Goal: Answer question/provide support: Share knowledge or assist other users

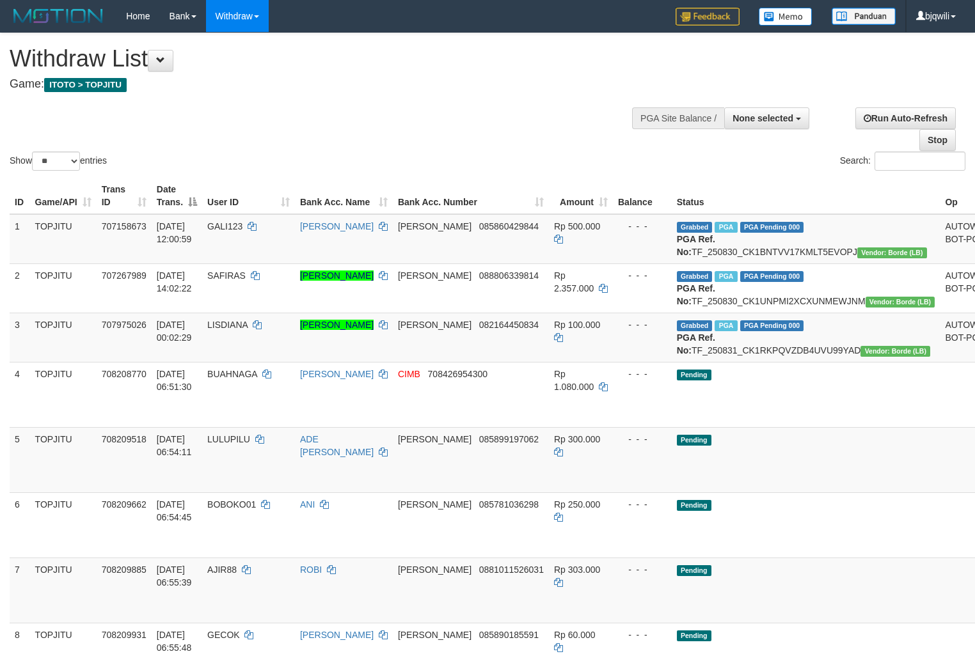
select select
select select "**"
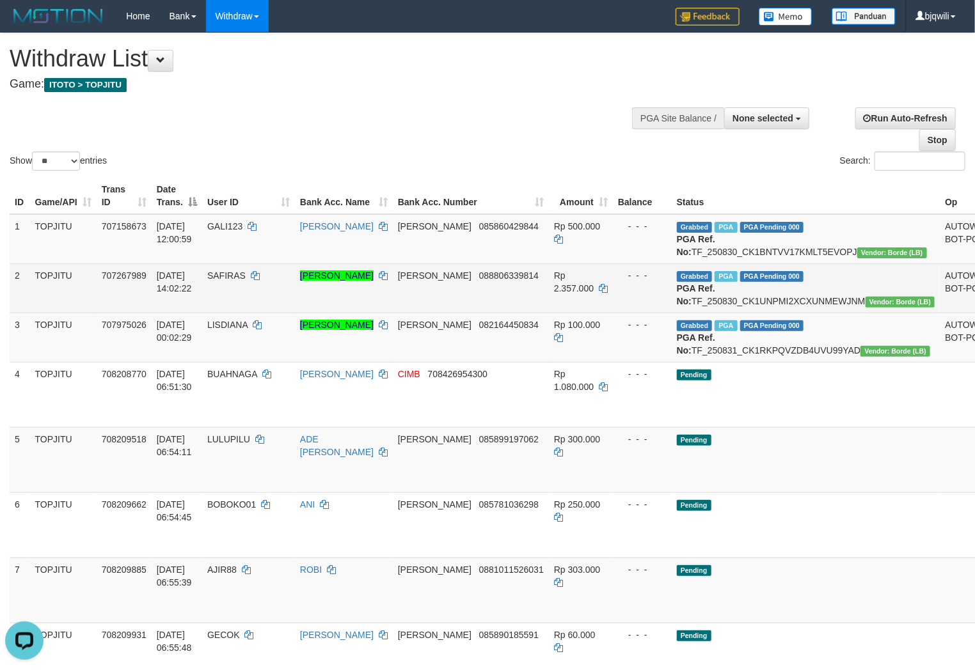
click at [367, 313] on td "[PERSON_NAME]" at bounding box center [344, 288] width 98 height 49
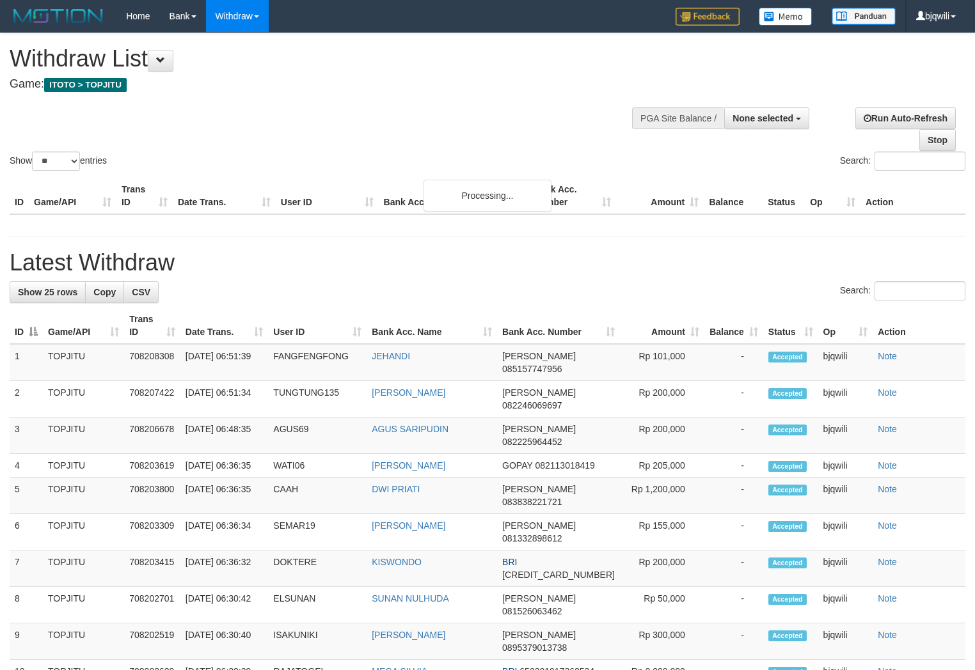
select select
select select "**"
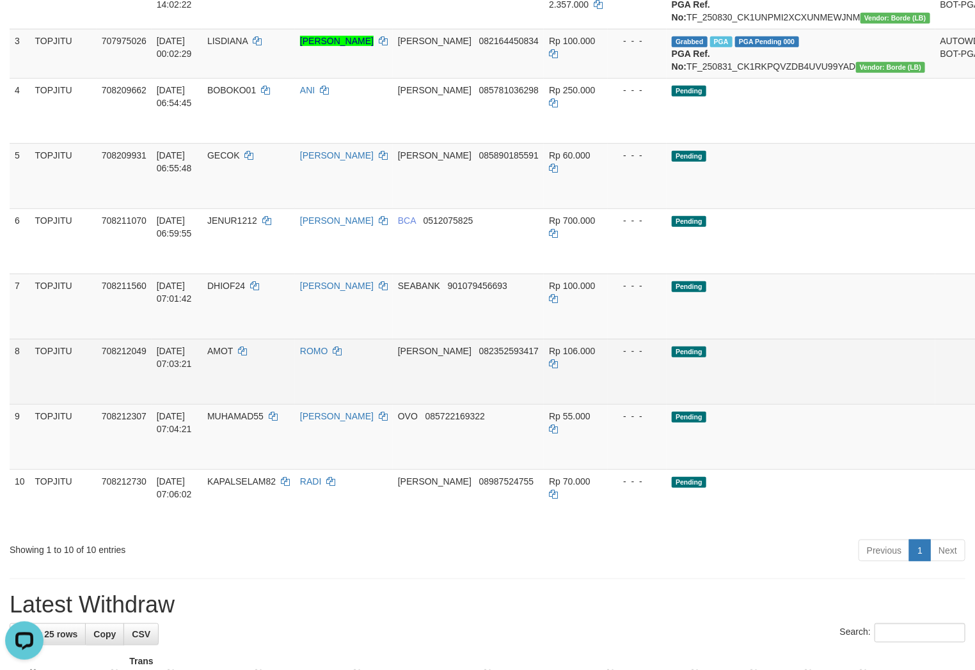
click at [795, 404] on td "Pending" at bounding box center [801, 371] width 269 height 65
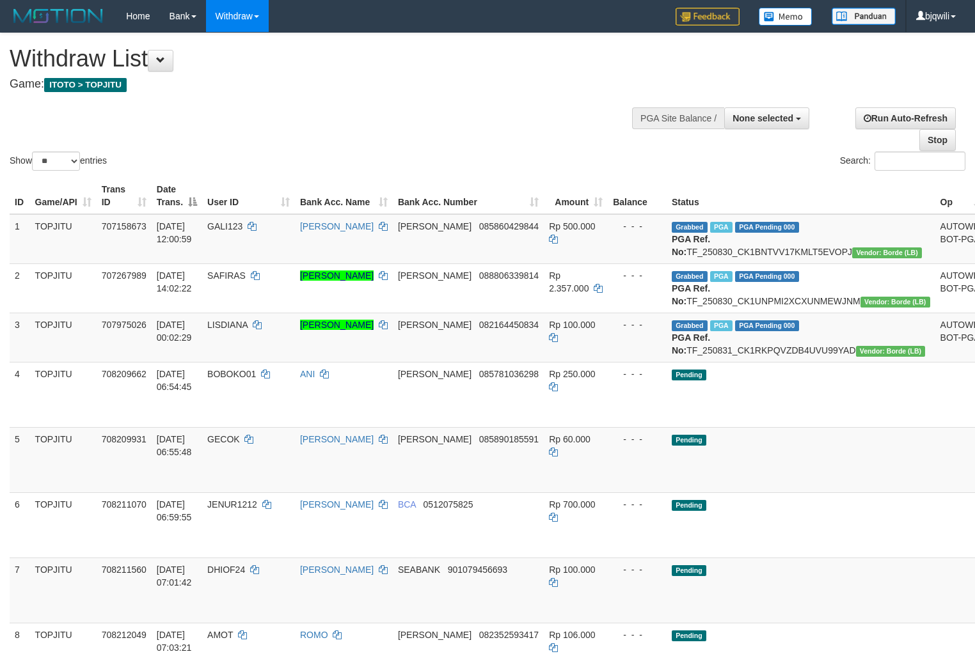
select select
select select "**"
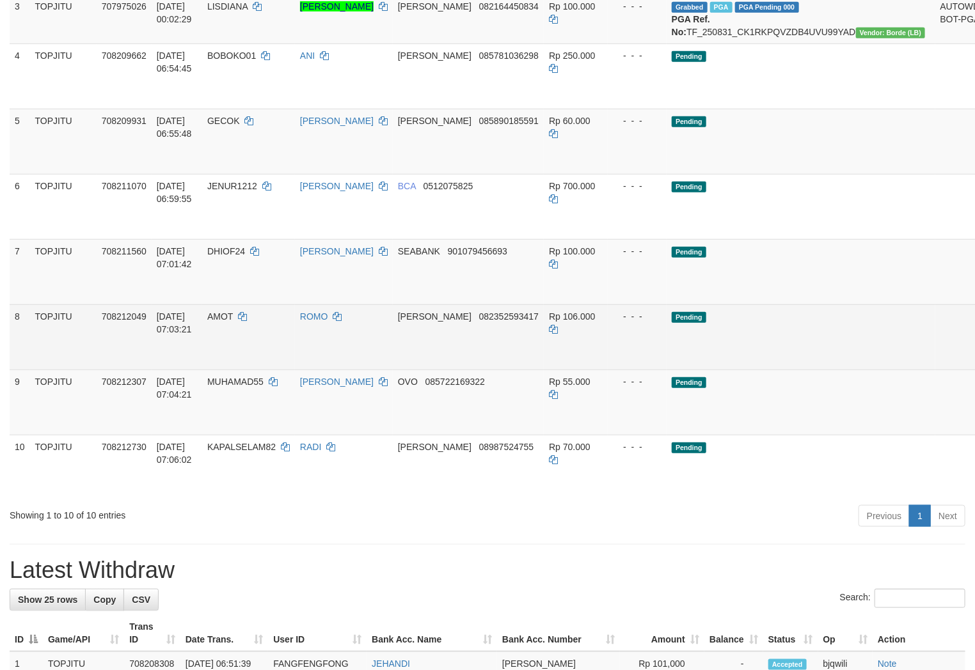
drag, startPoint x: 30, startPoint y: 352, endPoint x: 427, endPoint y: 354, distance: 396.6
click at [31, 352] on td "TOPJITU" at bounding box center [63, 336] width 67 height 65
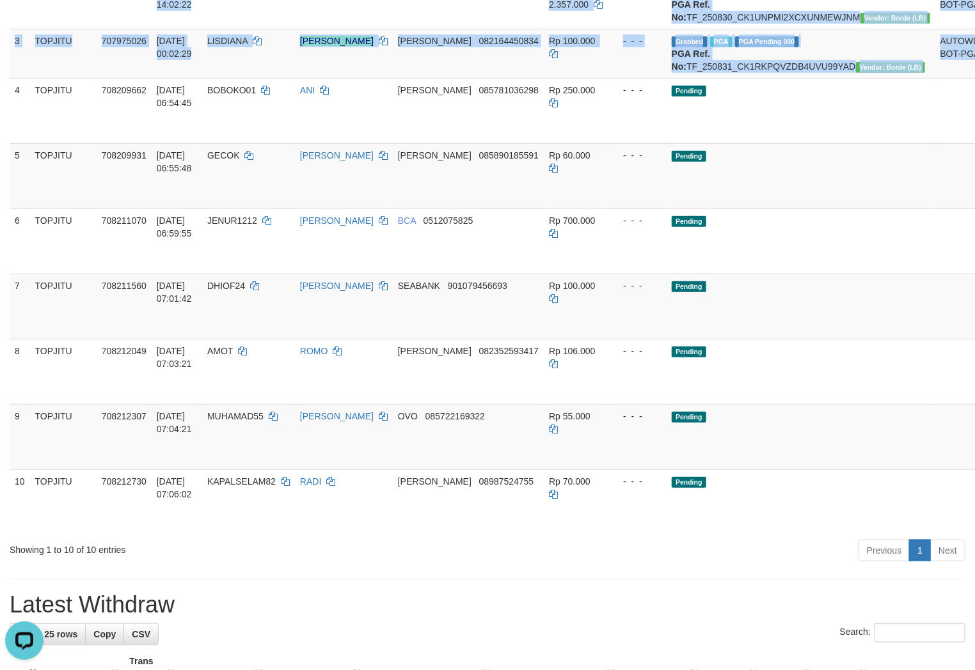
drag, startPoint x: 29, startPoint y: 123, endPoint x: 1064, endPoint y: 551, distance: 1120.0
click at [974, 551] on html "Toggle navigation Home Bank Account List Load By Website Group [ITOTO] TOPJITU …" at bounding box center [487, 652] width 975 height 1872
copy table "ID Game/API Trans ID Date Trans. User ID Bank Acc. Name Bank Acc. Number Amount…"
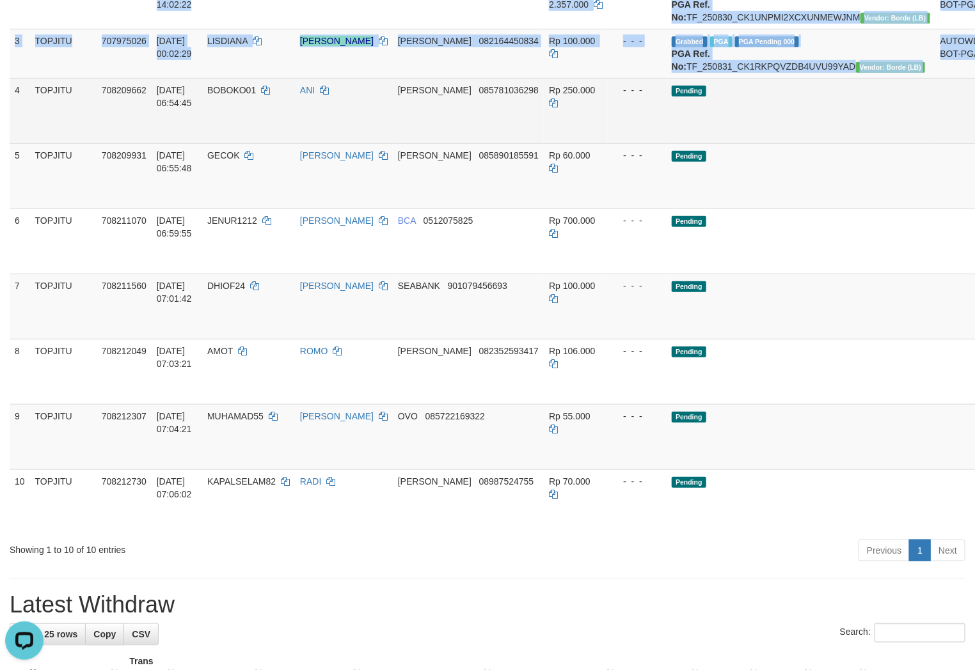
click at [772, 143] on td "Pending" at bounding box center [801, 110] width 269 height 65
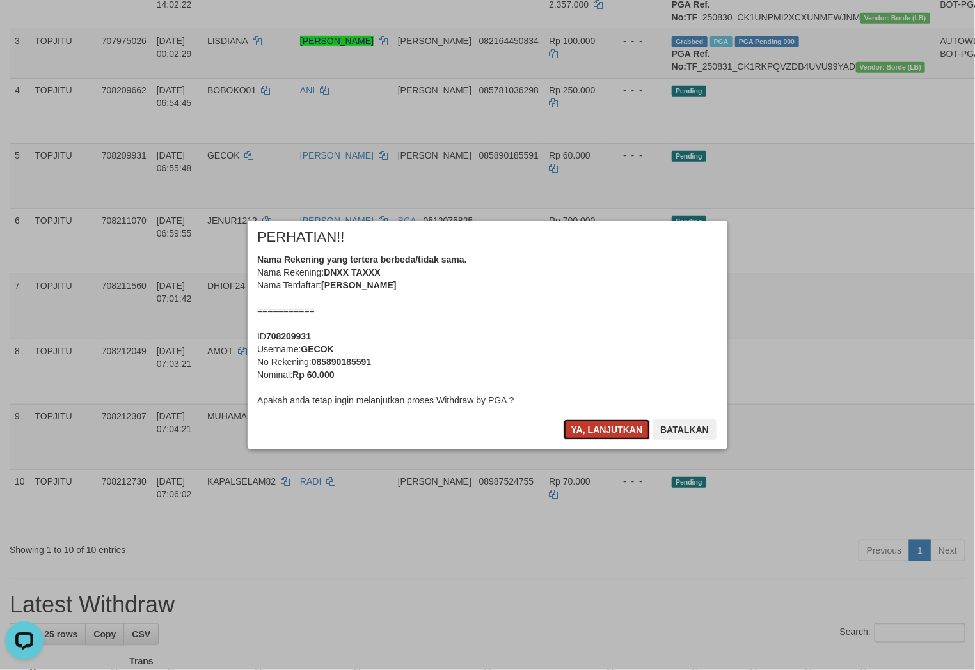
click at [596, 425] on button "Ya, lanjutkan" at bounding box center [607, 430] width 87 height 20
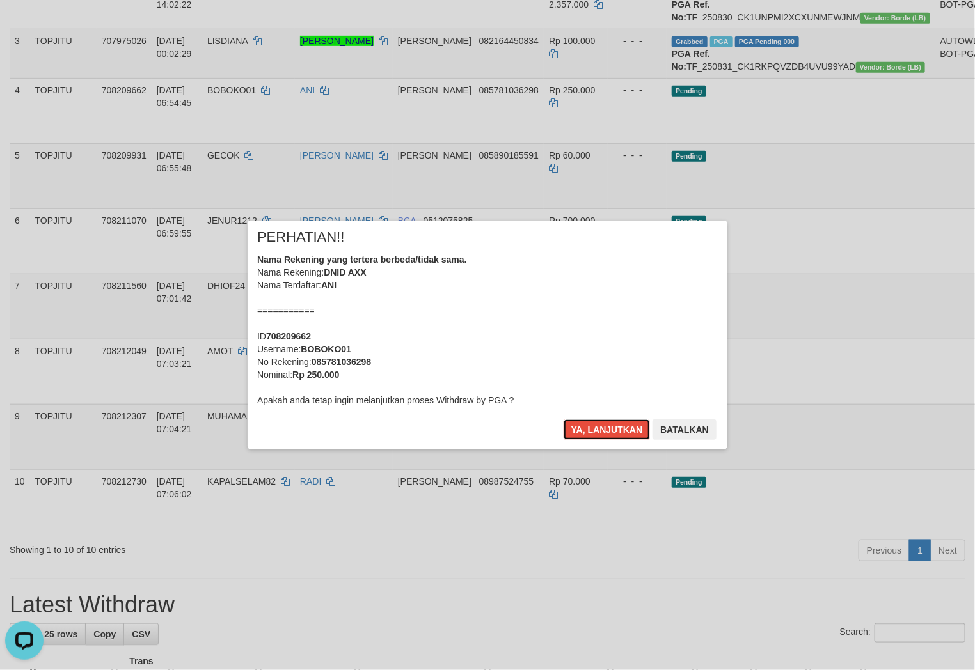
click at [596, 425] on button "Ya, lanjutkan" at bounding box center [607, 430] width 87 height 20
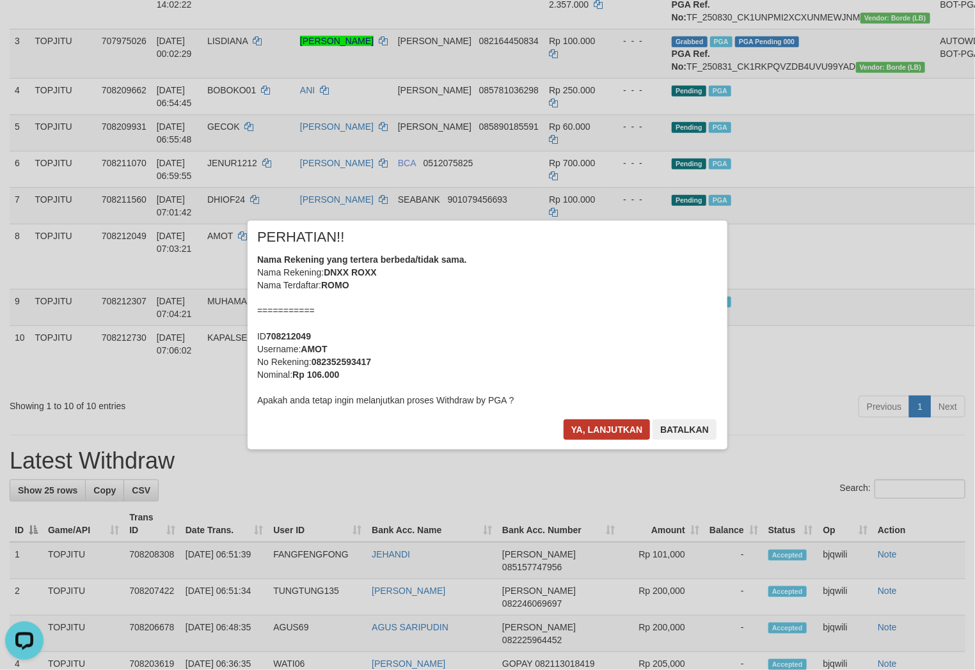
drag, startPoint x: 583, startPoint y: 417, endPoint x: 579, endPoint y: 423, distance: 6.9
click at [581, 418] on div "× PERHATIAN!! Nama Rekening yang tertera berbeda/tidak sama. Nama Rekening: DNX…" at bounding box center [488, 335] width 480 height 229
click at [579, 424] on button "Ya, lanjutkan" at bounding box center [607, 430] width 87 height 20
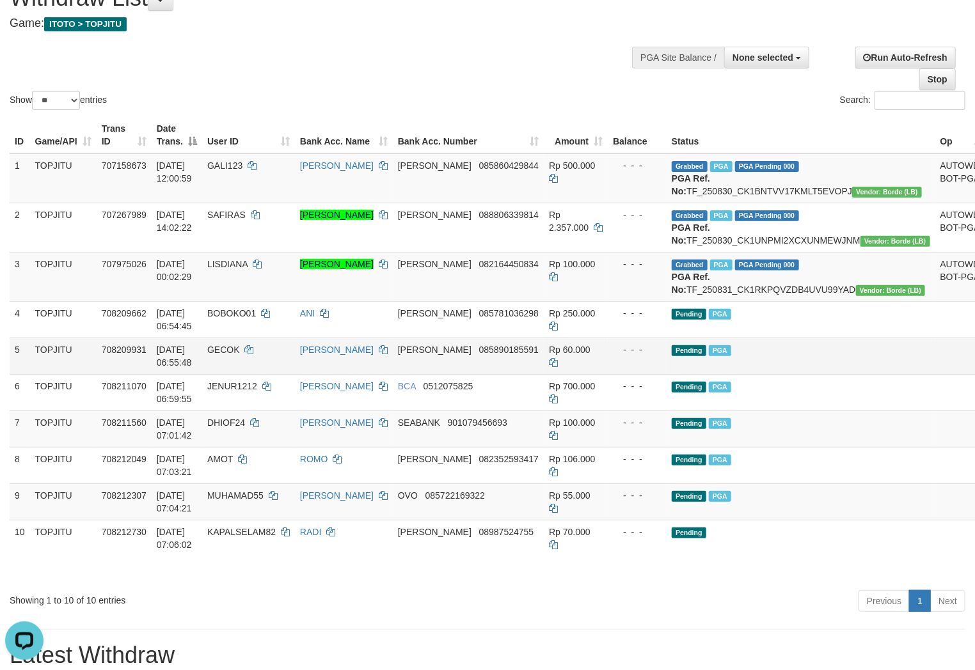
scroll to position [345, 0]
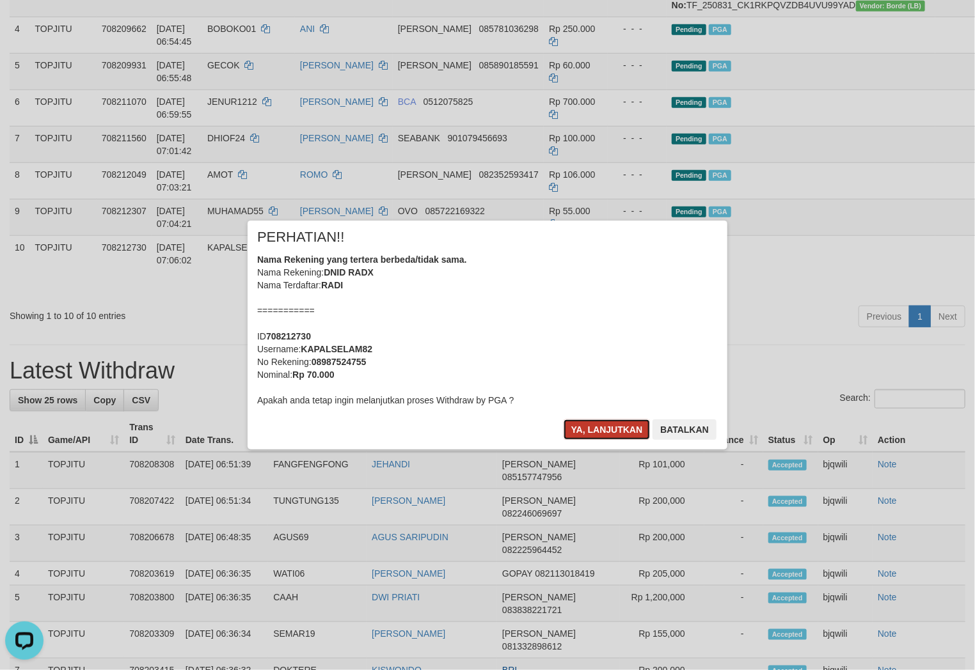
click at [603, 429] on button "Ya, lanjutkan" at bounding box center [607, 430] width 87 height 20
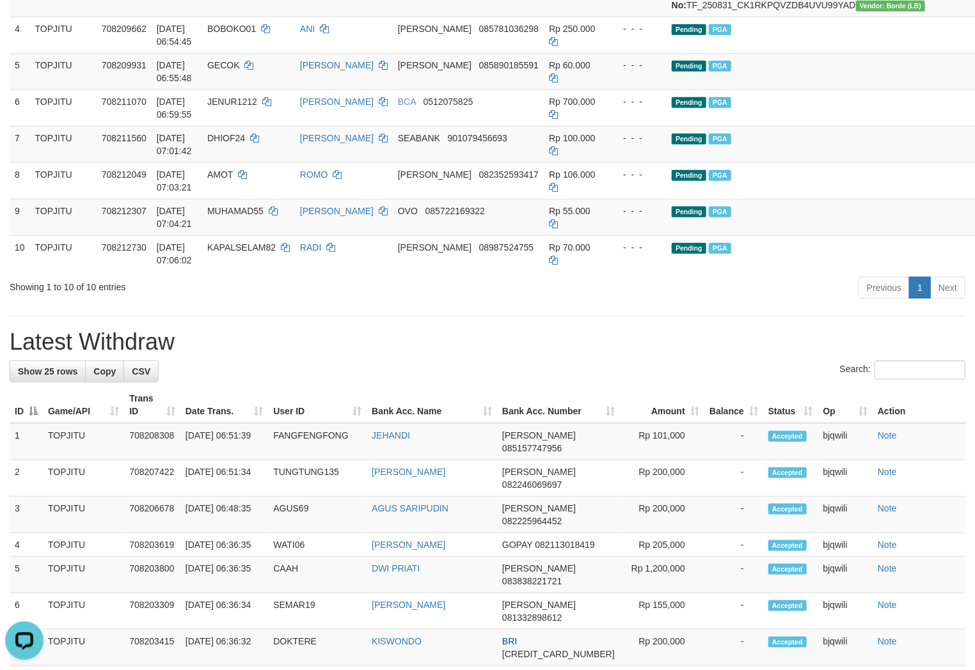
click at [310, 355] on h1 "Latest Withdraw" at bounding box center [488, 342] width 956 height 26
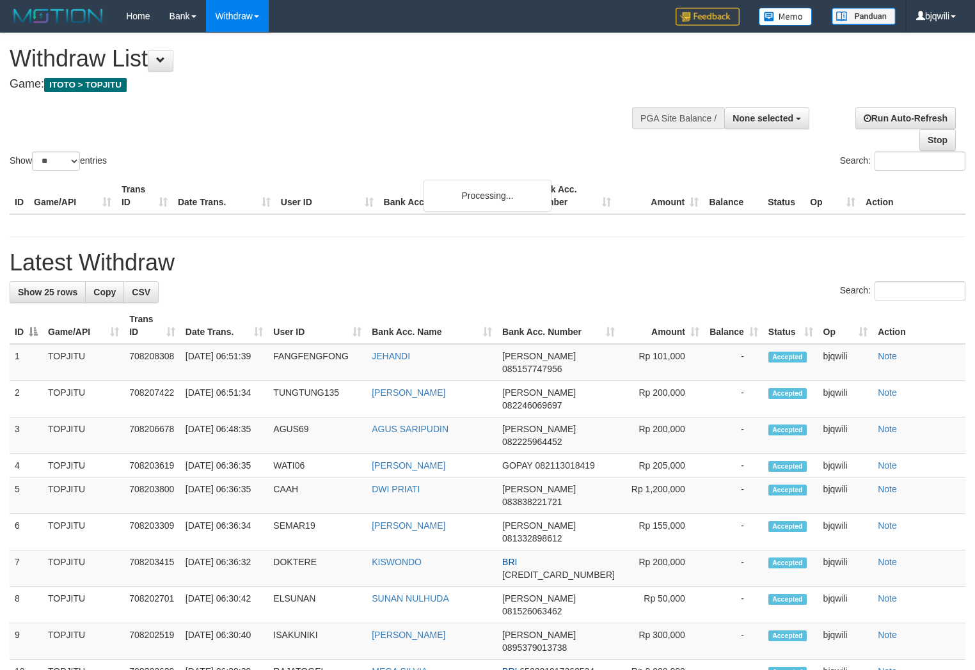
select select
select select "**"
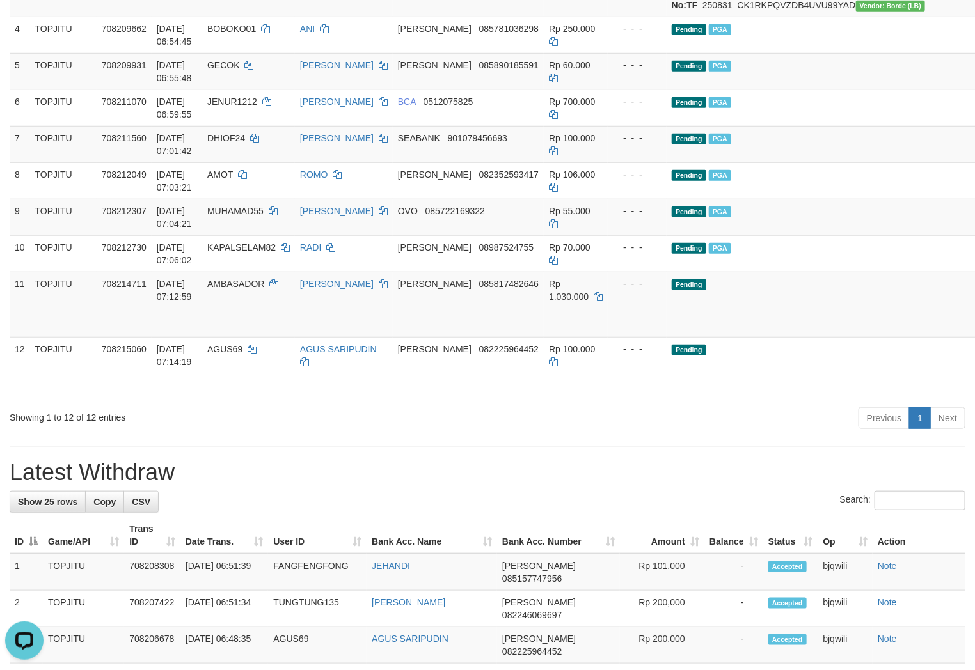
click at [329, 424] on div "Showing 1 to 12 of 12 entries" at bounding box center [203, 415] width 387 height 18
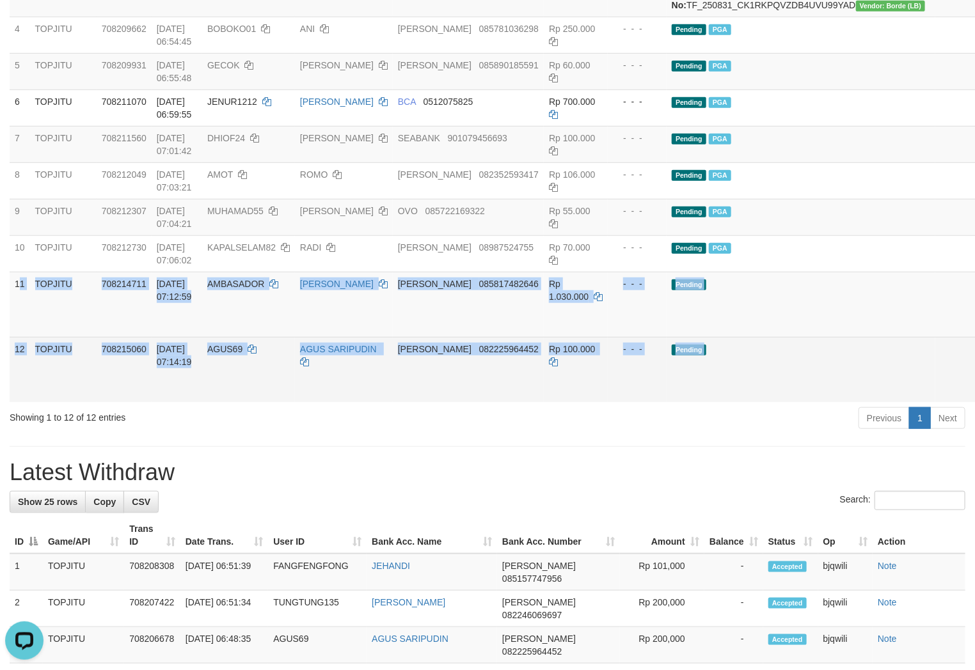
drag, startPoint x: 19, startPoint y: 320, endPoint x: 961, endPoint y: 419, distance: 946.8
click at [961, 402] on tbody "1 TOPJITU 707158673 30/08/2025 12:00:59 GALI123 MOH GOZALI DANA 085860429844 Rp…" at bounding box center [531, 135] width 1042 height 533
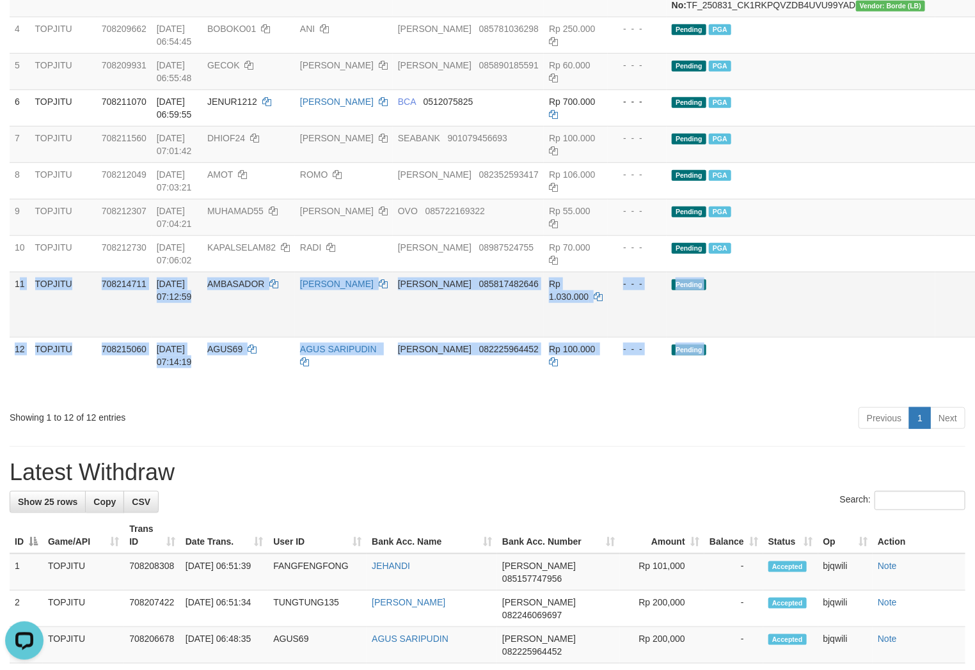
copy tbody "1 TOPJITU 708214711 31/08/2025 07:12:59 AMBASADOR MUHAMAD SAEPUL DANA 085817482…"
click at [795, 337] on td "Pending" at bounding box center [801, 304] width 269 height 65
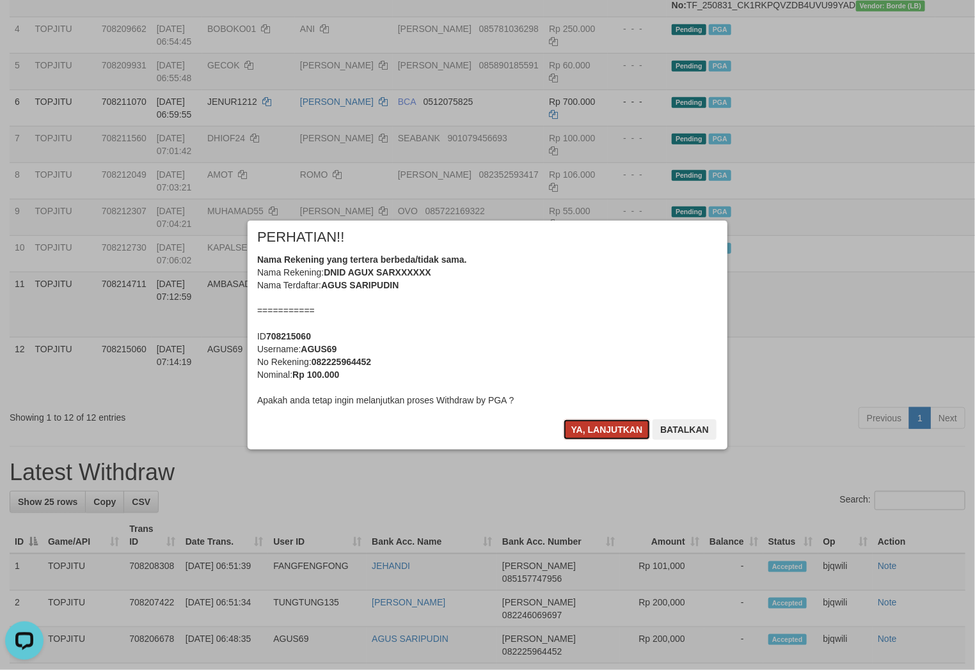
click at [604, 423] on button "Ya, lanjutkan" at bounding box center [607, 430] width 87 height 20
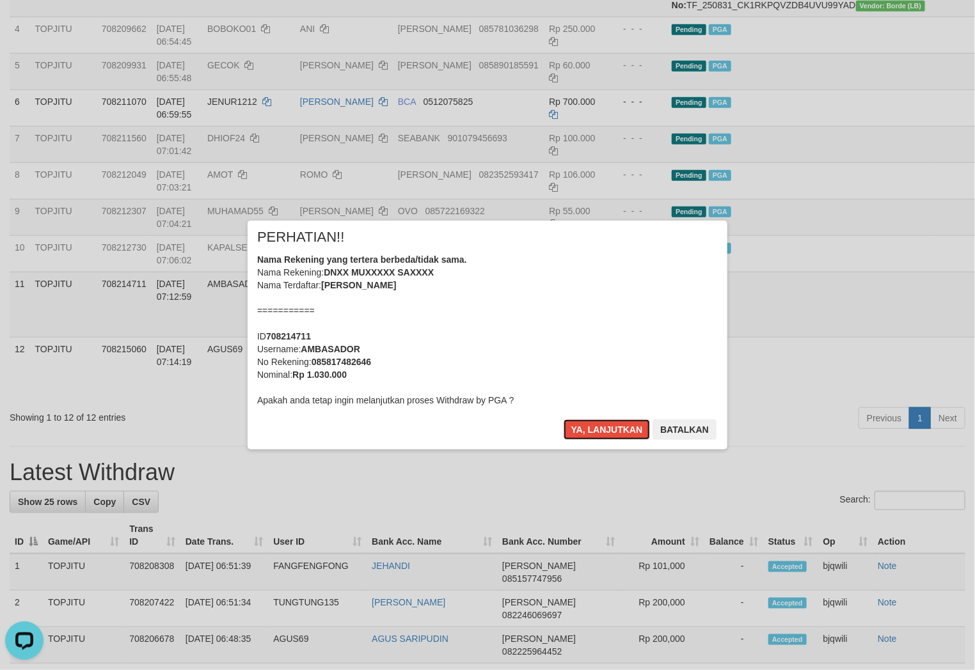
click at [604, 423] on button "Ya, lanjutkan" at bounding box center [607, 430] width 87 height 20
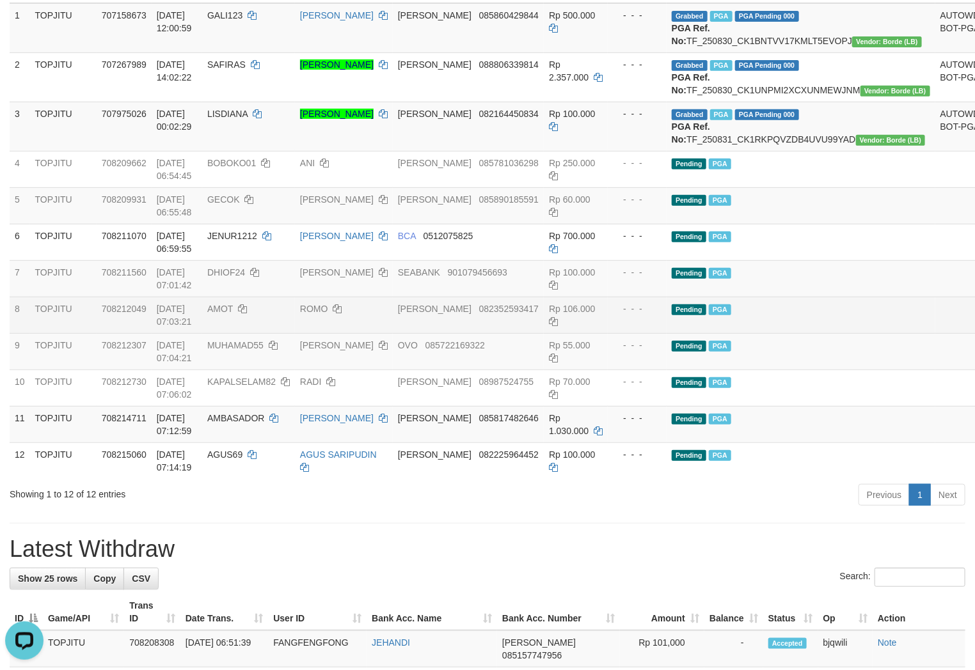
scroll to position [264, 0]
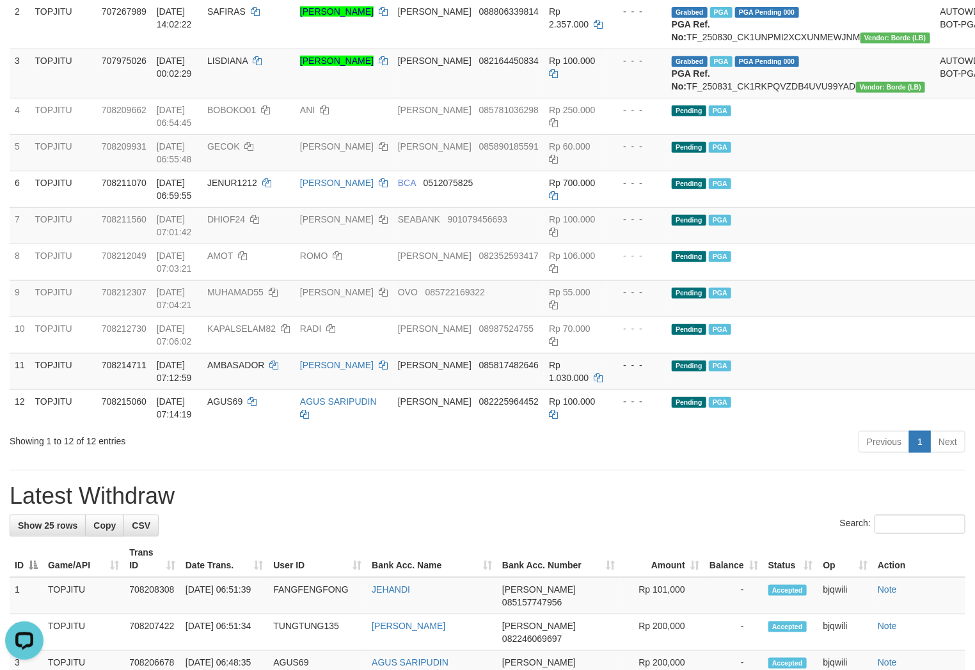
click at [725, 457] on div "Previous 1 Next" at bounding box center [690, 444] width 549 height 28
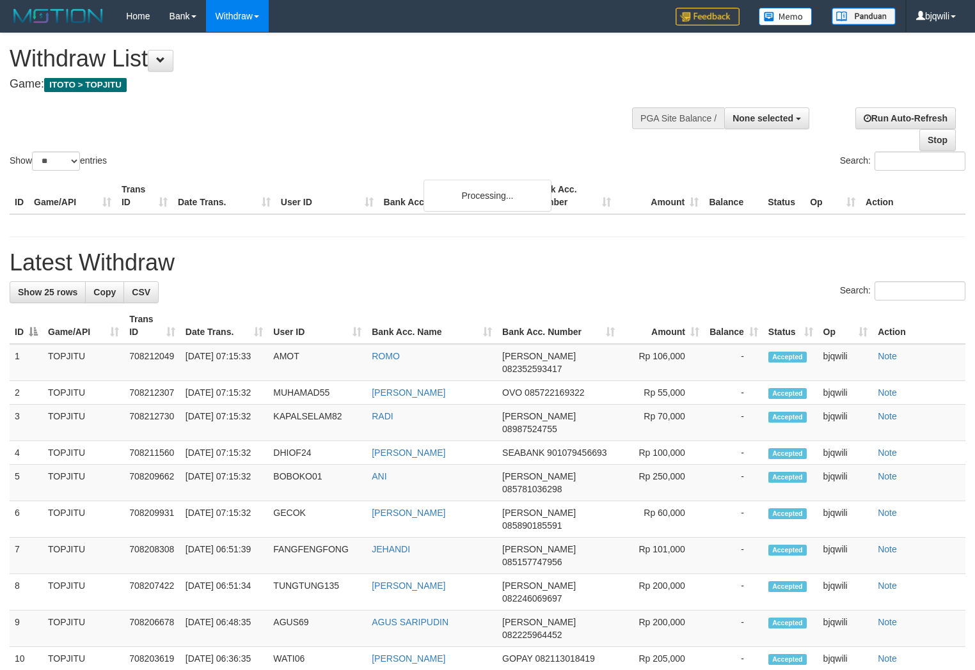
select select
select select "**"
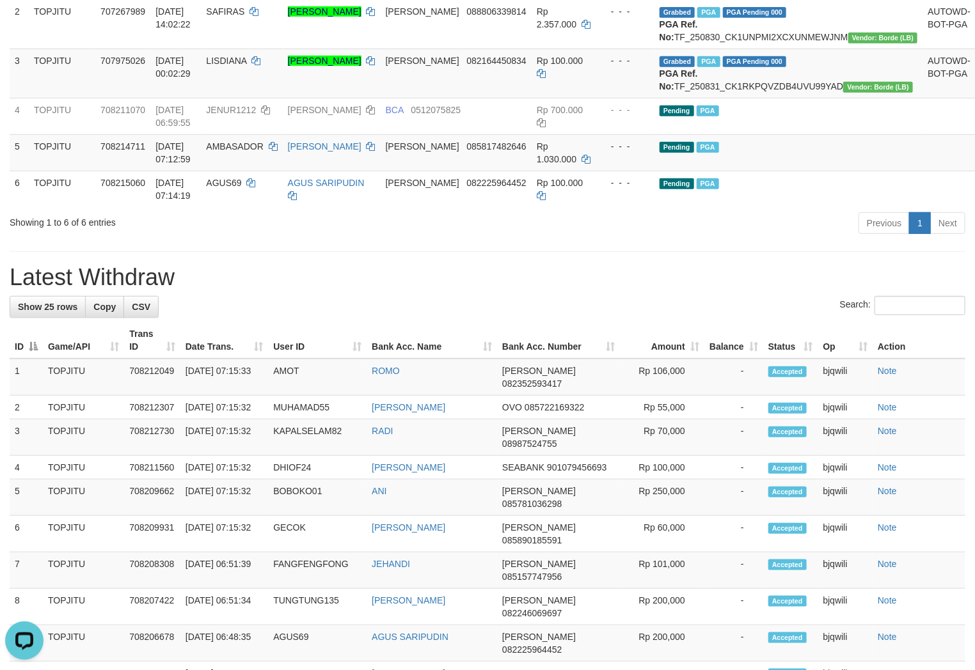
click at [621, 239] on div "Previous 1 Next" at bounding box center [690, 225] width 549 height 28
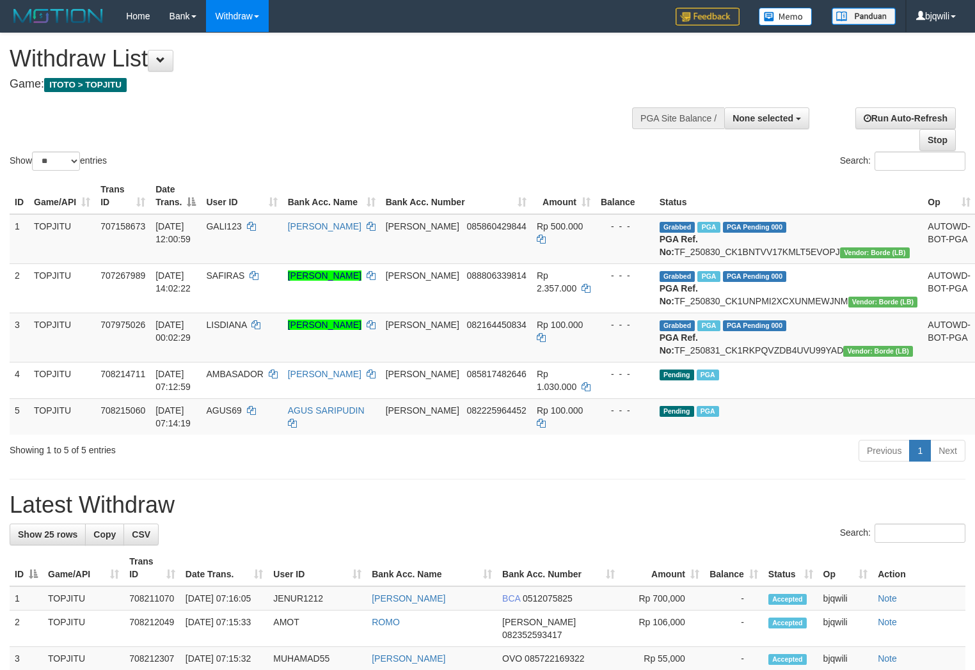
select select
select select "**"
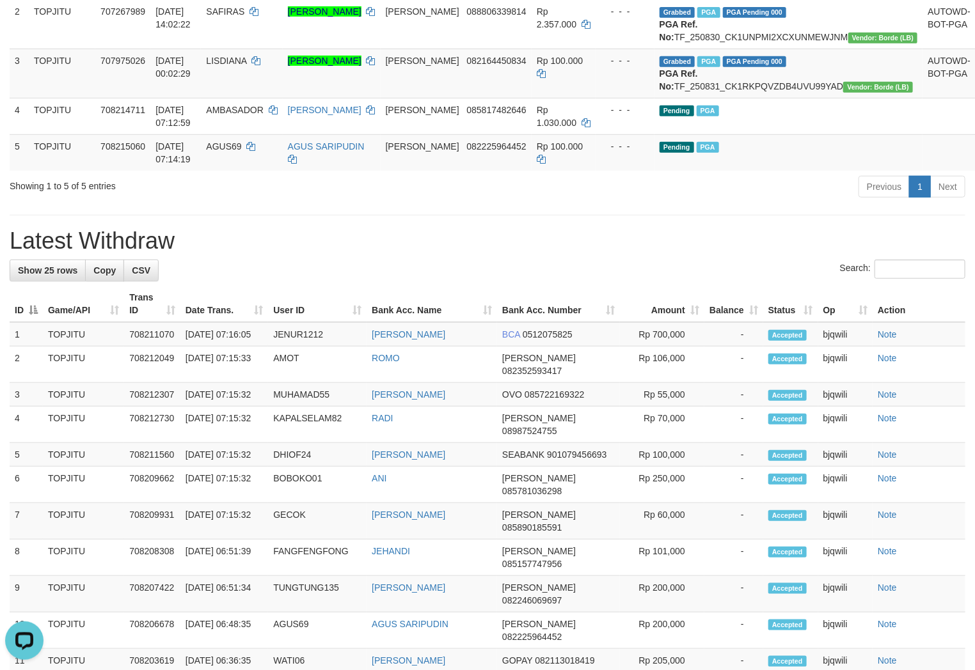
click at [272, 266] on div "**********" at bounding box center [487, 467] width 975 height 1397
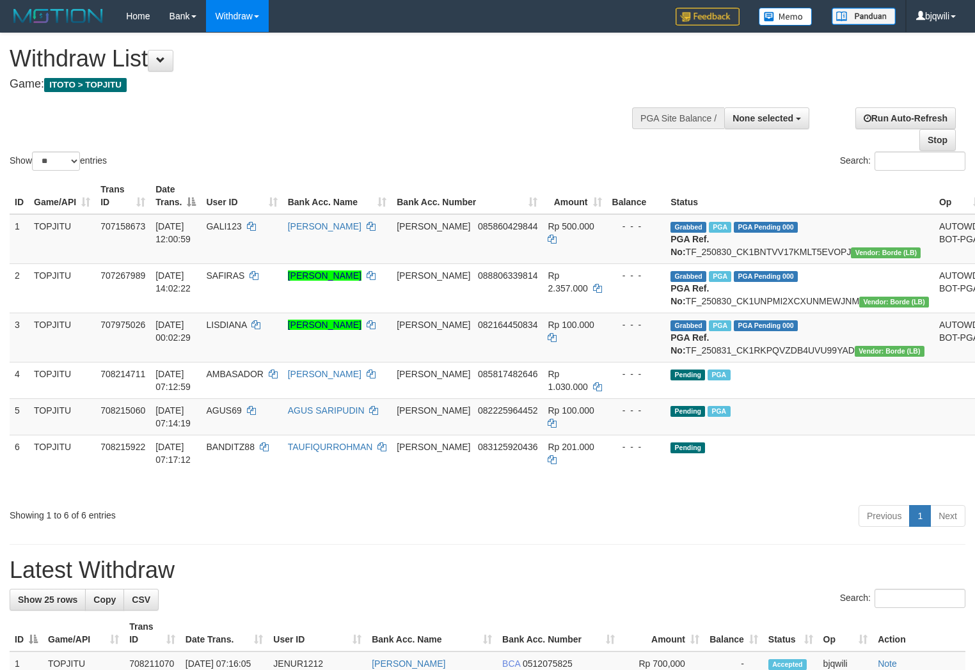
select select
select select "**"
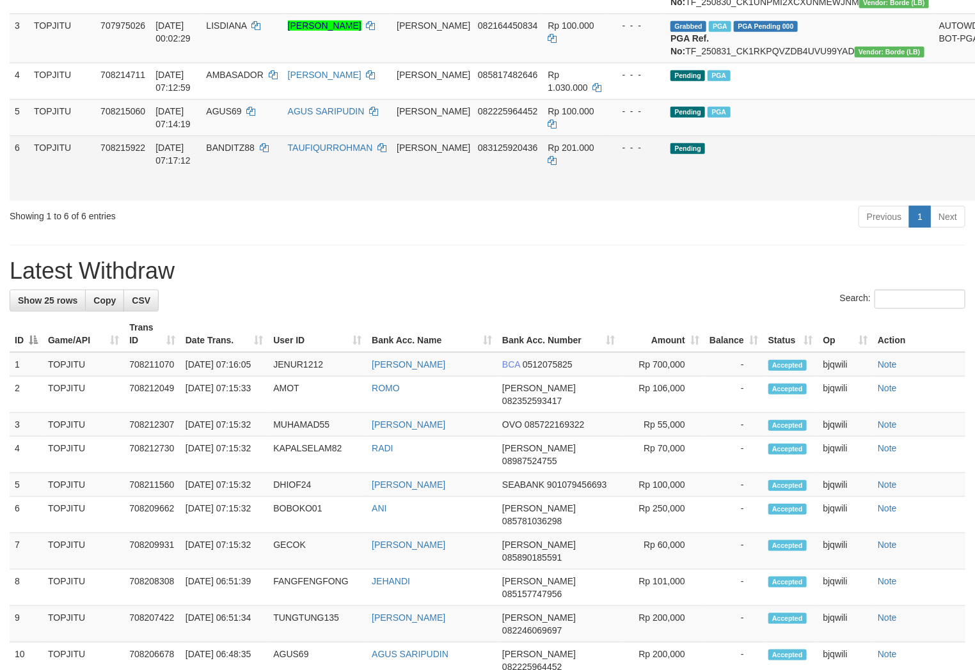
scroll to position [264, 0]
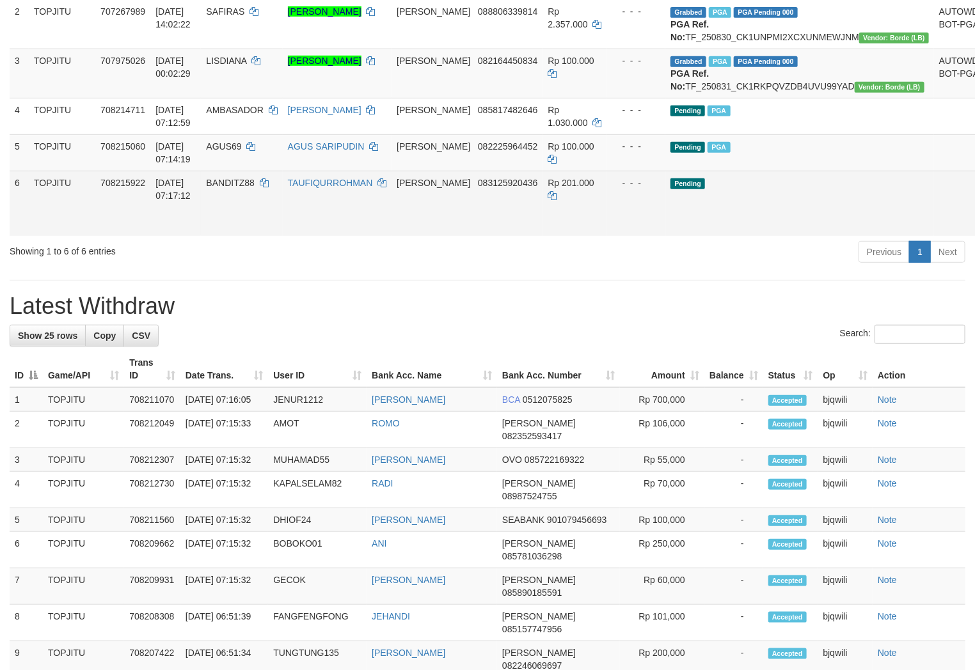
click at [261, 213] on td "BANDITZ88" at bounding box center [241, 203] width 81 height 65
drag, startPoint x: 261, startPoint y: 213, endPoint x: 241, endPoint y: 212, distance: 20.5
click at [244, 212] on td "BANDITZ88" at bounding box center [241, 203] width 81 height 65
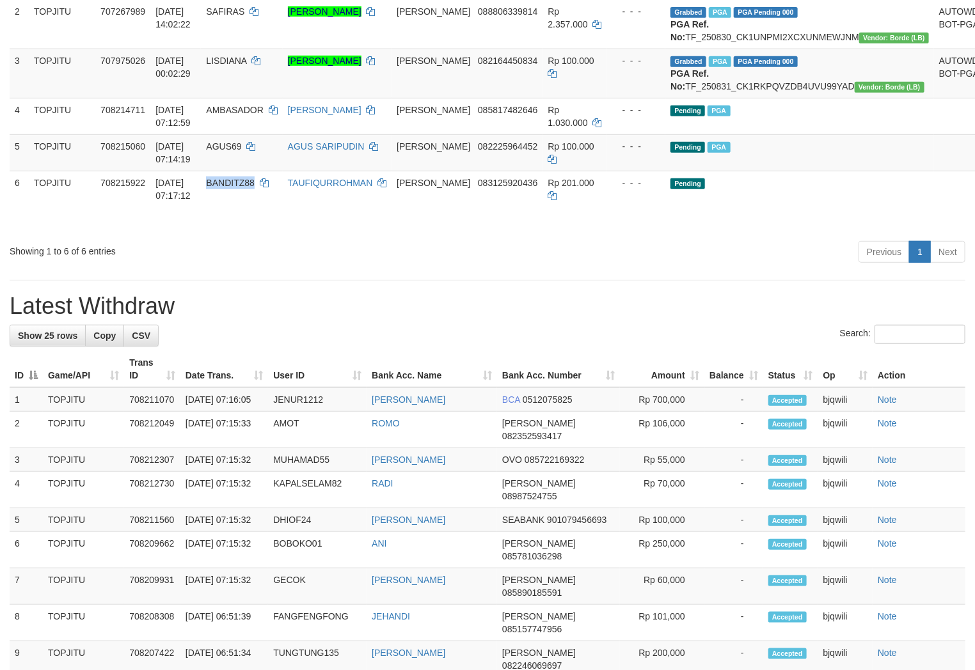
copy span "BANDITZ88"
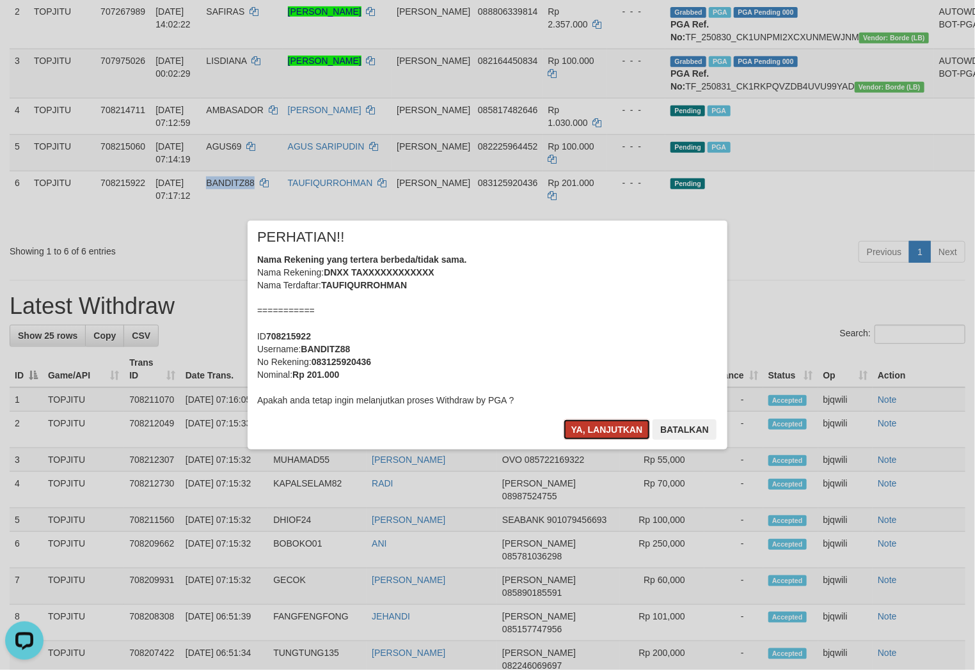
click at [597, 429] on button "Ya, lanjutkan" at bounding box center [607, 430] width 87 height 20
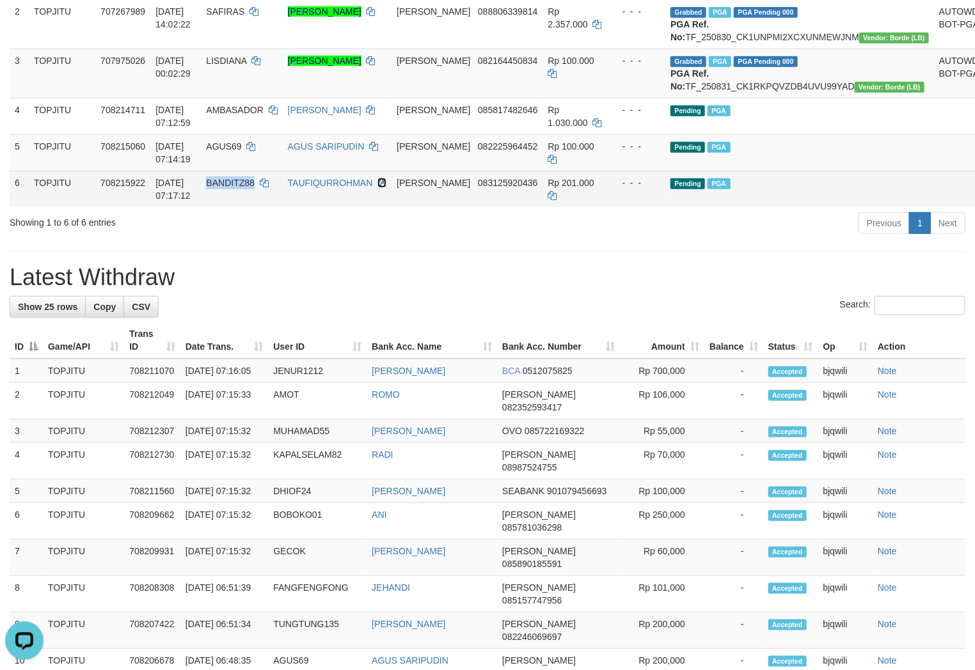
click at [386, 187] on icon at bounding box center [381, 182] width 9 height 9
copy span "BANDITZ88"
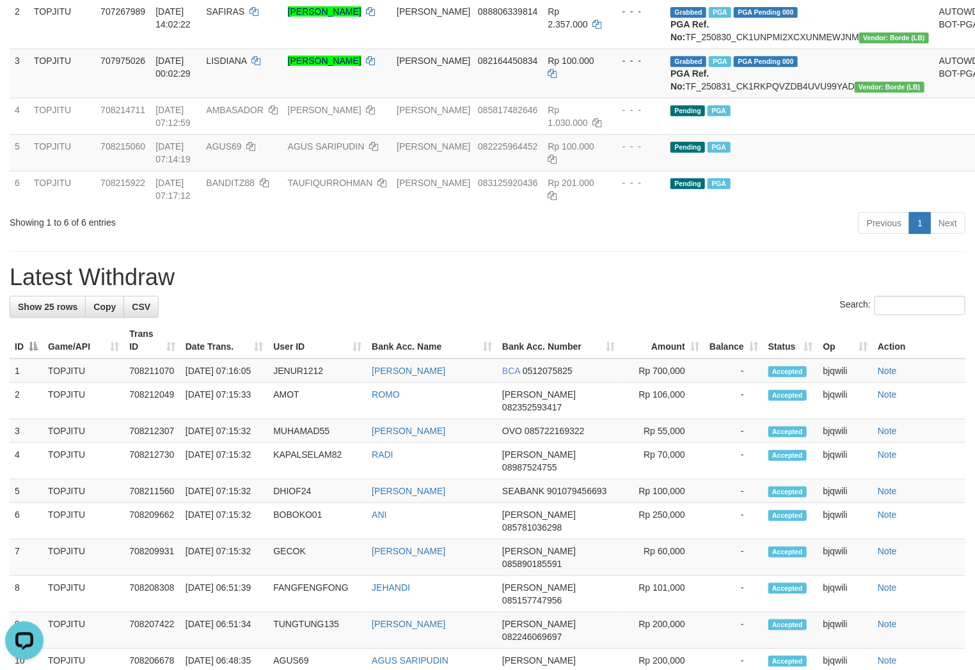
click at [684, 239] on div "Previous 1 Next" at bounding box center [690, 225] width 549 height 28
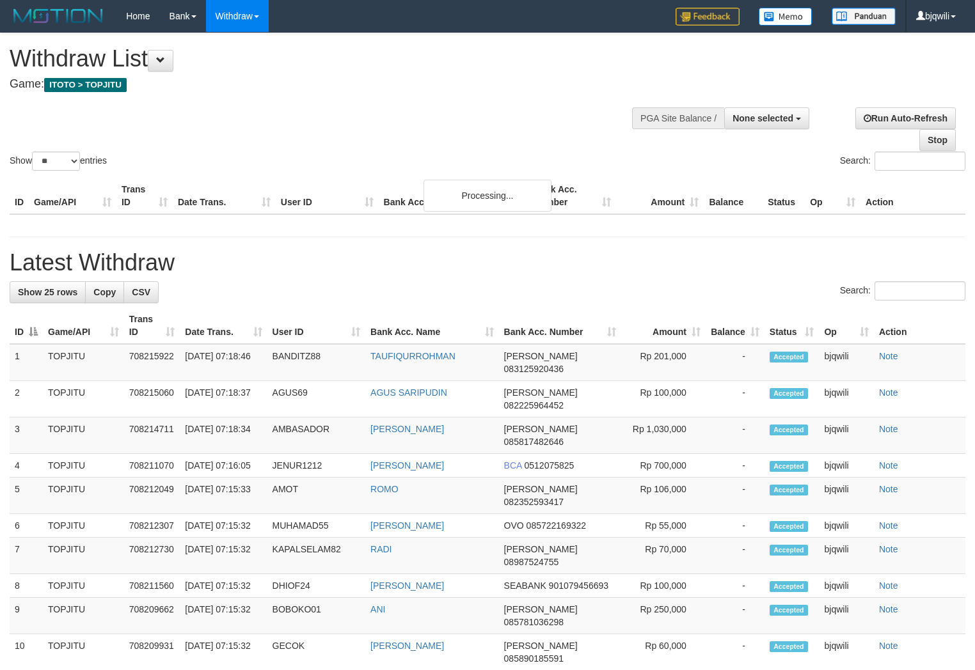
select select
select select "**"
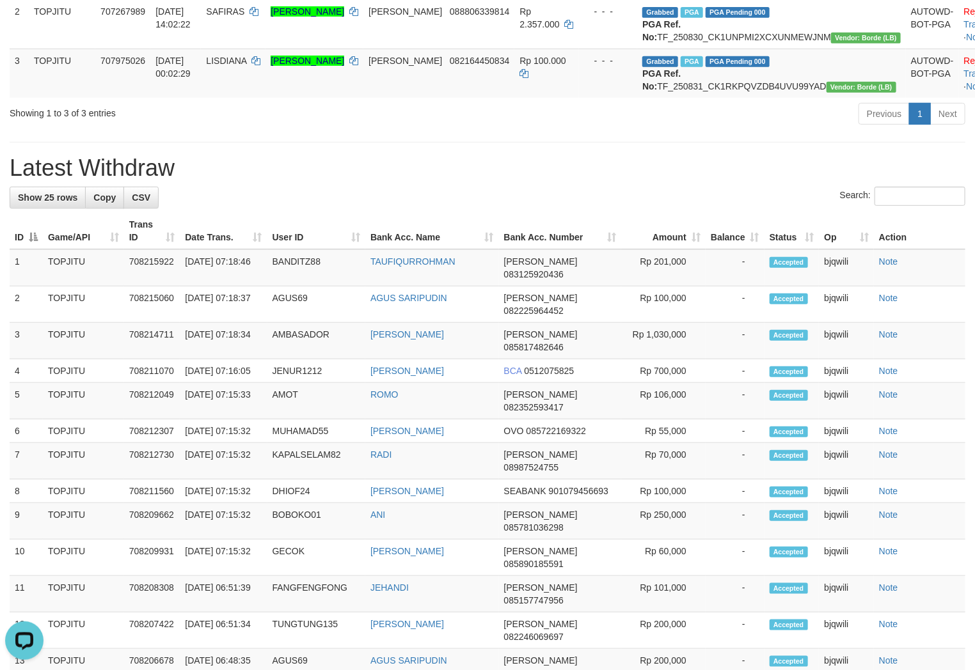
click at [310, 190] on div "**********" at bounding box center [487, 444] width 975 height 1350
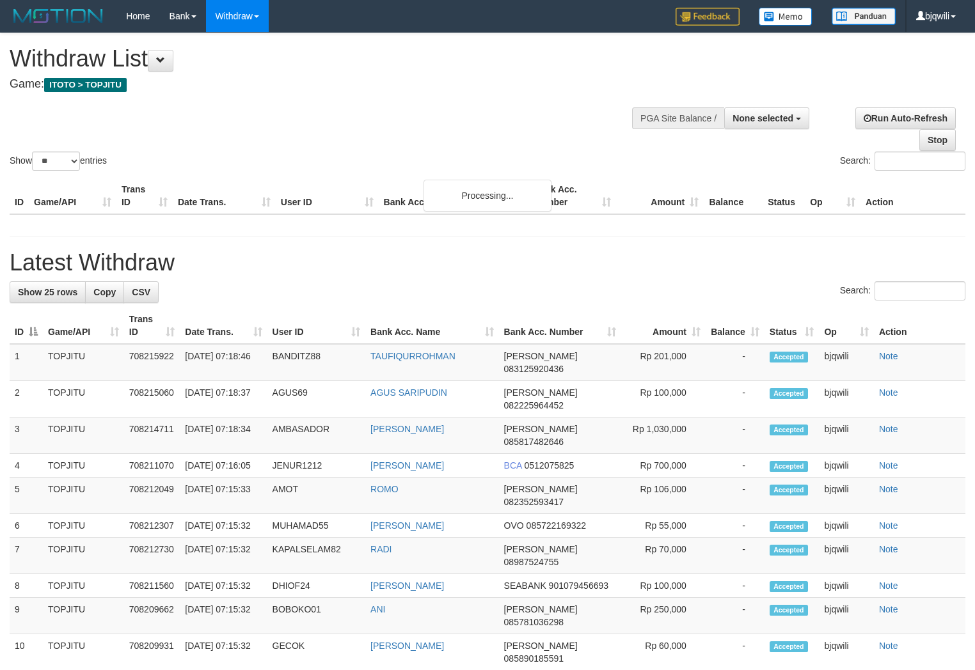
select select
select select "**"
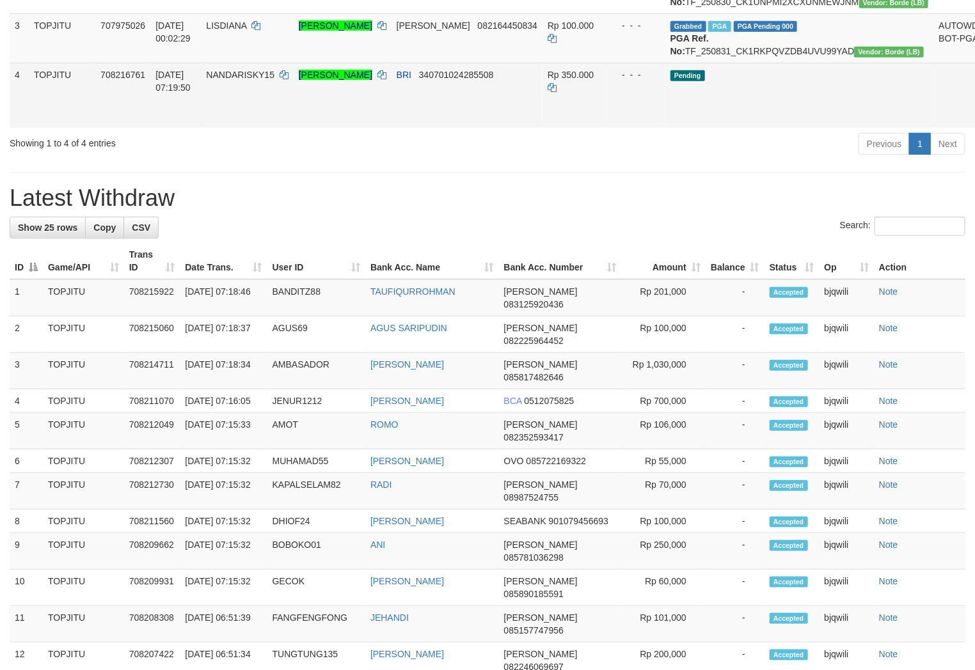
scroll to position [264, 0]
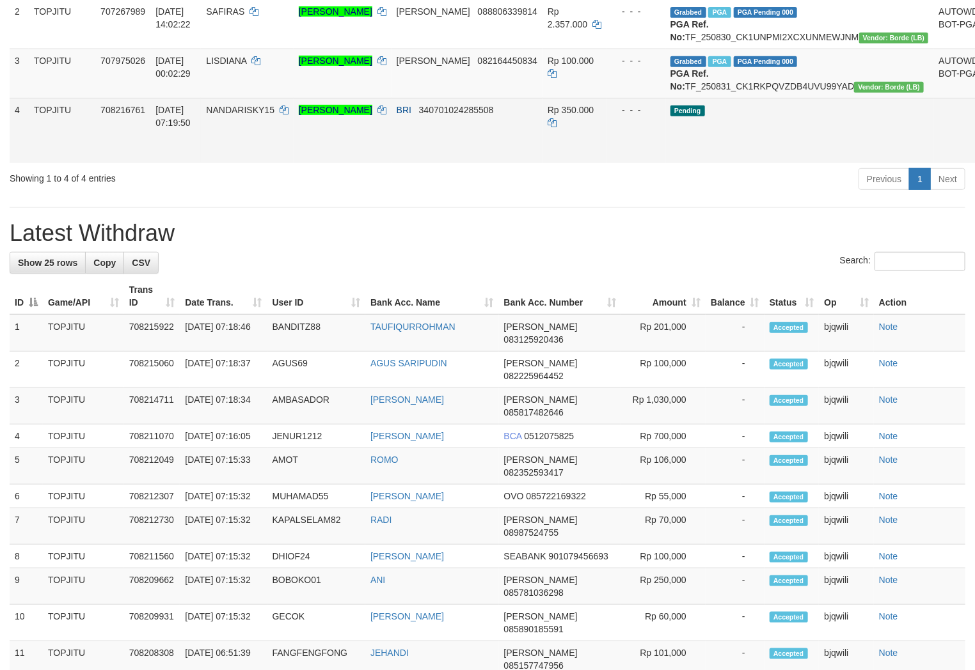
click at [257, 115] on span "NANDARISKY15" at bounding box center [240, 110] width 68 height 10
drag, startPoint x: 257, startPoint y: 143, endPoint x: 235, endPoint y: 141, distance: 21.3
click at [244, 115] on span "NANDARISKY15" at bounding box center [240, 110] width 68 height 10
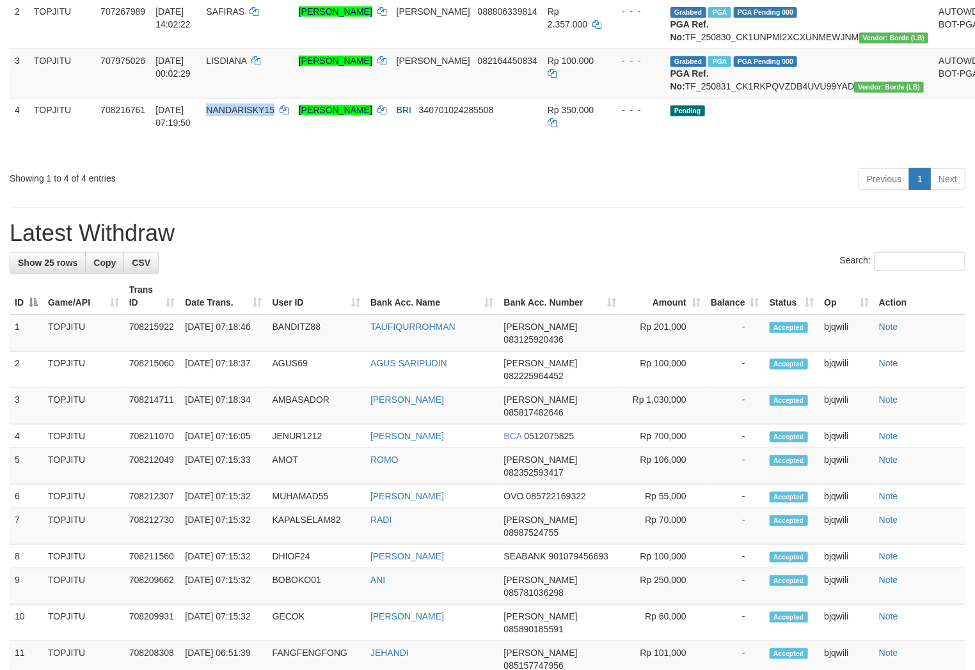
copy span "NANDARISKY15"
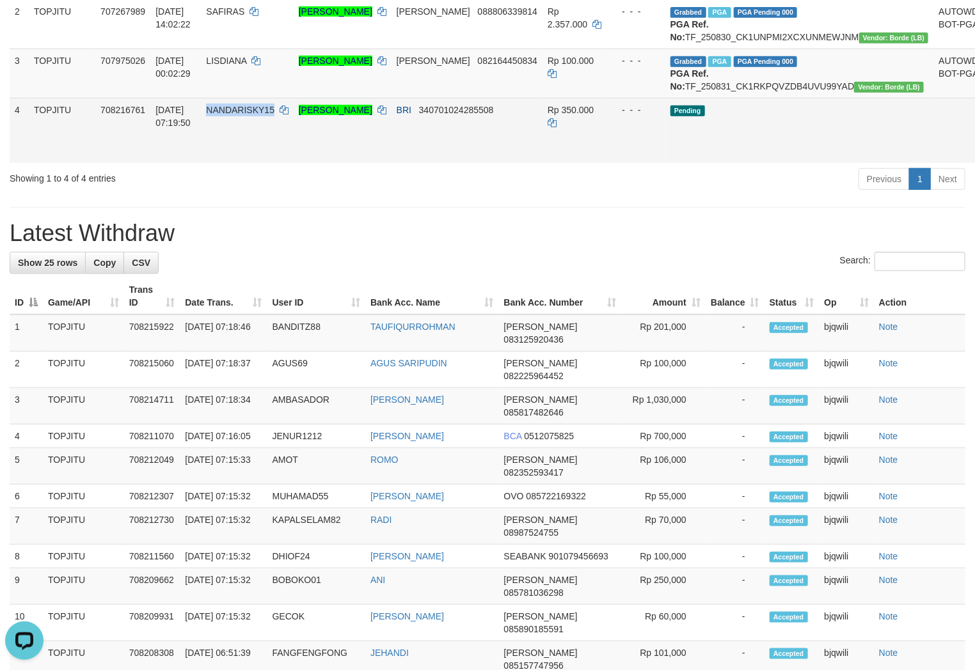
scroll to position [0, 0]
click at [386, 114] on icon at bounding box center [381, 110] width 9 height 9
copy span "NANDARISKY15"
click at [386, 114] on icon at bounding box center [381, 110] width 9 height 9
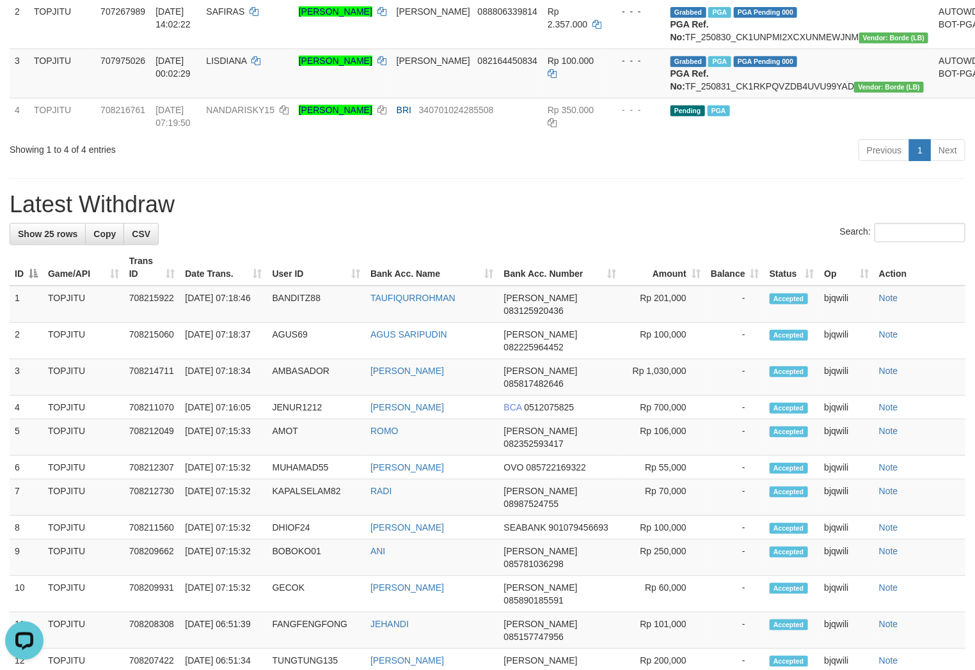
click at [504, 217] on h1 "Latest Withdraw" at bounding box center [488, 205] width 956 height 26
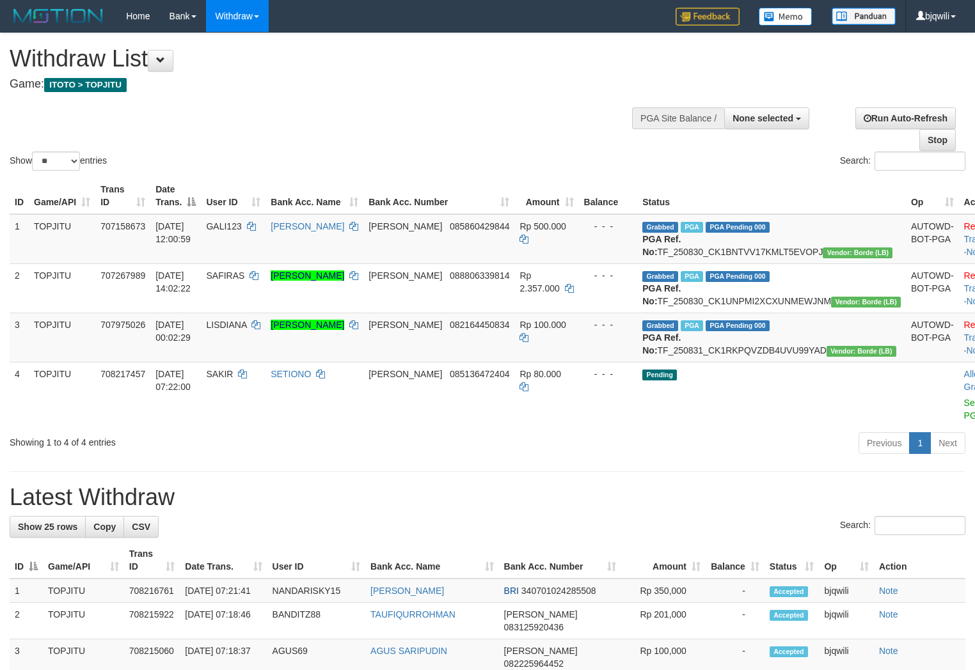
select select
select select "**"
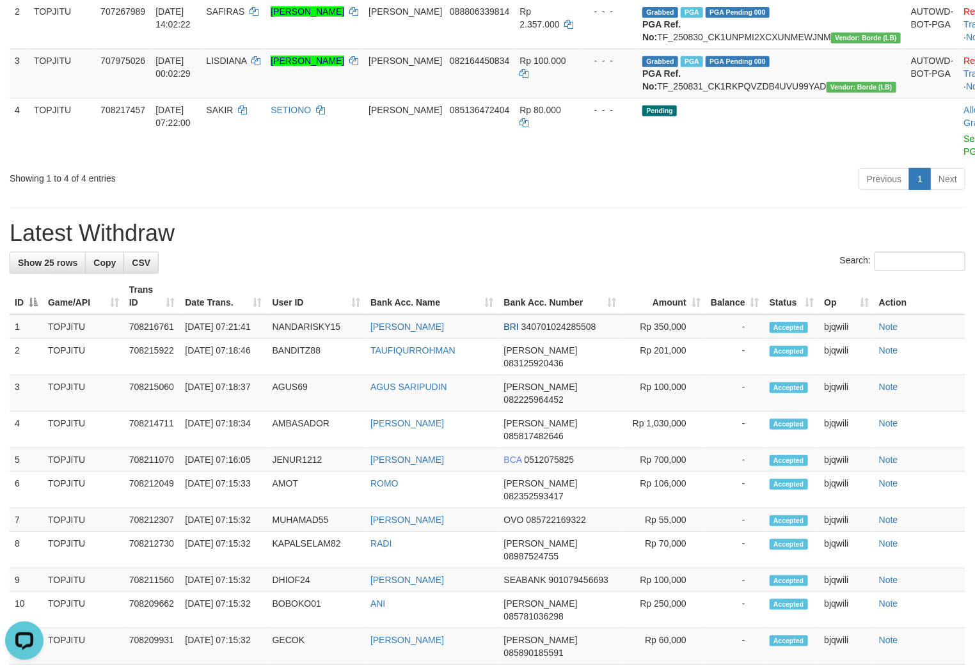
click at [264, 246] on h1 "Latest Withdraw" at bounding box center [488, 234] width 956 height 26
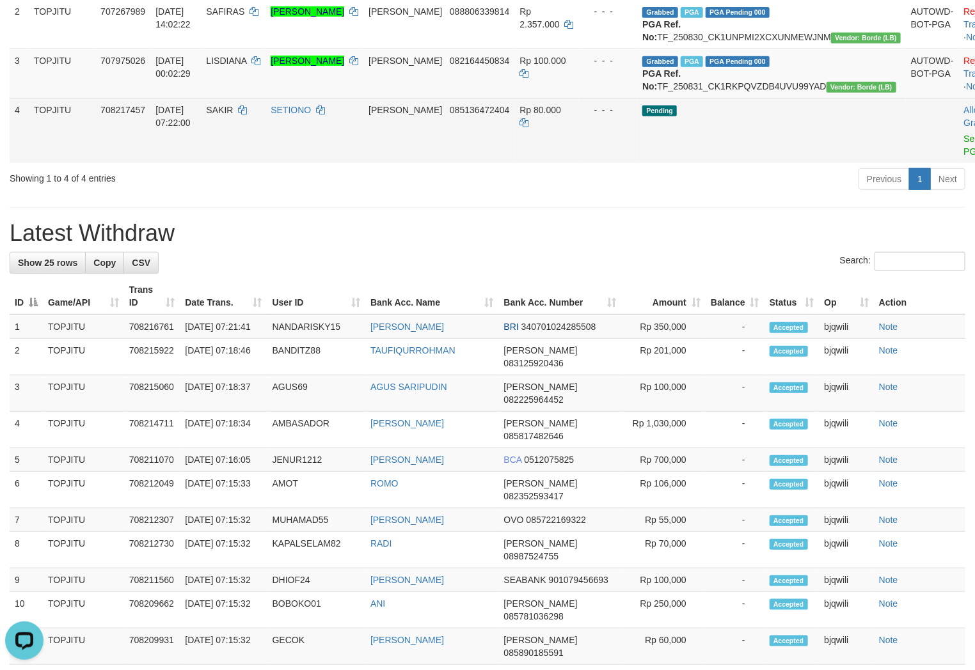
click at [233, 115] on span "SAKIR" at bounding box center [219, 110] width 27 height 10
drag, startPoint x: 253, startPoint y: 150, endPoint x: 246, endPoint y: 152, distance: 7.3
click at [233, 115] on span "SAKIR" at bounding box center [219, 110] width 27 height 10
copy span "SAKIR"
click at [964, 157] on link "Send PGA" at bounding box center [974, 145] width 21 height 23
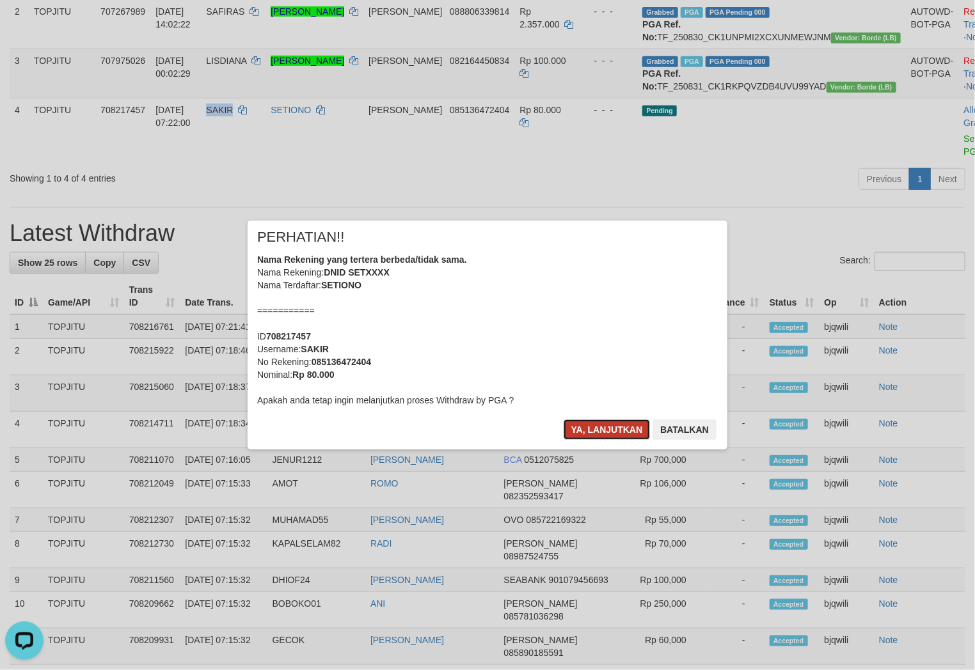
click at [580, 429] on button "Ya, lanjutkan" at bounding box center [607, 430] width 87 height 20
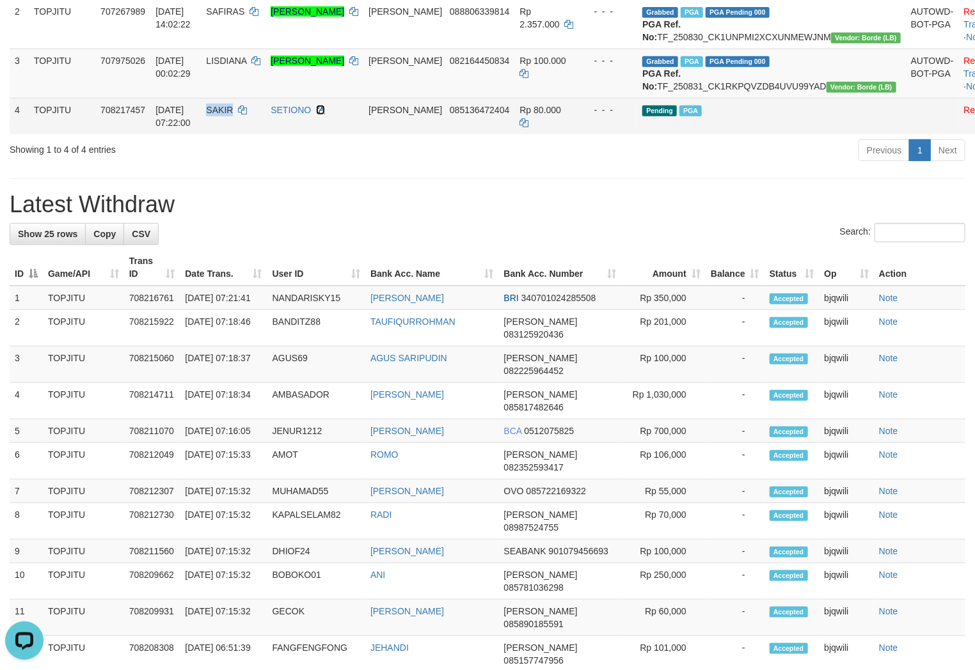
click at [325, 114] on icon at bounding box center [320, 110] width 9 height 9
copy span "SAKIR"
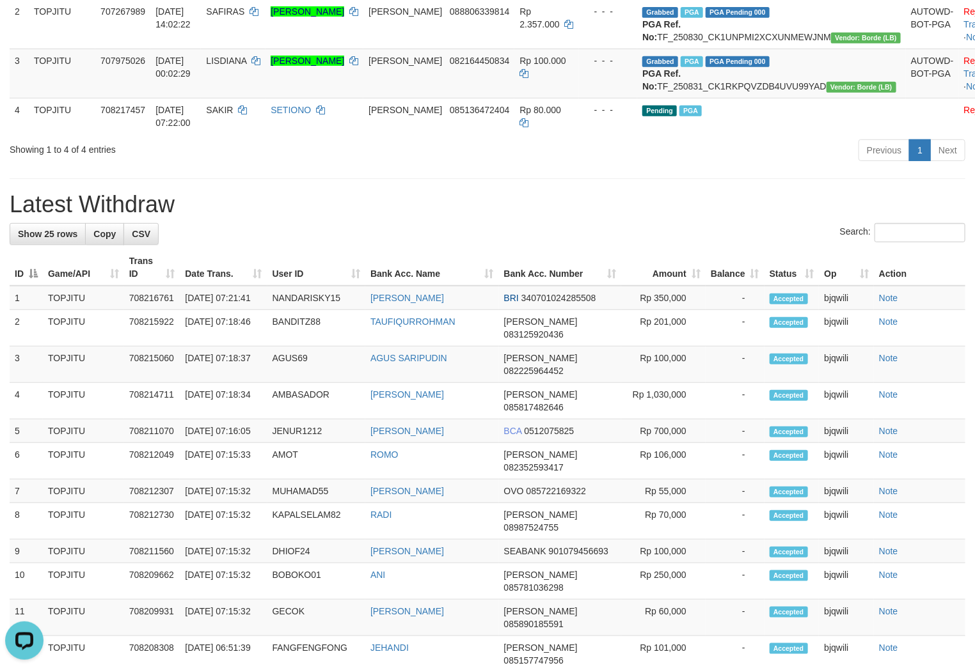
click at [209, 221] on div "**********" at bounding box center [487, 462] width 975 height 1386
click at [247, 209] on div "**********" at bounding box center [487, 462] width 975 height 1386
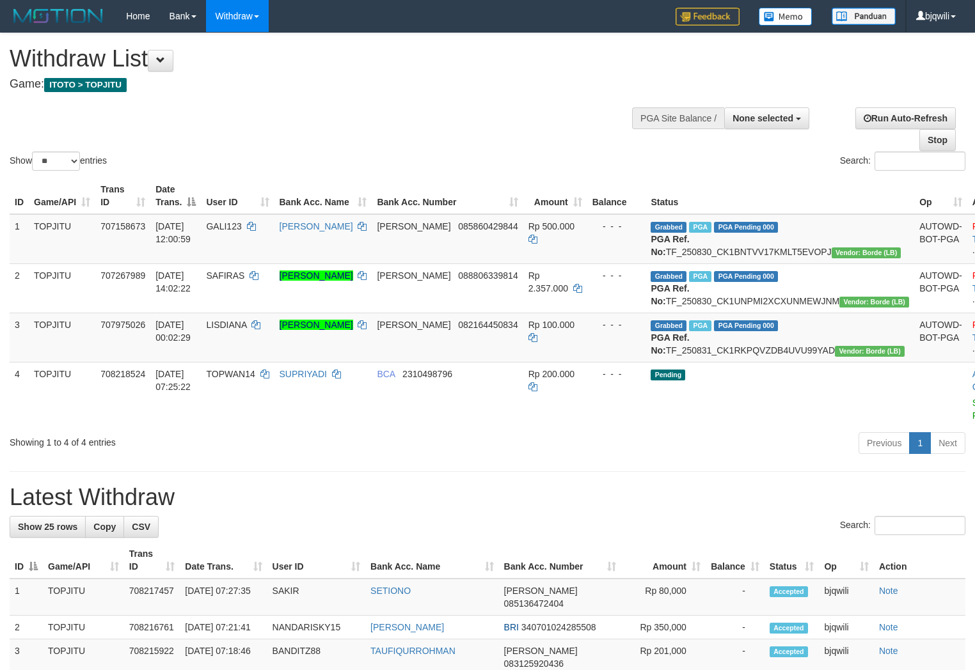
select select
select select "**"
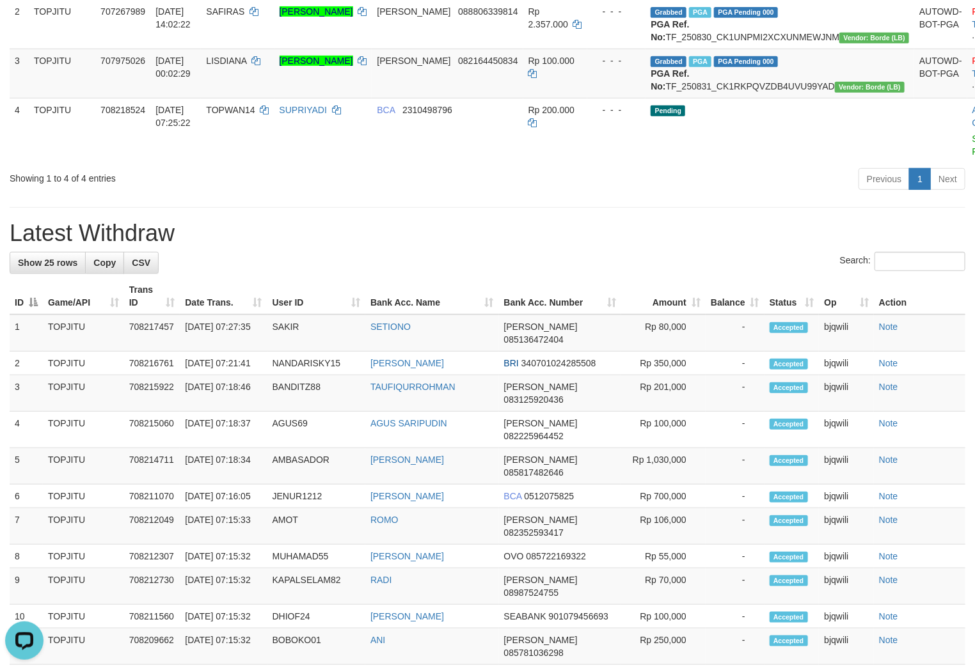
drag, startPoint x: 269, startPoint y: 255, endPoint x: 263, endPoint y: 209, distance: 46.5
click at [269, 255] on div "**********" at bounding box center [487, 483] width 975 height 1428
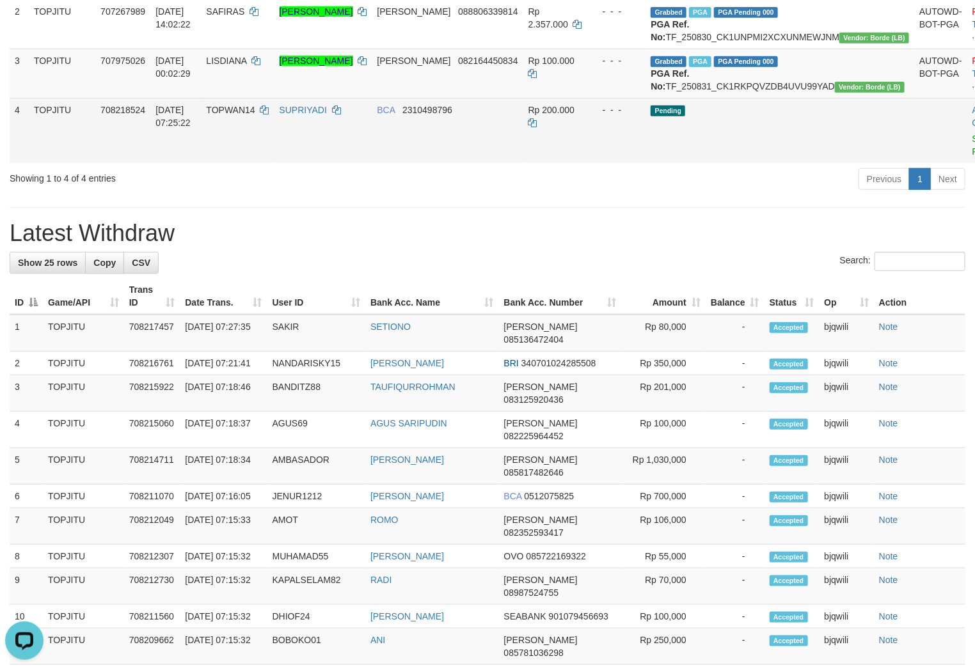
click at [257, 155] on td "TOPWAN14" at bounding box center [237, 130] width 73 height 65
drag, startPoint x: 250, startPoint y: 155, endPoint x: 238, endPoint y: 155, distance: 12.2
click at [240, 155] on td "TOPWAN14" at bounding box center [237, 130] width 73 height 65
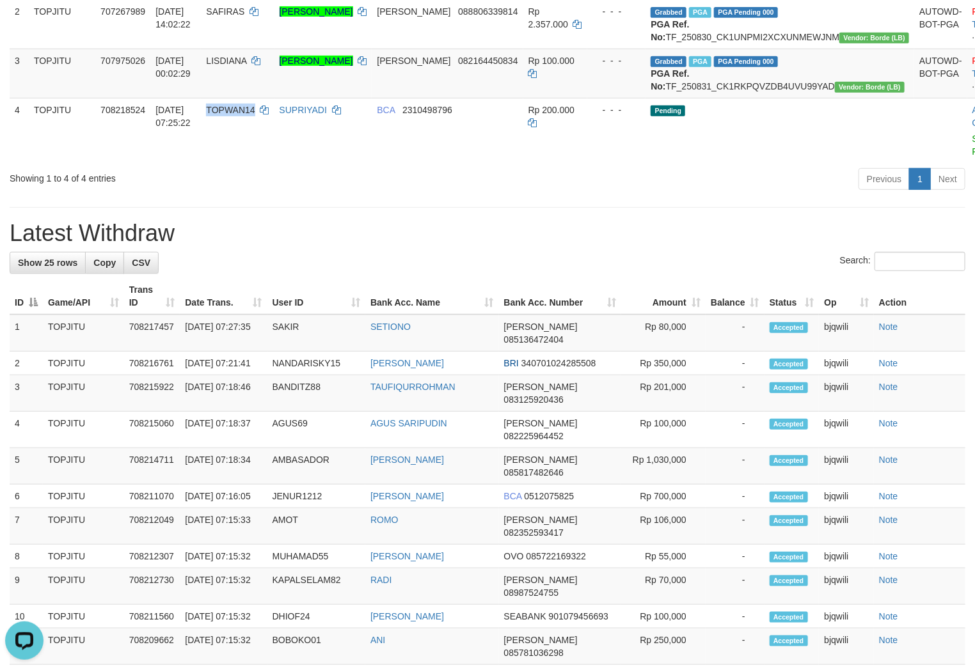
copy span "TOPWAN14"
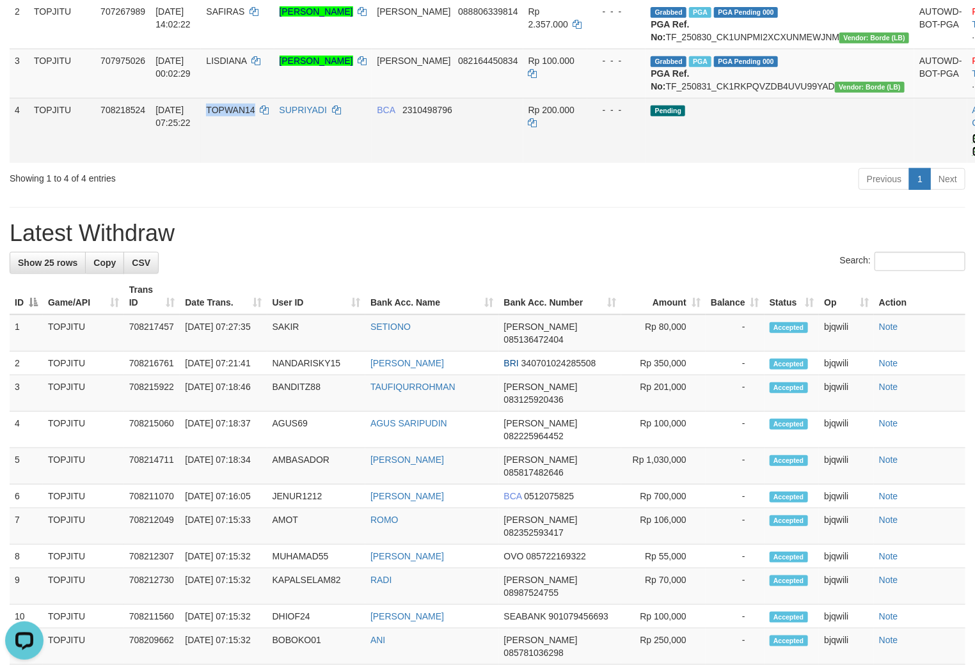
click at [972, 157] on link "Send PGA" at bounding box center [982, 145] width 21 height 23
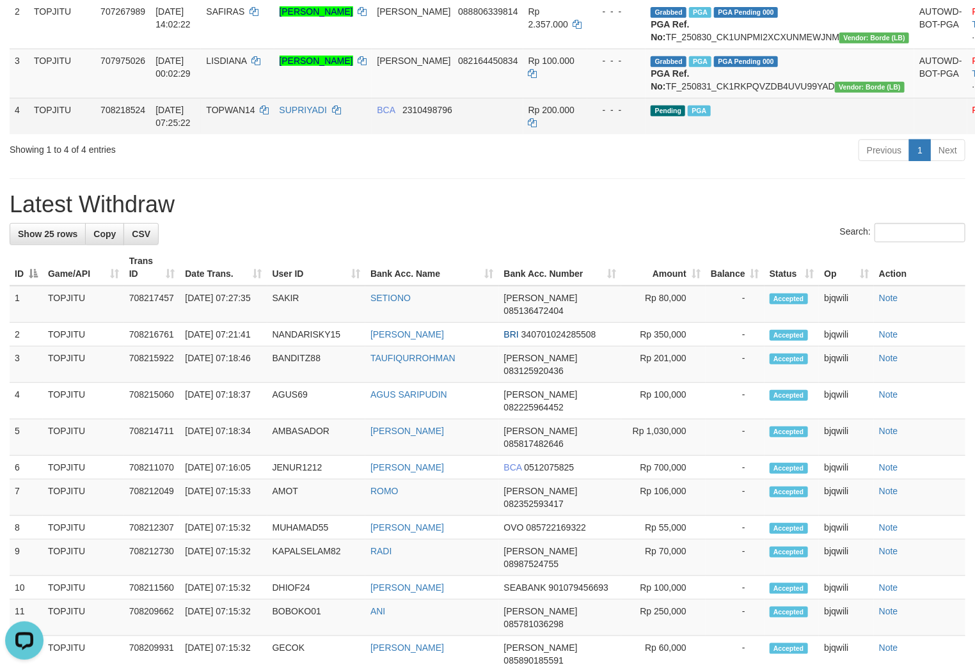
click at [365, 134] on td "SUPRIYADI" at bounding box center [323, 116] width 98 height 36
click at [341, 114] on icon at bounding box center [336, 110] width 9 height 9
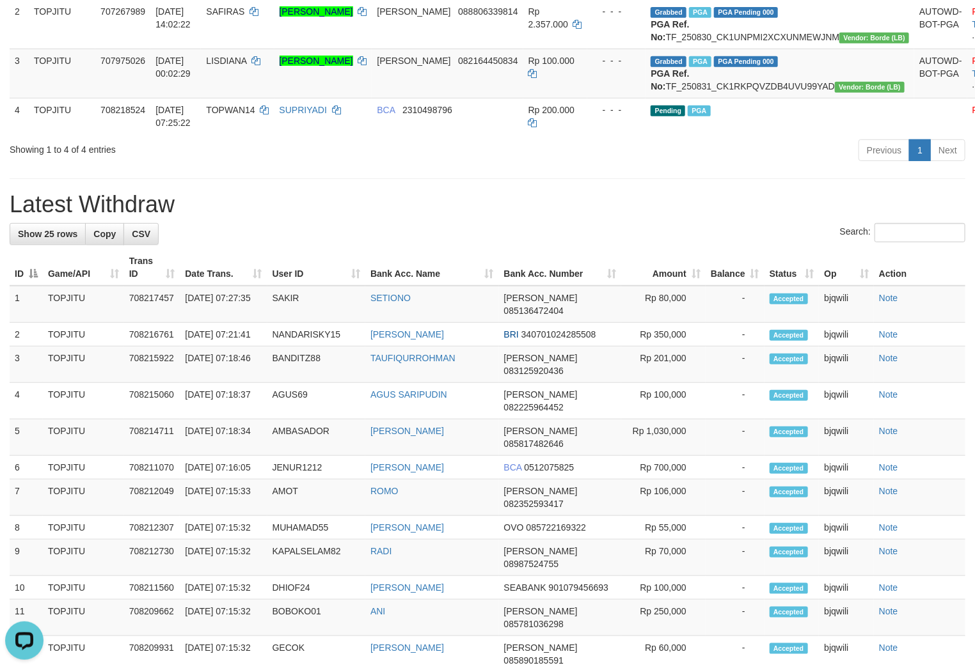
click at [278, 209] on div "**********" at bounding box center [487, 468] width 975 height 1399
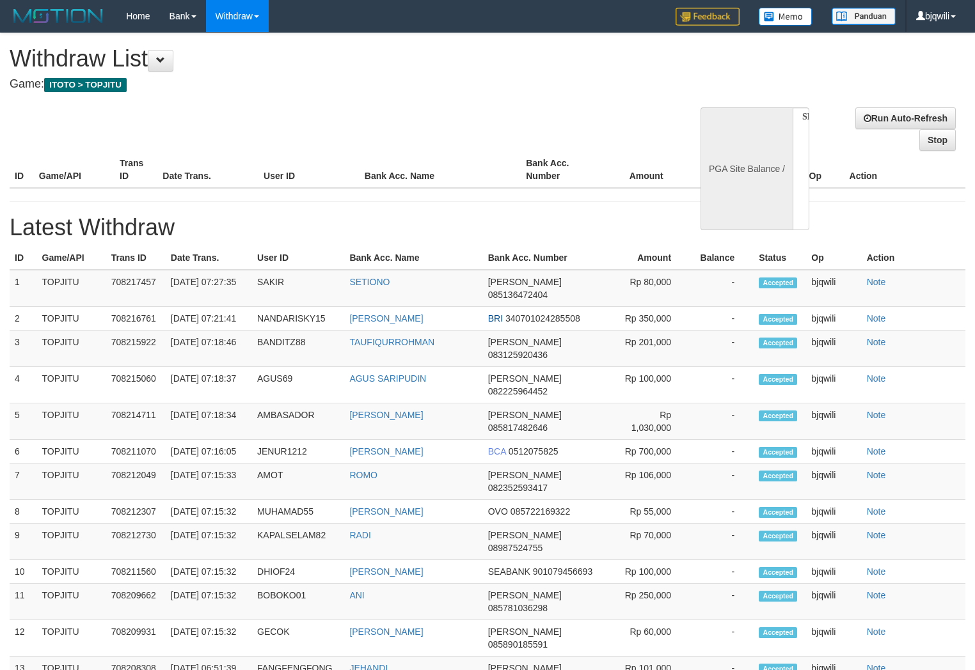
select select
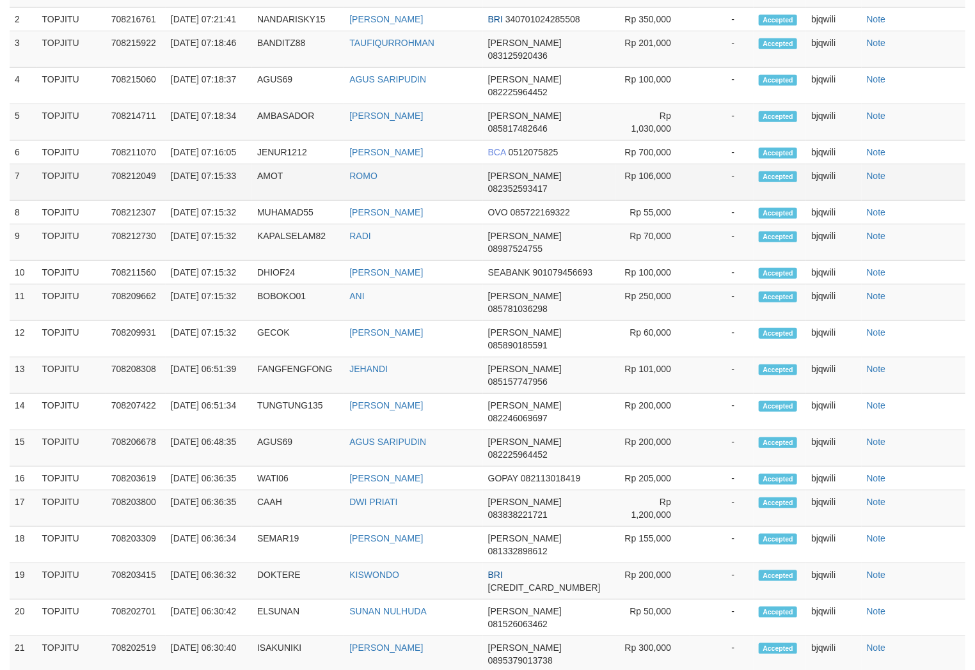
select select "**"
select select
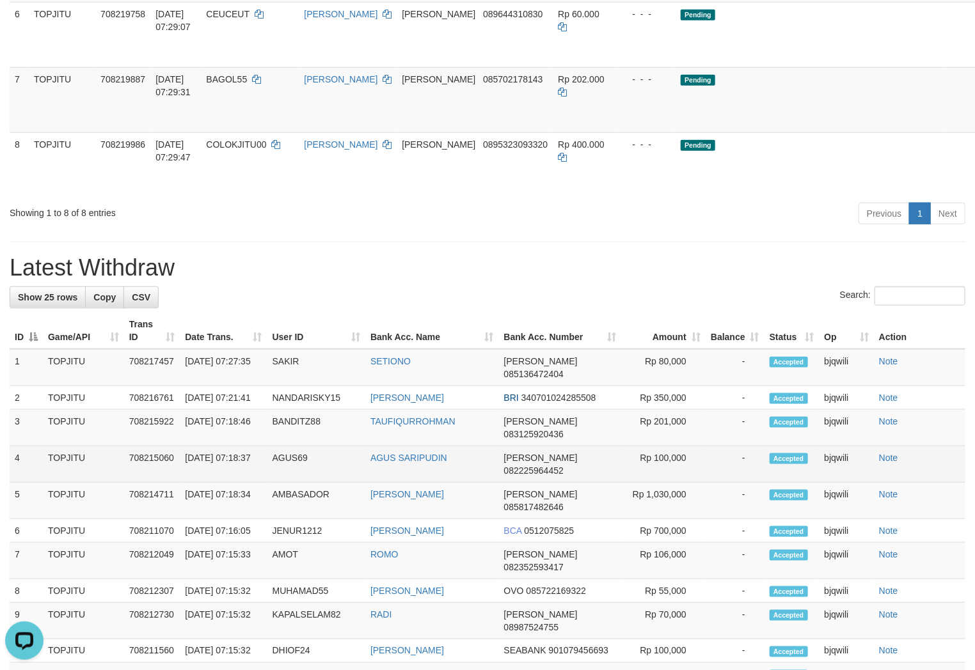
scroll to position [344, 0]
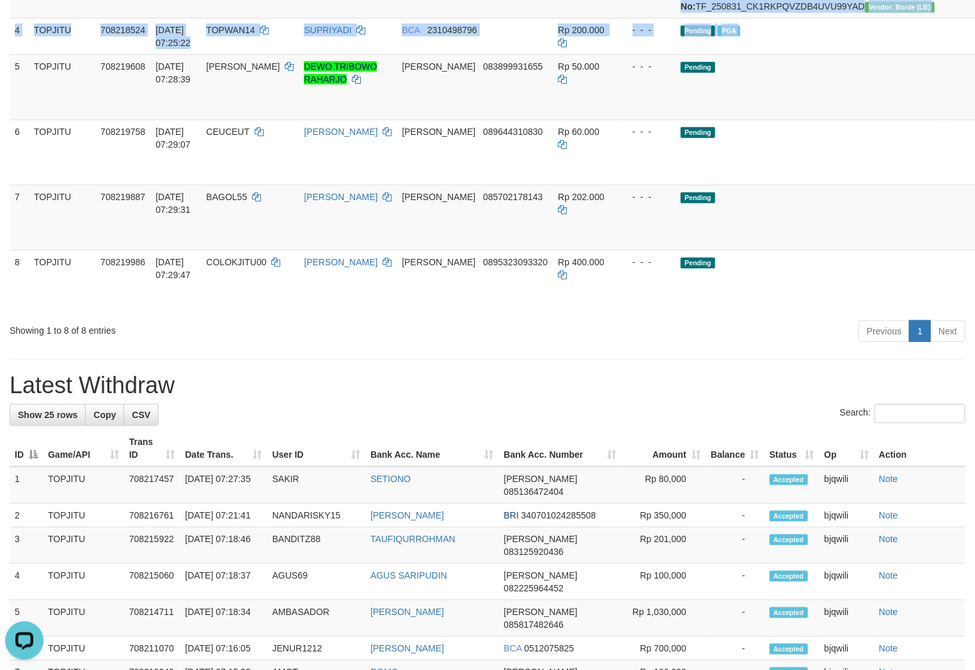
drag, startPoint x: 13, startPoint y: 104, endPoint x: 990, endPoint y: 310, distance: 999.0
click at [974, 310] on html "Toggle navigation Home Bank Account List Load By Website Group [ITOTO] TOPJITU …" at bounding box center [487, 538] width 975 height 1764
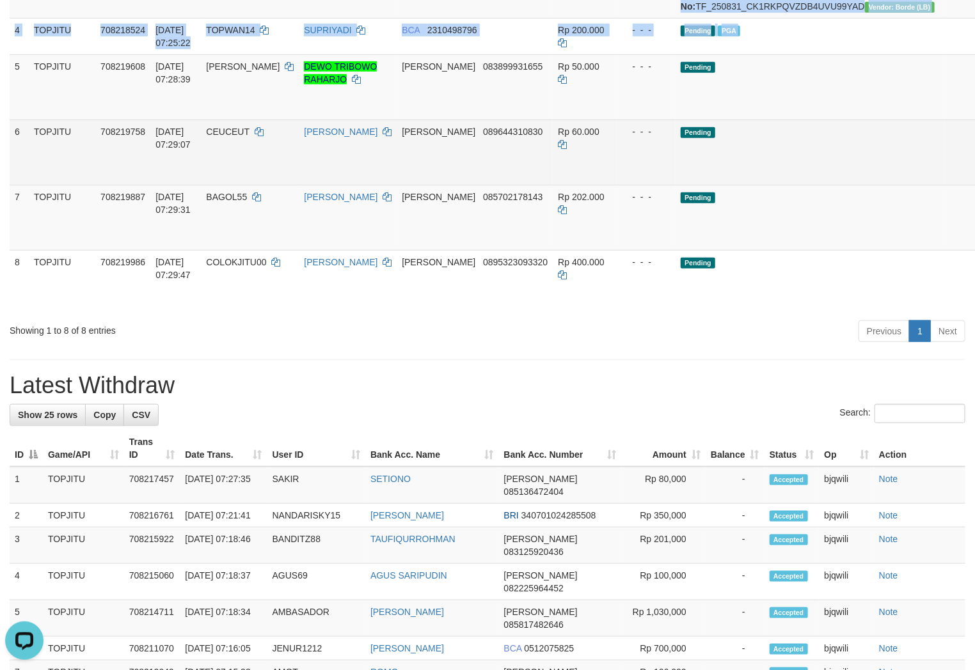
copy table "ID Game/API Trans ID Date Trans. User ID Bank Acc. Name Bank Acc. Number Amount…"
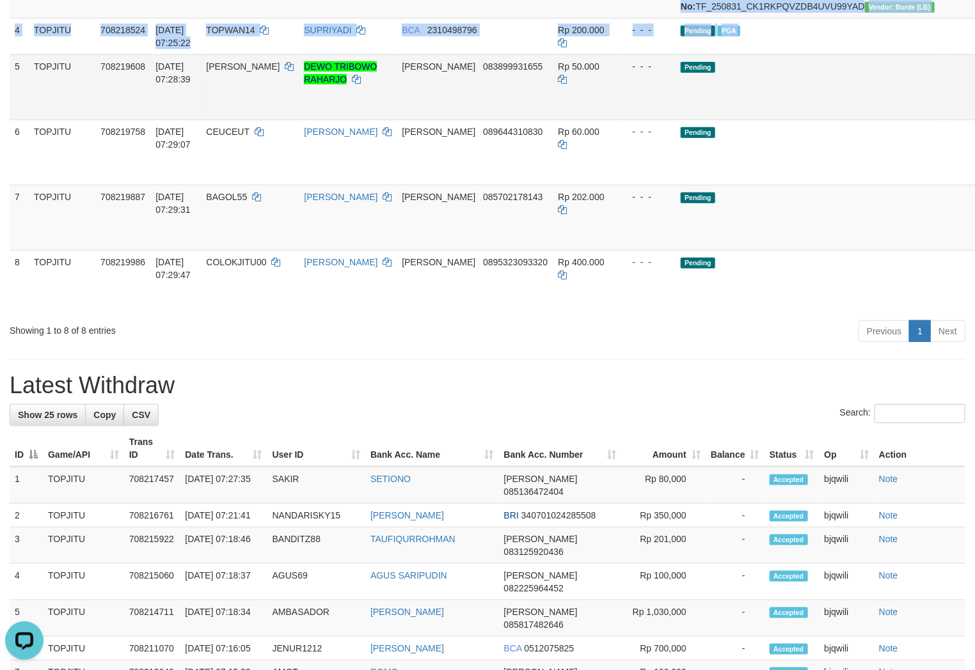
click at [742, 120] on td "Pending" at bounding box center [809, 86] width 269 height 65
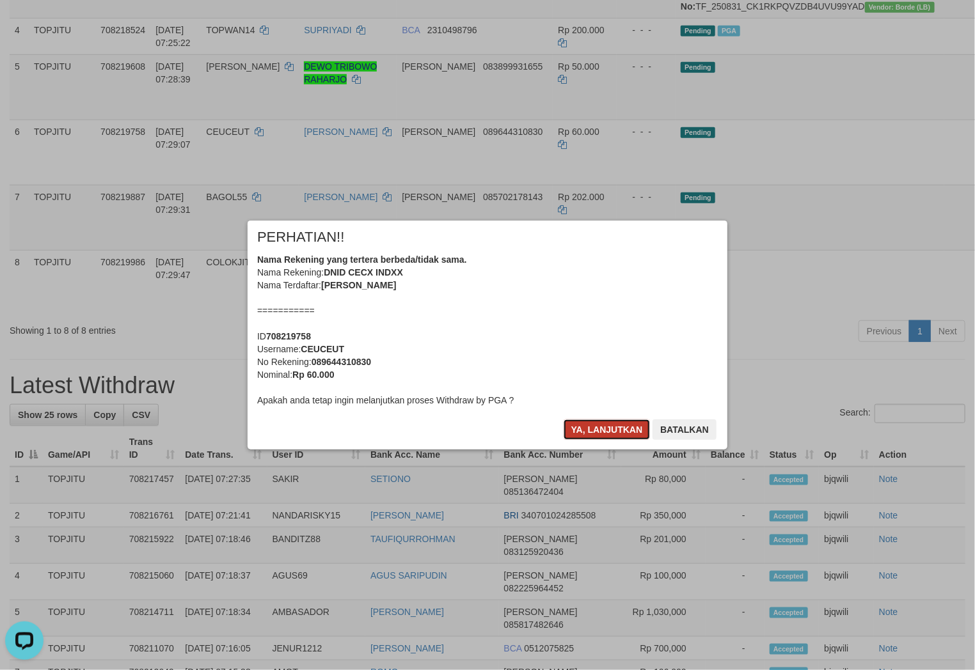
click at [599, 432] on button "Ya, lanjutkan" at bounding box center [607, 430] width 87 height 20
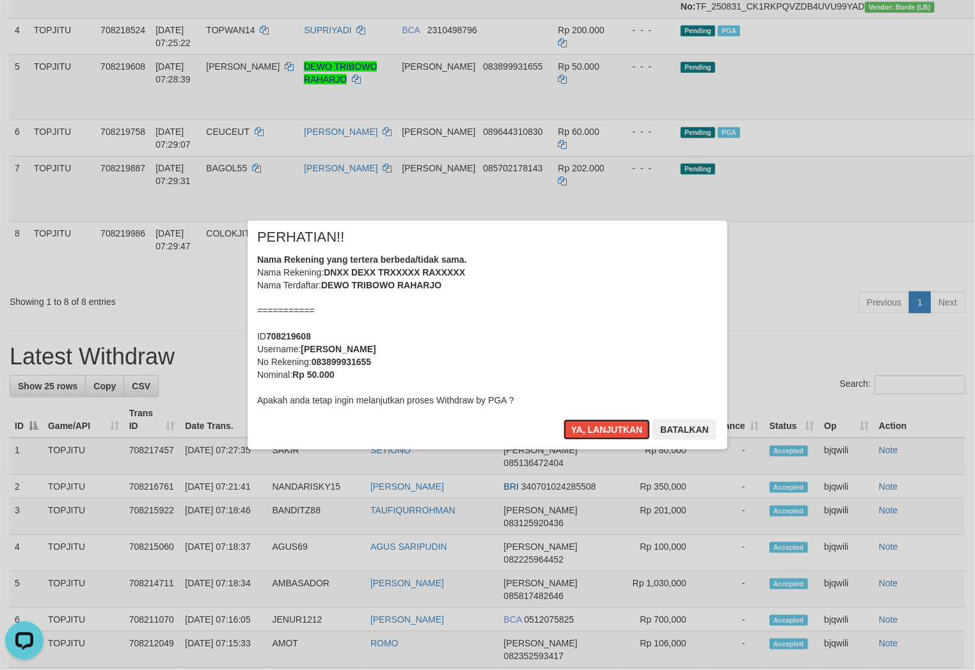
click at [599, 432] on button "Ya, lanjutkan" at bounding box center [607, 430] width 87 height 20
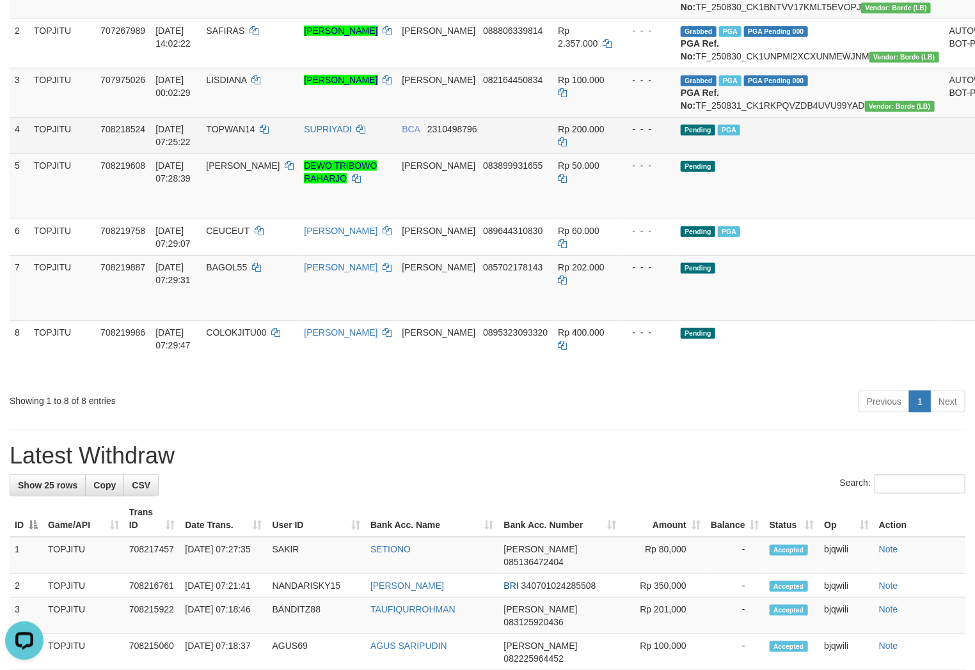
scroll to position [264, 0]
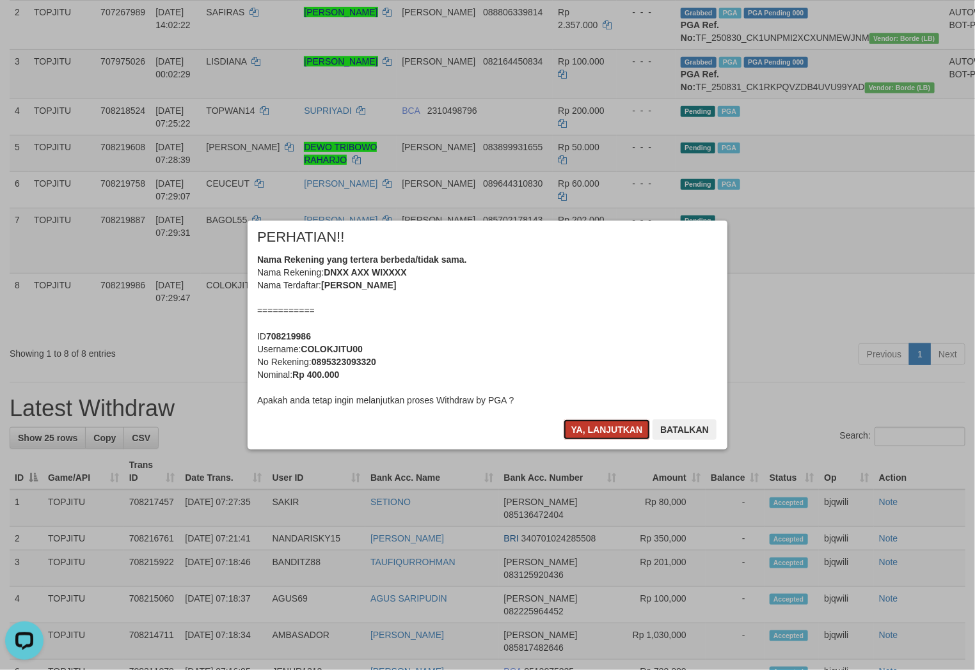
click at [582, 436] on button "Ya, lanjutkan" at bounding box center [607, 430] width 87 height 20
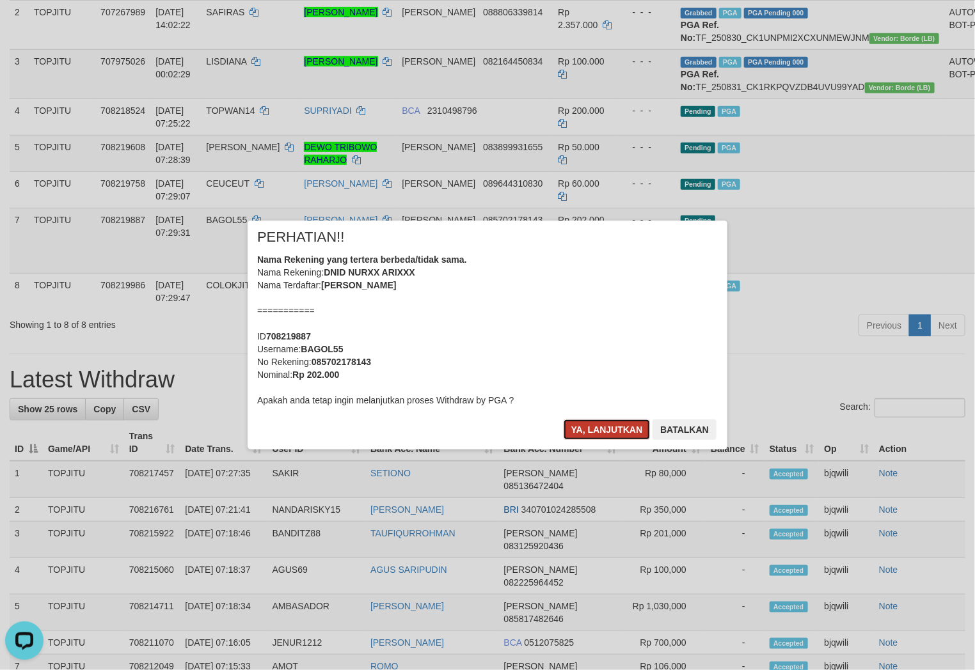
click at [582, 435] on button "Ya, lanjutkan" at bounding box center [607, 430] width 87 height 20
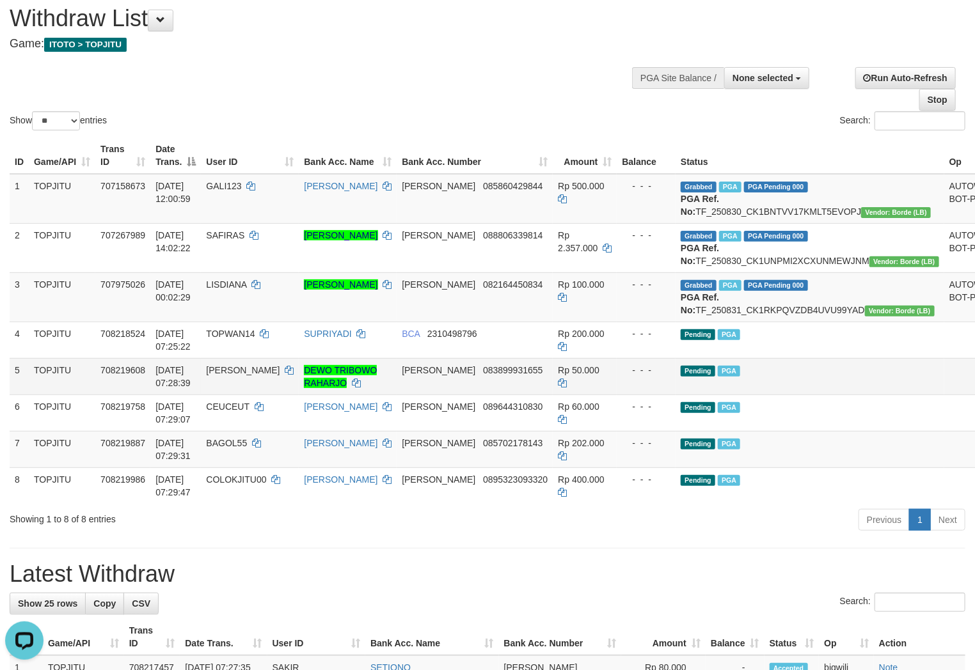
scroll to position [182, 0]
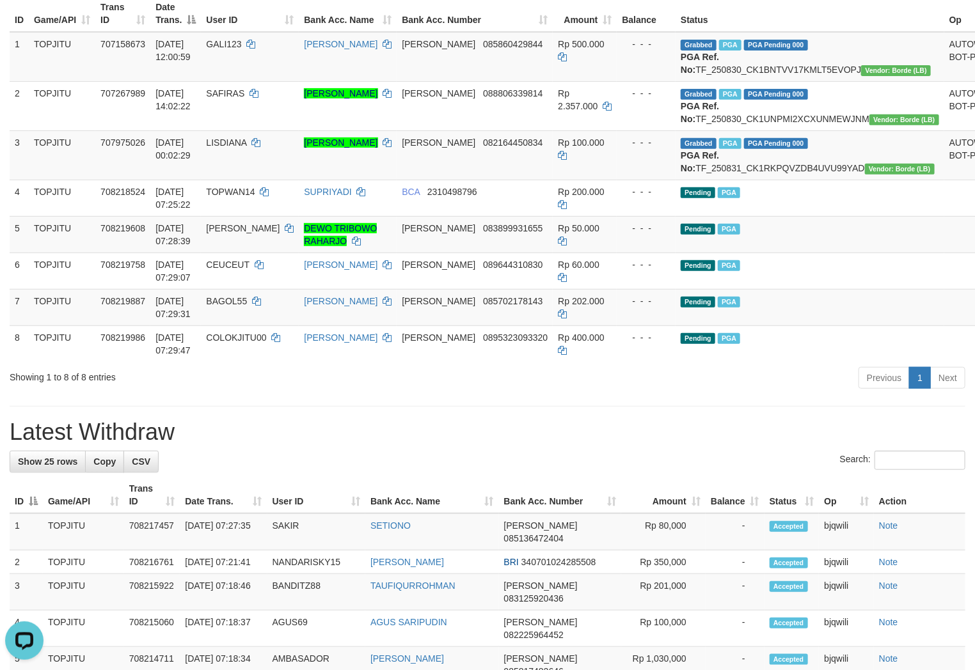
click at [321, 393] on div "Showing 1 to 8 of 8 entries Previous 1 Next" at bounding box center [487, 380] width 975 height 28
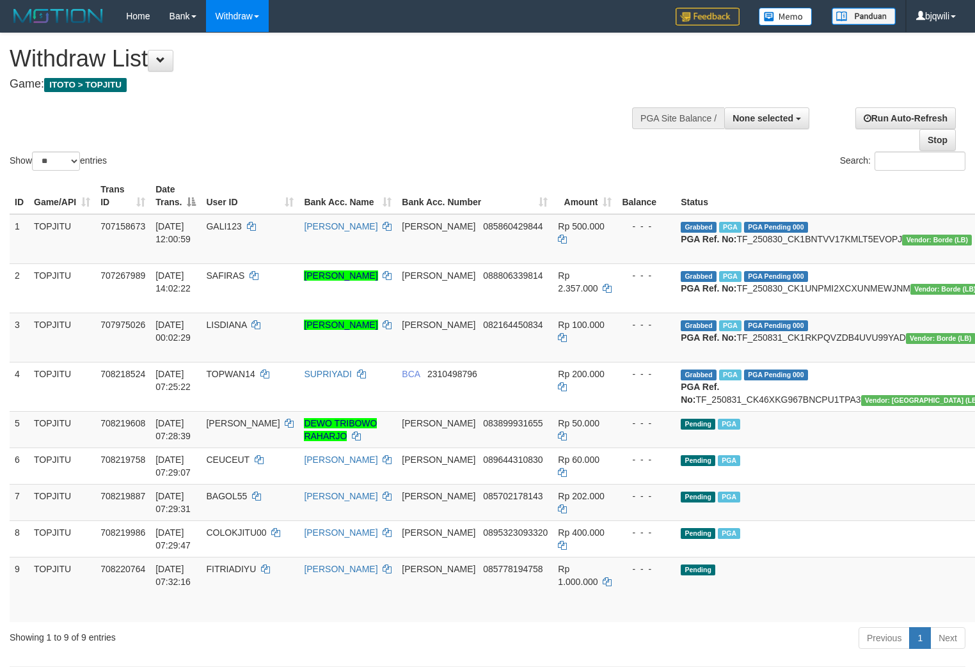
select select
select select "**"
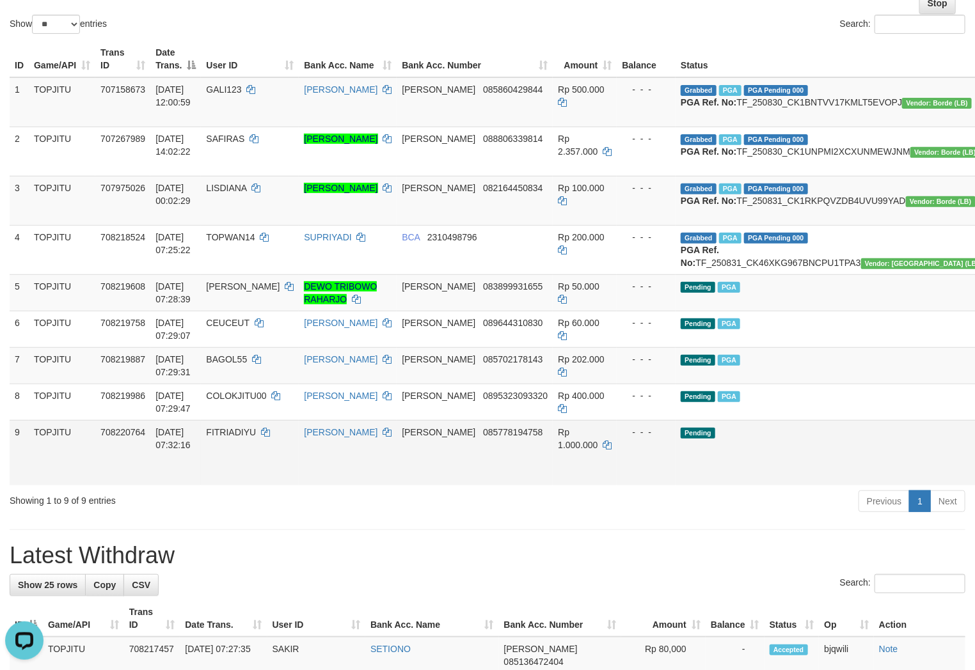
click at [741, 486] on td "Pending" at bounding box center [831, 452] width 312 height 65
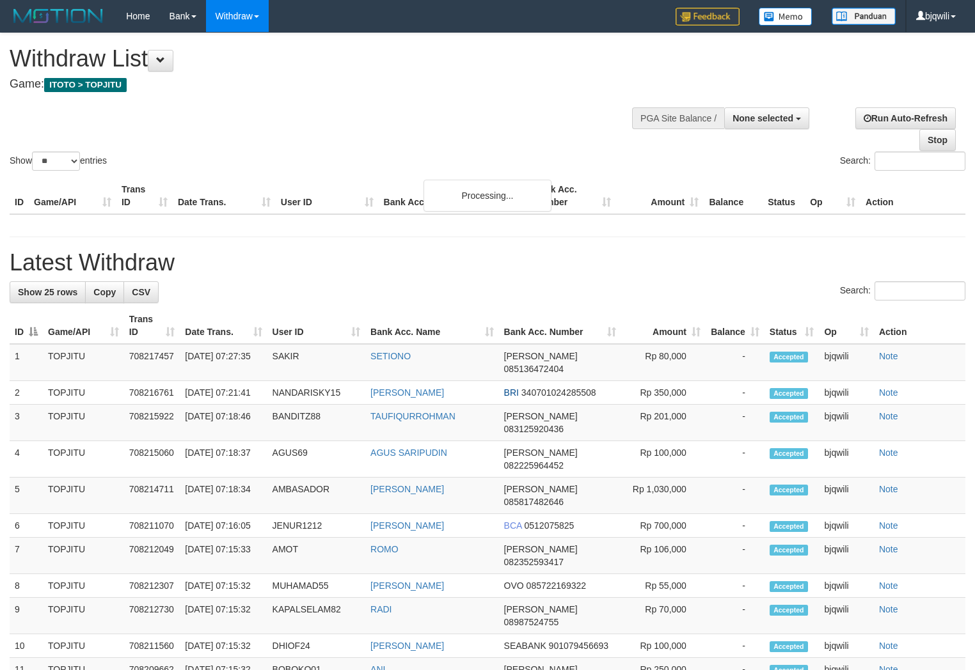
select select
select select "**"
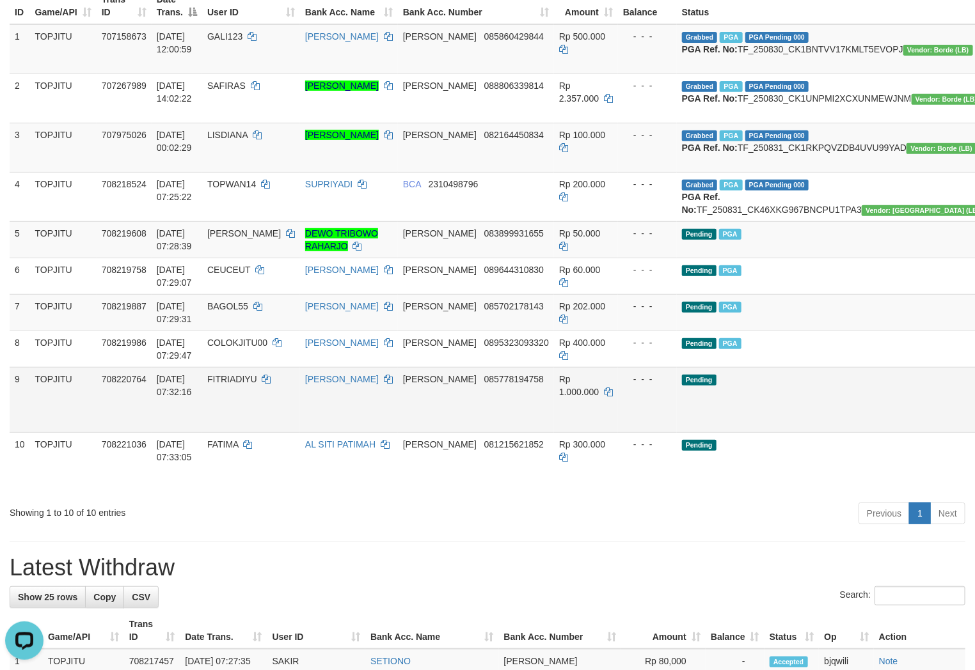
click at [783, 418] on td "Pending" at bounding box center [833, 399] width 312 height 65
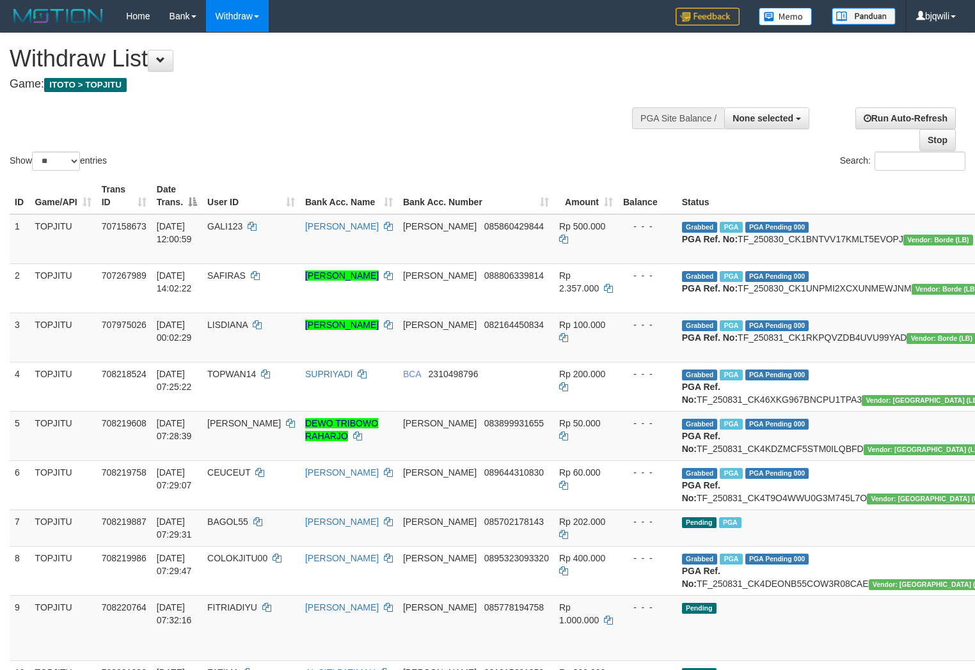
select select
select select "**"
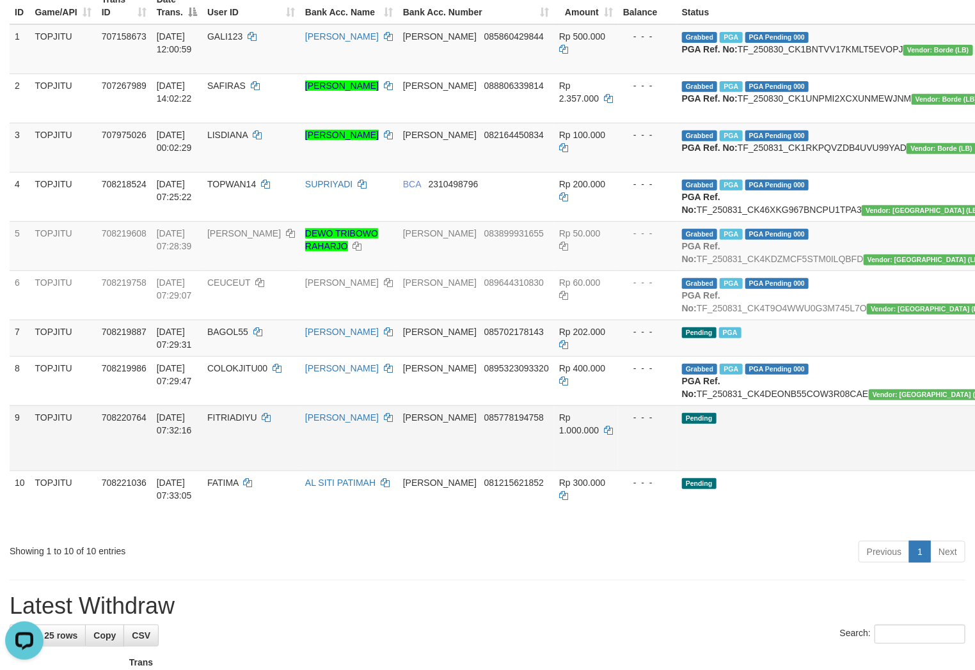
click at [757, 471] on td "Pending" at bounding box center [836, 438] width 319 height 65
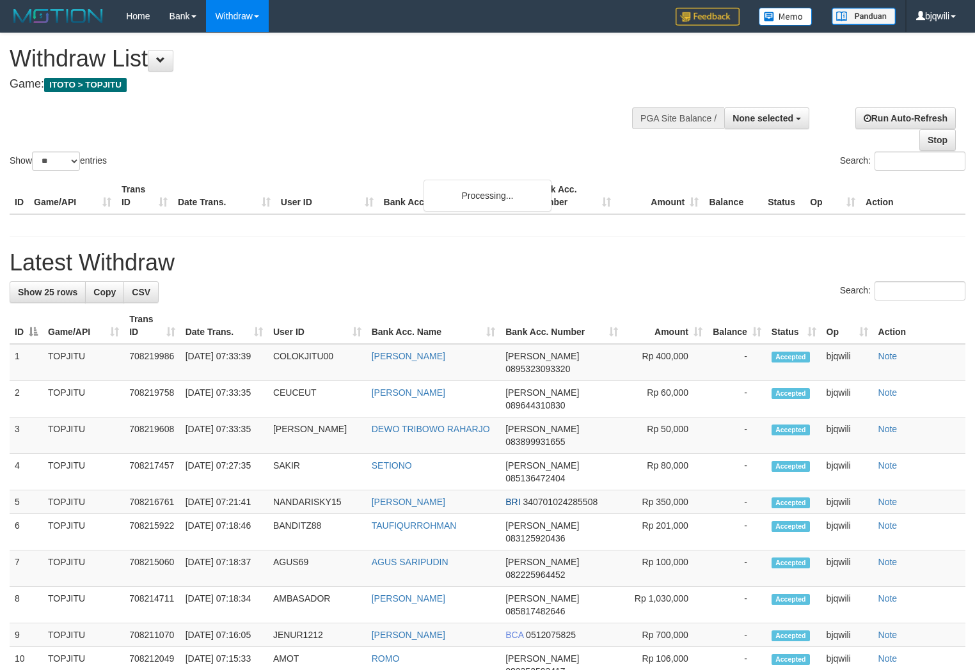
select select
select select "**"
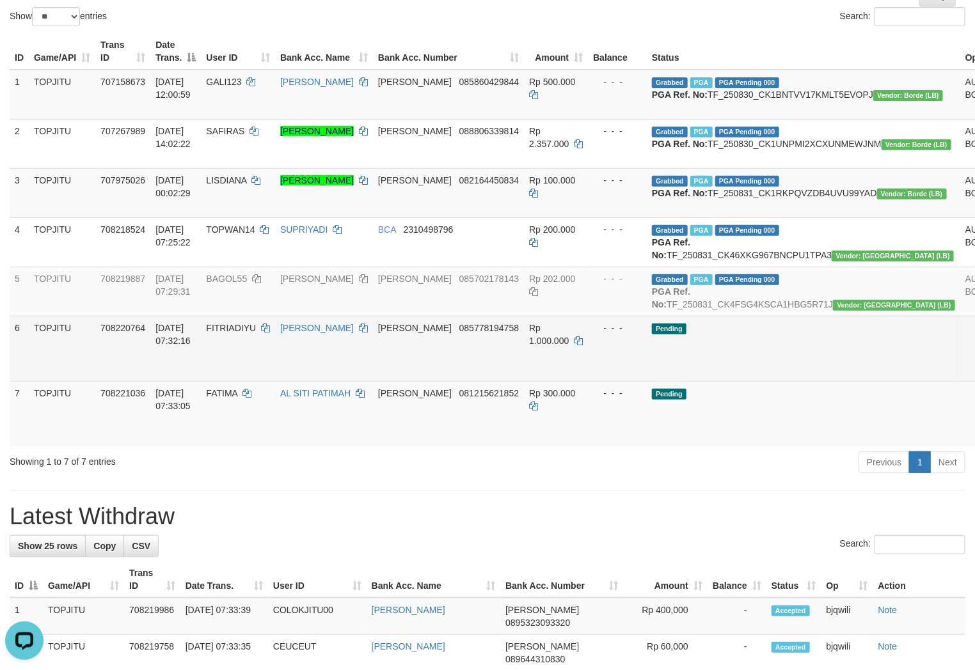
click at [771, 381] on td "Pending" at bounding box center [803, 348] width 313 height 65
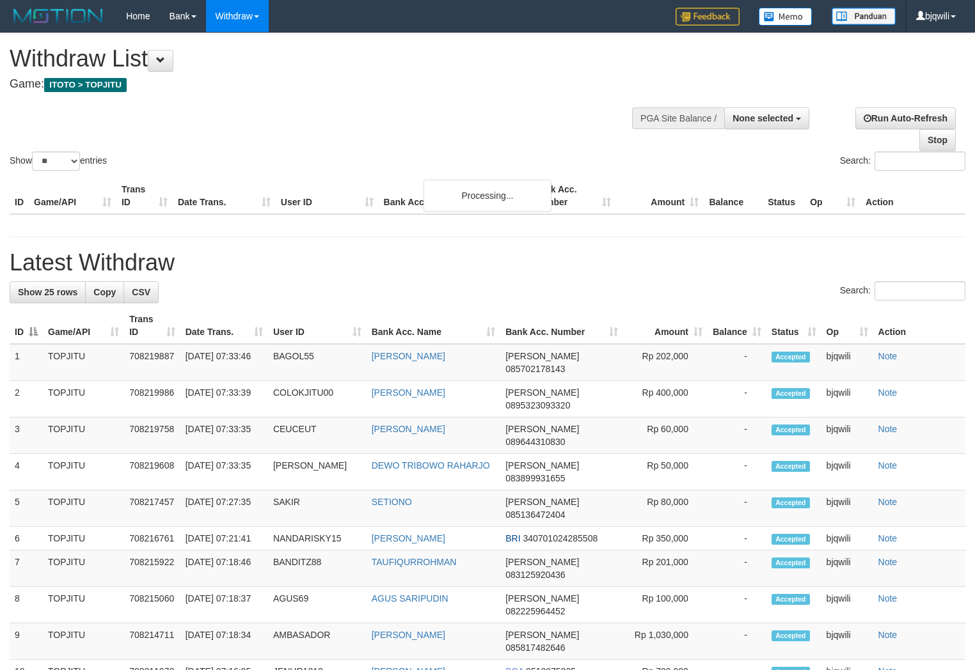
select select
select select "**"
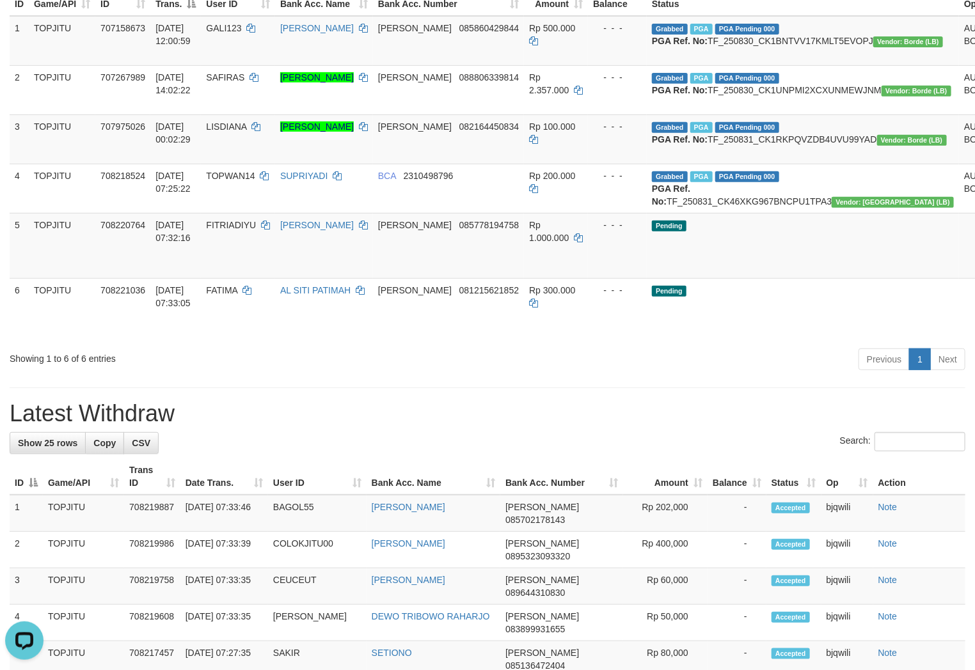
click at [265, 427] on h1 "Latest Withdraw" at bounding box center [488, 414] width 956 height 26
click at [13, 277] on td "5" at bounding box center [19, 245] width 19 height 65
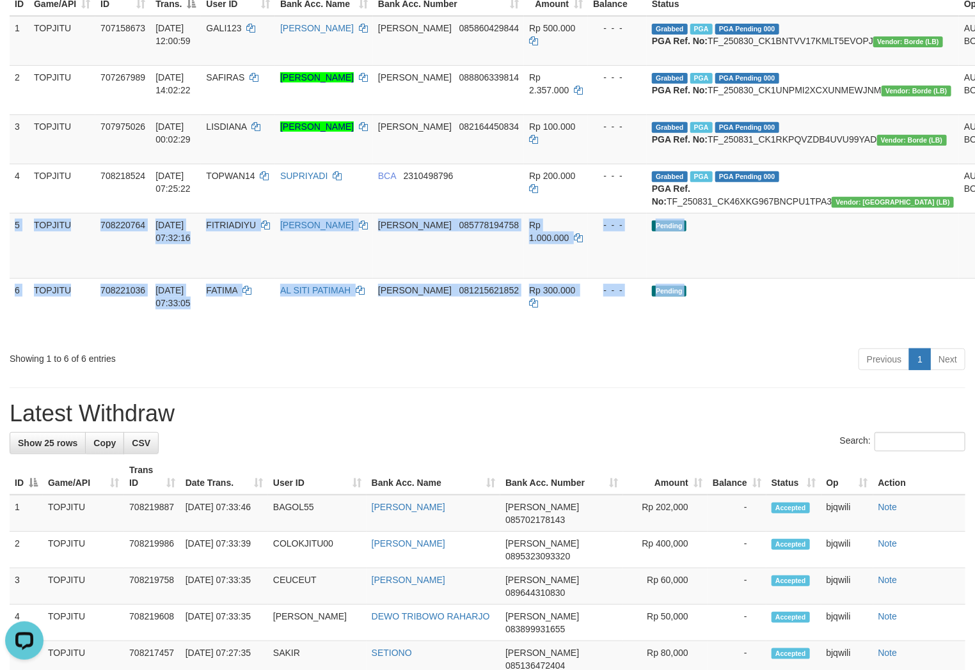
drag, startPoint x: 13, startPoint y: 277, endPoint x: 947, endPoint y: 394, distance: 941.9
click at [947, 347] on div "ID Game/API Trans ID Date Trans. User ID Bank Acc. Name Bank Acc. Number Amount…" at bounding box center [487, 162] width 975 height 372
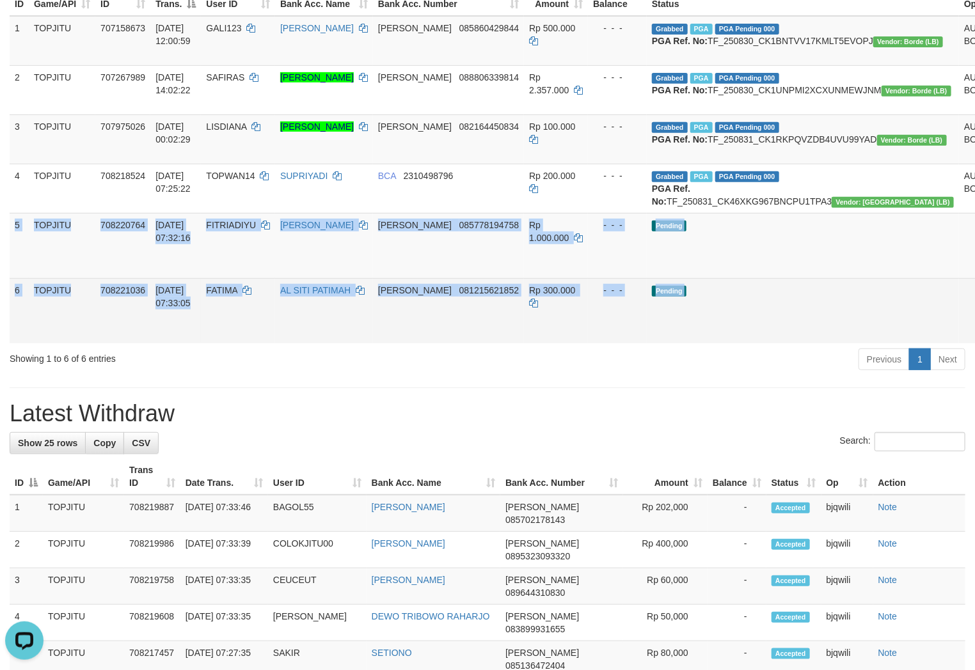
copy div "5 TOPJITU 708220764 31/08/2025 07:32:16 FITRIADIYU VERA OKTAVIA DANA 0857781947…"
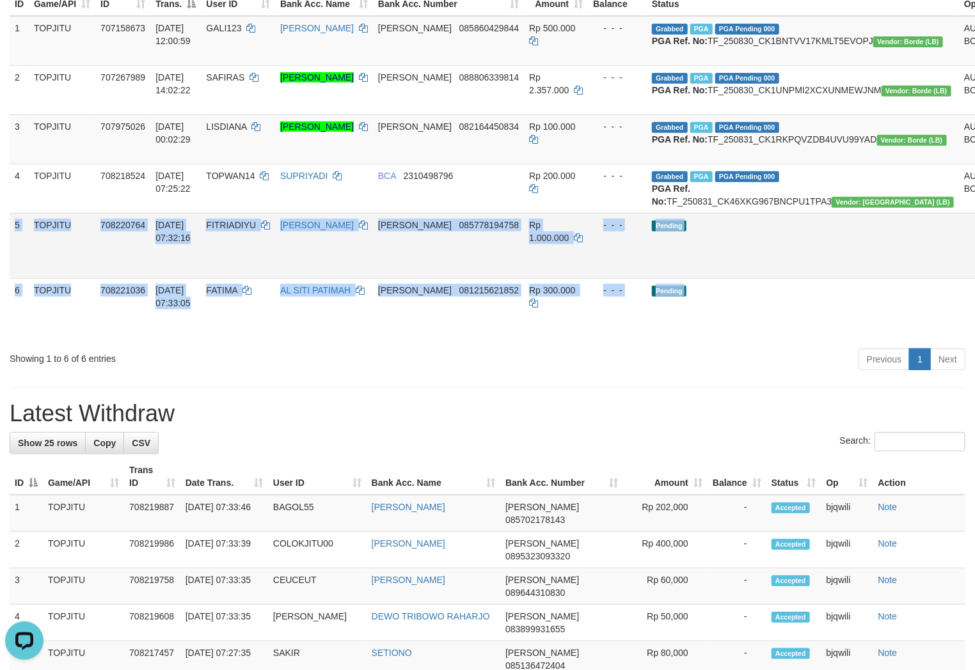
click at [770, 278] on td "Pending" at bounding box center [803, 245] width 312 height 65
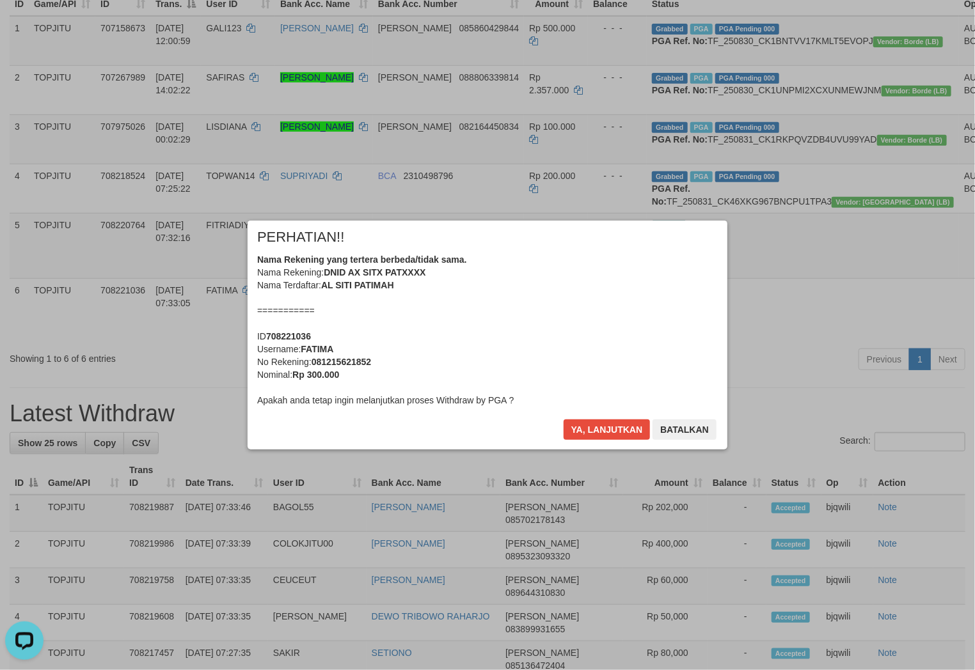
click at [592, 435] on button "Ya, lanjutkan" at bounding box center [607, 430] width 87 height 20
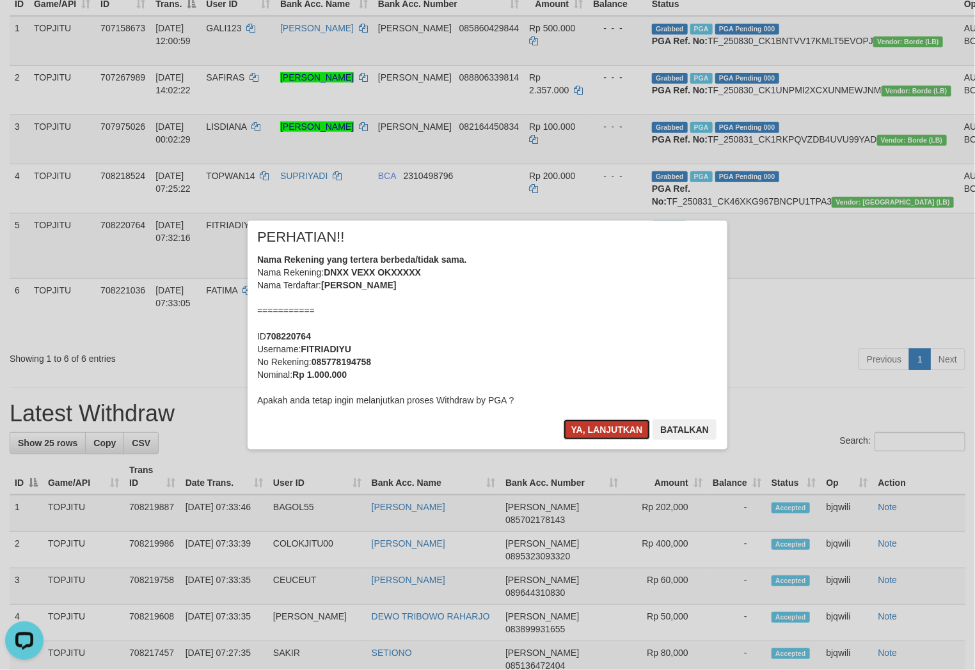
click at [593, 434] on button "Ya, lanjutkan" at bounding box center [607, 430] width 87 height 20
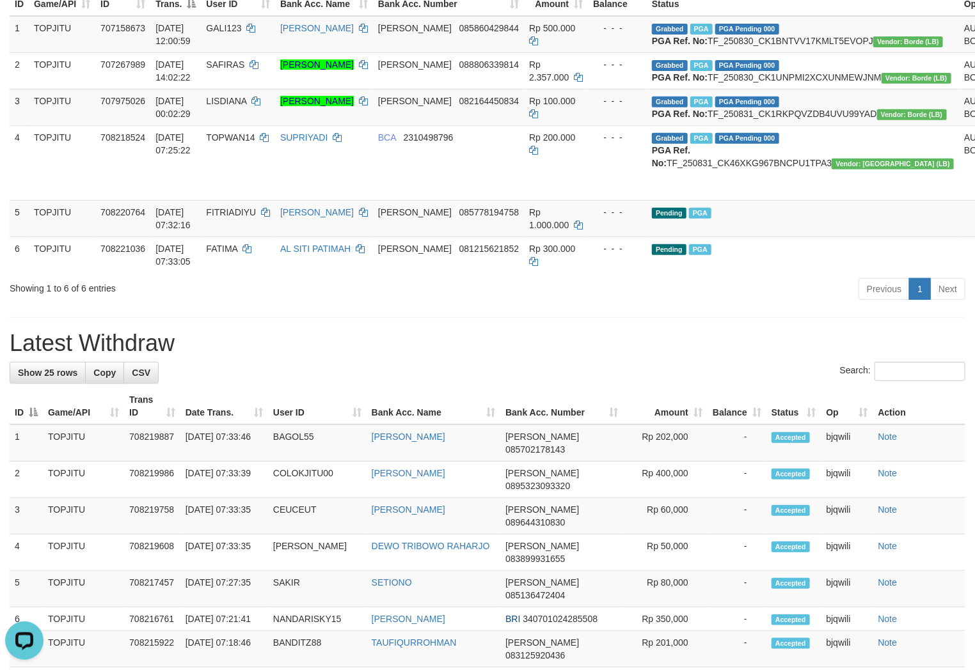
click at [777, 304] on div "Previous 1 Next" at bounding box center [690, 291] width 549 height 28
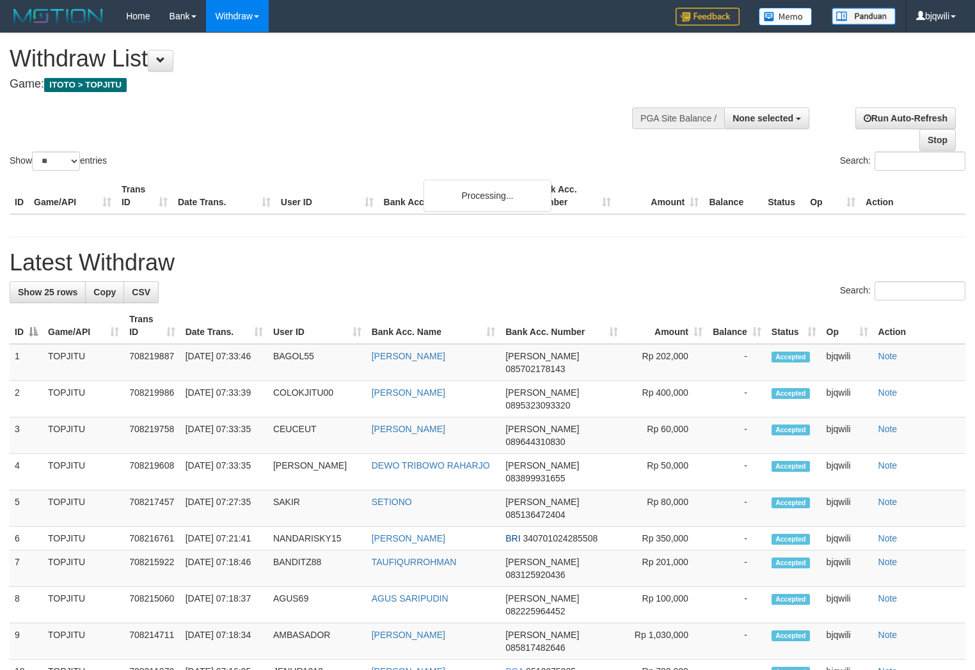
select select
select select "**"
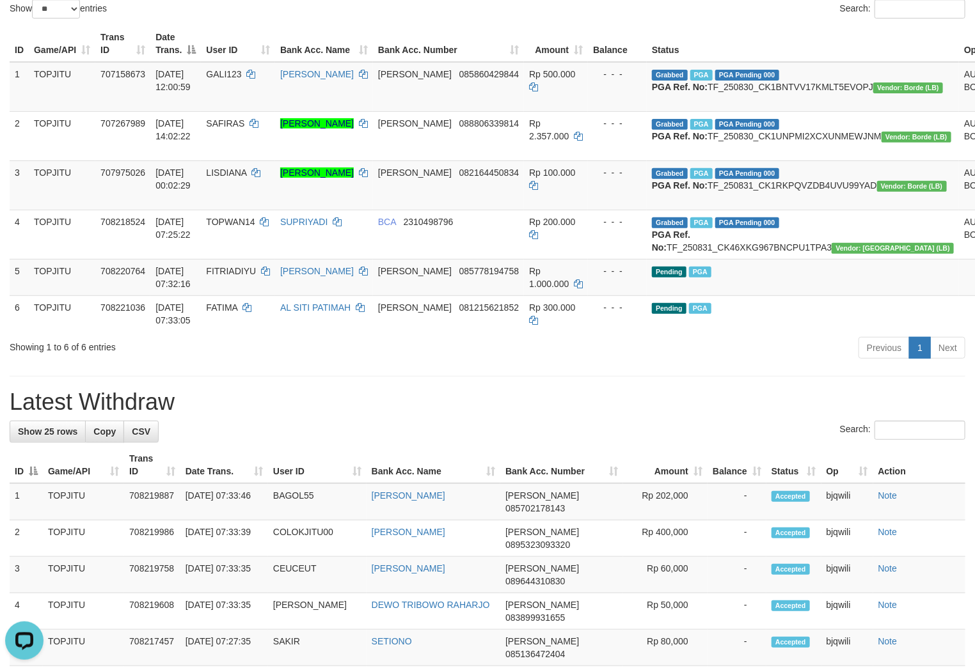
click at [246, 415] on h1 "Latest Withdraw" at bounding box center [488, 403] width 956 height 26
click at [320, 415] on h1 "Latest Withdraw" at bounding box center [488, 403] width 956 height 26
click at [321, 415] on h1 "Latest Withdraw" at bounding box center [488, 403] width 956 height 26
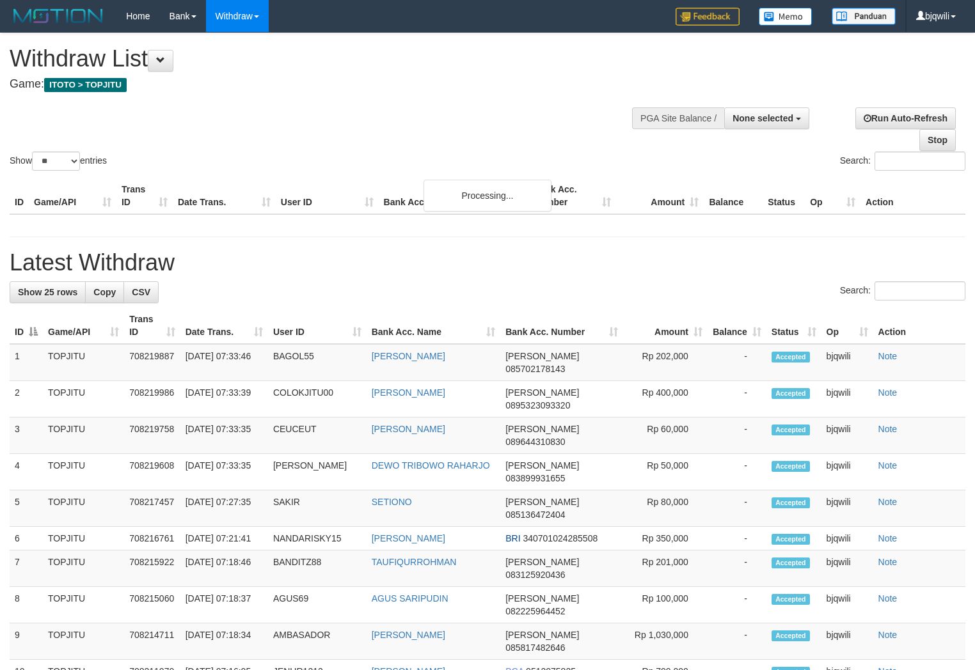
select select
select select "**"
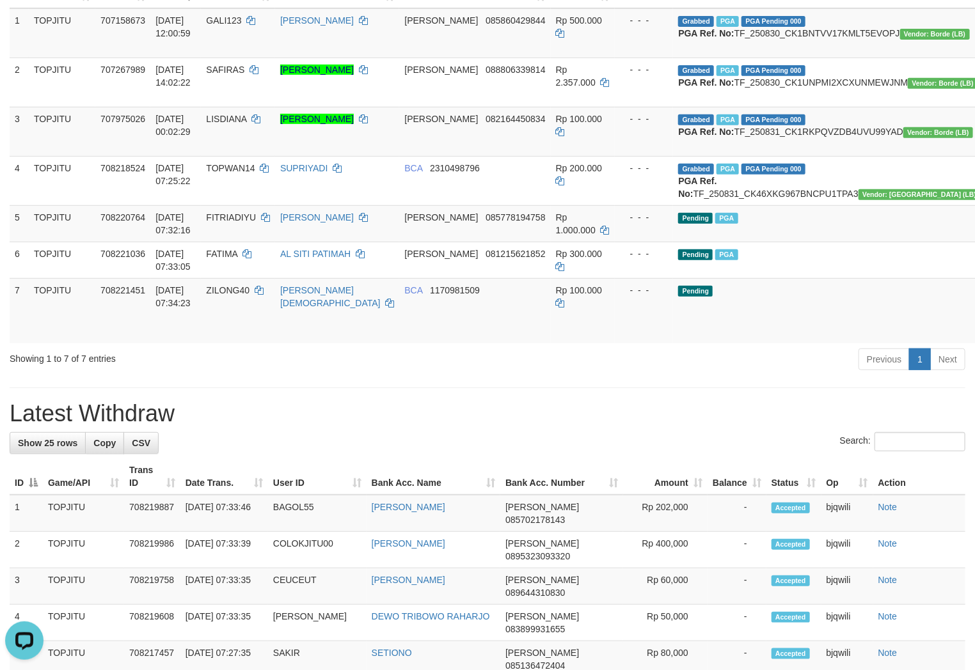
click at [328, 388] on hr at bounding box center [488, 388] width 956 height 1
click at [685, 343] on td "Pending" at bounding box center [829, 310] width 312 height 65
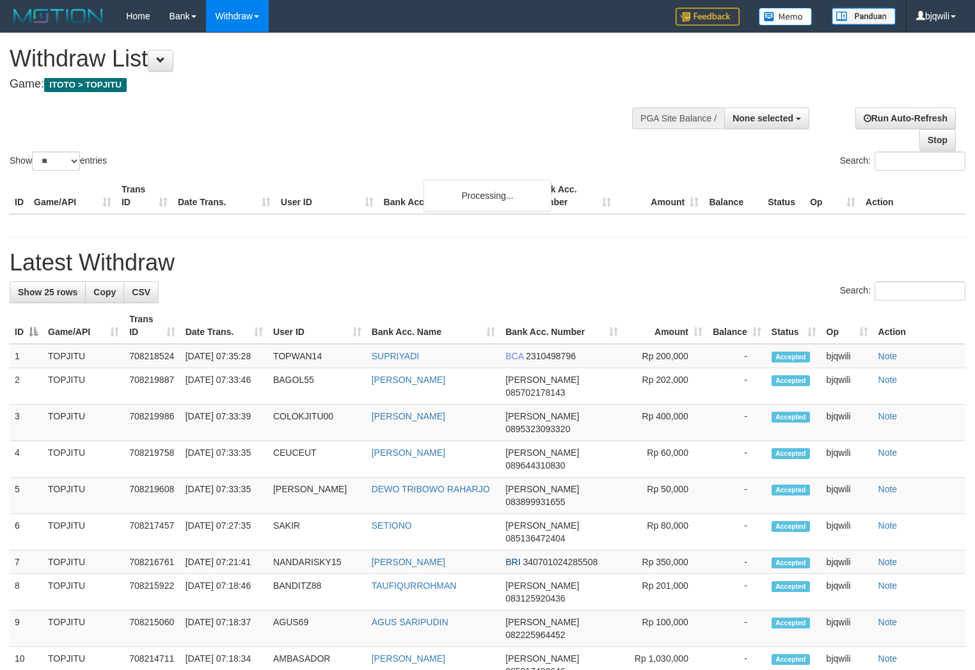
select select
select select "**"
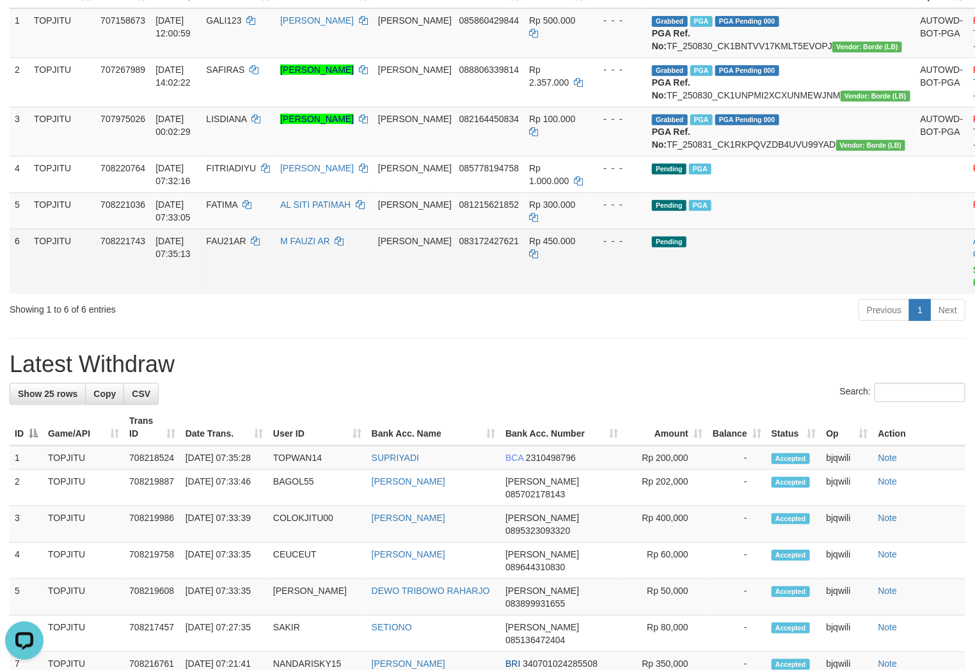
click at [765, 294] on td "Pending" at bounding box center [781, 261] width 269 height 65
click at [275, 294] on td "FAU21AR" at bounding box center [238, 261] width 74 height 65
click at [272, 294] on td "FAU21AR" at bounding box center [238, 261] width 74 height 65
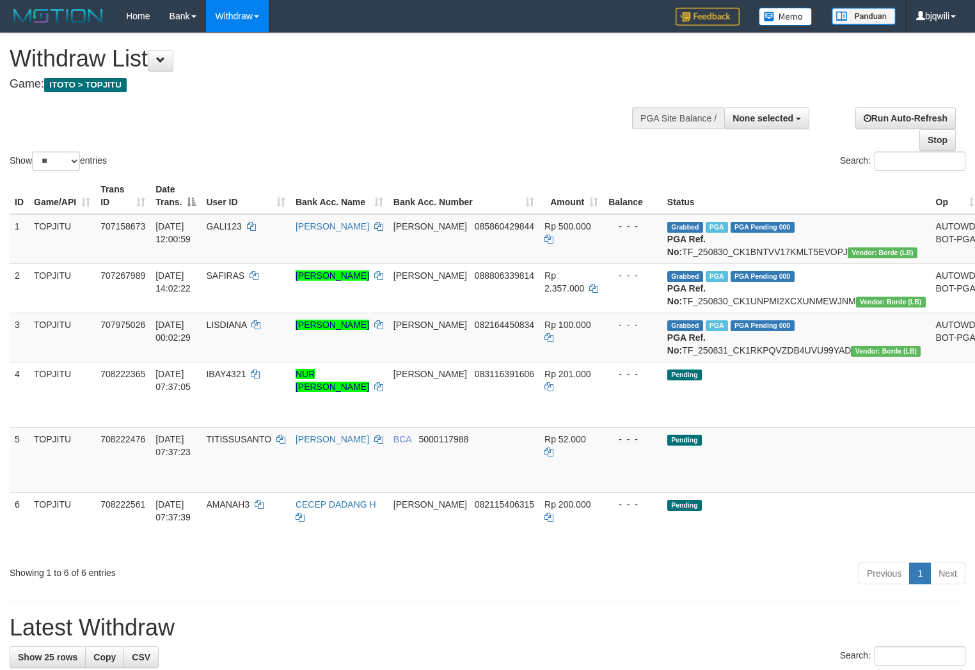
select select
select select "**"
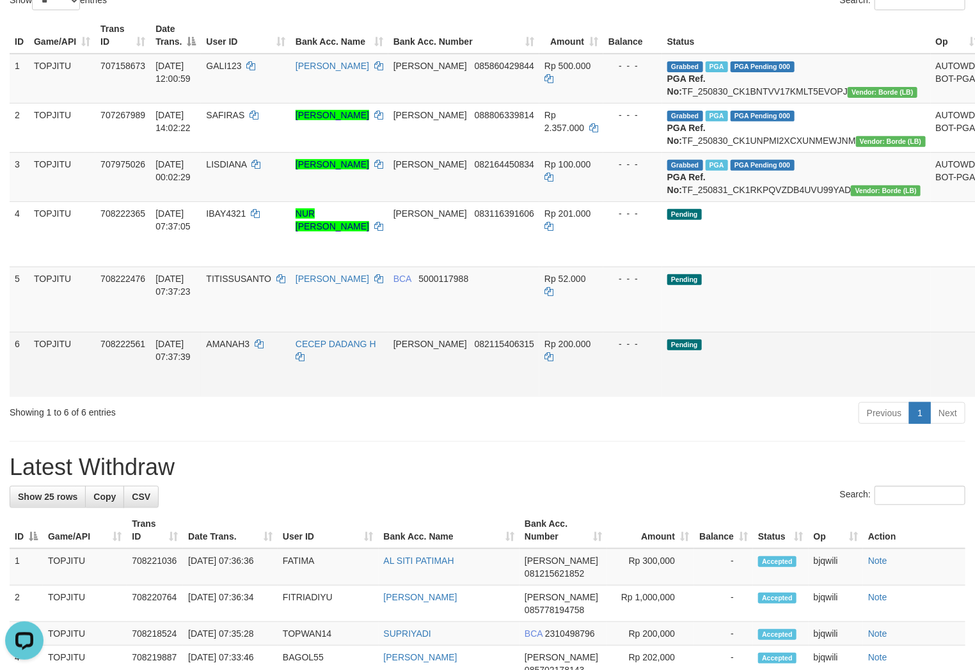
click at [232, 397] on td "AMANAH3" at bounding box center [245, 364] width 89 height 65
click at [235, 397] on td "AMANAH3" at bounding box center [245, 364] width 89 height 65
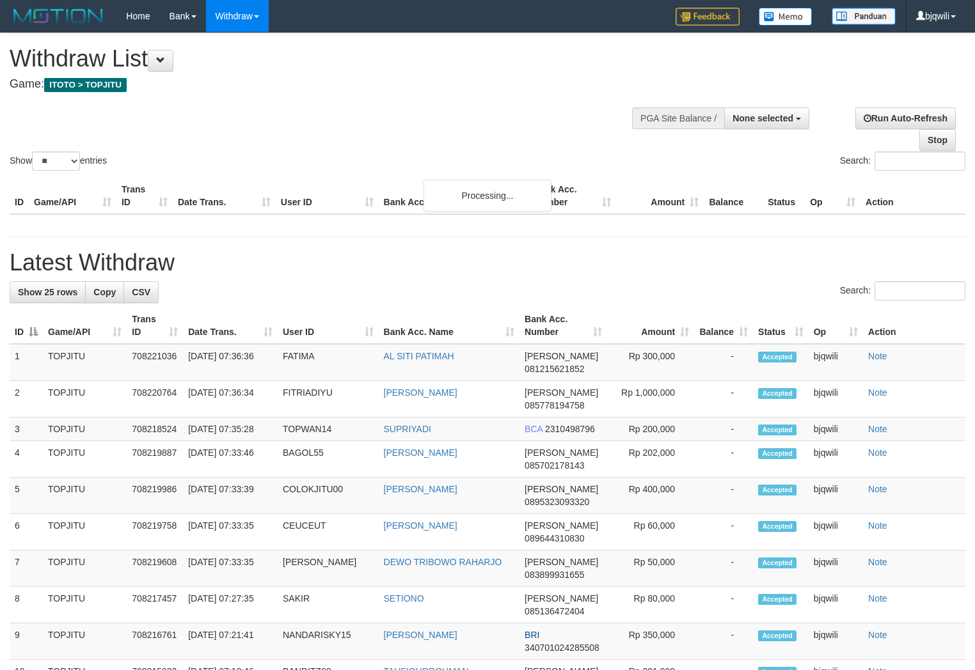
select select
select select "**"
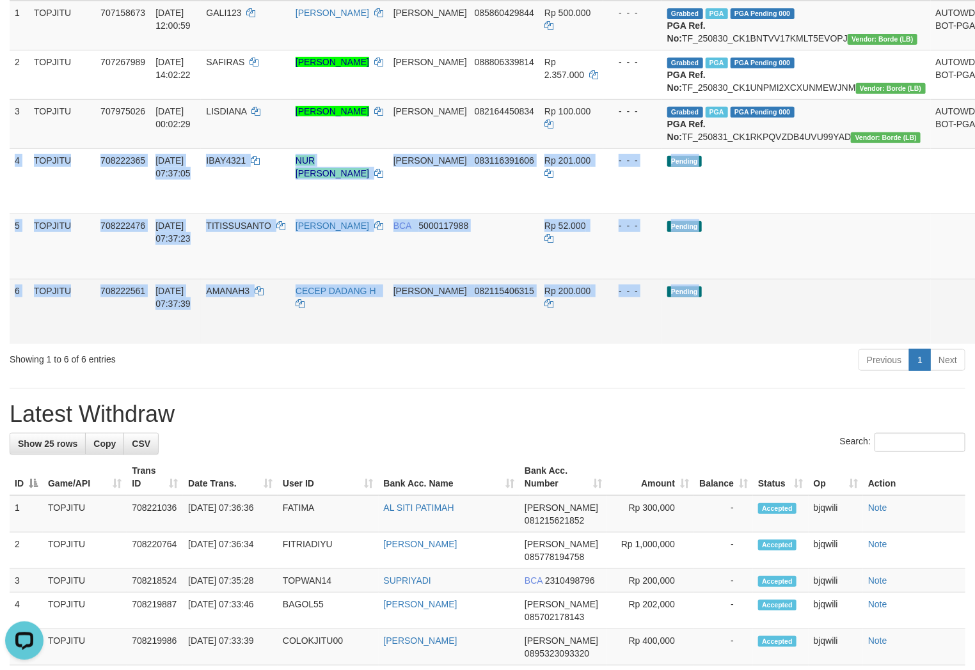
drag, startPoint x: 15, startPoint y: 199, endPoint x: 944, endPoint y: 354, distance: 942.2
click at [944, 344] on tbody "1 TOPJITU 707158673 [DATE] 12:00:59 GALI123 [PERSON_NAME] 085860429844 Rp 500.0…" at bounding box center [528, 172] width 1037 height 343
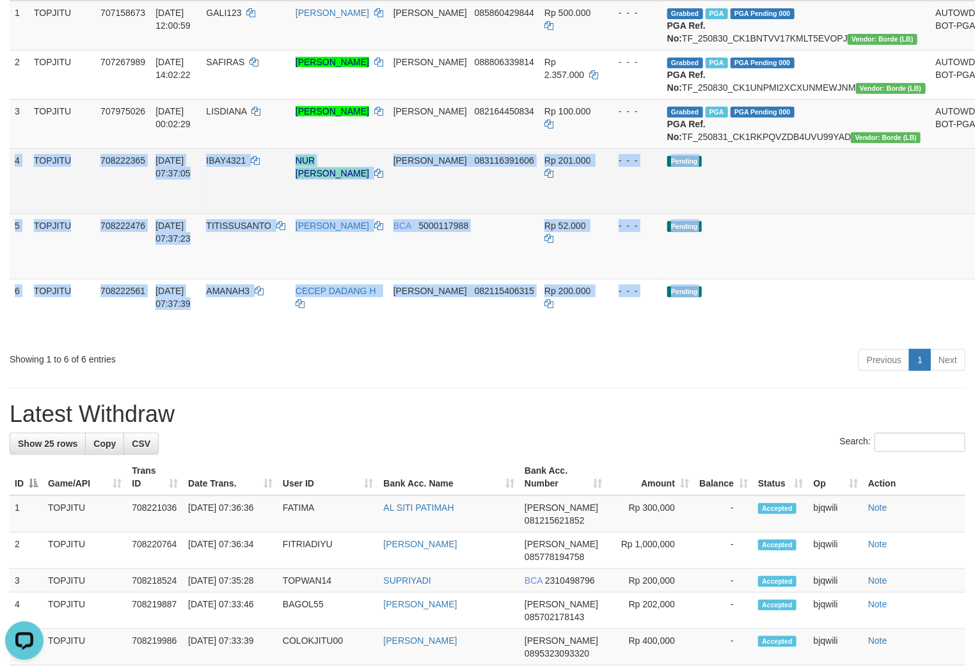
copy tbody "4 TOPJITU 708222365 [DATE] 07:37:05 IBAY4321 NUR HANIFAH [PERSON_NAME] 08311639…"
click at [757, 208] on td "Pending" at bounding box center [796, 180] width 269 height 65
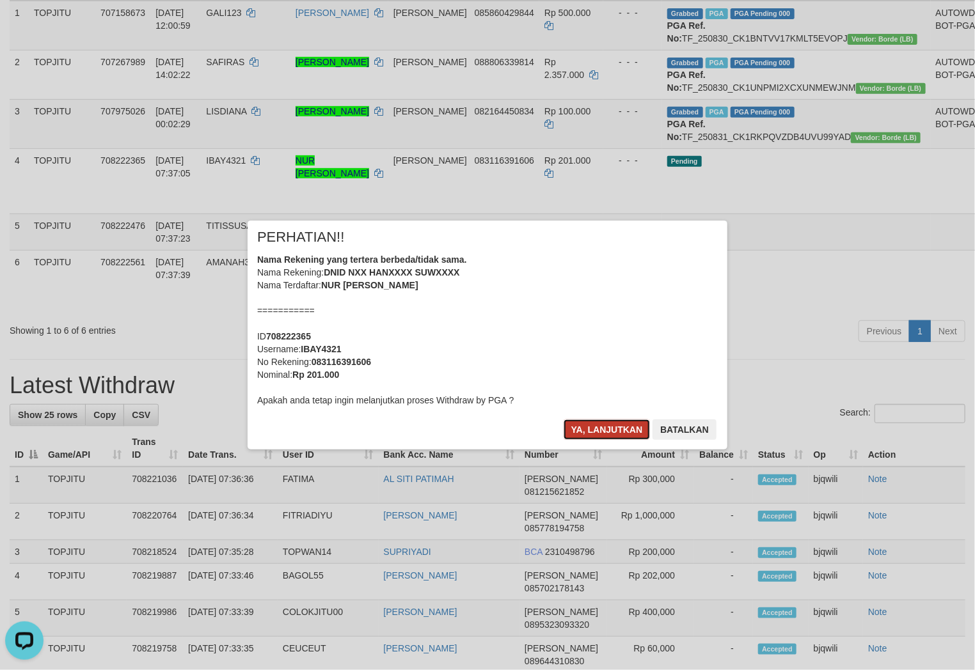
click at [613, 426] on button "Ya, lanjutkan" at bounding box center [607, 430] width 87 height 20
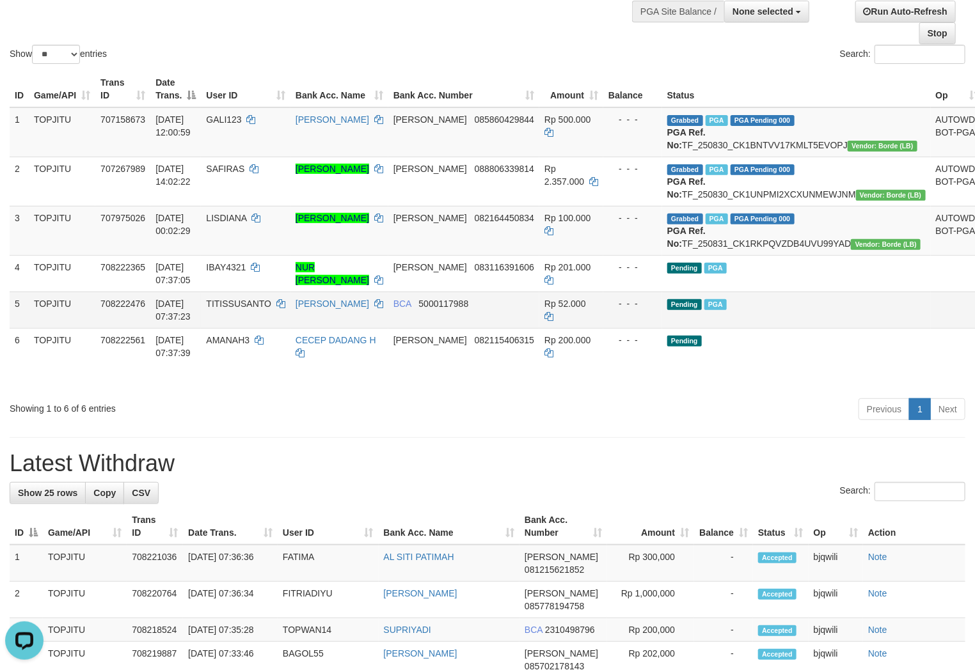
scroll to position [142, 0]
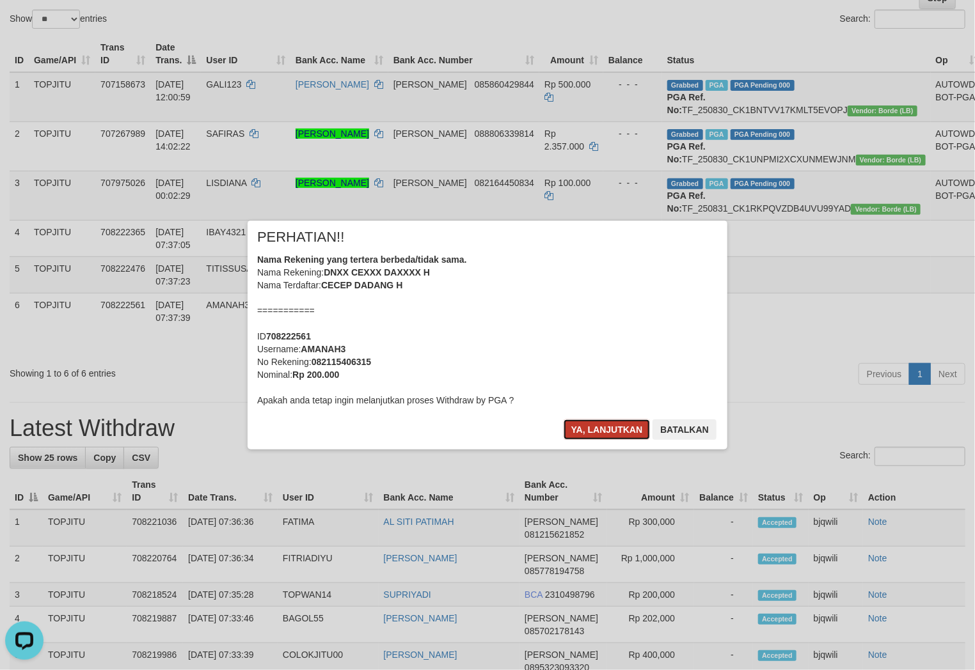
drag, startPoint x: 599, startPoint y: 430, endPoint x: 686, endPoint y: 423, distance: 87.9
click at [599, 430] on button "Ya, lanjutkan" at bounding box center [607, 430] width 87 height 20
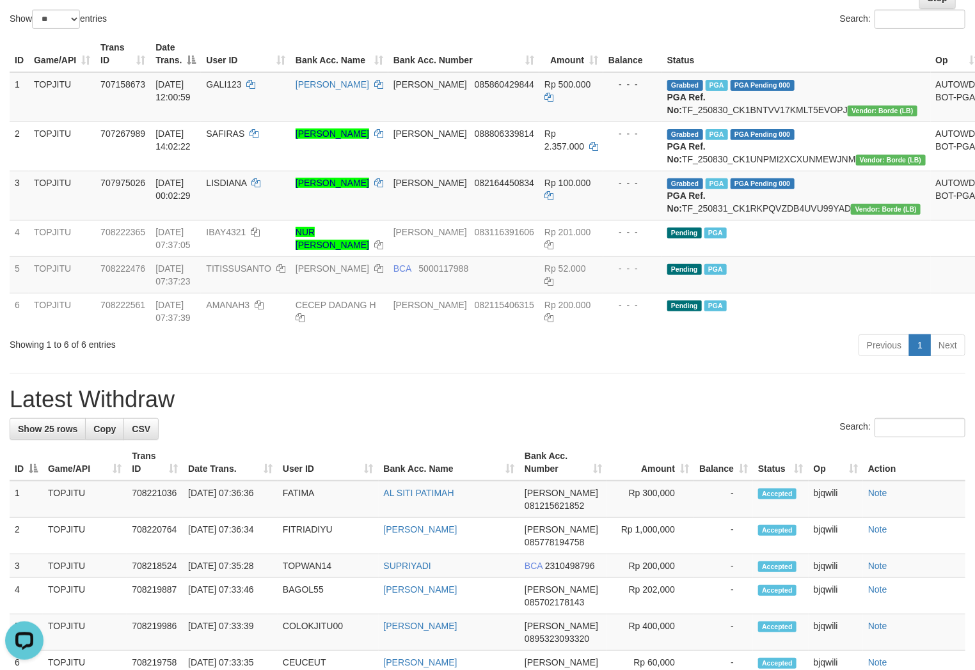
click at [665, 424] on div "**********" at bounding box center [487, 671] width 975 height 1561
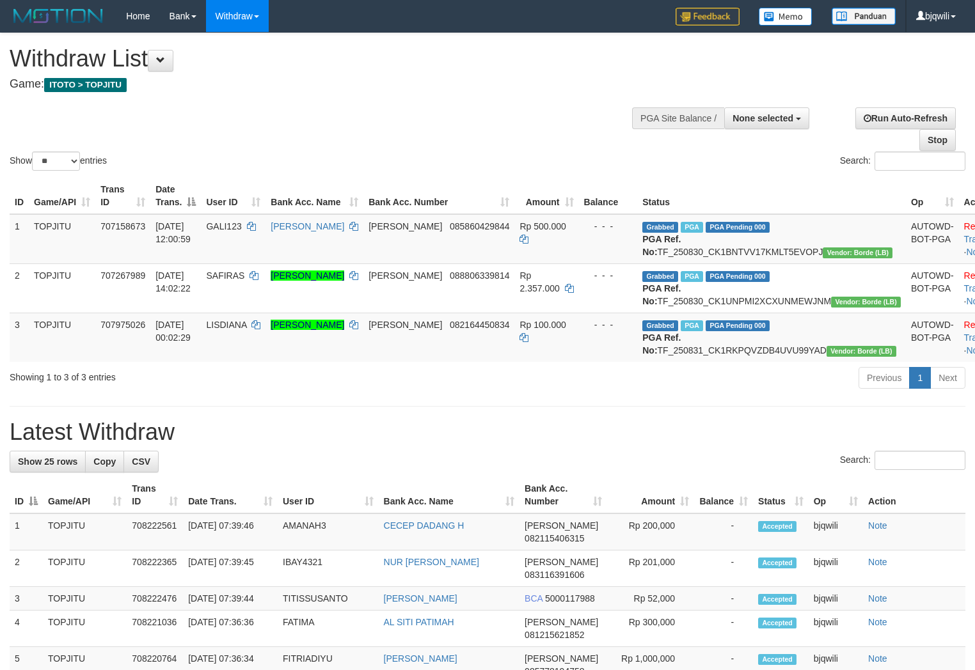
select select
select select "**"
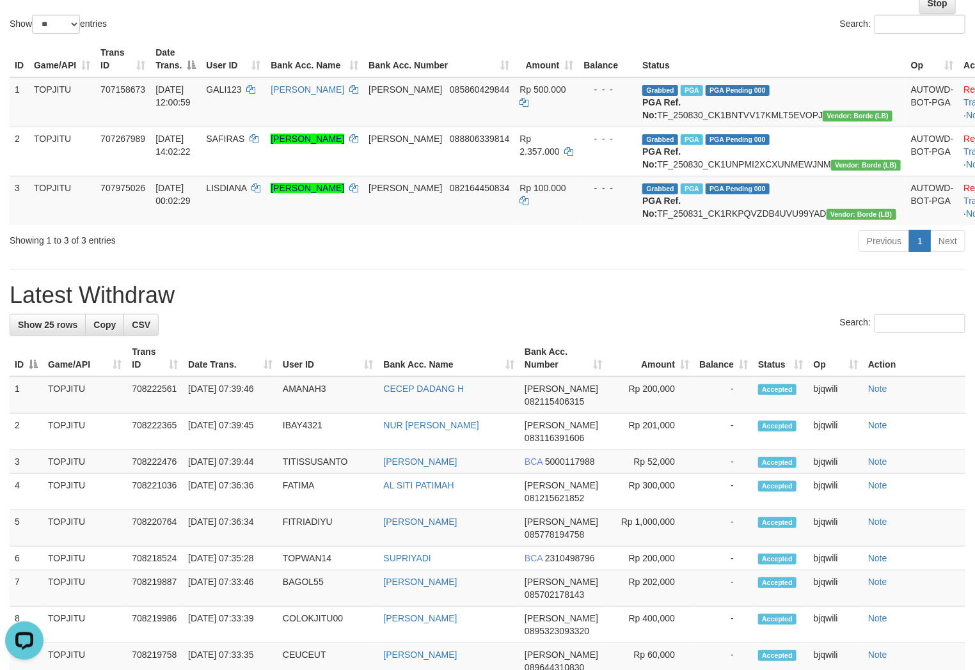
click at [287, 316] on div "**********" at bounding box center [487, 615] width 975 height 1439
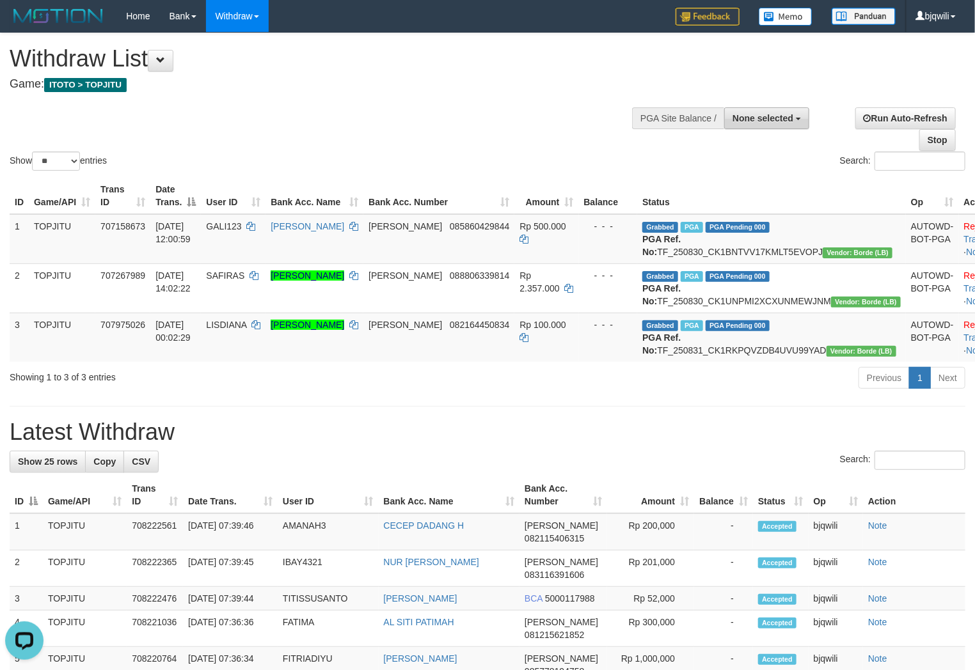
click at [764, 117] on span "None selected" at bounding box center [762, 118] width 61 height 10
click at [748, 184] on label "[ITOTO] TOPJITU" at bounding box center [754, 183] width 110 height 17
select select "****"
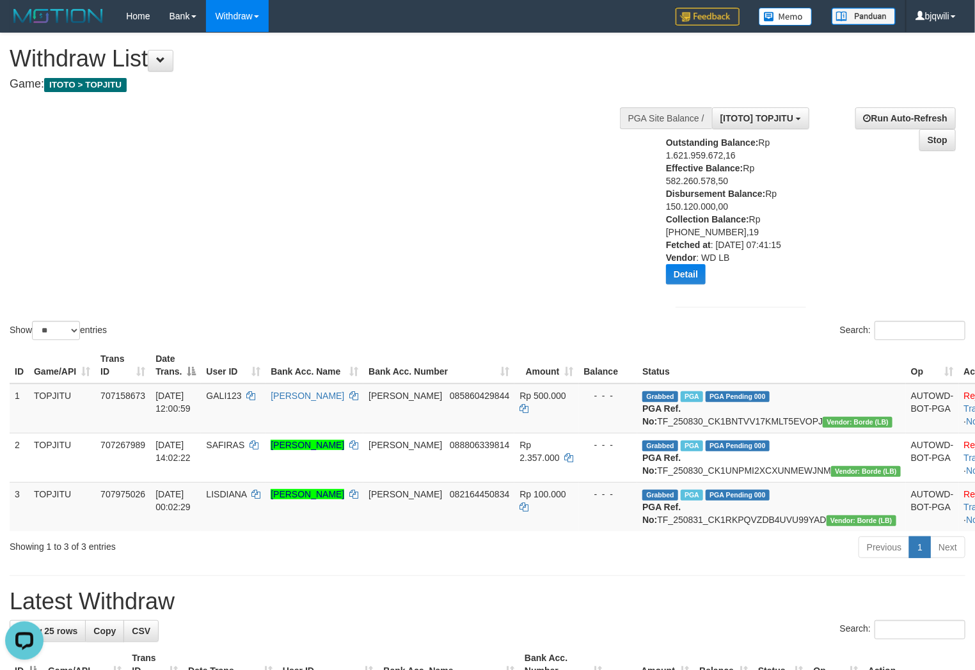
click at [180, 217] on div "Show ** ** ** *** entries Search:" at bounding box center [487, 188] width 975 height 310
click at [676, 285] on button "Detail" at bounding box center [686, 274] width 40 height 20
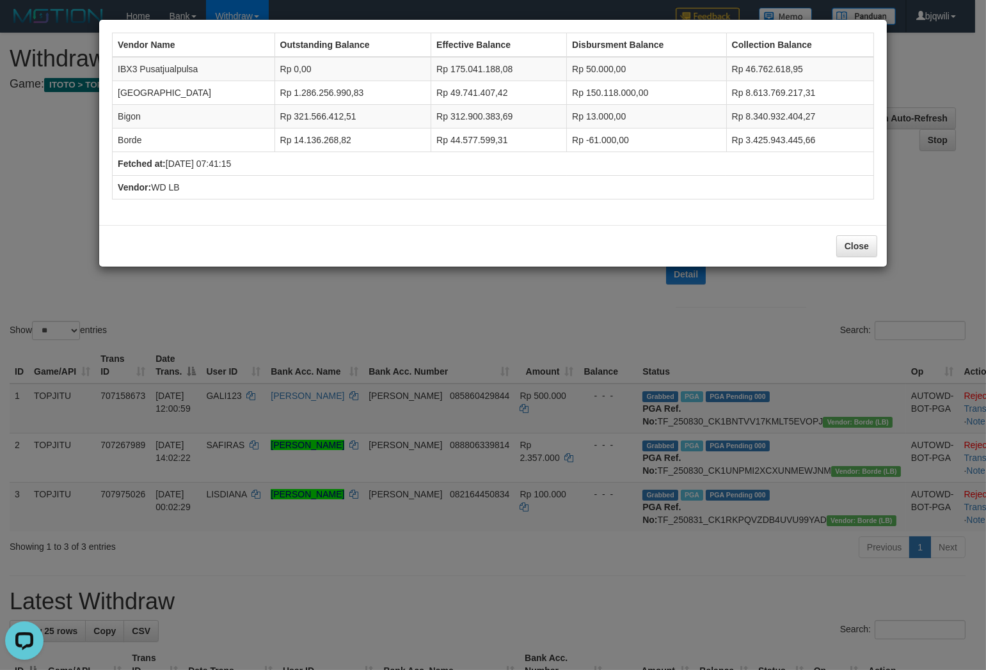
click at [531, 310] on div "Vendor Name Outstanding Balance Effective Balance Disbursment Balance Collectio…" at bounding box center [493, 335] width 986 height 670
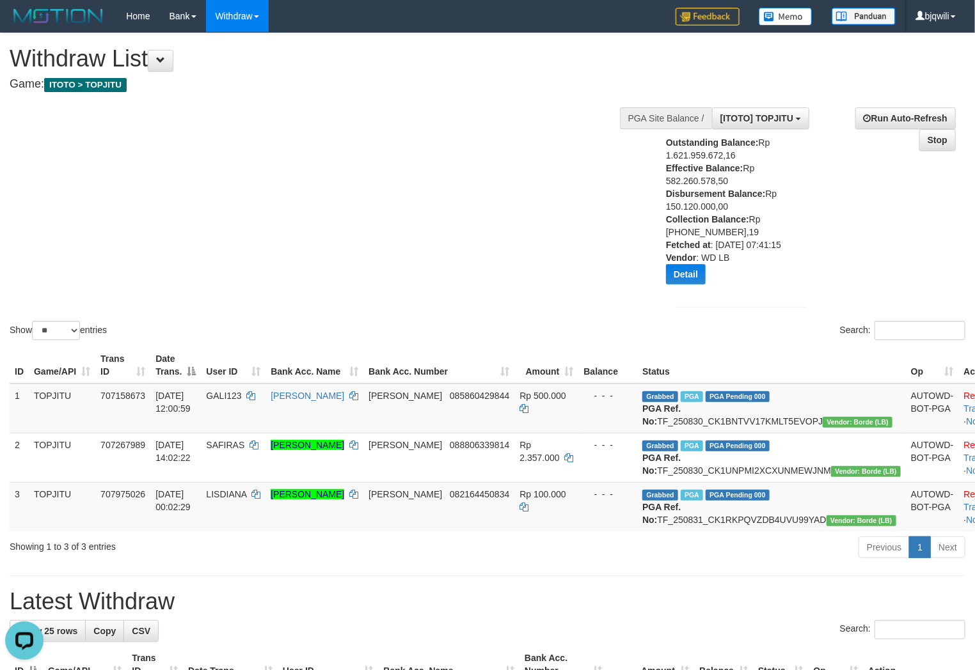
click at [278, 225] on div "Show ** ** ** *** entries Search:" at bounding box center [487, 188] width 975 height 310
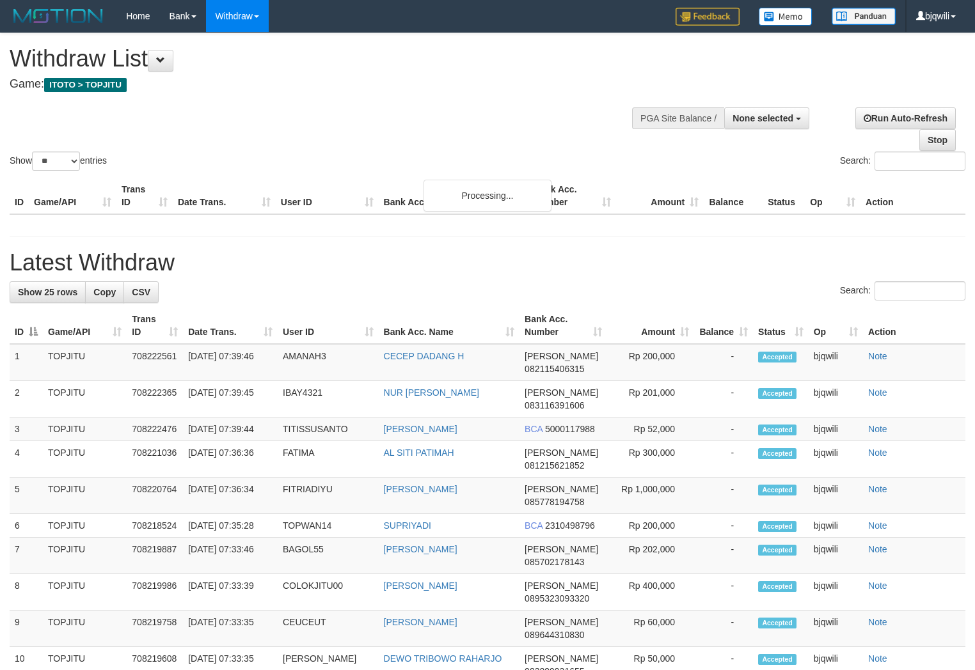
select select
select select "**"
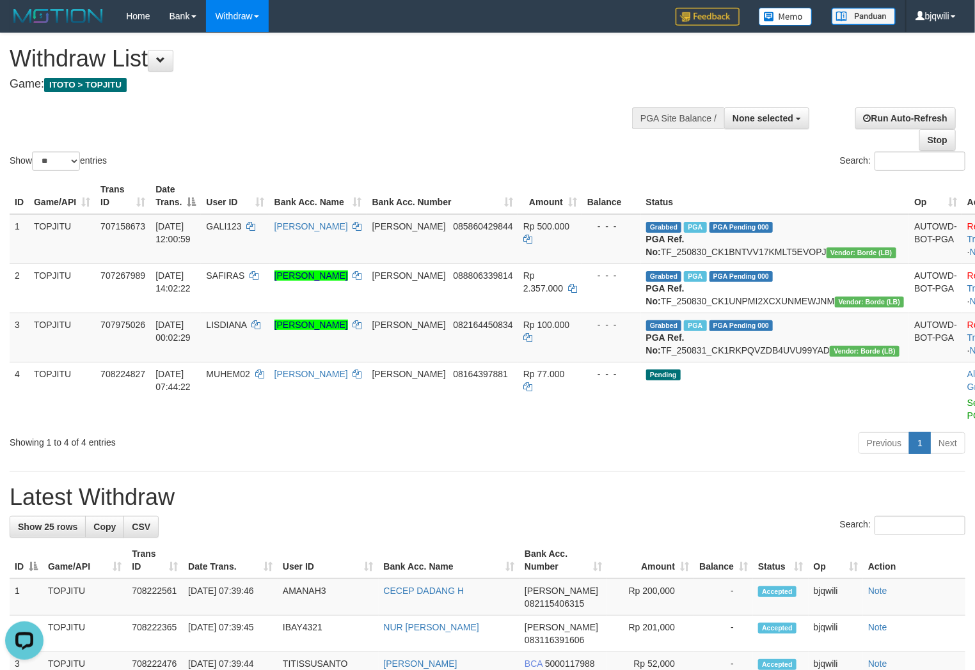
click at [331, 135] on div "Show ** ** ** *** entries Search:" at bounding box center [487, 103] width 975 height 140
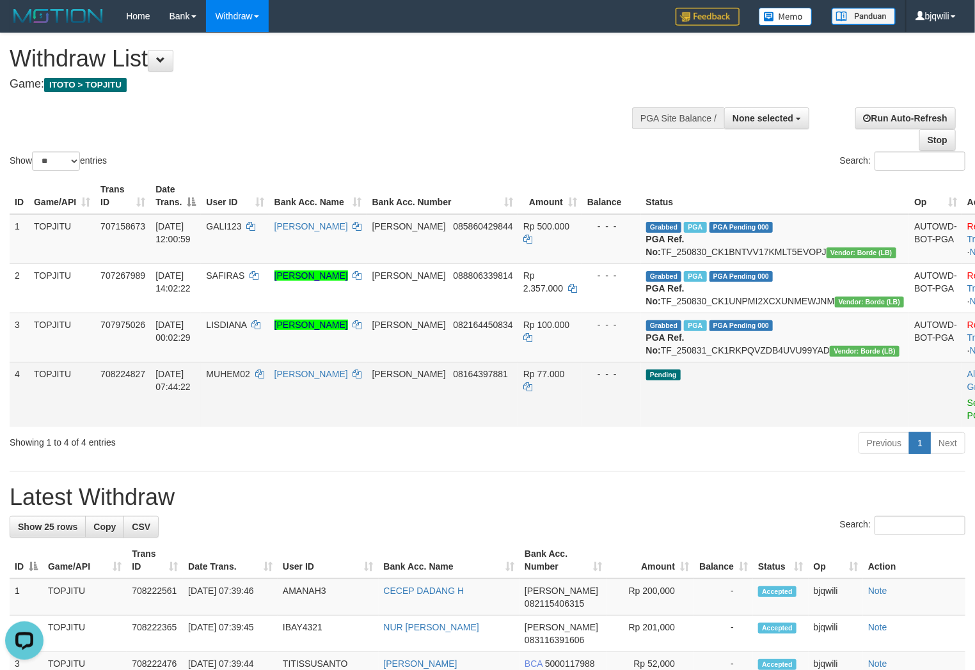
click at [249, 379] on span "MUHEM02" at bounding box center [227, 374] width 43 height 10
drag, startPoint x: 265, startPoint y: 411, endPoint x: 251, endPoint y: 413, distance: 14.2
click at [249, 379] on span "MUHEM02" at bounding box center [227, 374] width 43 height 10
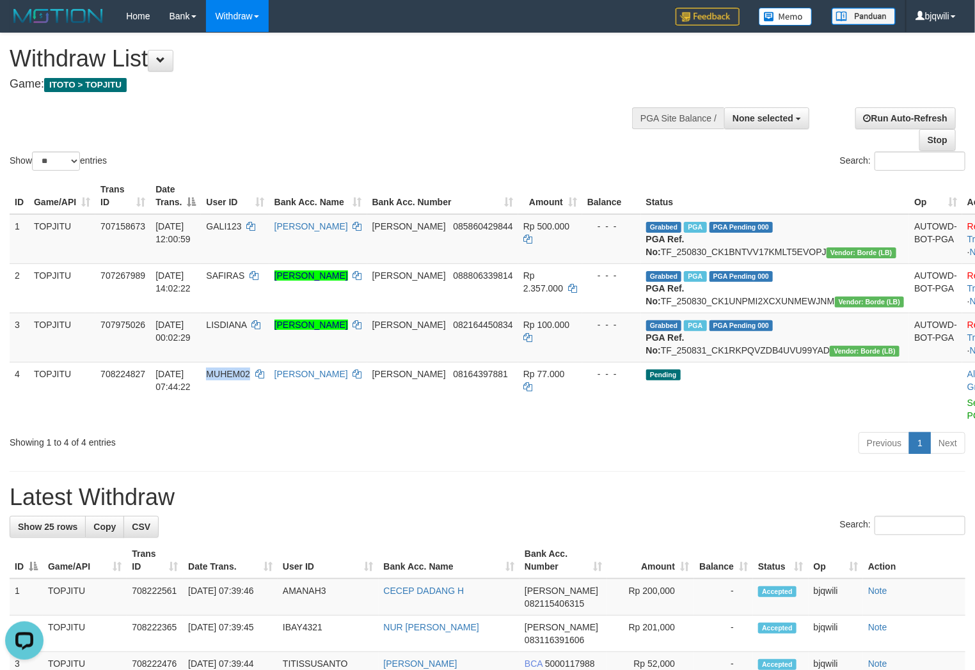
copy span "MUHEM02"
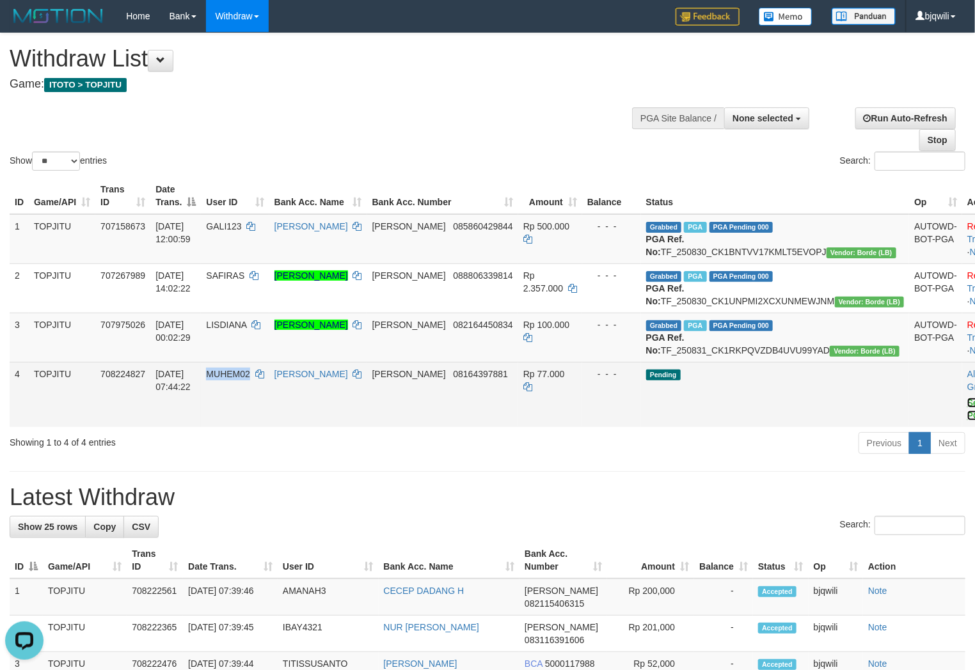
click at [967, 421] on link "Send PGA" at bounding box center [977, 409] width 21 height 23
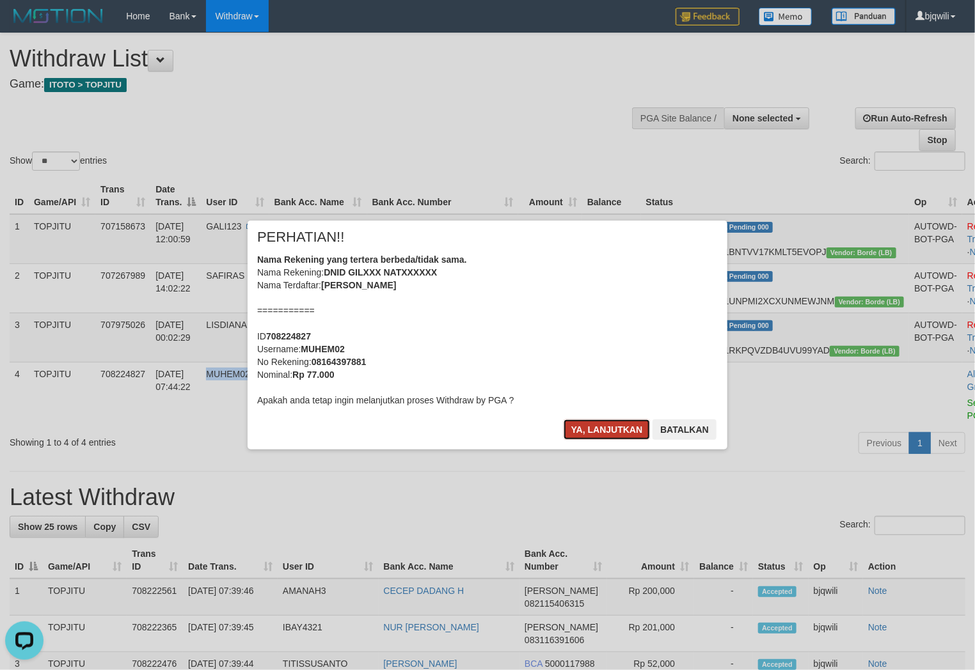
click at [576, 432] on button "Ya, lanjutkan" at bounding box center [607, 430] width 87 height 20
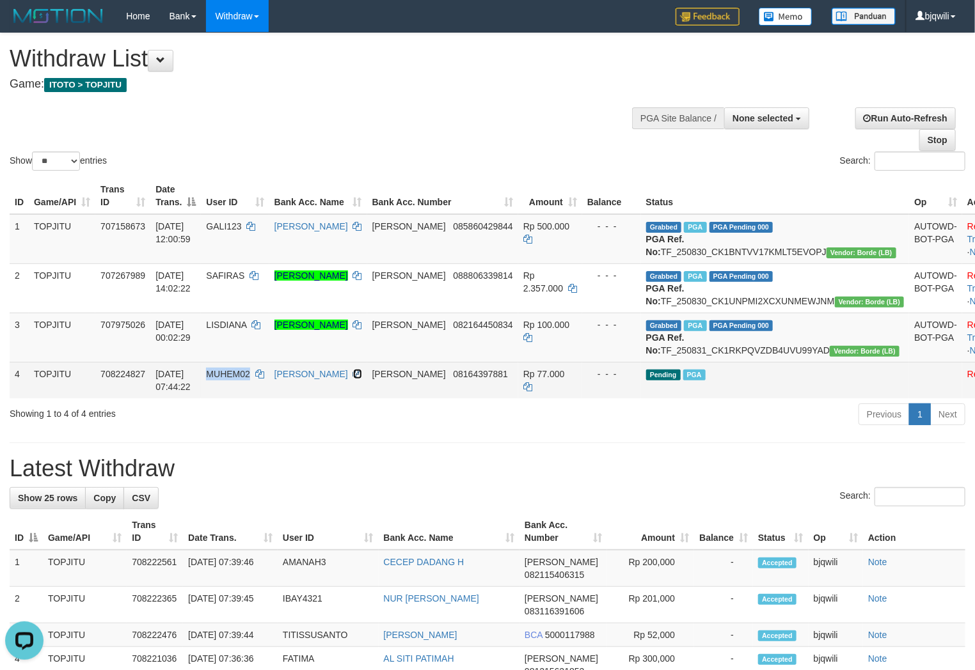
click at [362, 379] on icon at bounding box center [357, 374] width 9 height 9
copy span "MUHEM02"
click at [362, 379] on icon at bounding box center [357, 374] width 9 height 9
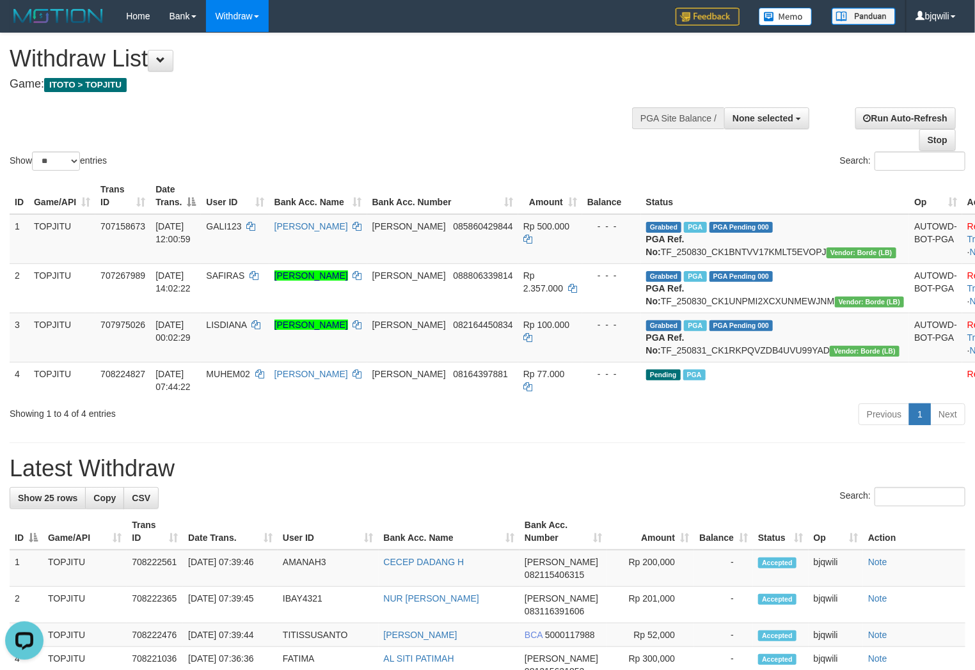
click at [294, 102] on div "Show ** ** ** *** entries Search:" at bounding box center [487, 103] width 975 height 140
click at [324, 97] on div at bounding box center [488, 97] width 956 height 1
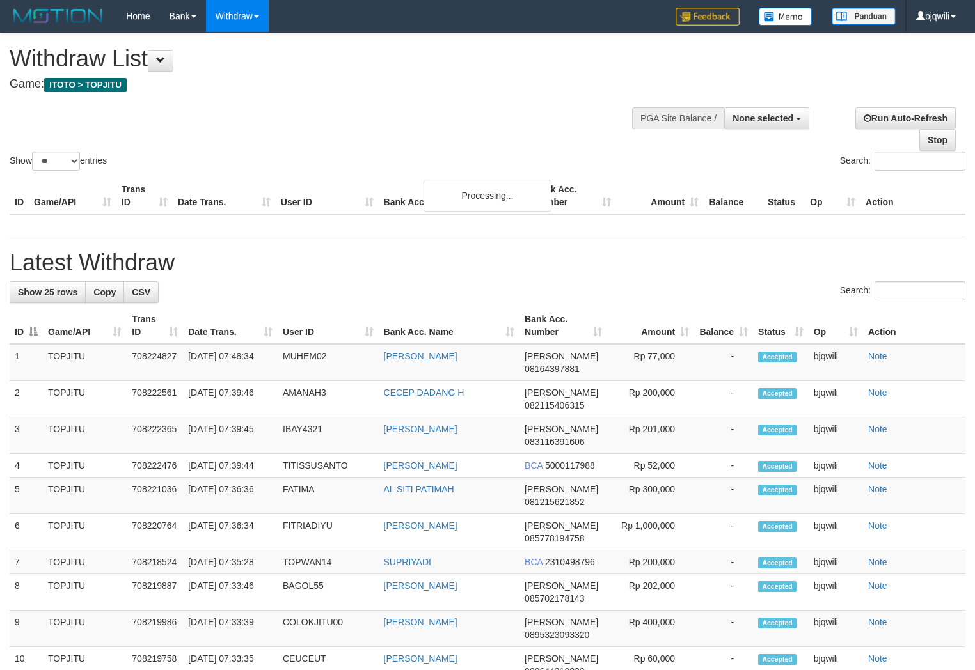
select select
select select "**"
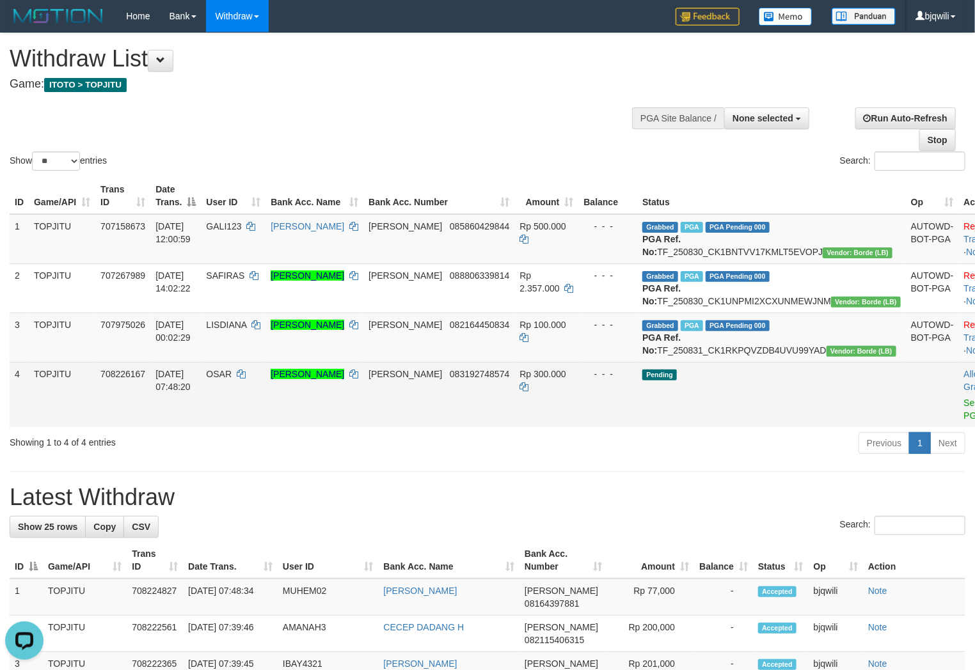
click at [232, 379] on span "OSAR" at bounding box center [219, 374] width 26 height 10
drag, startPoint x: 243, startPoint y: 411, endPoint x: 234, endPoint y: 411, distance: 9.0
click at [232, 379] on span "OSAR" at bounding box center [219, 374] width 26 height 10
copy span "OSAR"
click at [964, 421] on link "Send PGA" at bounding box center [974, 409] width 21 height 23
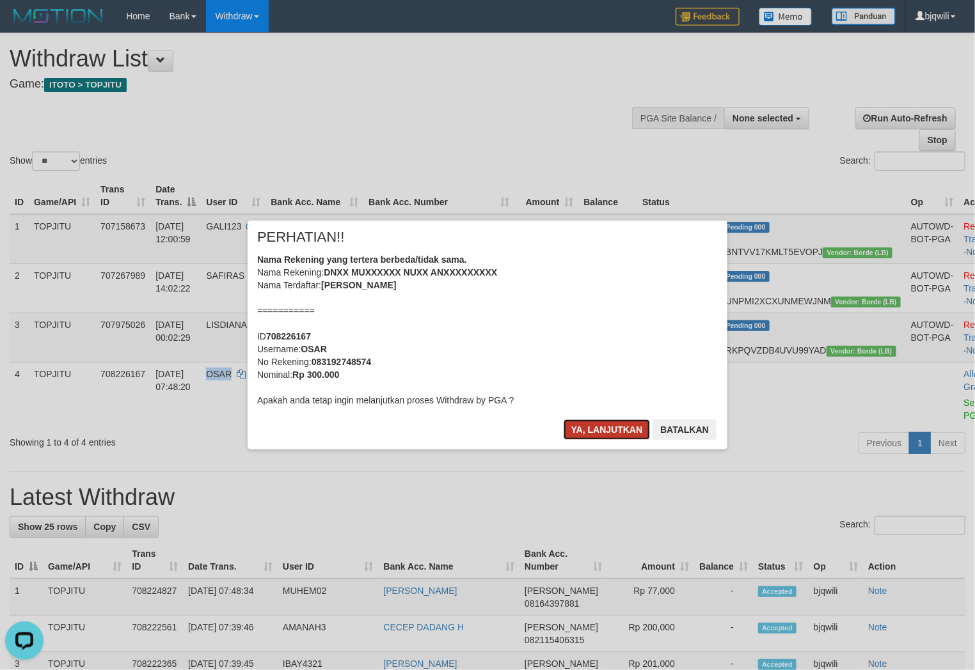
click at [577, 422] on button "Ya, lanjutkan" at bounding box center [607, 430] width 87 height 20
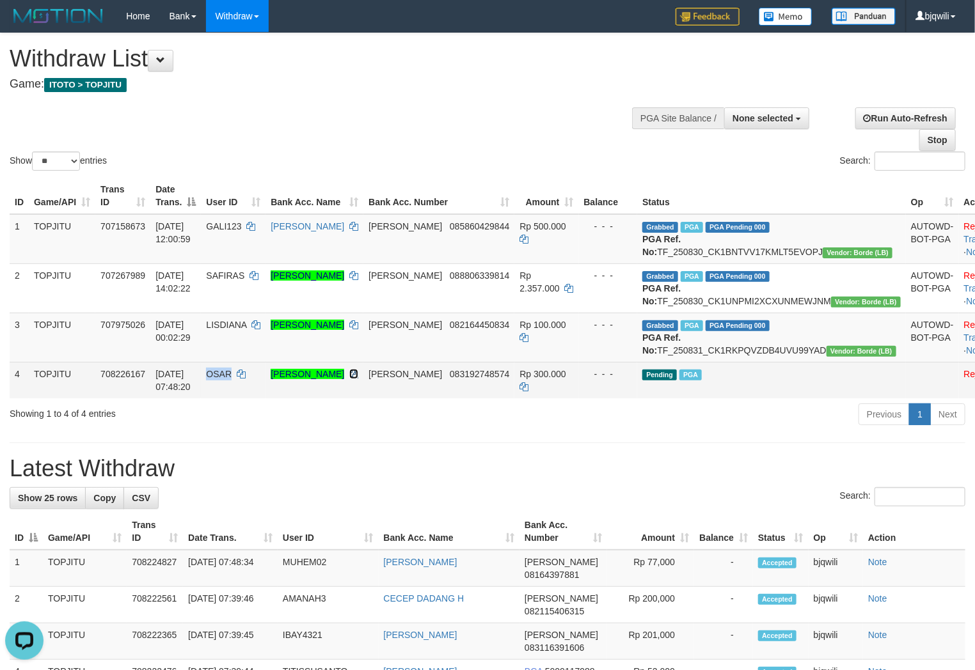
click at [358, 379] on icon at bounding box center [353, 374] width 9 height 9
copy span "OSAR"
drag, startPoint x: 384, startPoint y: 423, endPoint x: 969, endPoint y: 472, distance: 586.7
click at [358, 379] on icon at bounding box center [353, 374] width 9 height 9
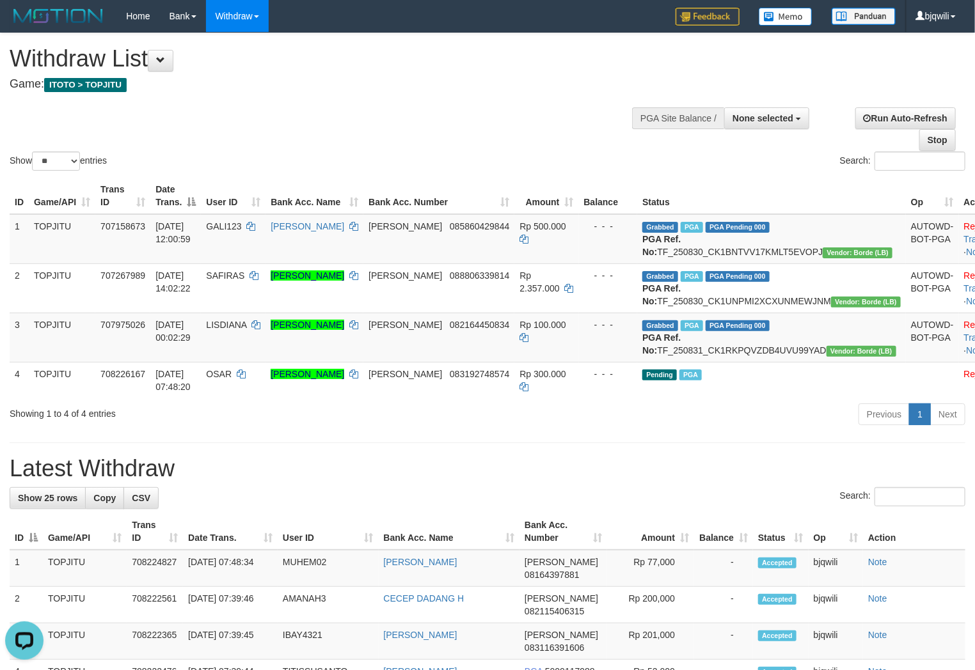
drag, startPoint x: 303, startPoint y: 459, endPoint x: 253, endPoint y: 459, distance: 49.9
click at [303, 430] on div "Showing 1 to 4 of 4 entries Previous 1 Next" at bounding box center [487, 416] width 975 height 28
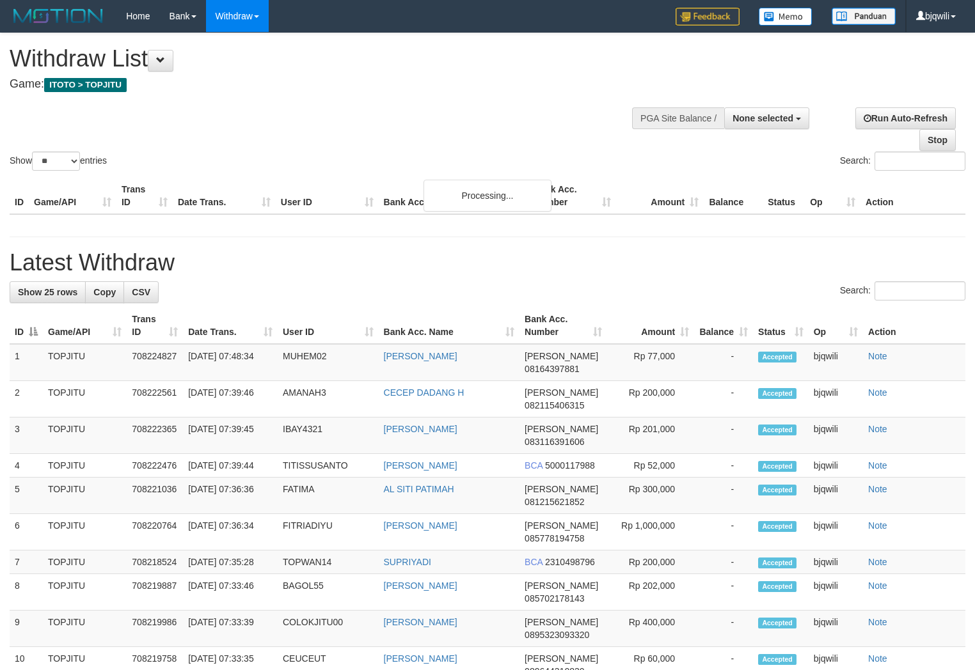
select select
select select "**"
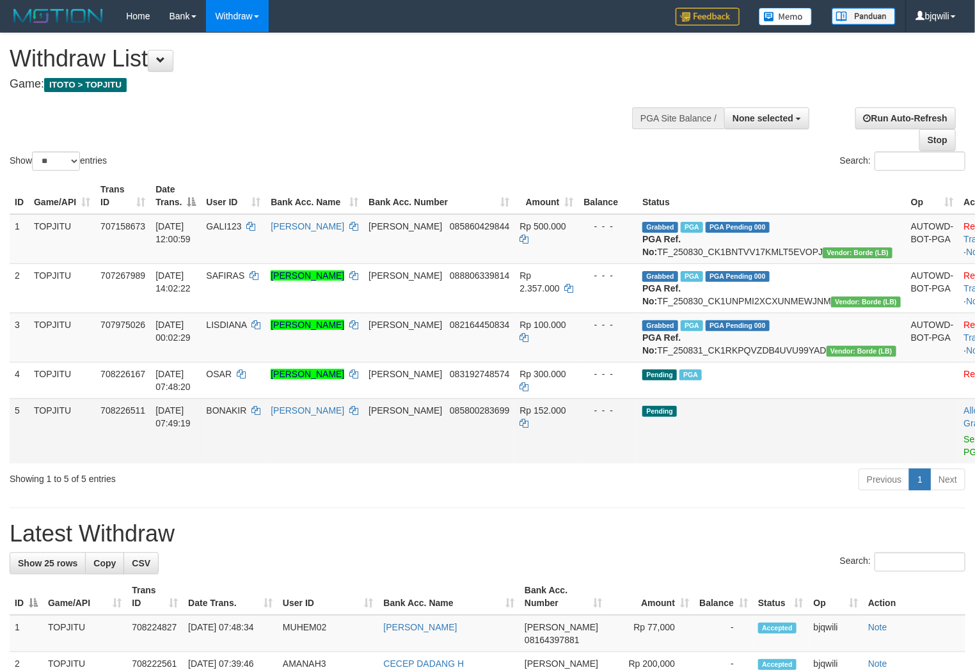
click at [253, 453] on td "BONAKIR" at bounding box center [233, 431] width 65 height 65
click at [251, 452] on td "BONAKIR" at bounding box center [233, 431] width 65 height 65
copy span "BONAKIR"
click at [964, 457] on link "Send PGA" at bounding box center [974, 445] width 21 height 23
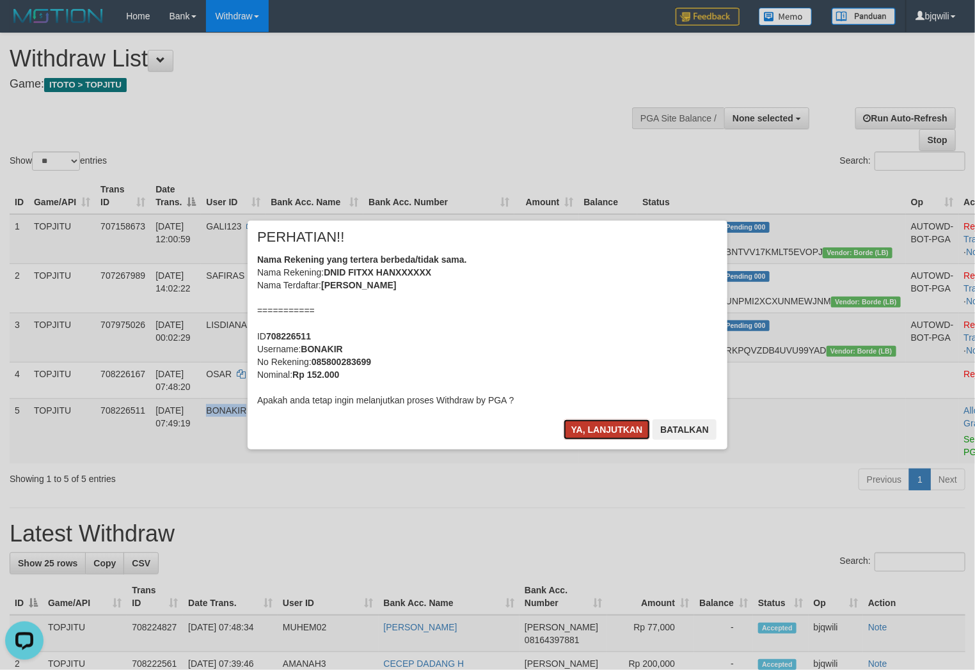
click at [577, 427] on button "Ya, lanjutkan" at bounding box center [607, 430] width 87 height 20
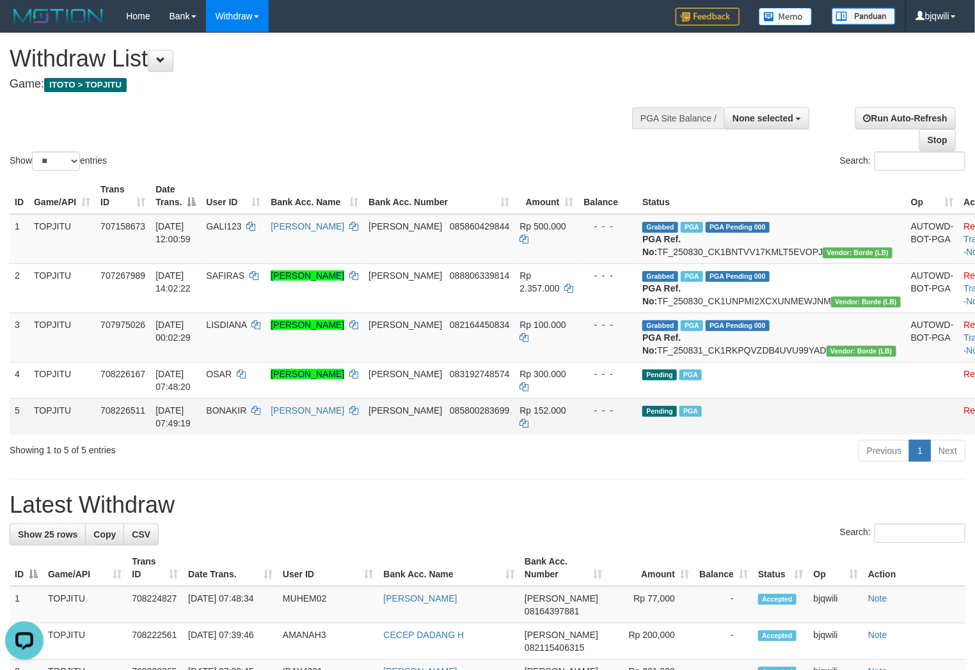
click at [363, 435] on td "[PERSON_NAME]" at bounding box center [314, 417] width 98 height 36
click at [358, 415] on icon at bounding box center [353, 410] width 9 height 9
copy td "[PERSON_NAME]"
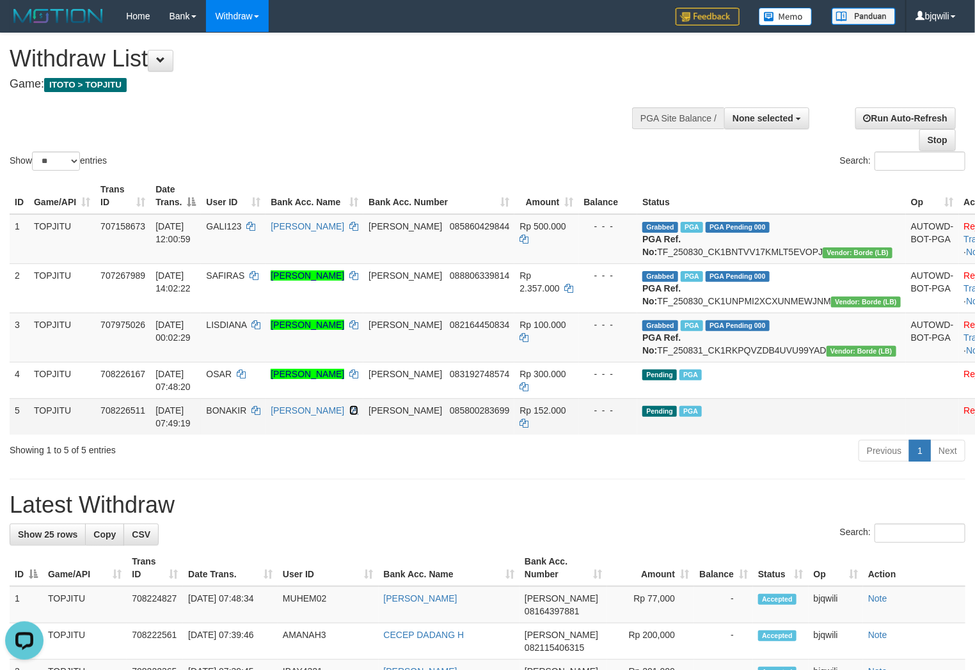
click at [358, 415] on icon at bounding box center [353, 410] width 9 height 9
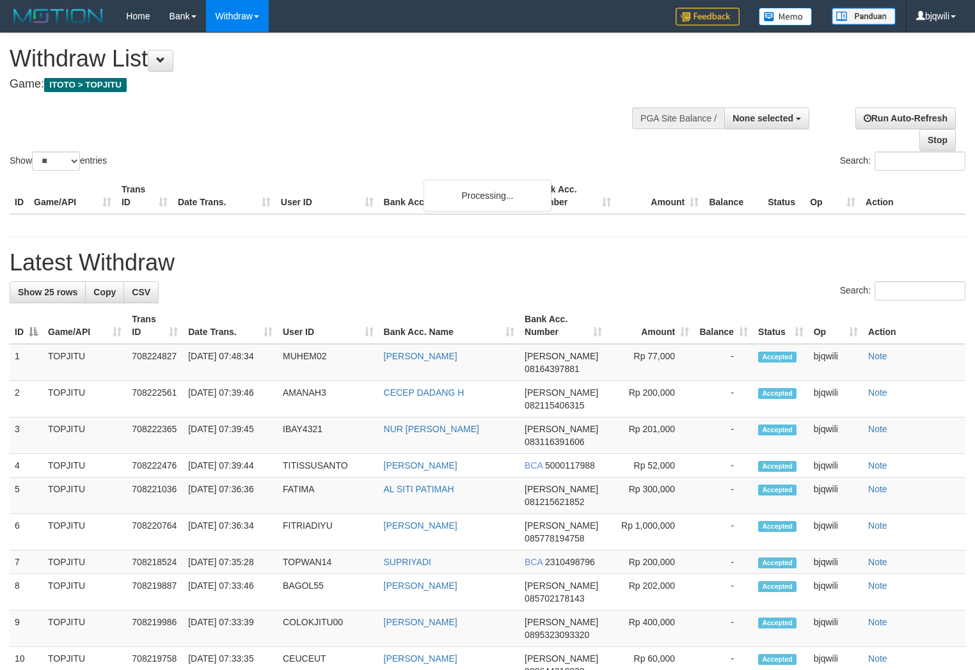
select select
select select "**"
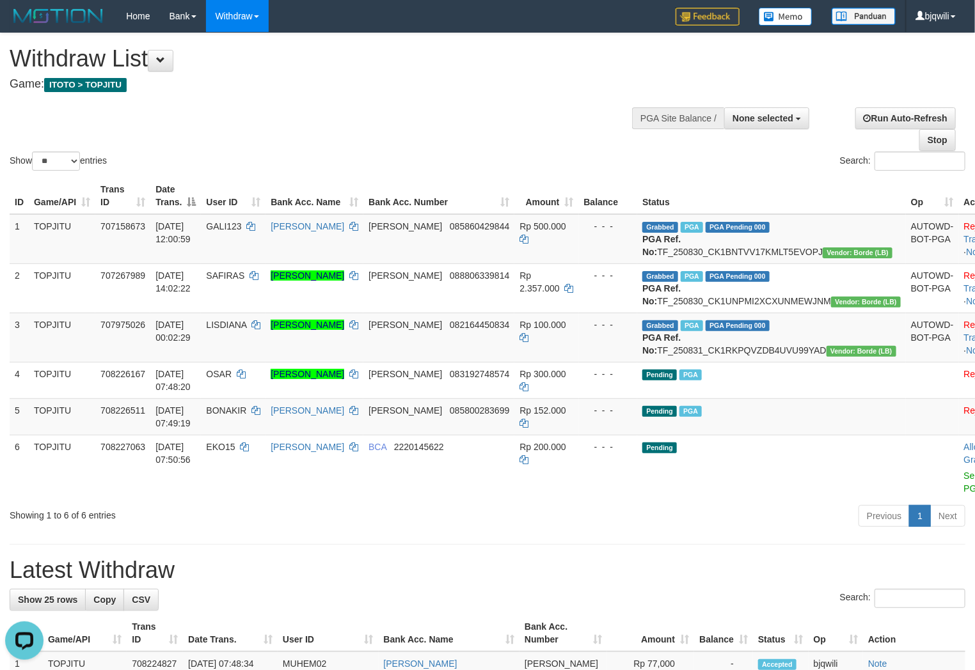
click at [592, 532] on div "Previous 1 Next" at bounding box center [690, 518] width 549 height 28
select select
select select "**"
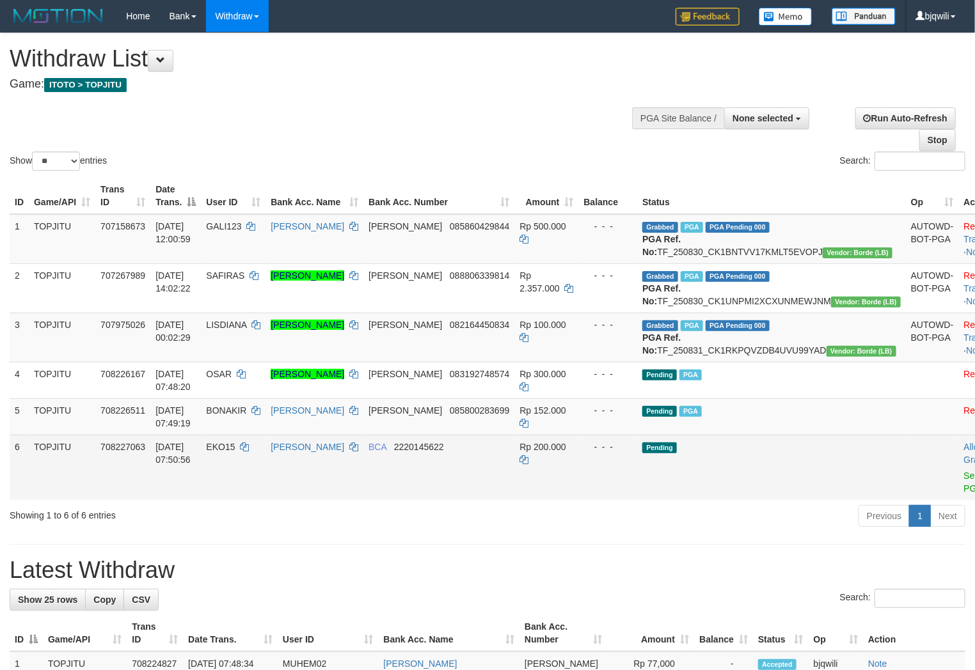
click at [256, 493] on td "EKO15" at bounding box center [233, 467] width 65 height 65
click at [251, 491] on td "EKO15" at bounding box center [233, 467] width 65 height 65
copy span "EKO15"
click at [964, 494] on link "Send PGA" at bounding box center [974, 482] width 21 height 23
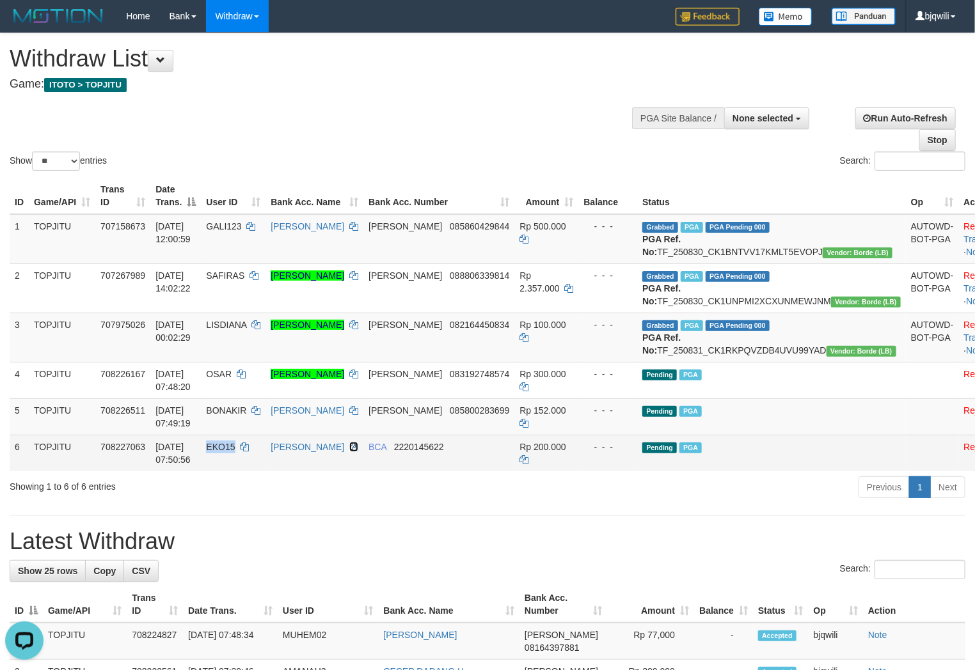
click at [358, 452] on icon at bounding box center [353, 447] width 9 height 9
copy span "EKO15"
click at [358, 452] on icon at bounding box center [353, 447] width 9 height 9
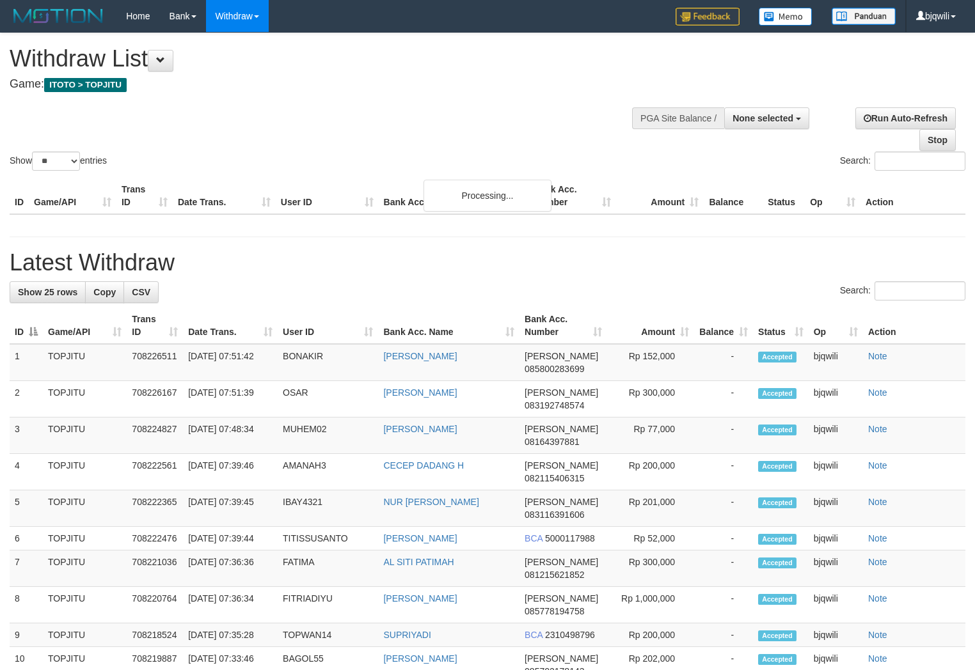
select select
select select "**"
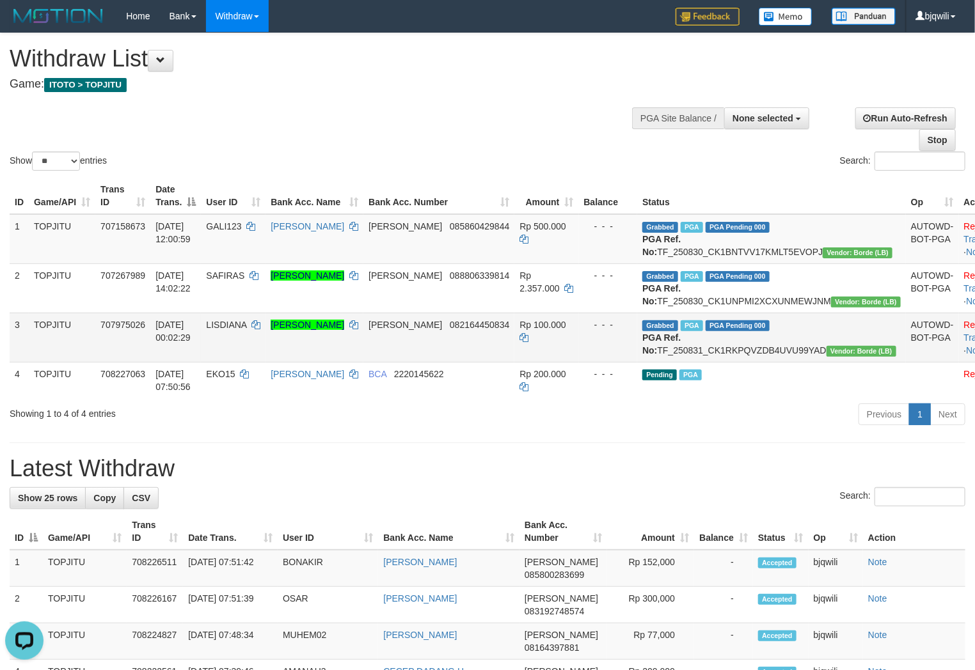
click at [261, 362] on td "LISDIANA" at bounding box center [233, 337] width 65 height 49
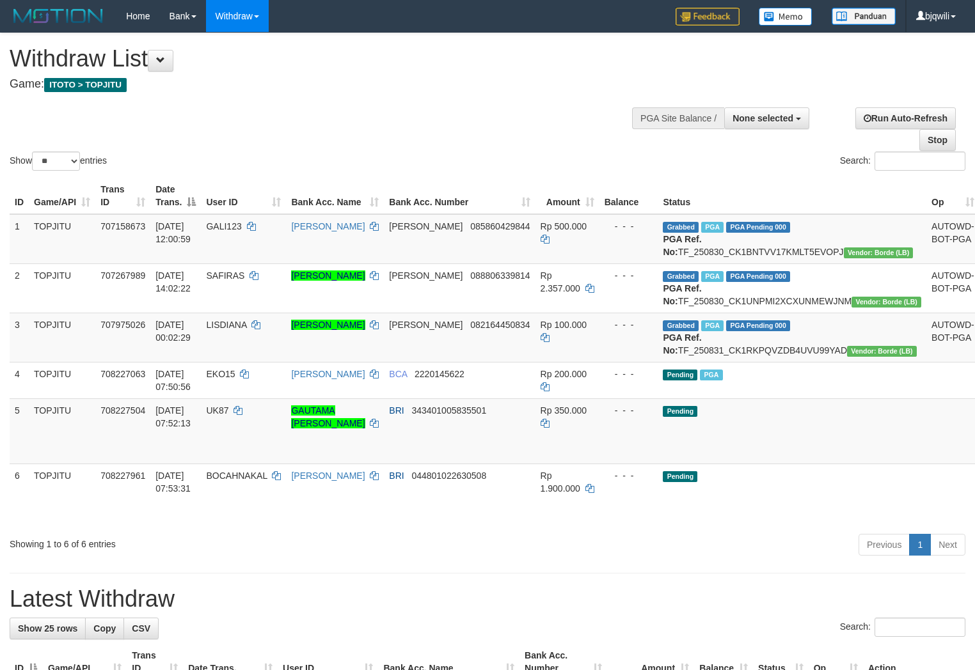
select select
select select "**"
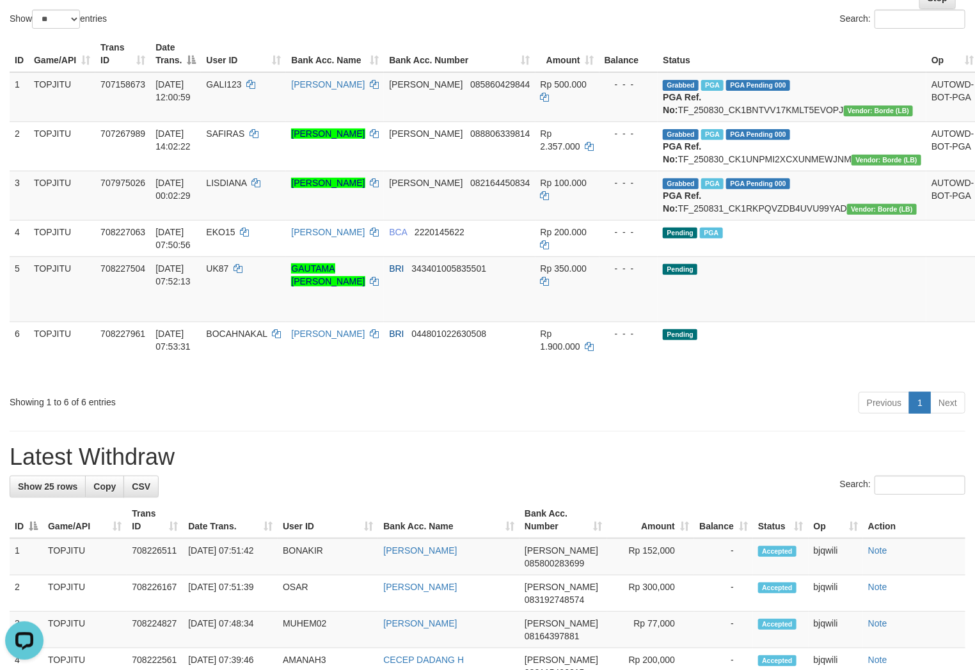
click at [292, 409] on div "Showing 1 to 6 of 6 entries" at bounding box center [203, 400] width 387 height 18
click at [296, 409] on div "Showing 1 to 6 of 6 entries" at bounding box center [203, 400] width 387 height 18
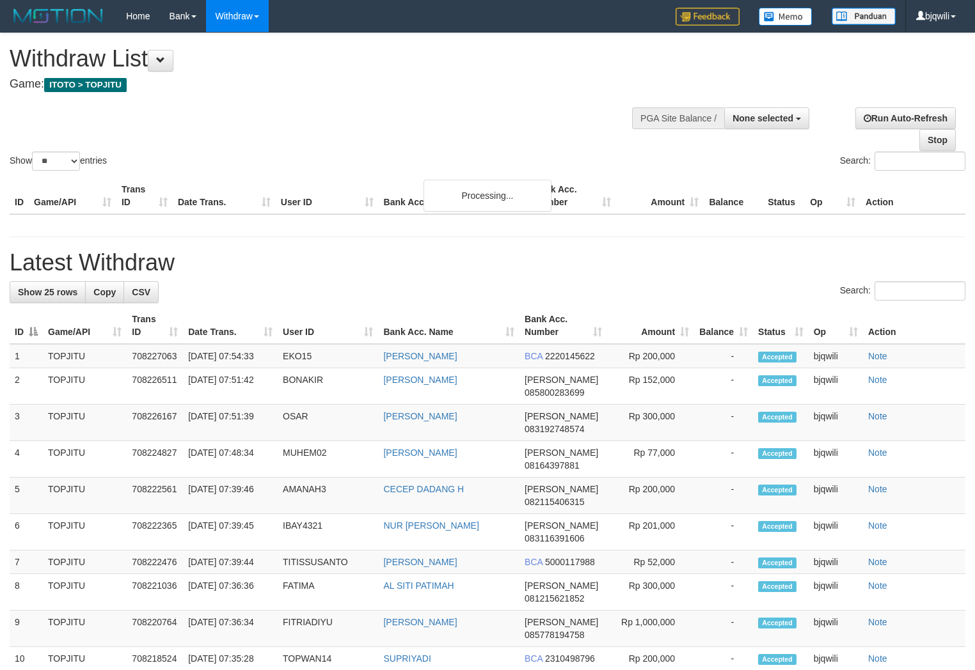
select select
select select "**"
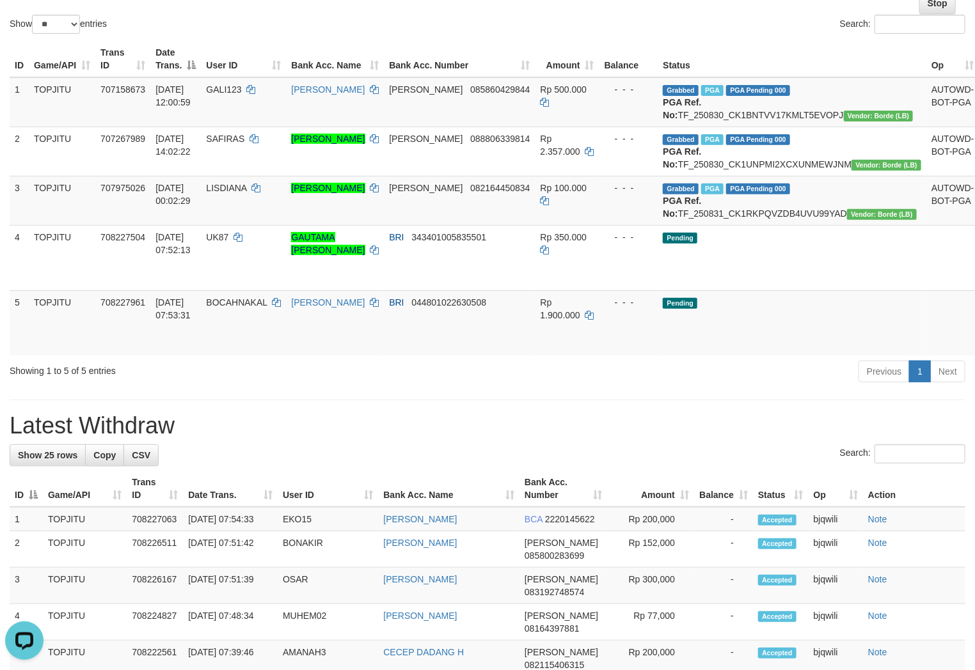
click at [191, 439] on h1 "Latest Withdraw" at bounding box center [488, 426] width 956 height 26
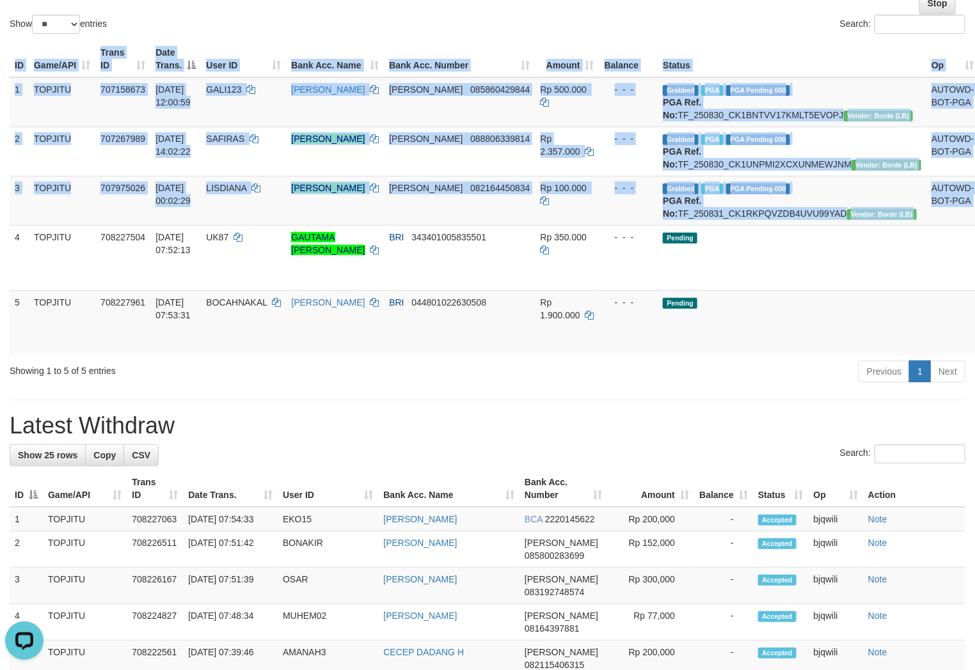
drag, startPoint x: 15, startPoint y: 274, endPoint x: 995, endPoint y: 356, distance: 982.8
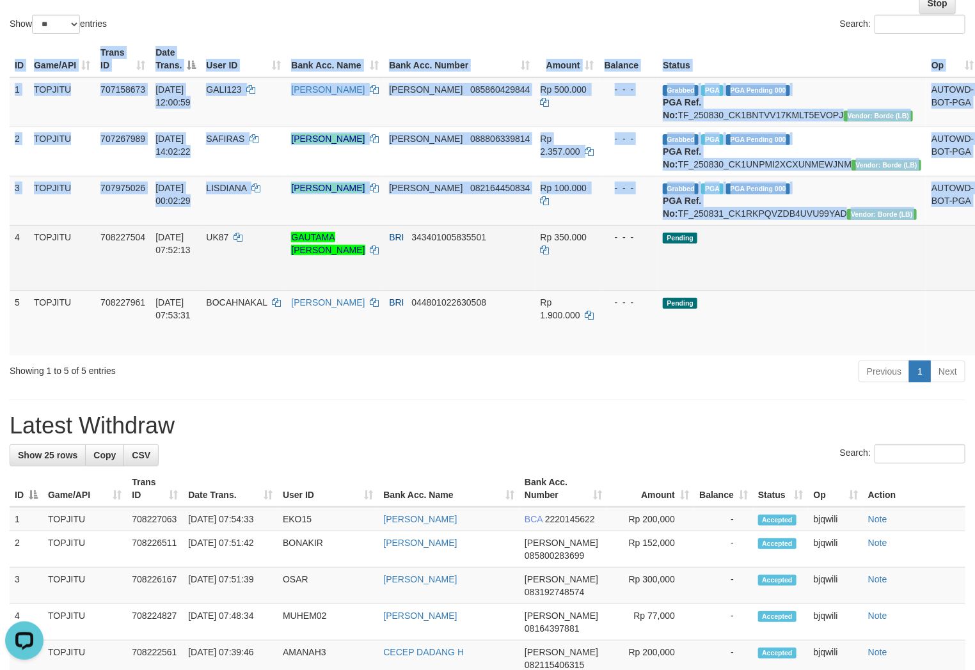
copy table "ID Game/API Trans ID Date Trans. User ID Bank Acc. Name Bank Acc. Number Amount…"
click at [781, 290] on td "Pending" at bounding box center [792, 257] width 269 height 65
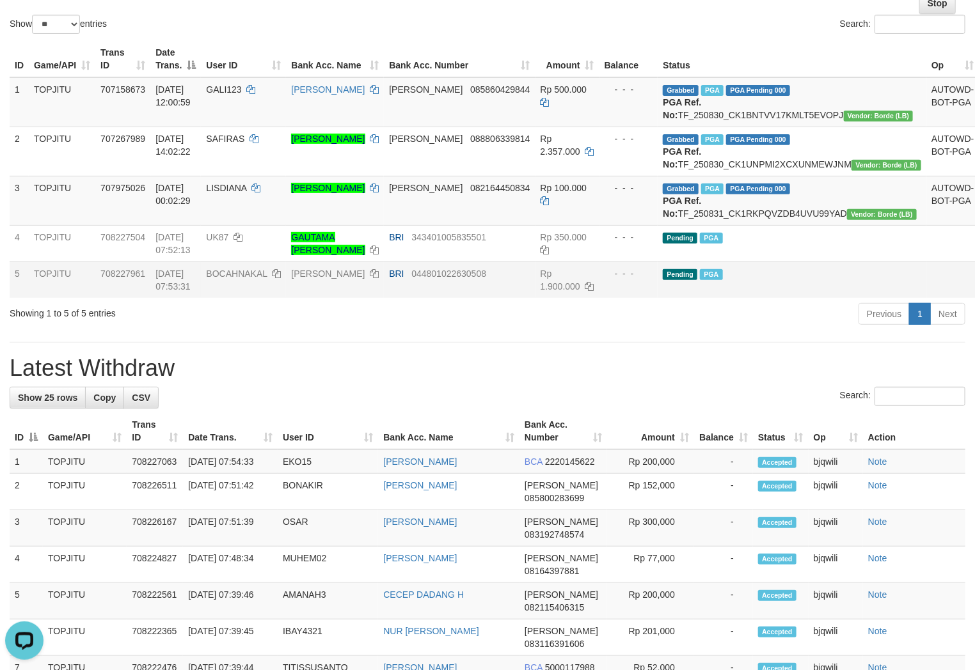
drag, startPoint x: 206, startPoint y: 350, endPoint x: 199, endPoint y: 350, distance: 7.0
click at [206, 320] on div "Showing 1 to 5 of 5 entries" at bounding box center [203, 311] width 387 height 18
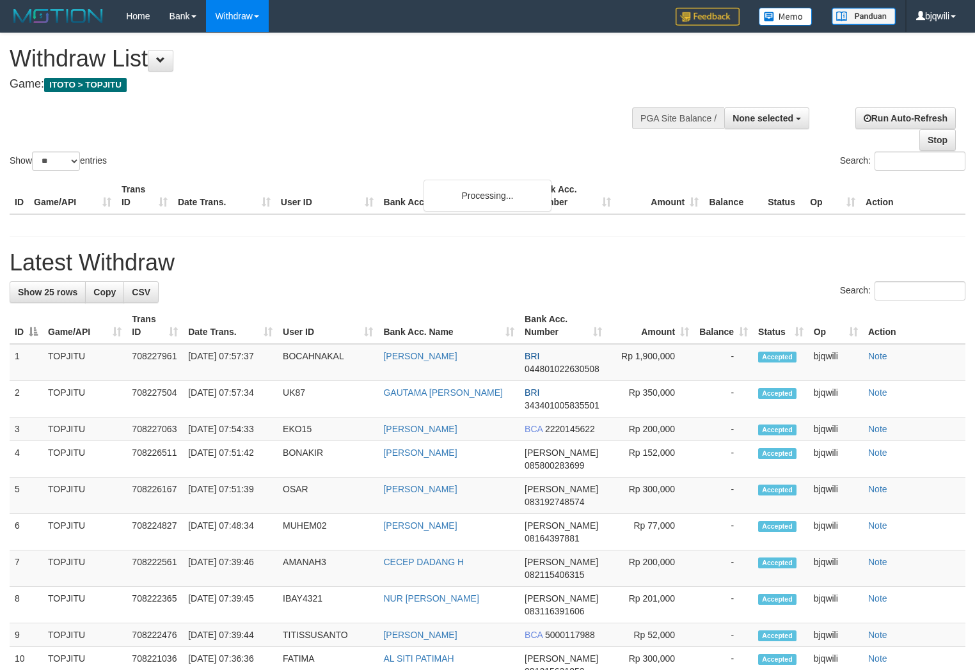
select select
select select "**"
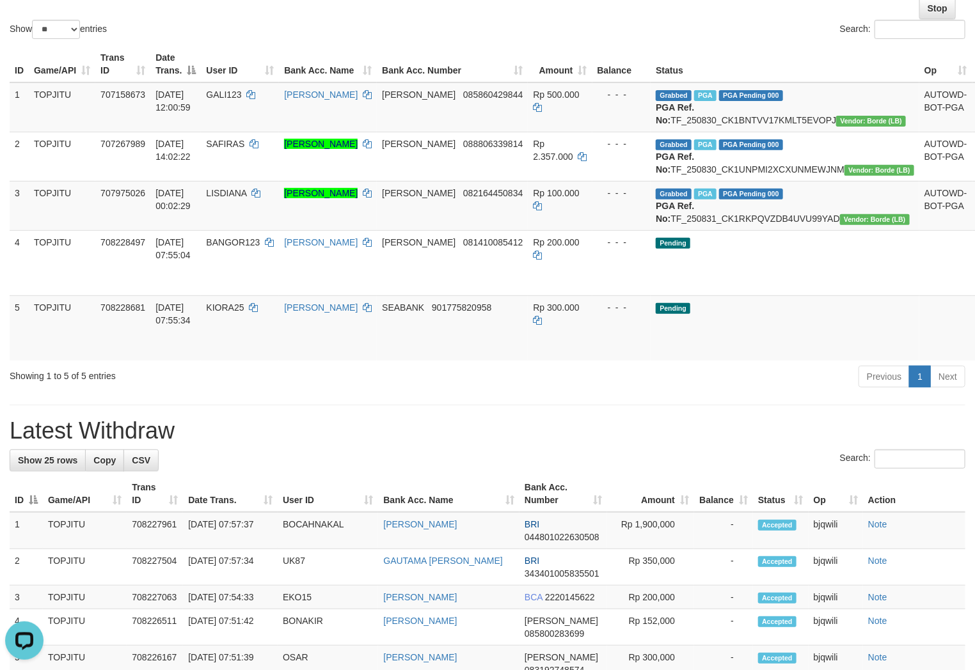
click at [241, 432] on div "**********" at bounding box center [487, 679] width 975 height 1557
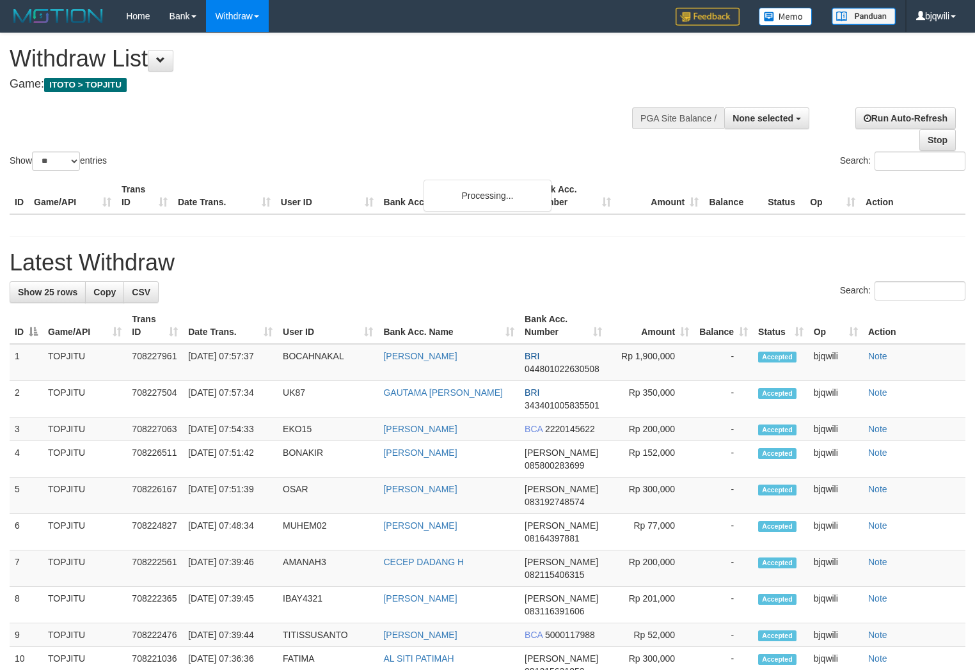
select select
select select "**"
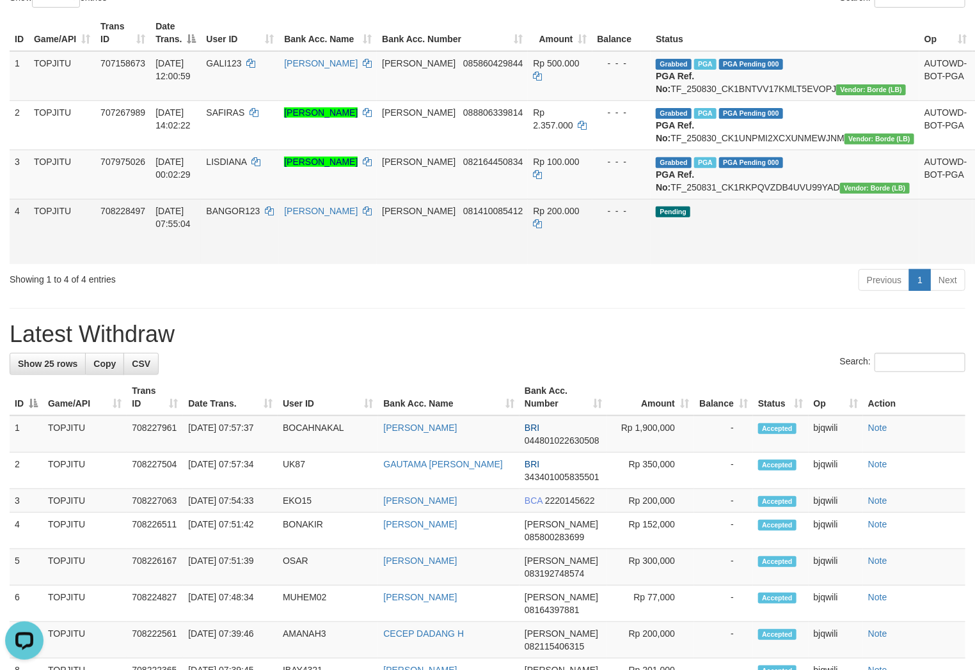
click at [261, 258] on td "BANGOR123" at bounding box center [240, 231] width 78 height 65
drag, startPoint x: 251, startPoint y: 258, endPoint x: 235, endPoint y: 258, distance: 16.0
click at [237, 258] on td "BANGOR123" at bounding box center [240, 231] width 78 height 65
copy span "BANGOR123"
click at [974, 258] on link "Send PGA" at bounding box center [987, 246] width 21 height 23
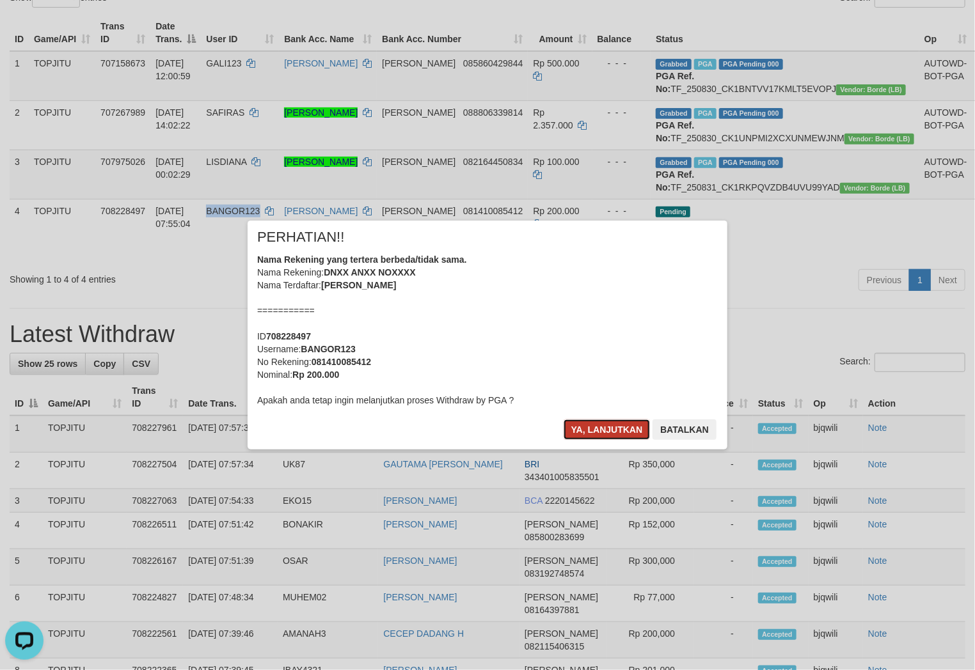
click at [604, 425] on button "Ya, lanjutkan" at bounding box center [607, 430] width 87 height 20
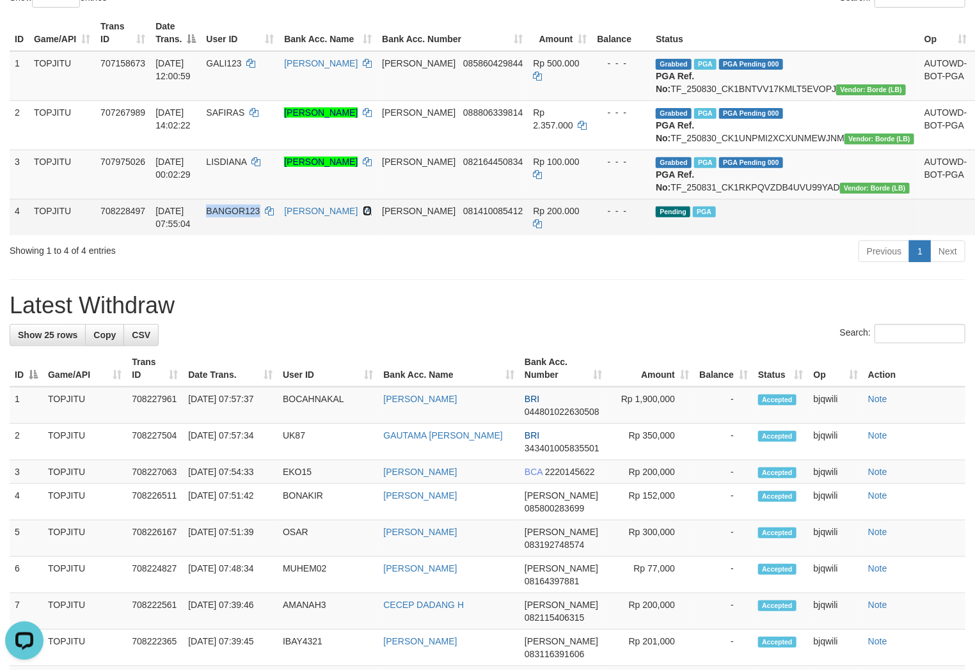
click at [372, 216] on icon at bounding box center [367, 211] width 9 height 9
copy span "BANGOR123"
click at [372, 216] on icon at bounding box center [367, 211] width 9 height 9
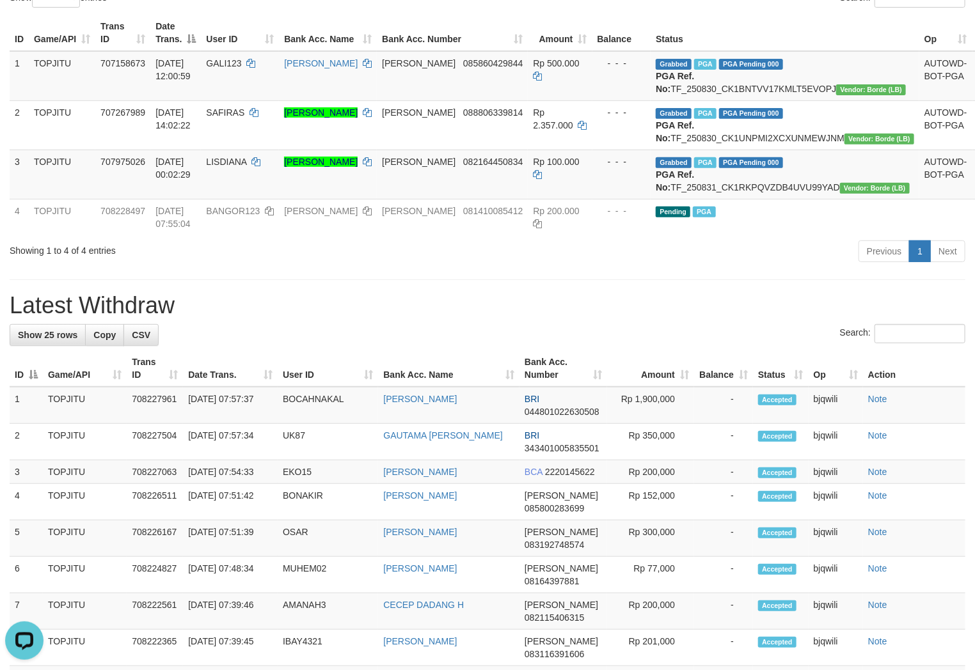
click at [301, 257] on div "Showing 1 to 4 of 4 entries" at bounding box center [203, 248] width 387 height 18
click at [299, 257] on div "Showing 1 to 4 of 4 entries" at bounding box center [203, 248] width 387 height 18
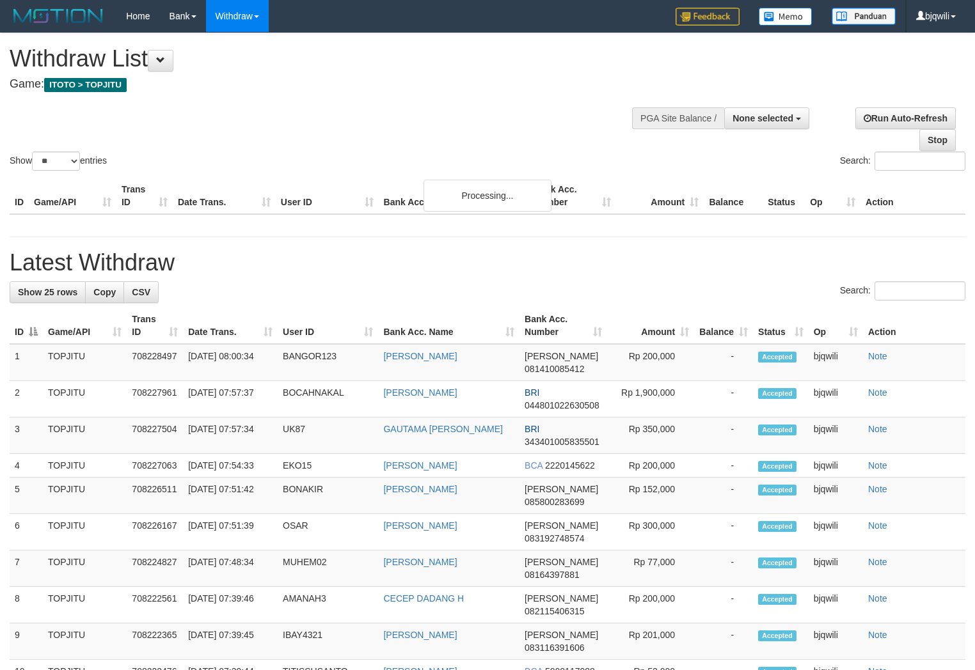
select select
select select "**"
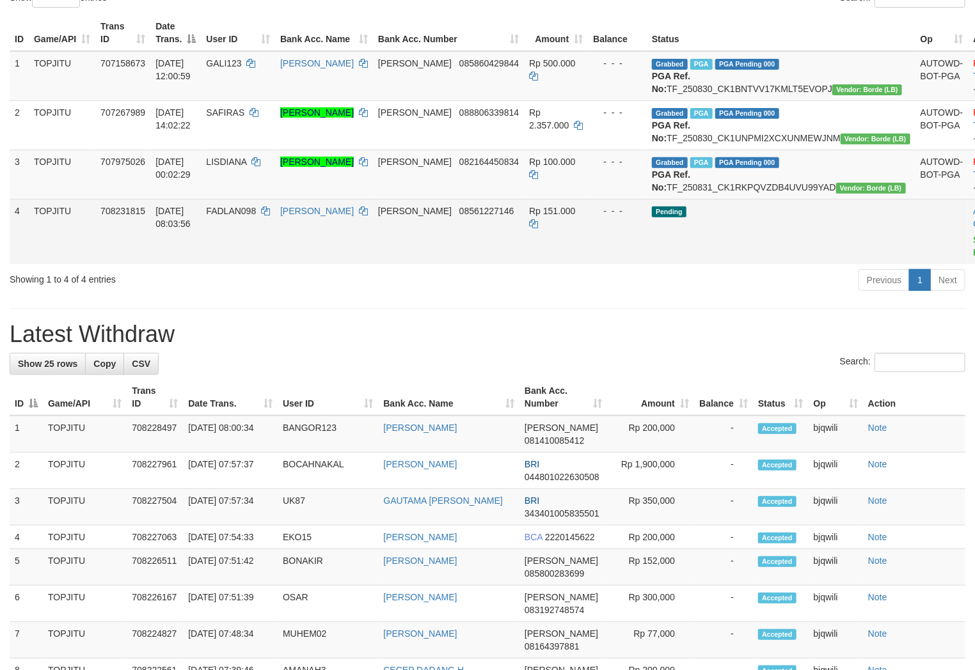
click at [244, 264] on td "FADLAN098" at bounding box center [238, 231] width 74 height 65
click at [235, 264] on td "FADLAN098" at bounding box center [238, 231] width 74 height 65
copy span "FADLAN098"
click at [973, 258] on link "Send PGA" at bounding box center [983, 246] width 21 height 23
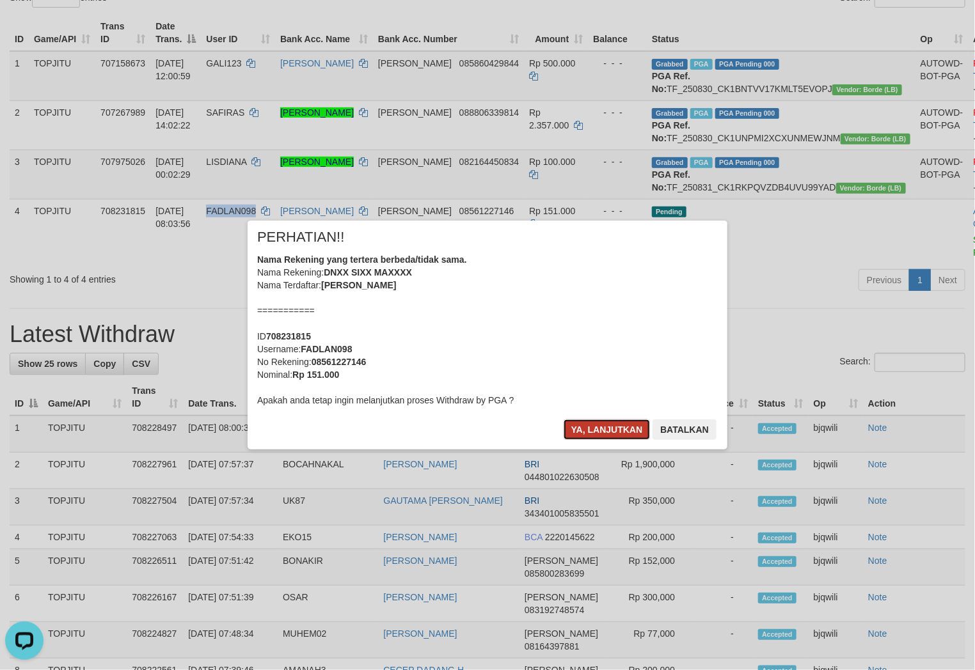
click at [579, 430] on button "Ya, lanjutkan" at bounding box center [607, 430] width 87 height 20
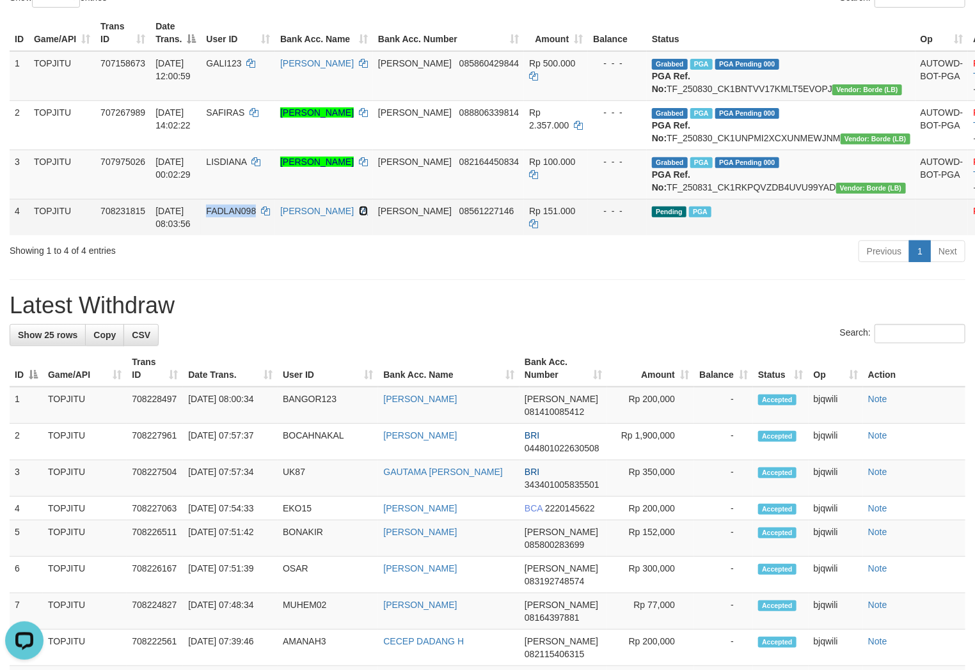
click at [368, 216] on icon at bounding box center [363, 211] width 9 height 9
copy span "FADLAN098"
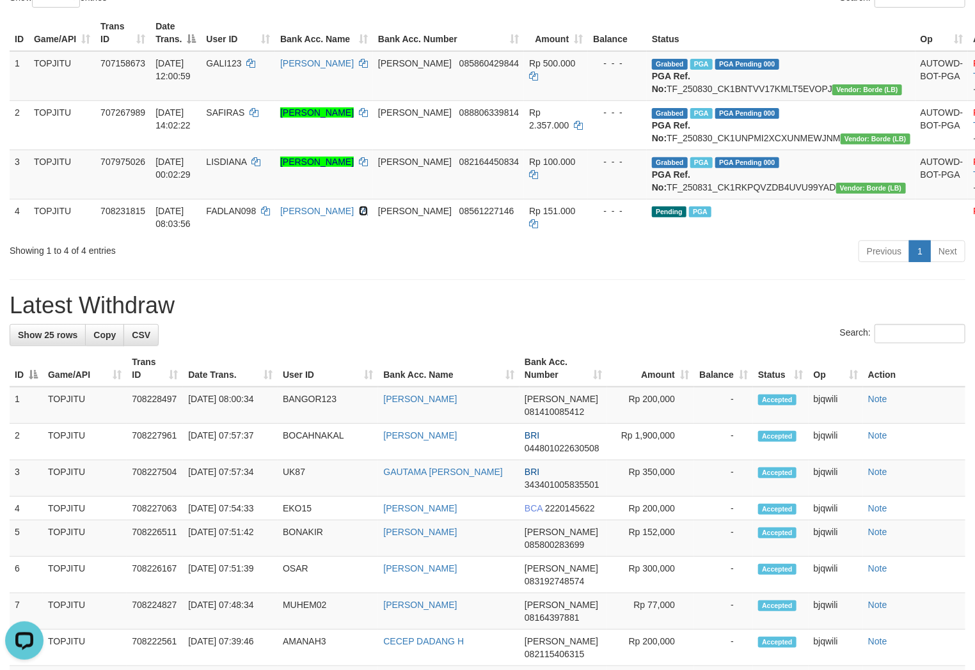
drag, startPoint x: 384, startPoint y: 246, endPoint x: 981, endPoint y: 322, distance: 601.6
click at [373, 235] on td "[PERSON_NAME]" at bounding box center [324, 217] width 98 height 36
drag, startPoint x: 228, startPoint y: 342, endPoint x: 904, endPoint y: 415, distance: 680.0
click at [229, 319] on h1 "Latest Withdraw" at bounding box center [488, 306] width 956 height 26
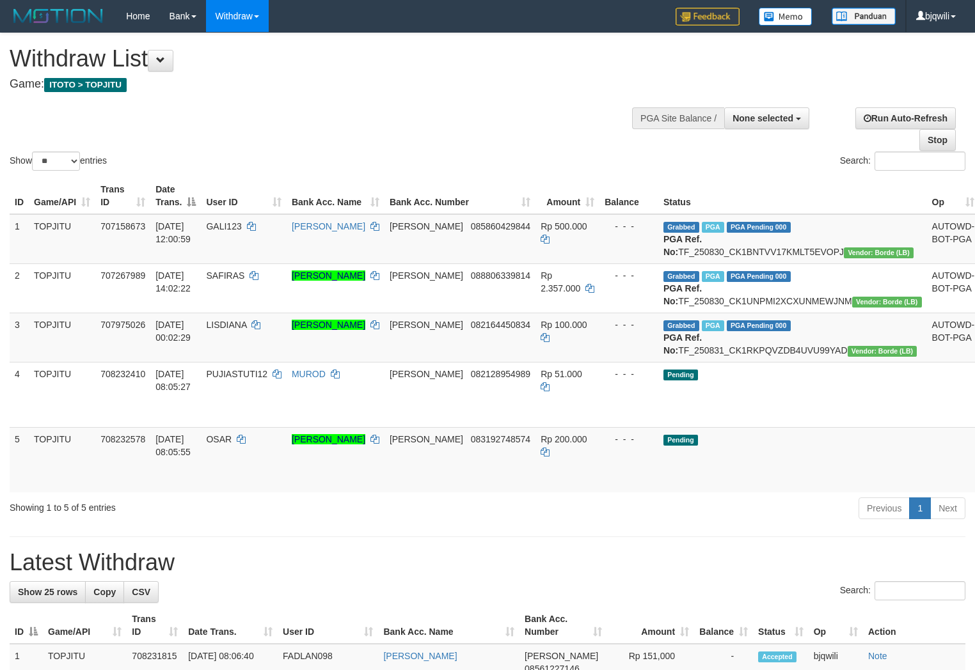
select select
select select "**"
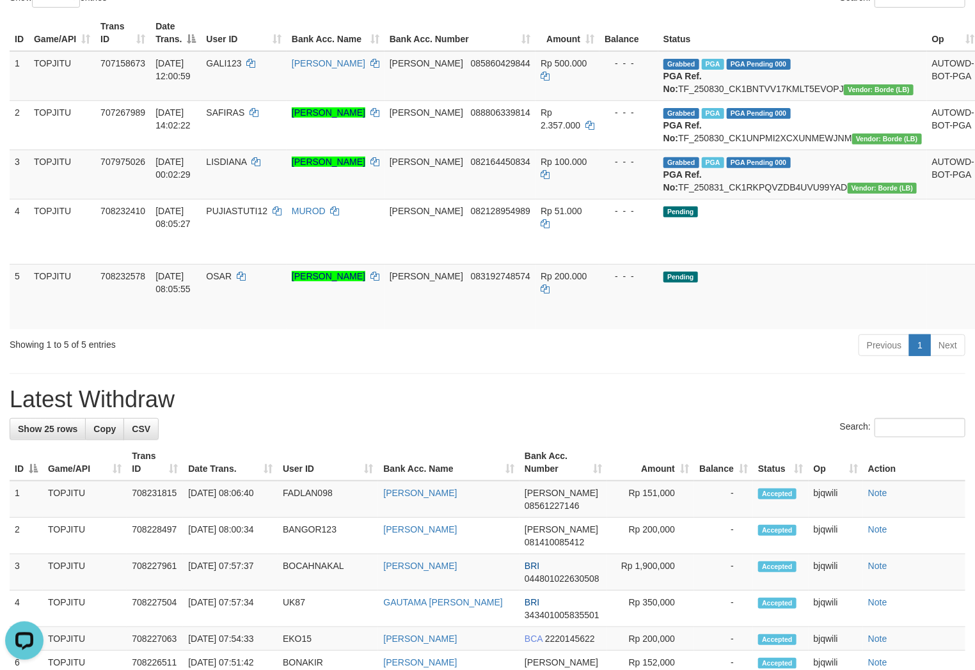
click at [317, 413] on h1 "Latest Withdraw" at bounding box center [488, 400] width 956 height 26
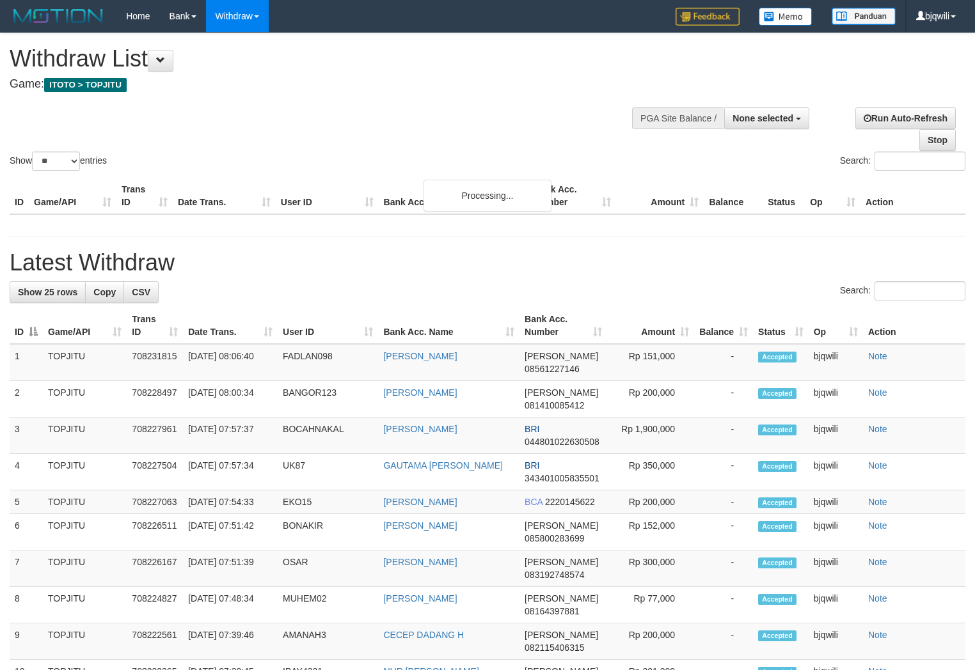
select select
select select "**"
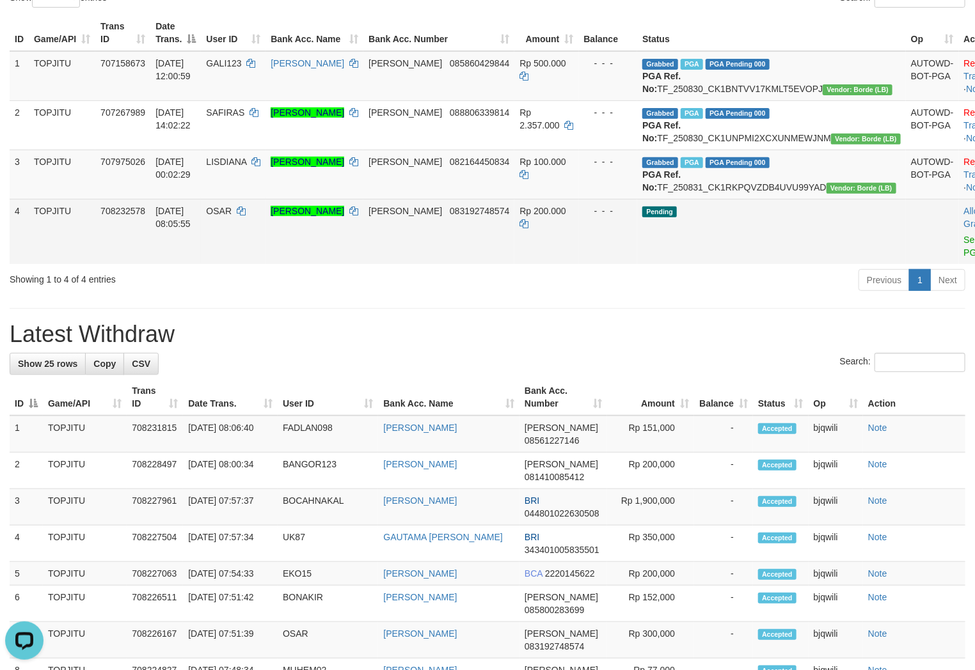
click at [232, 216] on span "OSAR" at bounding box center [219, 211] width 26 height 10
drag, startPoint x: 249, startPoint y: 246, endPoint x: 239, endPoint y: 246, distance: 10.2
click at [232, 216] on span "OSAR" at bounding box center [219, 211] width 26 height 10
copy span "OSAR"
click at [964, 258] on link "Send PGA" at bounding box center [974, 246] width 21 height 23
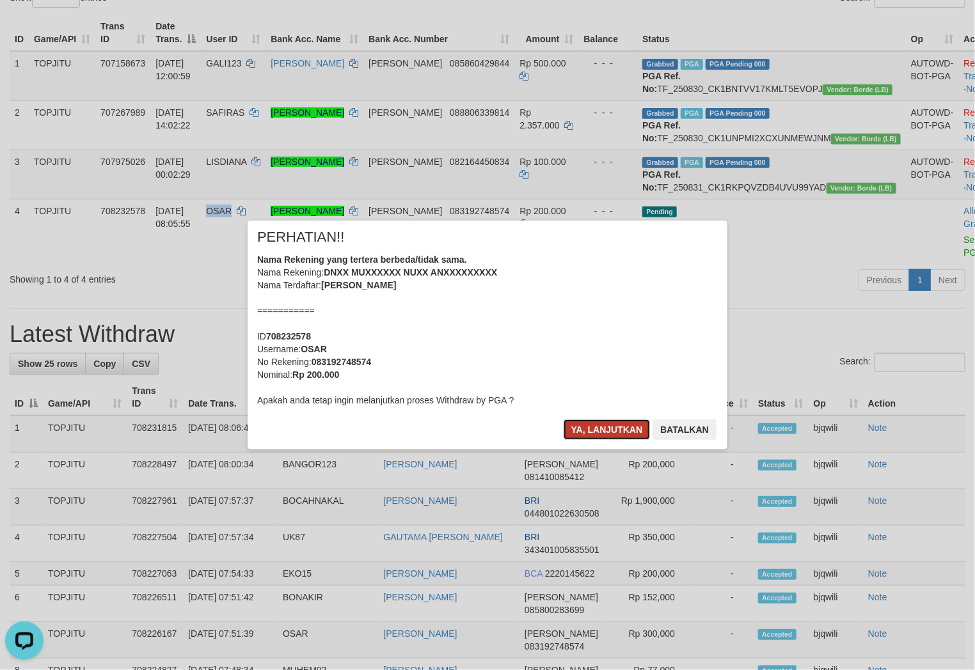
click at [579, 427] on button "Ya, lanjutkan" at bounding box center [607, 430] width 87 height 20
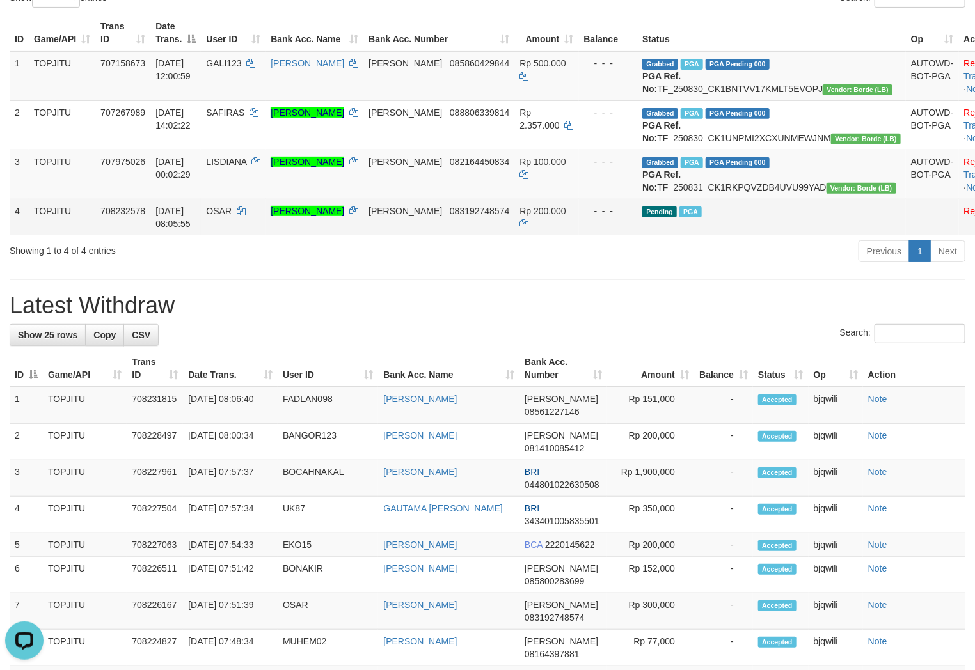
click at [363, 235] on td "[PERSON_NAME]" at bounding box center [314, 217] width 98 height 36
click at [358, 216] on icon at bounding box center [353, 211] width 9 height 9
drag, startPoint x: 384, startPoint y: 258, endPoint x: 873, endPoint y: 326, distance: 492.8
click at [358, 216] on icon at bounding box center [353, 211] width 9 height 9
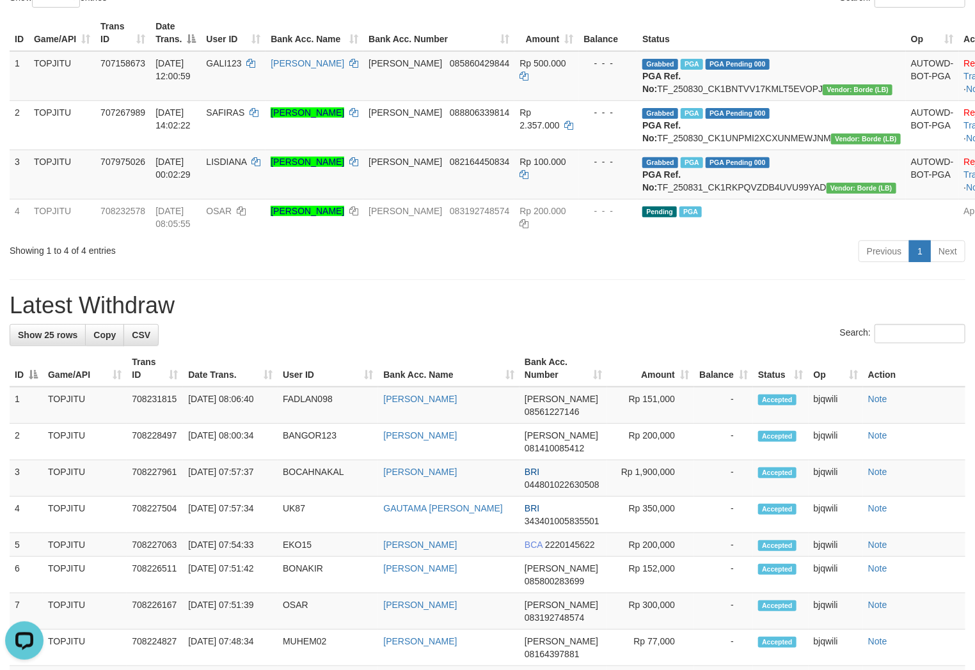
click at [335, 328] on div "**********" at bounding box center [487, 601] width 975 height 1463
click at [333, 328] on div "**********" at bounding box center [487, 601] width 975 height 1463
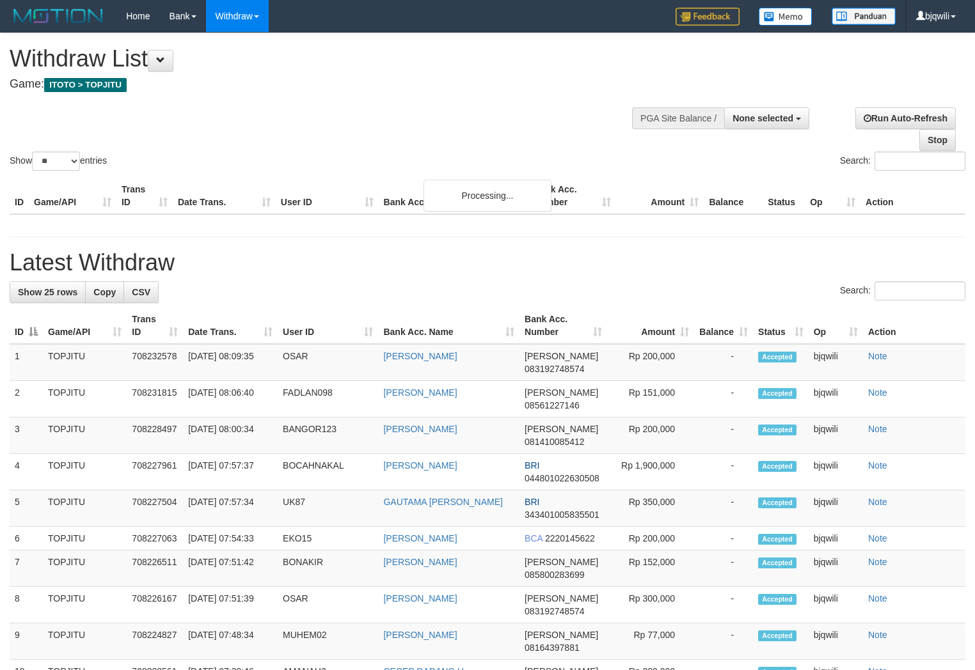
select select
select select "**"
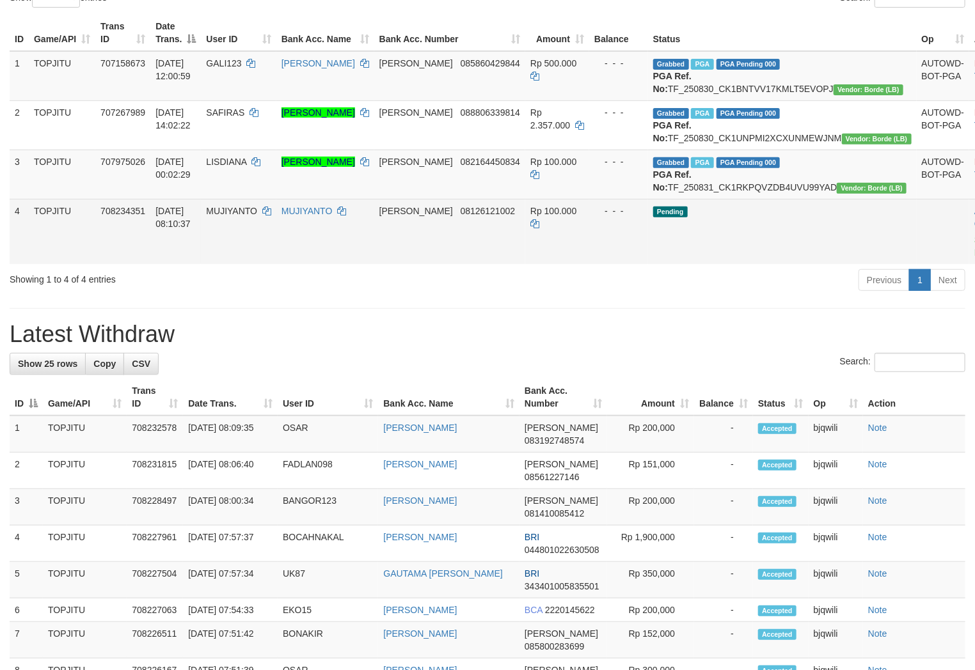
click at [270, 253] on td "MUJIYANTO" at bounding box center [238, 231] width 75 height 65
click at [267, 253] on td "MUJIYANTO" at bounding box center [238, 231] width 75 height 65
copy span "MUJIYANTO"
click at [974, 258] on link "Send PGA" at bounding box center [984, 246] width 21 height 23
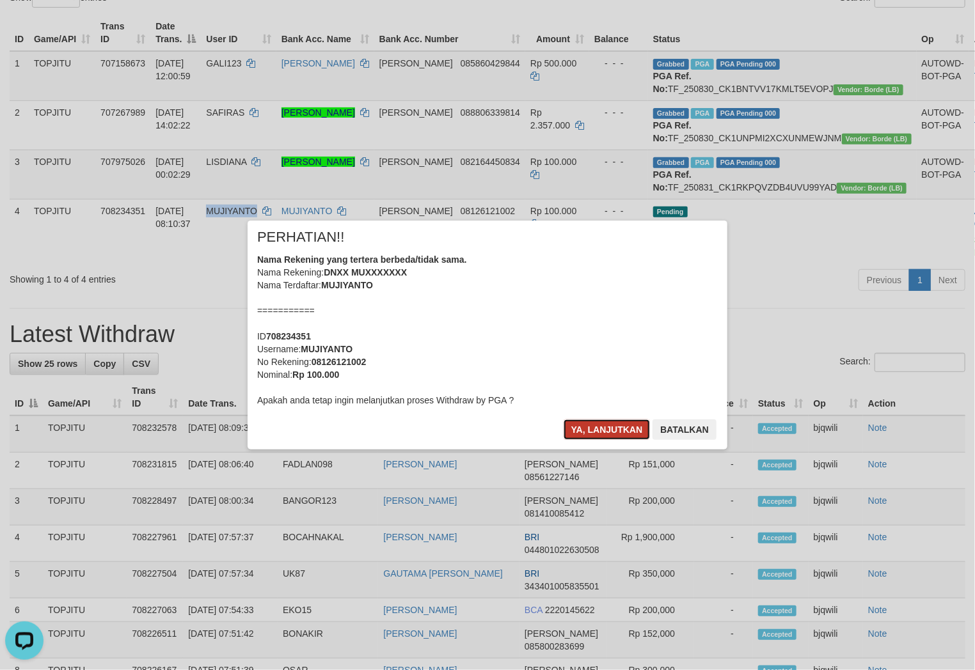
click at [583, 425] on button "Ya, lanjutkan" at bounding box center [607, 430] width 87 height 20
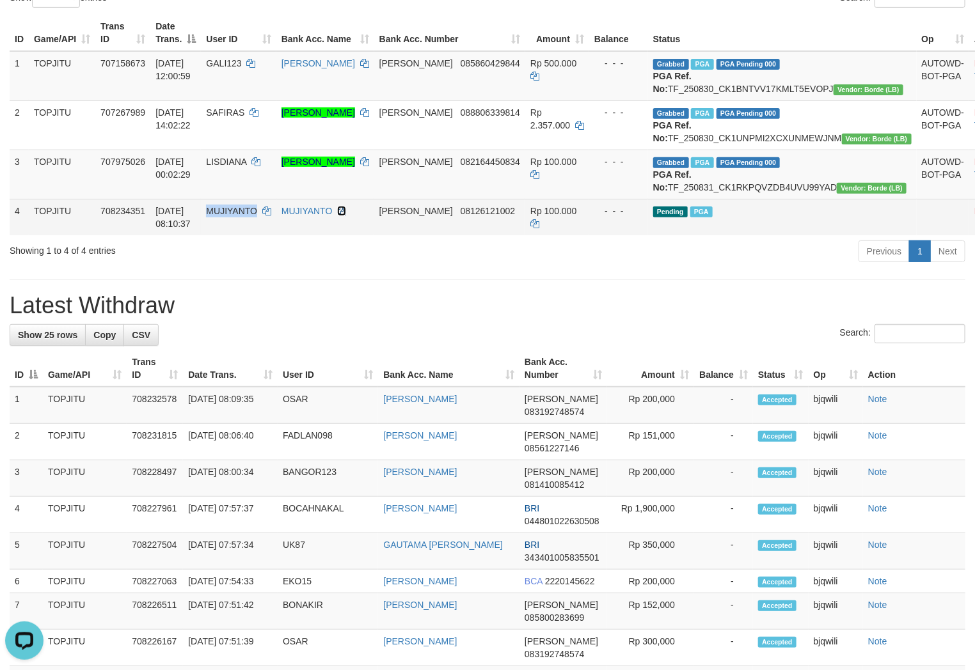
click at [346, 216] on icon at bounding box center [341, 211] width 9 height 9
copy span "MUJIYANTO"
click at [346, 216] on icon at bounding box center [341, 211] width 9 height 9
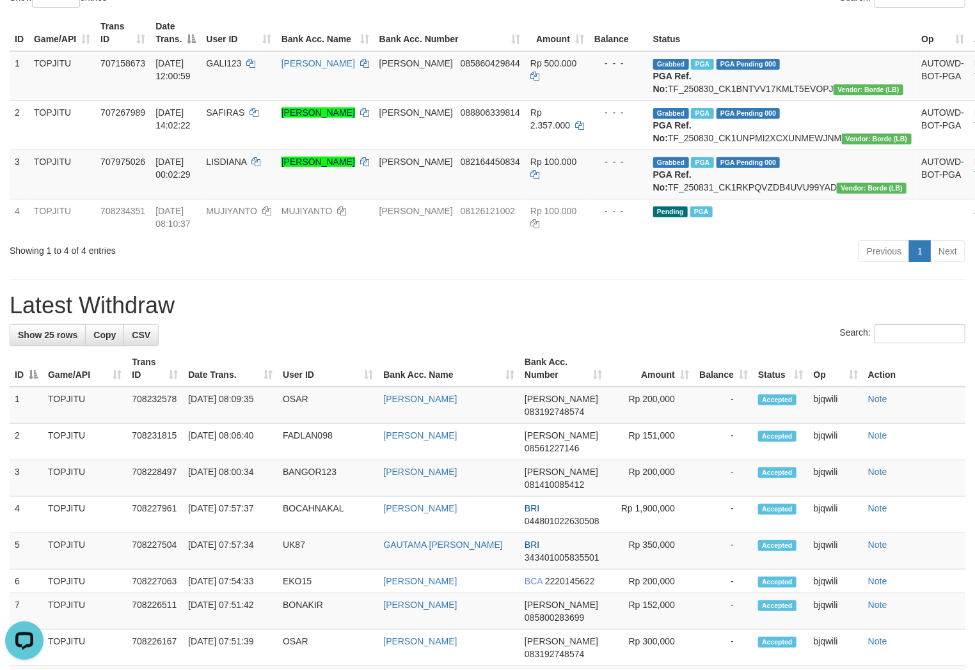
click at [322, 267] on div "Showing 1 to 4 of 4 entries Previous 1 Next" at bounding box center [487, 253] width 975 height 28
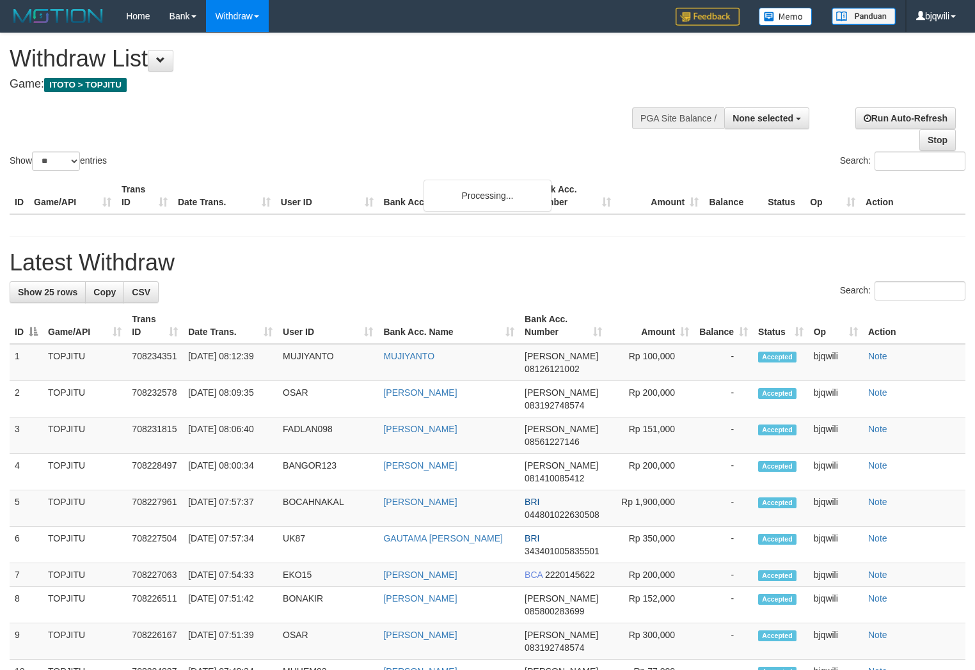
select select
select select "**"
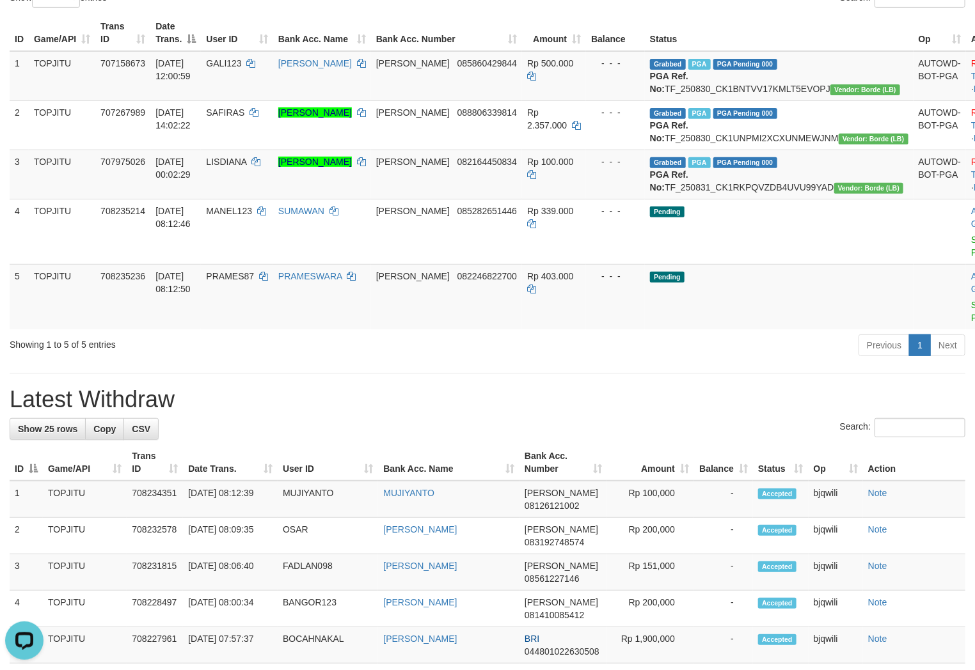
click at [252, 413] on h1 "Latest Withdraw" at bounding box center [488, 400] width 956 height 26
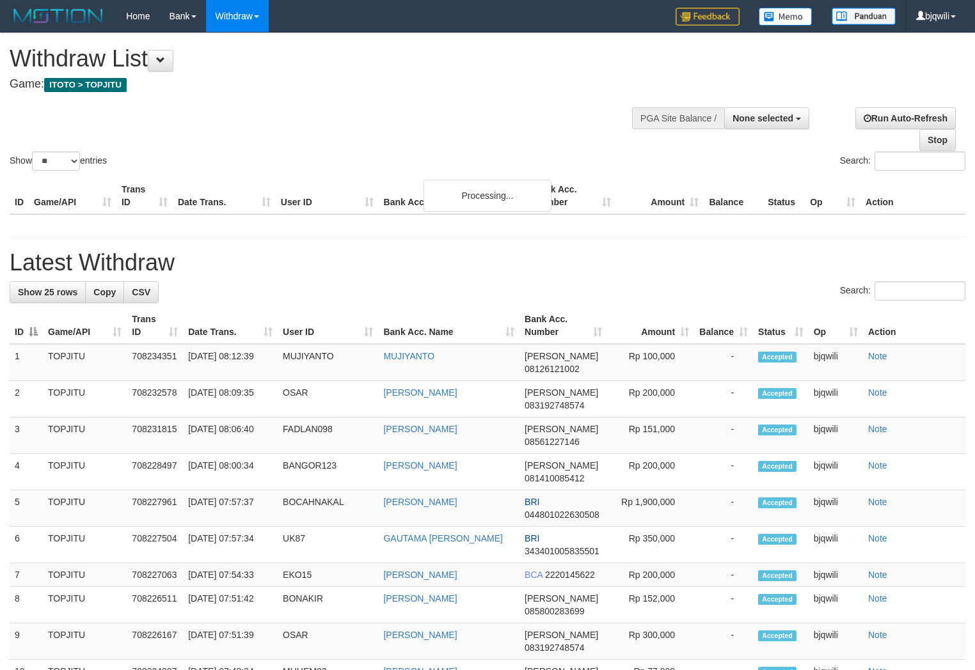
select select
select select "**"
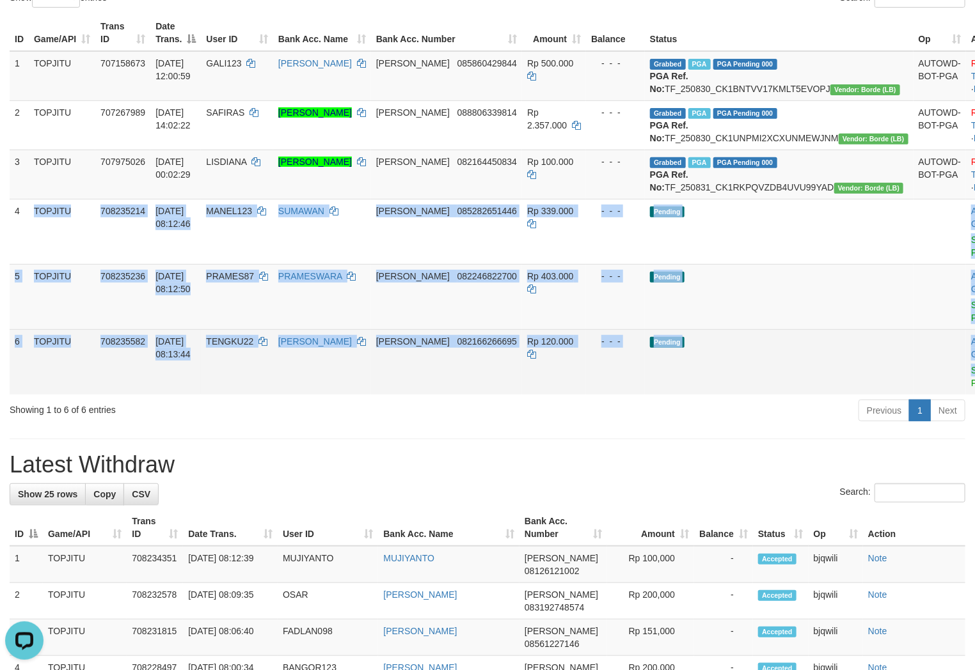
drag, startPoint x: 17, startPoint y: 249, endPoint x: 961, endPoint y: 411, distance: 957.8
click at [961, 395] on tbody "1 TOPJITU 707158673 30/08/2025 12:00:59 GALI123 MOH GOZALI DANA 085860429844 Rp…" at bounding box center [520, 222] width 1020 height 343
copy tbody "TOPJITU 708235214 31/08/2025 08:12:46 MANEL123 SUMAWAN DANA 085282651446 Rp 339…"
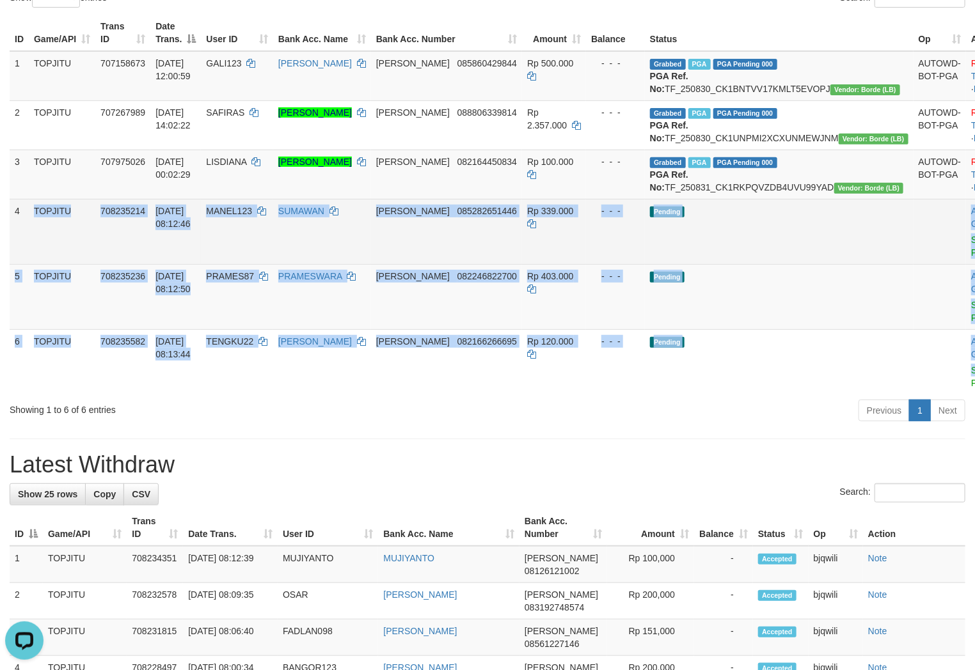
click at [797, 264] on td "Pending" at bounding box center [779, 231] width 269 height 65
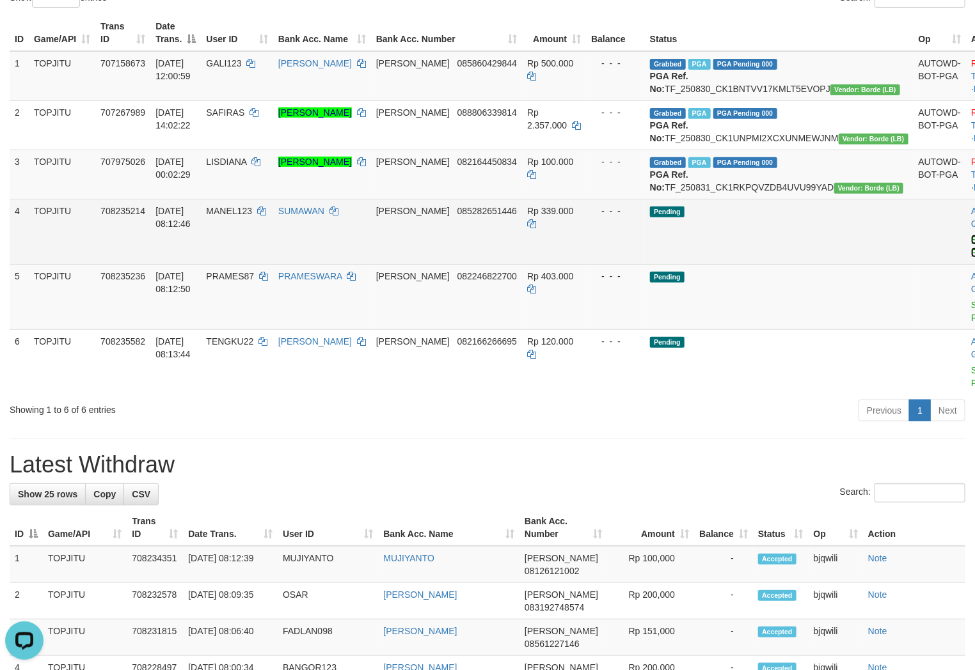
click at [971, 258] on link "Send PGA" at bounding box center [981, 246] width 21 height 23
click at [971, 323] on link "Send PGA" at bounding box center [981, 311] width 21 height 23
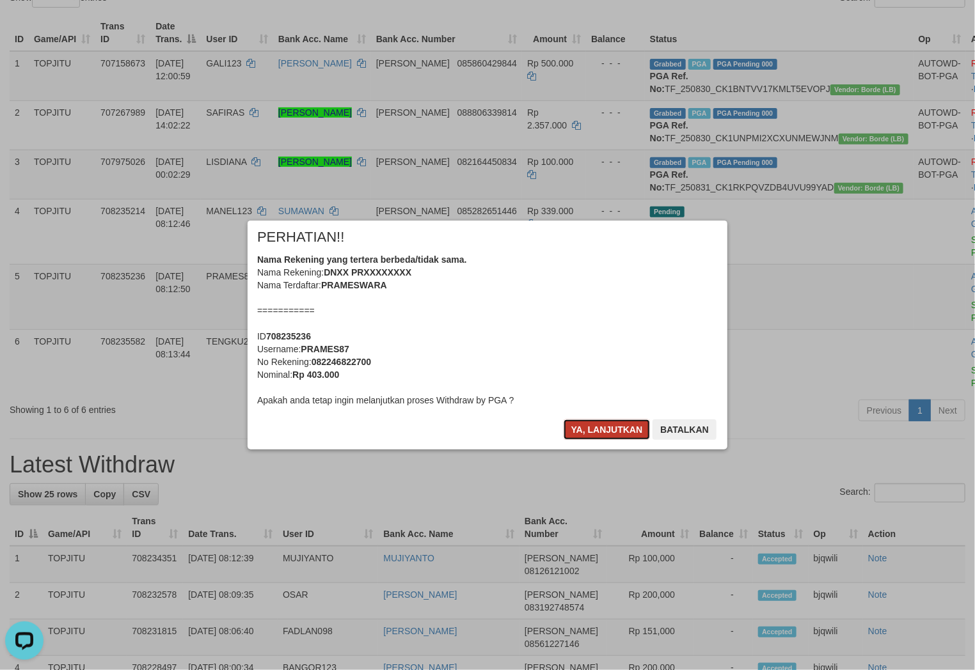
click at [617, 432] on button "Ya, lanjutkan" at bounding box center [607, 430] width 87 height 20
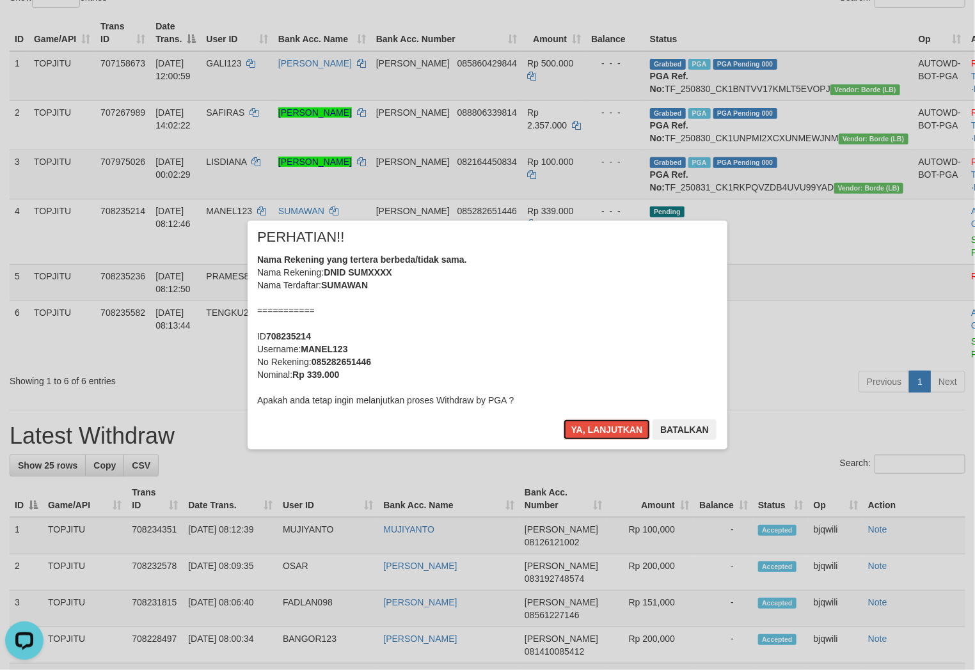
click at [617, 432] on button "Ya, lanjutkan" at bounding box center [607, 430] width 87 height 20
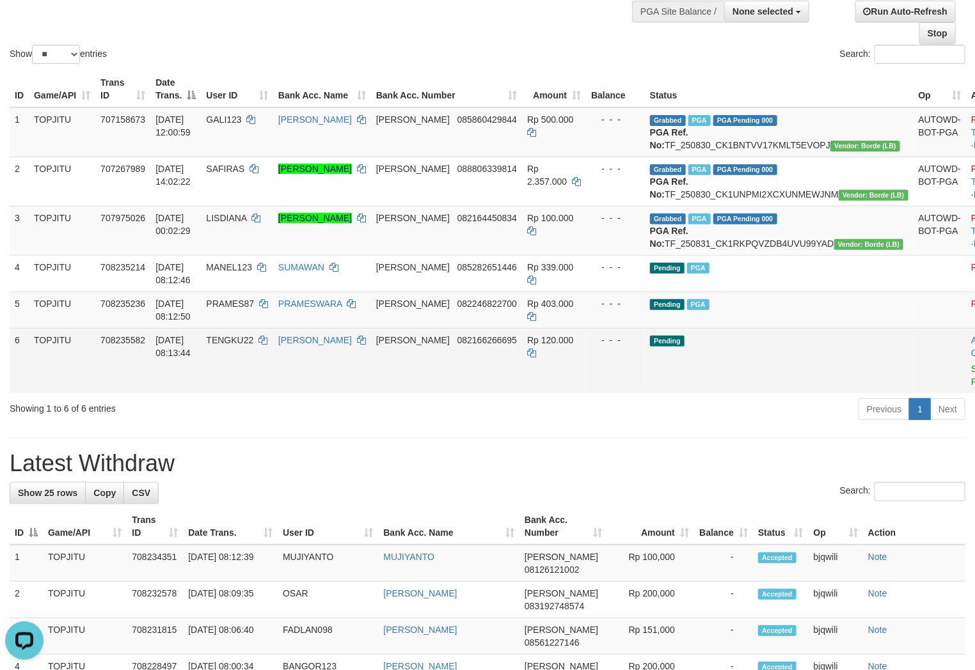
scroll to position [142, 0]
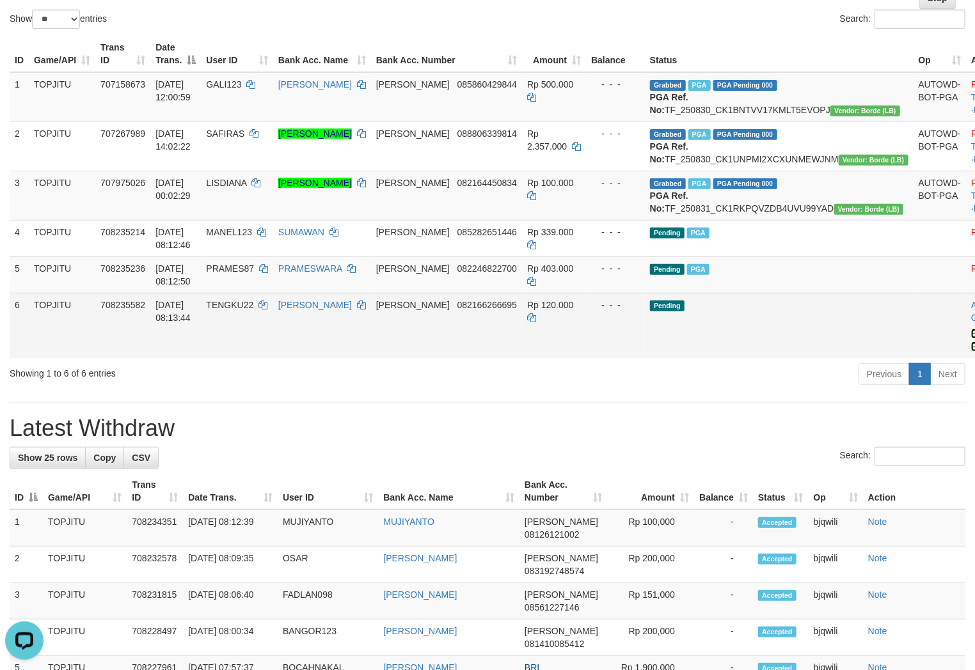
click at [971, 352] on link "Send PGA" at bounding box center [981, 340] width 21 height 23
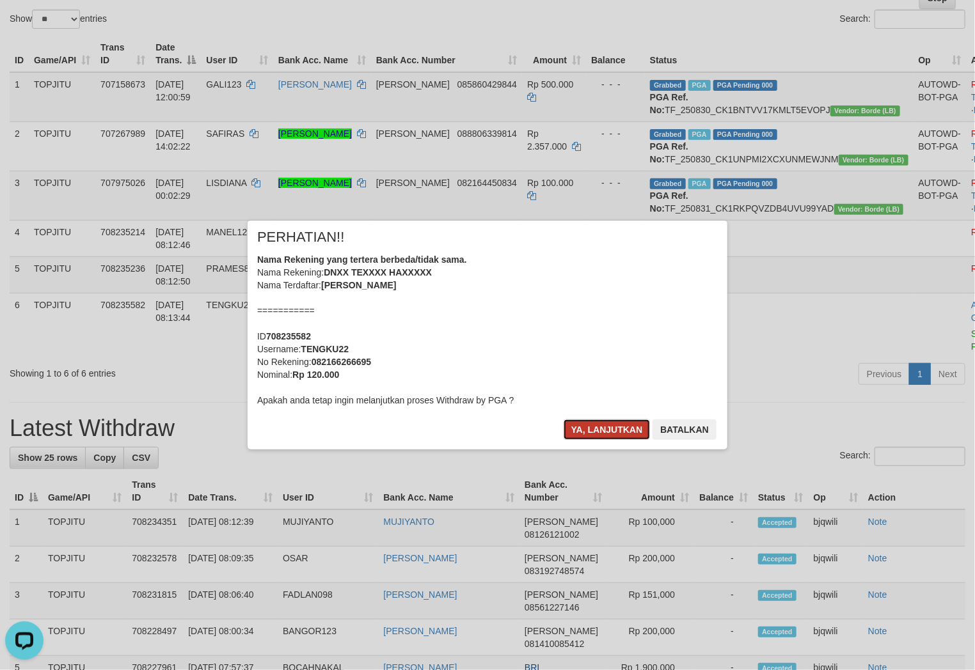
click at [591, 425] on button "Ya, lanjutkan" at bounding box center [607, 430] width 87 height 20
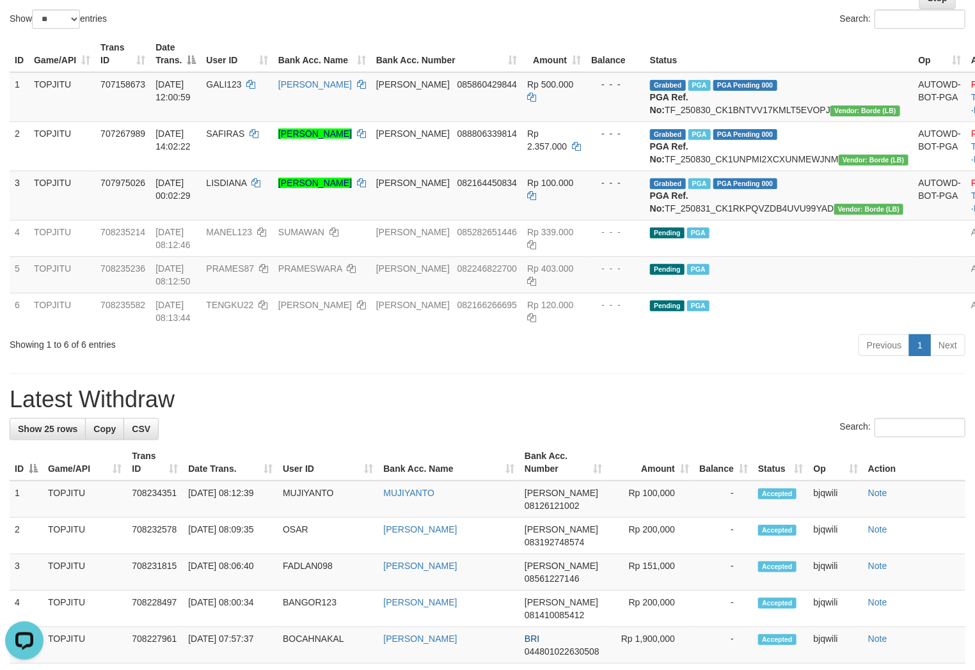
click at [759, 406] on div "**********" at bounding box center [487, 665] width 975 height 1549
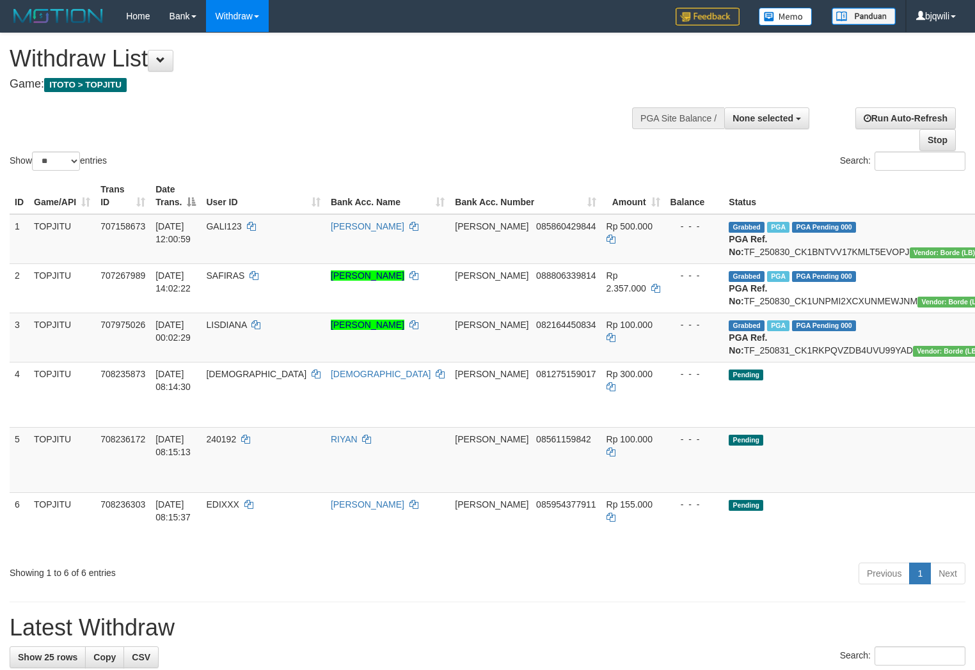
select select
select select "**"
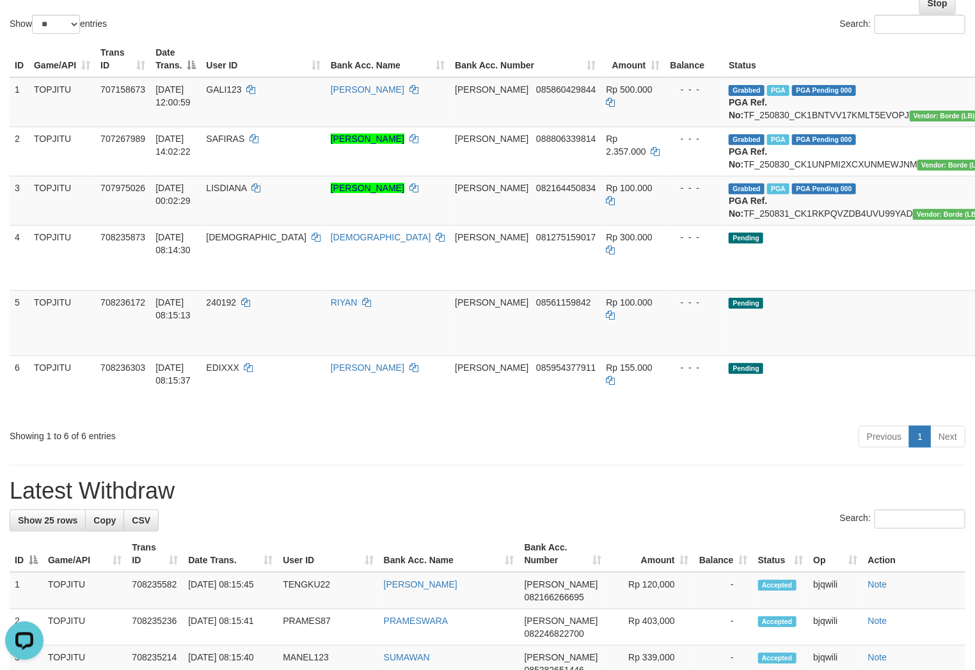
click at [175, 443] on div "Showing 1 to 6 of 6 entries" at bounding box center [203, 434] width 387 height 18
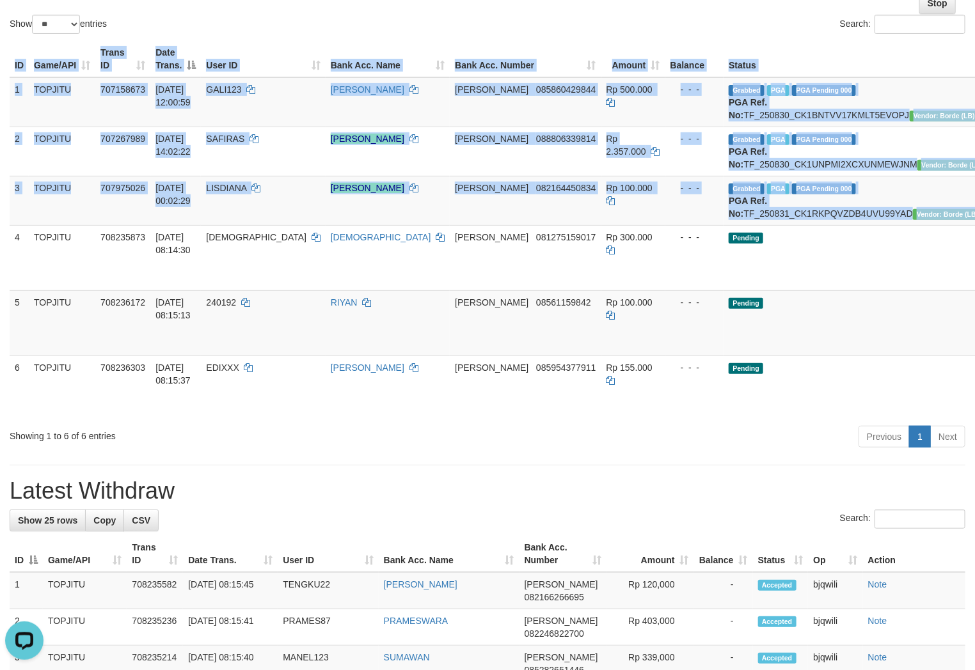
drag, startPoint x: 15, startPoint y: 273, endPoint x: 983, endPoint y: 430, distance: 979.9
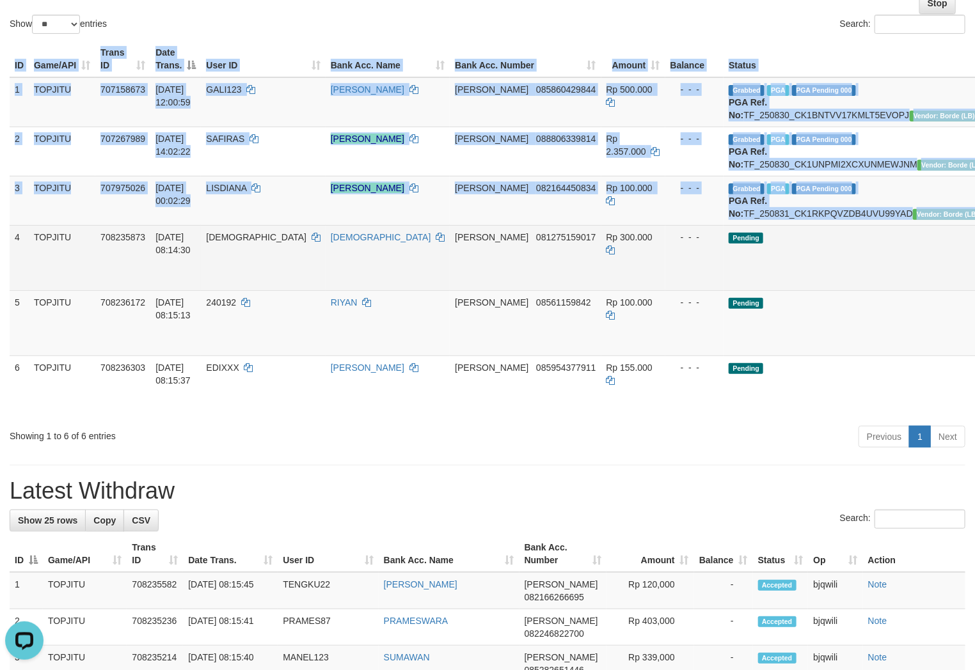
copy table "ID Game/API Trans ID Date Trans. User ID Bank Acc. Name Bank Acc. Number Amount…"
click at [798, 290] on td "Pending" at bounding box center [857, 257] width 269 height 65
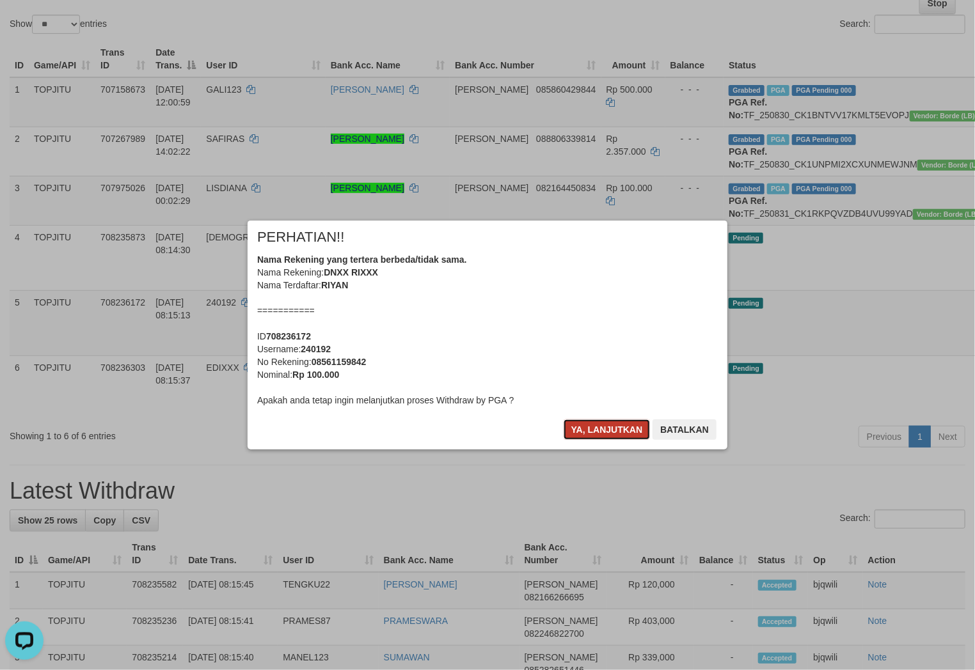
click at [588, 434] on button "Ya, lanjutkan" at bounding box center [607, 430] width 87 height 20
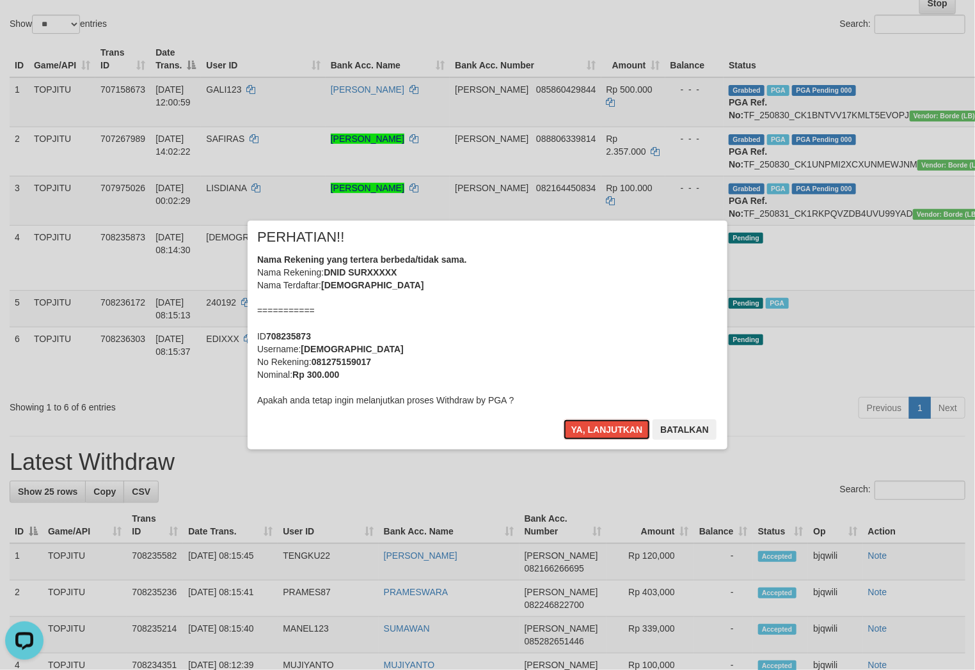
click at [588, 434] on button "Ya, lanjutkan" at bounding box center [607, 430] width 87 height 20
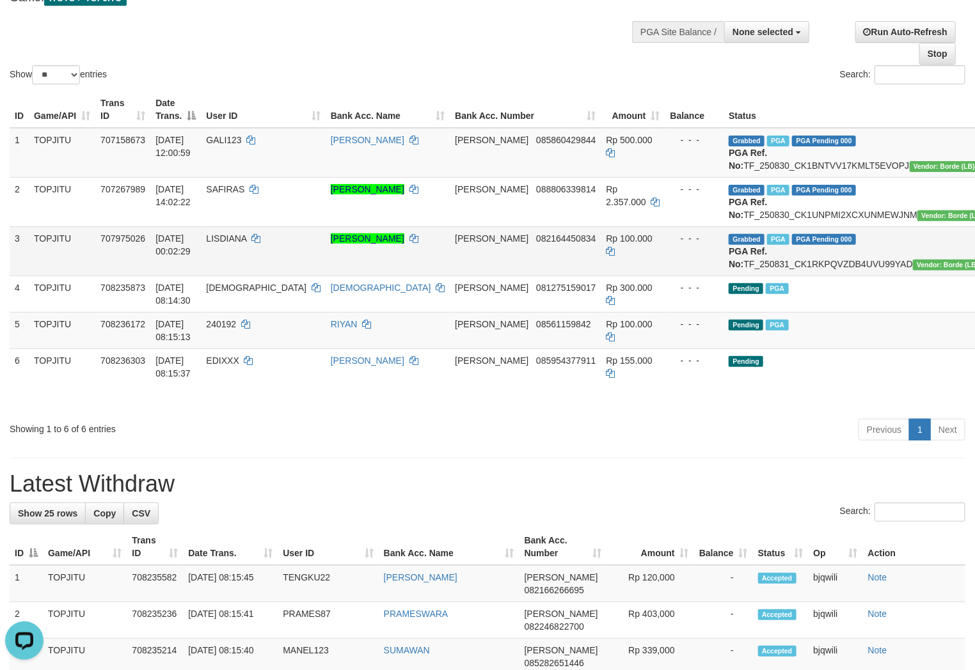
scroll to position [142, 0]
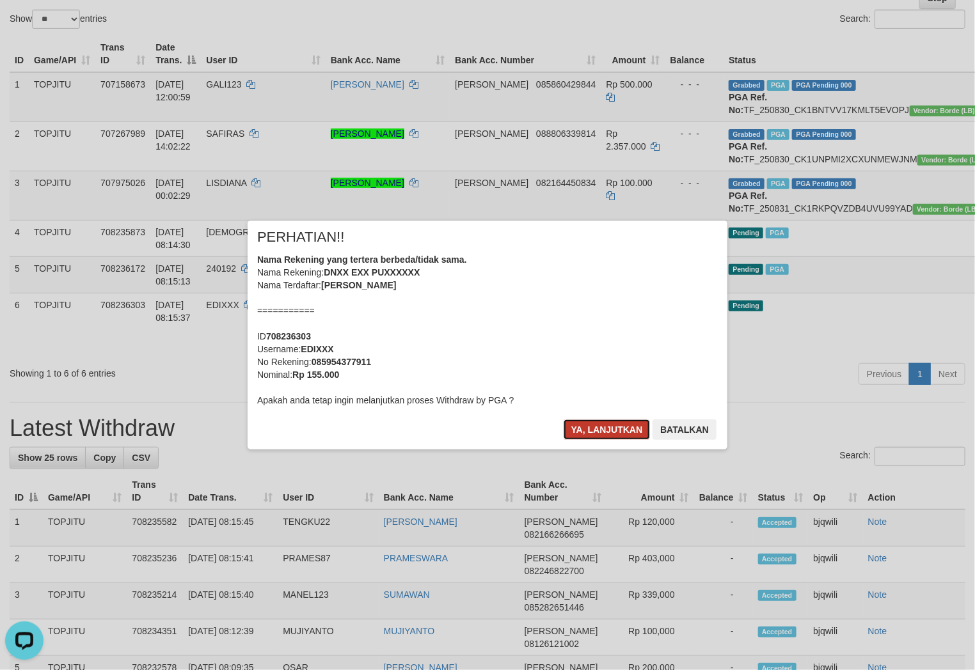
click at [590, 425] on button "Ya, lanjutkan" at bounding box center [607, 430] width 87 height 20
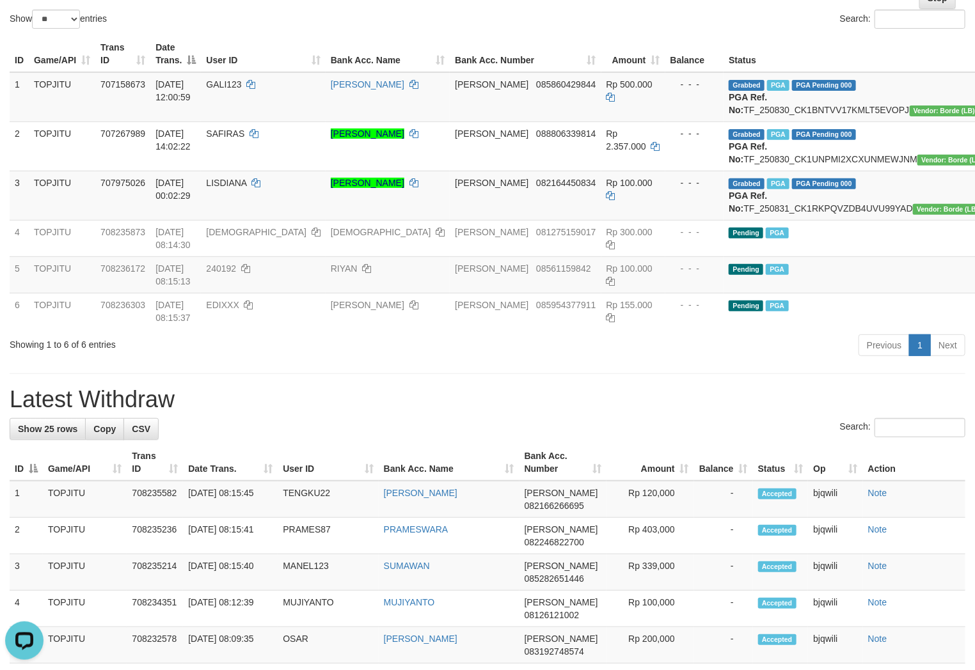
click at [553, 413] on h1 "Latest Withdraw" at bounding box center [488, 400] width 956 height 26
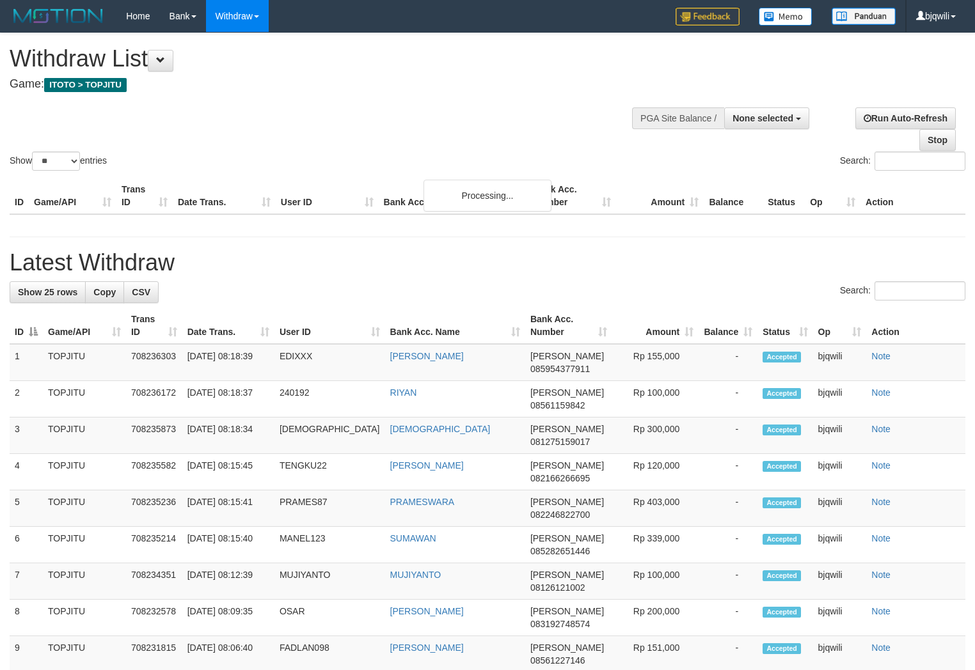
select select
select select "**"
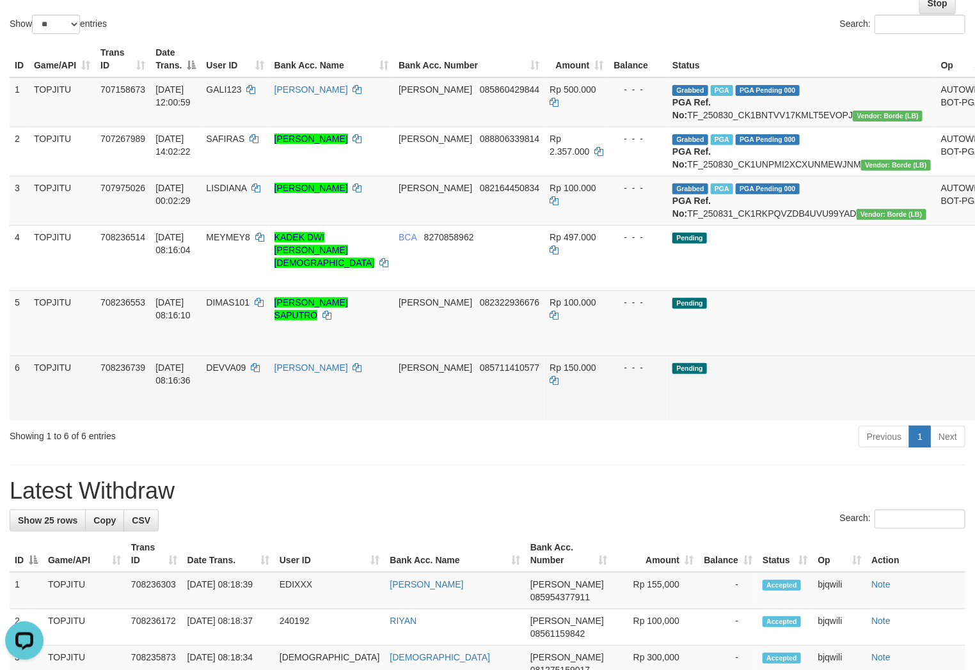
click at [191, 421] on td "[DATE] 08:16:36" at bounding box center [175, 388] width 51 height 65
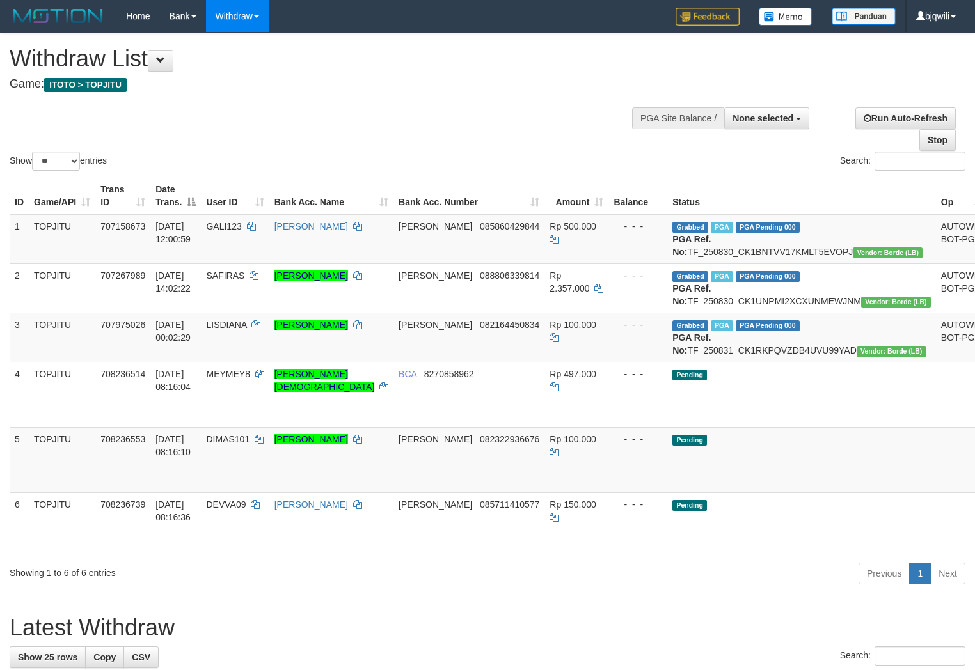
select select
select select "**"
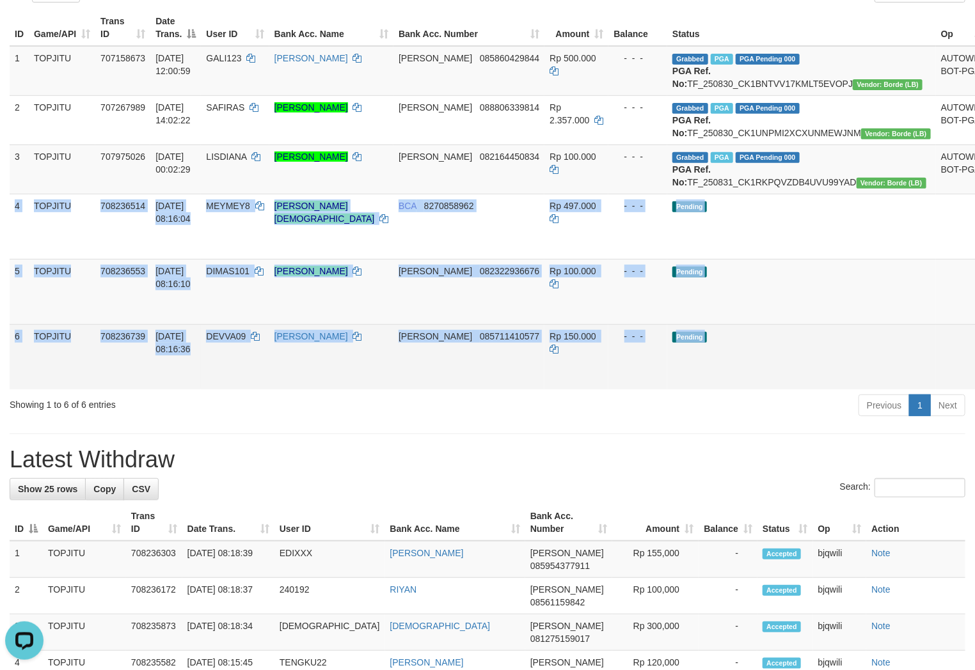
drag, startPoint x: 13, startPoint y: 241, endPoint x: 958, endPoint y: 419, distance: 961.5
click at [958, 390] on tbody "1 TOPJITU 707158673 30/08/2025 12:00:59 GALI123 MOH GOZALI DANA 085860429844 Rp…" at bounding box center [531, 217] width 1043 height 343
copy tbody "4 TOPJITU 708236514 31/08/2025 08:16:04 MEYMEY8 KADEK DWI ARI CRISTIANINGSIH BC…"
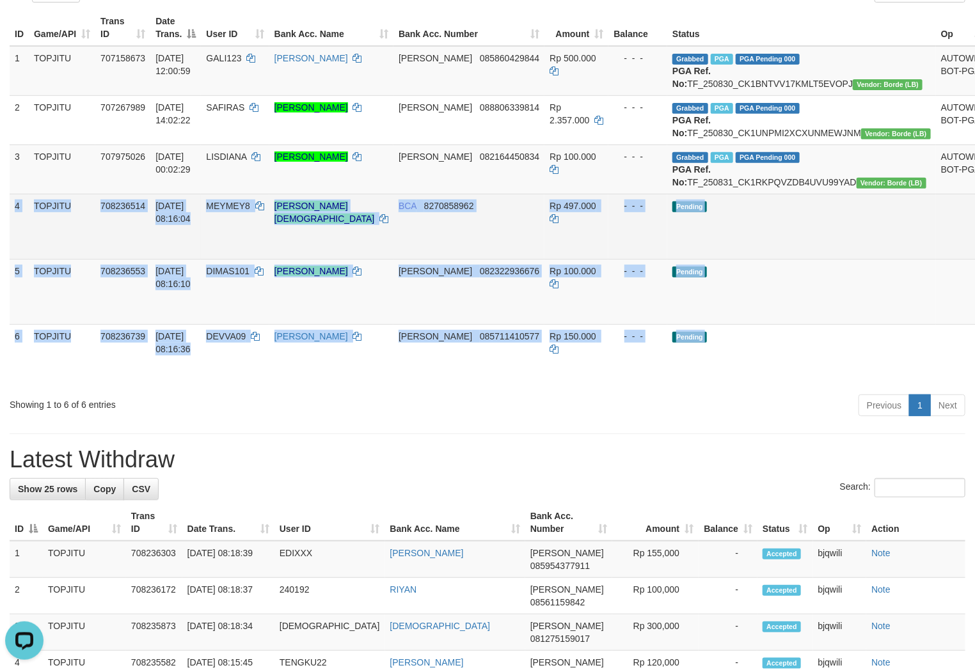
click at [816, 259] on td "Pending" at bounding box center [801, 226] width 269 height 65
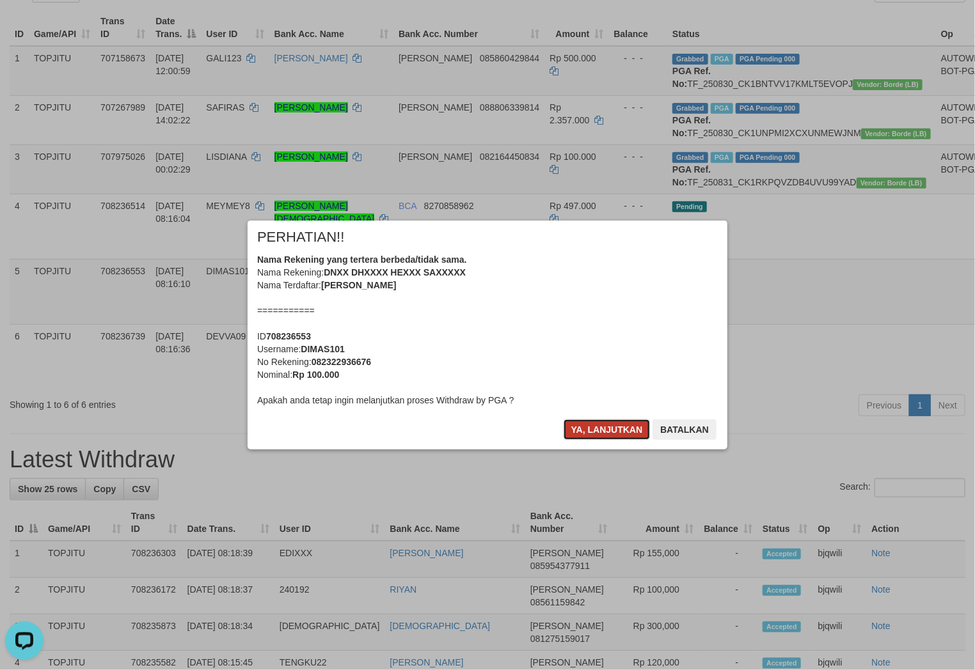
click at [599, 436] on button "Ya, lanjutkan" at bounding box center [607, 430] width 87 height 20
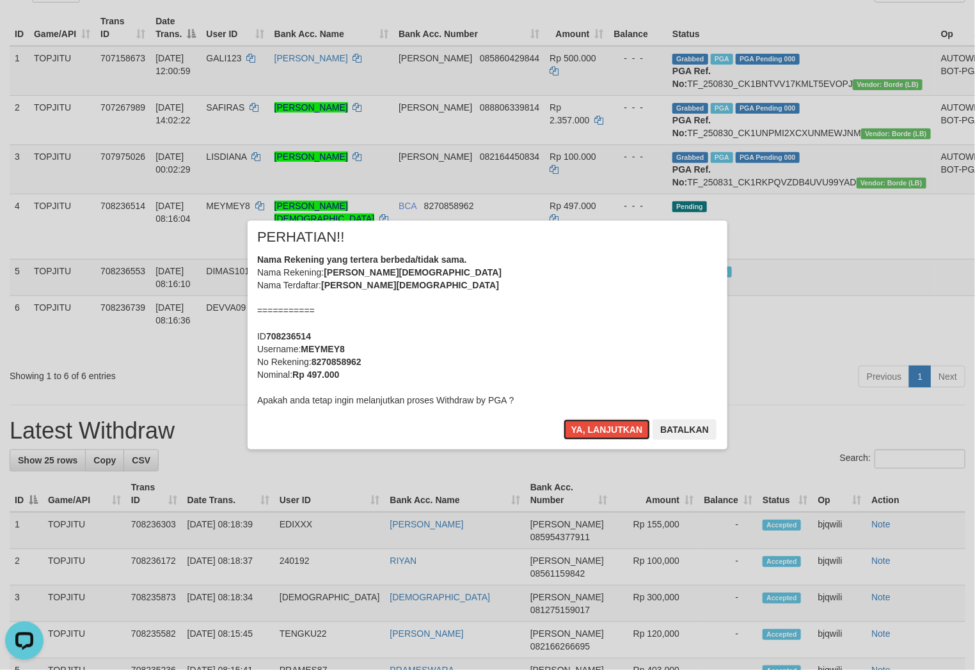
click at [599, 436] on button "Ya, lanjutkan" at bounding box center [607, 430] width 87 height 20
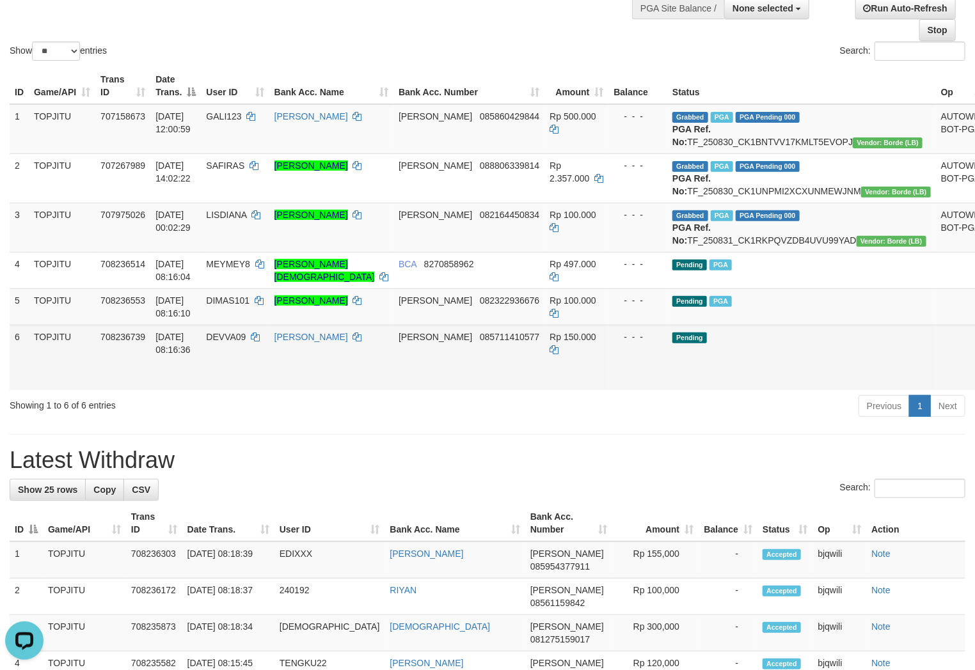
scroll to position [142, 0]
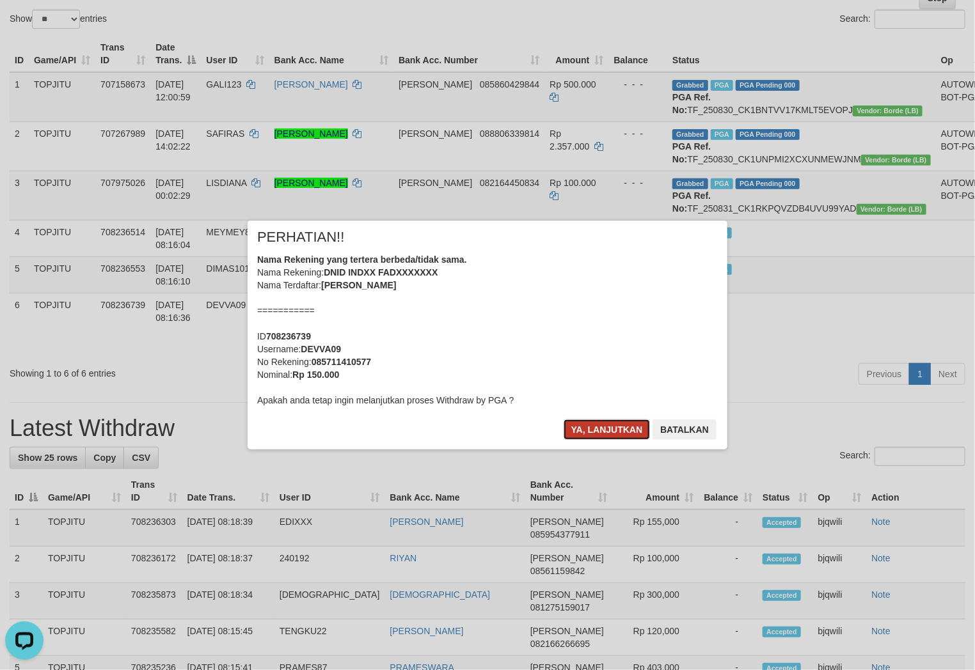
click at [606, 430] on button "Ya, lanjutkan" at bounding box center [607, 430] width 87 height 20
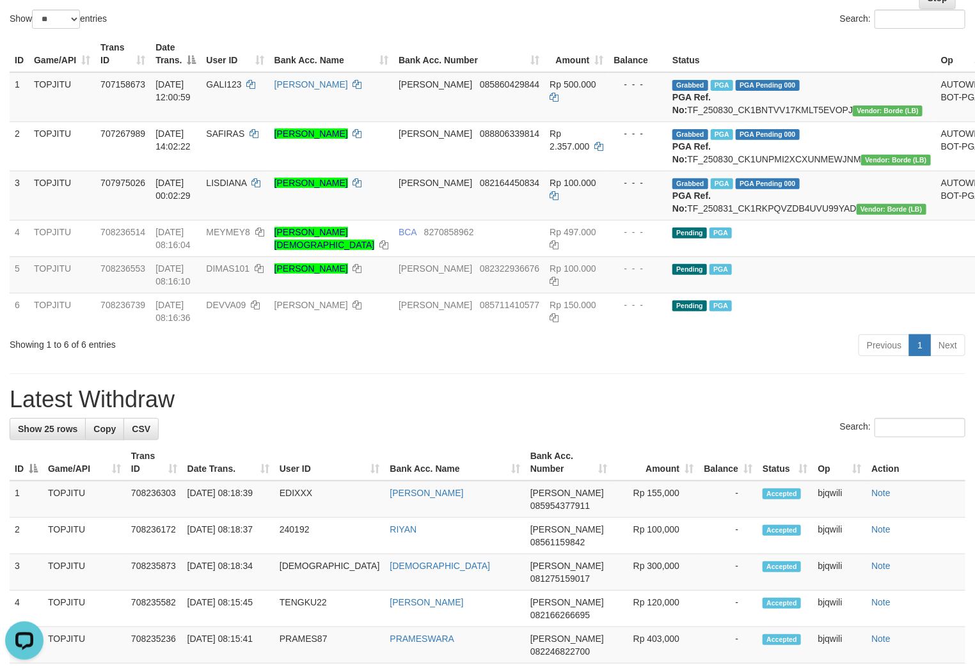
click at [345, 416] on div "**********" at bounding box center [487, 665] width 975 height 1549
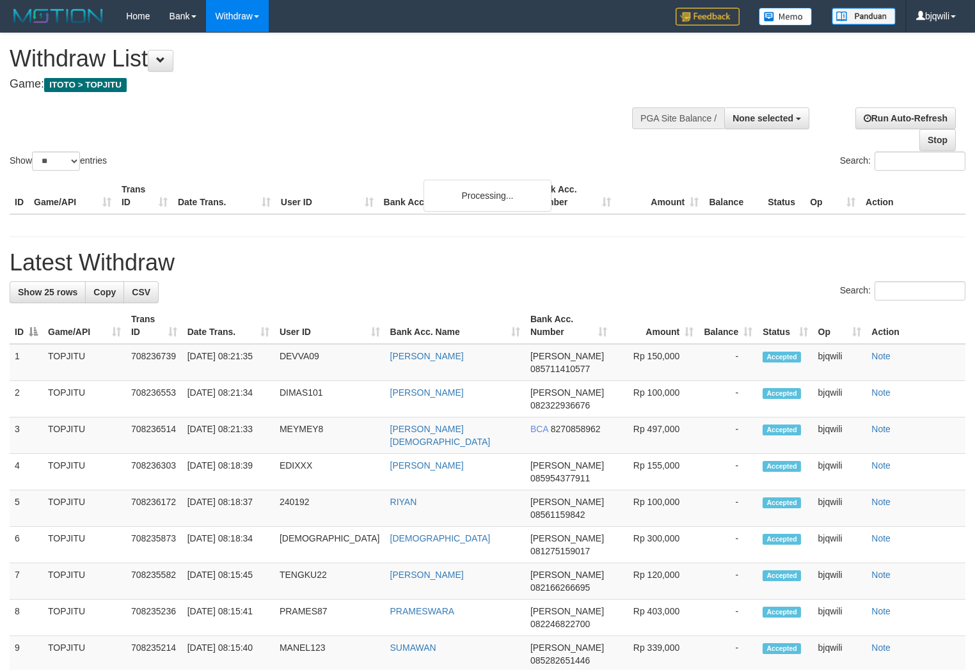
select select
select select "**"
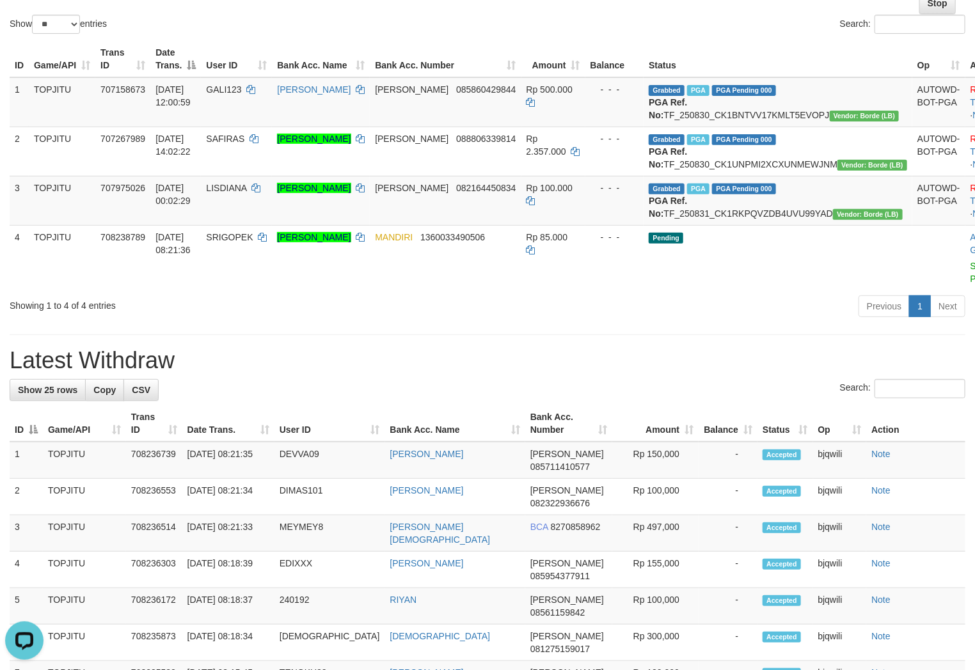
click at [215, 381] on div "**********" at bounding box center [487, 648] width 975 height 1504
click at [247, 263] on td "SRIGOPEK" at bounding box center [236, 257] width 71 height 65
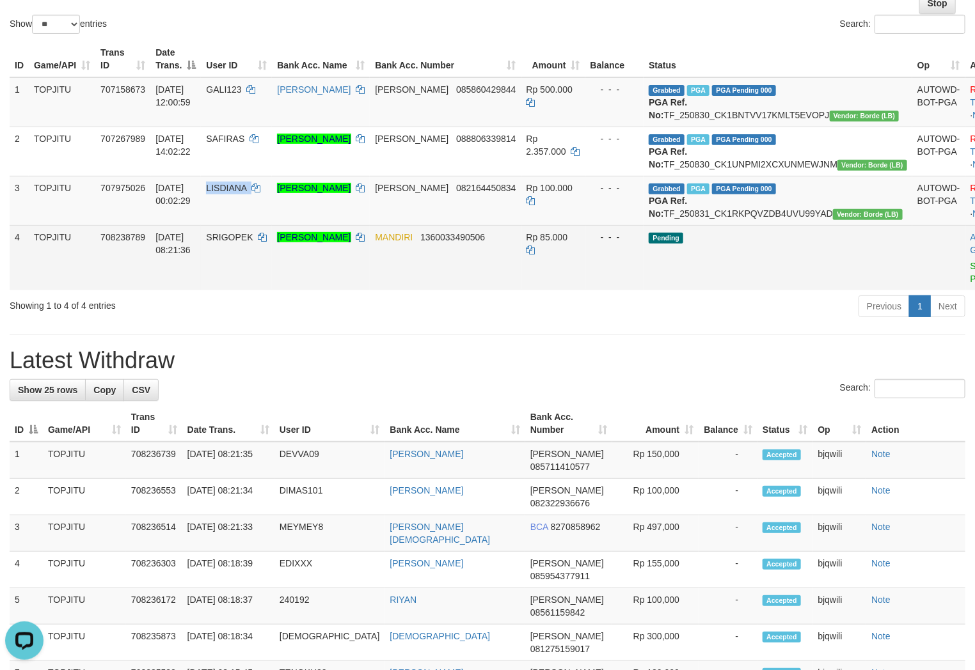
drag, startPoint x: 247, startPoint y: 262, endPoint x: 233, endPoint y: 265, distance: 14.4
click at [237, 225] on td "LISDIANA" at bounding box center [236, 200] width 71 height 49
copy span "LISDIANA"
click at [248, 242] on span "SRIGOPEK" at bounding box center [229, 237] width 47 height 10
click at [244, 242] on span "SRIGOPEK" at bounding box center [229, 237] width 47 height 10
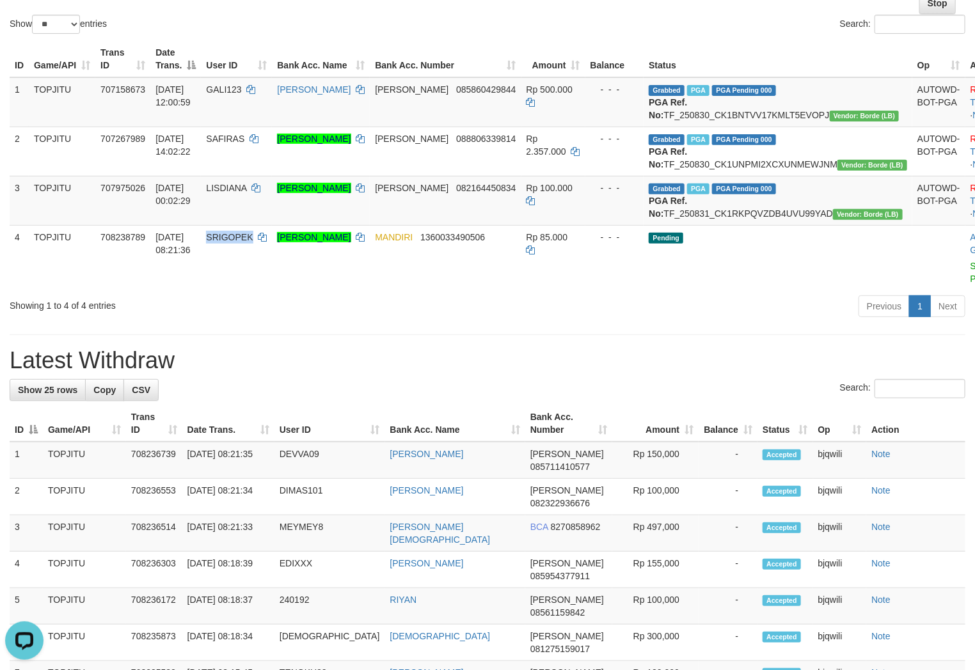
copy span "SRIGOPEK"
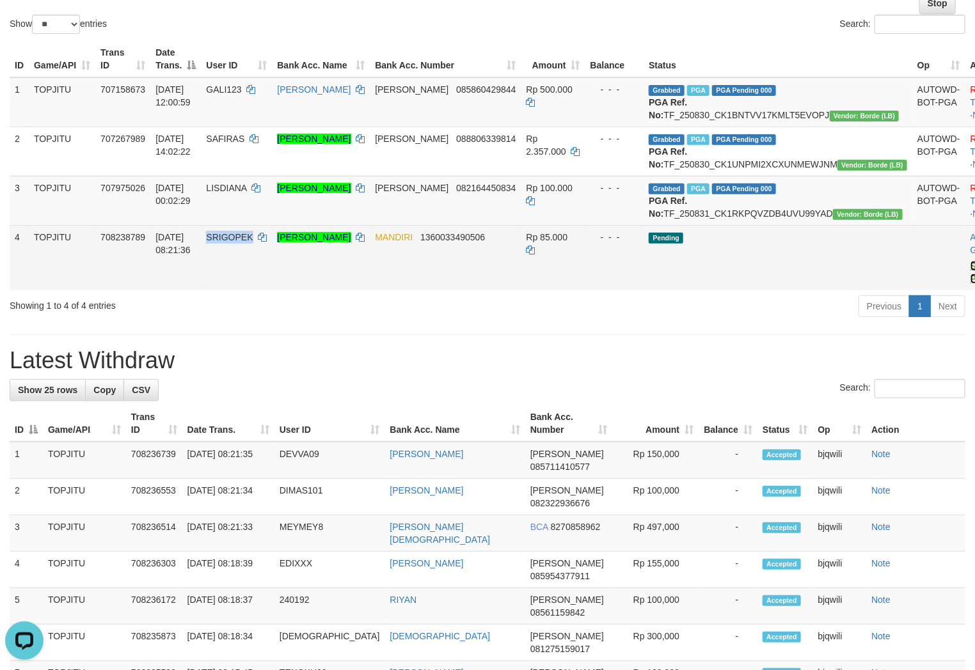
click at [970, 284] on link "Send PGA" at bounding box center [980, 272] width 21 height 23
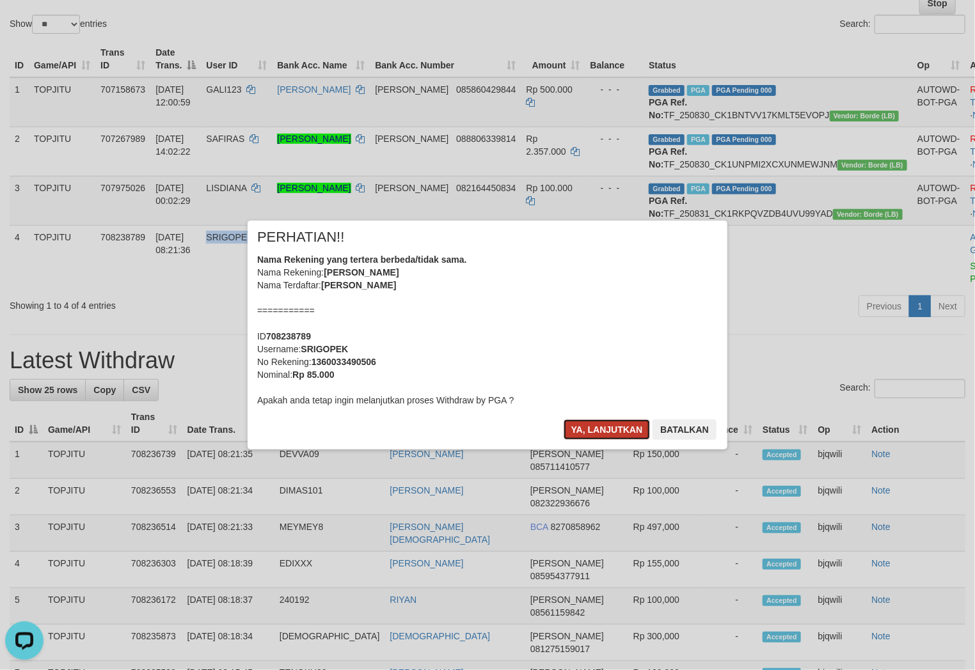
click at [587, 425] on button "Ya, lanjutkan" at bounding box center [607, 430] width 87 height 20
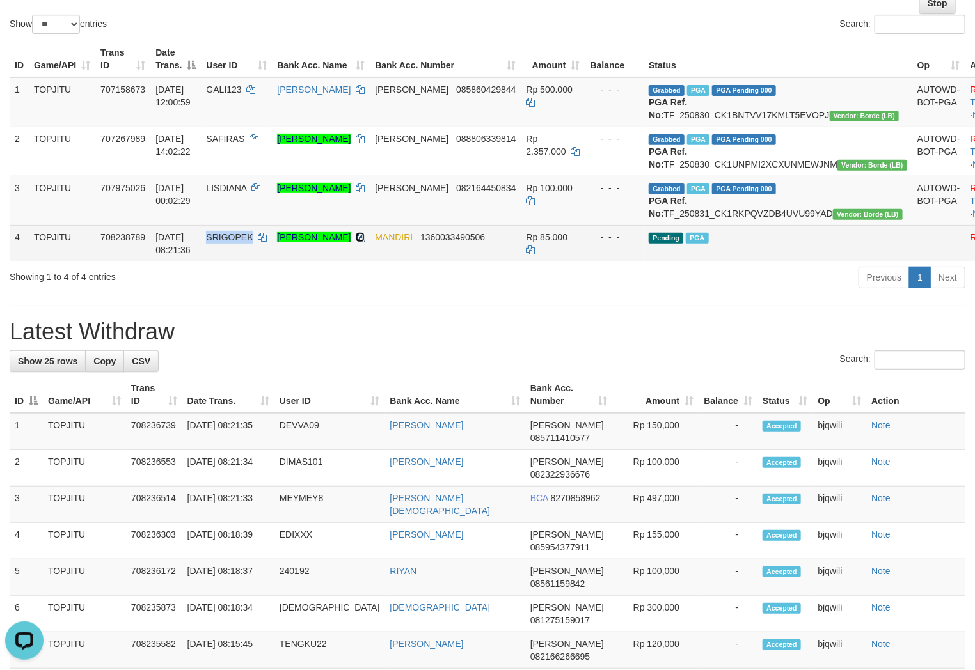
click at [365, 242] on icon at bounding box center [360, 237] width 9 height 9
copy span "SRIGOPEK"
click at [365, 242] on icon at bounding box center [360, 237] width 9 height 9
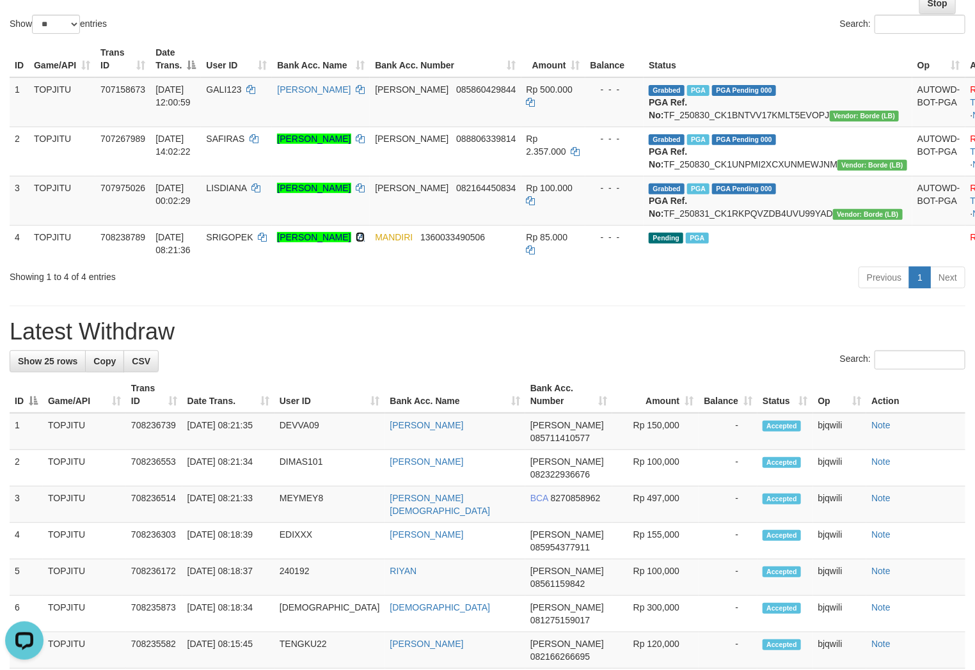
drag, startPoint x: 380, startPoint y: 283, endPoint x: 912, endPoint y: 374, distance: 539.8
click at [365, 242] on icon at bounding box center [360, 237] width 9 height 9
click at [346, 116] on td "[PERSON_NAME]" at bounding box center [321, 102] width 98 height 50
click at [320, 345] on h1 "Latest Withdraw" at bounding box center [488, 332] width 956 height 26
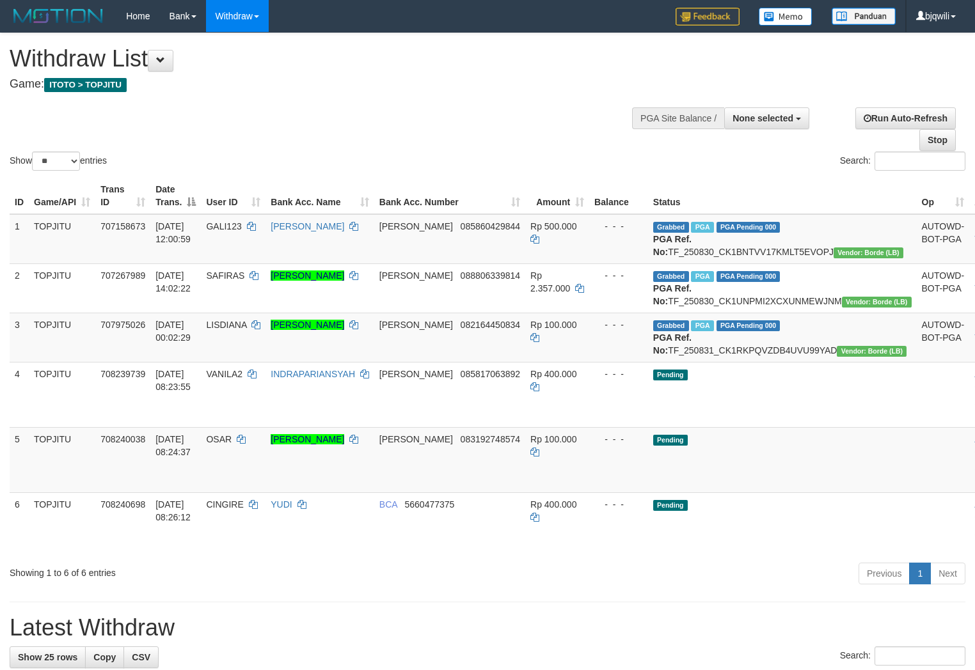
select select
select select "**"
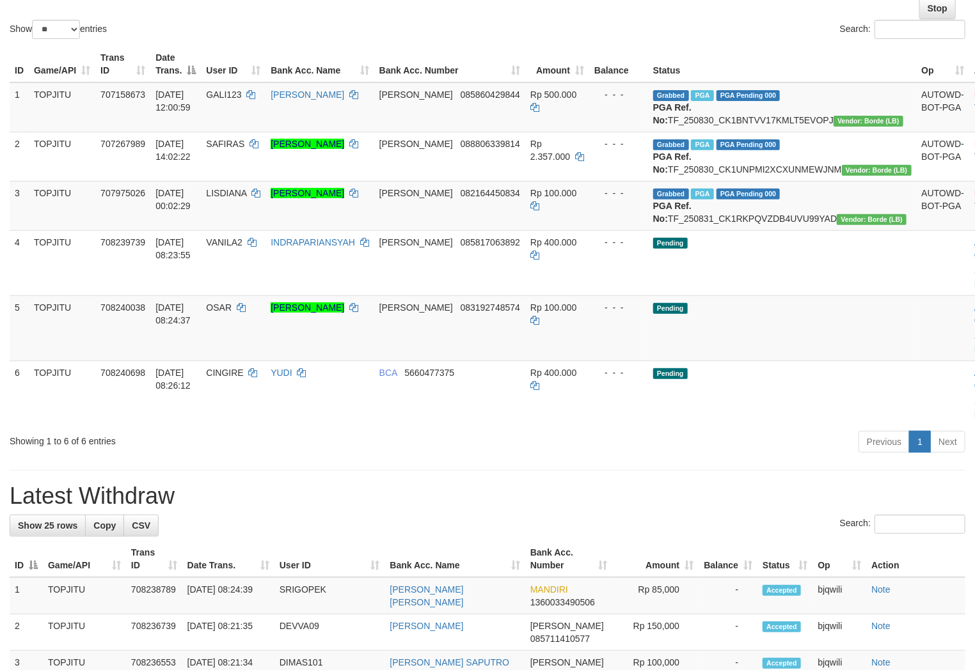
click at [610, 457] on div "Previous 1 Next" at bounding box center [690, 444] width 549 height 28
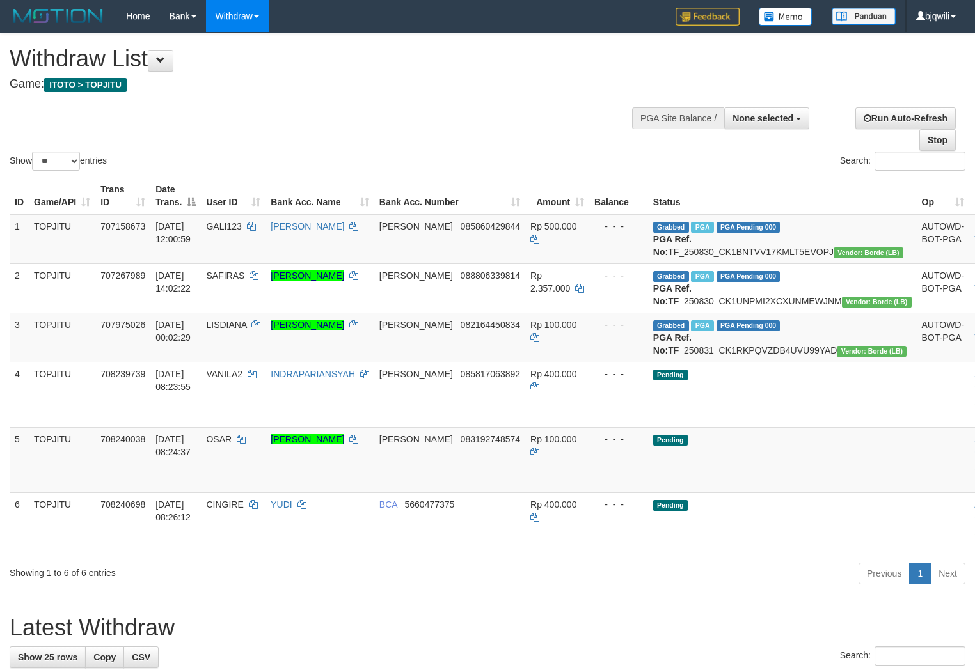
select select
select select "**"
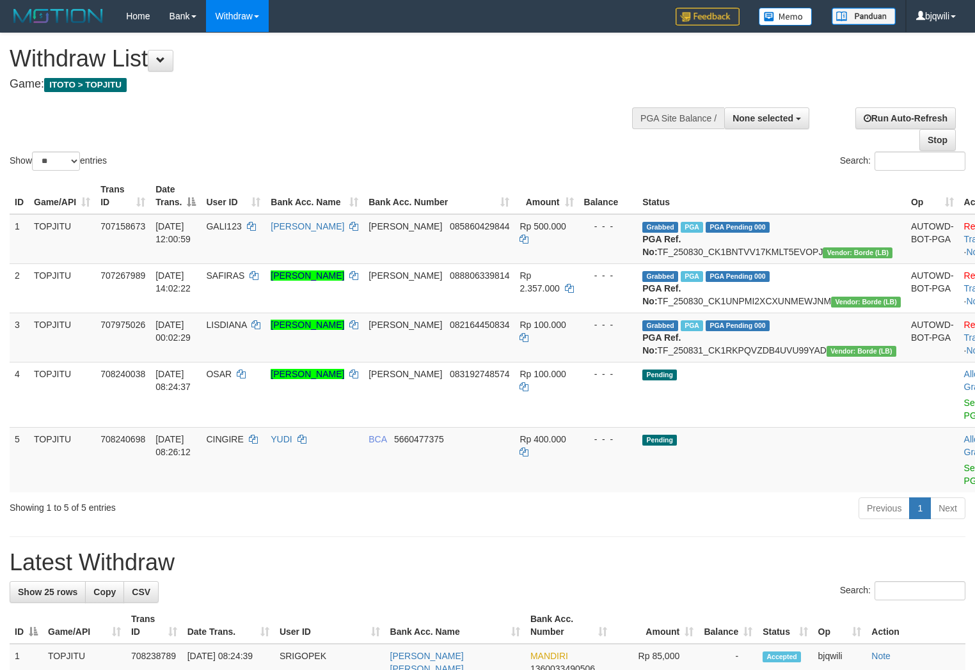
select select
select select "**"
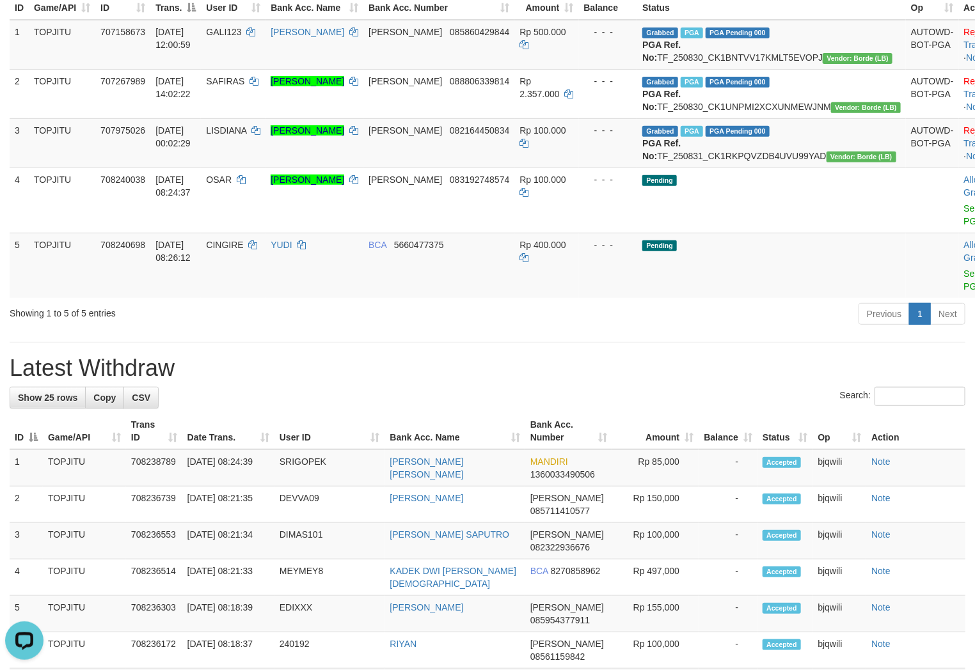
click at [288, 329] on div "Showing 1 to 5 of 5 entries Previous 1 Next" at bounding box center [487, 316] width 975 height 28
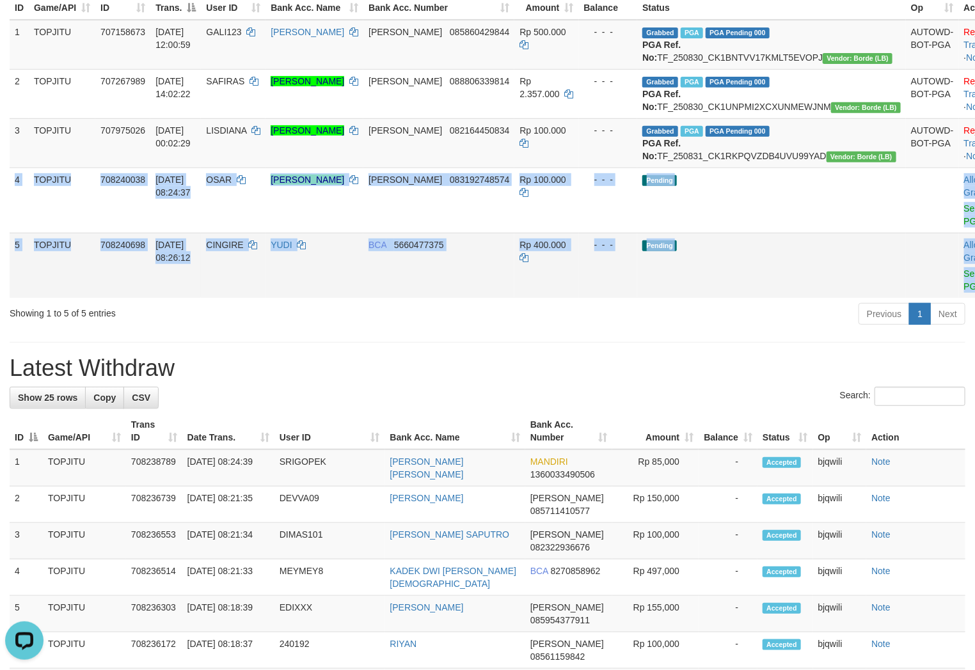
drag, startPoint x: 15, startPoint y: 213, endPoint x: 954, endPoint y: 325, distance: 945.0
click at [954, 298] on tbody "1 TOPJITU 707158673 30/08/2025 12:00:59 GALI123 MOH GOZALI DANA 085860429844 Rp…" at bounding box center [516, 159] width 1013 height 278
copy tbody "4 TOPJITU 708240038 31/08/2025 08:24:37 OSAR MUHAMMAD NUNU ANSHARULLAH DANA 083…"
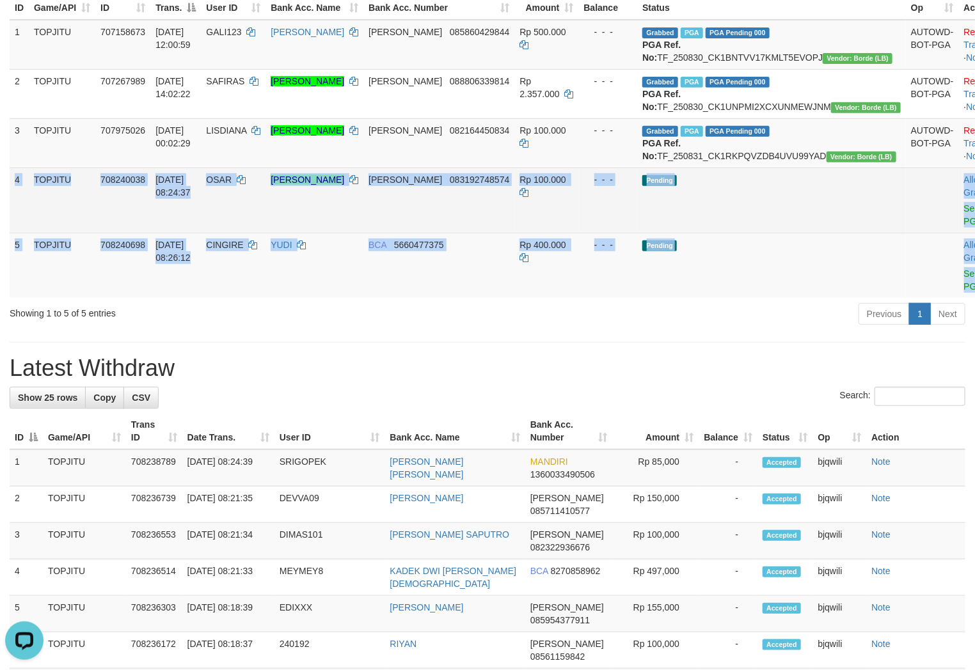
click at [784, 233] on td "Pending" at bounding box center [771, 200] width 269 height 65
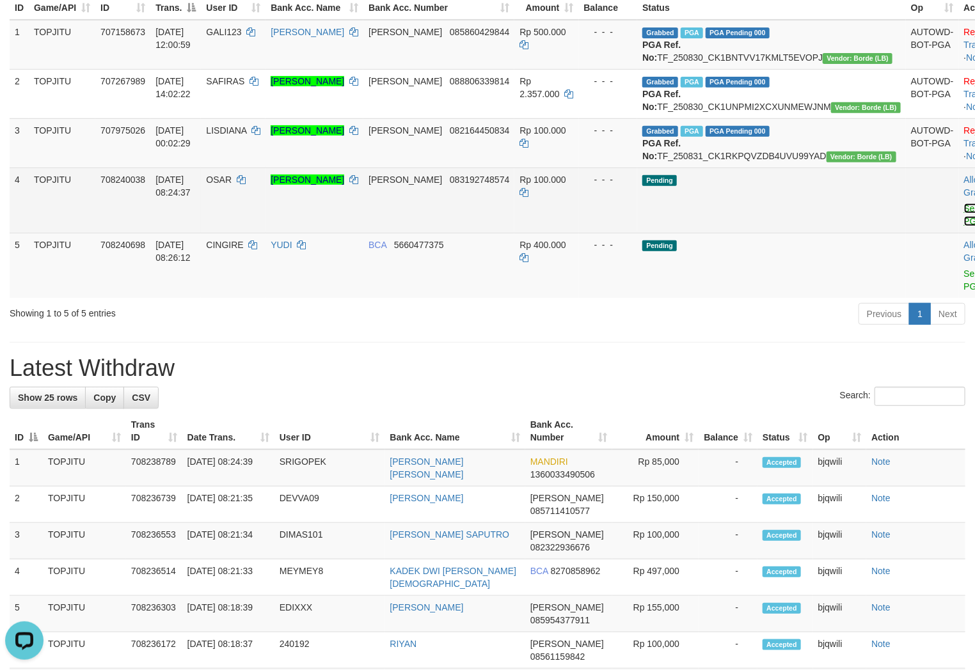
click at [964, 226] on link "Send PGA" at bounding box center [974, 214] width 21 height 23
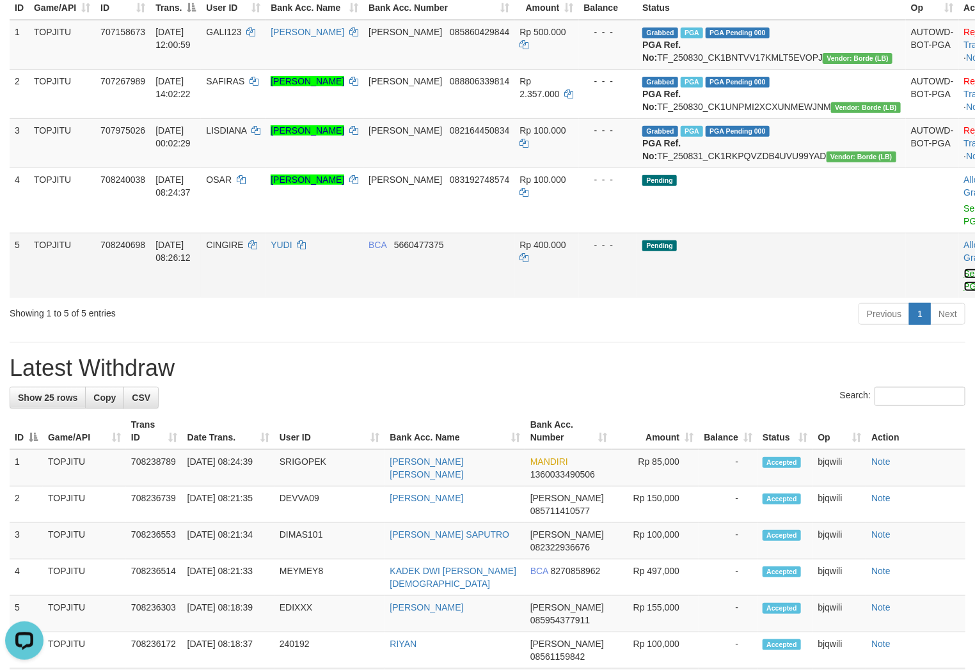
click at [964, 292] on link "Send PGA" at bounding box center [974, 280] width 21 height 23
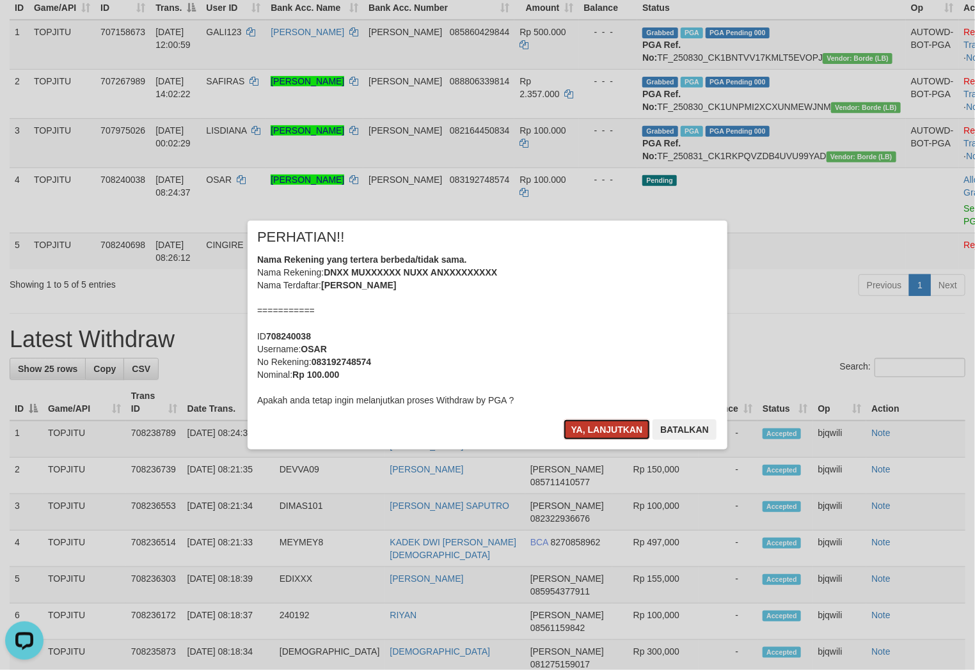
click at [601, 426] on button "Ya, lanjutkan" at bounding box center [607, 430] width 87 height 20
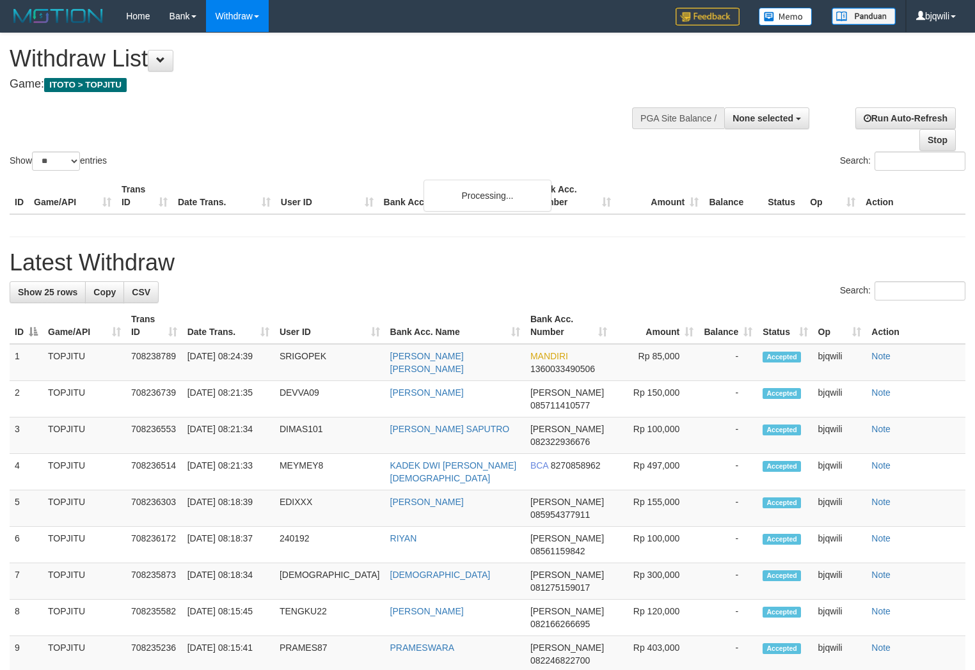
select select
select select "**"
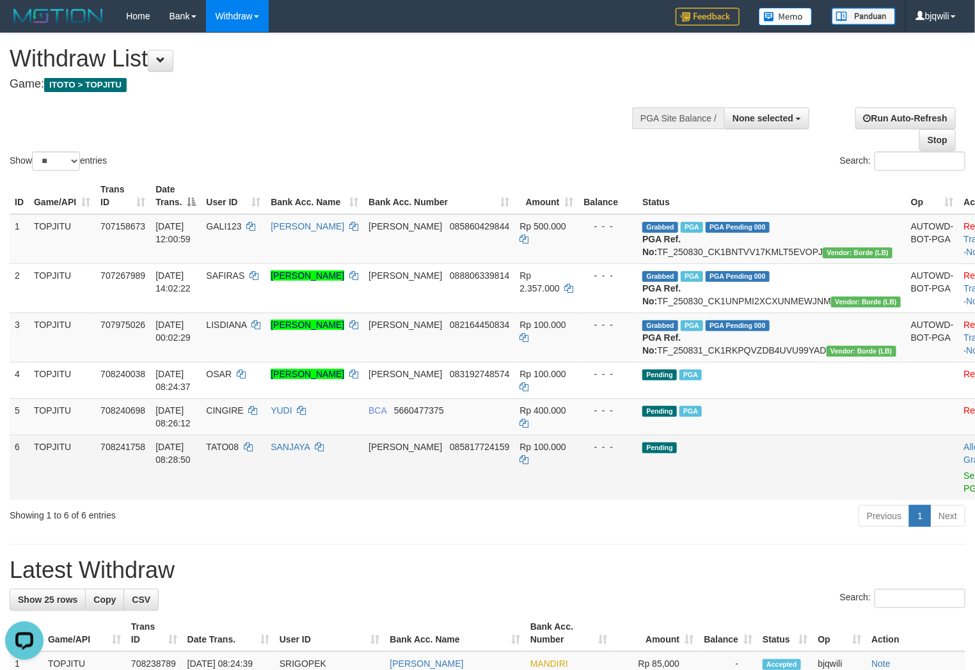
drag, startPoint x: 269, startPoint y: 525, endPoint x: 262, endPoint y: 525, distance: 7.0
click at [265, 500] on td "TATO08" at bounding box center [233, 467] width 65 height 65
click at [257, 477] on td "TATO08" at bounding box center [233, 467] width 65 height 65
drag, startPoint x: 257, startPoint y: 477, endPoint x: 245, endPoint y: 478, distance: 12.2
click at [245, 478] on td "TATO08" at bounding box center [233, 467] width 65 height 65
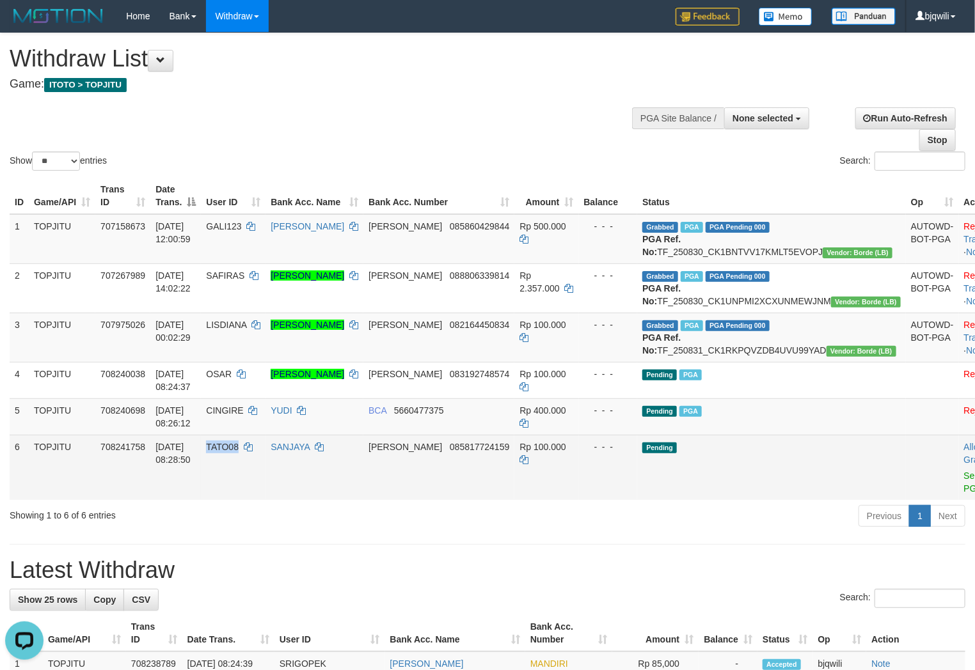
copy span "TATO08"
click at [964, 494] on link "Send PGA" at bounding box center [974, 482] width 21 height 23
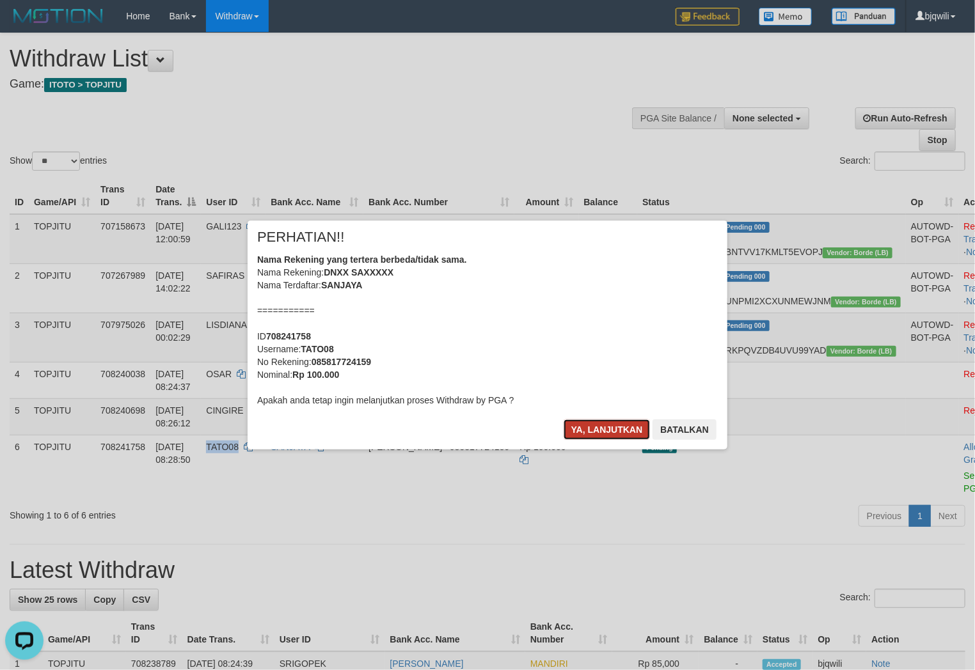
click at [581, 432] on button "Ya, lanjutkan" at bounding box center [607, 430] width 87 height 20
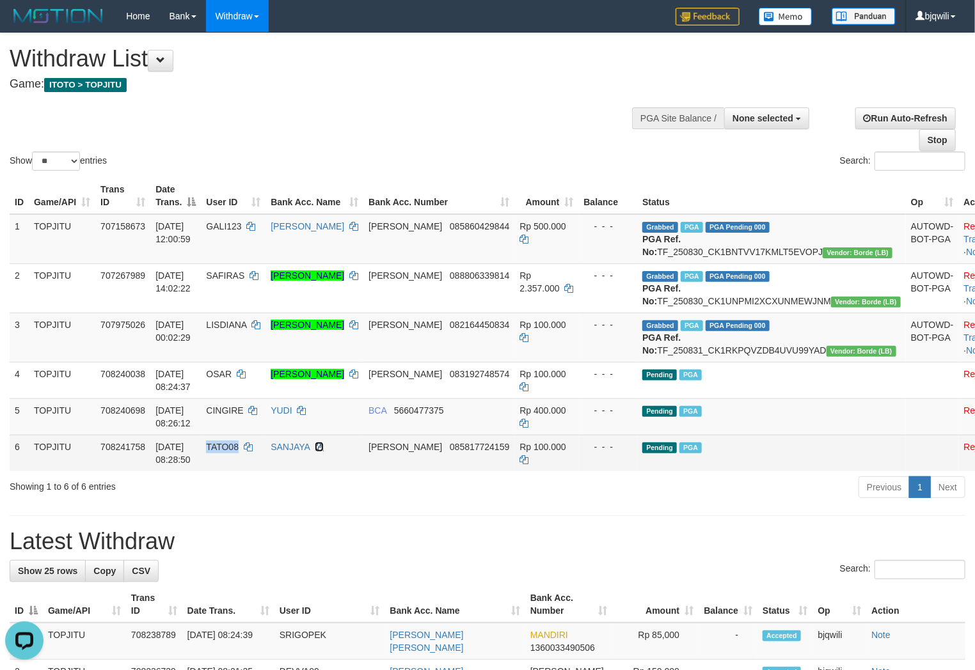
click at [324, 452] on icon at bounding box center [319, 447] width 9 height 9
copy span "TATO08"
click at [324, 452] on icon at bounding box center [319, 447] width 9 height 9
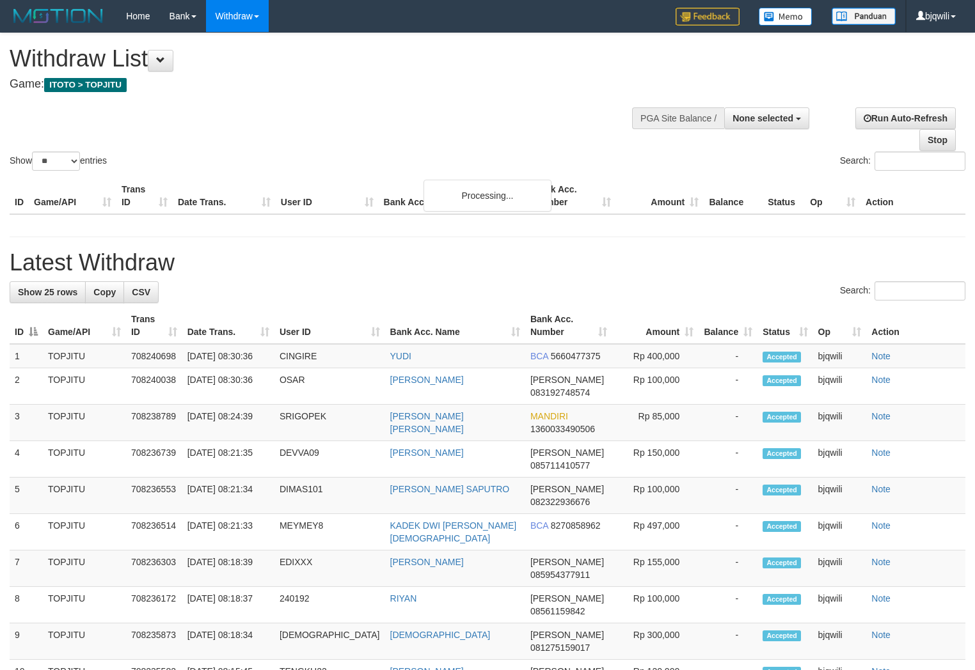
select select
select select "**"
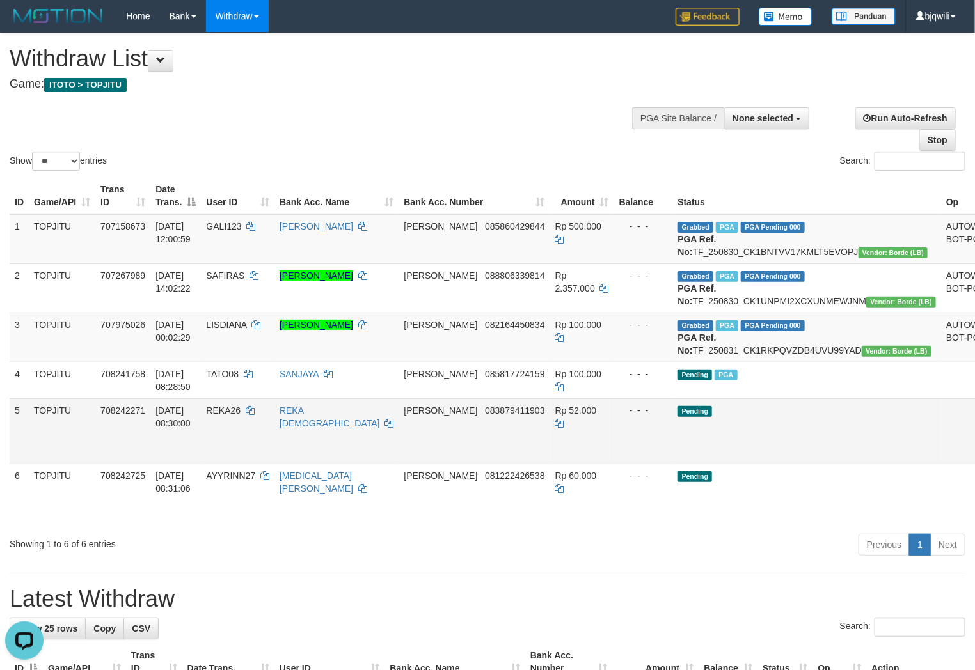
click at [274, 464] on td "REKA26" at bounding box center [238, 431] width 74 height 65
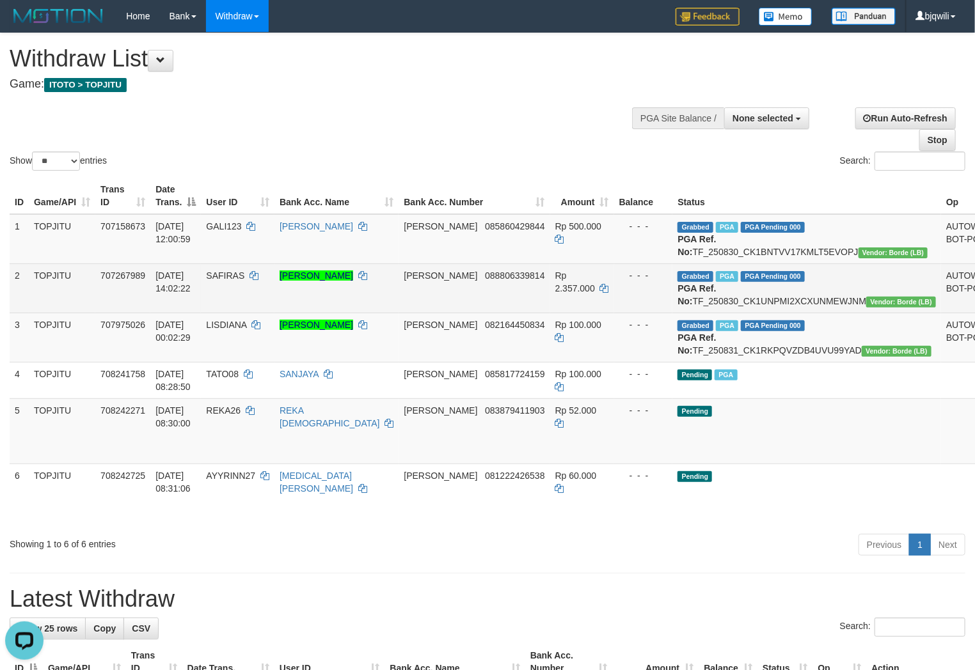
scroll to position [142, 0]
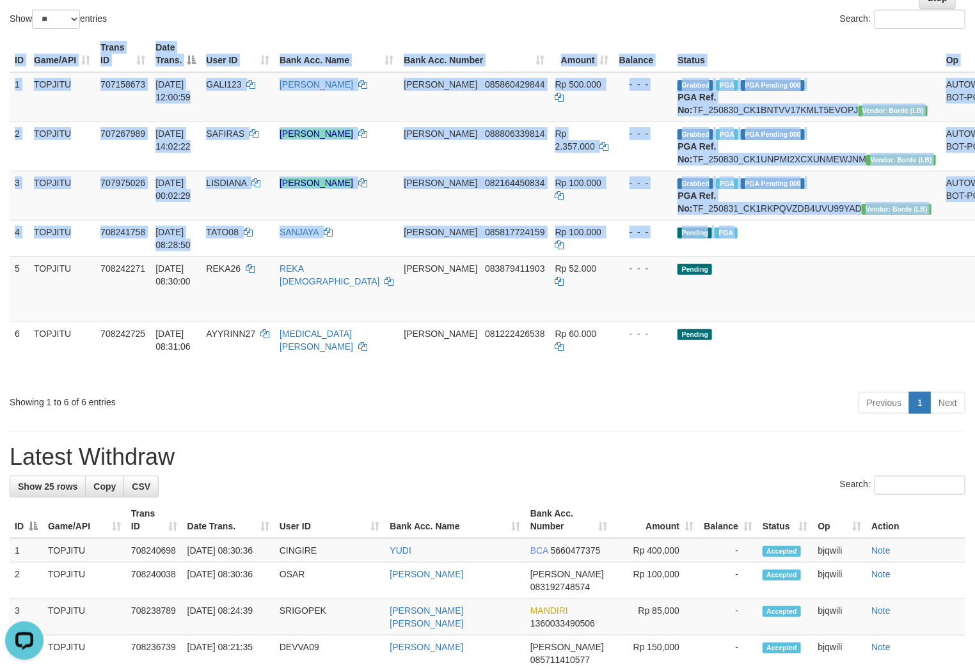
drag, startPoint x: 16, startPoint y: 304, endPoint x: 990, endPoint y: 401, distance: 978.4
copy table "ID Game/API Trans ID Date Trans. User ID Bank Acc. Name Bank Acc. Number Amount…"
click at [941, 322] on td at bounding box center [967, 289] width 53 height 65
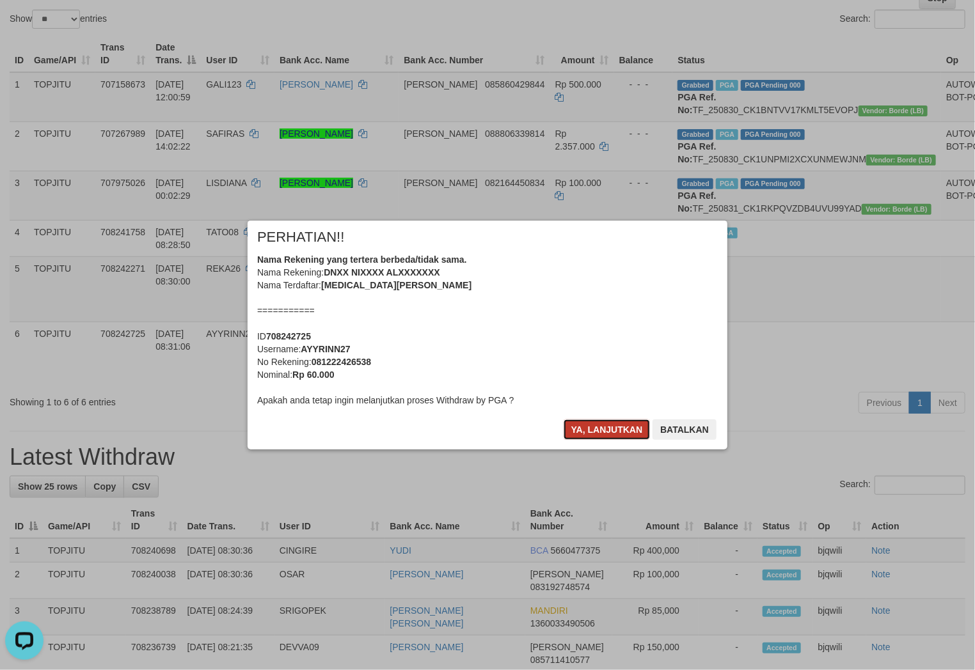
click at [598, 431] on button "Ya, lanjutkan" at bounding box center [607, 430] width 87 height 20
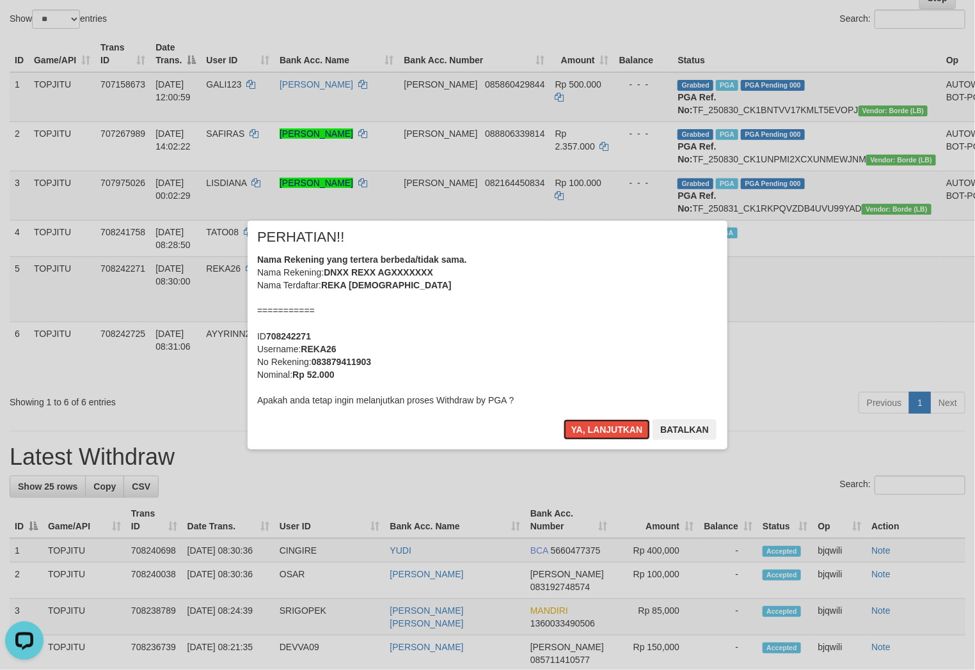
click at [598, 431] on button "Ya, lanjutkan" at bounding box center [607, 430] width 87 height 20
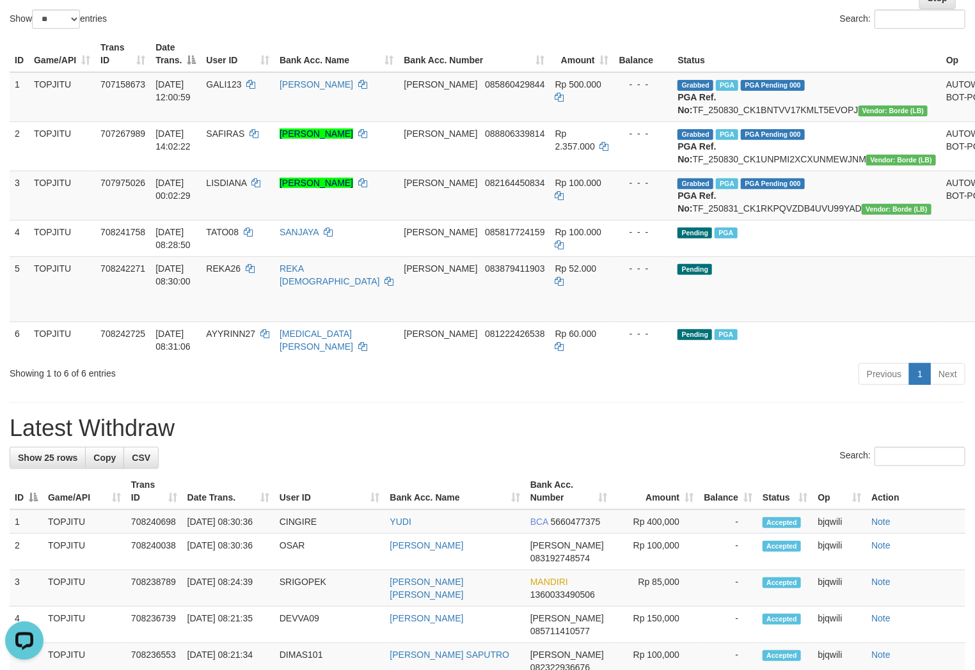
scroll to position [0, 0]
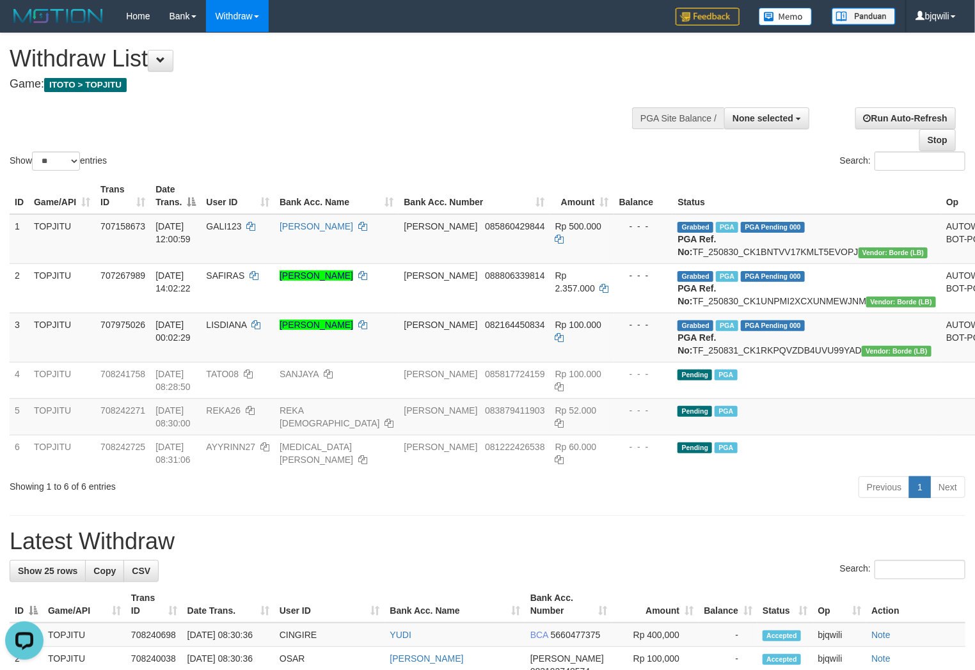
click at [507, 126] on div "Show ** ** ** *** entries Search:" at bounding box center [487, 103] width 975 height 140
click at [505, 503] on div "Previous 1 Next" at bounding box center [690, 489] width 549 height 28
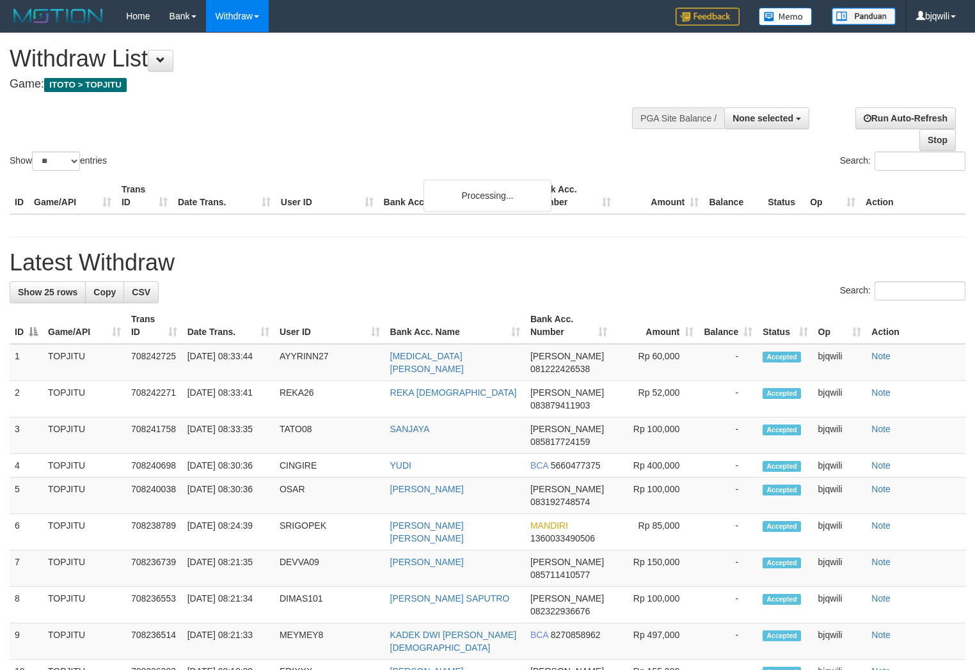
select select
select select "**"
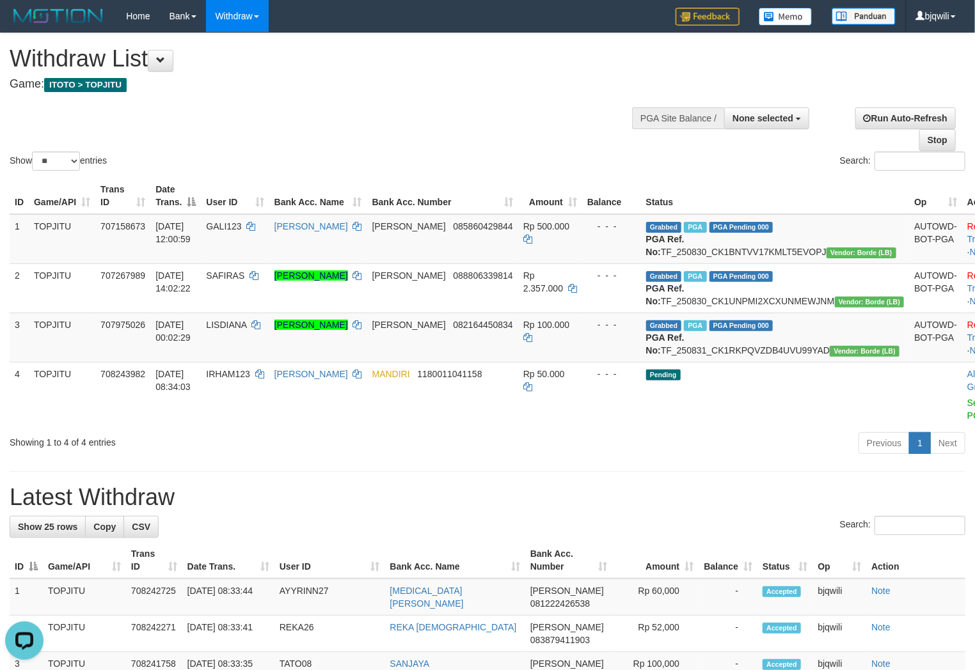
click at [226, 449] on div "Showing 1 to 4 of 4 entries" at bounding box center [203, 440] width 387 height 18
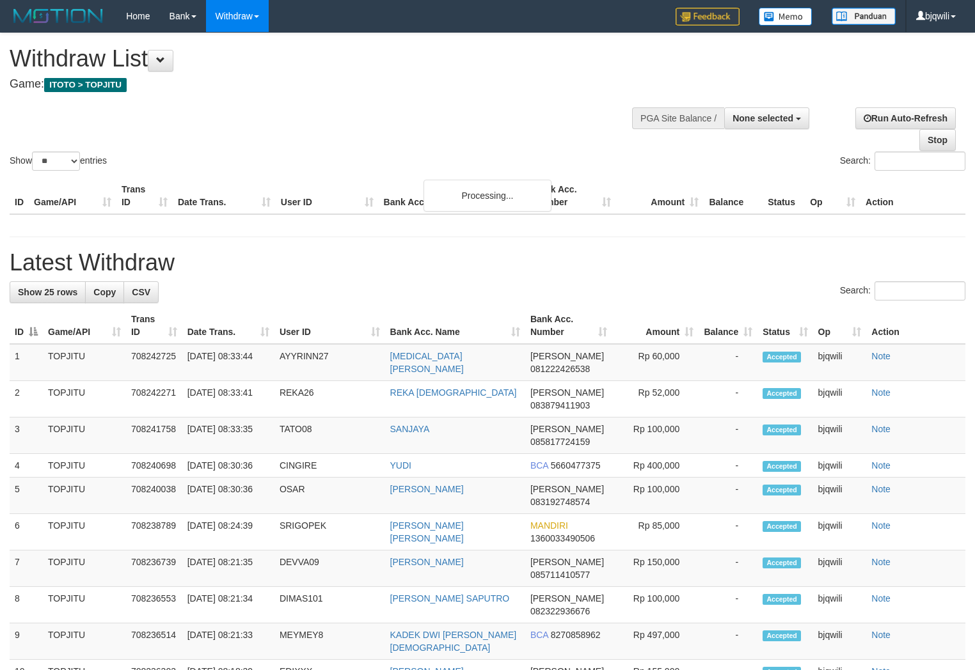
select select
select select "**"
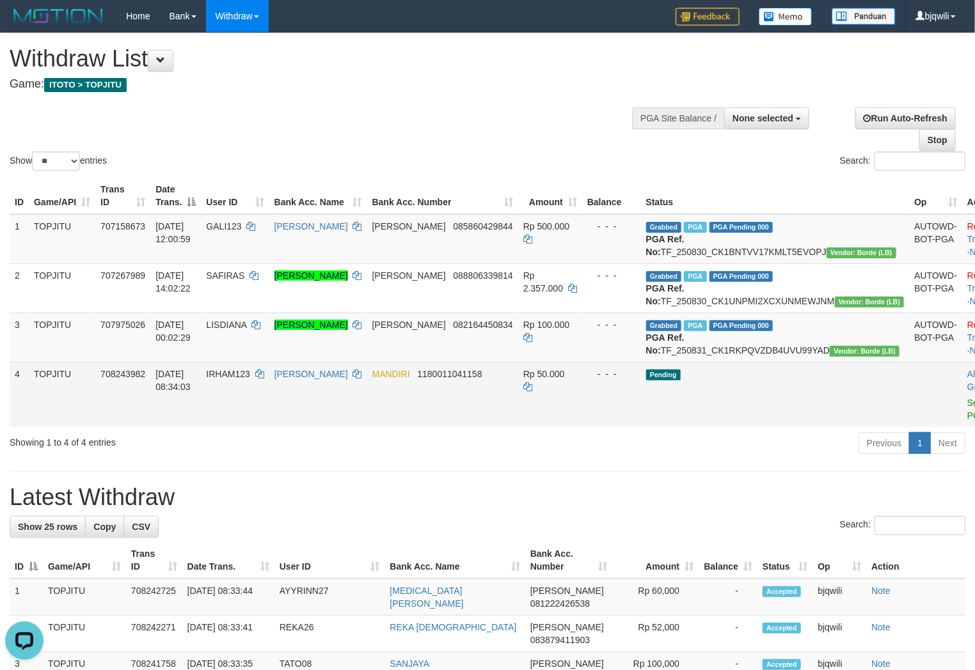
click at [257, 404] on td "IRHAM123" at bounding box center [235, 394] width 68 height 65
drag, startPoint x: 257, startPoint y: 404, endPoint x: 246, endPoint y: 406, distance: 10.4
click at [248, 406] on td "IRHAM123" at bounding box center [235, 394] width 68 height 65
copy span "IRHAM123"
click at [967, 421] on link "Send PGA" at bounding box center [977, 409] width 21 height 23
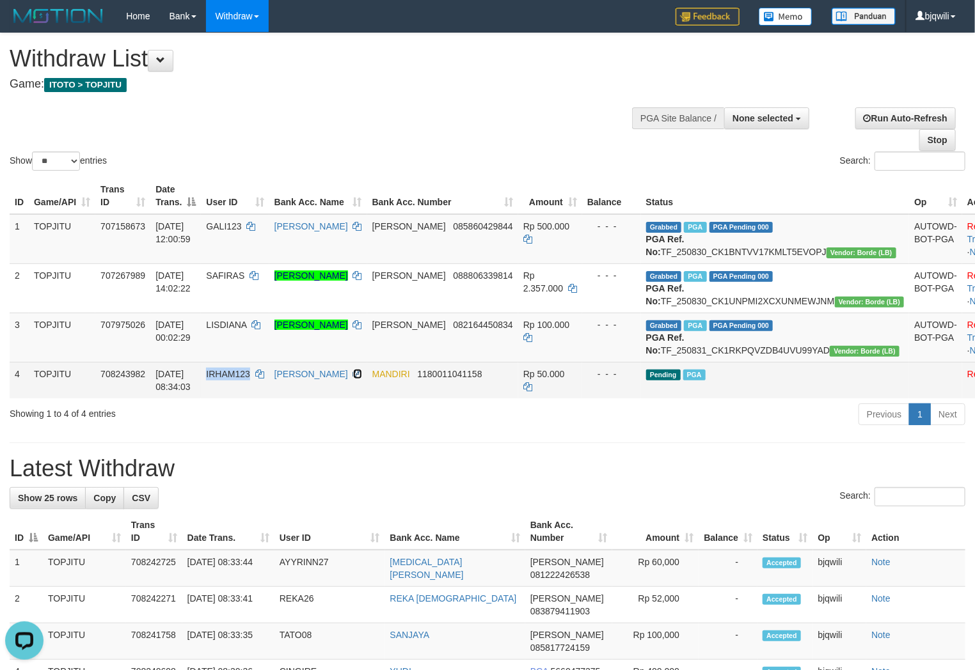
click at [362, 379] on icon at bounding box center [357, 374] width 9 height 9
copy span "IRHAM123"
click at [362, 379] on icon at bounding box center [357, 374] width 9 height 9
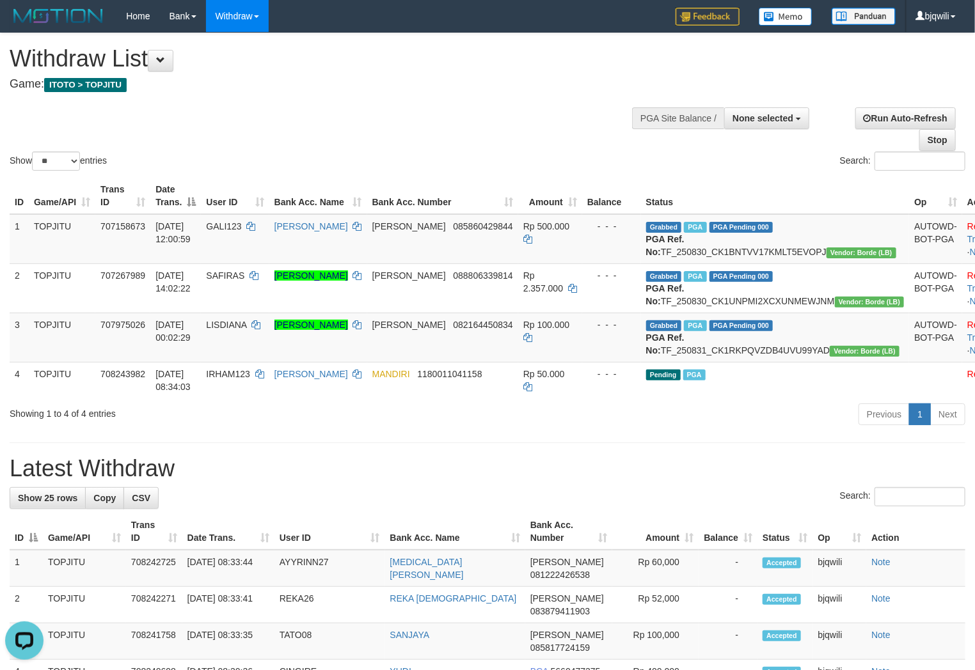
click at [296, 420] on div "Showing 1 to 4 of 4 entries" at bounding box center [203, 411] width 387 height 18
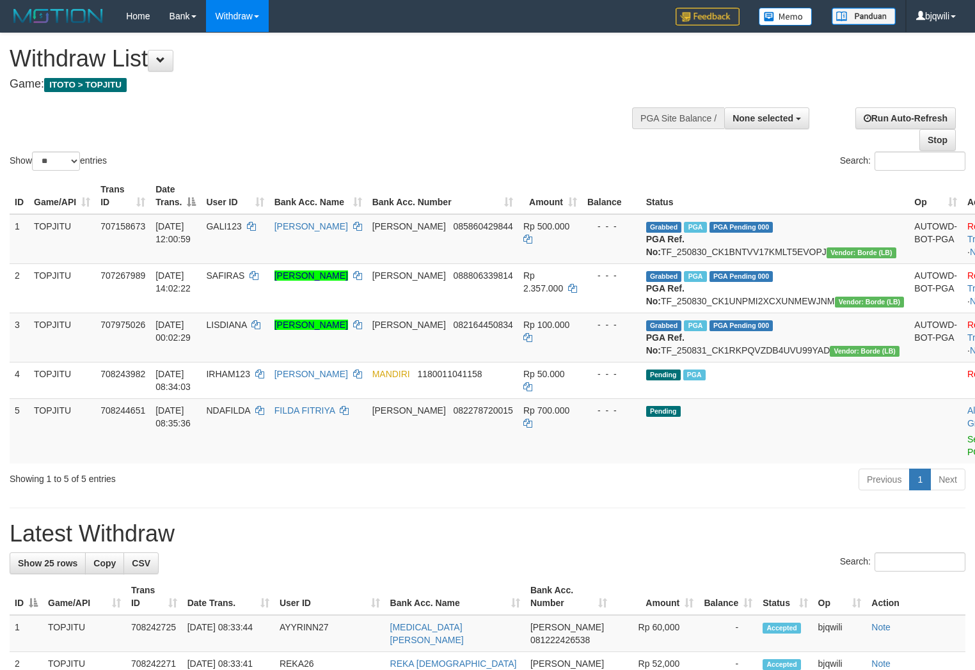
select select
select select "**"
click at [255, 459] on td "NDAFILDA" at bounding box center [235, 431] width 68 height 65
drag, startPoint x: 255, startPoint y: 459, endPoint x: 239, endPoint y: 458, distance: 16.0
click at [241, 459] on td "NDAFILDA" at bounding box center [235, 431] width 68 height 65
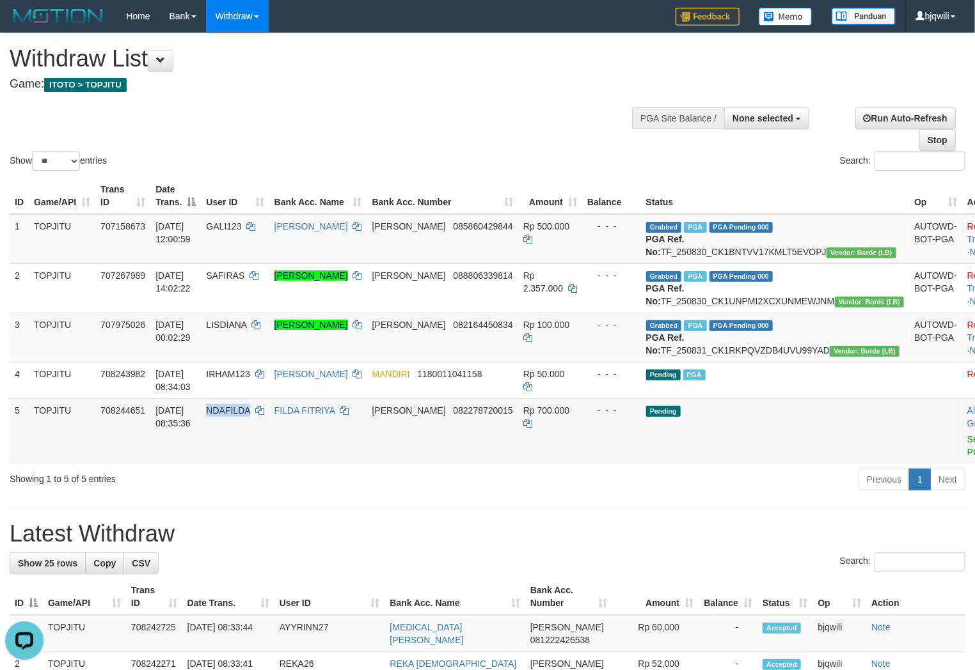
copy span "NDAFILDA"
click at [967, 457] on link "Send PGA" at bounding box center [977, 445] width 21 height 23
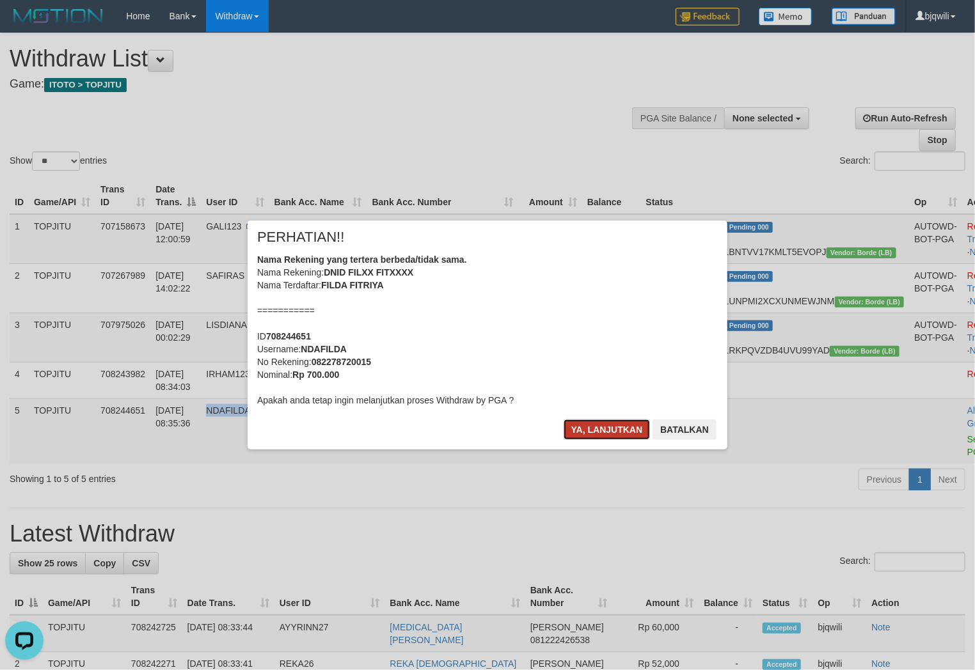
click at [577, 430] on button "Ya, lanjutkan" at bounding box center [607, 430] width 87 height 20
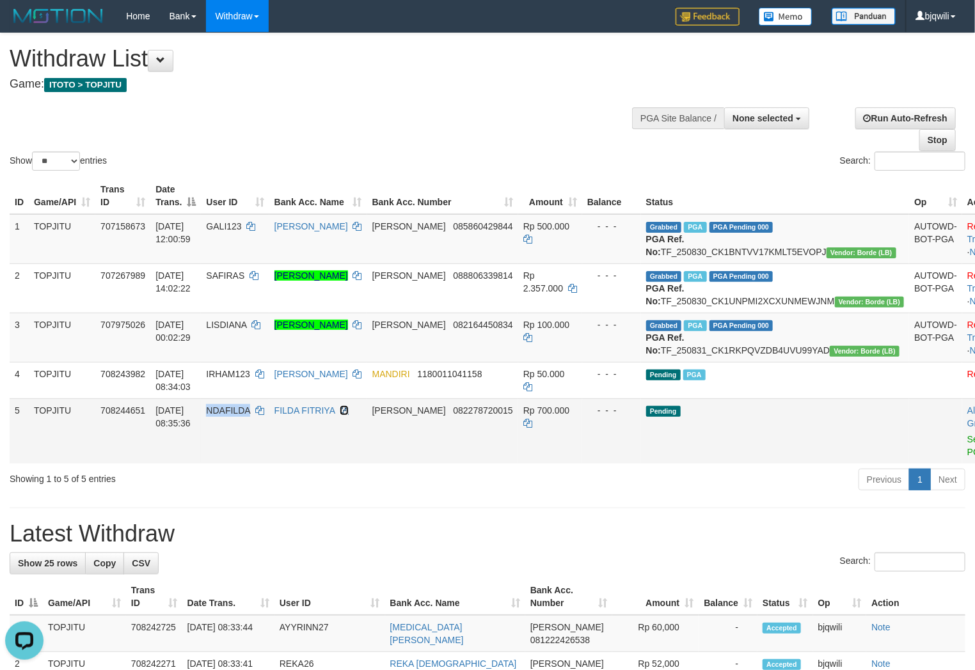
click at [349, 415] on icon at bounding box center [344, 410] width 9 height 9
copy span "NDAFILDA"
click at [349, 415] on icon at bounding box center [344, 410] width 9 height 9
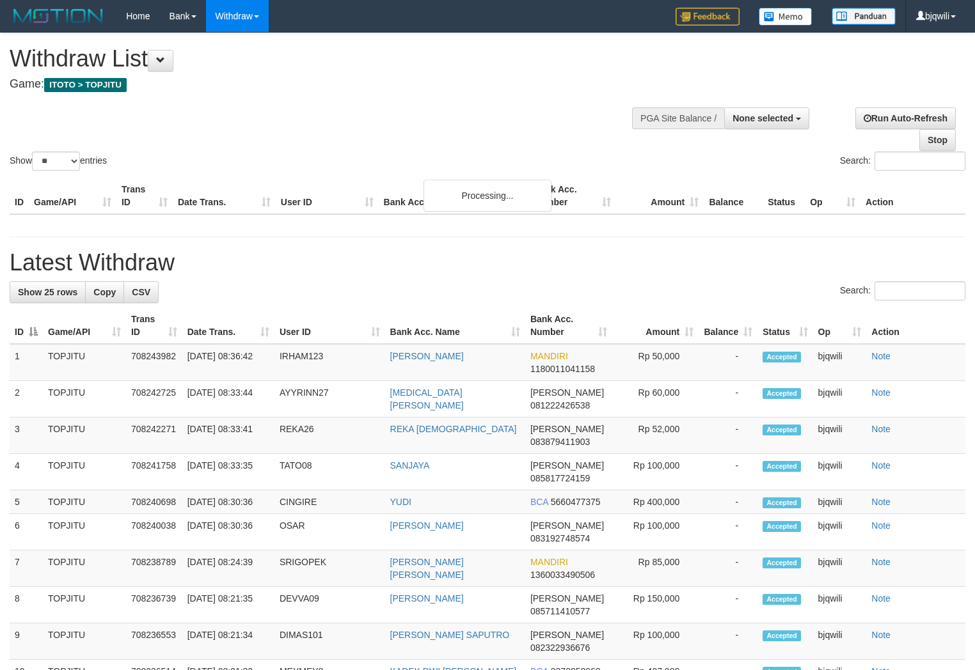
select select
select select "**"
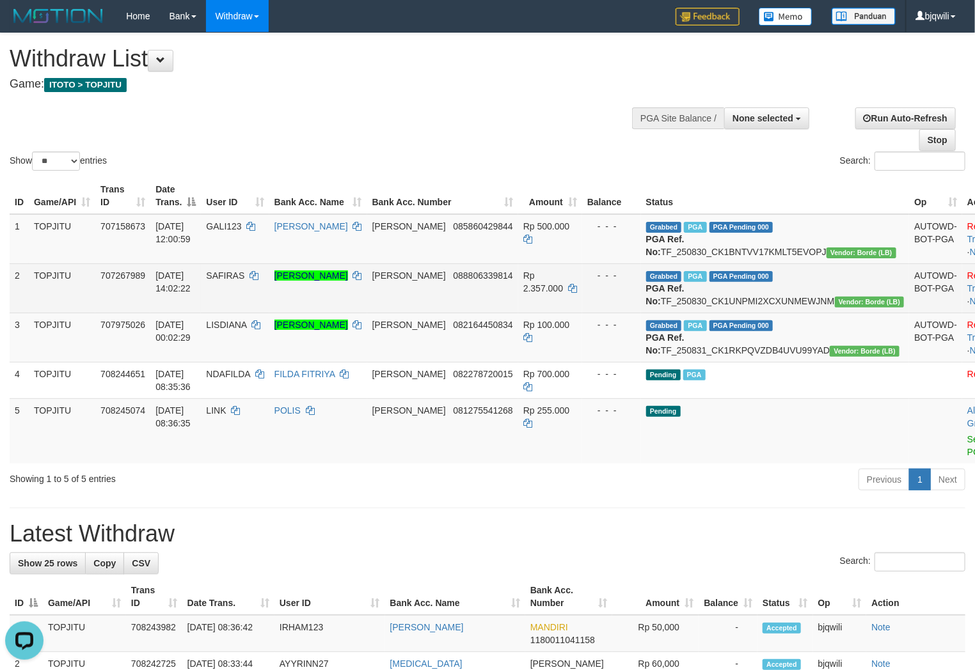
click at [354, 313] on td "[PERSON_NAME]" at bounding box center [318, 288] width 98 height 49
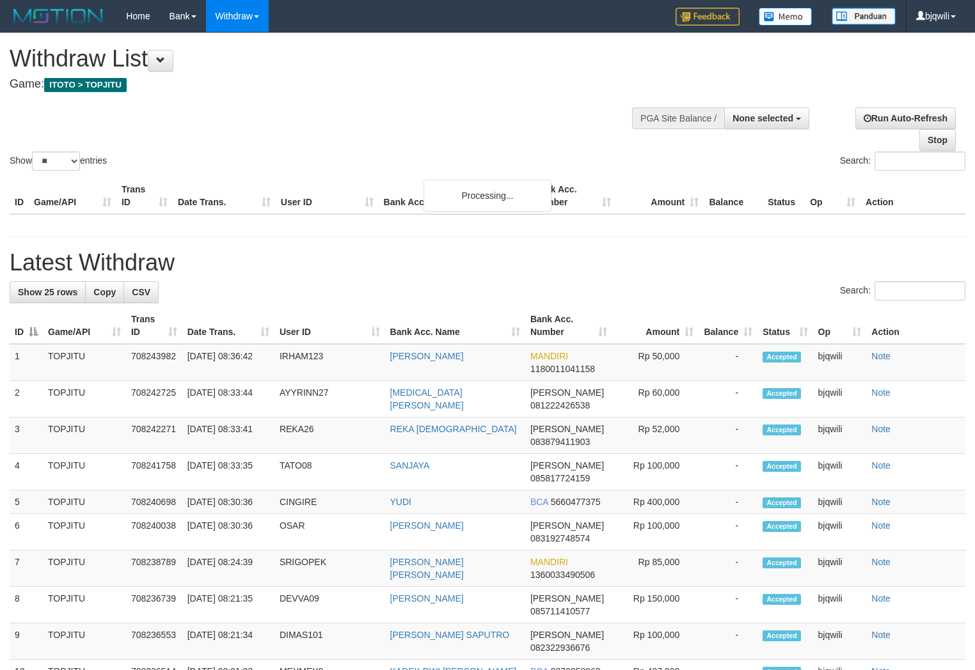
select select
select select "**"
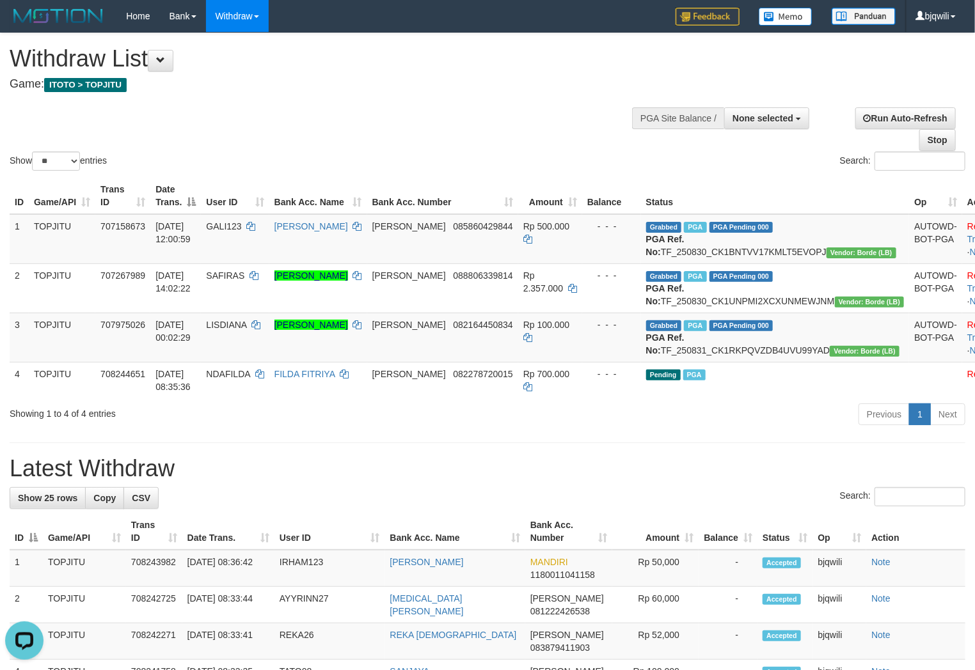
click at [417, 482] on h1 "Latest Withdraw" at bounding box center [488, 469] width 956 height 26
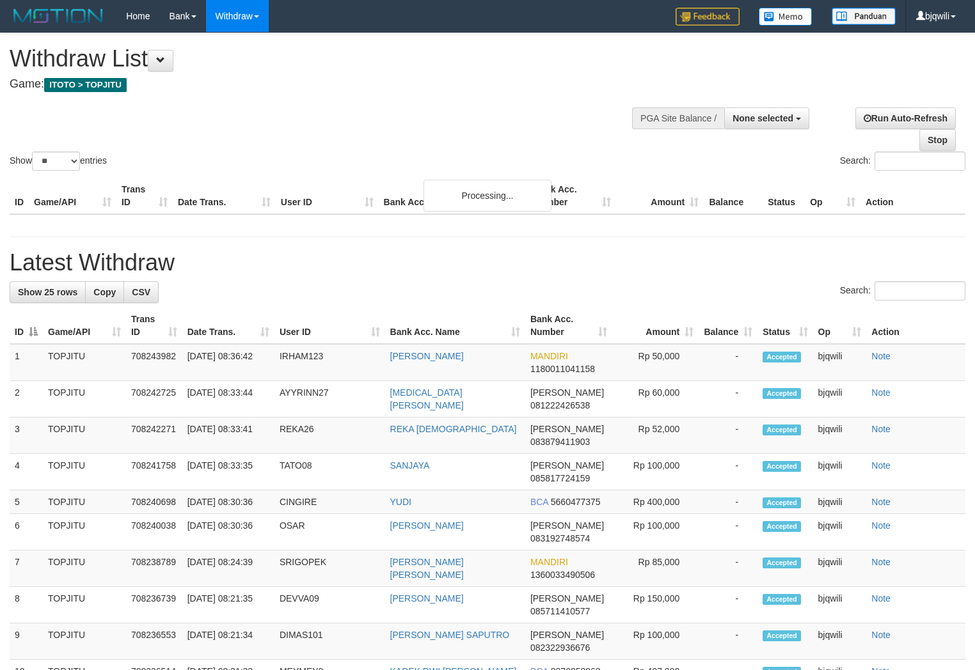
select select
select select "**"
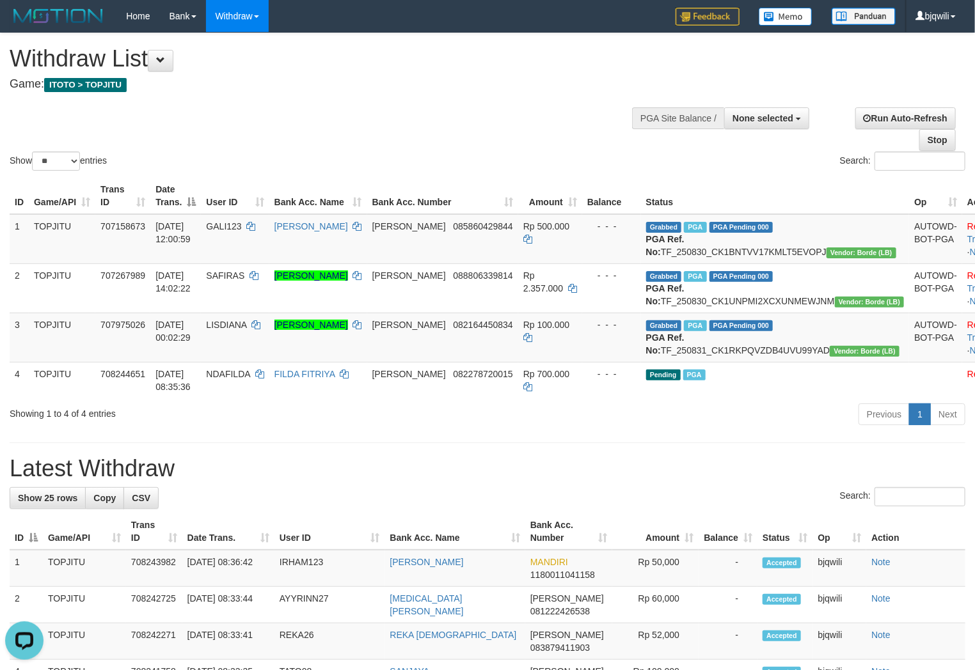
click at [771, 482] on h1 "Latest Withdraw" at bounding box center [488, 469] width 956 height 26
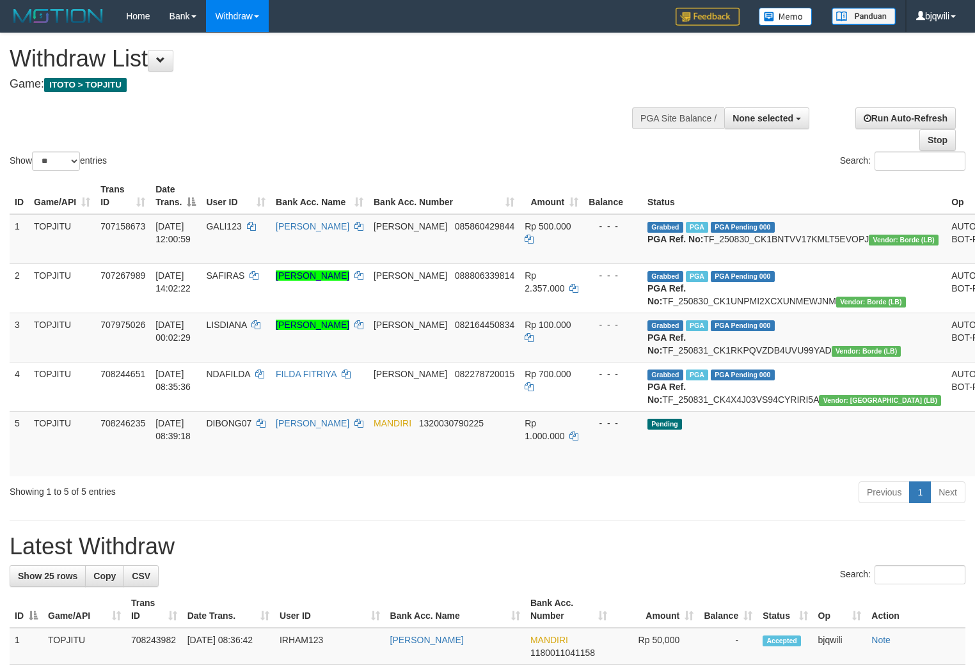
select select
select select "**"
click at [724, 477] on td "Pending" at bounding box center [794, 443] width 304 height 65
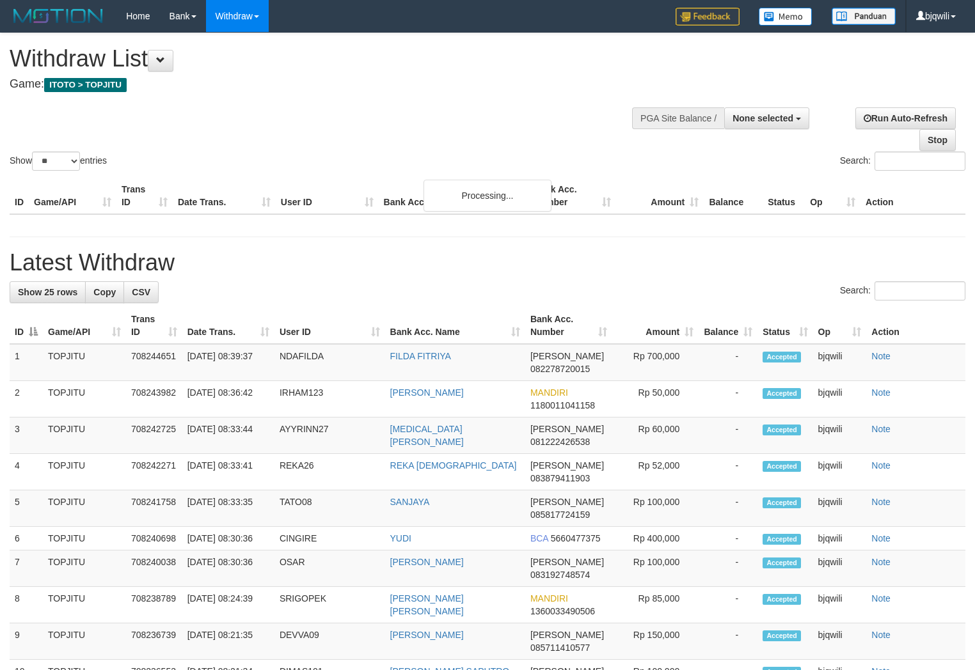
select select
select select "**"
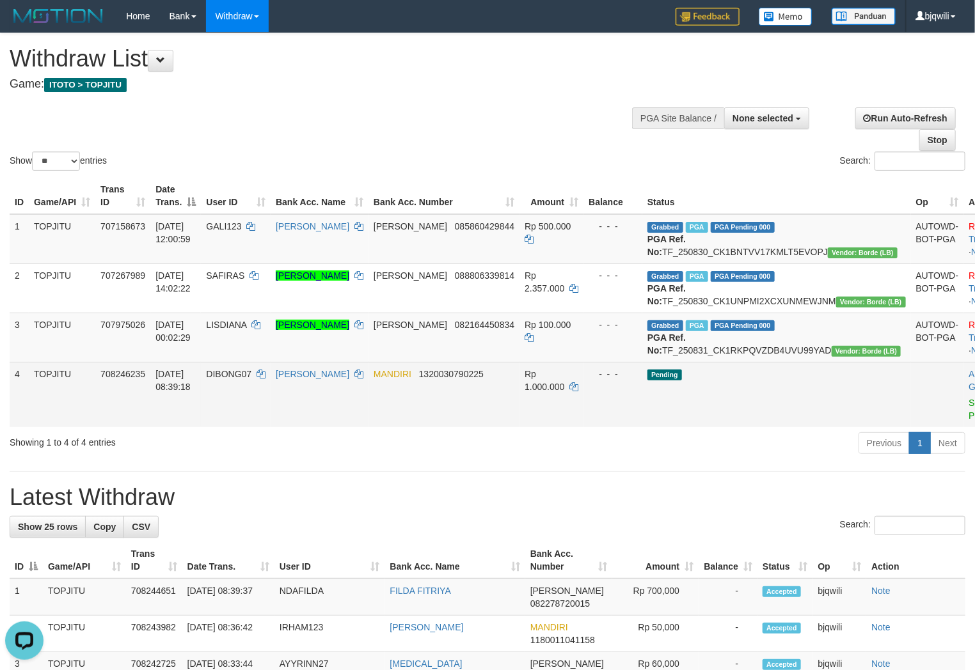
click at [324, 427] on td "TIA SETIAWAN" at bounding box center [320, 394] width 98 height 65
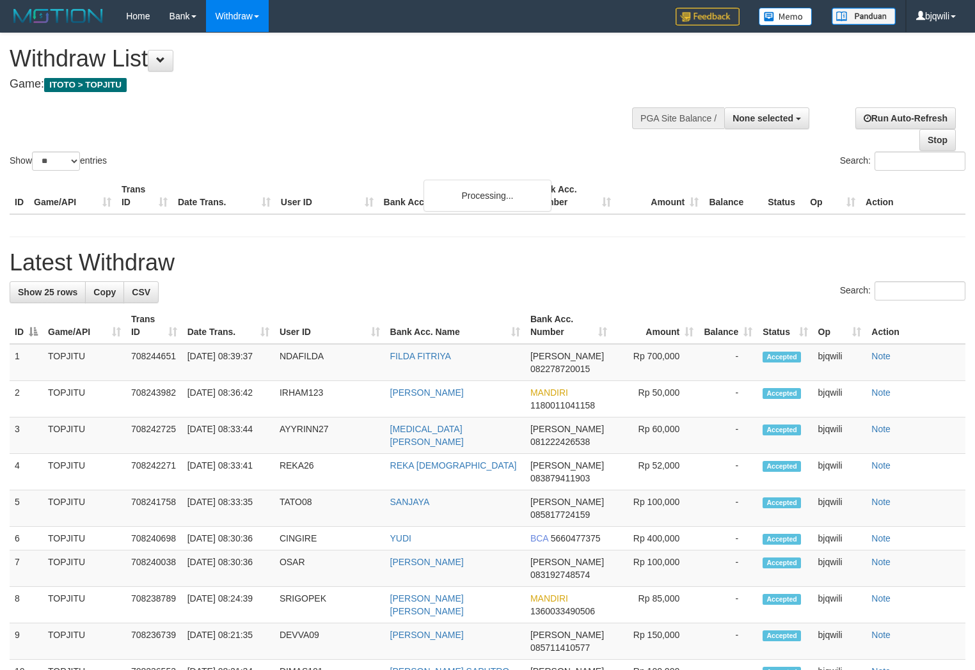
select select
select select "**"
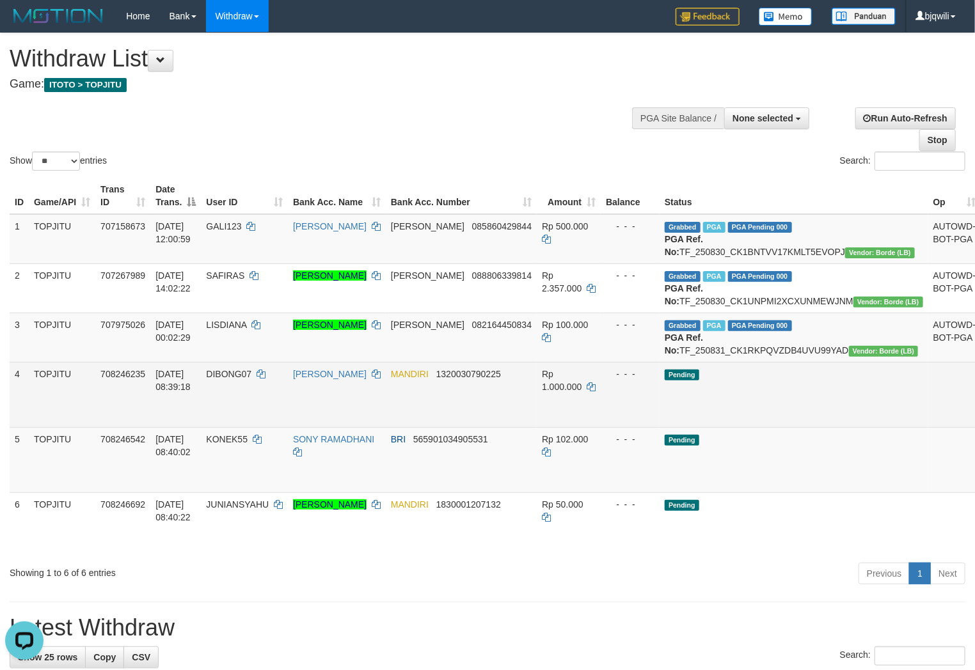
click at [177, 392] on span "[DATE] 08:39:18" at bounding box center [172, 380] width 35 height 23
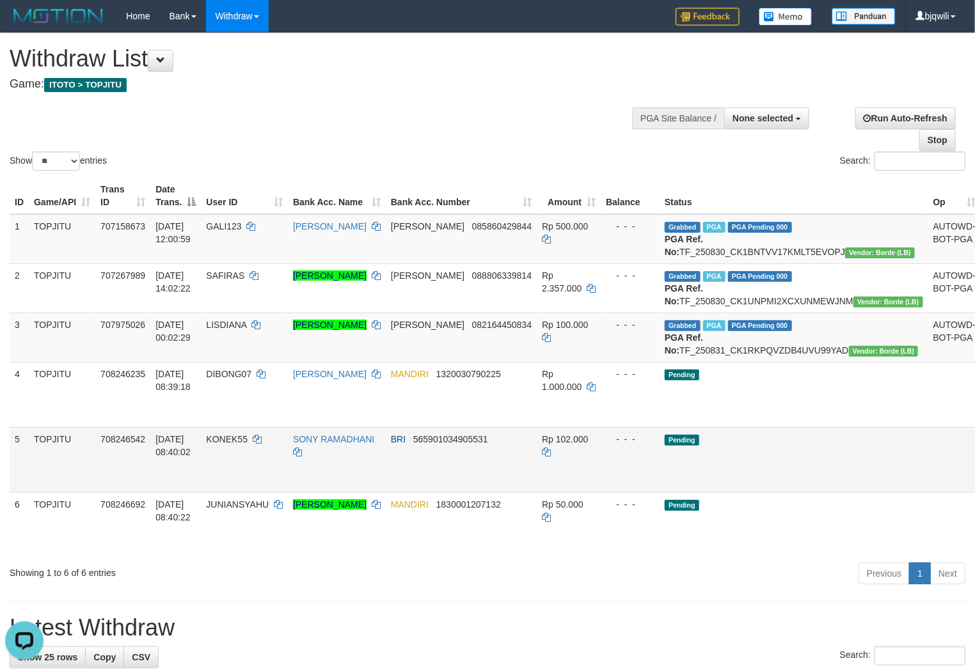
click at [716, 487] on td "Pending" at bounding box center [793, 459] width 269 height 65
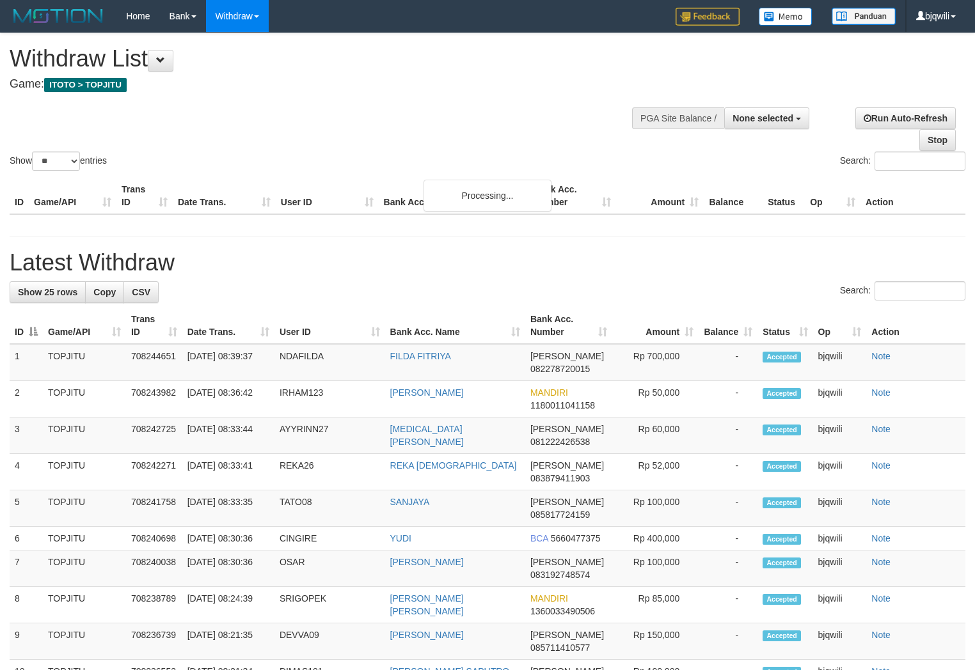
select select
select select "**"
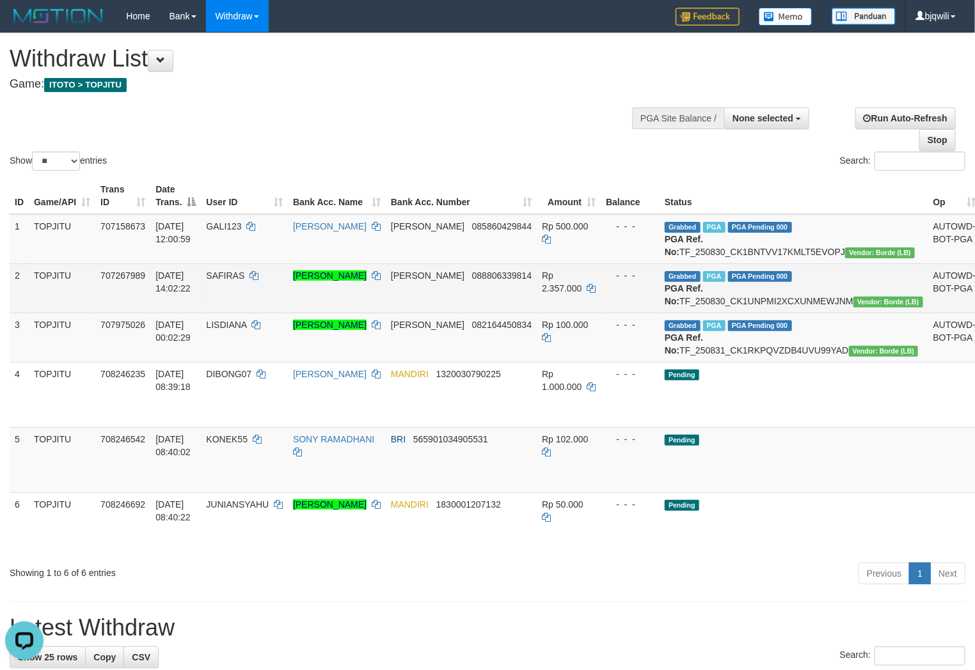
click at [281, 277] on td "SAFIRAS" at bounding box center [244, 288] width 87 height 49
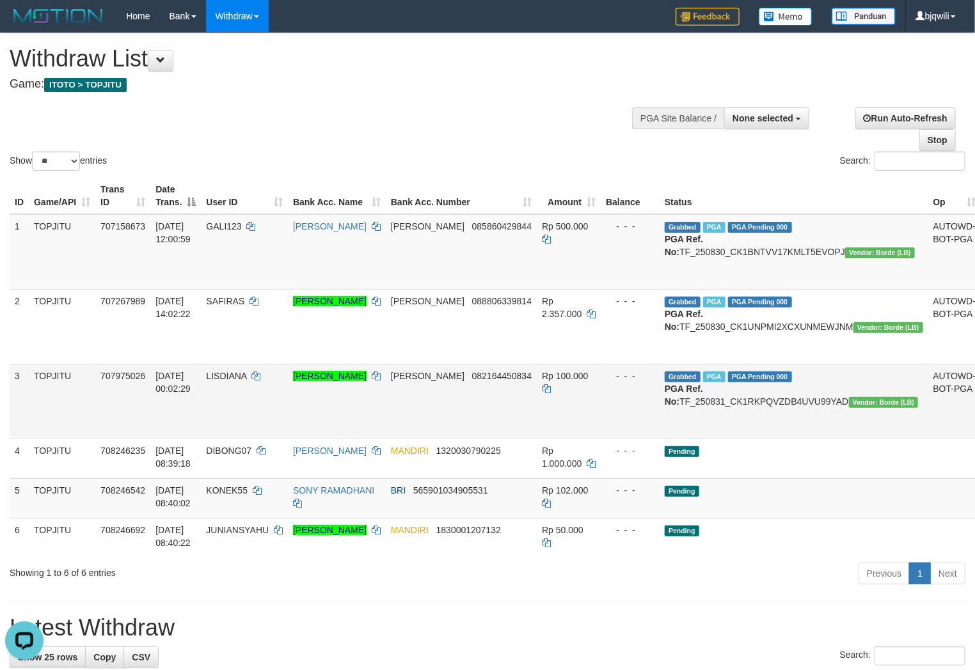
click at [781, 439] on td "Grabbed PGA PGA Pending 000 PGA Ref. No: TF_250831_CK1RKPQVZDB4UVU99YAD Vendor:…" at bounding box center [793, 401] width 269 height 75
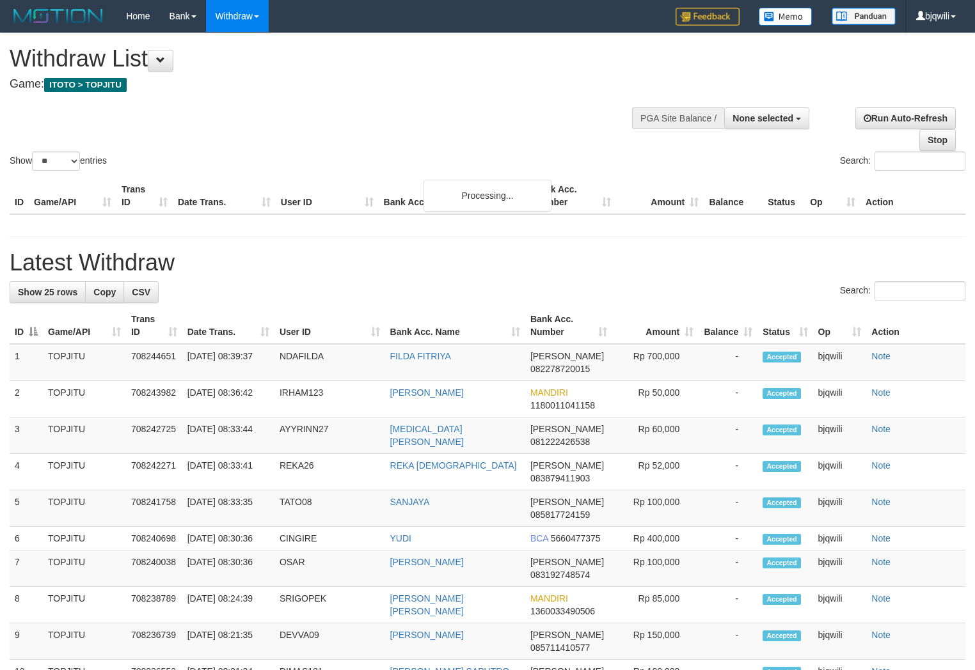
select select
select select "**"
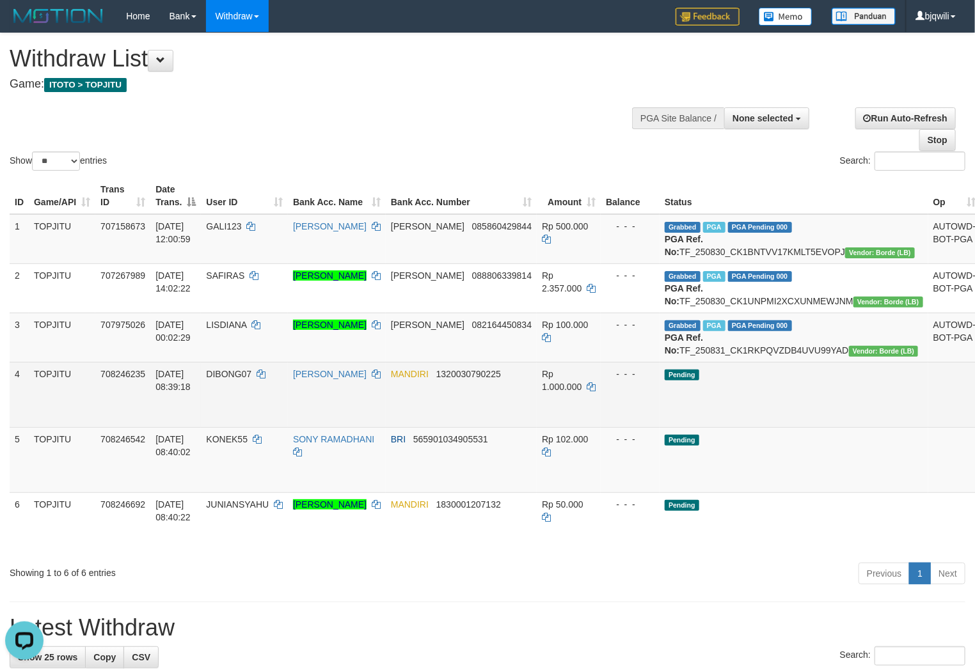
click at [130, 427] on td "708246235" at bounding box center [122, 394] width 55 height 65
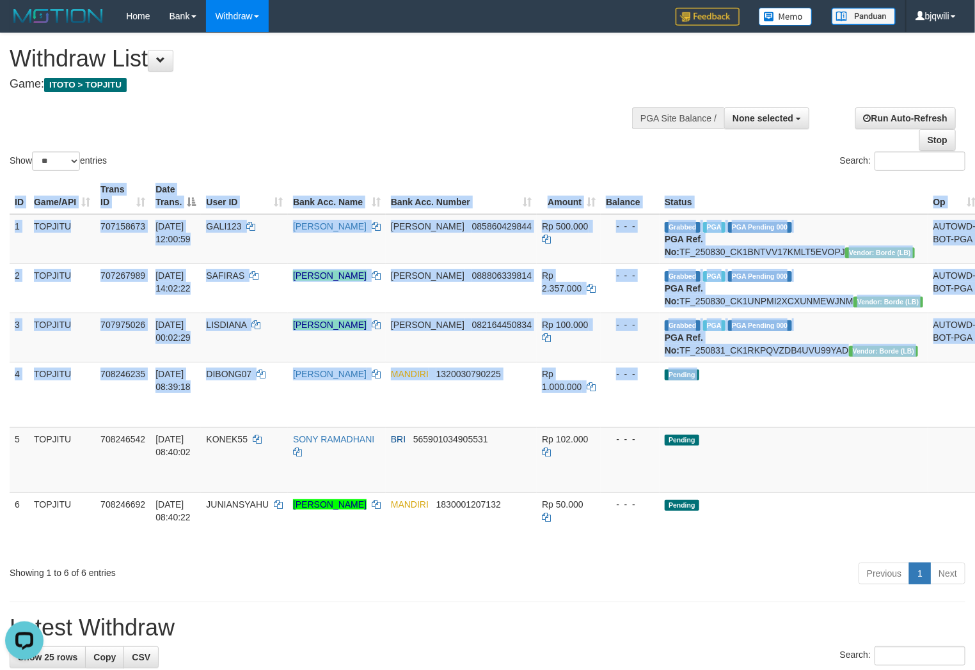
drag, startPoint x: 13, startPoint y: 472, endPoint x: 1006, endPoint y: 573, distance: 997.9
copy table "ID Game/API Trans ID Date Trans. User ID Bank Acc. Name Bank Acc. Number Amount…"
click at [801, 493] on td "Pending" at bounding box center [793, 459] width 269 height 65
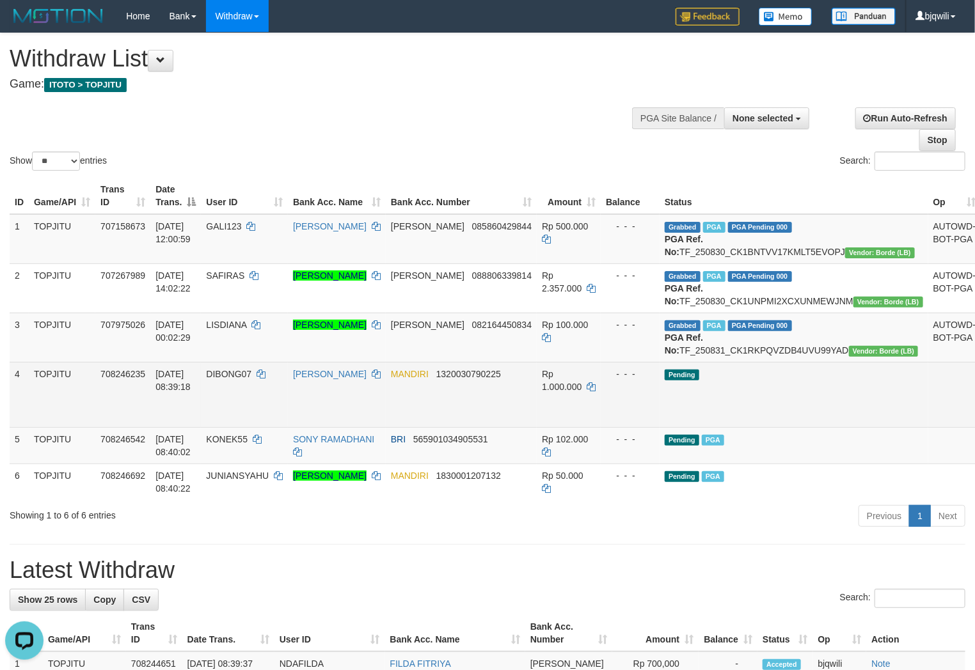
click at [249, 379] on span "DIBONG07" at bounding box center [228, 374] width 45 height 10
drag, startPoint x: 249, startPoint y: 411, endPoint x: 239, endPoint y: 411, distance: 10.2
click at [239, 379] on span "DIBONG07" at bounding box center [228, 374] width 45 height 10
copy span "DIBONG07"
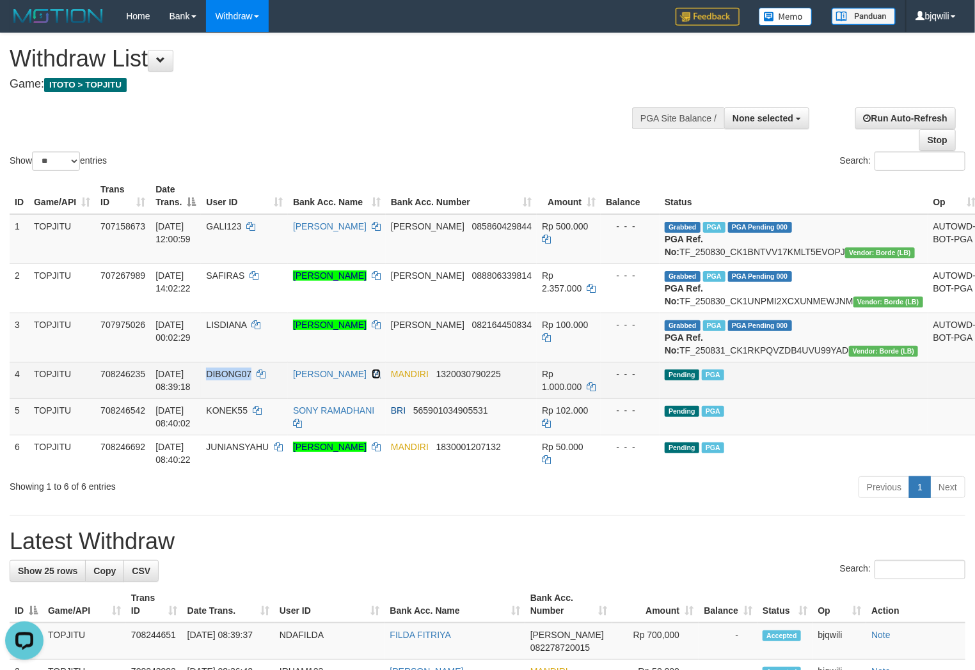
click at [381, 379] on icon at bounding box center [376, 374] width 9 height 9
copy span "DIBONG07"
click at [381, 379] on icon at bounding box center [376, 374] width 9 height 9
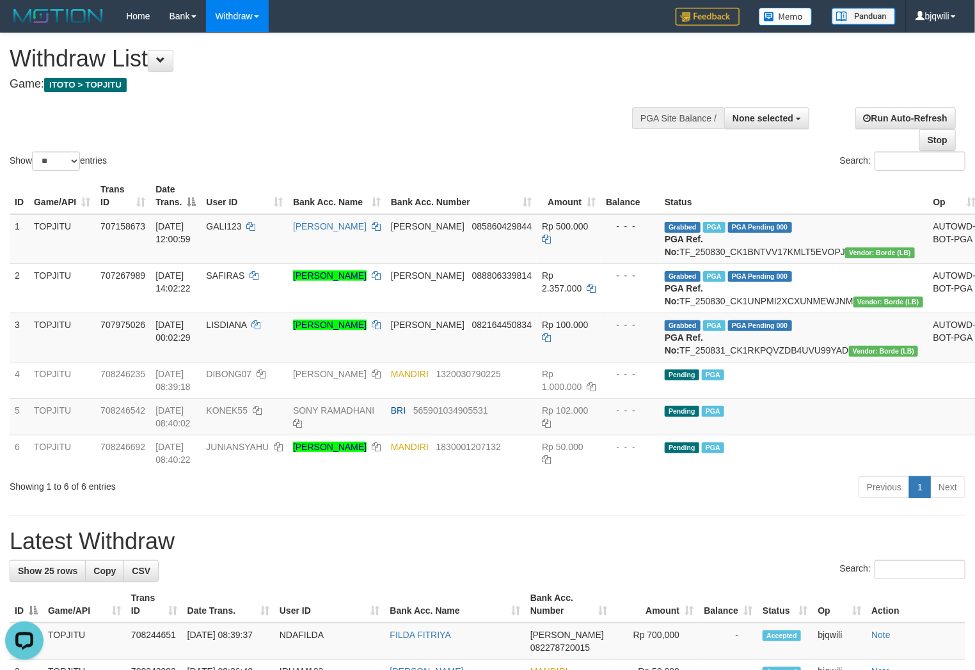
drag, startPoint x: 731, startPoint y: 506, endPoint x: 718, endPoint y: 532, distance: 28.9
click at [727, 502] on div "Show ** ** ** *** entries Search: ID Game/API Trans ID Date Trans. User ID Bank…" at bounding box center [488, 267] width 956 height 469
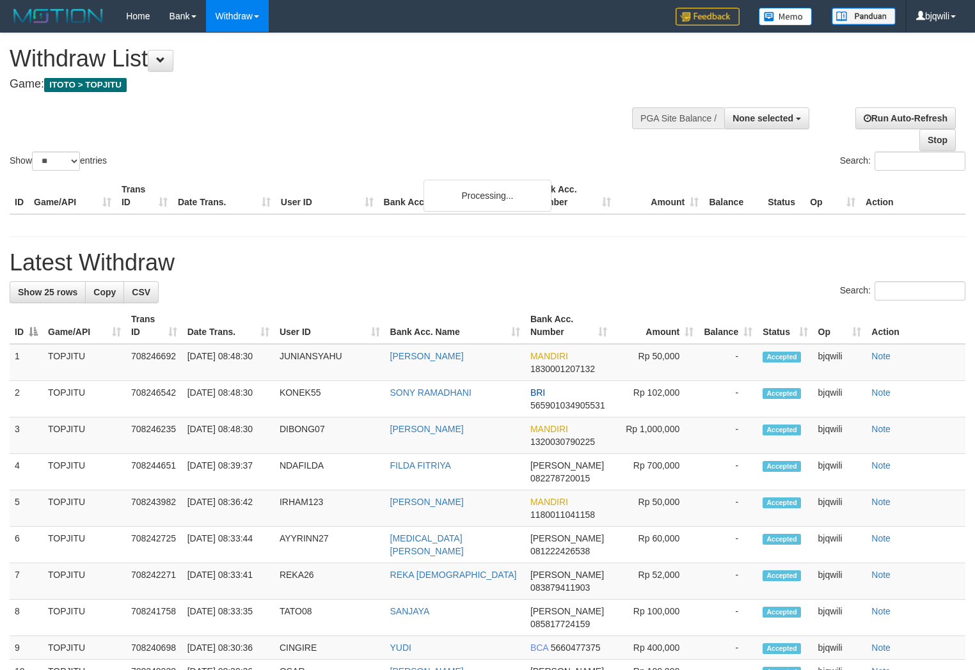
select select
select select "**"
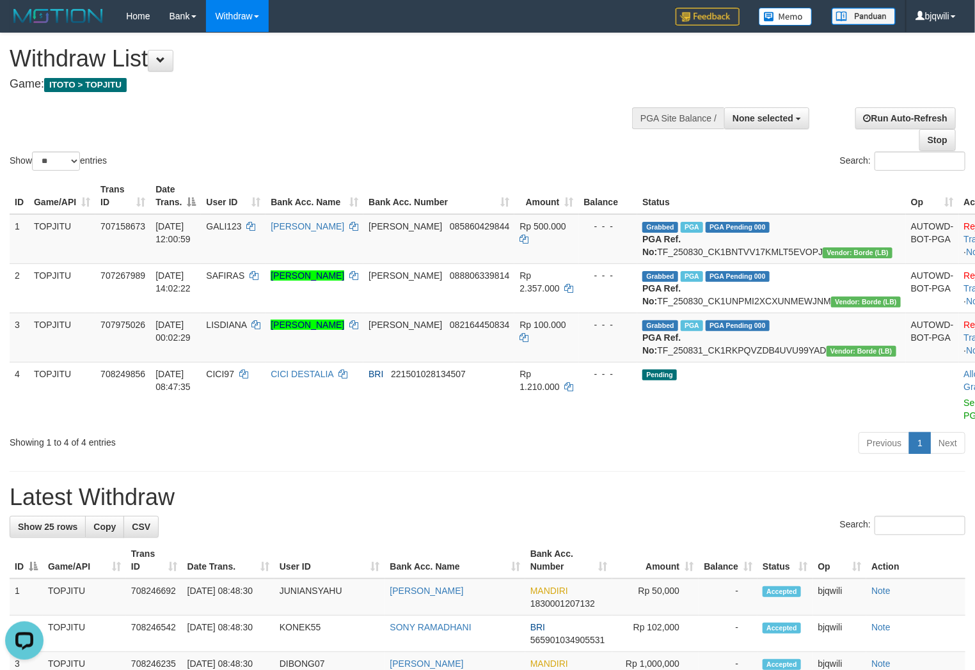
click at [77, 449] on div "Showing 1 to 4 of 4 entries" at bounding box center [203, 440] width 387 height 18
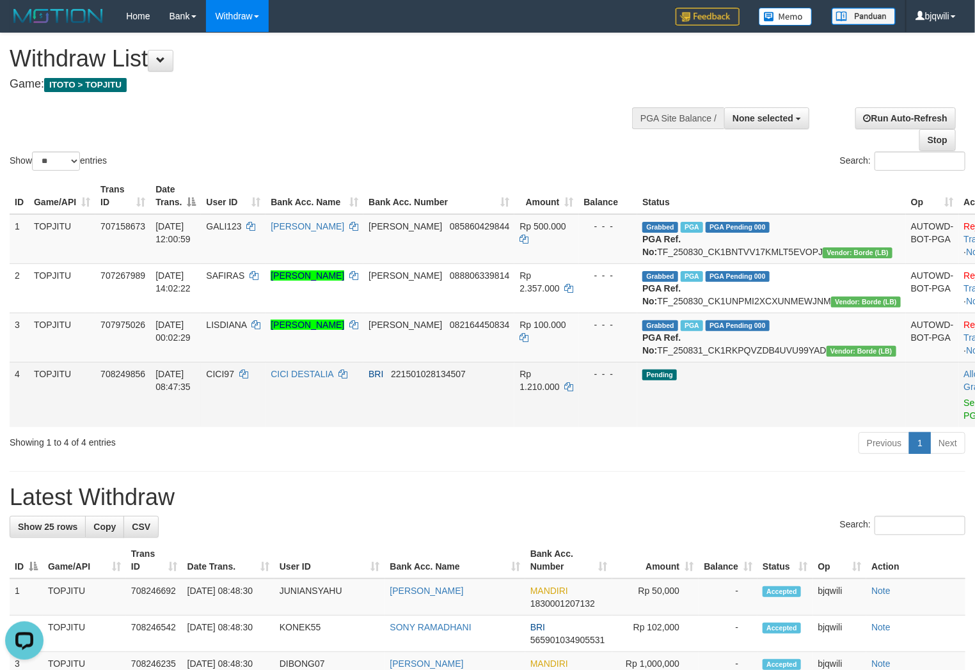
click at [234, 379] on span "CICI97" at bounding box center [220, 374] width 28 height 10
copy span "CICI97"
click at [964, 421] on link "Send PGA" at bounding box center [974, 409] width 21 height 23
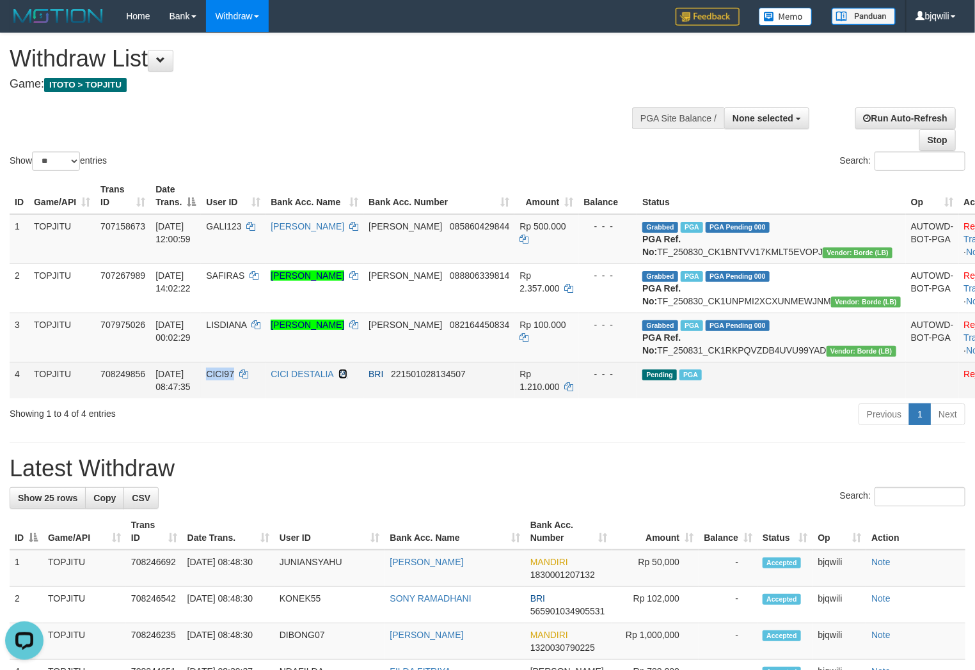
click at [347, 379] on icon at bounding box center [342, 374] width 9 height 9
copy span "CICI97"
drag, startPoint x: 381, startPoint y: 407, endPoint x: 906, endPoint y: 409, distance: 525.2
click at [363, 399] on td "CICI DESTALIA" at bounding box center [314, 380] width 98 height 36
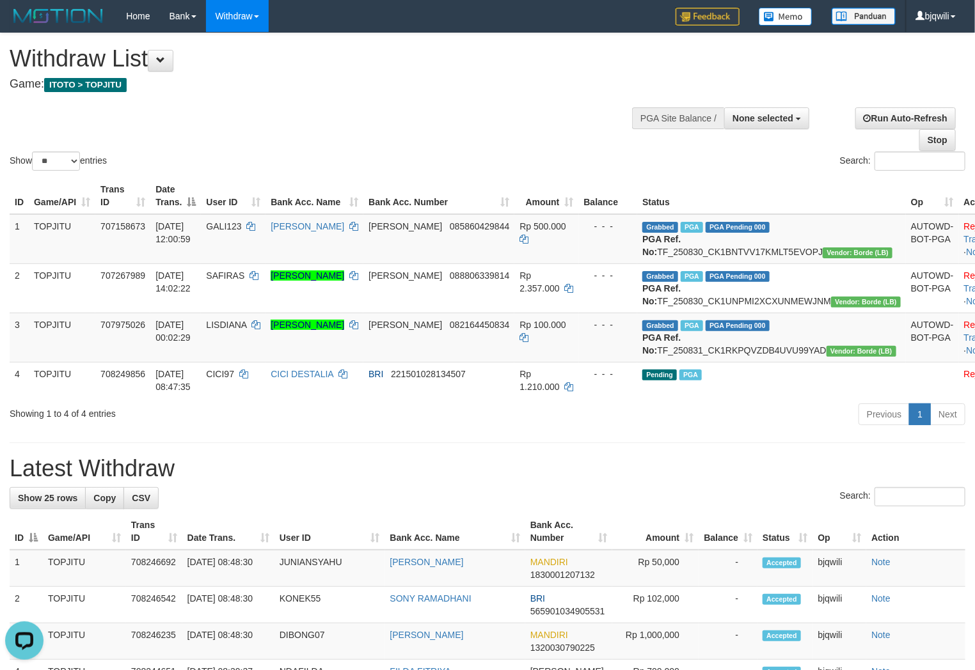
click at [256, 420] on div "Showing 1 to 4 of 4 entries" at bounding box center [203, 411] width 387 height 18
click at [291, 420] on div "Showing 1 to 4 of 4 entries" at bounding box center [203, 411] width 387 height 18
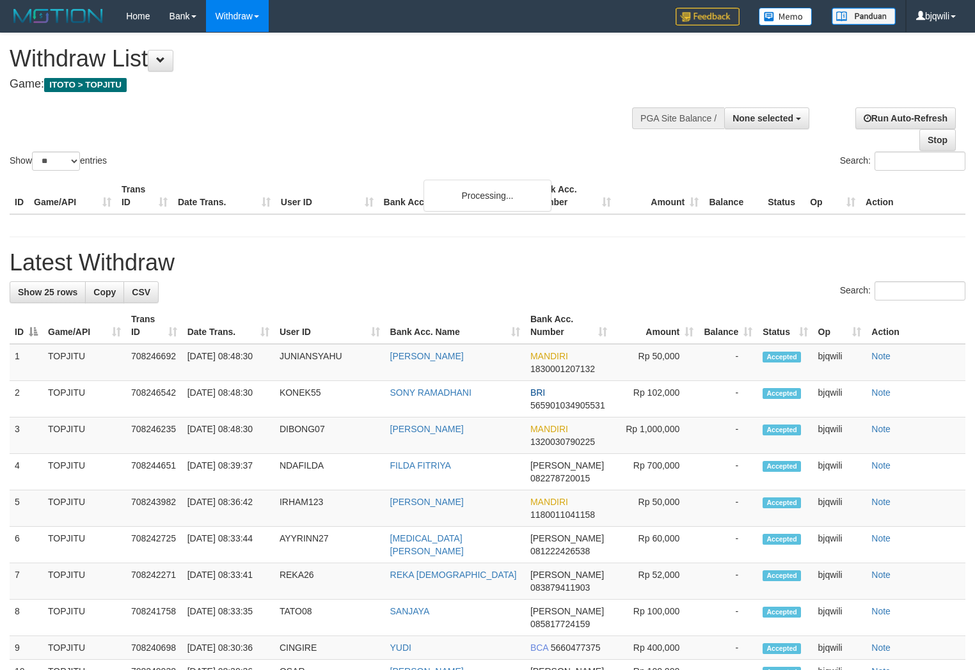
select select
select select "**"
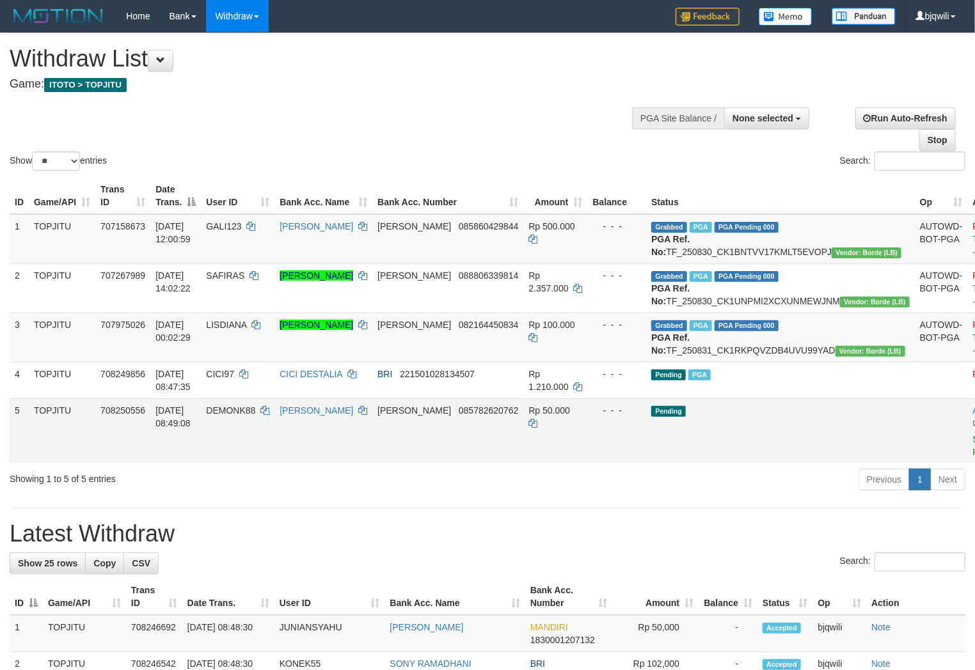
click at [265, 458] on td "DEMONK88" at bounding box center [238, 431] width 74 height 65
click at [258, 455] on td "DEMONK88" at bounding box center [238, 431] width 74 height 65
copy span "N"
click at [252, 442] on td "DEMONK88" at bounding box center [238, 431] width 74 height 65
click at [245, 443] on td "DEMONK88" at bounding box center [238, 431] width 74 height 65
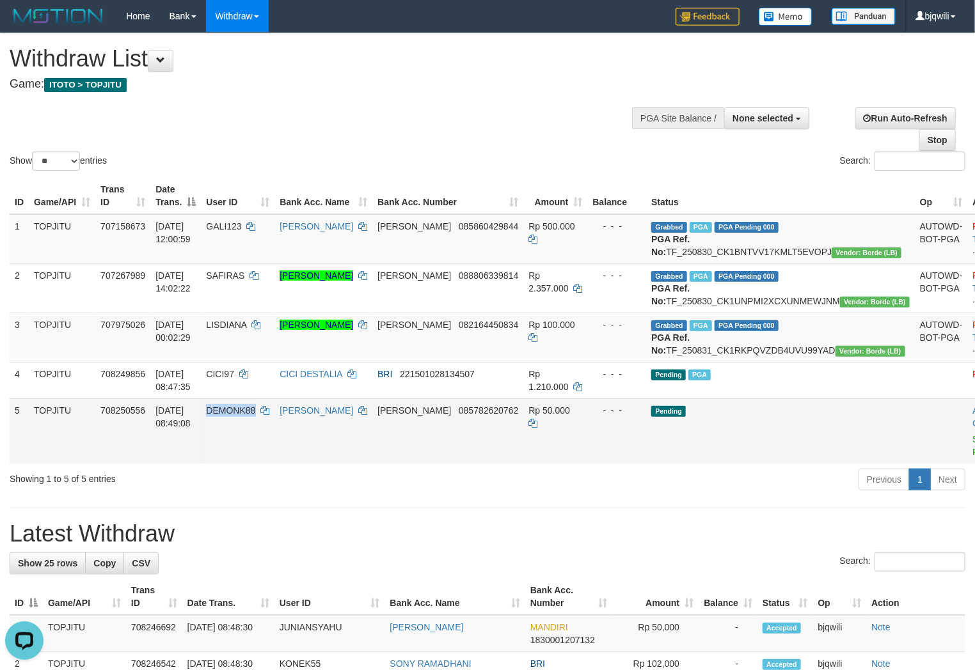
copy span "DEMONK88"
click at [973, 457] on link "Send PGA" at bounding box center [983, 445] width 21 height 23
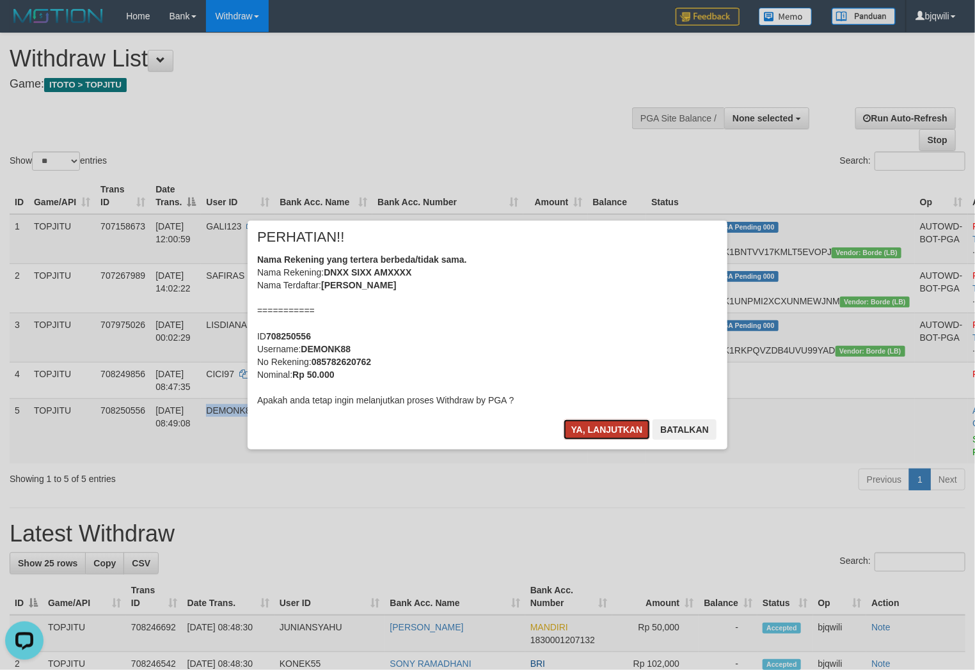
click at [599, 432] on button "Ya, lanjutkan" at bounding box center [607, 430] width 87 height 20
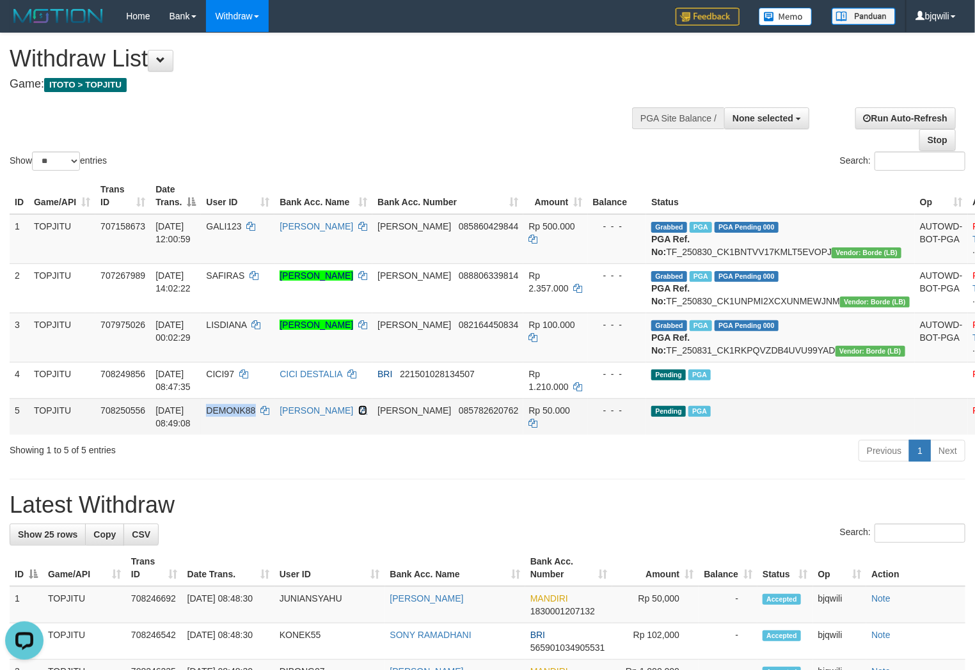
click at [367, 415] on icon at bounding box center [362, 410] width 9 height 9
copy span "DEMONK88"
click at [367, 415] on icon at bounding box center [362, 410] width 9 height 9
click at [613, 518] on h1 "Latest Withdraw" at bounding box center [488, 506] width 956 height 26
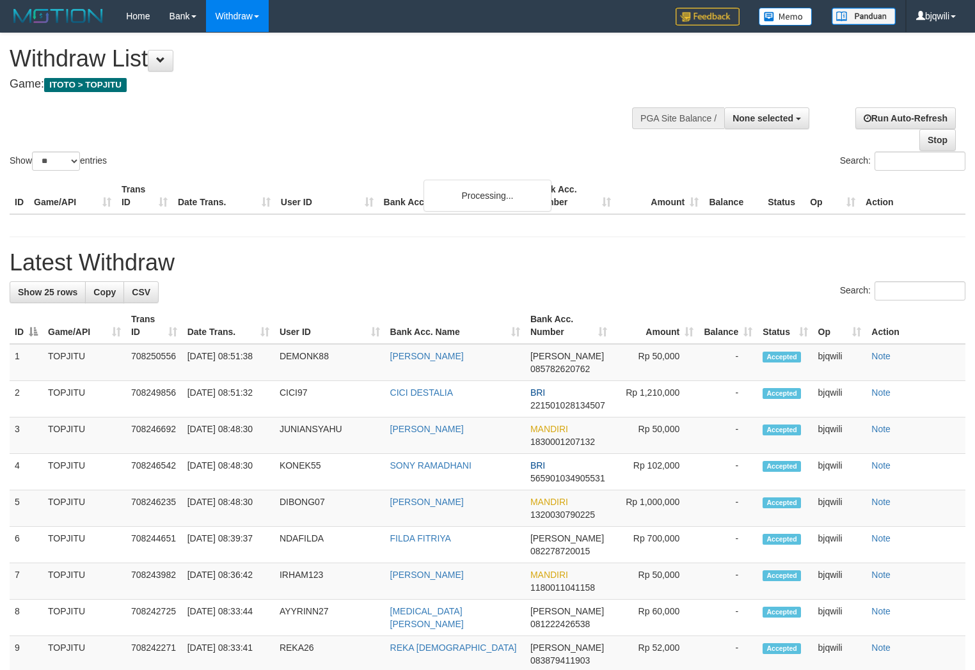
select select
select select "**"
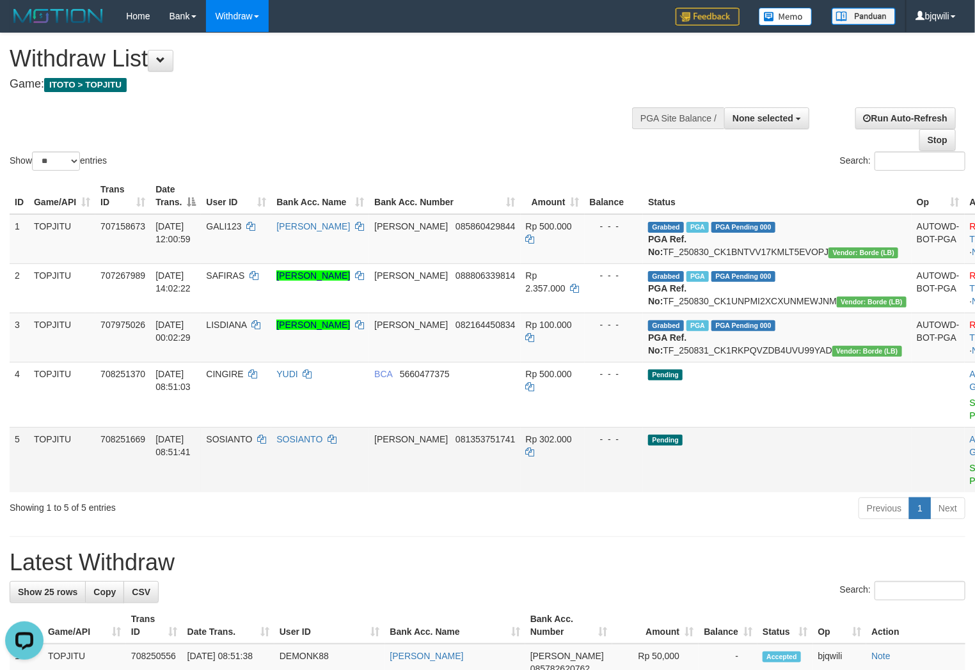
click at [258, 493] on td "SOSIANTO" at bounding box center [236, 459] width 70 height 65
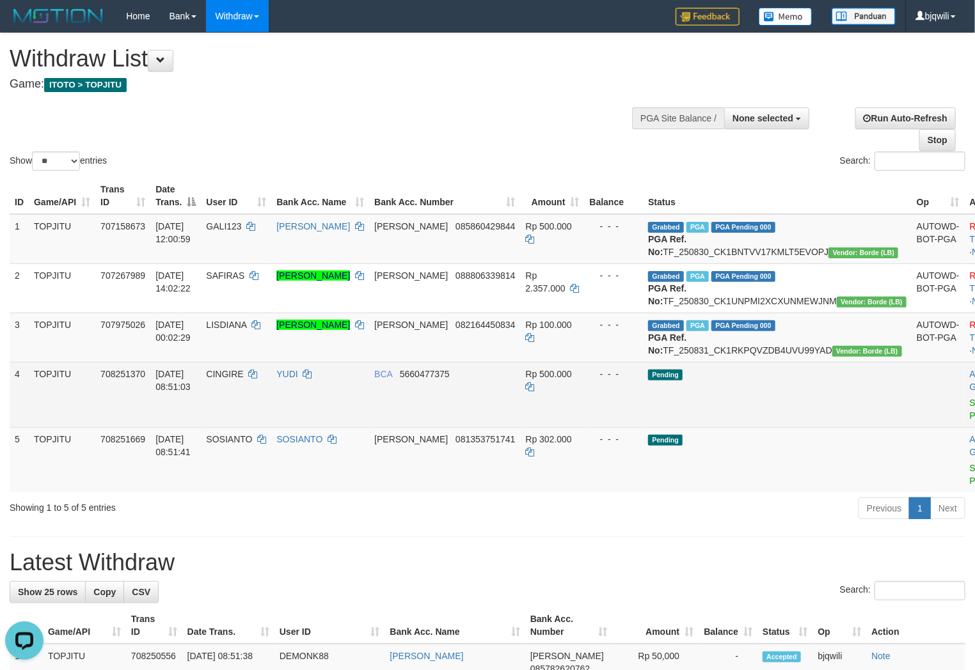
click at [12, 412] on td "4" at bounding box center [19, 394] width 19 height 65
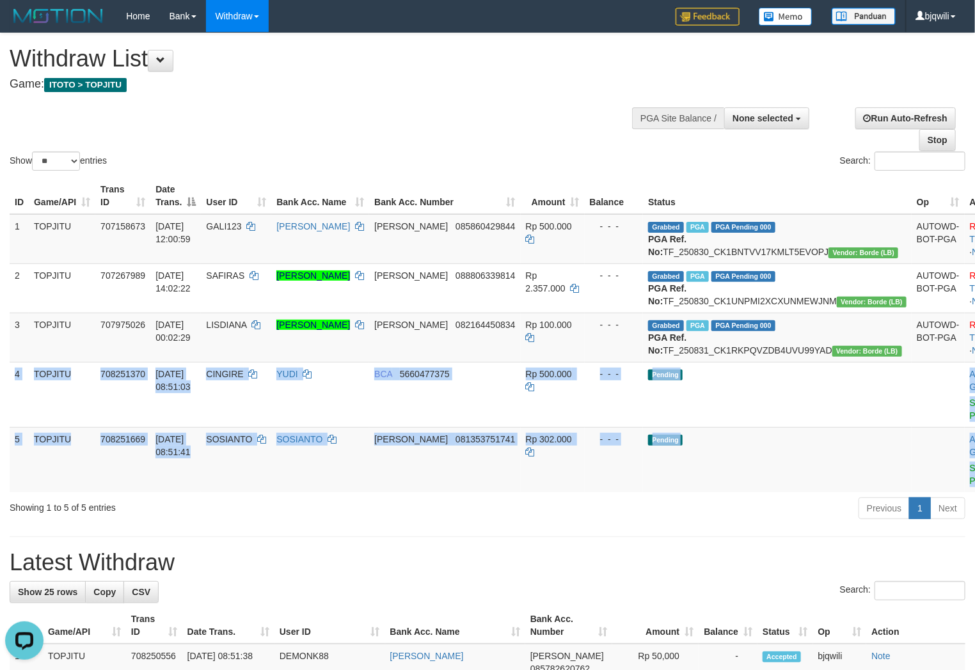
drag, startPoint x: 13, startPoint y: 411, endPoint x: 1002, endPoint y: 512, distance: 993.4
copy div "4 TOPJITU 708251370 31/08/2025 08:51:03 CINGIRE YUDI BCA 5660477375 Rp 500.000 …"
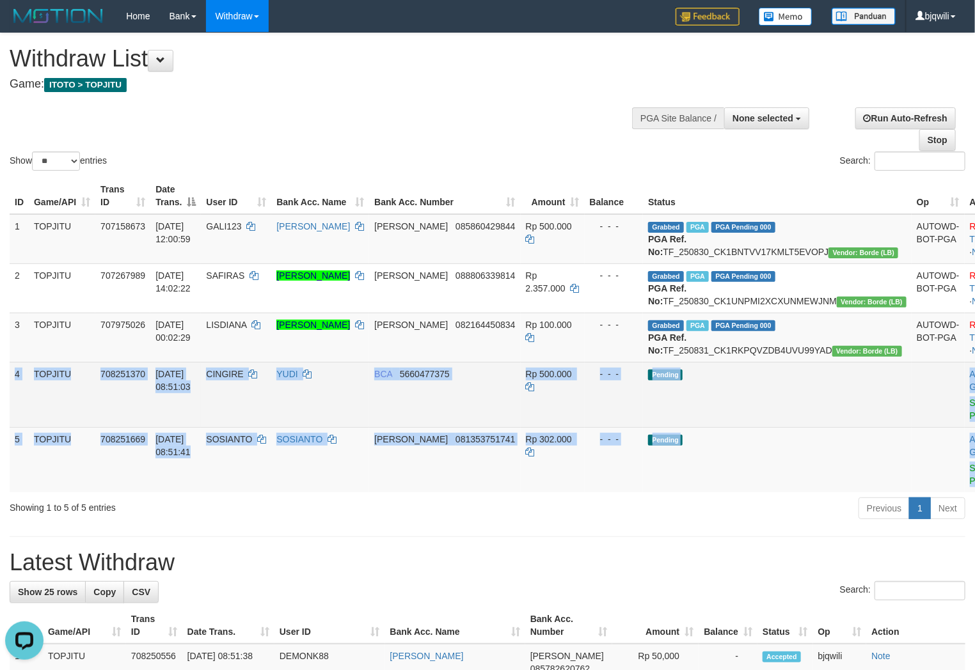
click at [774, 427] on td "Pending" at bounding box center [777, 394] width 269 height 65
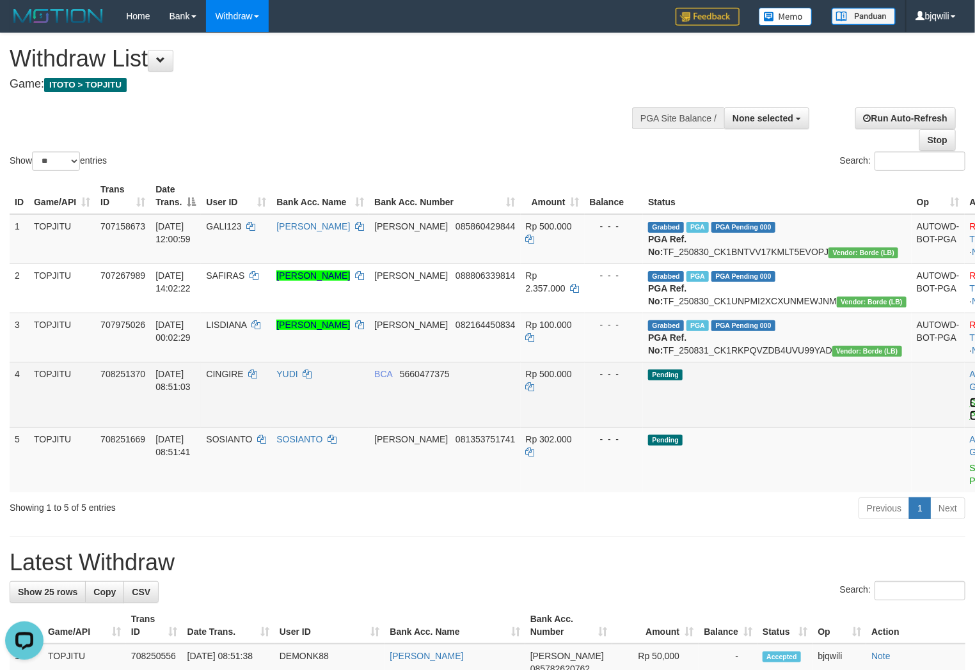
click at [970, 421] on link "Send PGA" at bounding box center [980, 409] width 21 height 23
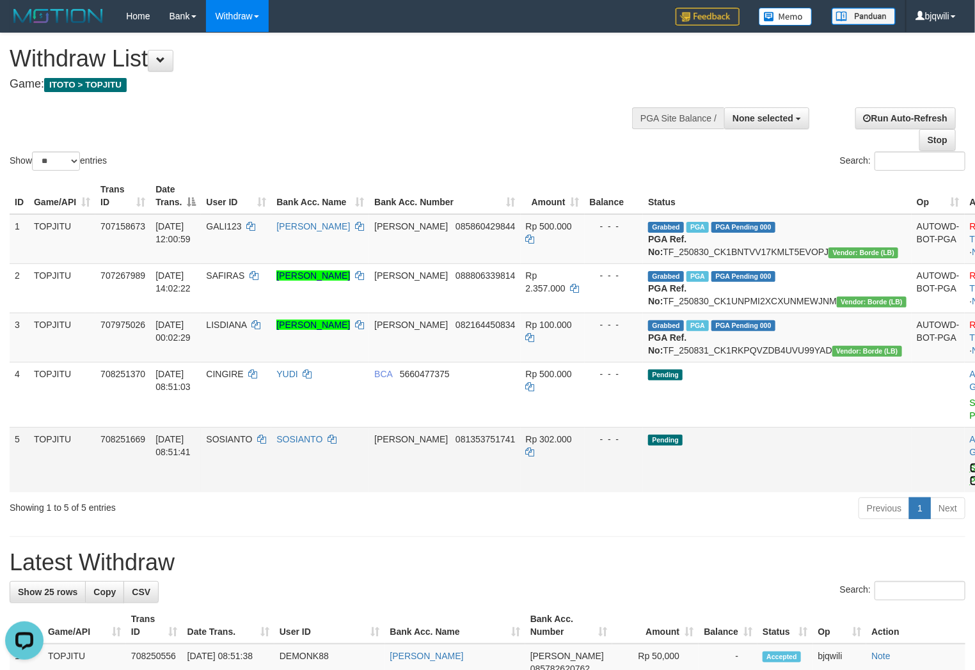
click at [970, 486] on link "Send PGA" at bounding box center [980, 474] width 21 height 23
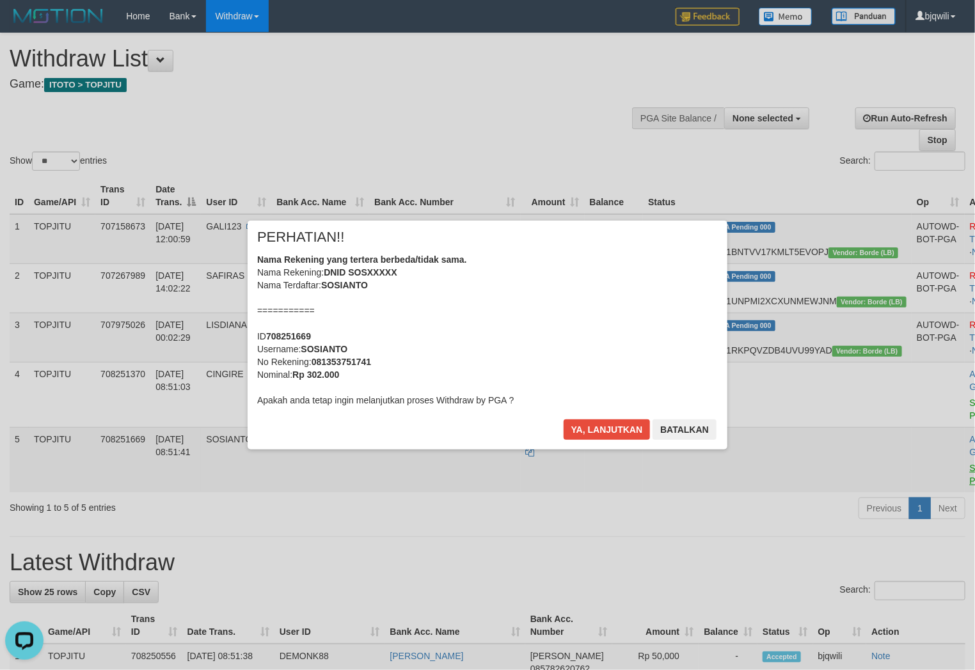
scroll to position [587, 0]
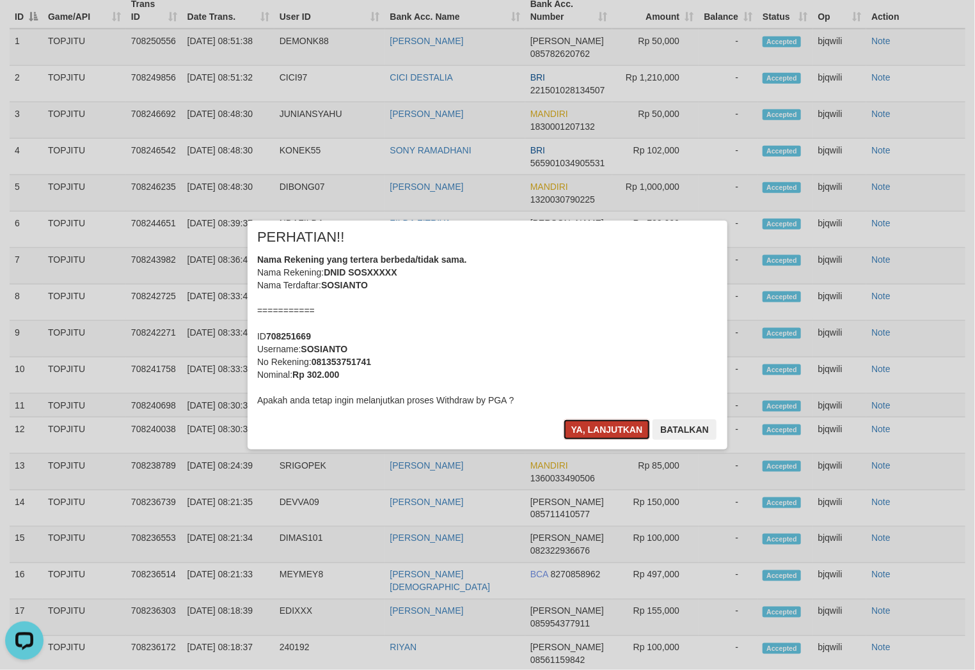
click at [580, 430] on button "Ya, lanjutkan" at bounding box center [607, 430] width 87 height 20
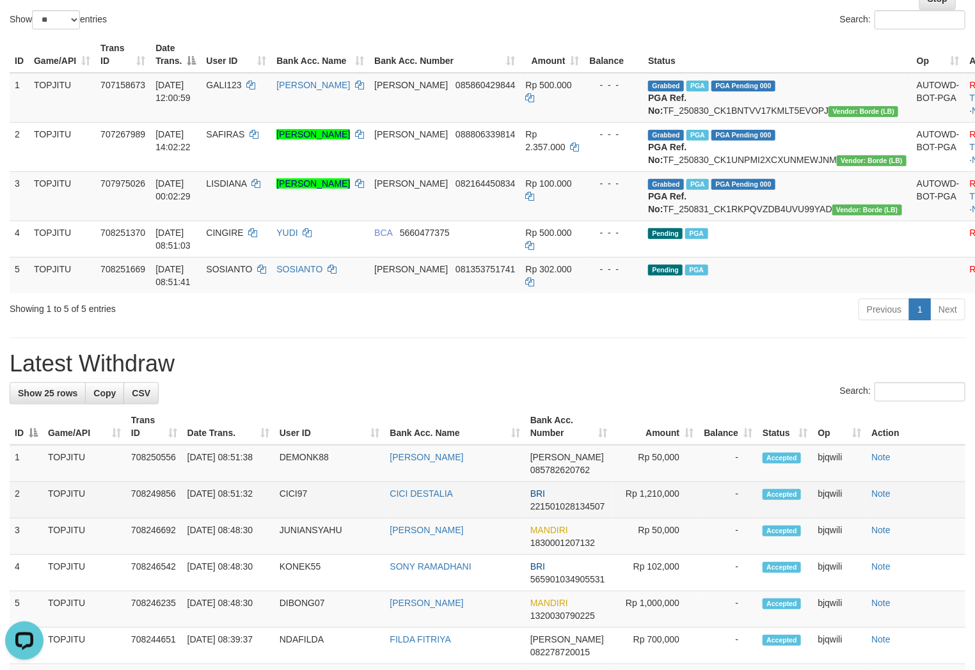
scroll to position [106, 0]
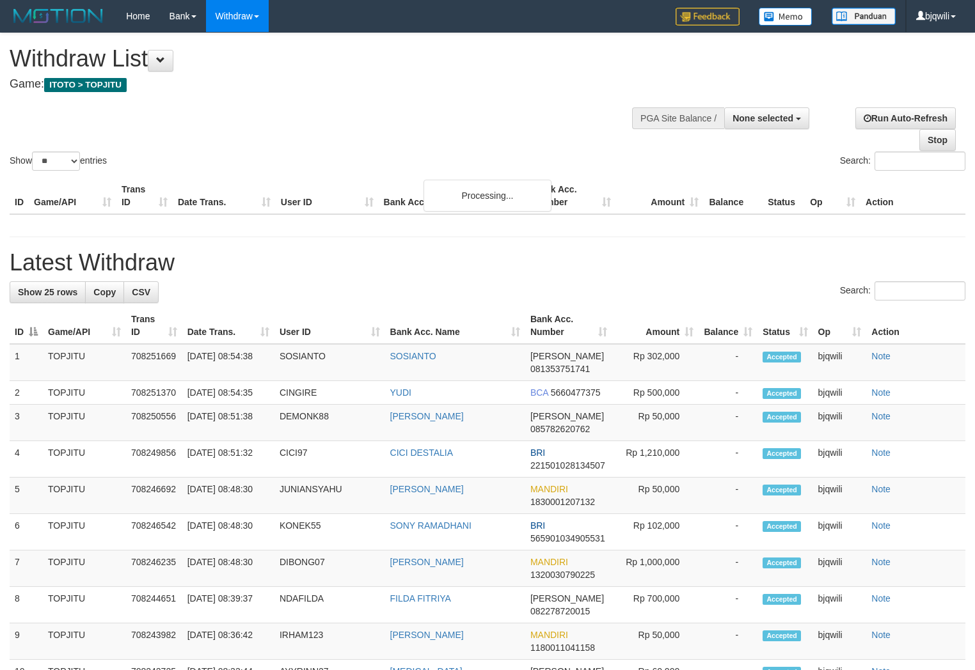
select select
select select "**"
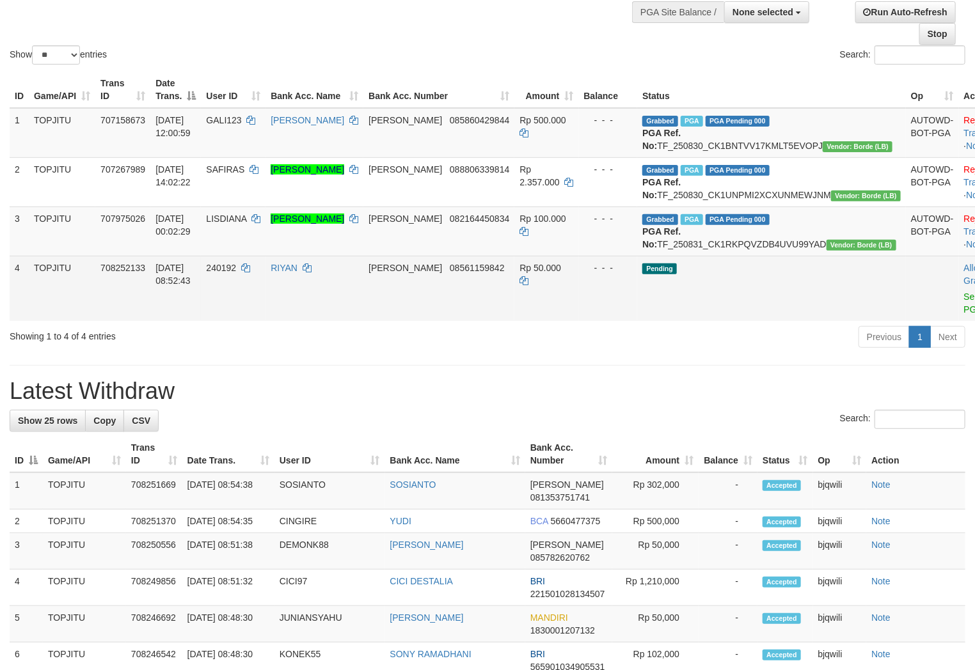
click at [251, 312] on td "240192" at bounding box center [233, 288] width 65 height 65
click at [246, 312] on td "240192" at bounding box center [233, 288] width 65 height 65
copy span "240192"
click at [964, 315] on link "Send PGA" at bounding box center [974, 303] width 21 height 23
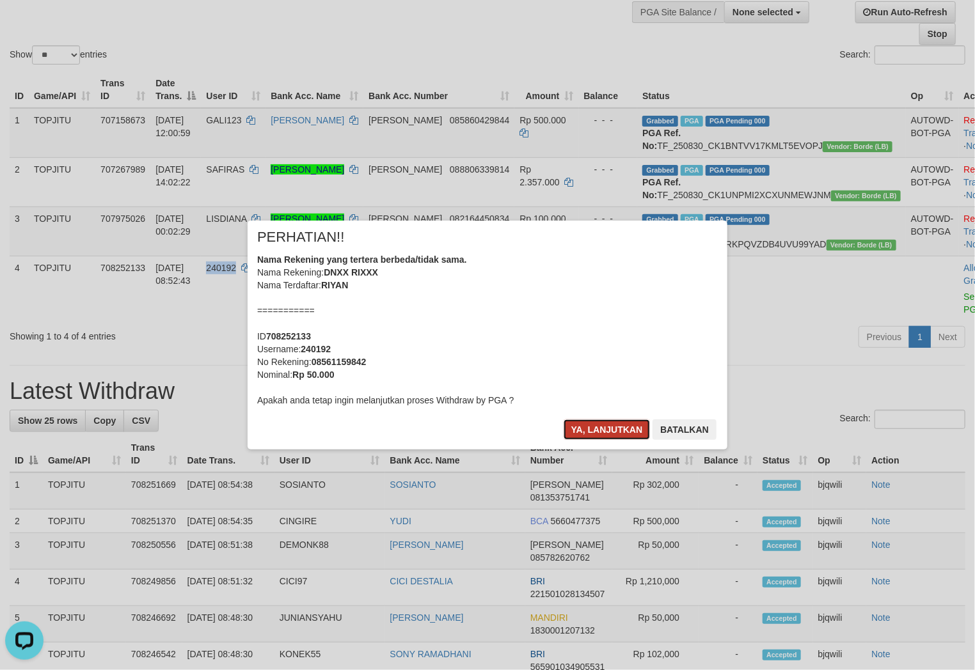
click at [597, 429] on button "Ya, lanjutkan" at bounding box center [607, 430] width 87 height 20
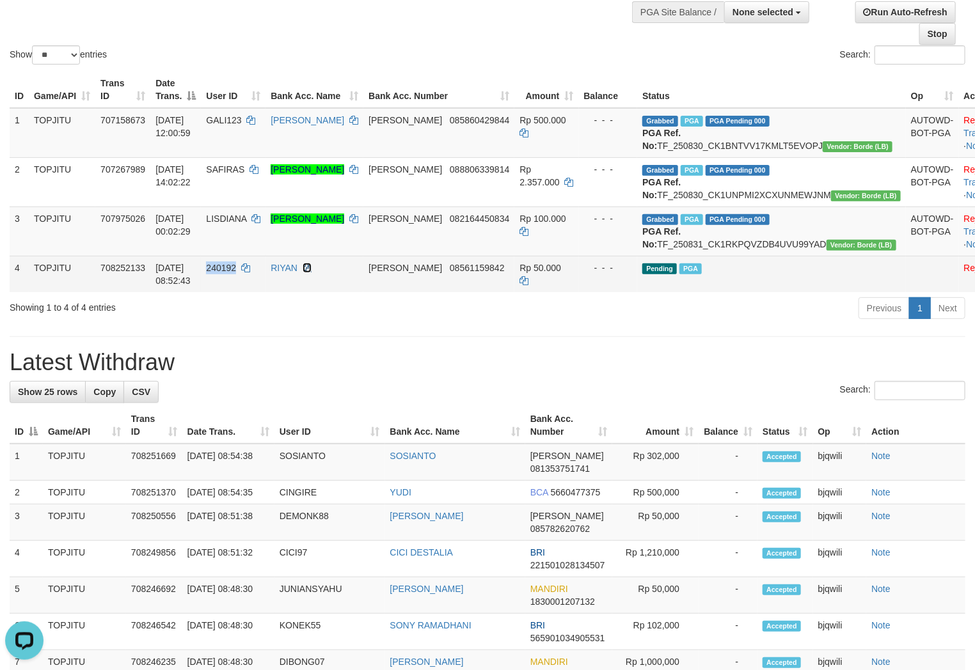
click at [312, 272] on icon at bounding box center [307, 268] width 9 height 9
copy span "240192"
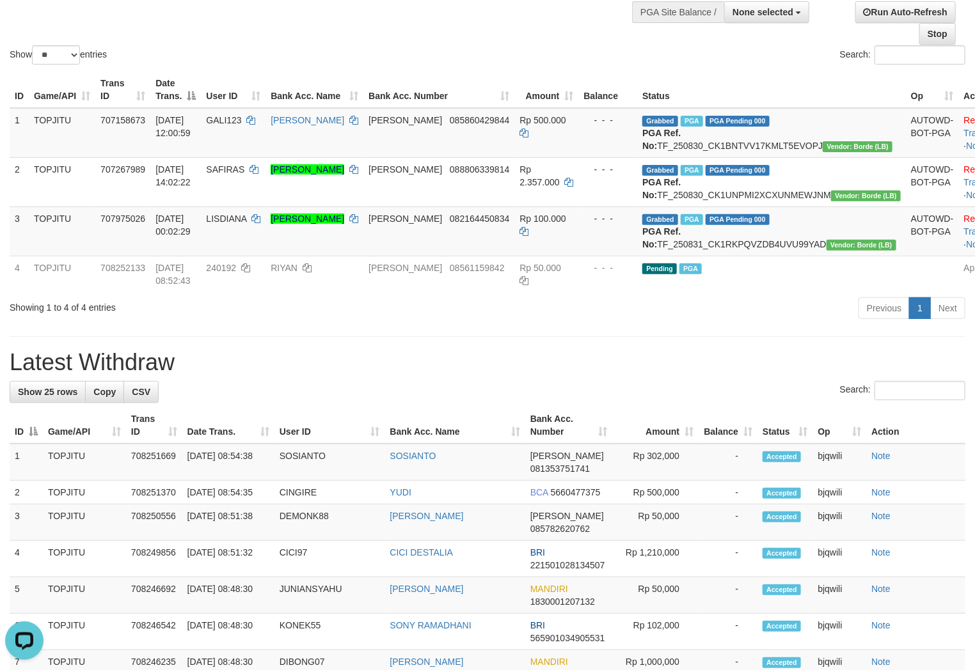
click at [715, 377] on div "**********" at bounding box center [487, 671] width 975 height 1488
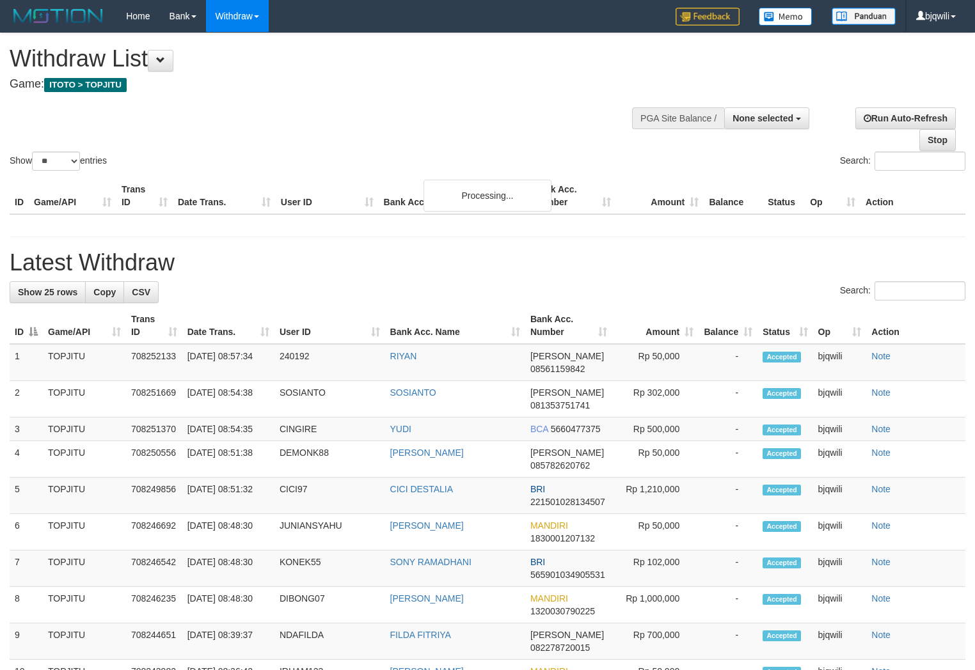
select select
select select "**"
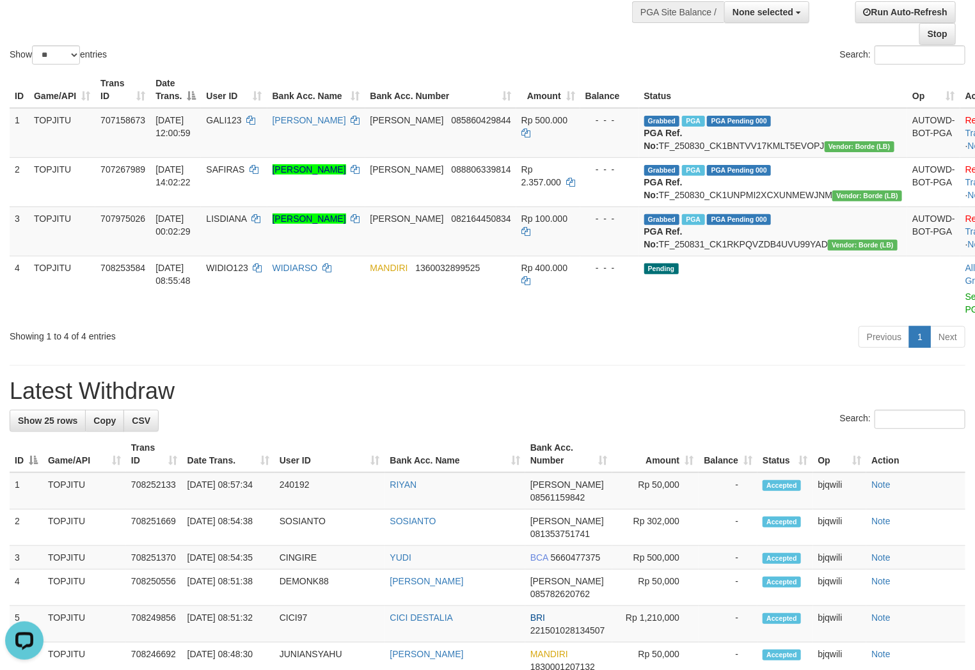
click at [224, 352] on div "Showing 1 to 4 of 4 entries Previous 1 Next" at bounding box center [487, 339] width 975 height 28
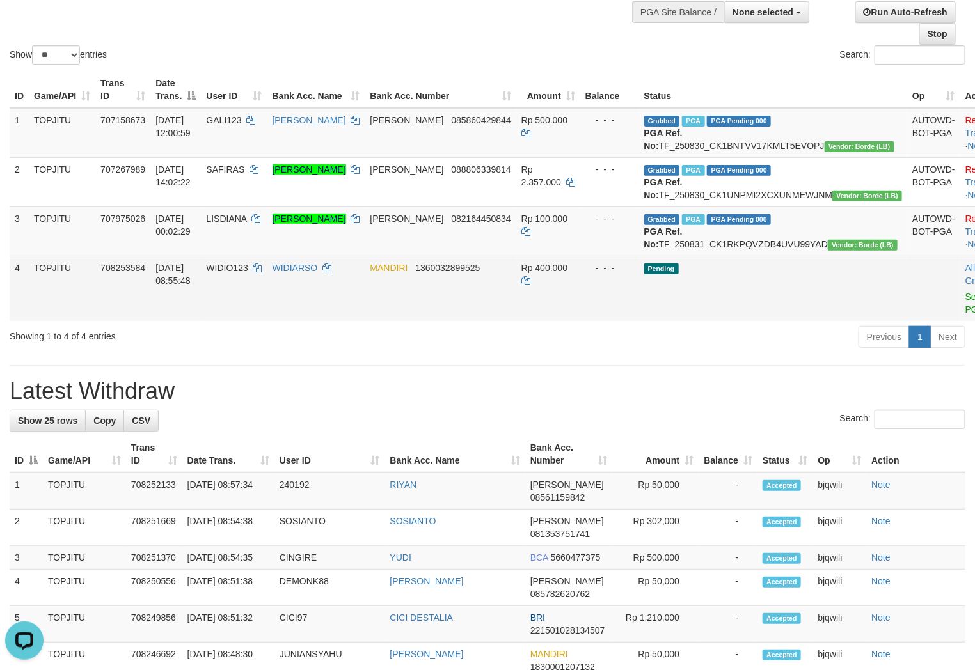
click at [248, 321] on td "WIDIO123" at bounding box center [234, 288] width 66 height 65
drag, startPoint x: 248, startPoint y: 322, endPoint x: 240, endPoint y: 321, distance: 7.7
click at [242, 321] on td "WIDIO123" at bounding box center [234, 288] width 66 height 65
copy span "WIDIO123"
click at [965, 315] on link "Send PGA" at bounding box center [975, 303] width 21 height 23
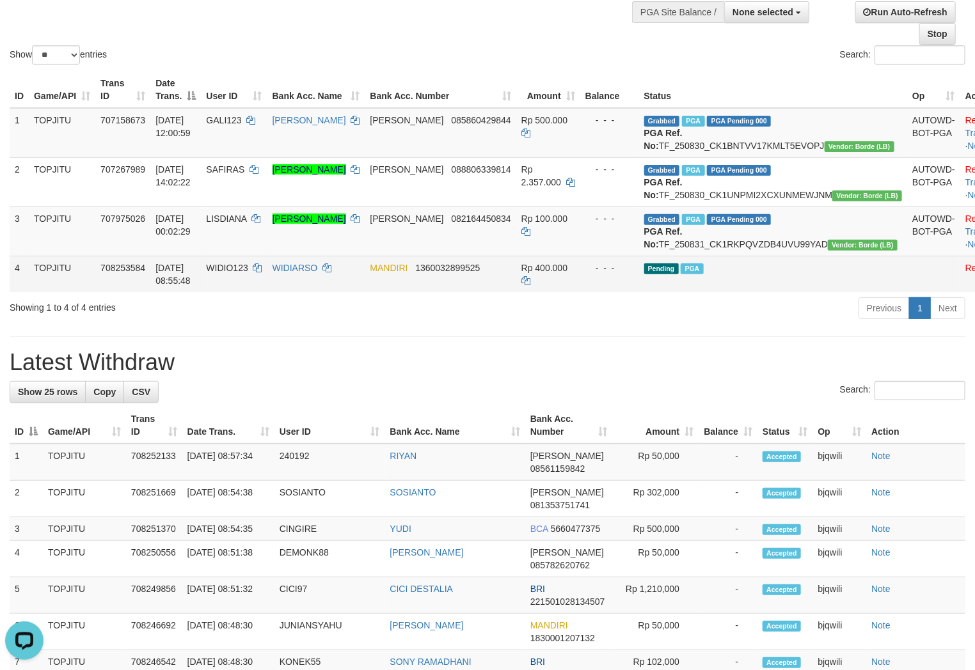
click at [362, 292] on td "WIDIARSO" at bounding box center [316, 274] width 98 height 36
click at [331, 272] on icon at bounding box center [326, 268] width 9 height 9
drag, startPoint x: 355, startPoint y: 304, endPoint x: 622, endPoint y: 320, distance: 267.9
click at [331, 272] on icon at bounding box center [326, 268] width 9 height 9
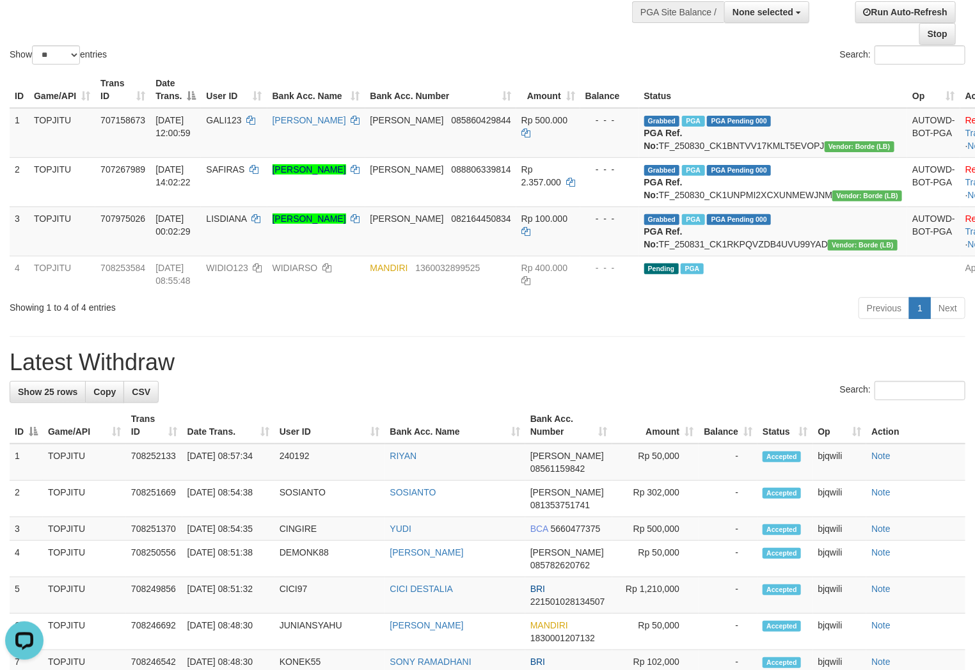
drag, startPoint x: 675, startPoint y: 356, endPoint x: 657, endPoint y: 366, distance: 21.2
click at [675, 324] on div "Previous 1 Next" at bounding box center [690, 310] width 549 height 28
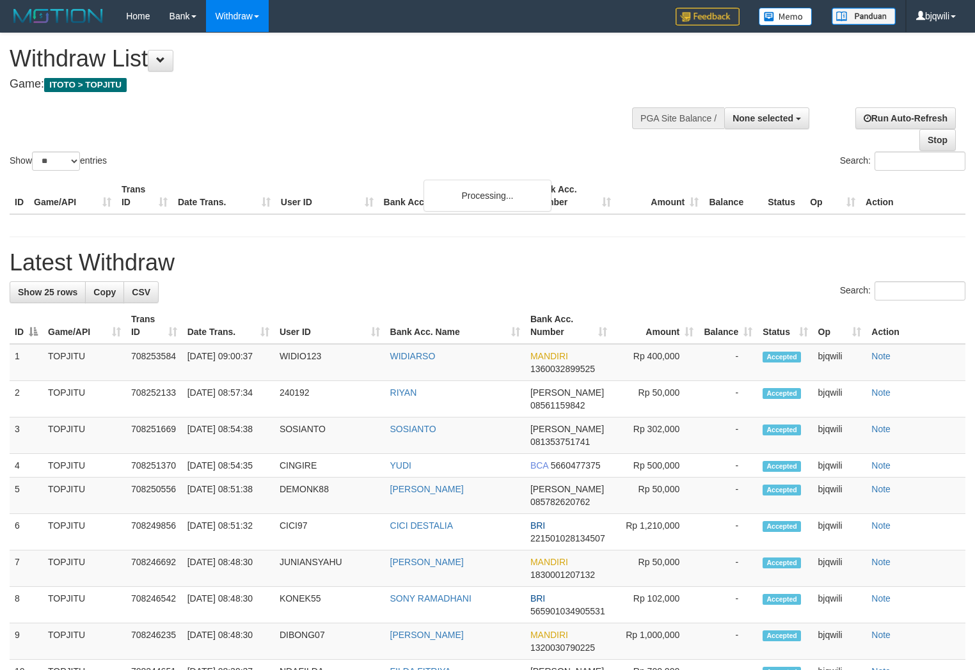
select select
select select "**"
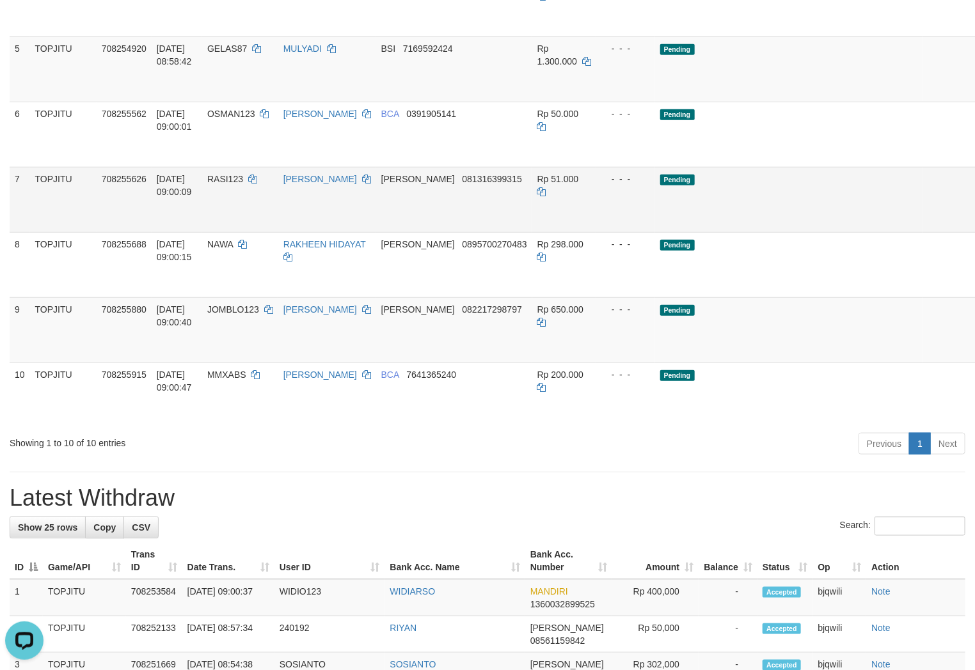
click at [315, 232] on td "[PERSON_NAME]" at bounding box center [327, 199] width 98 height 65
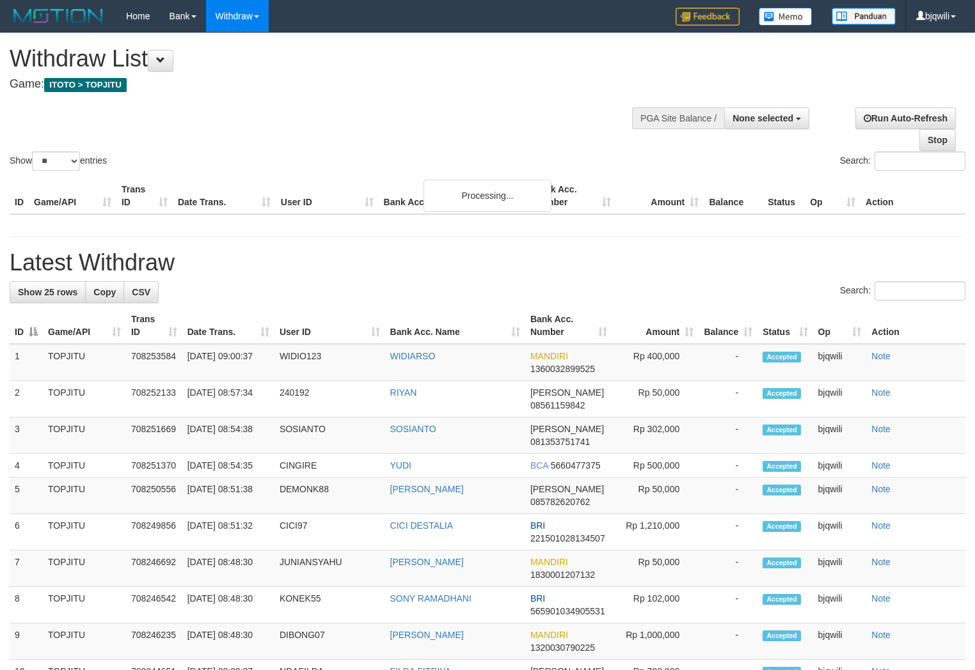
select select
select select "**"
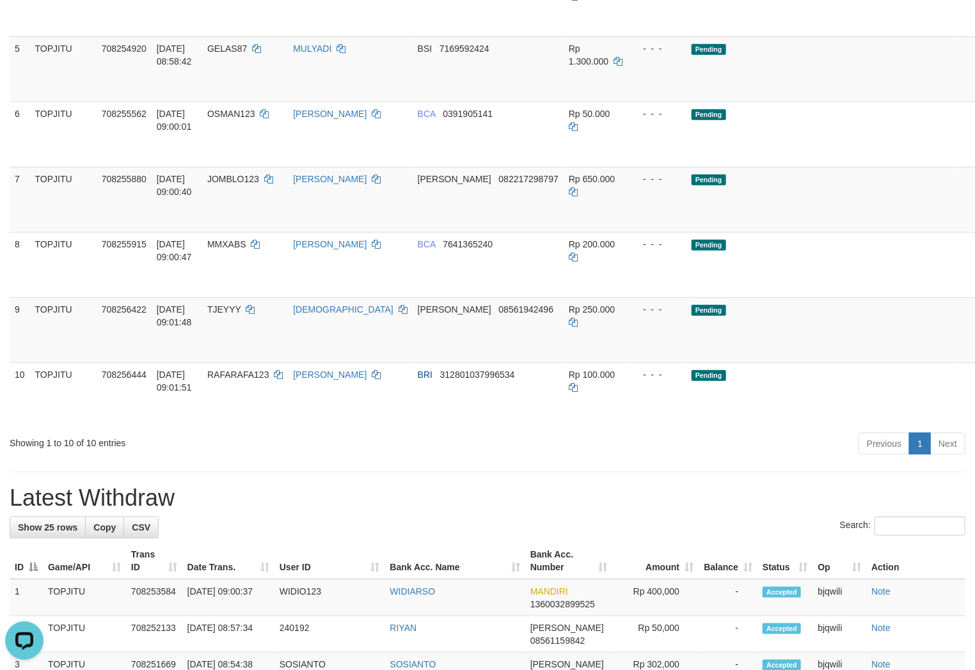
click at [248, 507] on div "**********" at bounding box center [487, 596] width 975 height 1909
click at [253, 503] on div "**********" at bounding box center [487, 596] width 975 height 1909
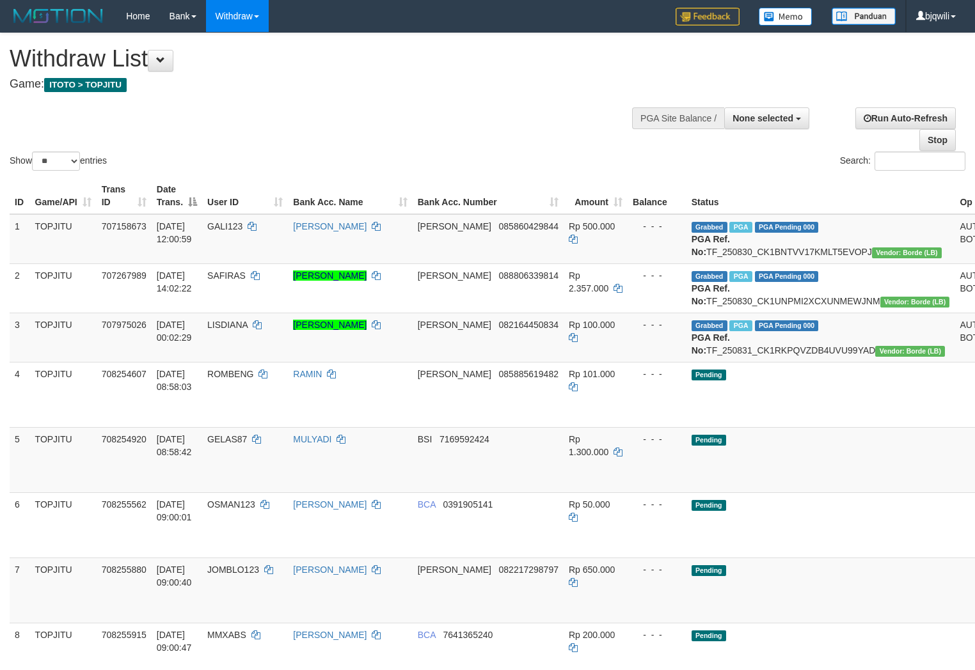
select select
select select "**"
select select
select select "**"
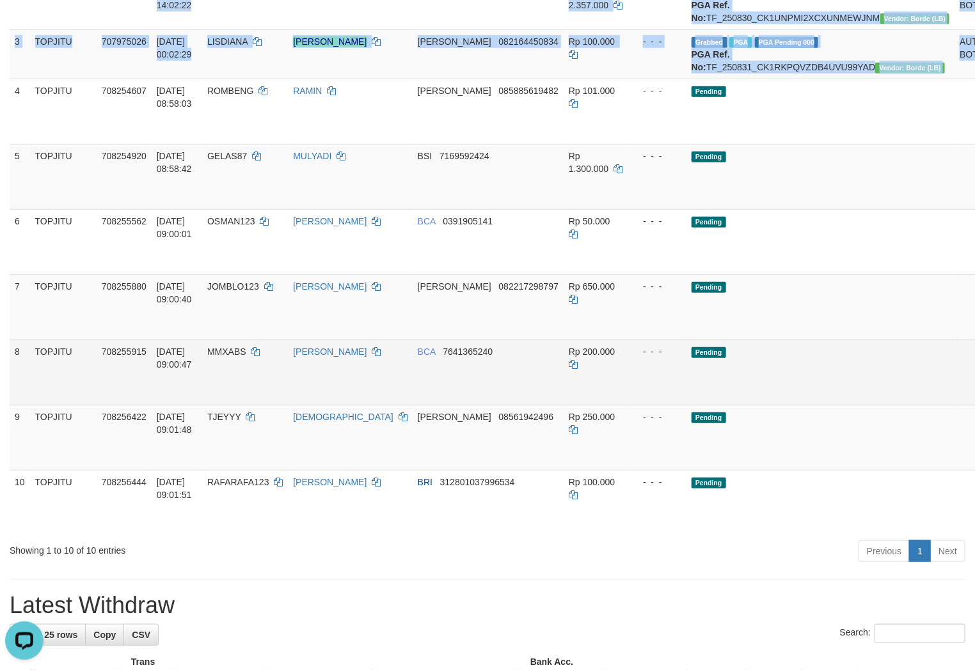
drag, startPoint x: 15, startPoint y: 130, endPoint x: 871, endPoint y: 405, distance: 898.8
copy table "LO Ipsu/DOL Sitam CO Adip Elits. Doei TE Inci Utl. Etdo Magn Ali. Enimad Minimv…"
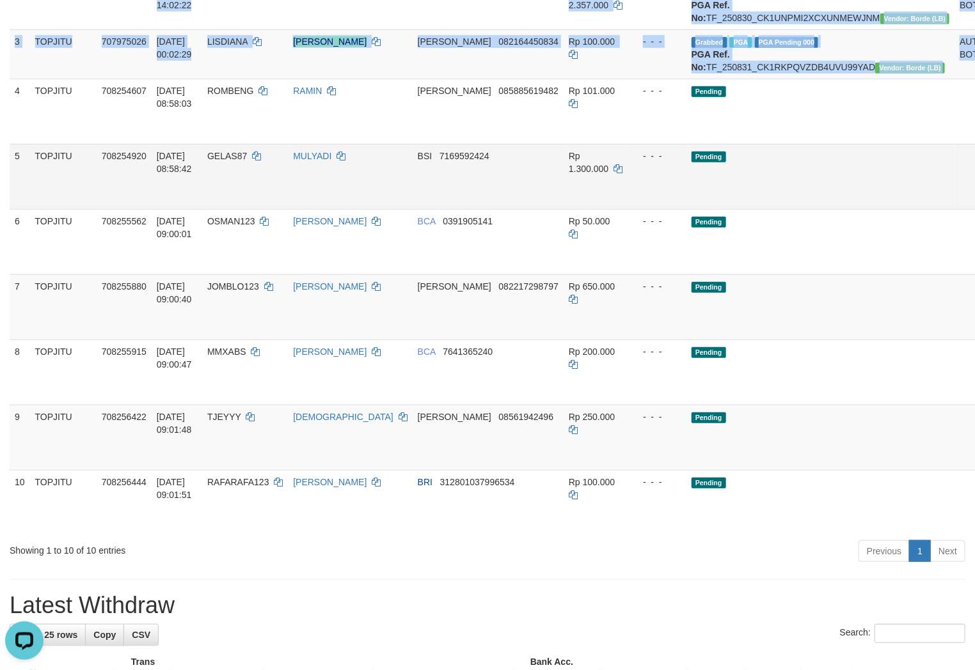
click at [794, 195] on td "Pending" at bounding box center [820, 176] width 269 height 65
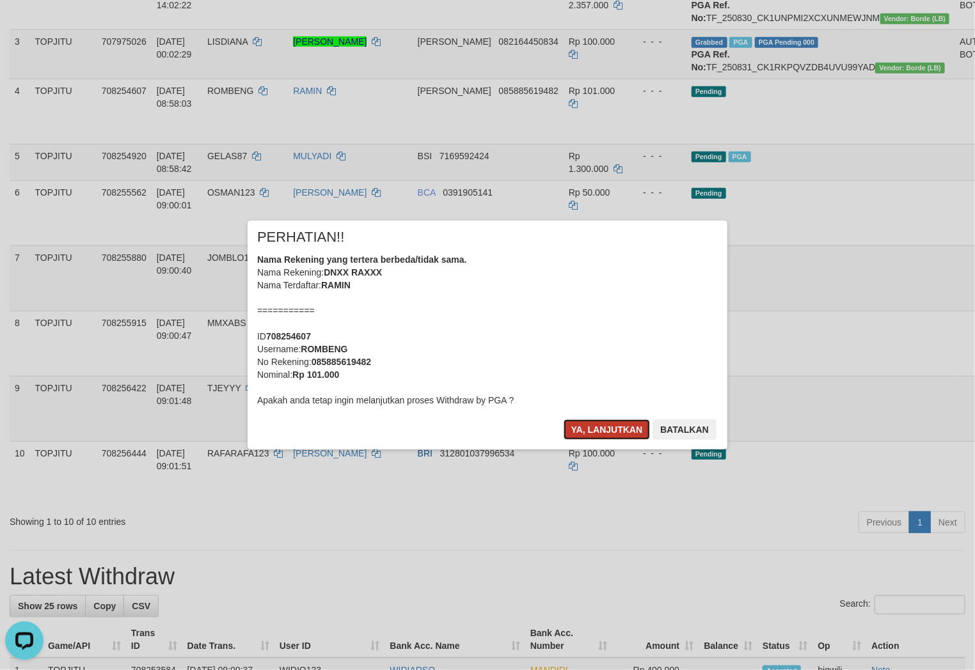
click at [580, 424] on button "Ya, lanjutkan" at bounding box center [607, 430] width 87 height 20
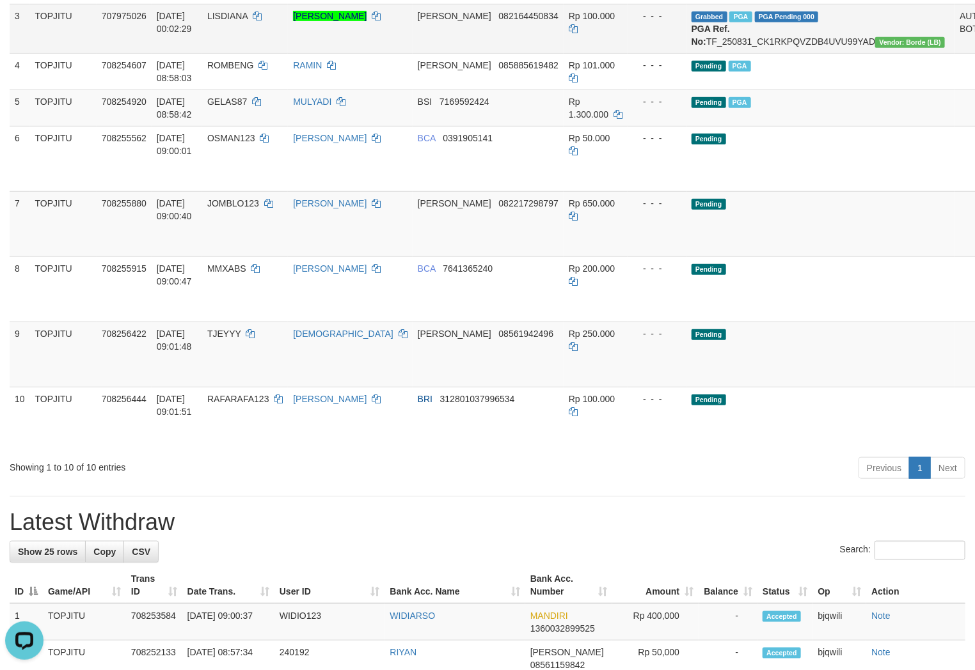
scroll to position [344, 0]
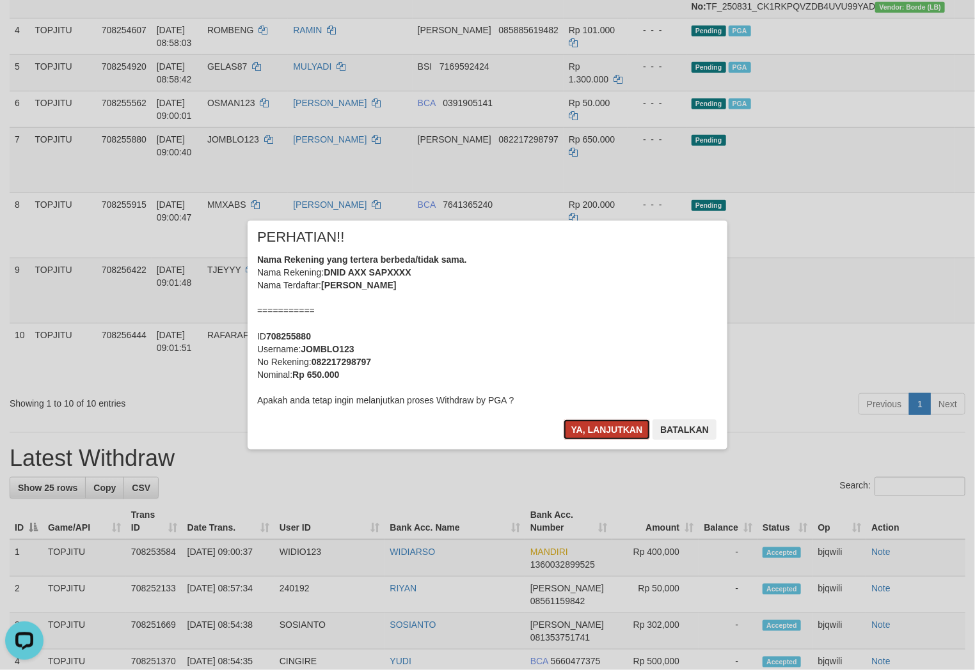
click at [570, 436] on button "Ya, lanjutkan" at bounding box center [607, 430] width 87 height 20
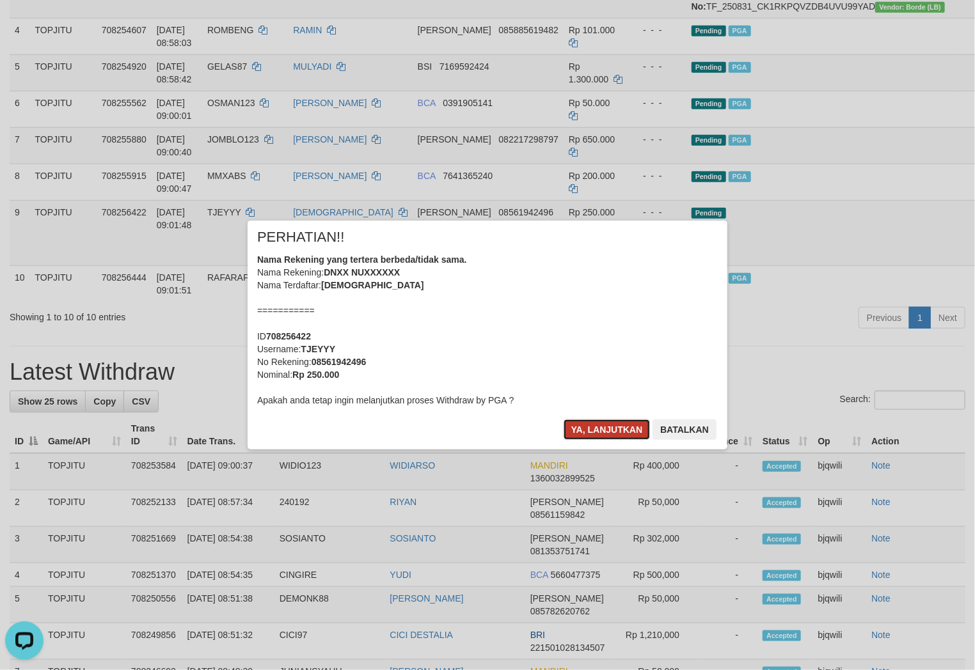
click at [610, 427] on button "Ya, lanjutkan" at bounding box center [607, 430] width 87 height 20
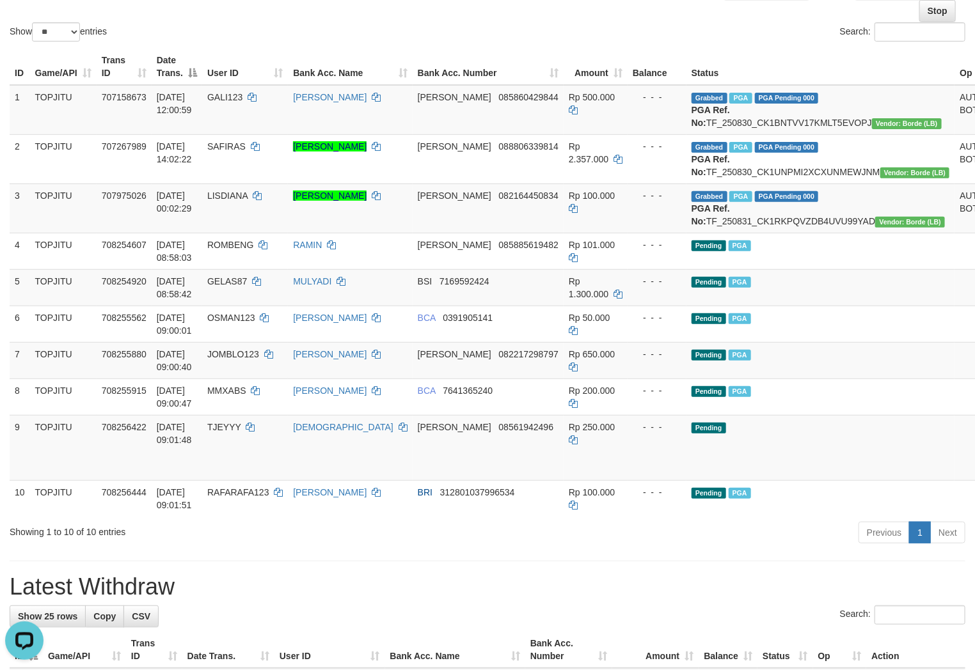
scroll to position [122, 0]
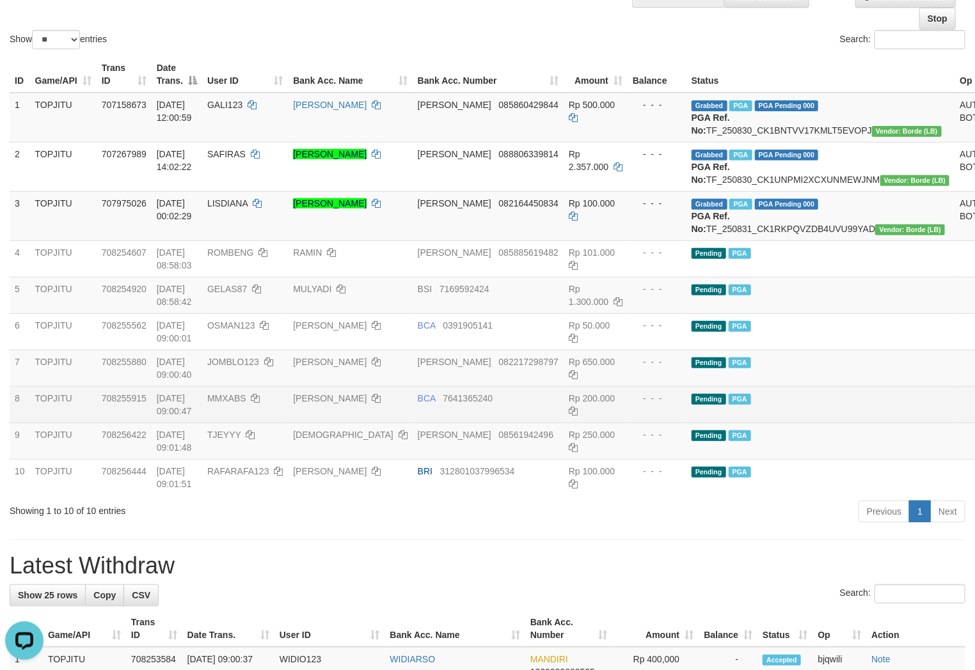
click at [193, 423] on td "[DATE] 09:00:47" at bounding box center [177, 404] width 51 height 36
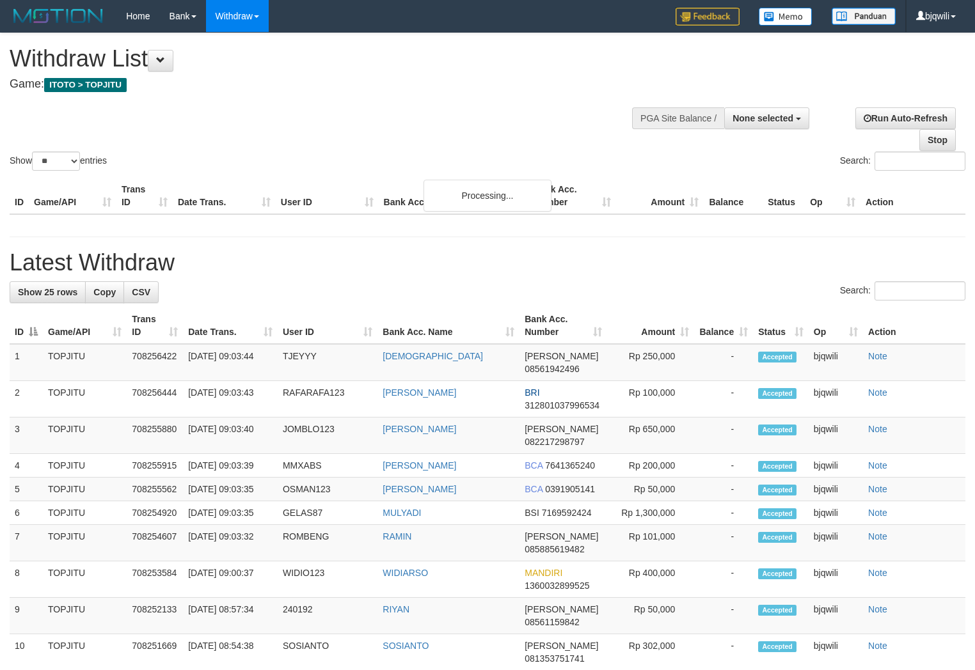
select select
select select "**"
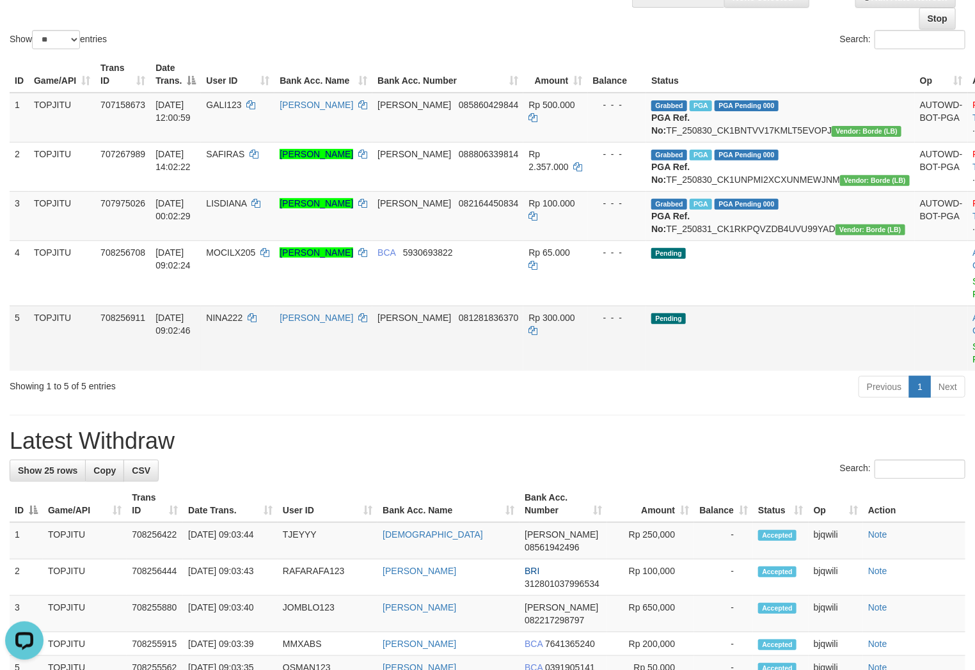
click at [241, 371] on td "NINA222" at bounding box center [238, 338] width 74 height 65
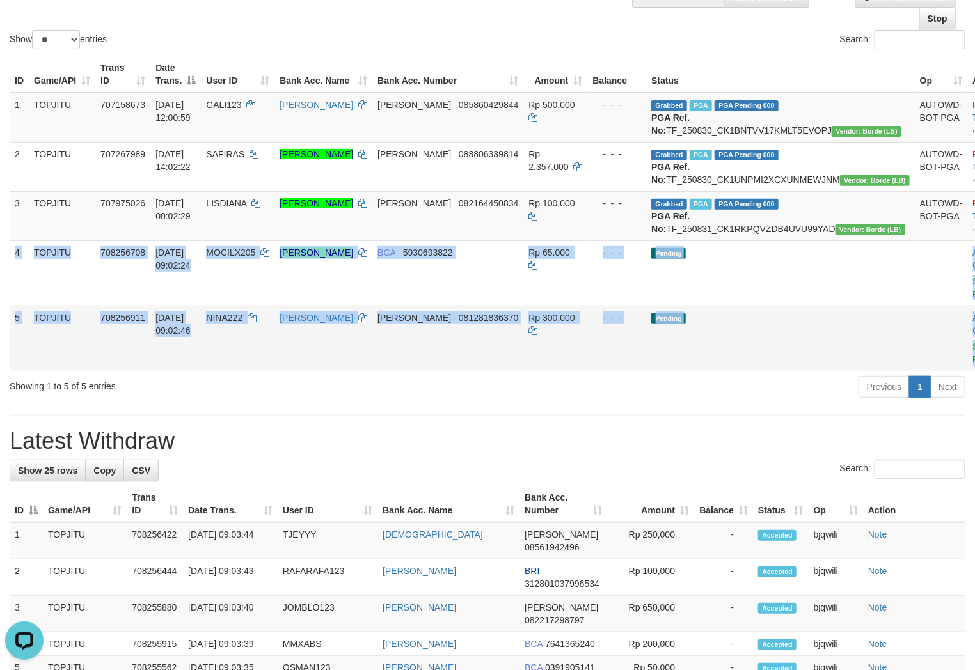
drag, startPoint x: 14, startPoint y: 290, endPoint x: 965, endPoint y: 400, distance: 956.9
click at [965, 371] on tbody "1 TOPJITU 707158673 30/08/2025 12:00:59 GALI123 MOH GOZALI DANA 085860429844 Rp…" at bounding box center [521, 232] width 1022 height 278
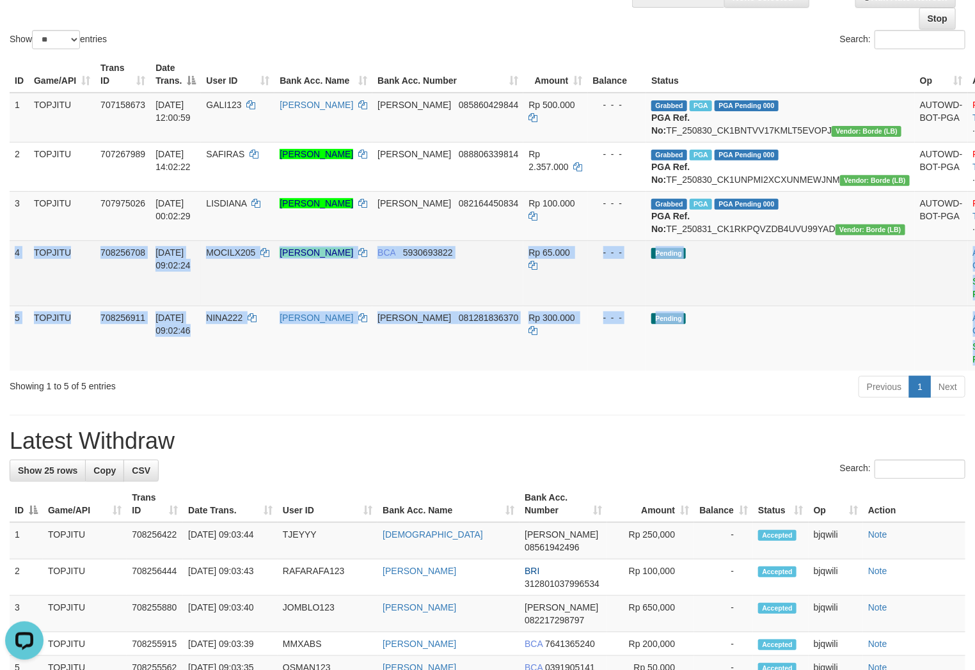
copy tbody "4 TOPJITU 708256708 31/08/2025 09:02:24 MOCILX205 KURNIA ARIF PRABOWO BCA 59306…"
click at [788, 306] on td "Pending" at bounding box center [780, 273] width 269 height 65
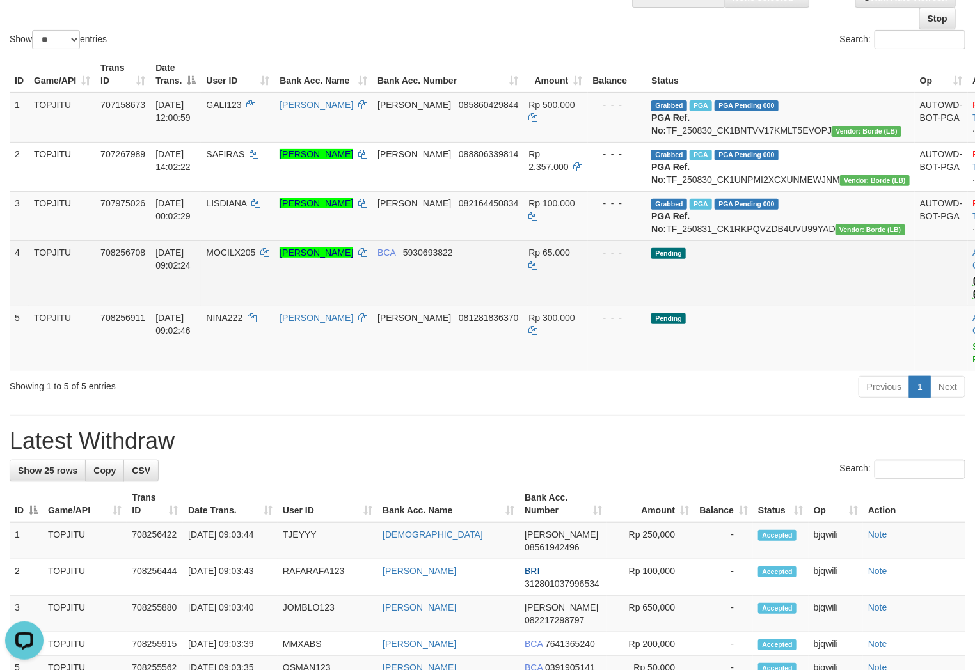
click at [973, 299] on link "Send PGA" at bounding box center [983, 287] width 21 height 23
click at [973, 365] on link "Send PGA" at bounding box center [983, 353] width 21 height 23
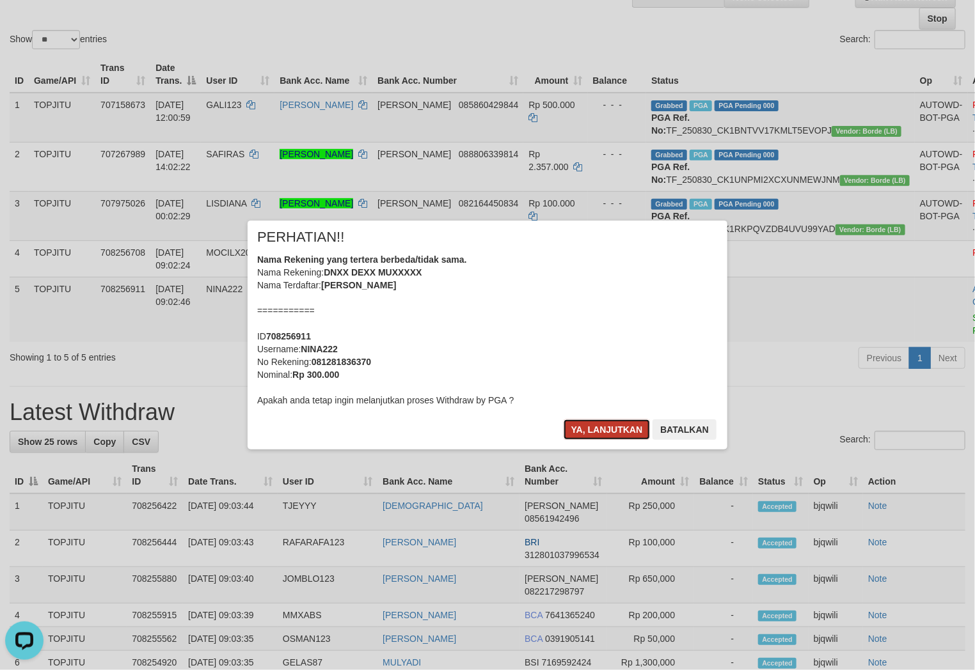
click at [574, 432] on button "Ya, lanjutkan" at bounding box center [607, 430] width 87 height 20
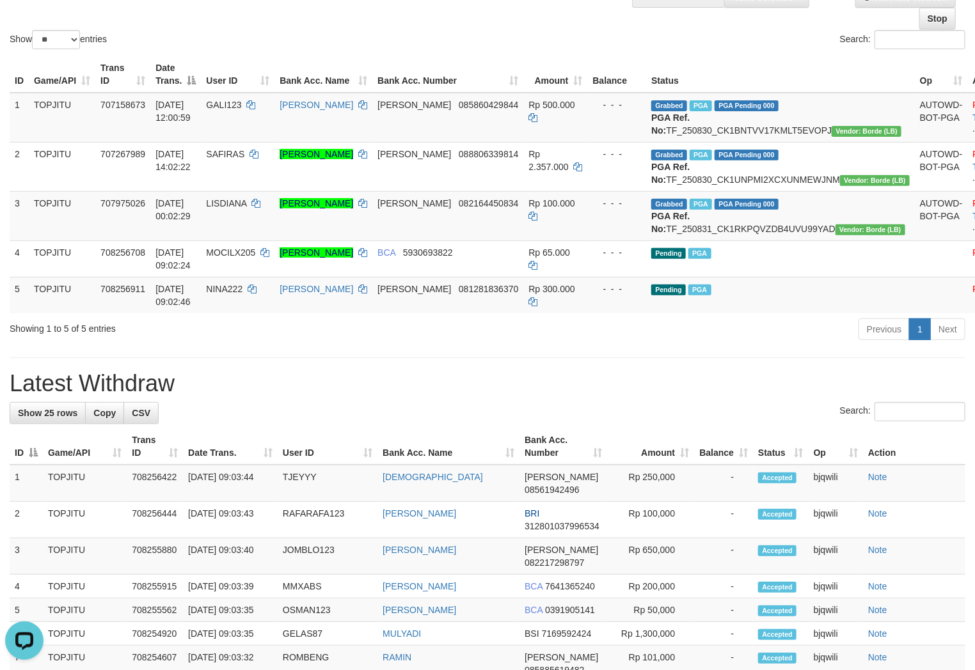
click at [307, 335] on div "Showing 1 to 5 of 5 entries" at bounding box center [203, 326] width 387 height 18
click at [555, 393] on div "**********" at bounding box center [487, 655] width 975 height 1487
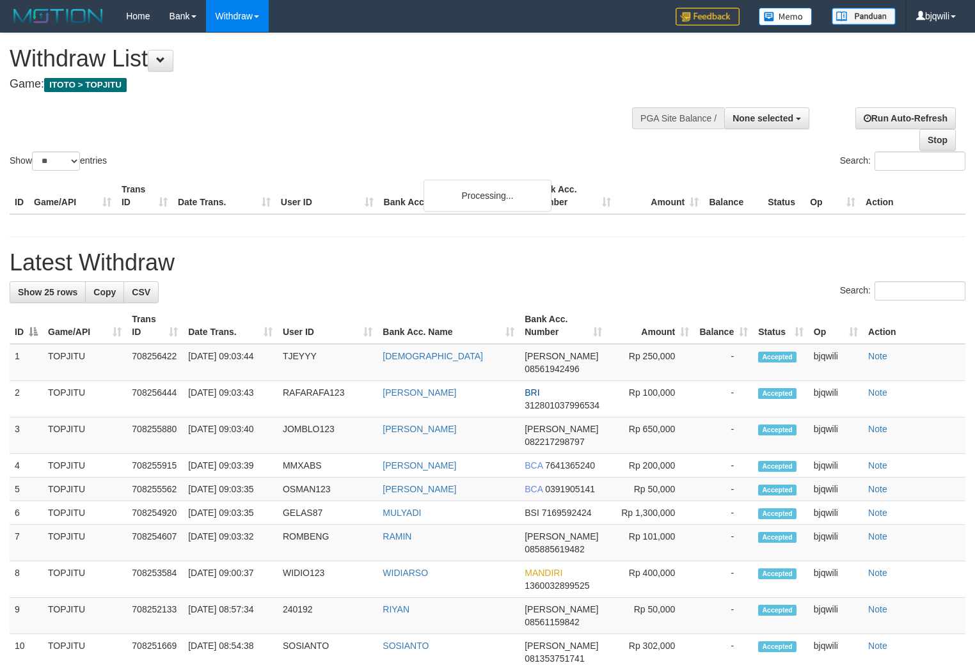
select select
select select "**"
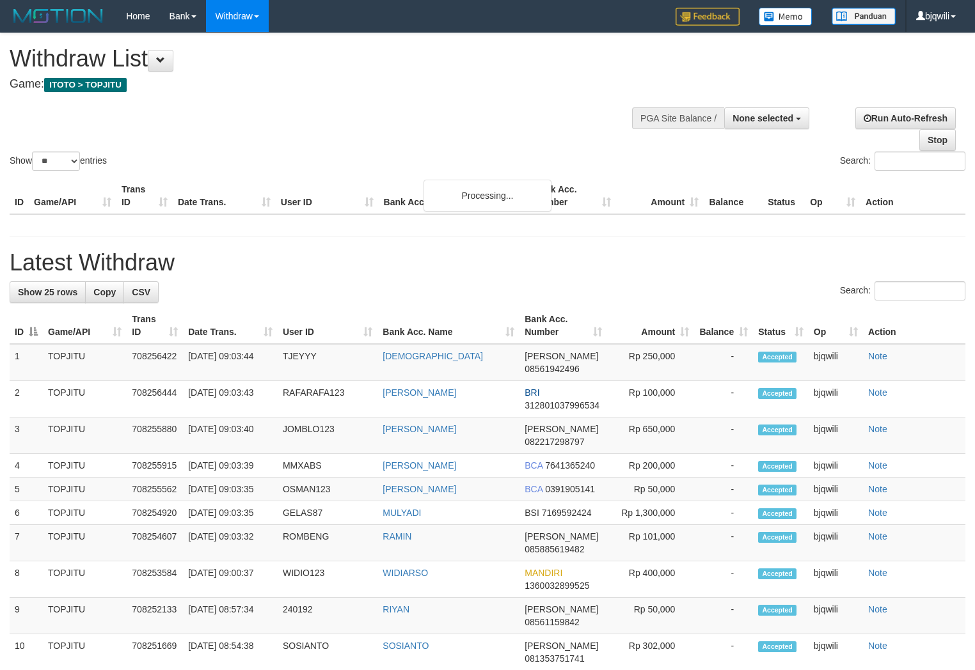
select select
select select "**"
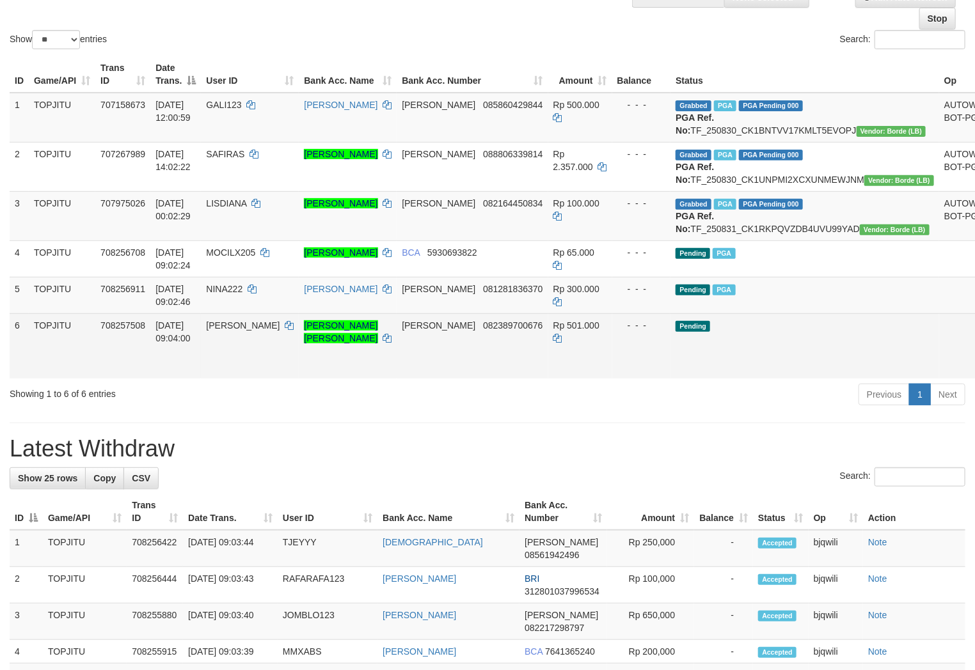
click at [201, 352] on td "[DATE] 09:04:00" at bounding box center [175, 345] width 51 height 65
click at [243, 356] on td "[PERSON_NAME]" at bounding box center [250, 345] width 98 height 65
drag, startPoint x: 244, startPoint y: 356, endPoint x: 237, endPoint y: 356, distance: 7.0
click at [240, 356] on td "[PERSON_NAME]" at bounding box center [250, 345] width 98 height 65
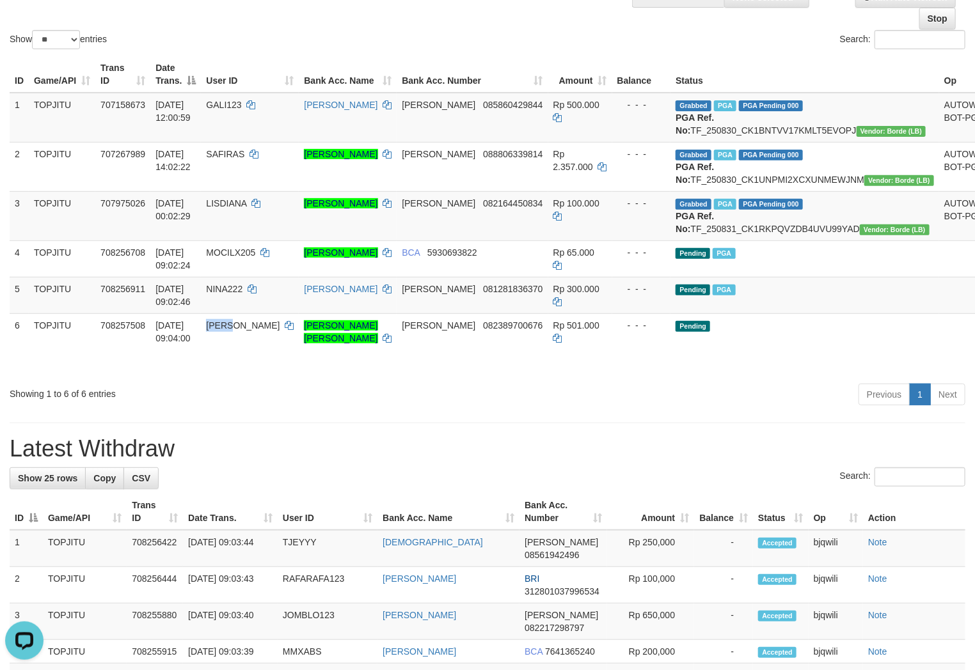
scroll to position [0, 0]
copy span "[PERSON_NAME]"
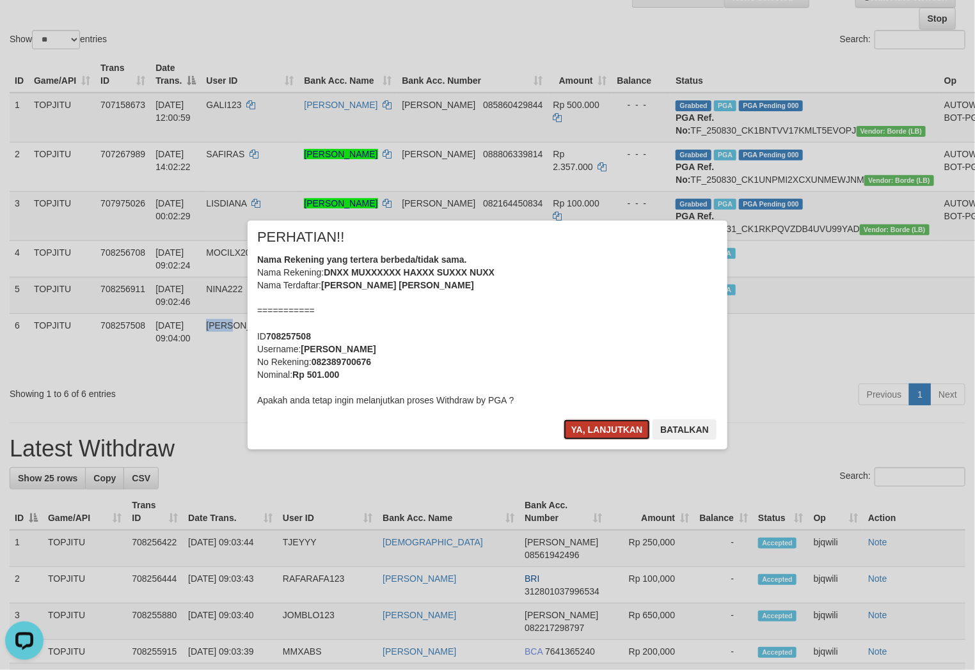
click at [581, 434] on button "Ya, lanjutkan" at bounding box center [607, 430] width 87 height 20
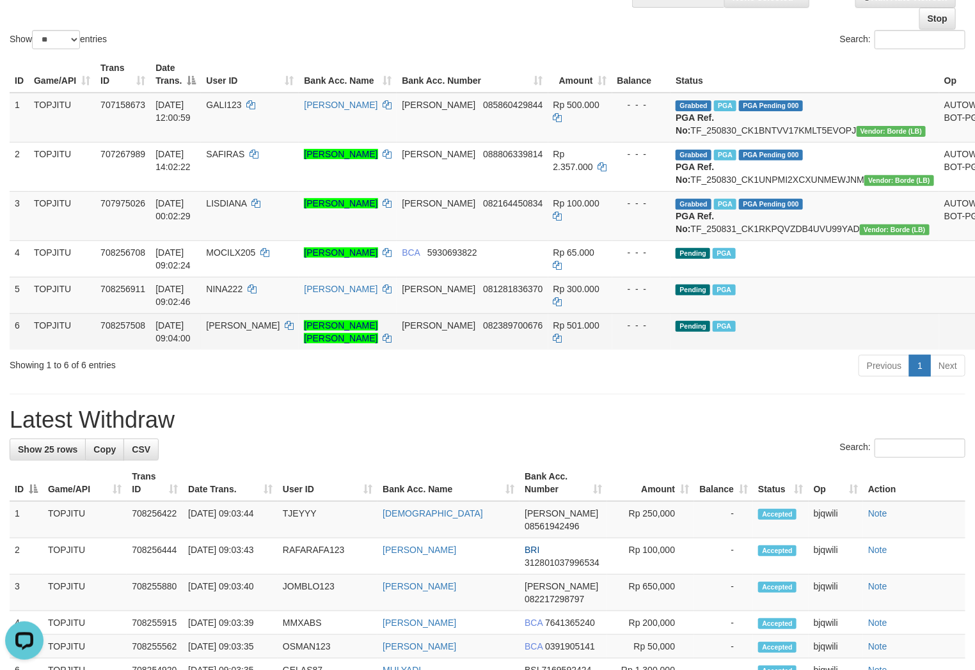
click at [329, 350] on td "[PERSON_NAME] [PERSON_NAME]" at bounding box center [348, 331] width 98 height 36
click at [383, 343] on icon at bounding box center [387, 338] width 9 height 9
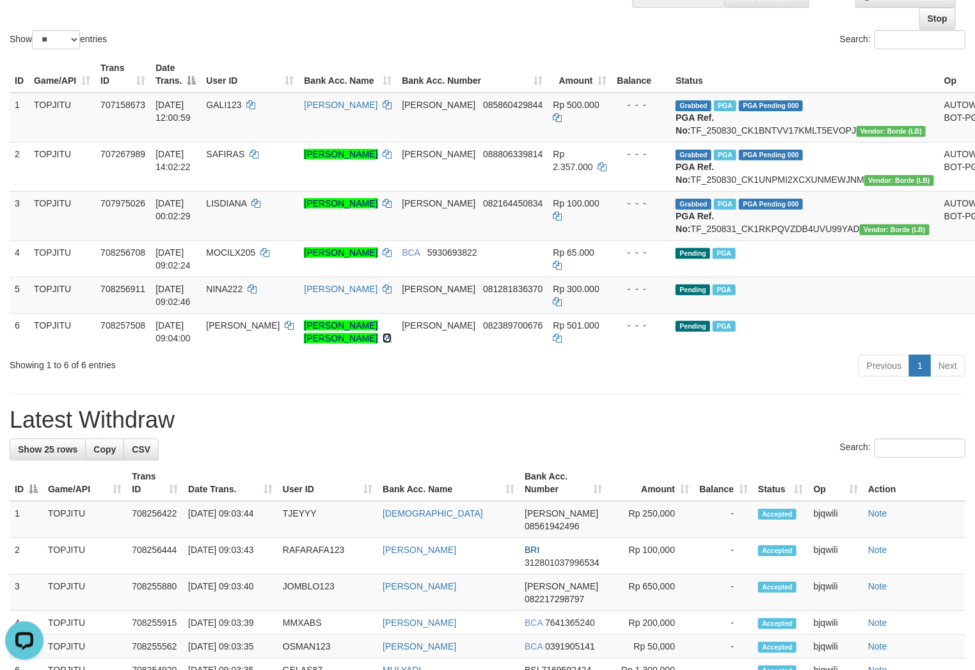
drag, startPoint x: 327, startPoint y: 386, endPoint x: 498, endPoint y: 417, distance: 173.6
click at [383, 343] on icon at bounding box center [387, 338] width 9 height 9
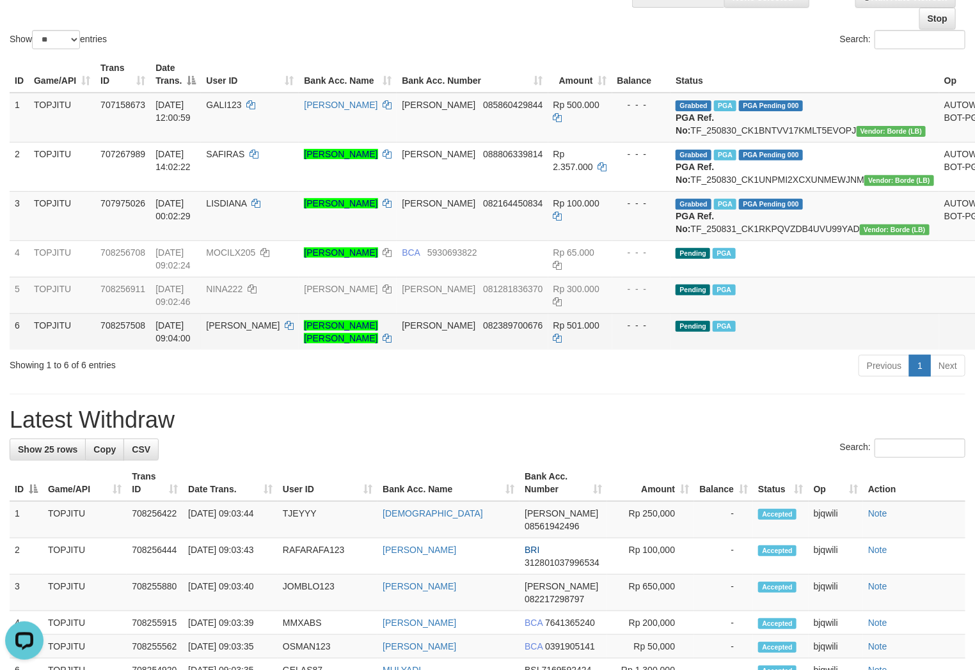
click at [723, 350] on td "Pending PGA" at bounding box center [804, 331] width 269 height 36
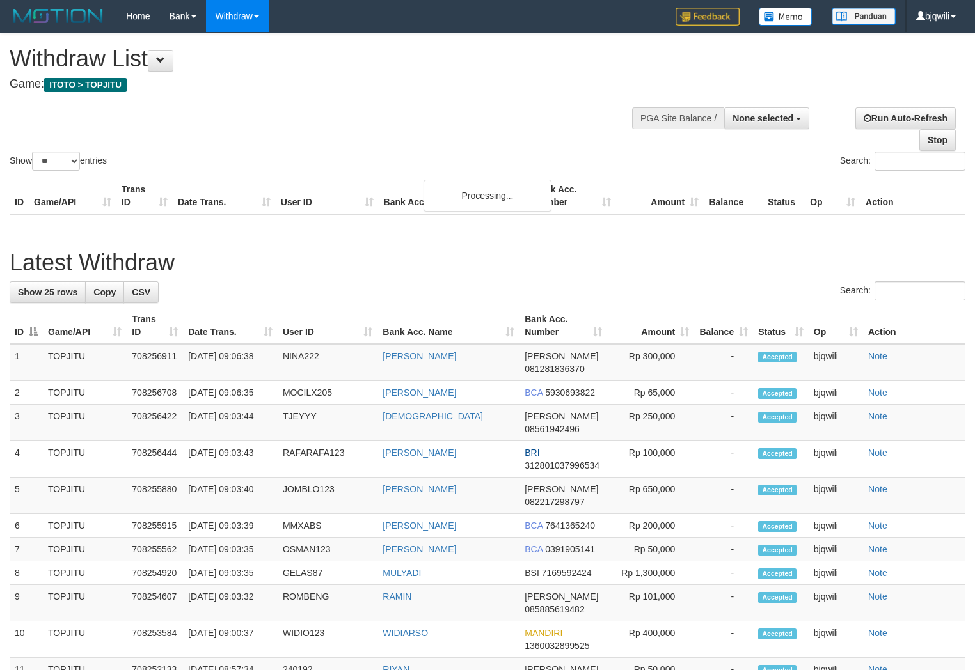
select select
select select "**"
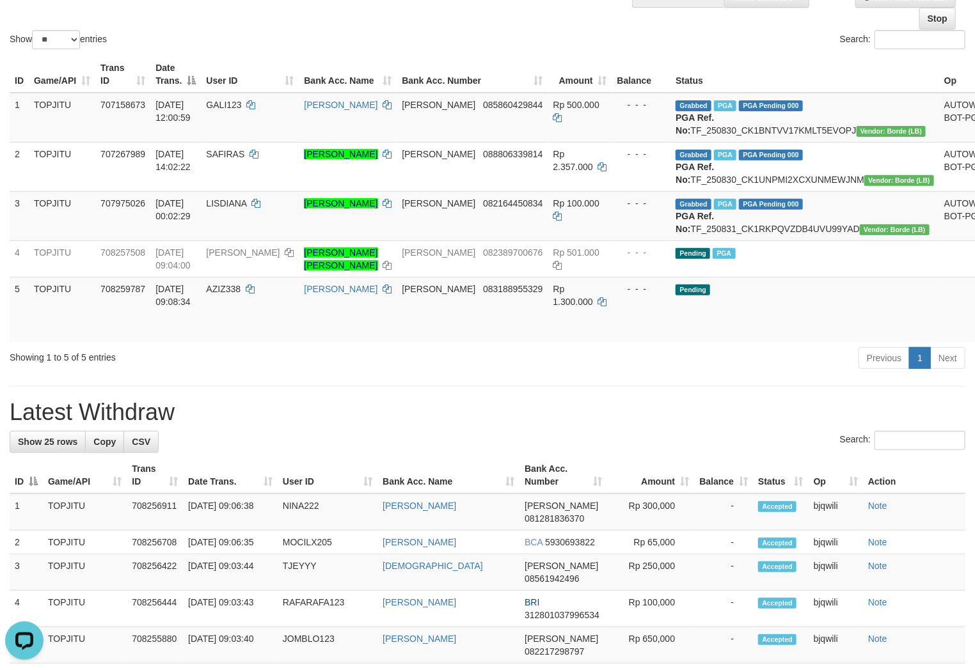
click at [328, 346] on div "ID Game/API Trans ID Date Trans. User ID Bank Acc. Name Bank Acc. Number Amount…" at bounding box center [487, 199] width 975 height 294
click at [383, 294] on icon at bounding box center [387, 289] width 9 height 9
click at [408, 494] on th "Bank Acc. Name" at bounding box center [448, 475] width 142 height 36
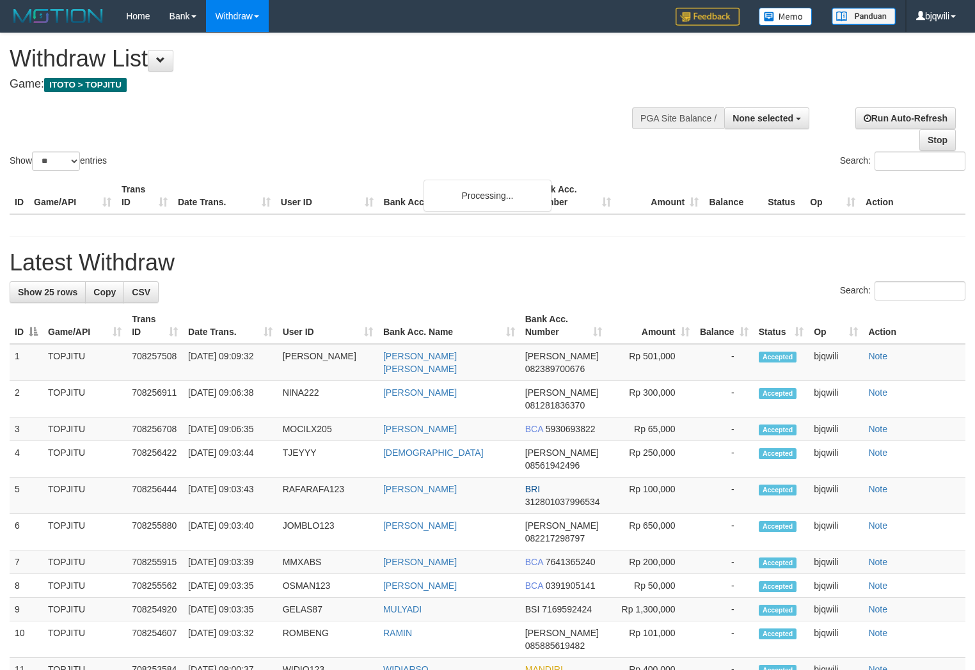
select select
select select "**"
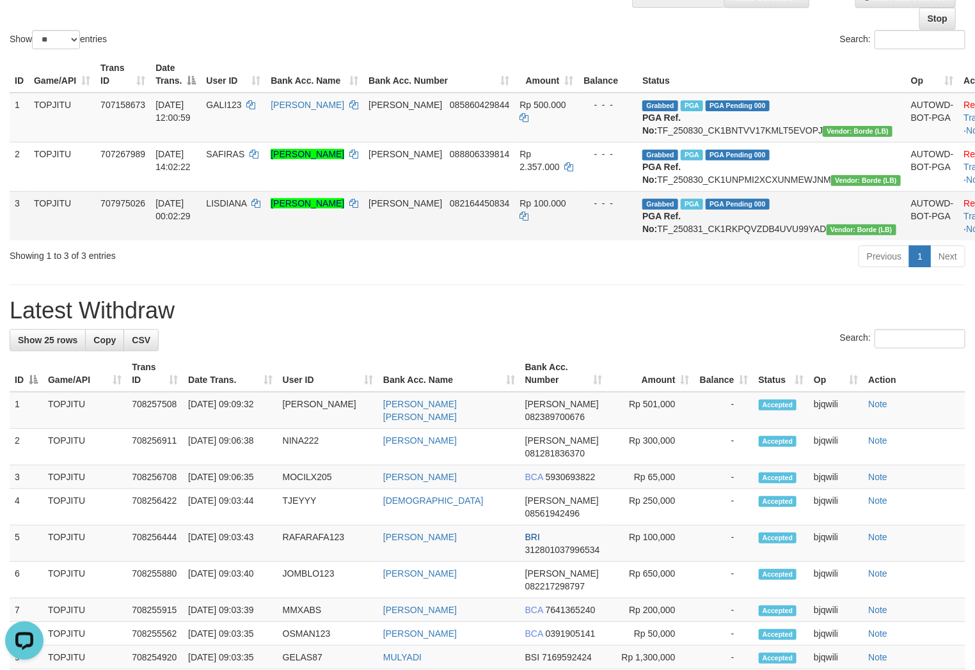
click at [510, 241] on td "[PERSON_NAME] 082164450834" at bounding box center [438, 215] width 151 height 49
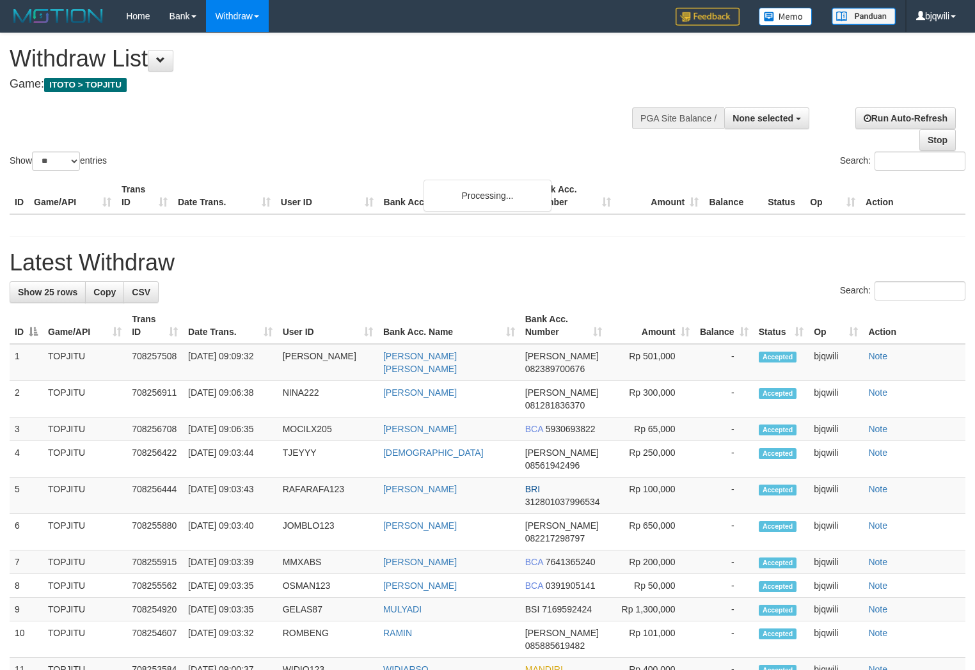
select select
select select "**"
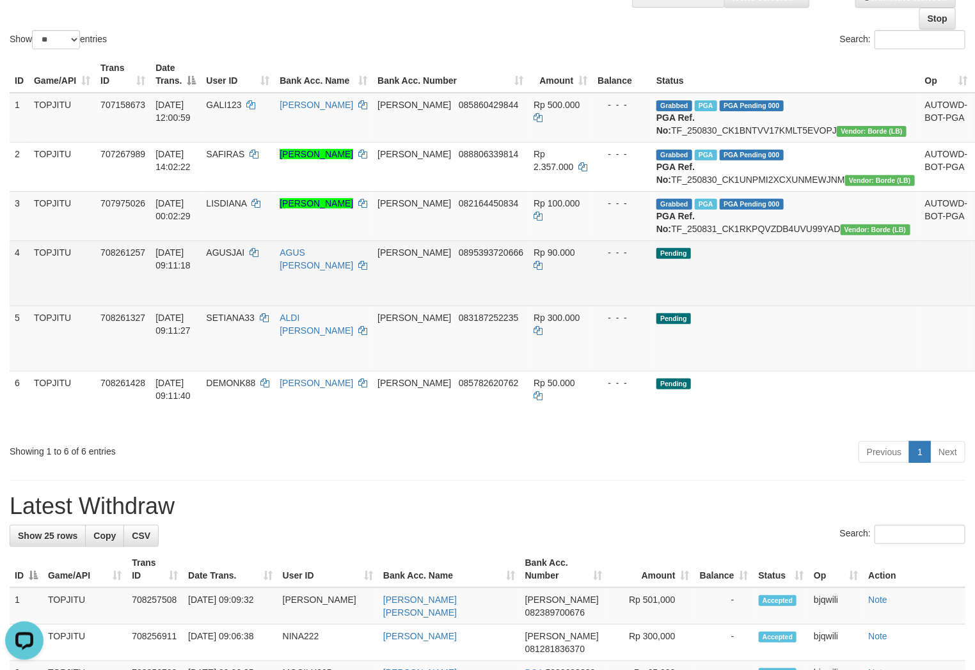
click at [337, 306] on td "AGUS [PERSON_NAME]" at bounding box center [323, 273] width 98 height 65
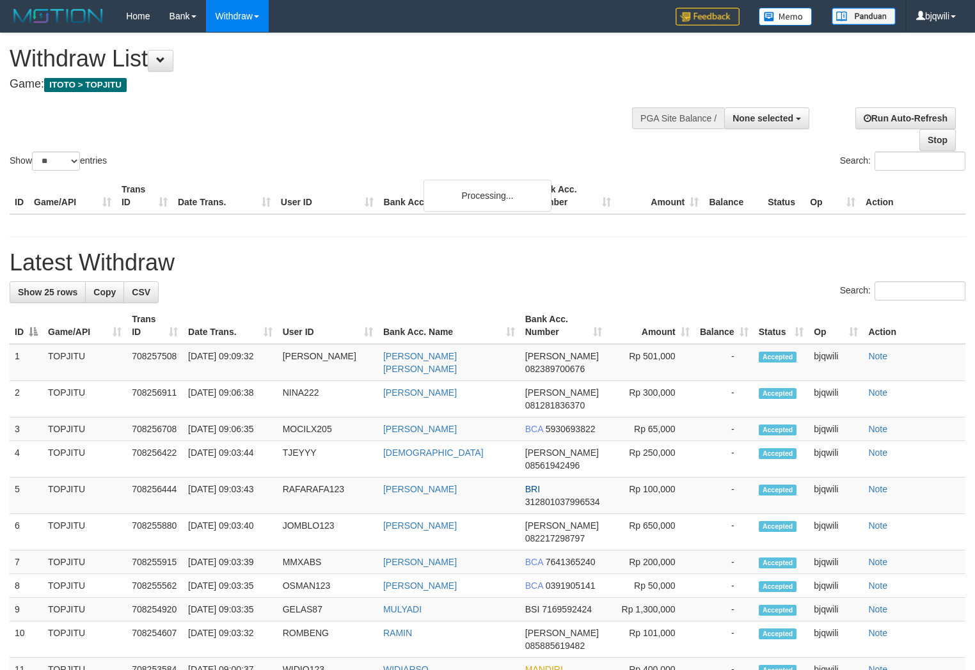
select select
select select "**"
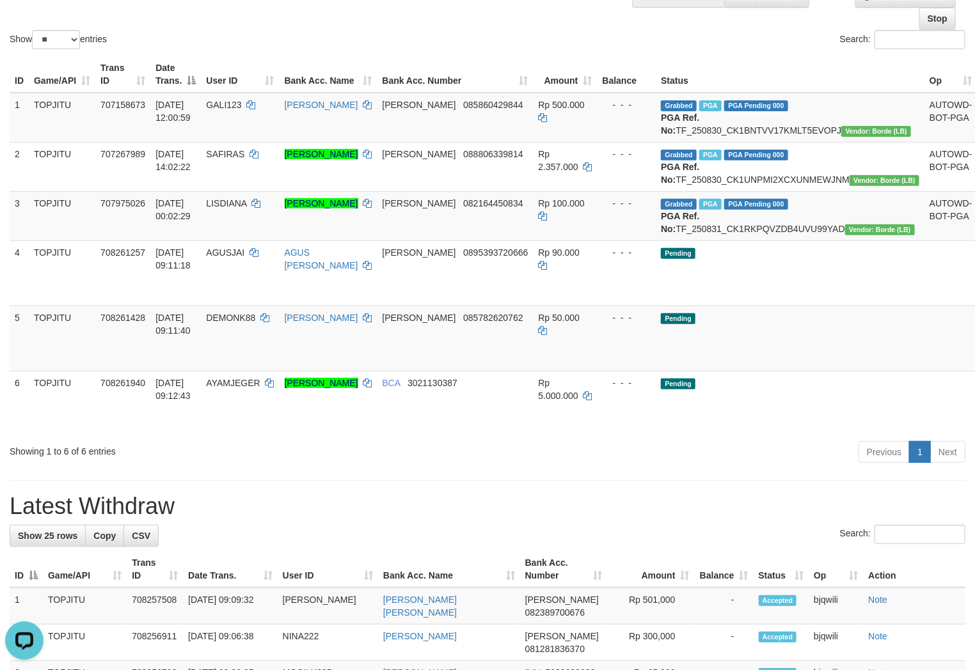
click at [271, 458] on div "Showing 1 to 6 of 6 entries" at bounding box center [203, 449] width 387 height 18
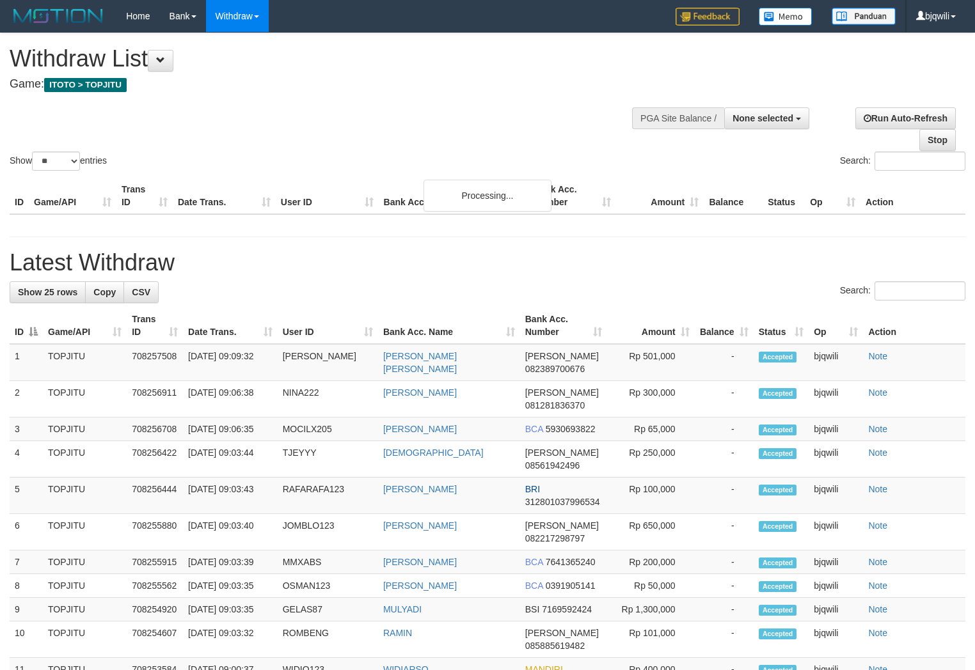
select select
select select "**"
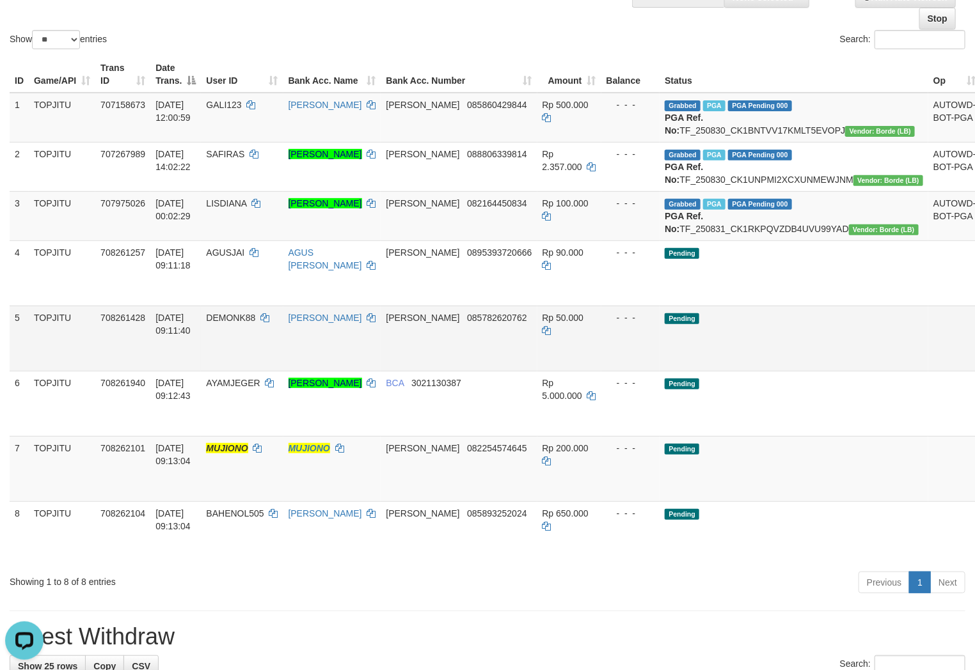
scroll to position [264, 0]
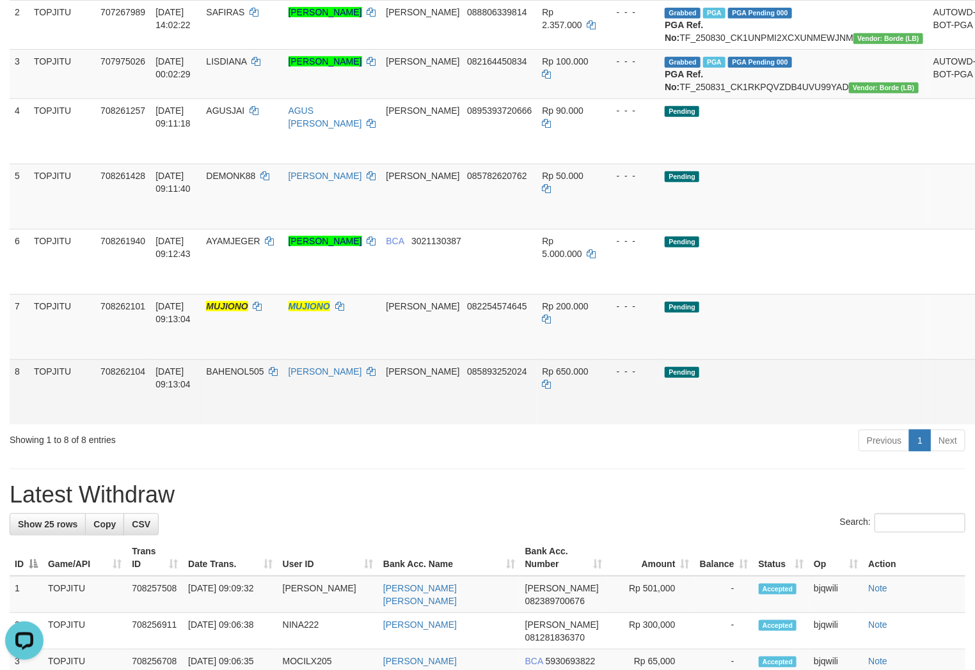
click at [649, 425] on td "- - -" at bounding box center [630, 391] width 59 height 65
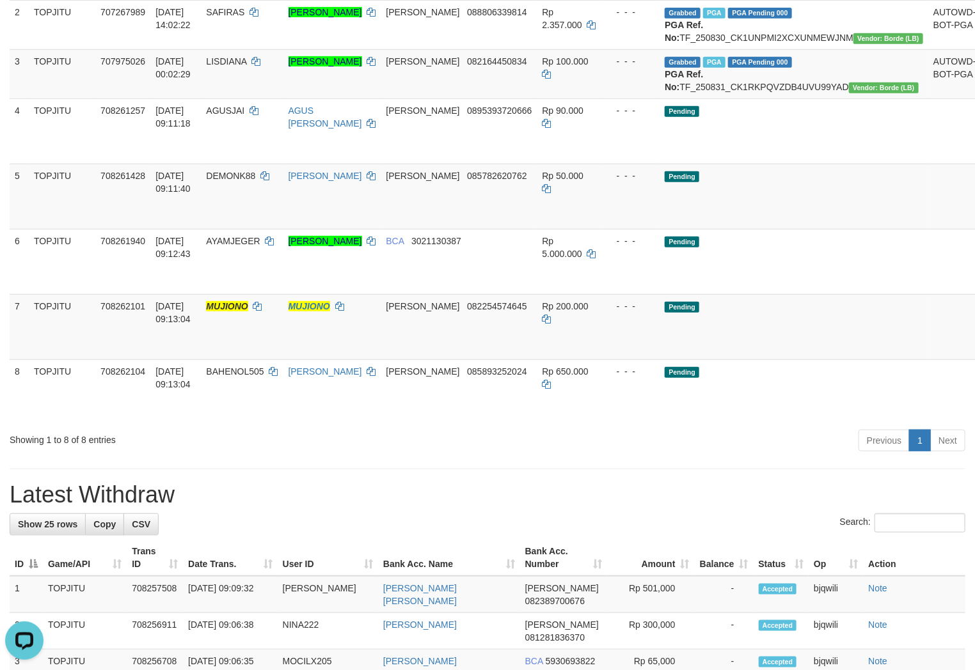
click at [278, 456] on div "Showing 1 to 8 of 8 entries Previous 1 Next" at bounding box center [487, 443] width 975 height 28
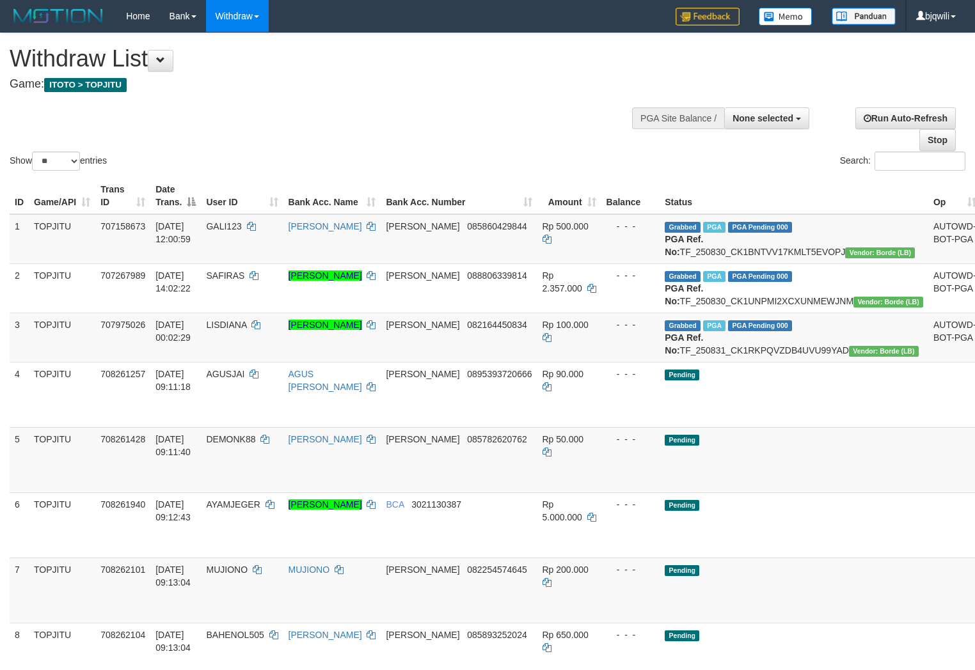
select select
select select "**"
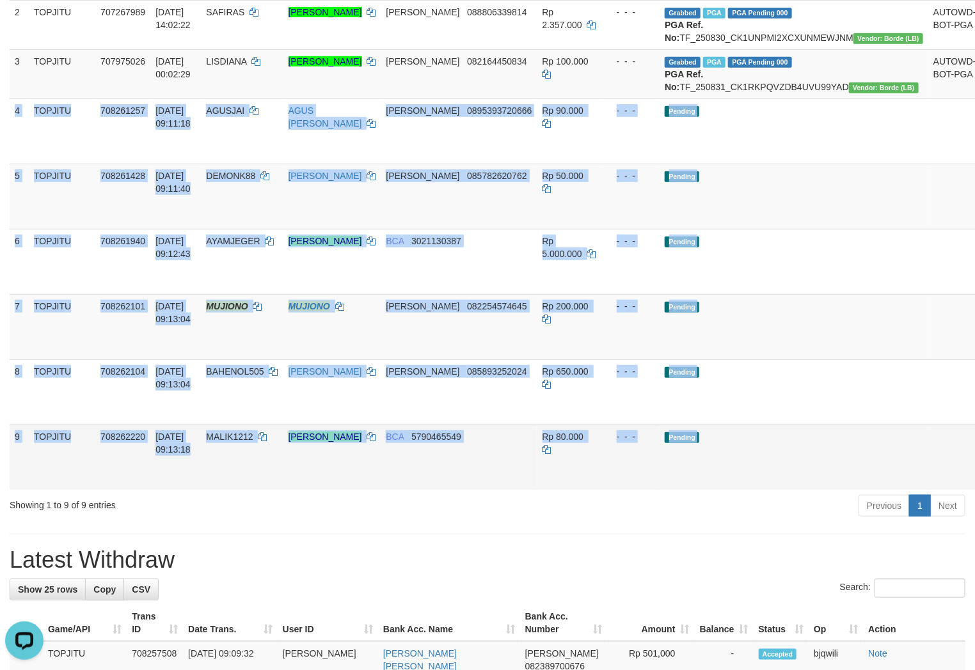
drag, startPoint x: 16, startPoint y: 150, endPoint x: 938, endPoint y: 520, distance: 994.0
click at [938, 490] on tbody "1 TOPJITU 707158673 30/08/2025 12:00:59 GALI123 MOH GOZALI DANA 085860429844 Rp…" at bounding box center [527, 220] width 1035 height 539
copy tbody "4 TOPJITU 708261257 31/08/2025 09:11:18 AGUSJAI AGUS JAI DANA 0895393720666 Rp …"
click at [779, 209] on td "Pending" at bounding box center [793, 196] width 269 height 65
click at [770, 229] on td "Pending" at bounding box center [793, 196] width 269 height 65
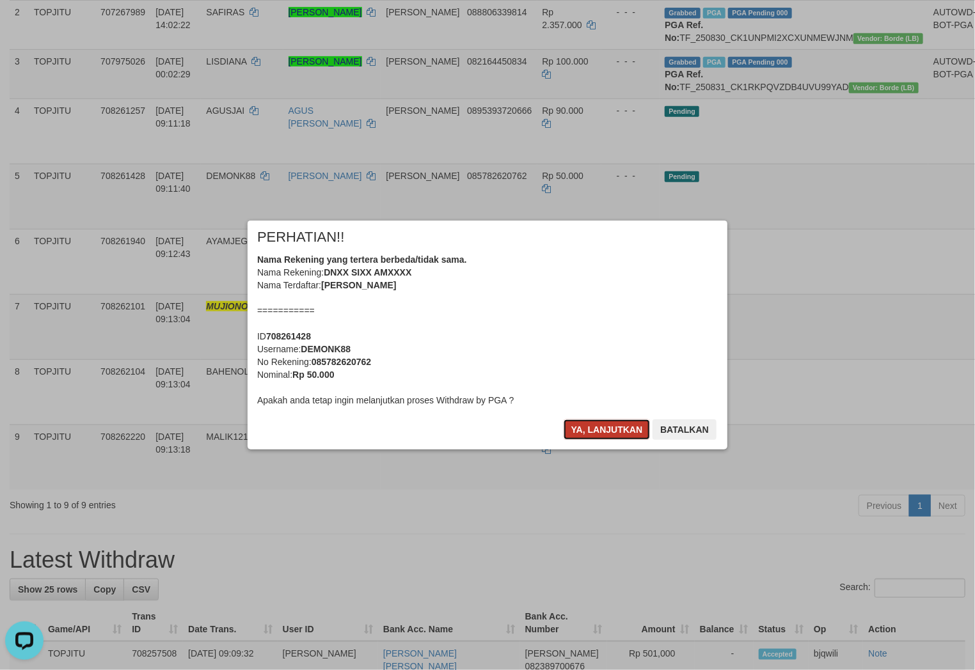
click at [585, 427] on button "Ya, lanjutkan" at bounding box center [607, 430] width 87 height 20
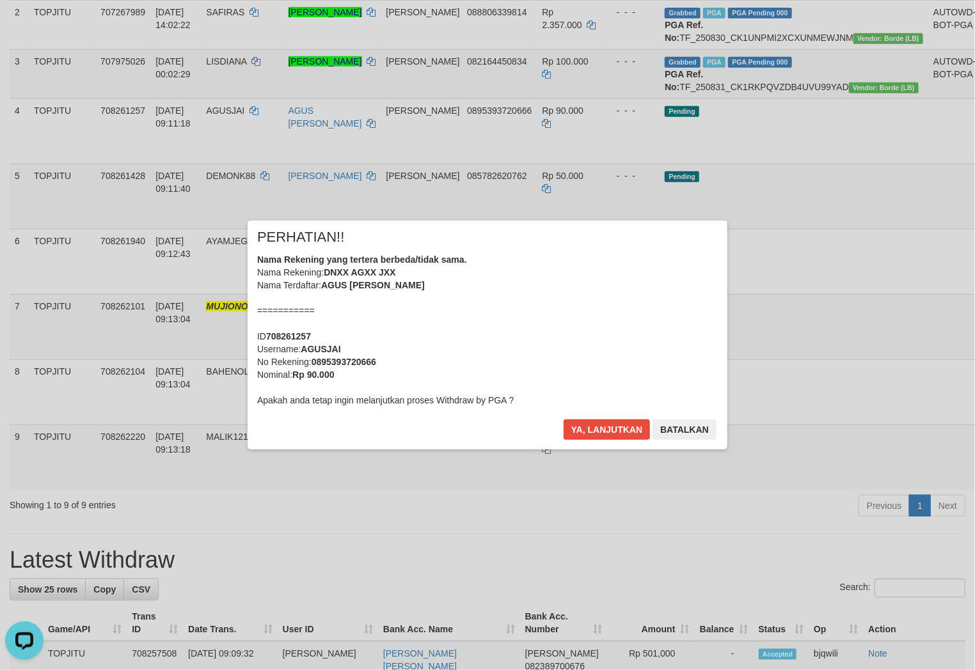
click at [569, 388] on button "Ya, lanjutkan" at bounding box center [546, 382] width 43 height 10
click at [585, 427] on button "Ya, lanjutkan" at bounding box center [607, 430] width 87 height 20
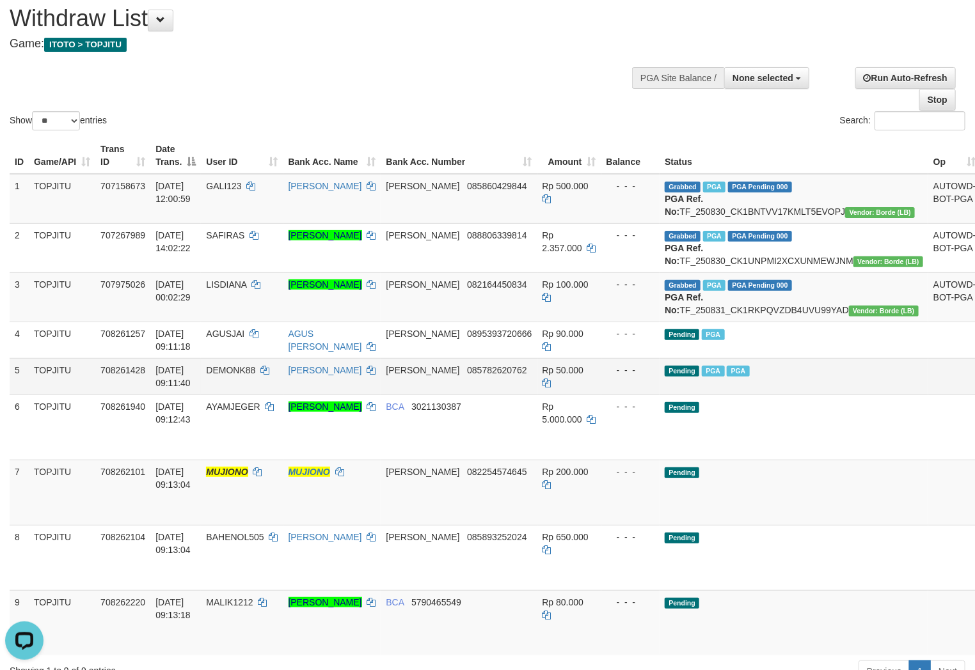
scroll to position [324, 0]
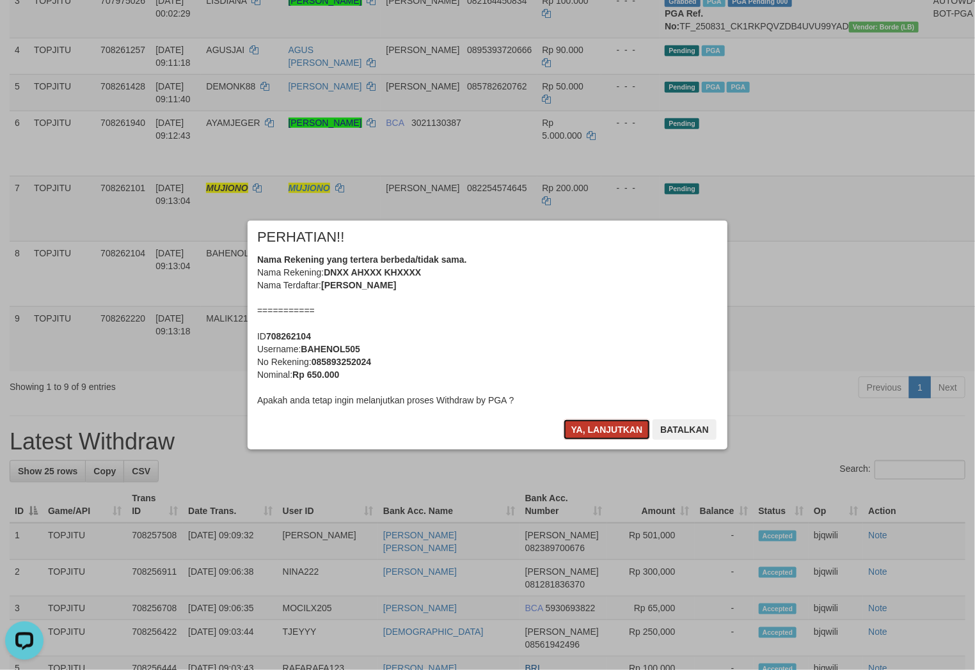
click at [584, 432] on button "Ya, lanjutkan" at bounding box center [607, 430] width 87 height 20
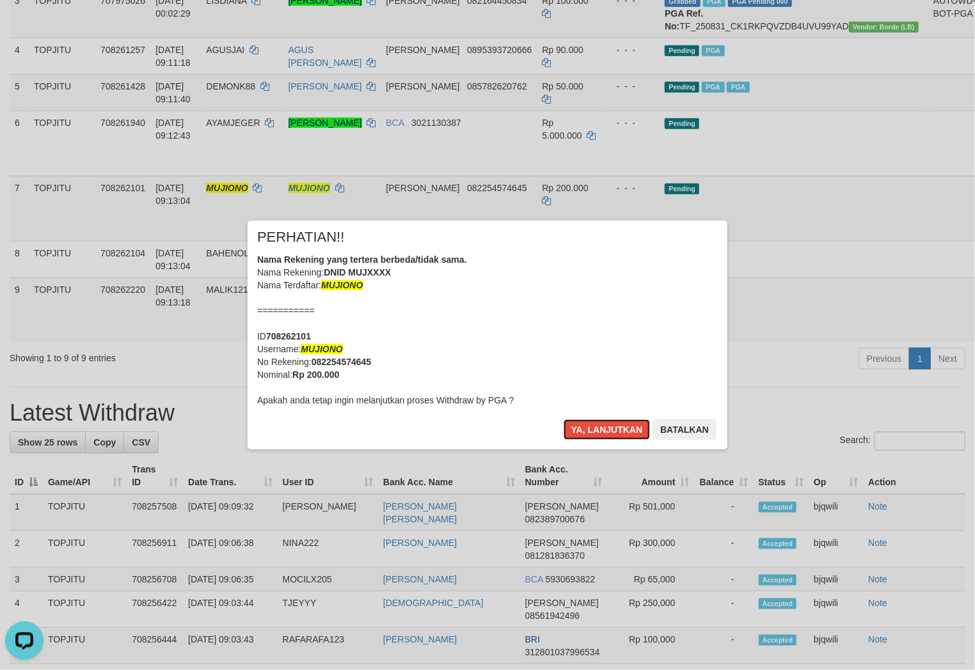
click at [585, 431] on button "Ya, lanjutkan" at bounding box center [607, 430] width 87 height 20
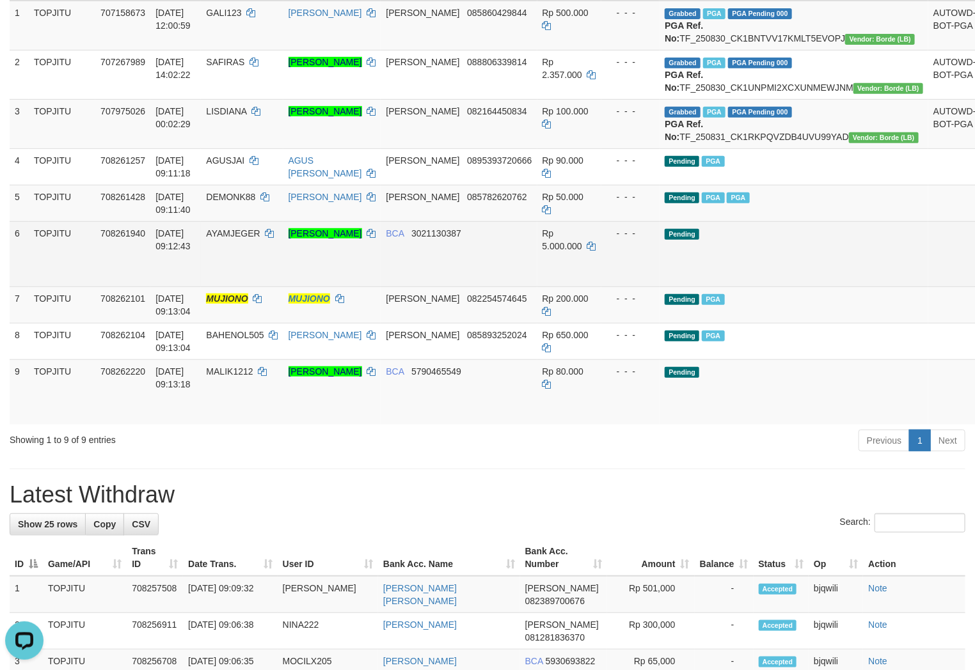
scroll to position [244, 0]
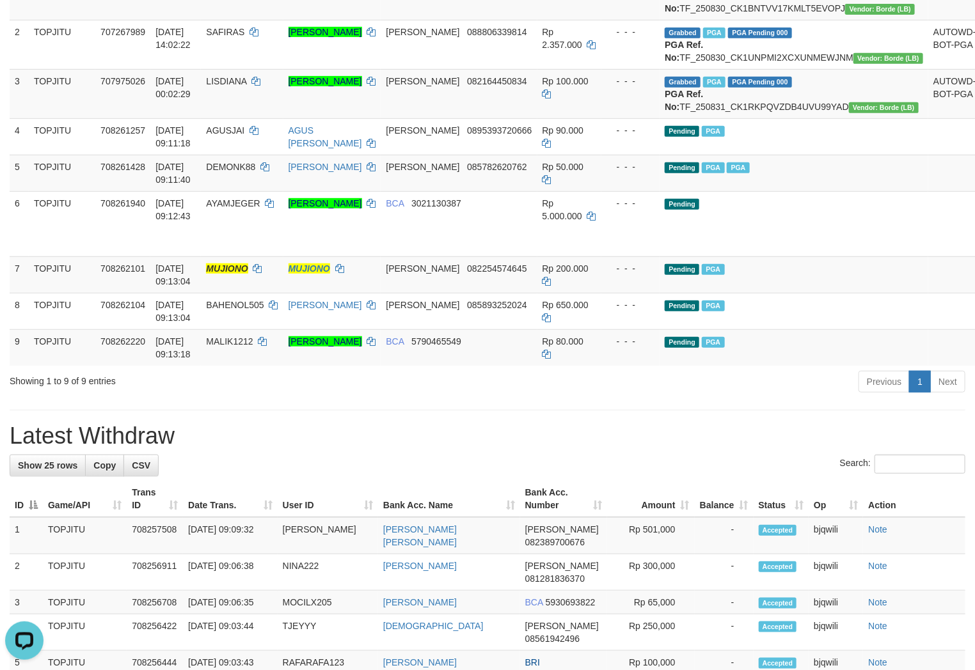
click at [233, 388] on div "Showing 1 to 9 of 9 entries" at bounding box center [203, 379] width 387 height 18
click at [667, 438] on div "**********" at bounding box center [487, 614] width 975 height 1648
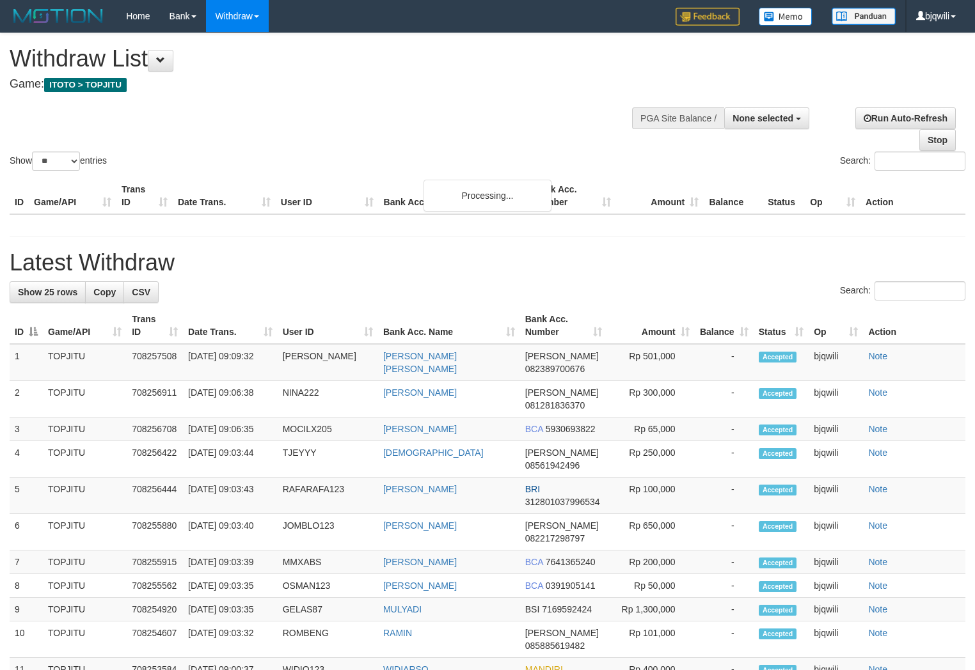
select select
select select "**"
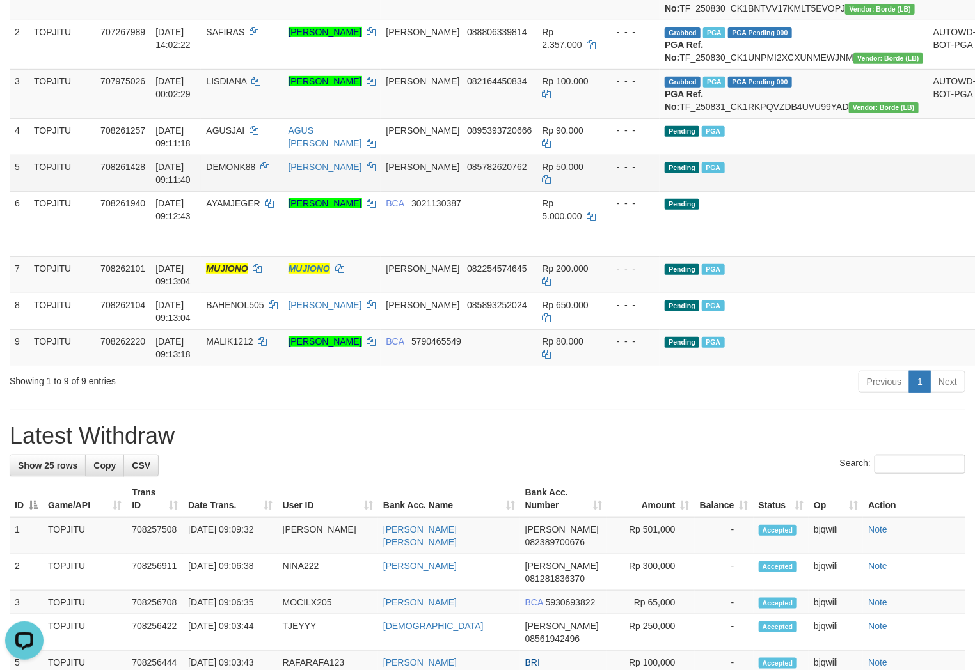
click at [340, 191] on td "[PERSON_NAME]" at bounding box center [332, 173] width 98 height 36
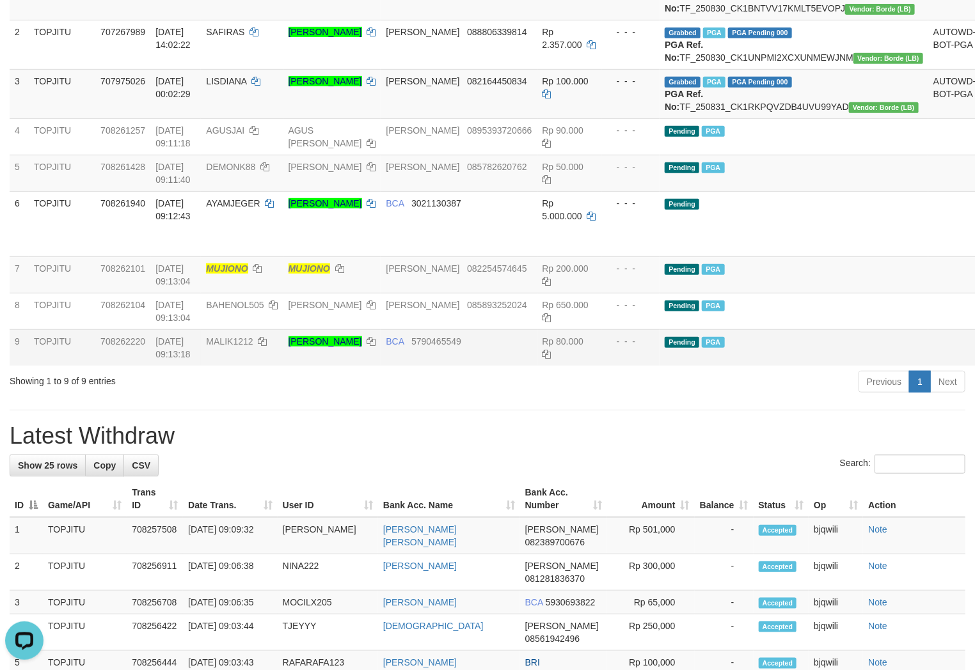
click at [624, 366] on td "- - -" at bounding box center [630, 347] width 59 height 36
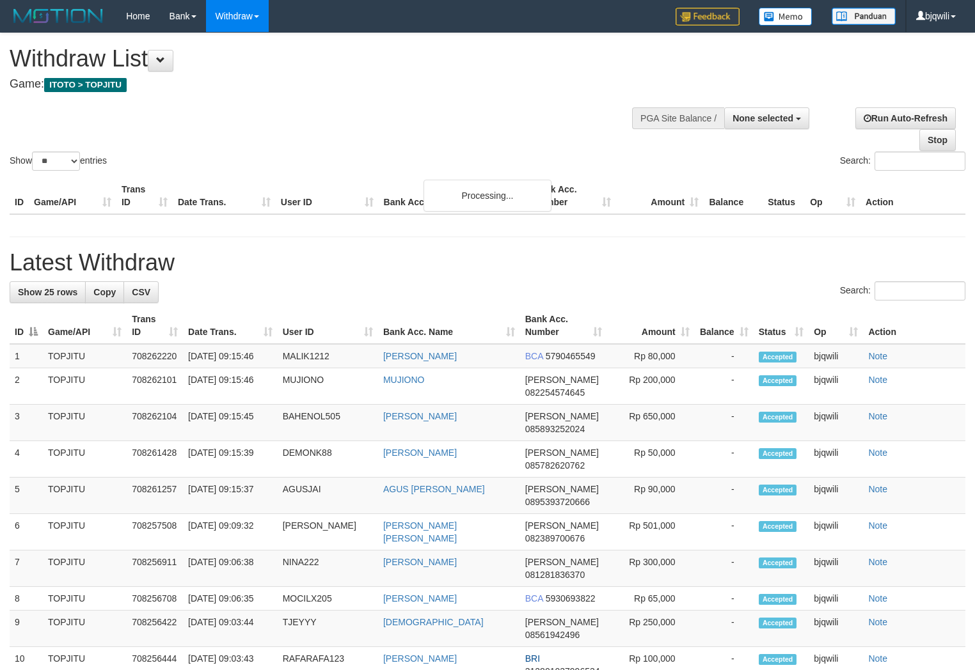
select select
select select "**"
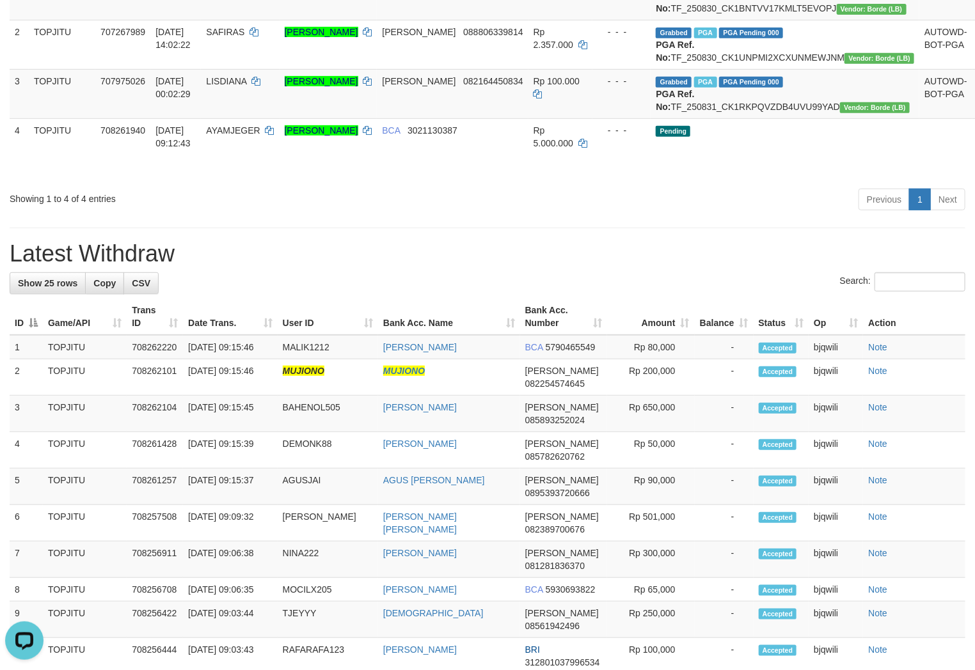
drag, startPoint x: 330, startPoint y: 254, endPoint x: 317, endPoint y: 281, distance: 30.3
click at [330, 254] on div "**********" at bounding box center [487, 523] width 975 height 1466
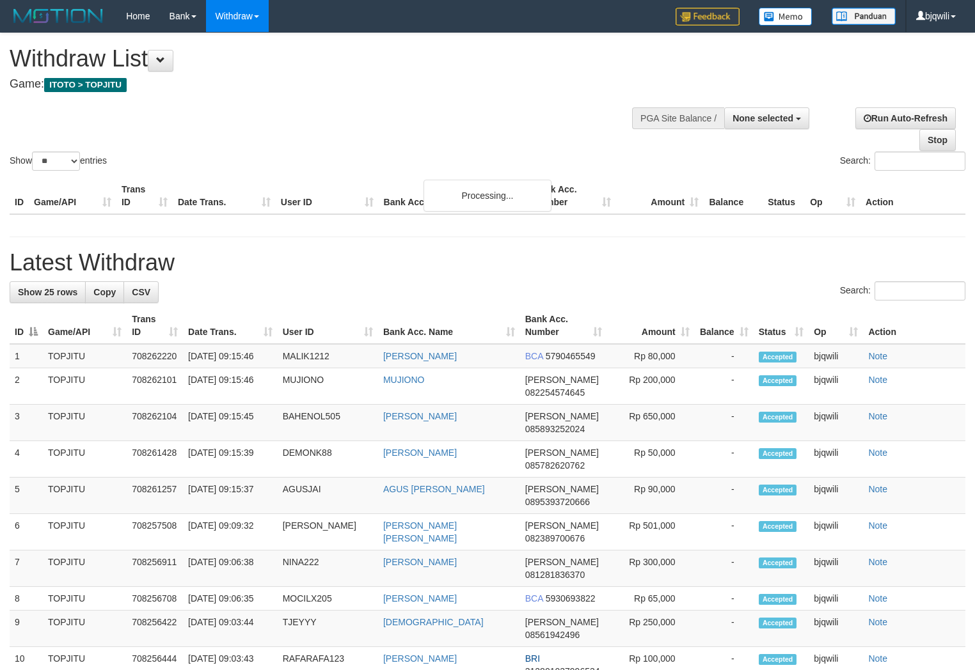
select select
select select "**"
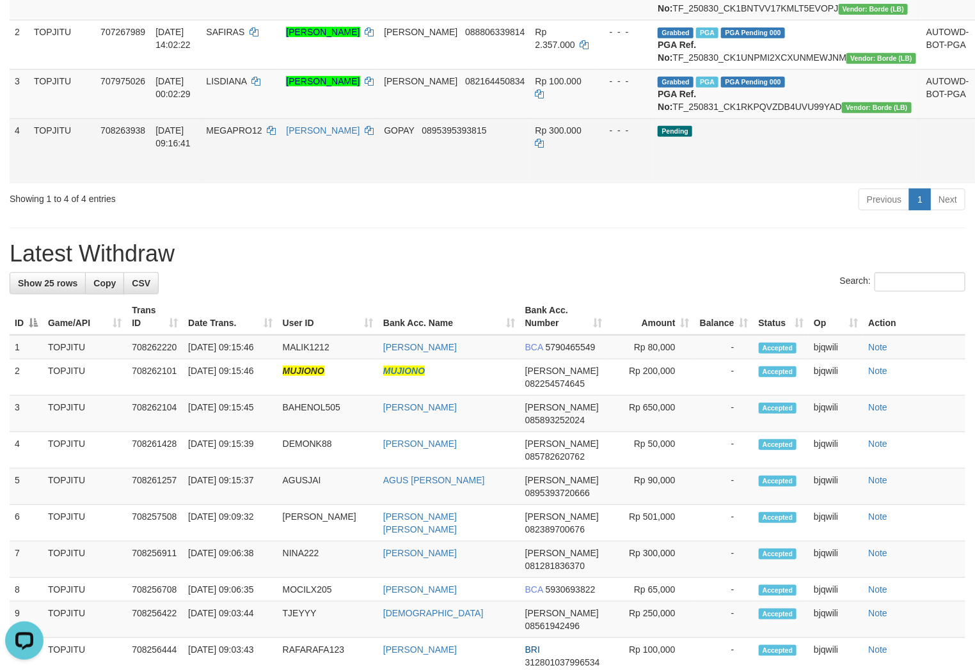
click at [258, 136] on span "MEGAPRO12" at bounding box center [234, 130] width 56 height 10
click at [252, 136] on span "MEGAPRO12" at bounding box center [234, 130] width 56 height 10
copy span "MEGAPRO12"
click at [974, 177] on link "Send PGA" at bounding box center [989, 165] width 21 height 23
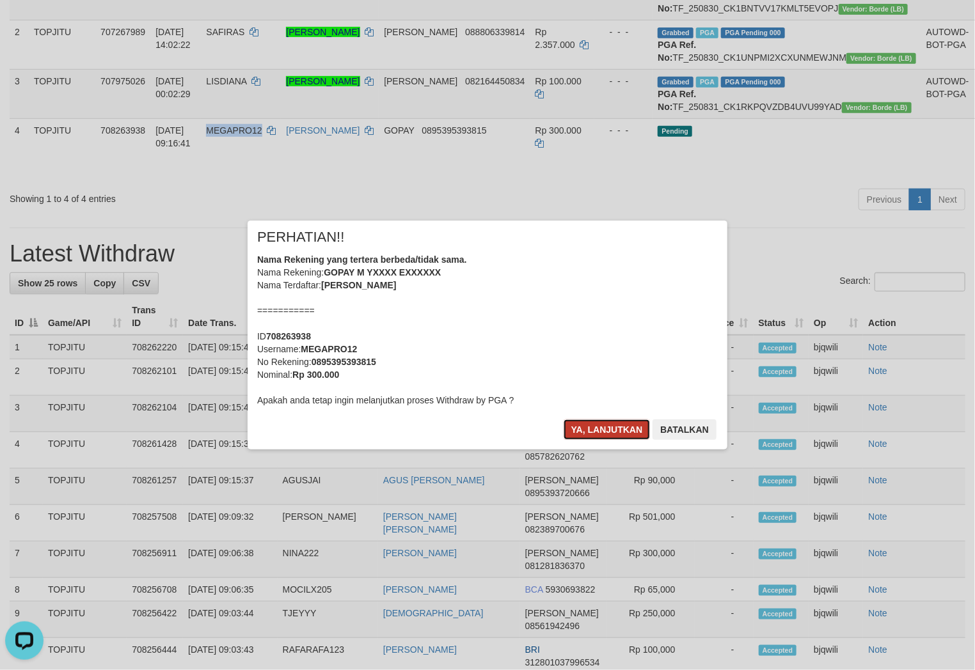
click at [597, 430] on button "Ya, lanjutkan" at bounding box center [607, 430] width 87 height 20
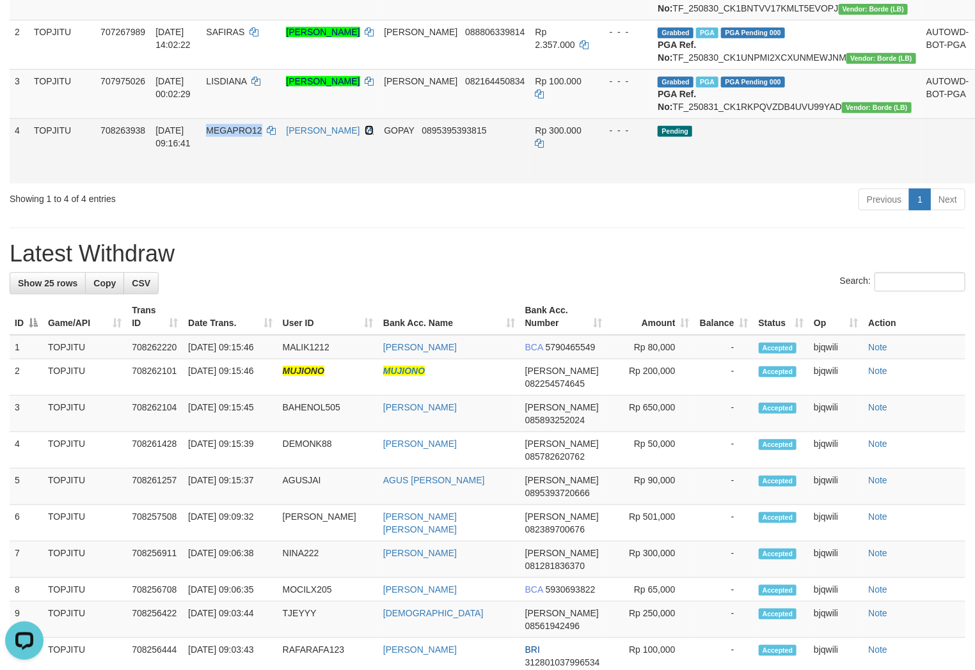
click at [374, 135] on icon at bounding box center [369, 130] width 9 height 9
copy span "MEGAPRO12"
click at [374, 135] on icon at bounding box center [369, 130] width 9 height 9
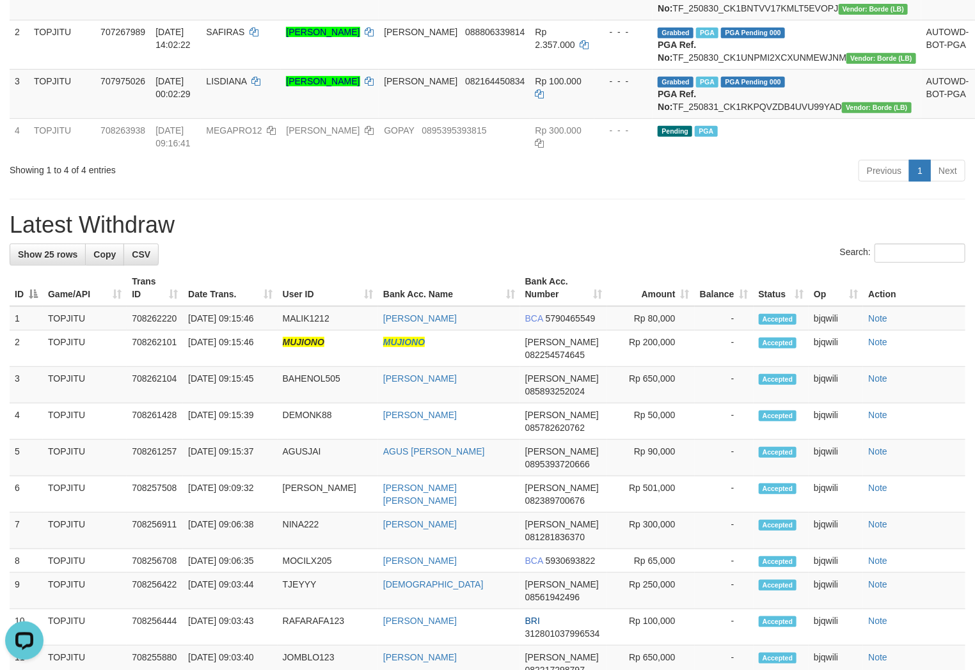
drag, startPoint x: 581, startPoint y: 276, endPoint x: 549, endPoint y: 281, distance: 32.4
click at [581, 238] on h1 "Latest Withdraw" at bounding box center [488, 225] width 956 height 26
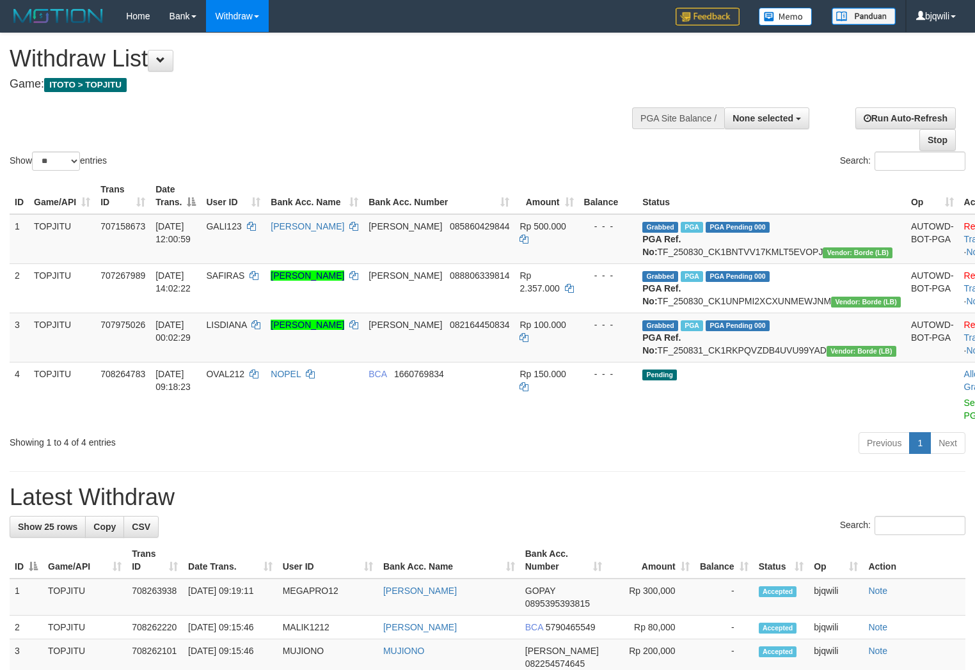
select select
select select "**"
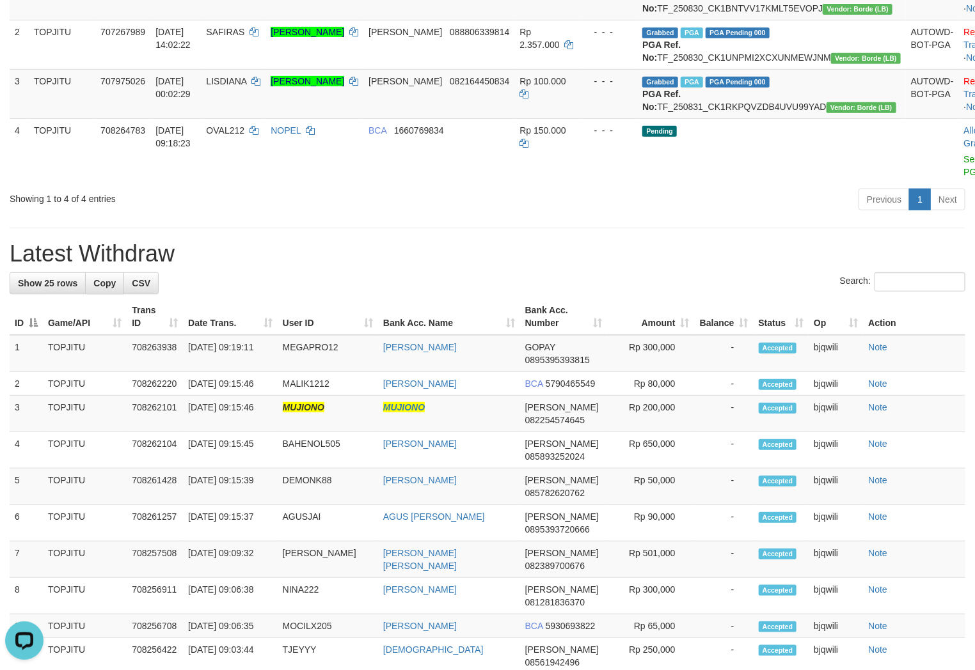
click at [228, 205] on div "Showing 1 to 4 of 4 entries" at bounding box center [203, 196] width 387 height 18
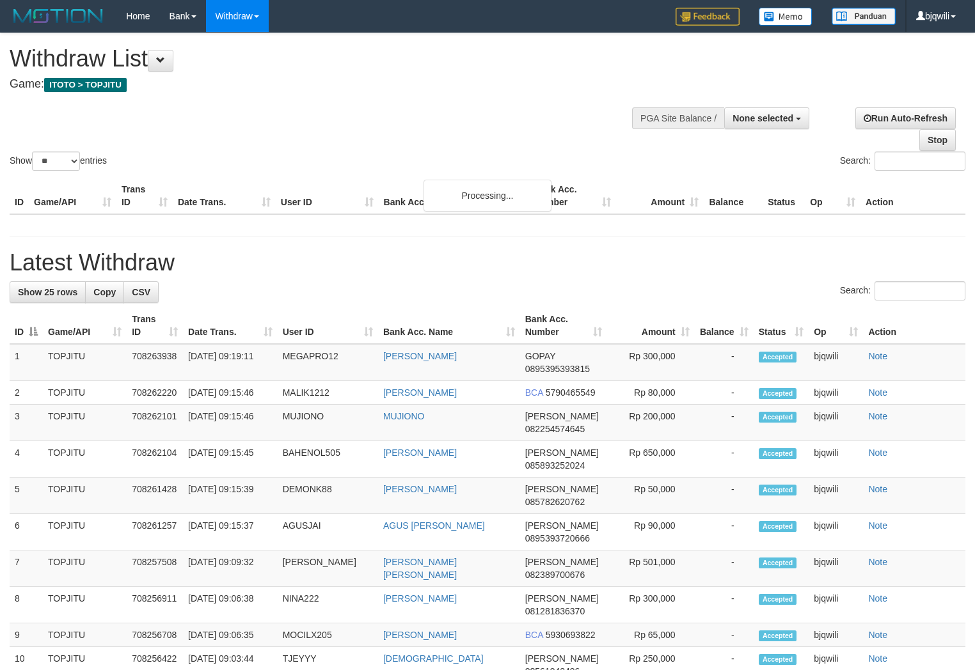
select select
select select "**"
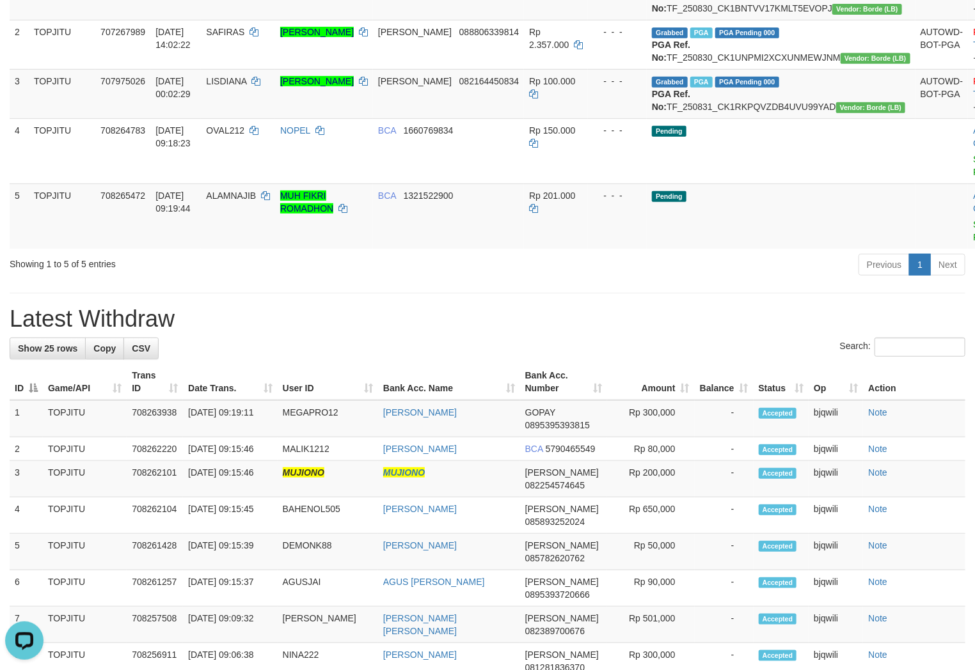
drag, startPoint x: 155, startPoint y: 280, endPoint x: 156, endPoint y: 297, distance: 16.6
click at [158, 249] on tr "5 TOPJITU 708265472 [DATE] 09:19:44 ALAMNAJIB MUH FIKRI ROMADHON BCA 1321522900…" at bounding box center [521, 216] width 1022 height 65
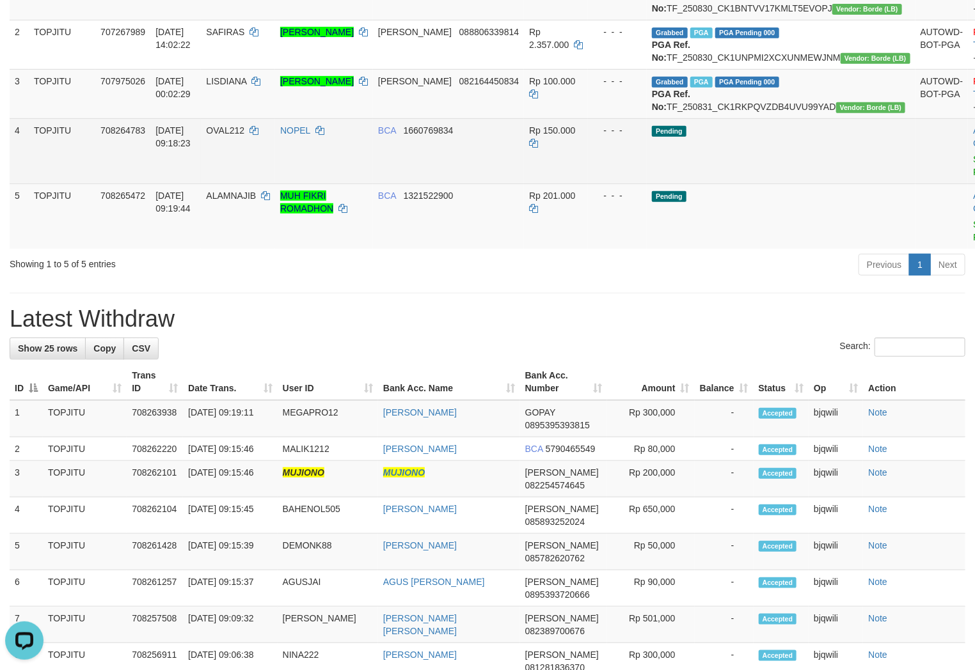
click at [13, 166] on td "4" at bounding box center [19, 150] width 19 height 65
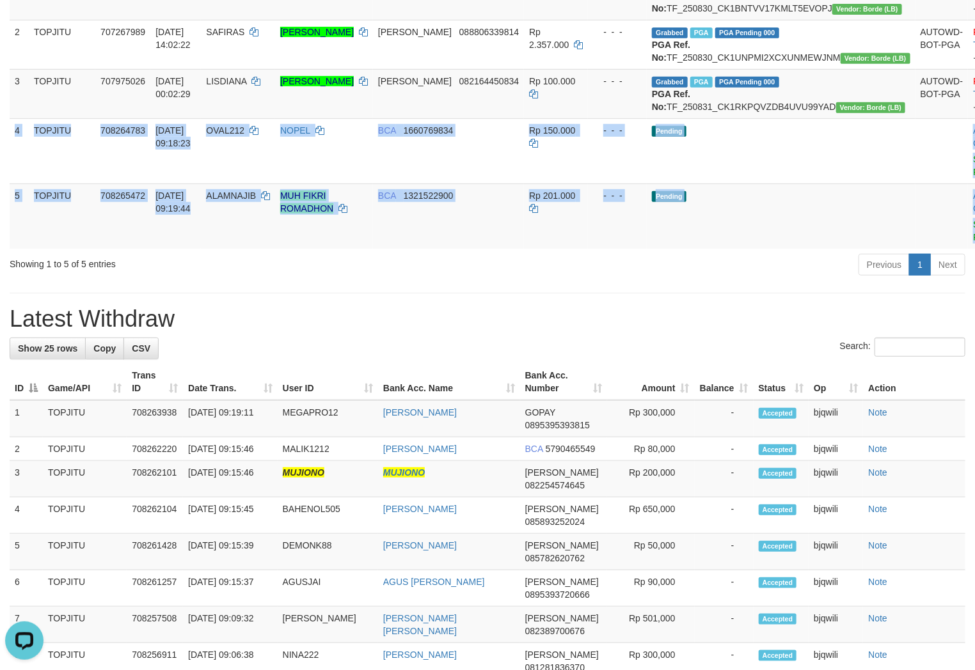
drag, startPoint x: 13, startPoint y: 166, endPoint x: 986, endPoint y: 258, distance: 976.6
click at [974, 258] on html "Toggle navigation Home Bank Account List Load By Website Group [ITOTO] TOPJITU …" at bounding box center [487, 574] width 975 height 1636
copy div "4 TOPJITU 708264783 [DATE] 09:18:23 OVAL212 NOPEL BCA 1660769834 Rp 150.000 - -…"
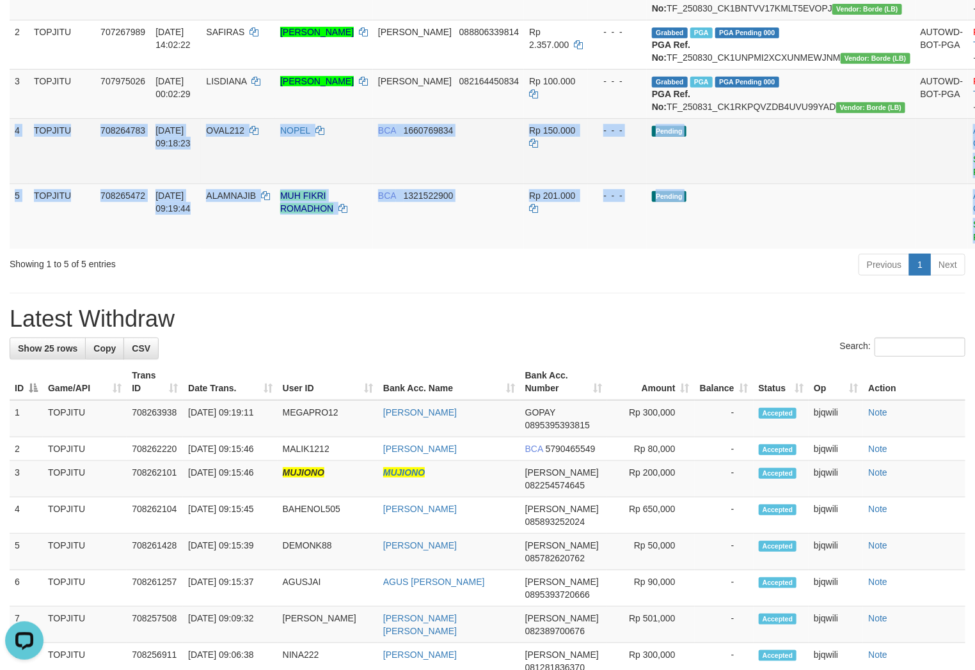
click at [791, 184] on td "Pending" at bounding box center [781, 150] width 269 height 65
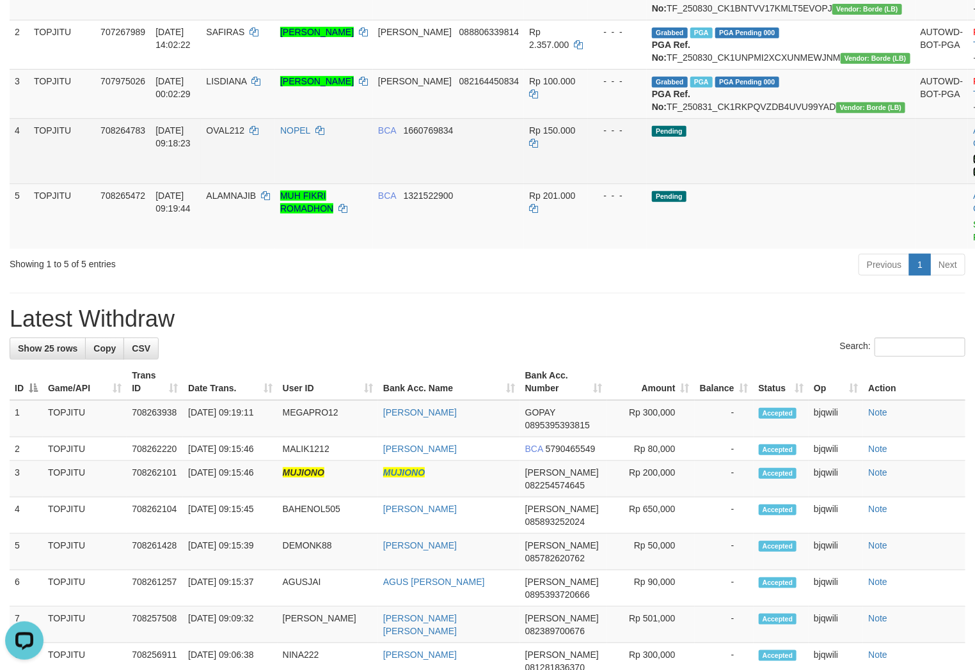
click at [973, 177] on link "Send PGA" at bounding box center [983, 165] width 21 height 23
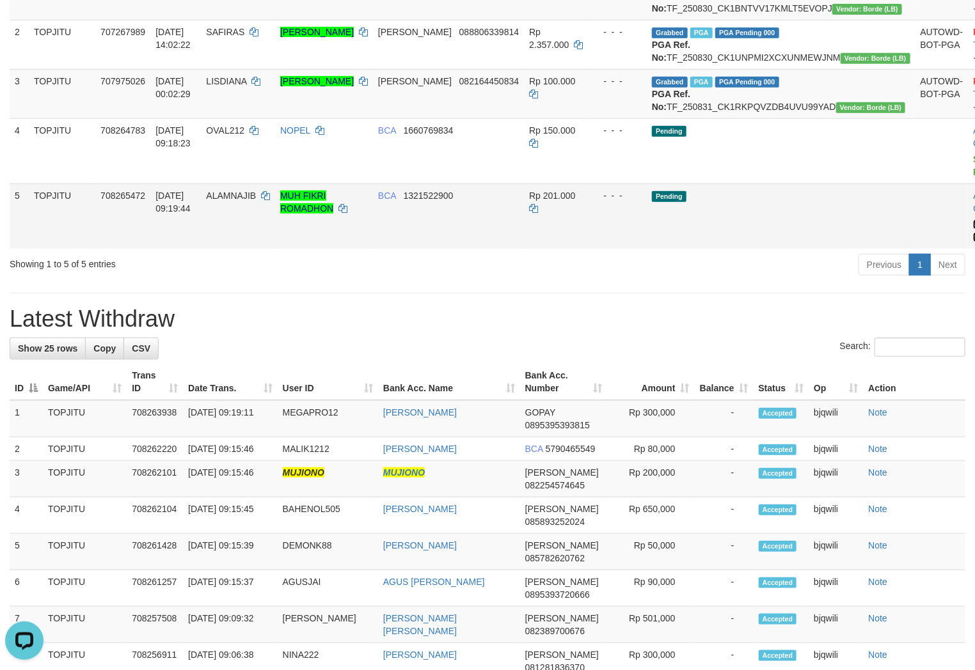
click at [973, 242] on link "Send PGA" at bounding box center [983, 230] width 21 height 23
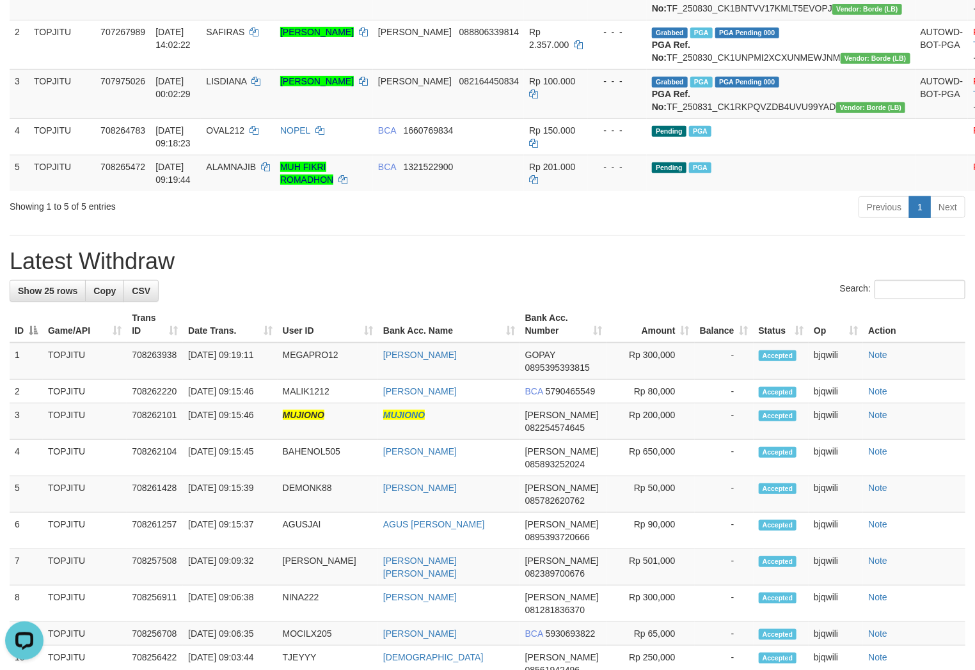
click at [331, 274] on h1 "Latest Withdraw" at bounding box center [488, 262] width 956 height 26
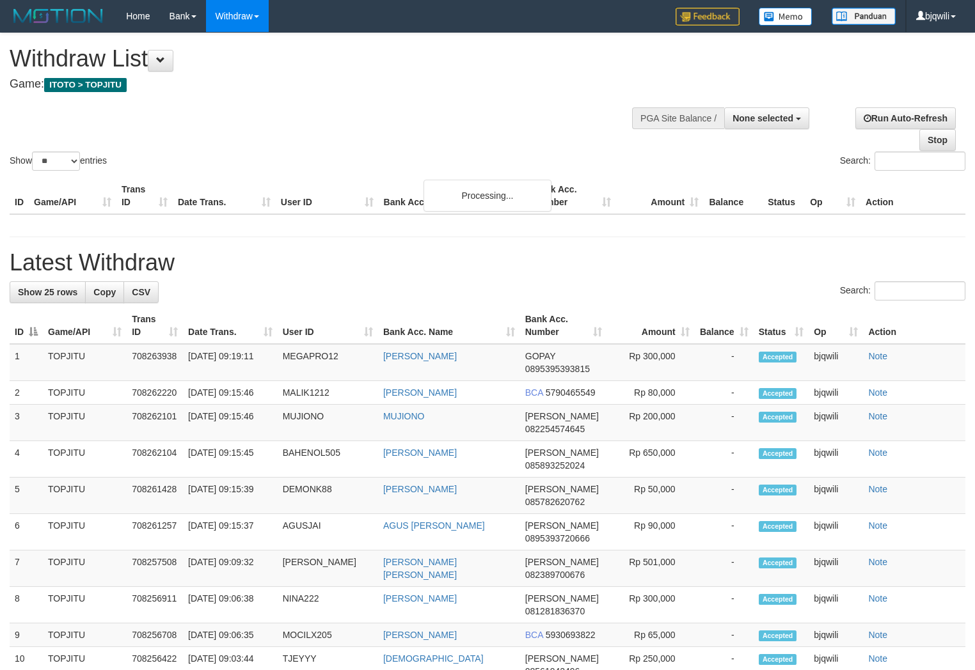
select select
select select "**"
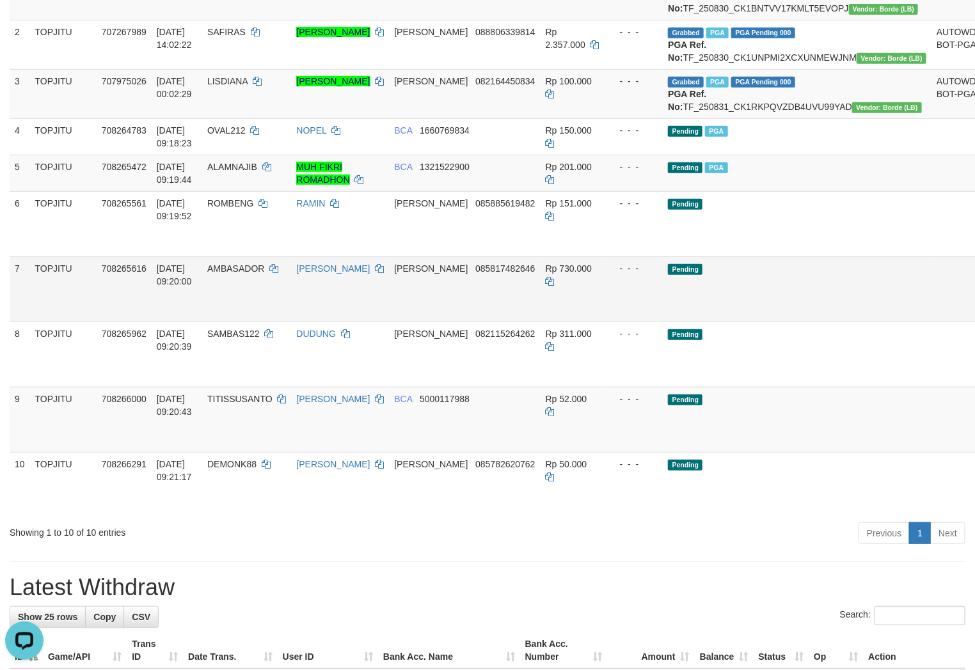
click at [239, 321] on td "AMBASADOR" at bounding box center [246, 289] width 89 height 65
click at [161, 321] on td "[DATE] 09:20:00" at bounding box center [177, 289] width 51 height 65
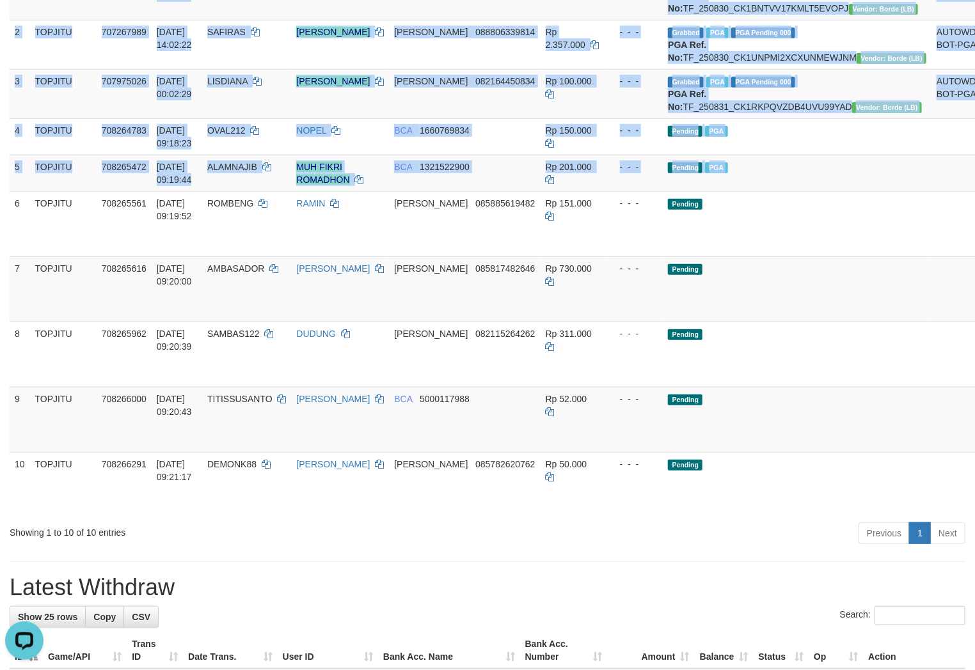
drag, startPoint x: 15, startPoint y: 238, endPoint x: 1002, endPoint y: 535, distance: 1030.8
copy table "LO Ipsu/DOL Sitam CO Adip Elits. Doei TE Inci Utl. Etdo Magn Ali. Enimad Minimv…"
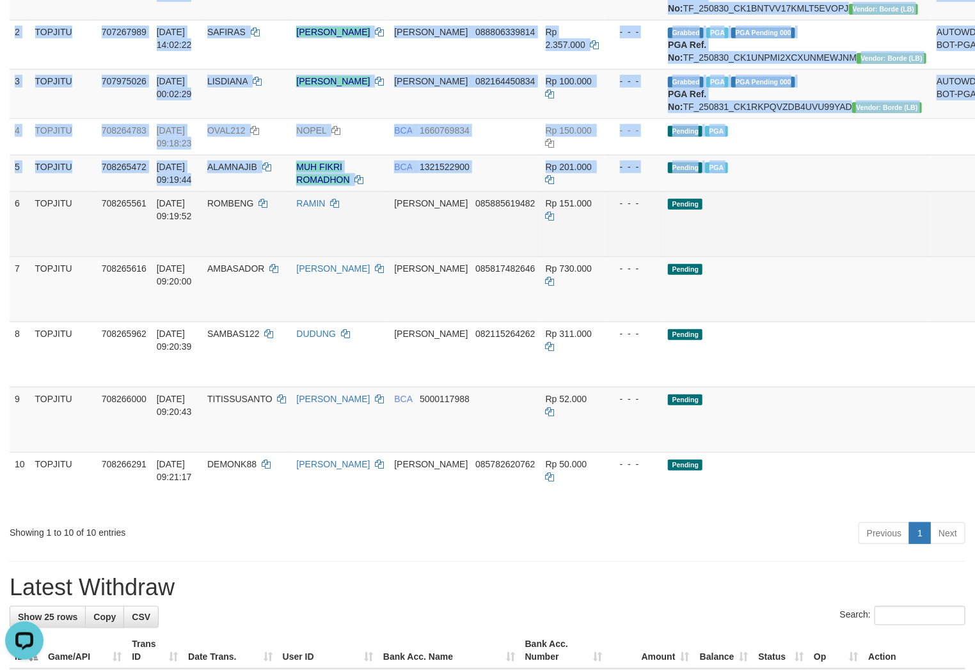
click at [782, 257] on td "Pending" at bounding box center [797, 223] width 269 height 65
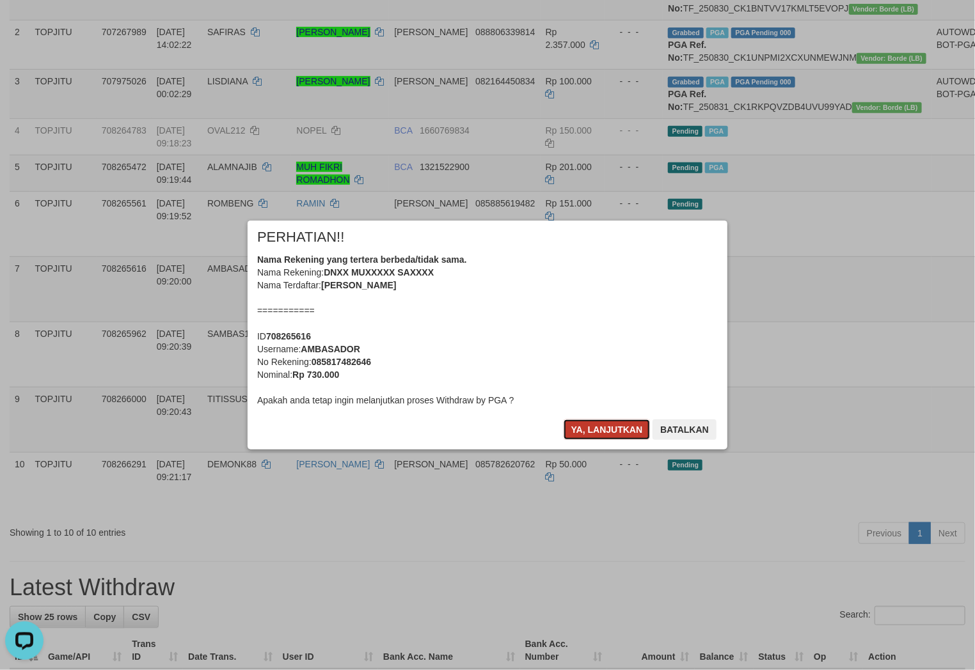
click at [579, 432] on button "Ya, lanjutkan" at bounding box center [607, 430] width 87 height 20
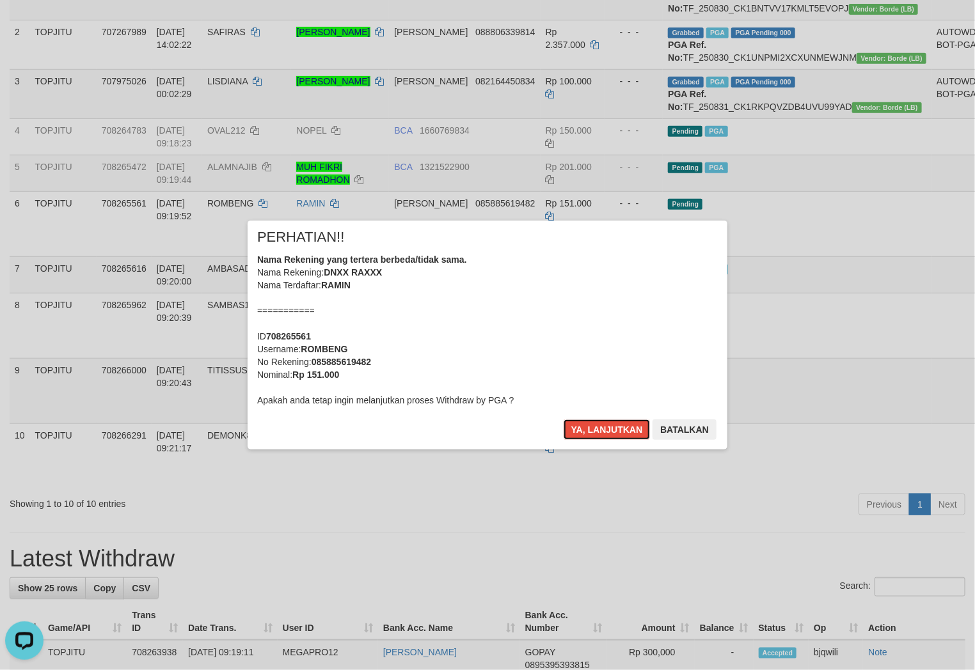
click at [580, 431] on button "Ya, lanjutkan" at bounding box center [607, 430] width 87 height 20
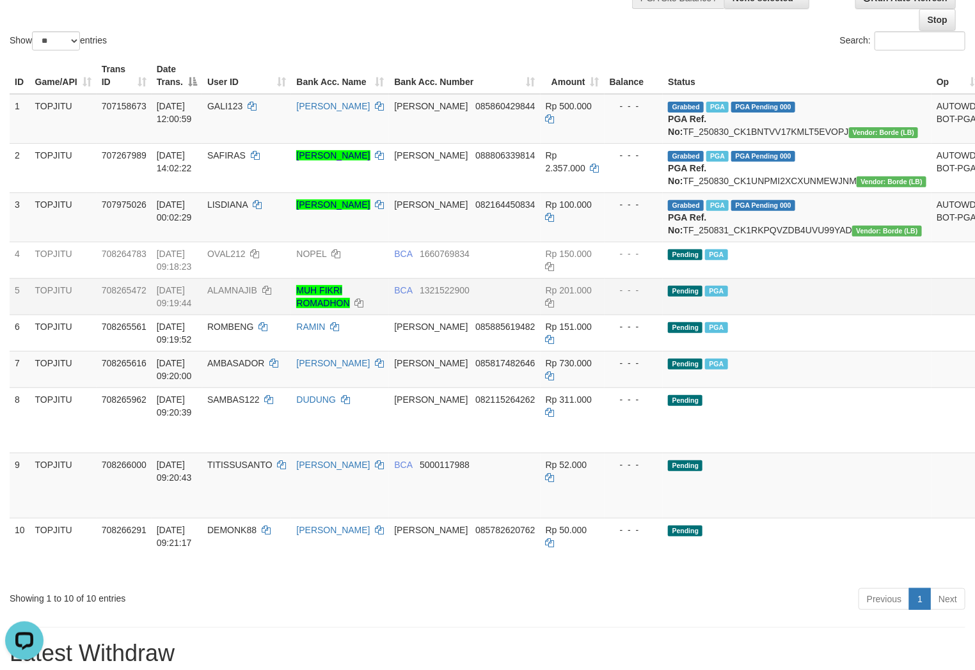
scroll to position [304, 0]
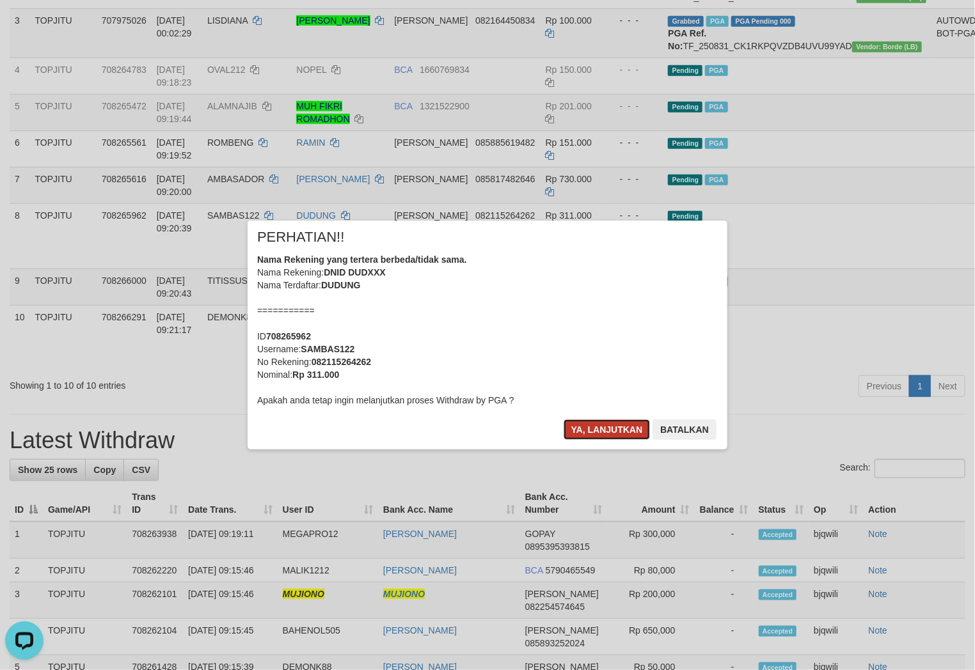
click at [615, 425] on button "Ya, lanjutkan" at bounding box center [607, 430] width 87 height 20
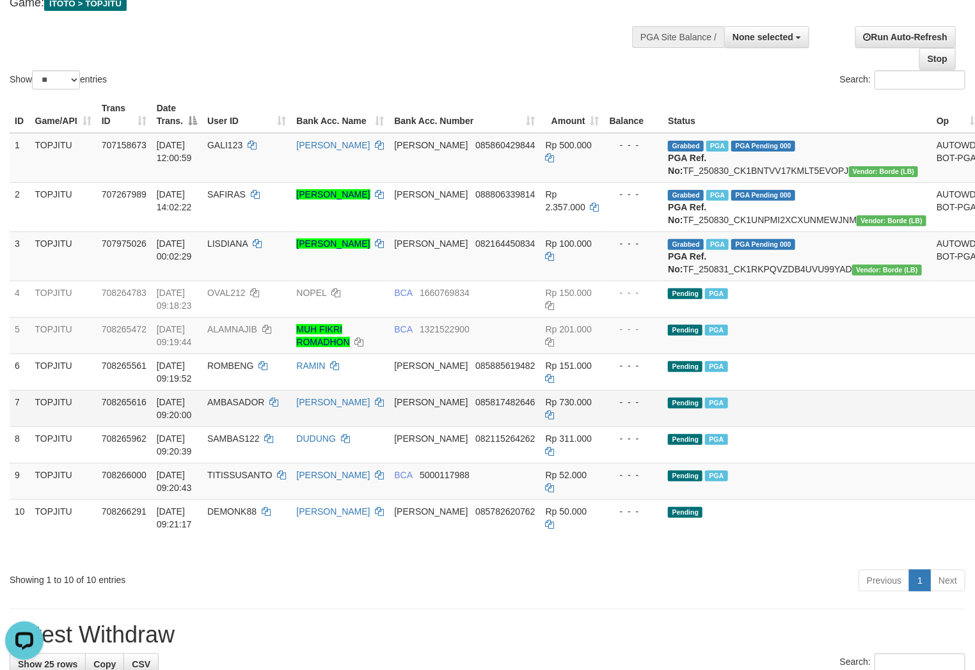
scroll to position [224, 0]
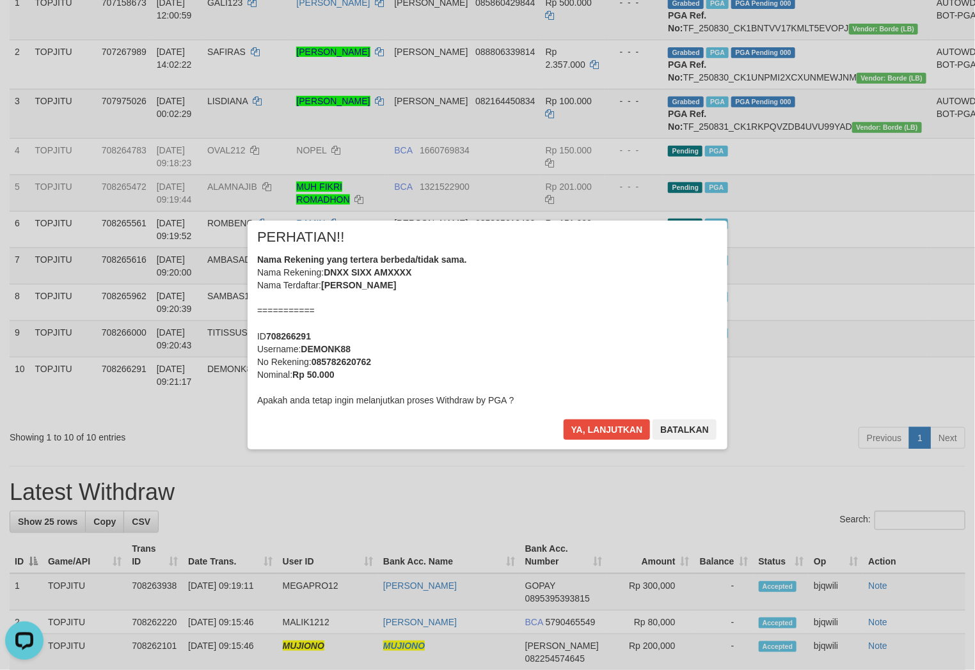
click at [608, 441] on div "Ya, lanjutkan Batalkan" at bounding box center [639, 435] width 155 height 30
click at [573, 419] on div "× PERHATIAN!! Nama Rekening yang tertera berbeda/tidak sama. Nama Rekening: DNX…" at bounding box center [488, 335] width 480 height 229
click at [587, 445] on div "Ya, lanjutkan Batalkan" at bounding box center [639, 435] width 155 height 30
click at [587, 436] on button "Ya, lanjutkan" at bounding box center [607, 430] width 87 height 20
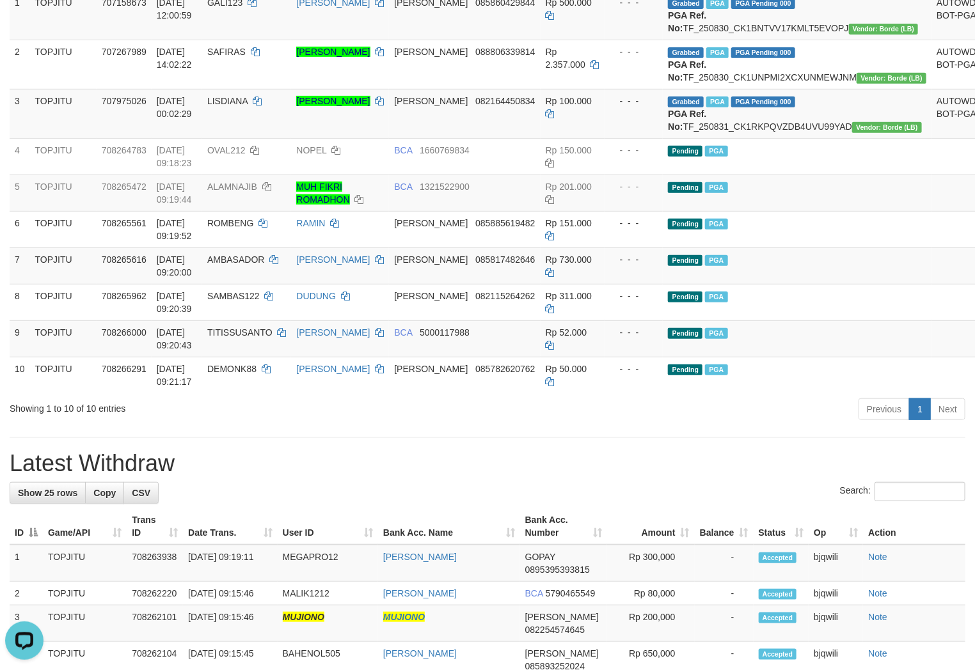
click at [462, 471] on div "**********" at bounding box center [487, 637] width 975 height 1656
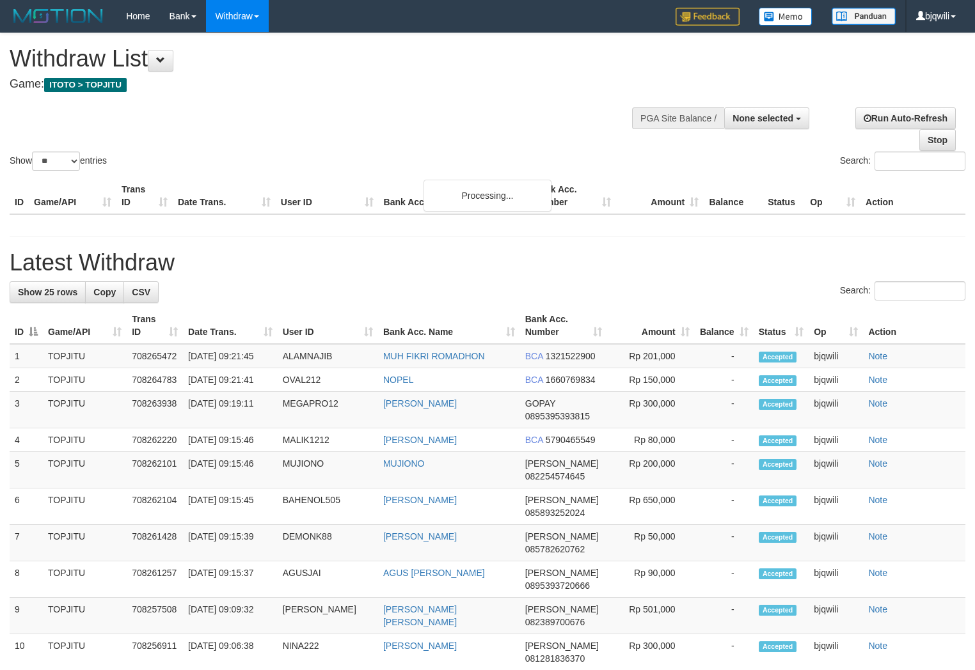
select select
select select "**"
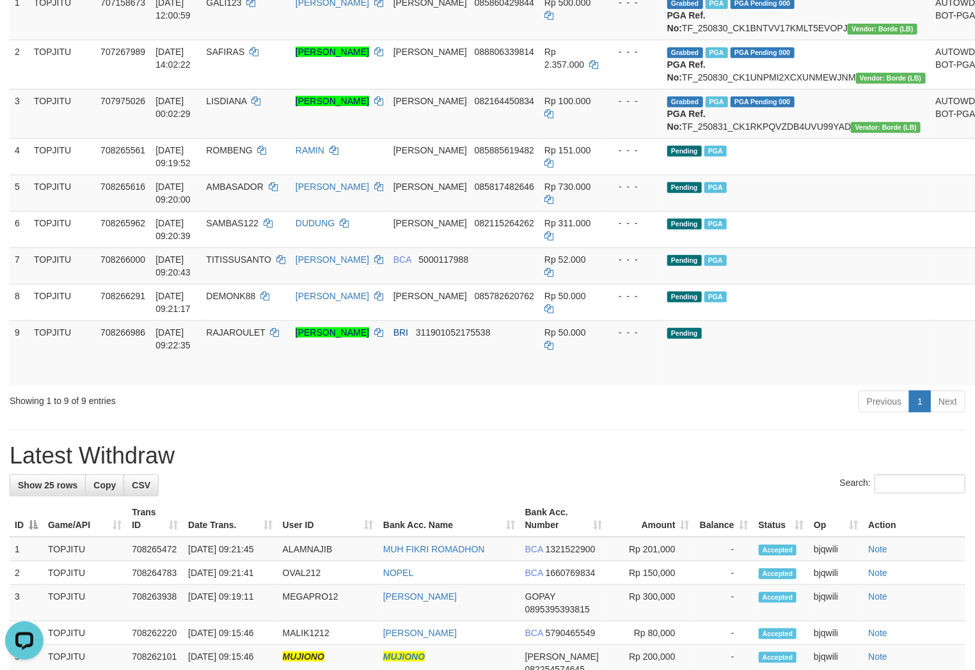
click at [309, 469] on h1 "Latest Withdraw" at bounding box center [488, 456] width 956 height 26
click at [241, 338] on span "RAJAROULET" at bounding box center [235, 333] width 59 height 10
drag, startPoint x: 239, startPoint y: 373, endPoint x: 230, endPoint y: 373, distance: 8.3
click at [233, 338] on span "RAJAROULET" at bounding box center [235, 333] width 59 height 10
copy span "RAJAROULET"
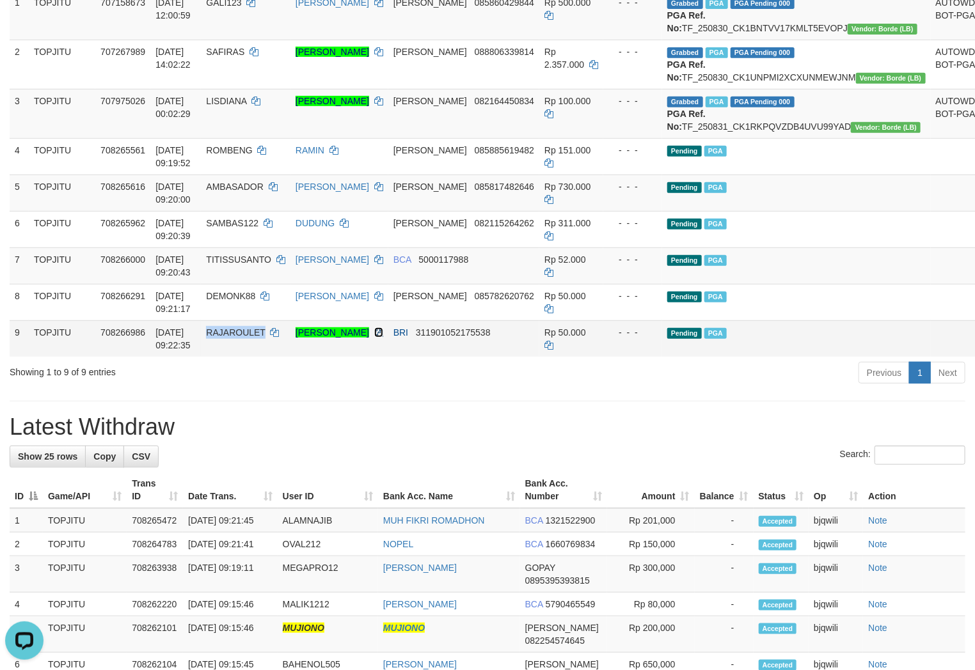
click at [374, 337] on icon at bounding box center [378, 332] width 9 height 9
copy span "RAJAROULET"
click at [374, 337] on icon at bounding box center [378, 332] width 9 height 9
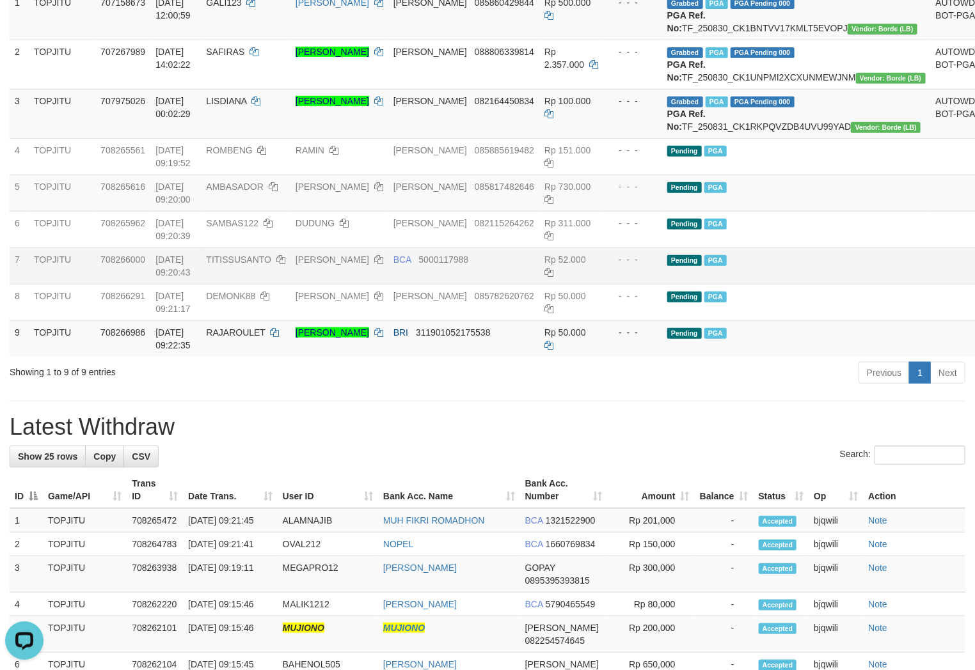
click at [754, 284] on td "Pending PGA" at bounding box center [796, 266] width 269 height 36
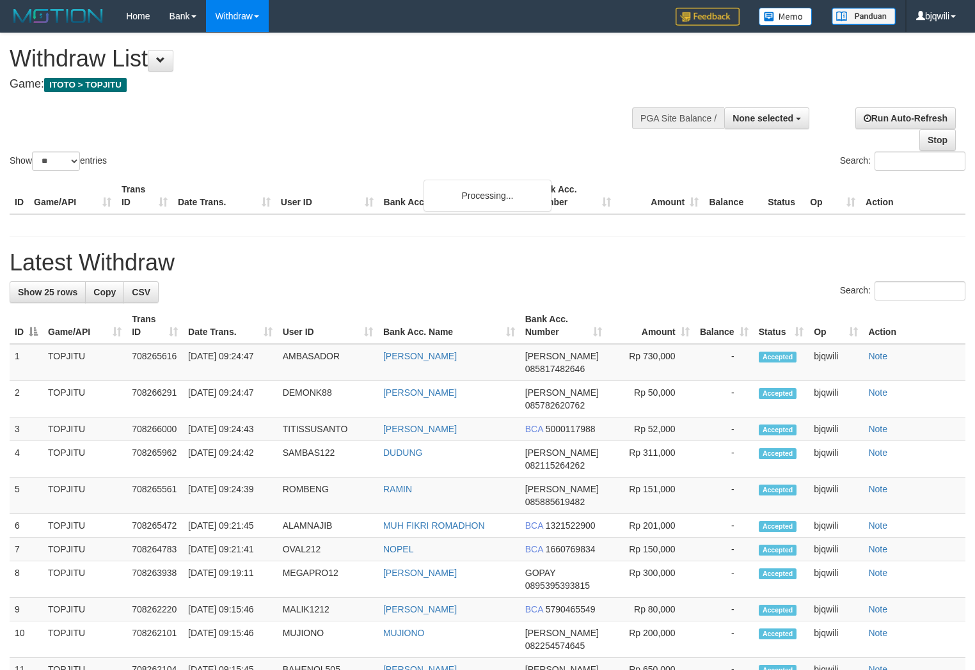
select select
select select "**"
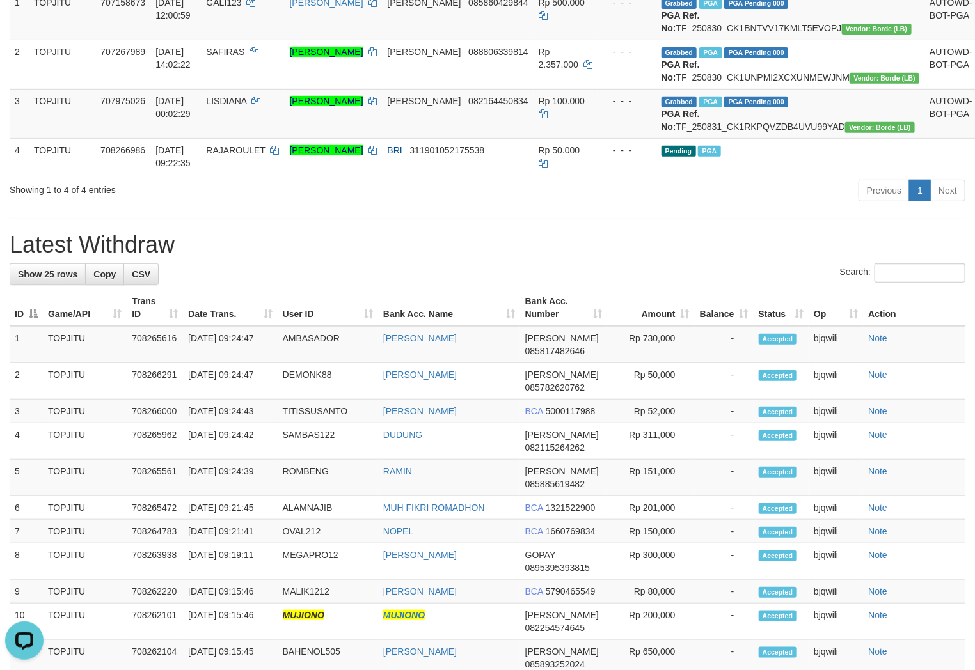
click at [277, 272] on div "**********" at bounding box center [487, 515] width 975 height 1412
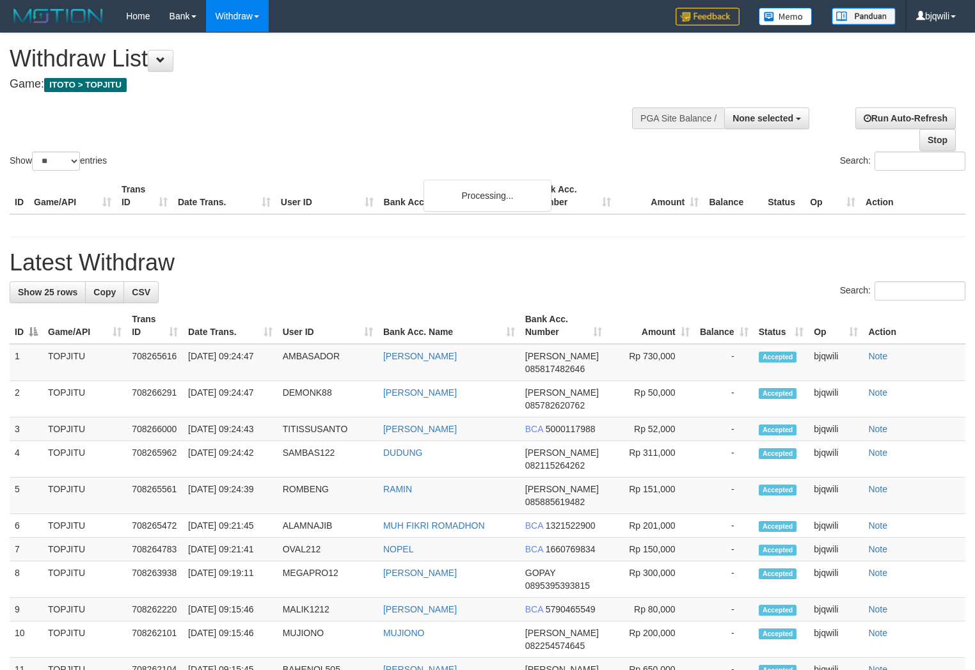
select select
select select "**"
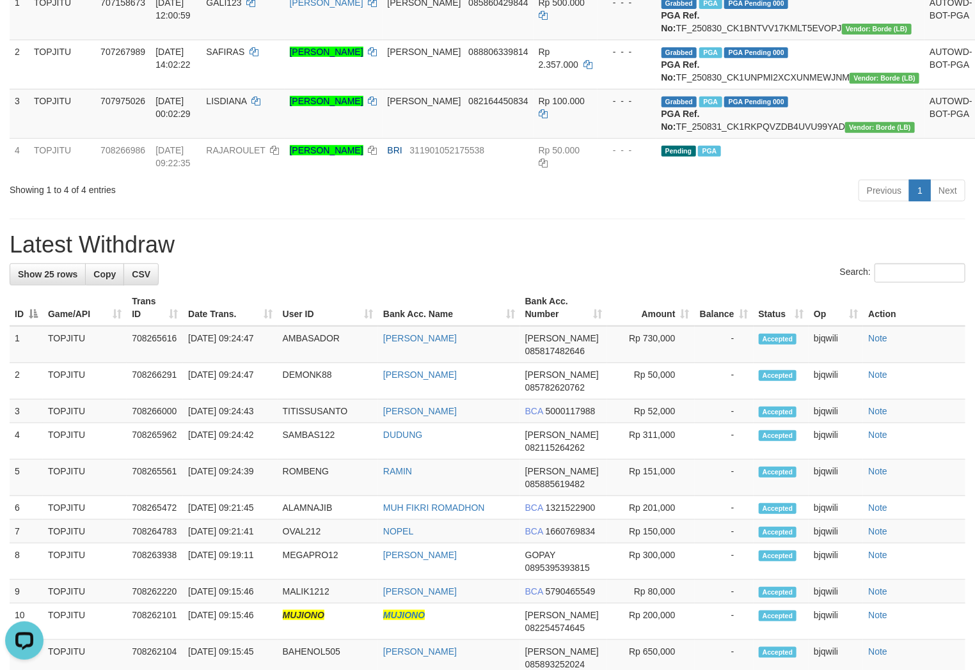
click at [335, 251] on div "**********" at bounding box center [487, 515] width 975 height 1412
click at [328, 261] on div "**********" at bounding box center [487, 515] width 975 height 1412
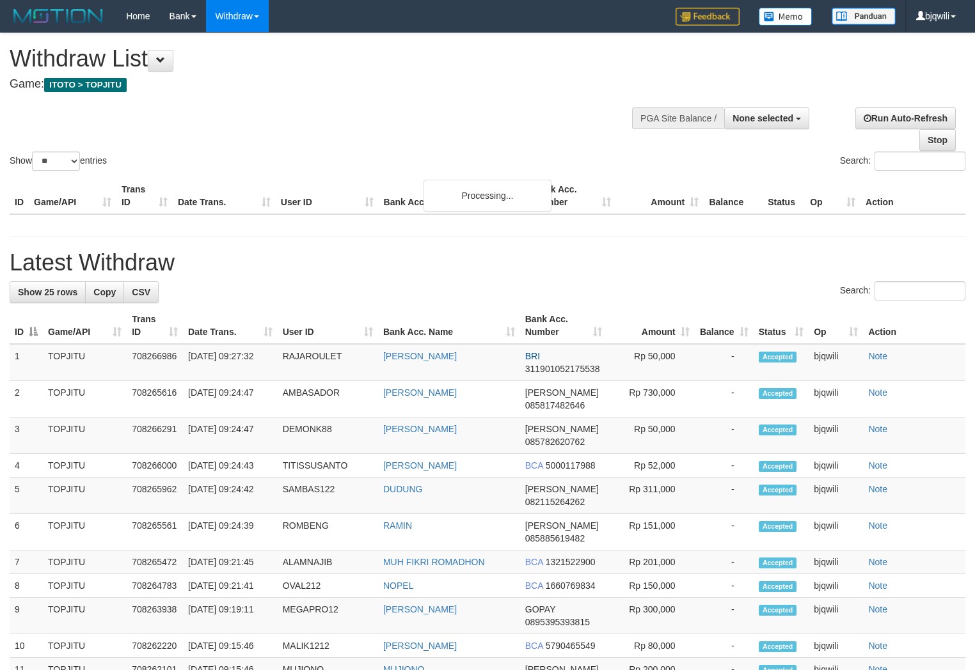
select select
select select "**"
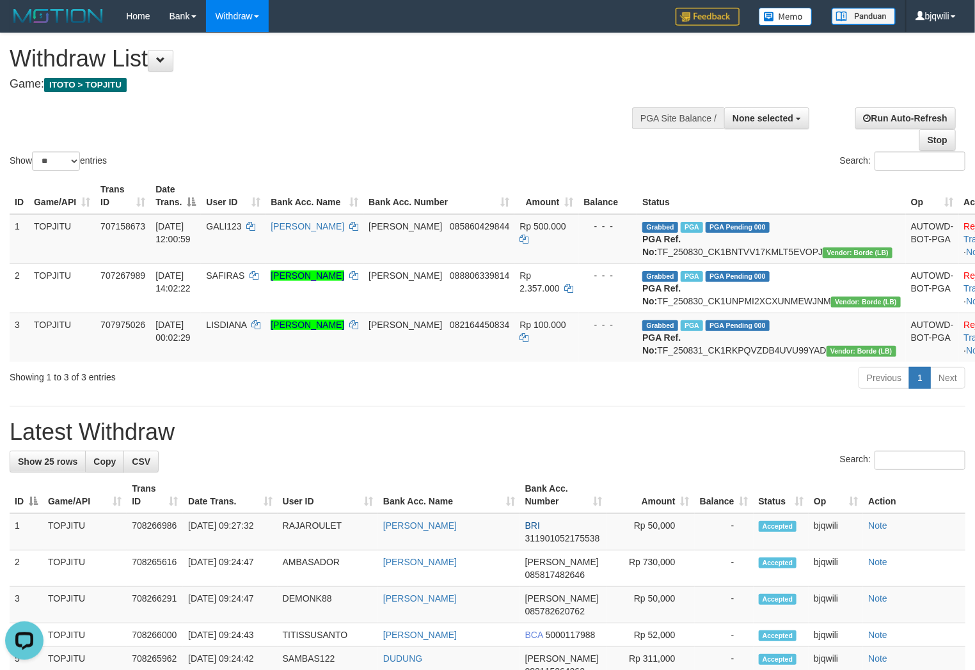
click at [308, 384] on div "Showing 1 to 3 of 3 entries" at bounding box center [203, 375] width 387 height 18
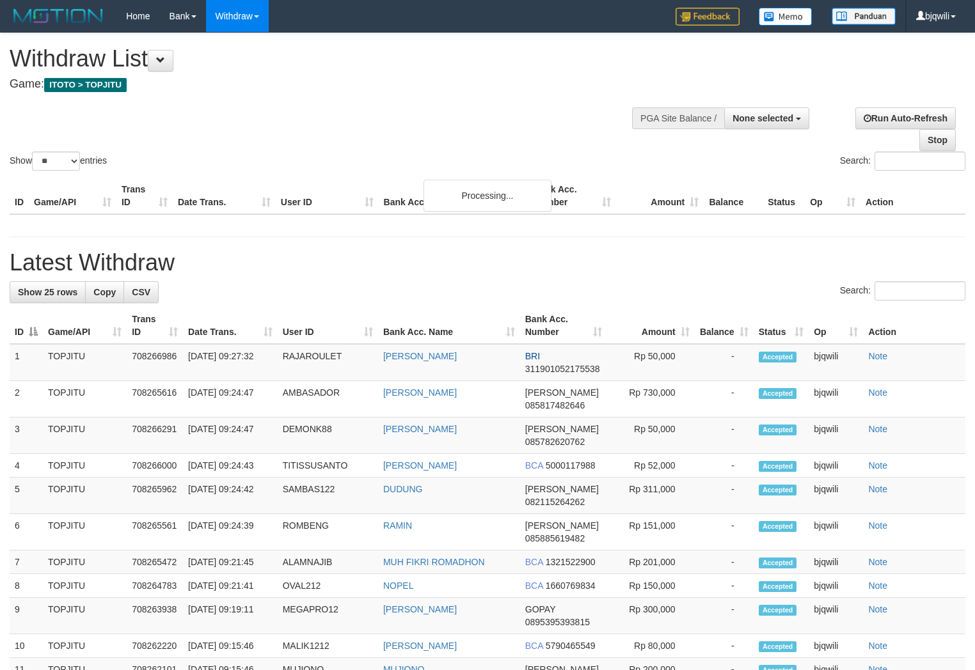
select select
select select "**"
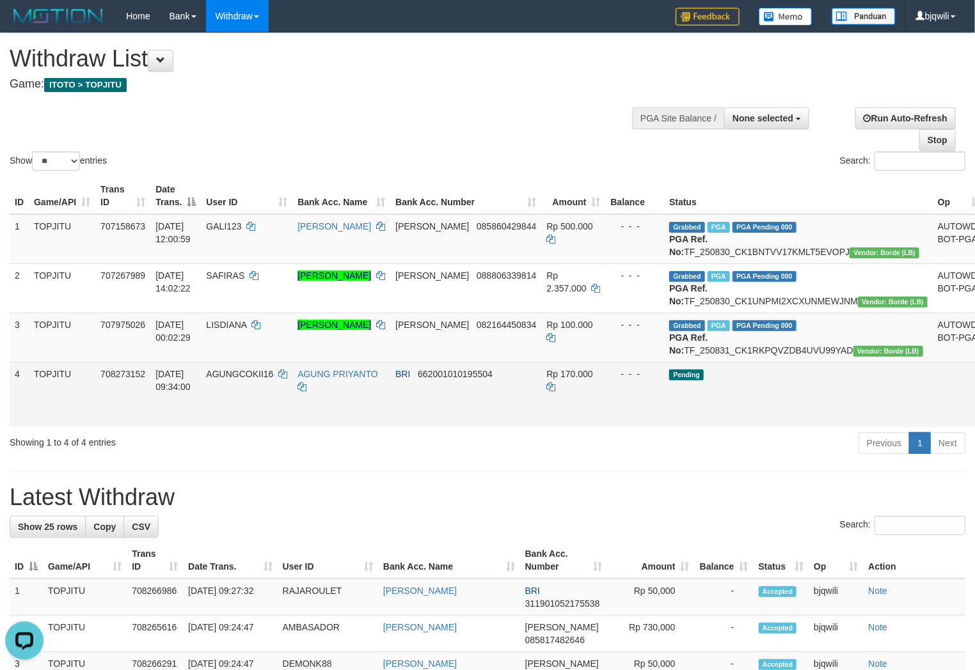
click at [258, 379] on span "AGUNGCOKII16" at bounding box center [239, 374] width 67 height 10
drag, startPoint x: 258, startPoint y: 409, endPoint x: 237, endPoint y: 407, distance: 21.2
click at [239, 379] on span "AGUNGCOKII16" at bounding box center [239, 374] width 67 height 10
copy span "AGUNGCOKII16"
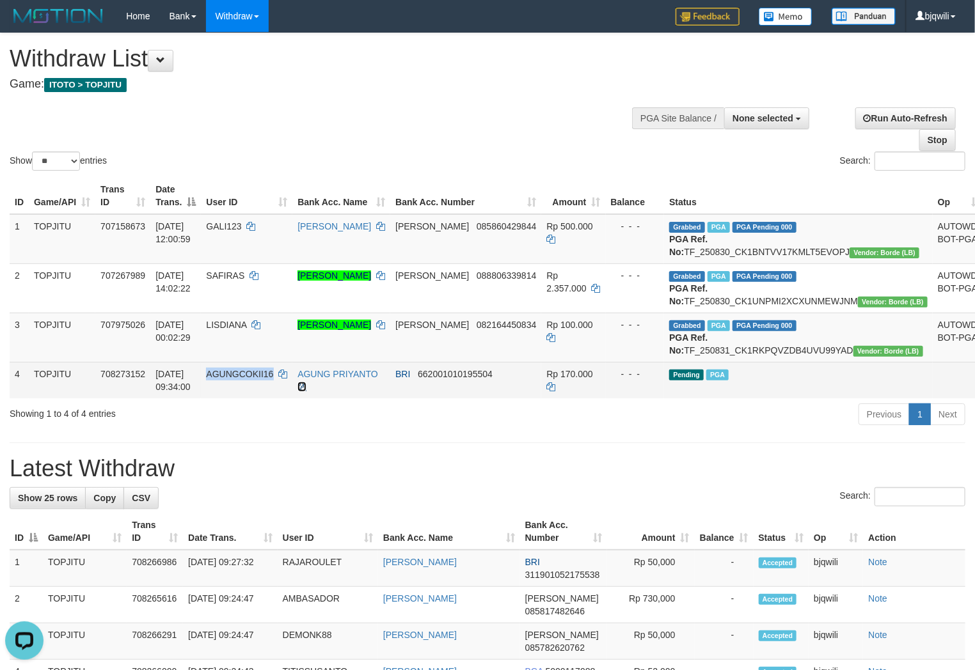
click at [306, 391] on icon at bounding box center [301, 387] width 9 height 9
copy span "AGUNGCOKII16"
drag, startPoint x: 324, startPoint y: 421, endPoint x: 331, endPoint y: 421, distance: 7.0
click at [306, 391] on icon at bounding box center [301, 387] width 9 height 9
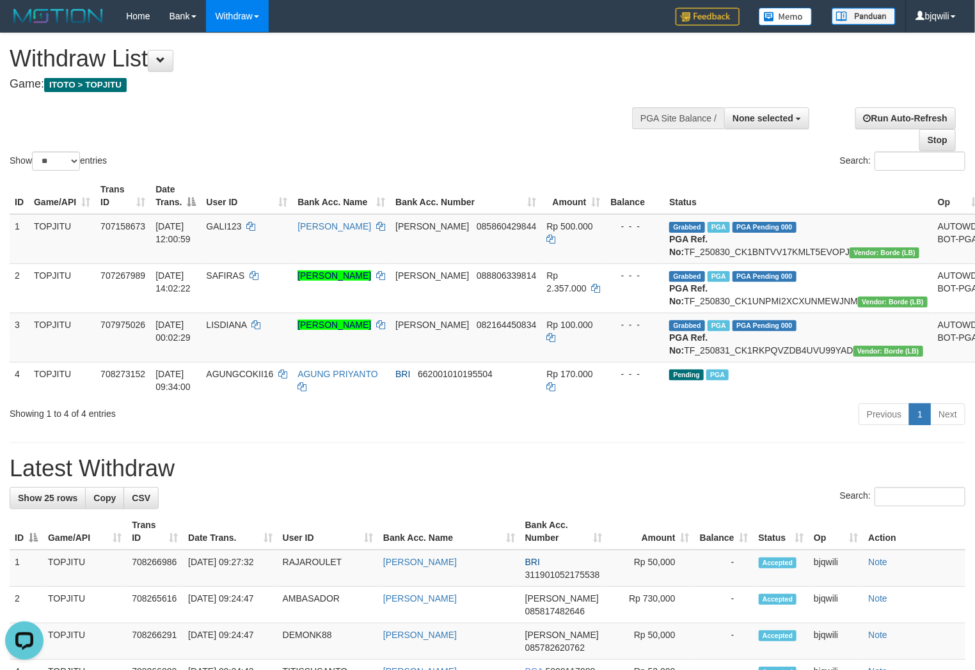
click at [259, 130] on div "Show ** ** ** *** entries Search:" at bounding box center [487, 103] width 975 height 140
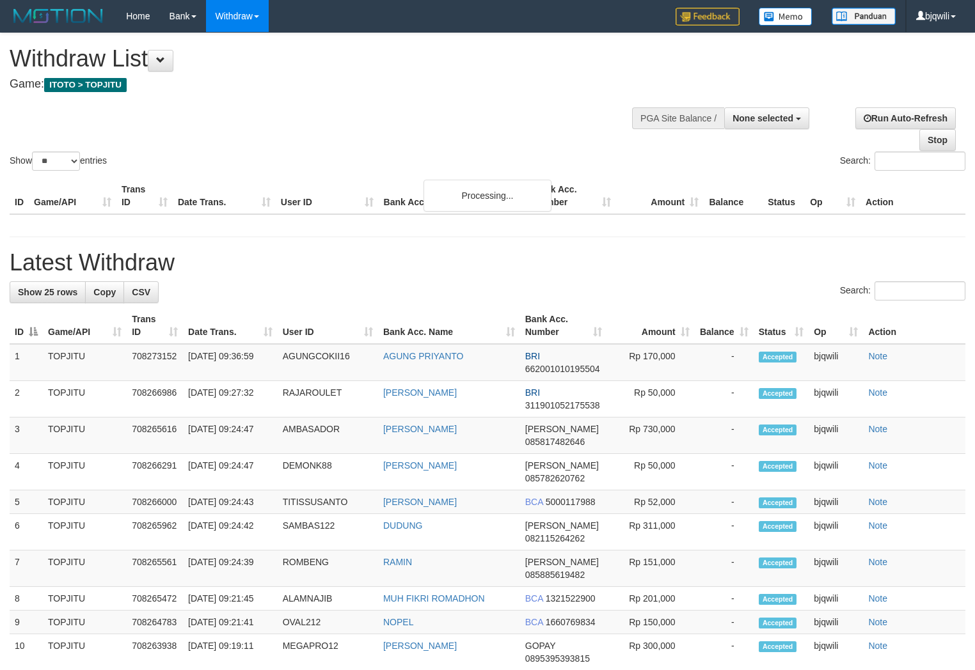
select select
select select "**"
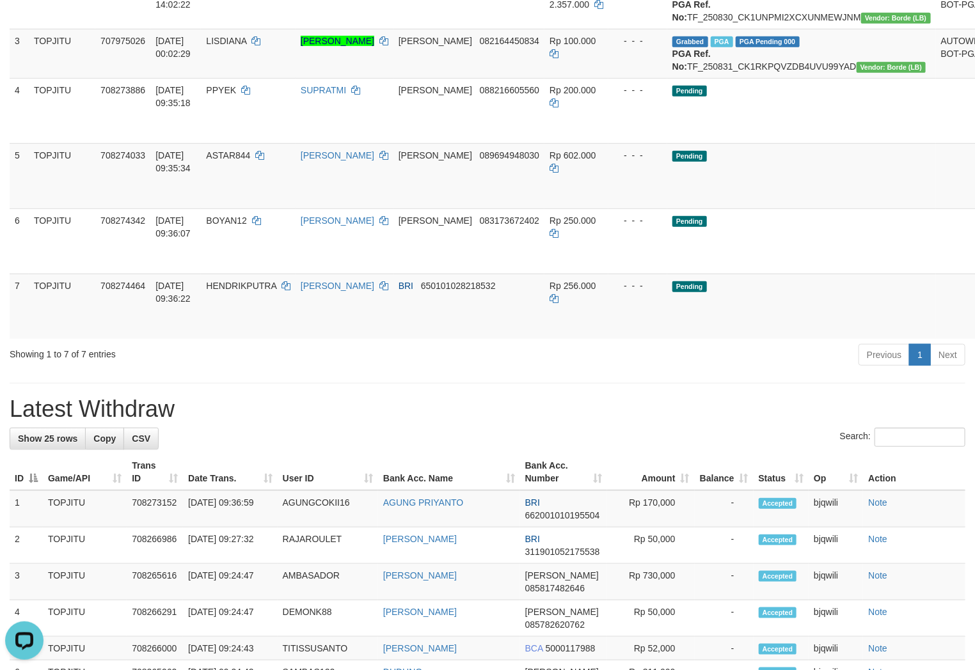
click at [269, 431] on div "**********" at bounding box center [487, 567] width 975 height 1636
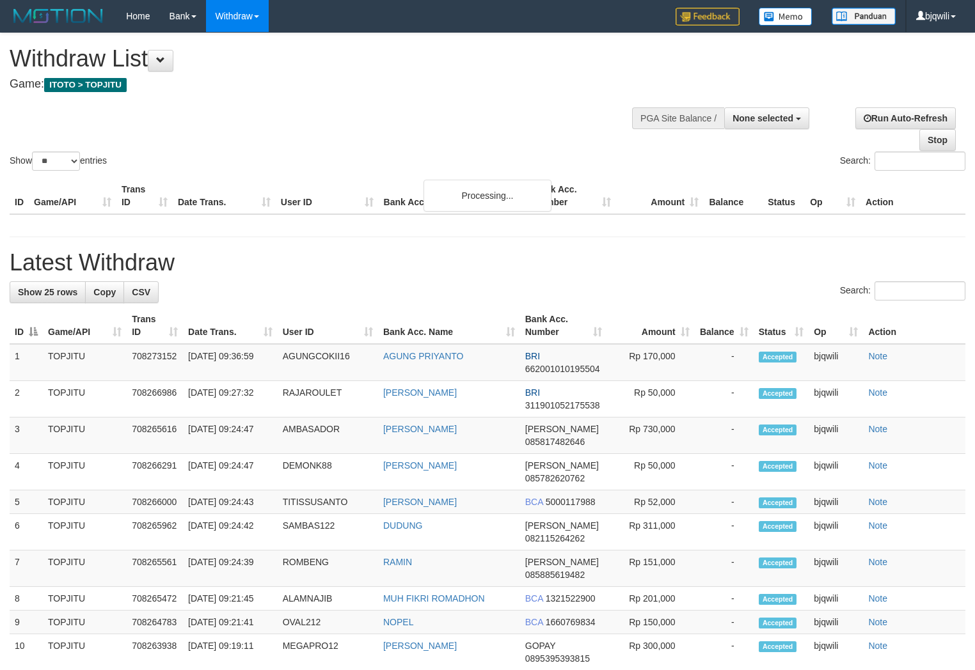
select select
select select "**"
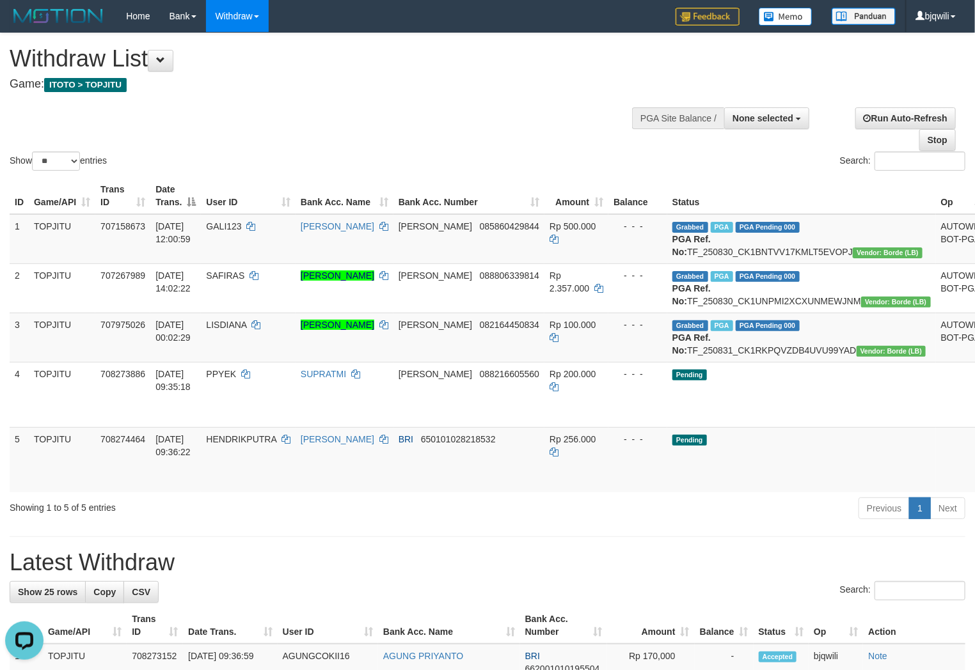
scroll to position [142, 0]
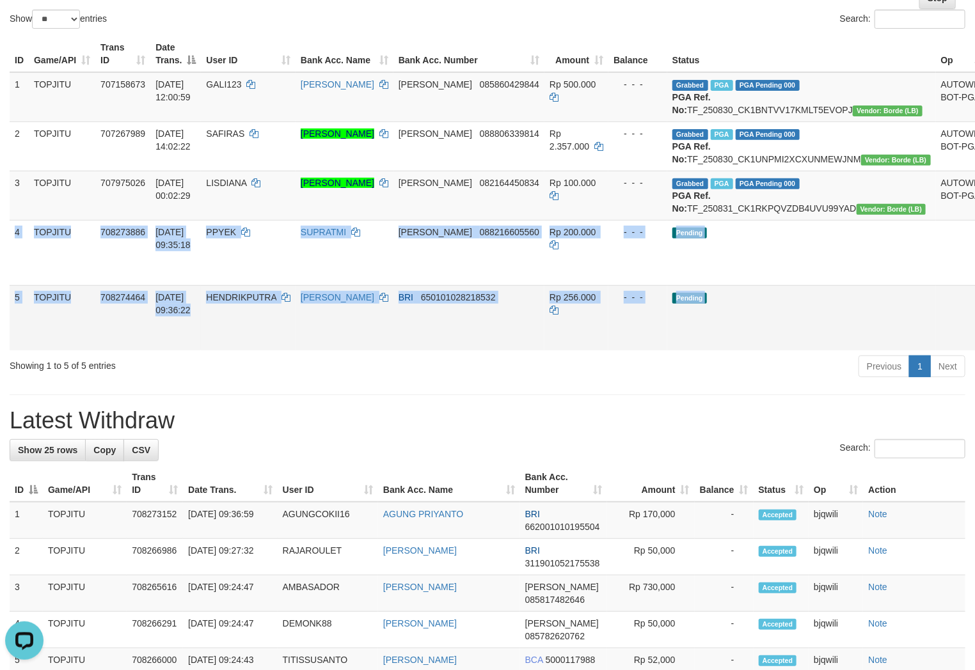
drag, startPoint x: 13, startPoint y: 267, endPoint x: 942, endPoint y: 368, distance: 934.3
click at [942, 351] on tbody "1 TOPJITU 707158673 [DATE] 12:00:59 GALI123 [PERSON_NAME] 085860429844 Rp 500.0…" at bounding box center [531, 211] width 1042 height 278
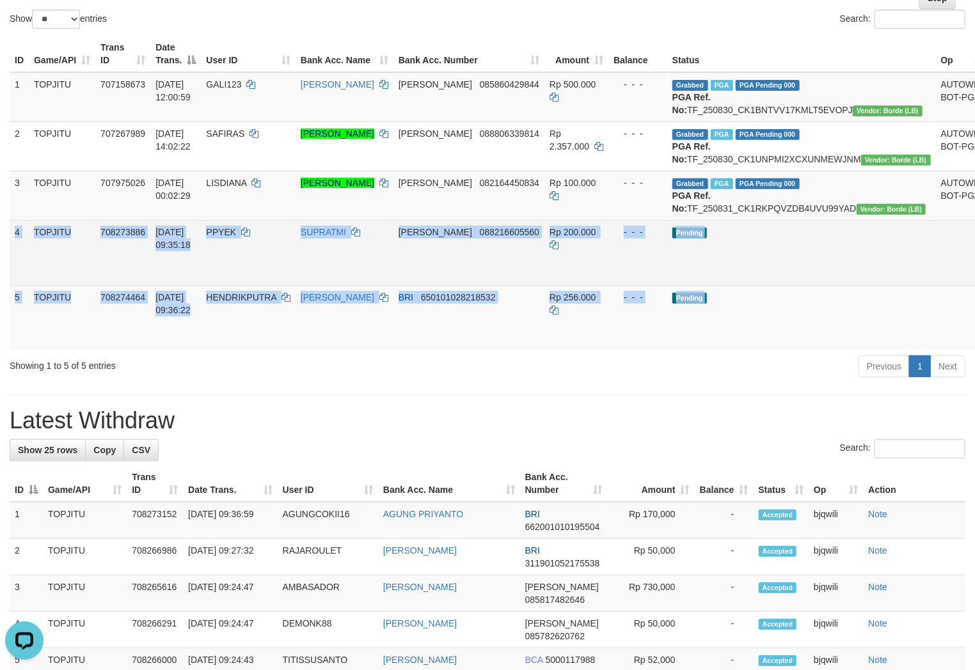
copy tbody "4 TOPJITU 708273886 [DATE] 09:35:18 PPYEK SUPRATMI [PERSON_NAME] 088216605560 R…"
click at [734, 285] on td "Pending" at bounding box center [801, 252] width 269 height 65
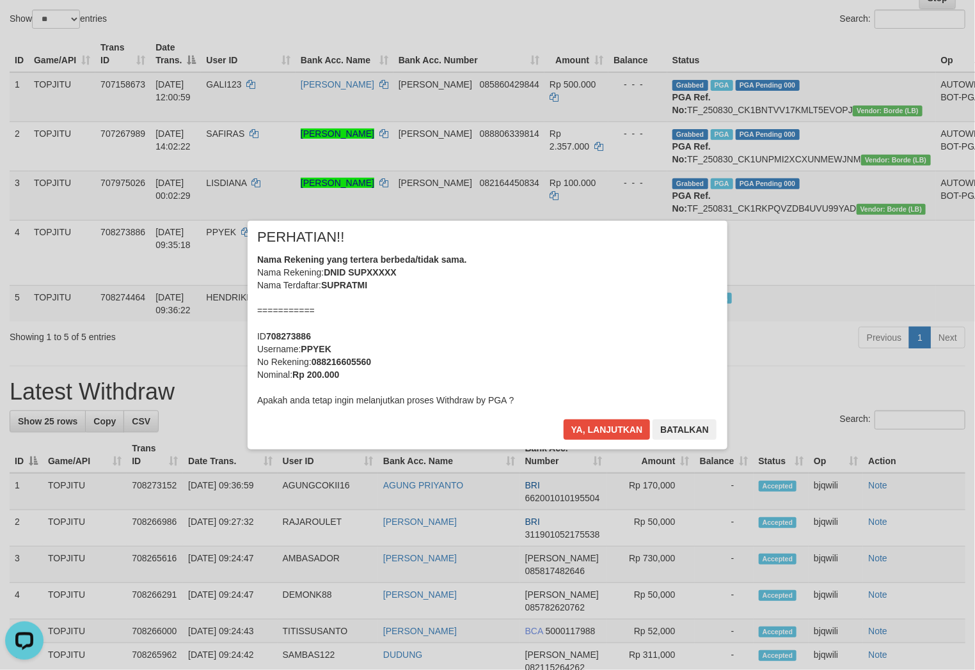
click at [581, 445] on div "Ya, lanjutkan Batalkan" at bounding box center [639, 435] width 155 height 30
click at [583, 418] on div "× PERHATIAN!! Nama Rekening yang tertera berbeda/tidak sama. Nama Rekening: DNI…" at bounding box center [488, 335] width 480 height 229
click at [583, 427] on button "Ya, lanjutkan" at bounding box center [607, 430] width 87 height 20
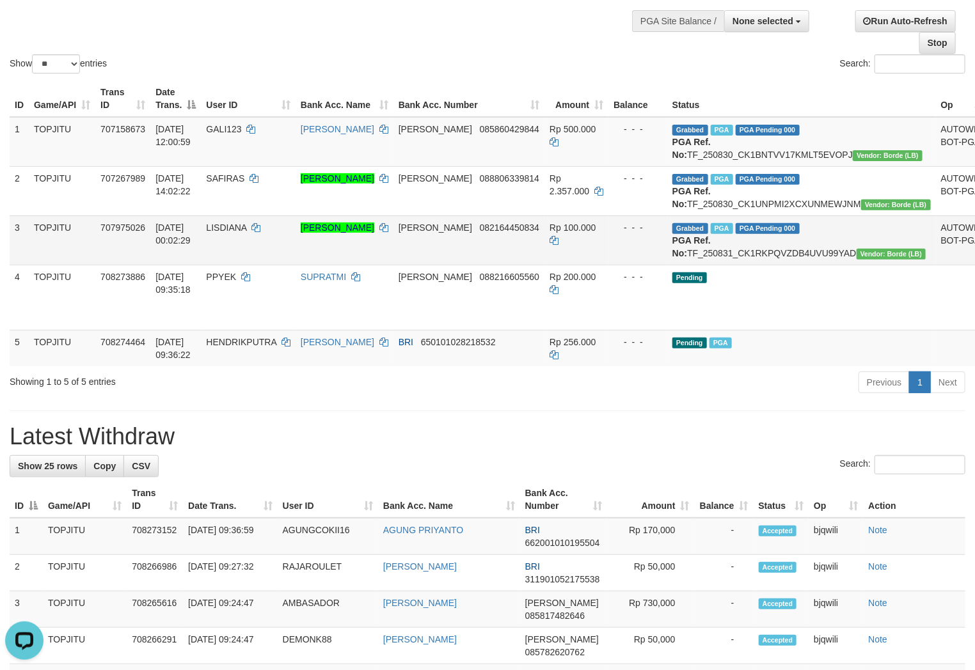
scroll to position [0, 0]
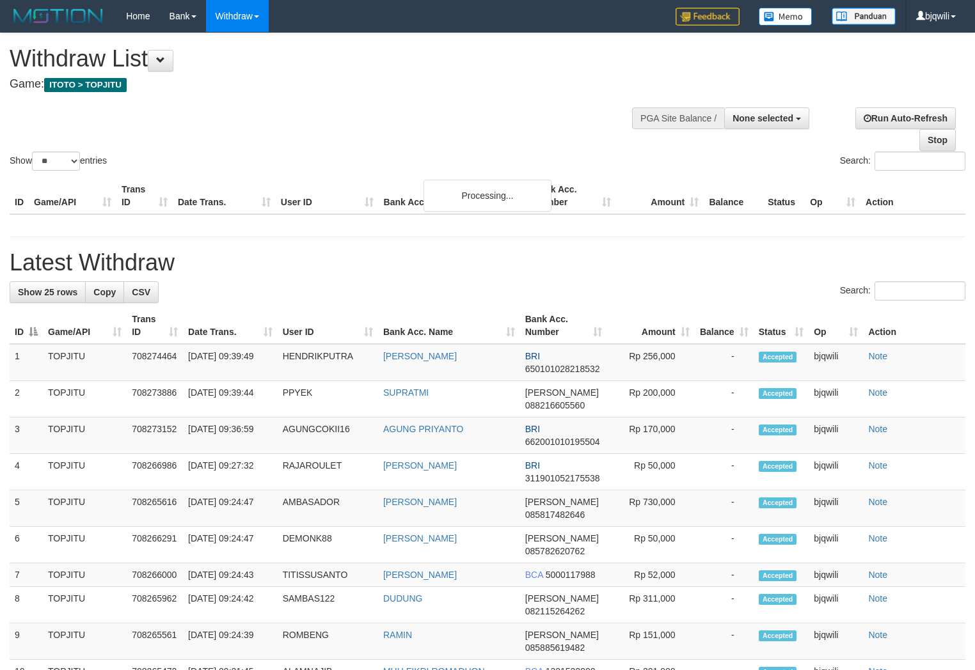
select select
select select "**"
click at [253, 284] on div "Search:" at bounding box center [488, 292] width 956 height 22
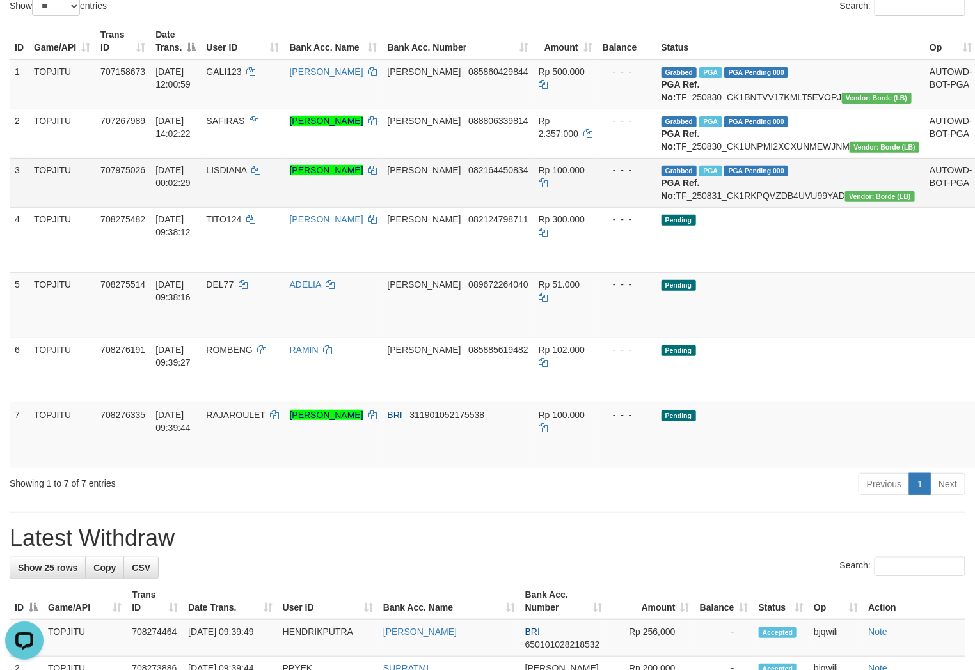
scroll to position [284, 0]
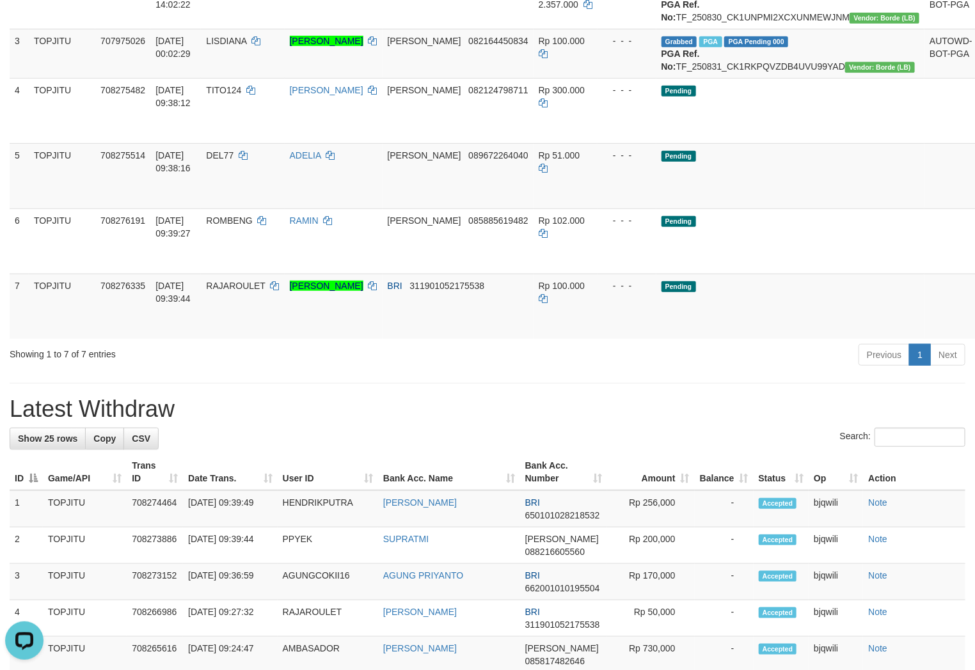
click at [515, 370] on div "Previous 1 Next" at bounding box center [690, 357] width 549 height 28
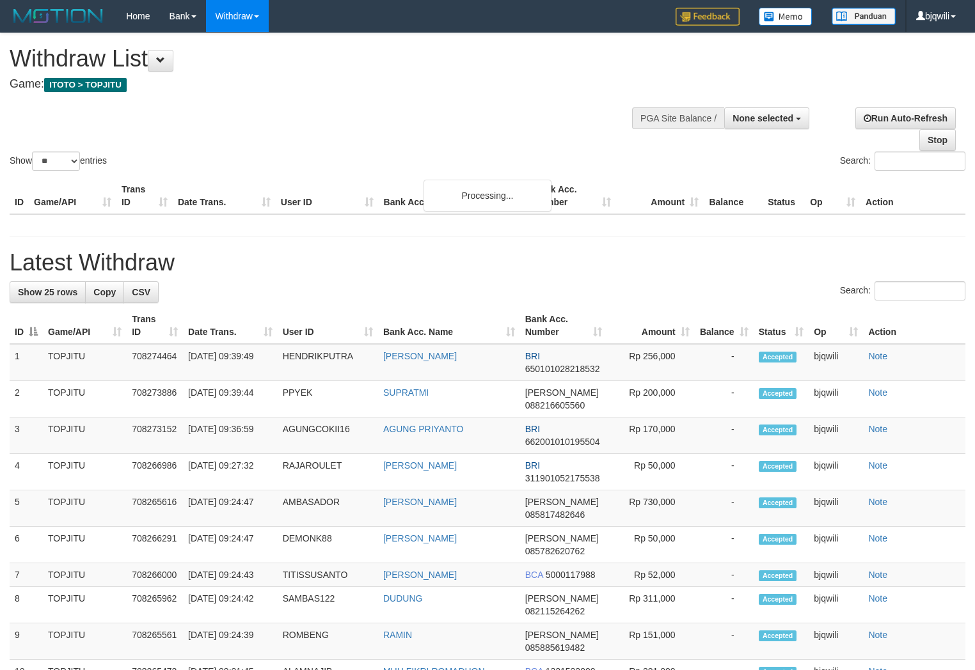
select select
select select "**"
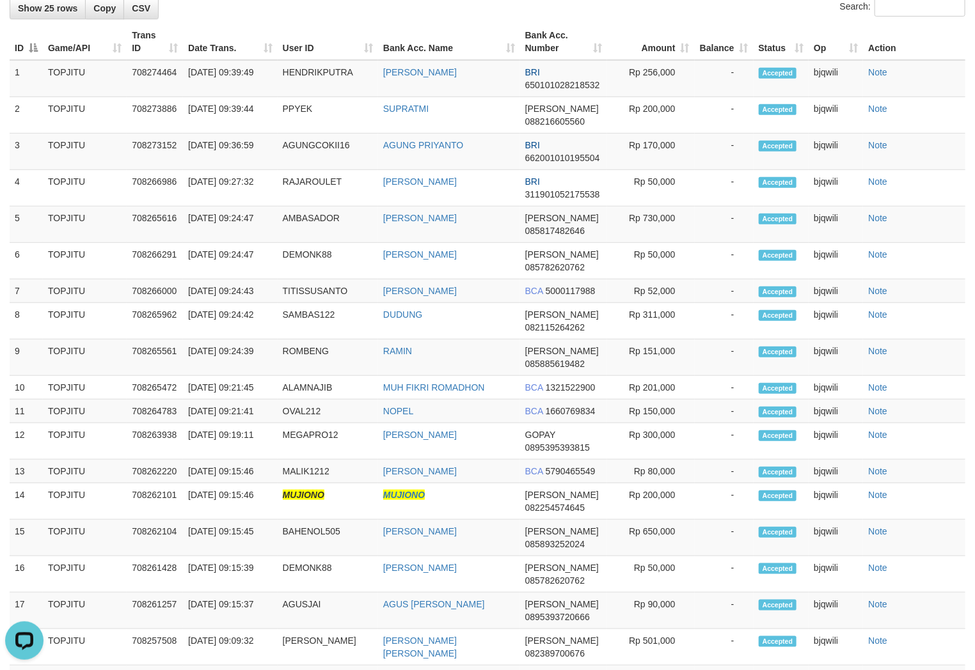
scroll to position [755, 0]
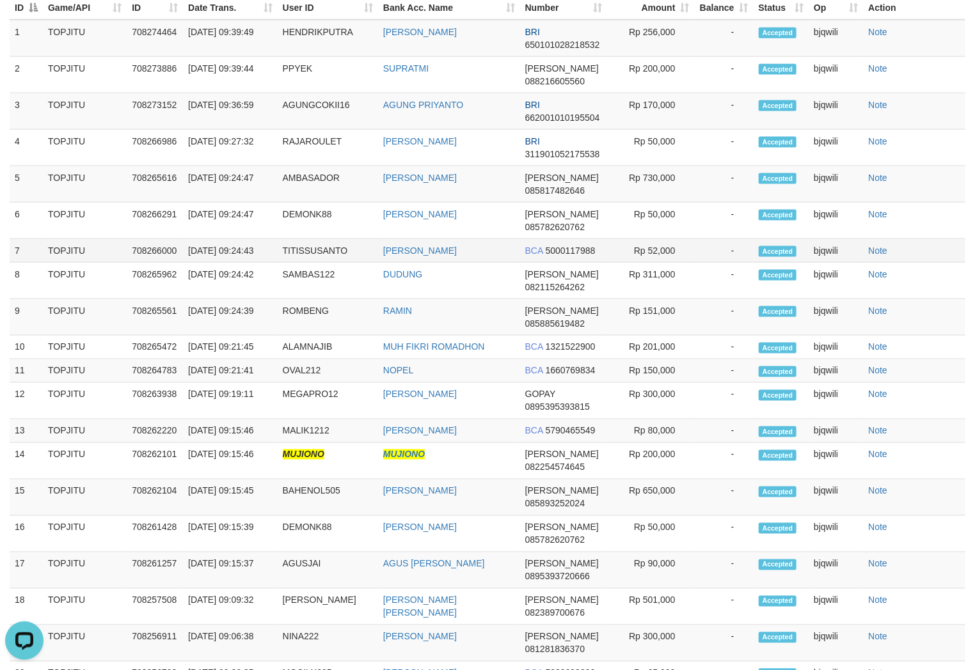
drag, startPoint x: 210, startPoint y: 284, endPoint x: 219, endPoint y: 283, distance: 9.6
click at [210, 263] on td "[DATE] 09:24:43" at bounding box center [230, 251] width 95 height 24
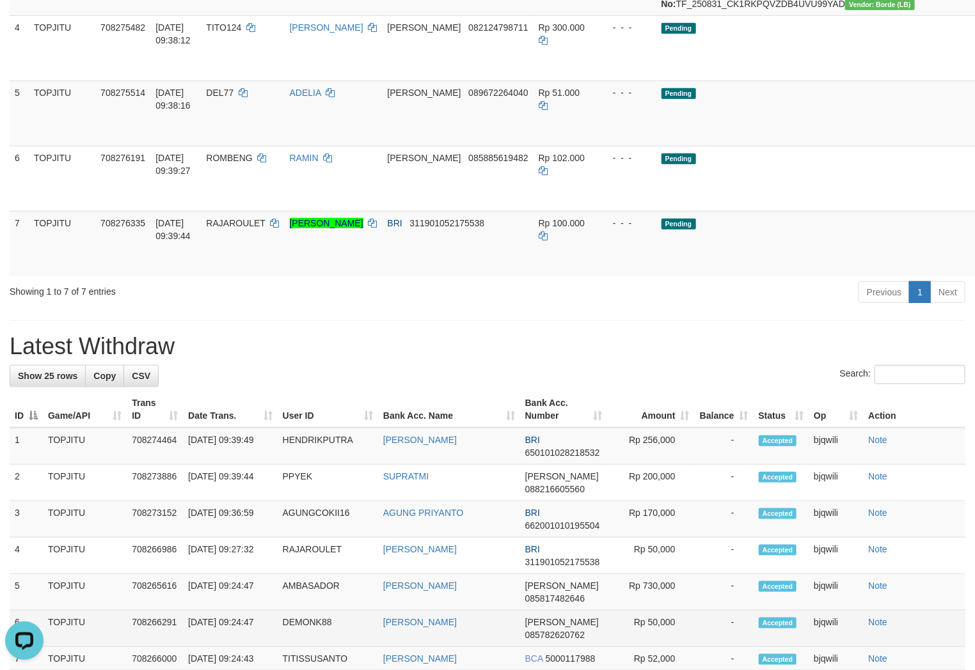
scroll to position [328, 0]
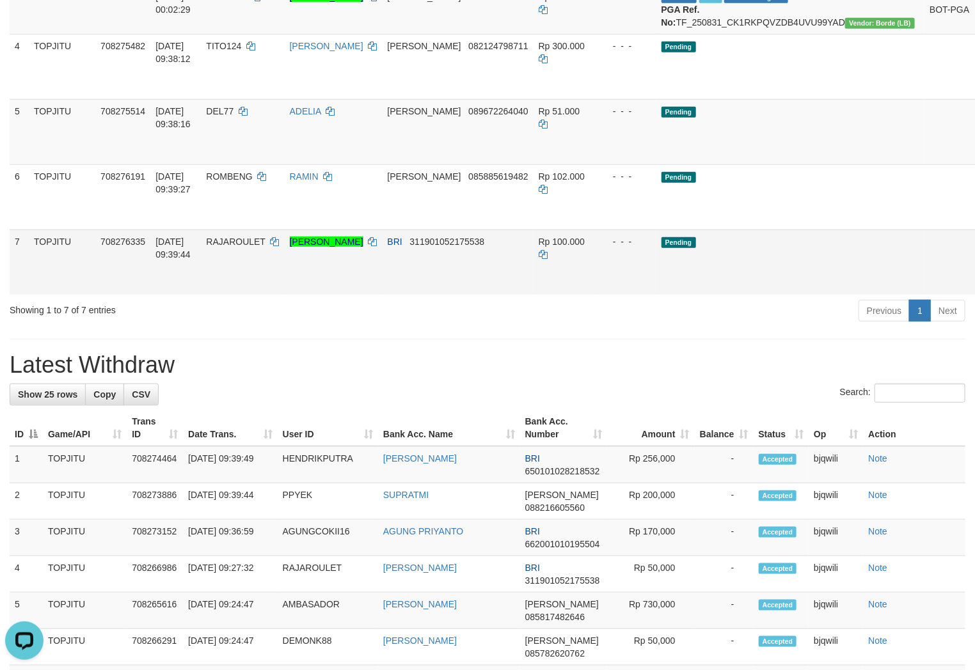
click at [50, 295] on td "TOPJITU" at bounding box center [62, 262] width 67 height 65
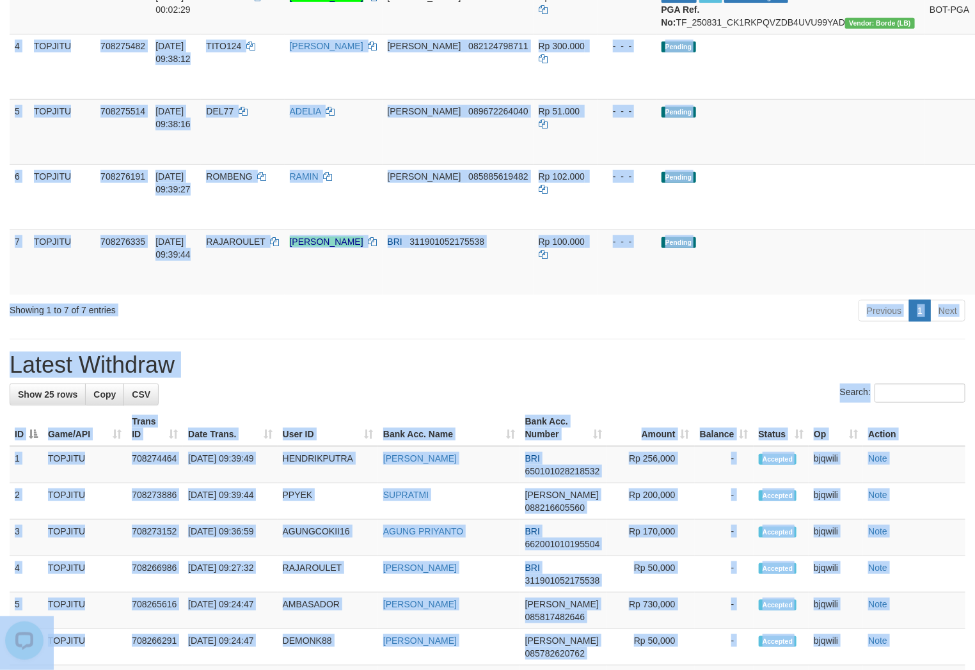
drag, startPoint x: 13, startPoint y: 83, endPoint x: 967, endPoint y: 330, distance: 985.2
click at [967, 330] on body "Toggle navigation Home Bank Account List Load By Website Group [ITOTO] TOPJITU …" at bounding box center [487, 548] width 975 height 1753
copy body "0 LOREMIP 417130297 44/10/9505 58:93:46 DOLO517 SITA CONSECTE ADIP 250612257468…"
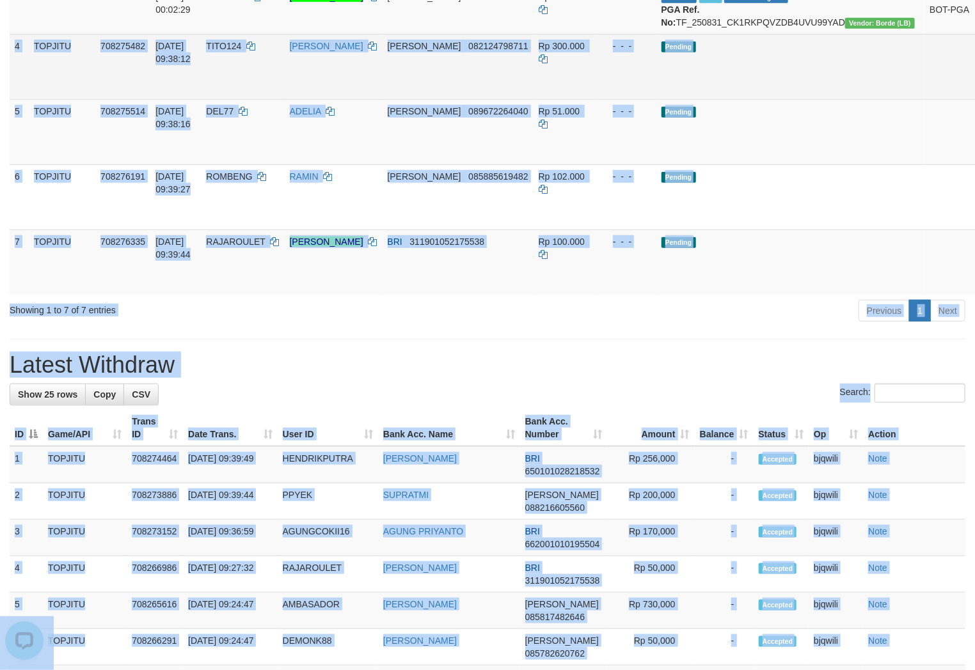
click at [14, 86] on td "4" at bounding box center [19, 66] width 19 height 65
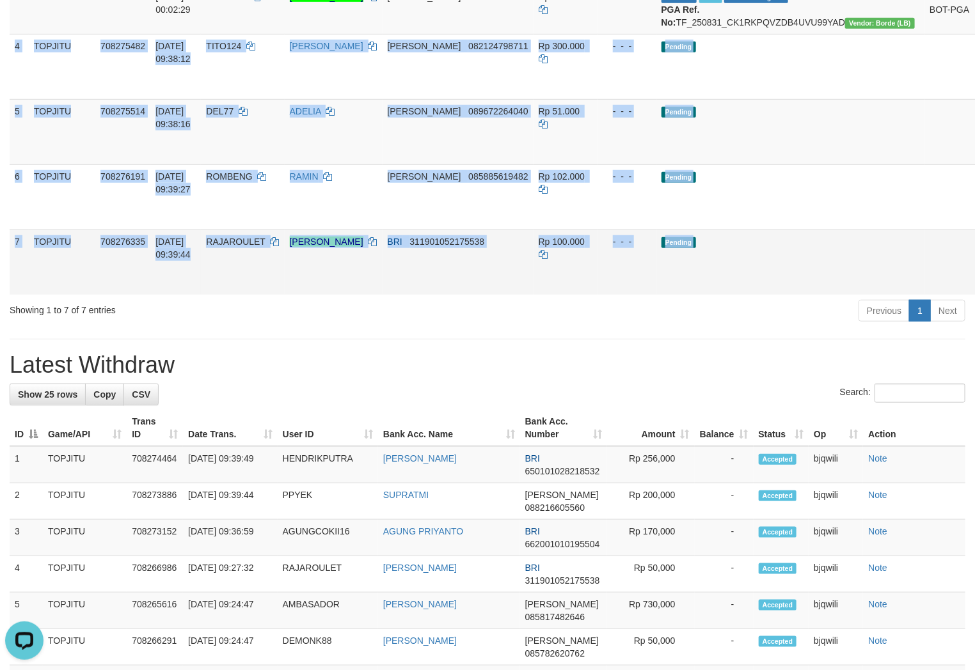
drag, startPoint x: 29, startPoint y: 81, endPoint x: 951, endPoint y: 314, distance: 951.5
click at [951, 295] on tbody "1 TOPJITU 707158673 [DATE] 12:00:59 GALI123 [PERSON_NAME] 085860429844 Rp 500.0…" at bounding box center [525, 90] width 1031 height 409
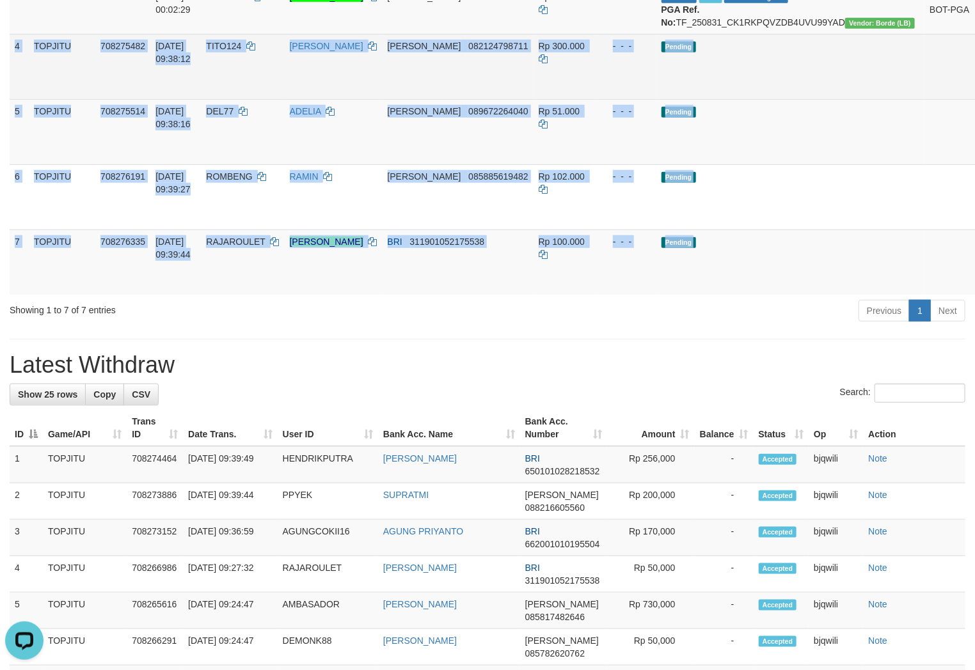
copy tbody "4 TOPJITU 708275482 [DATE] 09:38:12 TITO124 [PERSON_NAME] [PERSON_NAME] 0821247…"
click at [794, 99] on td "Pending" at bounding box center [790, 66] width 269 height 65
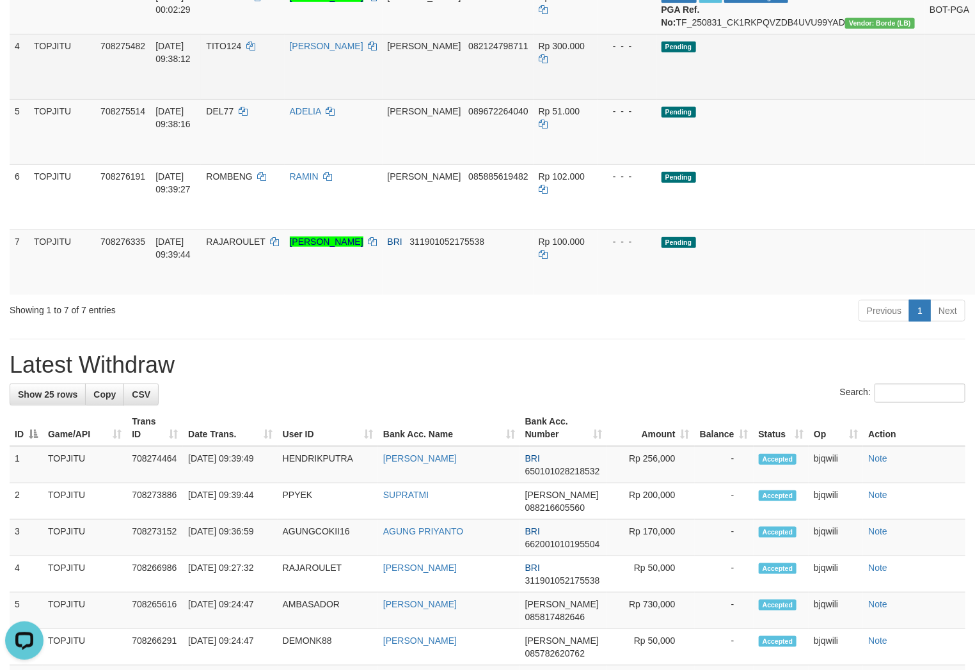
click at [974, 93] on link "Send PGA" at bounding box center [993, 81] width 21 height 23
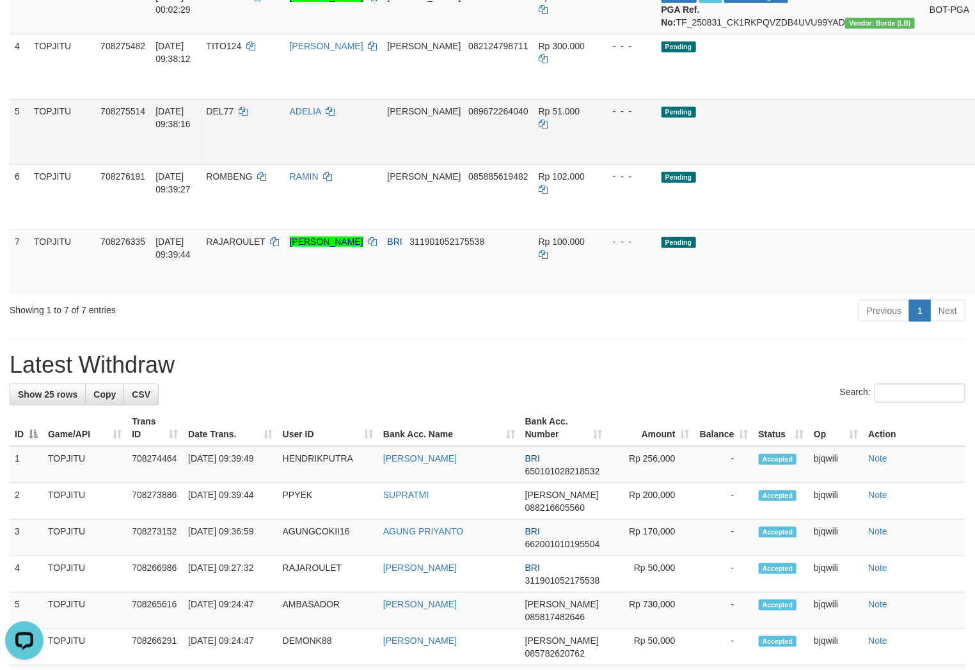
click at [974, 158] on link "Send PGA" at bounding box center [993, 146] width 21 height 23
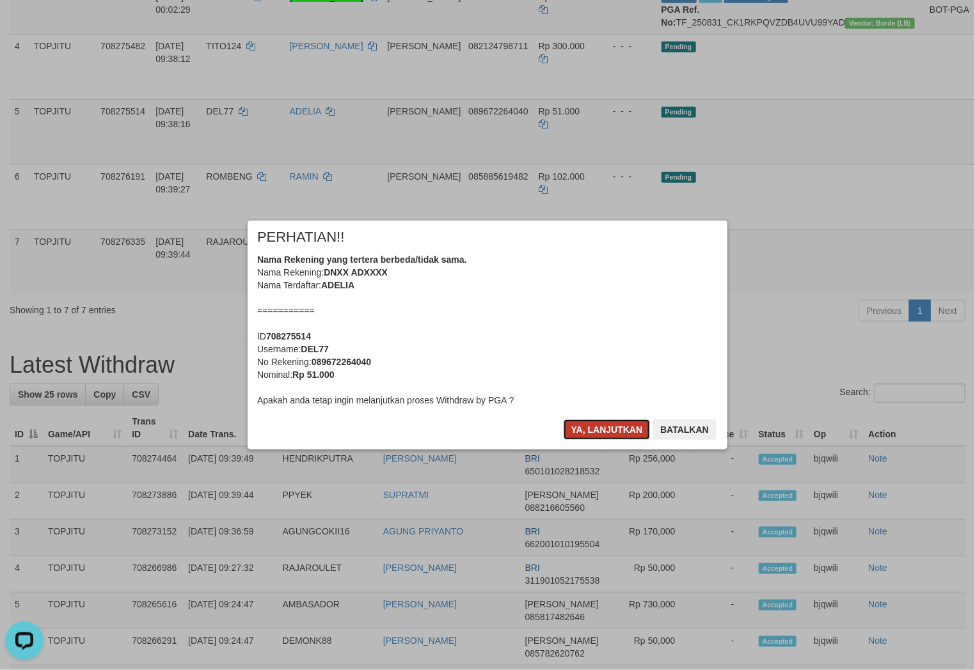
click at [608, 429] on button "Ya, lanjutkan" at bounding box center [607, 430] width 87 height 20
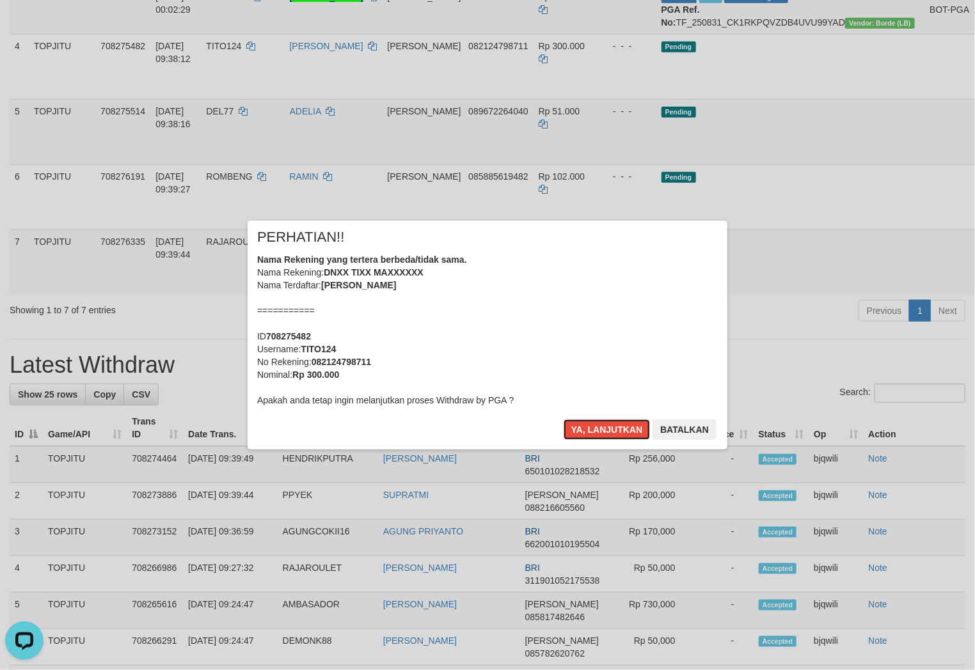
click at [608, 429] on button "Ya, lanjutkan" at bounding box center [607, 430] width 87 height 20
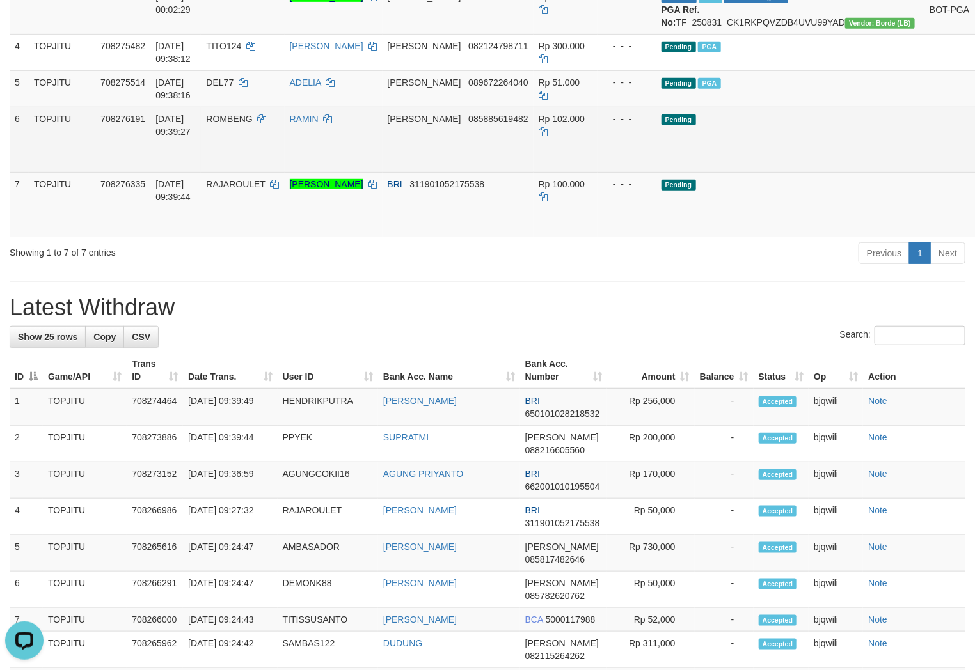
click at [974, 166] on link "Send PGA" at bounding box center [993, 154] width 21 height 23
click at [974, 231] on link "Send PGA" at bounding box center [993, 219] width 21 height 23
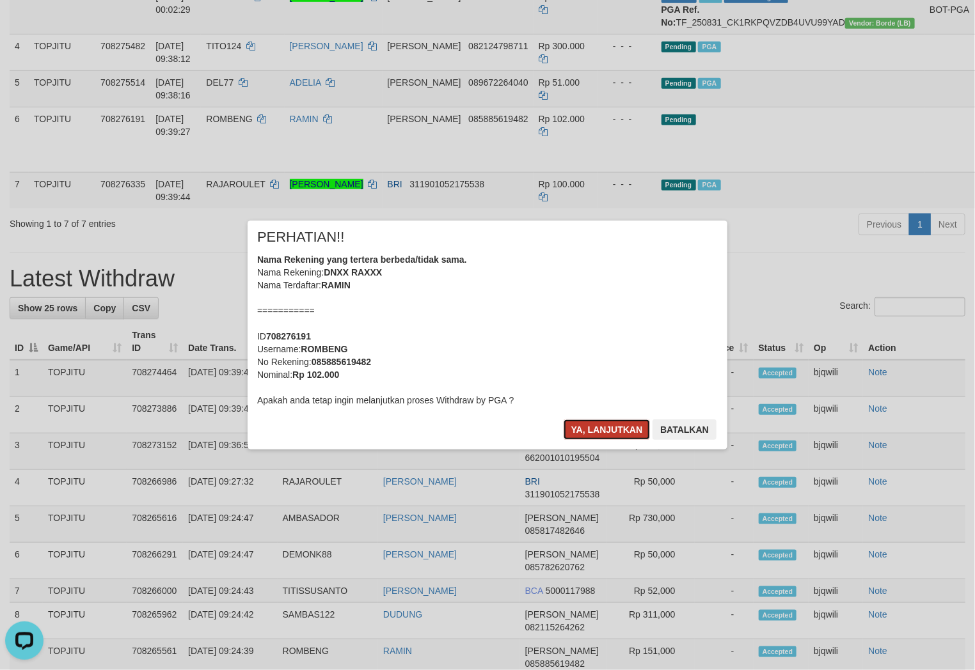
click at [588, 435] on button "Ya, lanjutkan" at bounding box center [607, 430] width 87 height 20
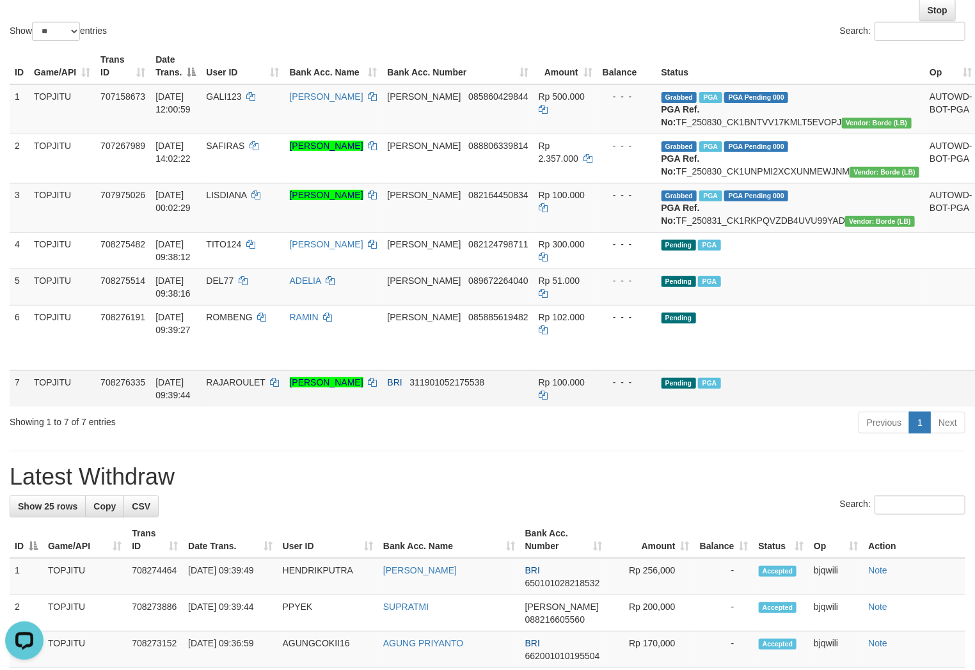
scroll to position [105, 0]
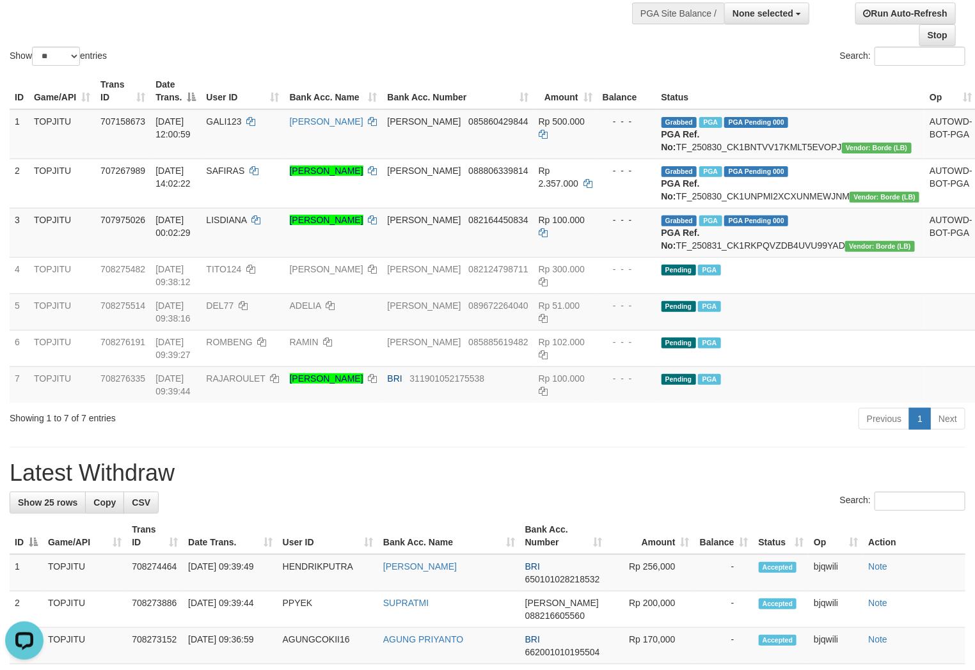
click at [623, 486] on h1 "Latest Withdraw" at bounding box center [488, 474] width 956 height 26
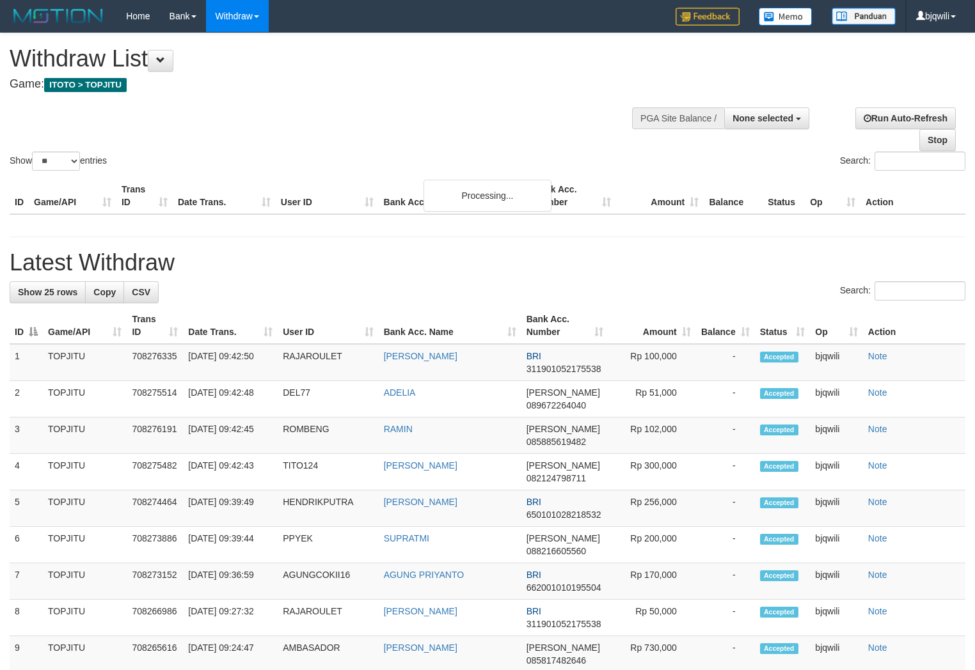
select select
select select "**"
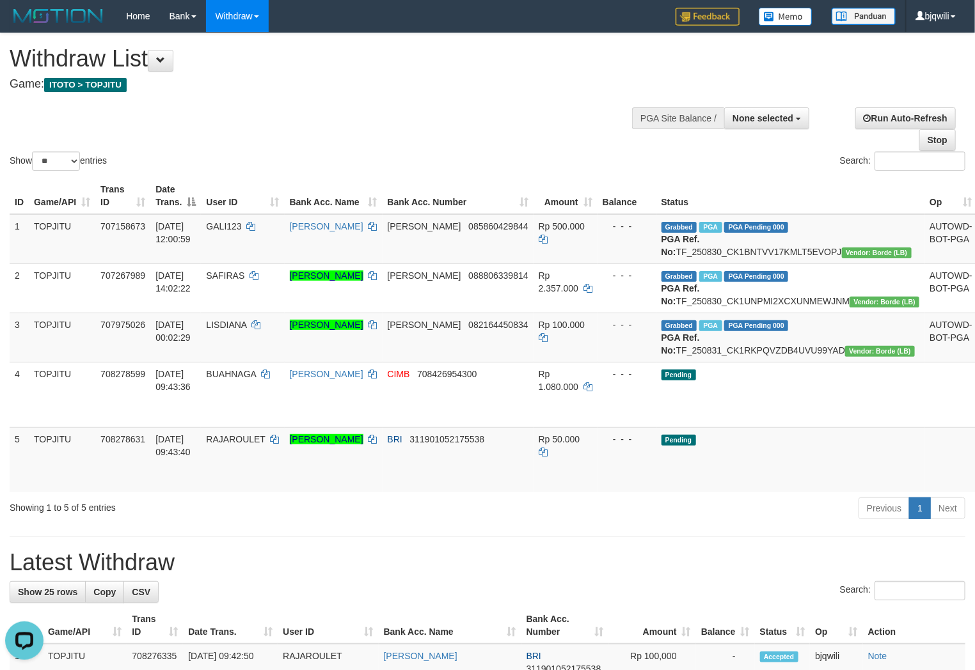
click at [286, 514] on div "Showing 1 to 5 of 5 entries" at bounding box center [203, 505] width 387 height 18
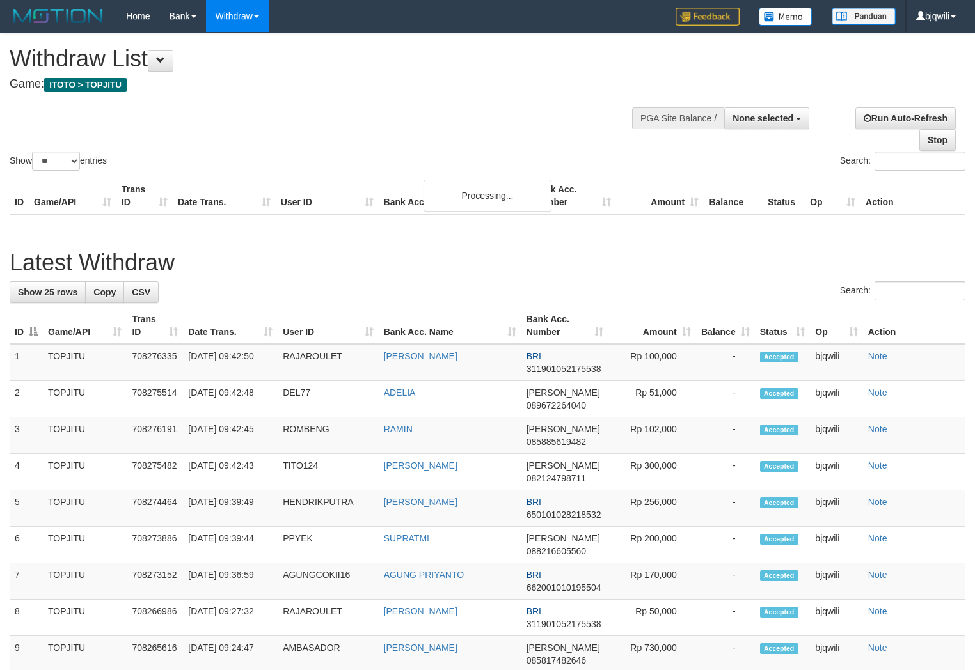
select select
select select "**"
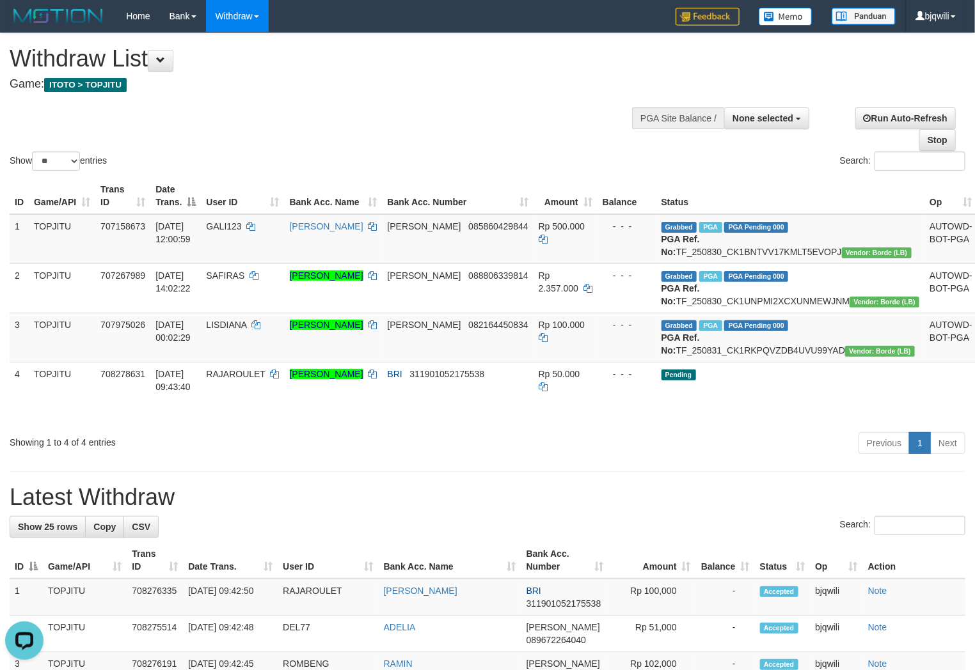
click at [402, 449] on div "Showing 1 to 4 of 4 entries" at bounding box center [203, 440] width 406 height 18
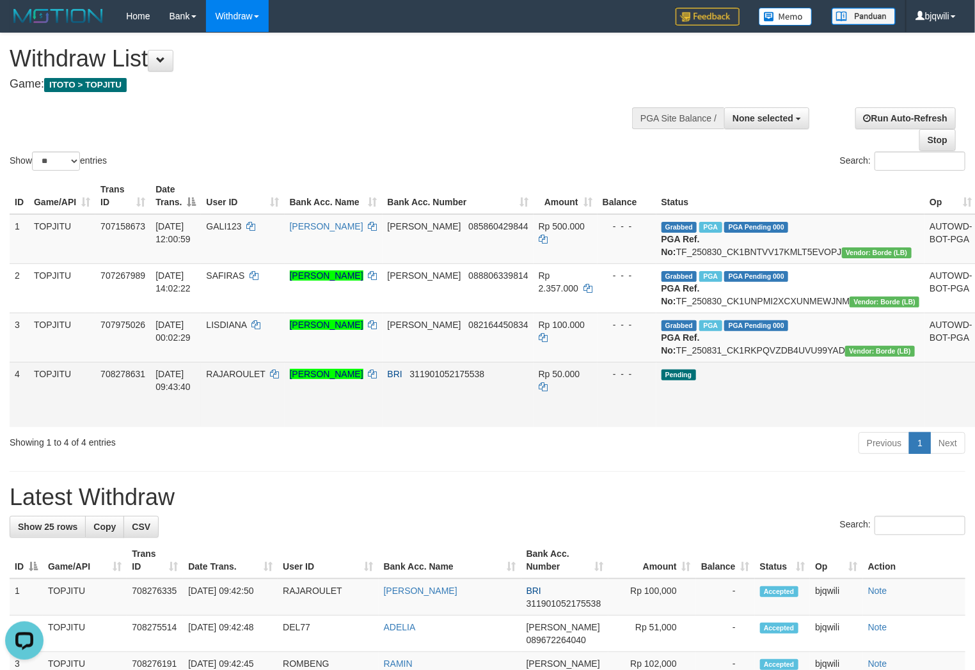
click at [235, 379] on span "RAJAROULET" at bounding box center [235, 374] width 59 height 10
drag, startPoint x: 235, startPoint y: 416, endPoint x: 228, endPoint y: 416, distance: 7.0
click at [229, 379] on span "RAJAROULET" at bounding box center [235, 374] width 59 height 10
copy span "RAJAROULET"
click at [974, 421] on link "Send PGA" at bounding box center [993, 409] width 21 height 23
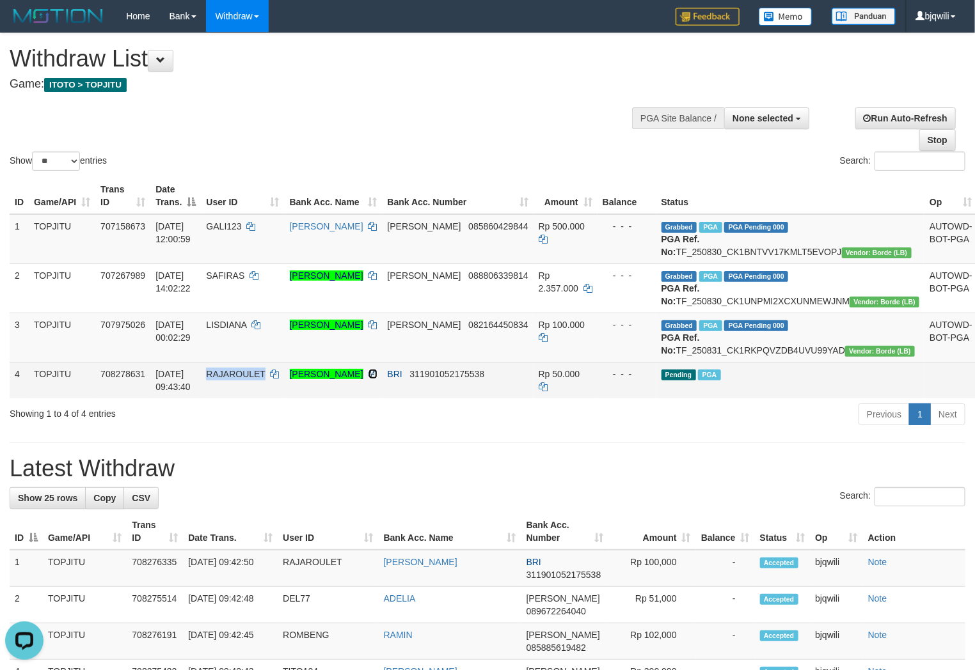
click at [368, 379] on icon at bounding box center [372, 374] width 9 height 9
copy span "RAJAROULET"
click at [368, 379] on icon at bounding box center [372, 374] width 9 height 9
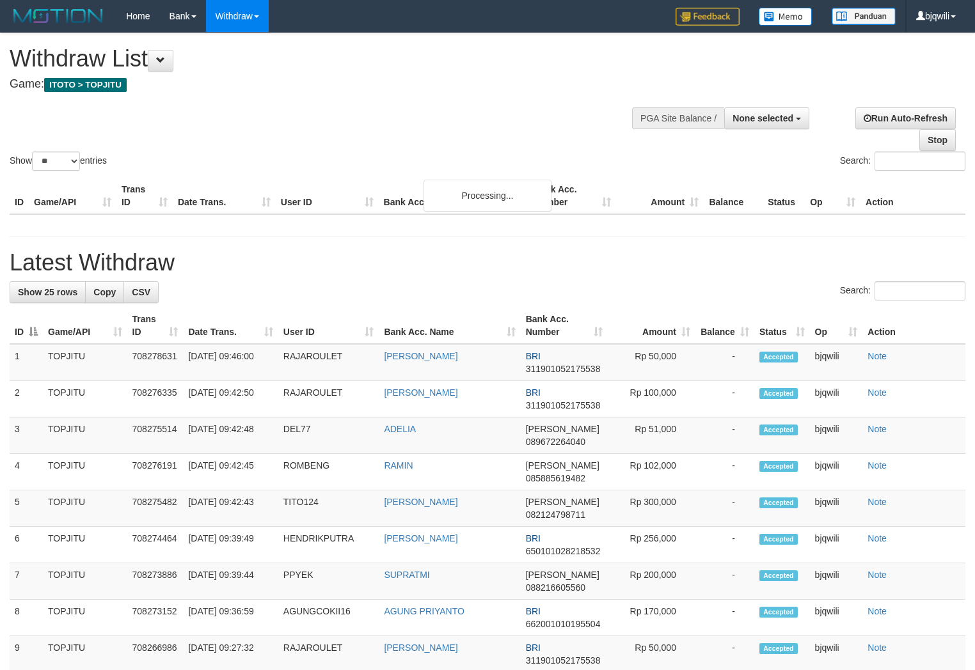
select select
select select "**"
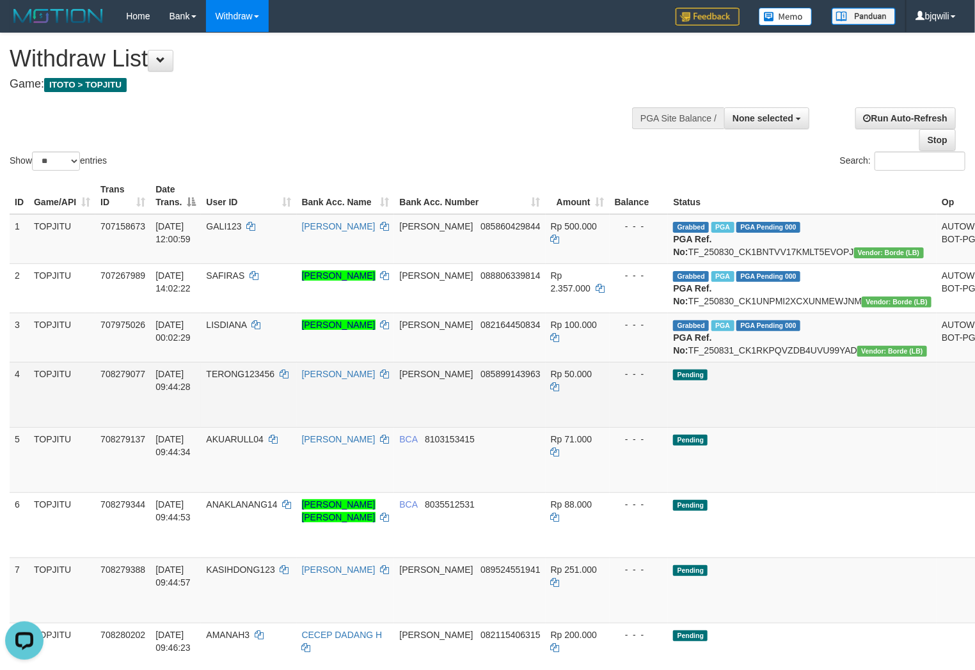
scroll to position [284, 0]
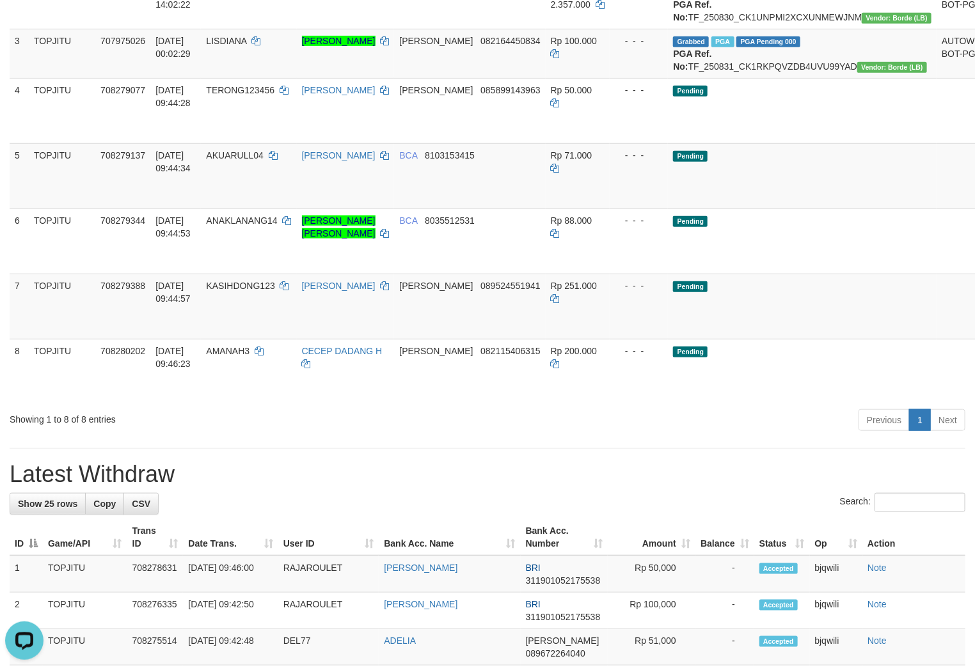
click at [251, 482] on div "**********" at bounding box center [487, 619] width 975 height 1740
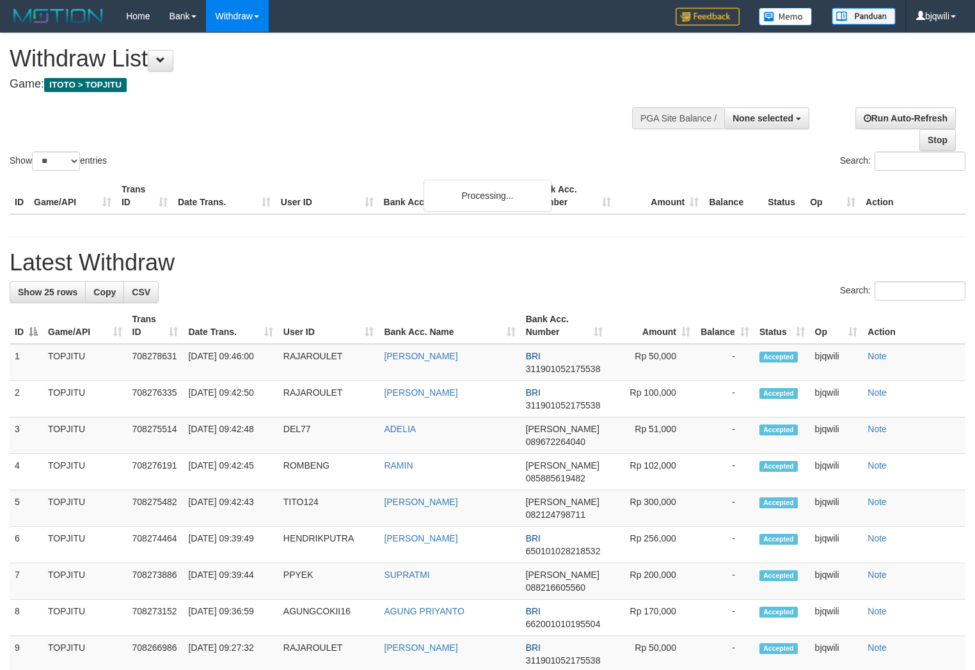
select select
select select "**"
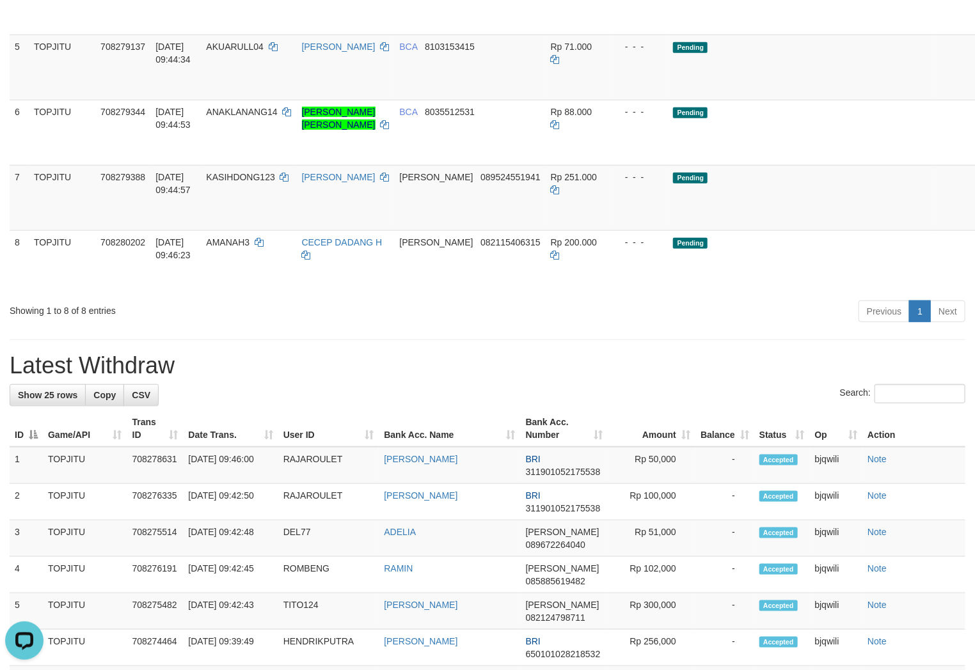
scroll to position [109, 0]
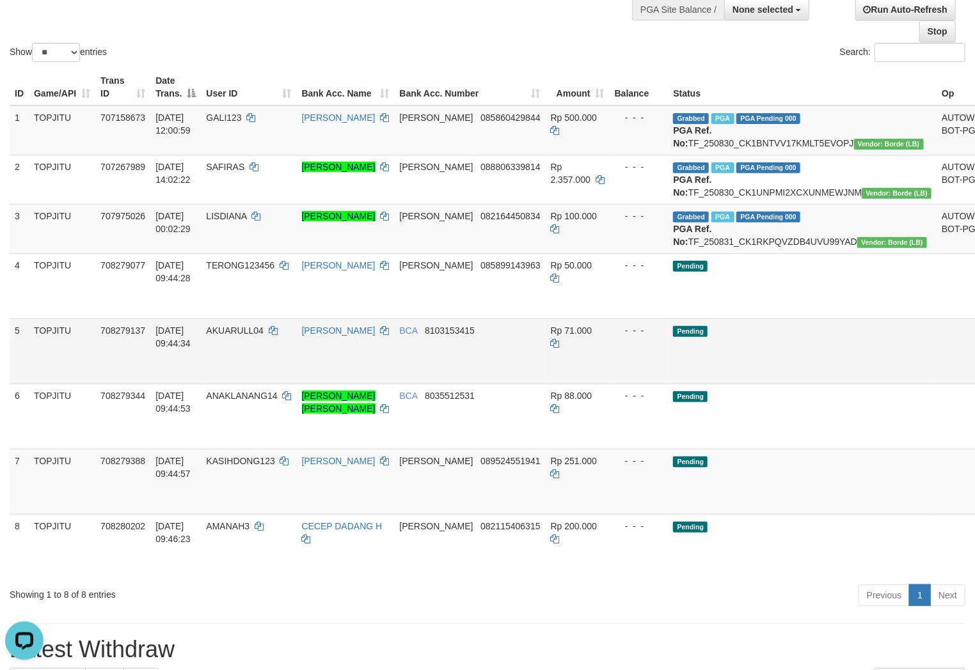
click at [778, 384] on td "Pending" at bounding box center [802, 351] width 269 height 65
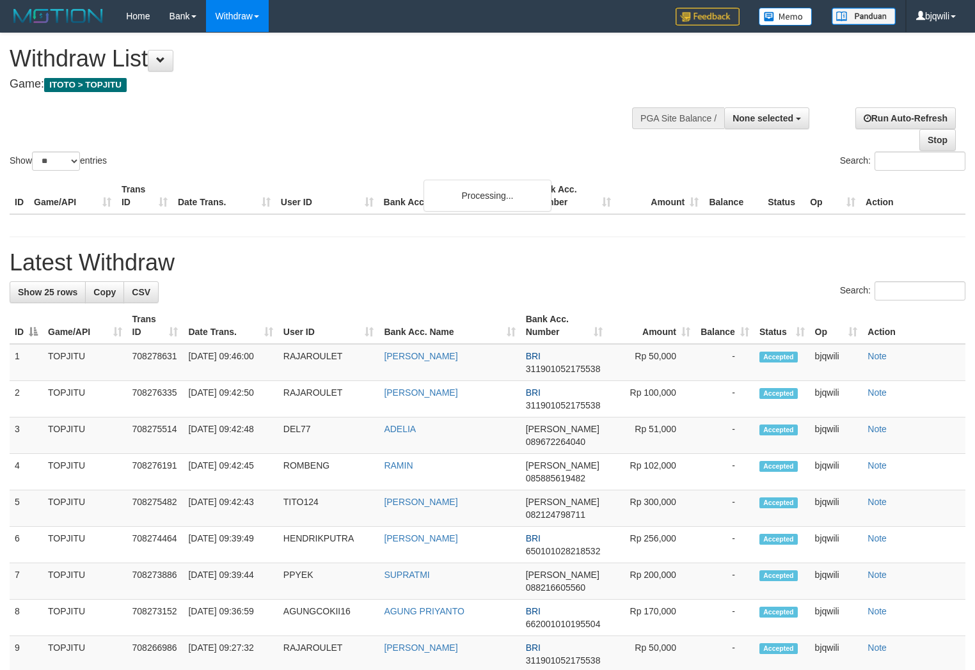
select select
select select "**"
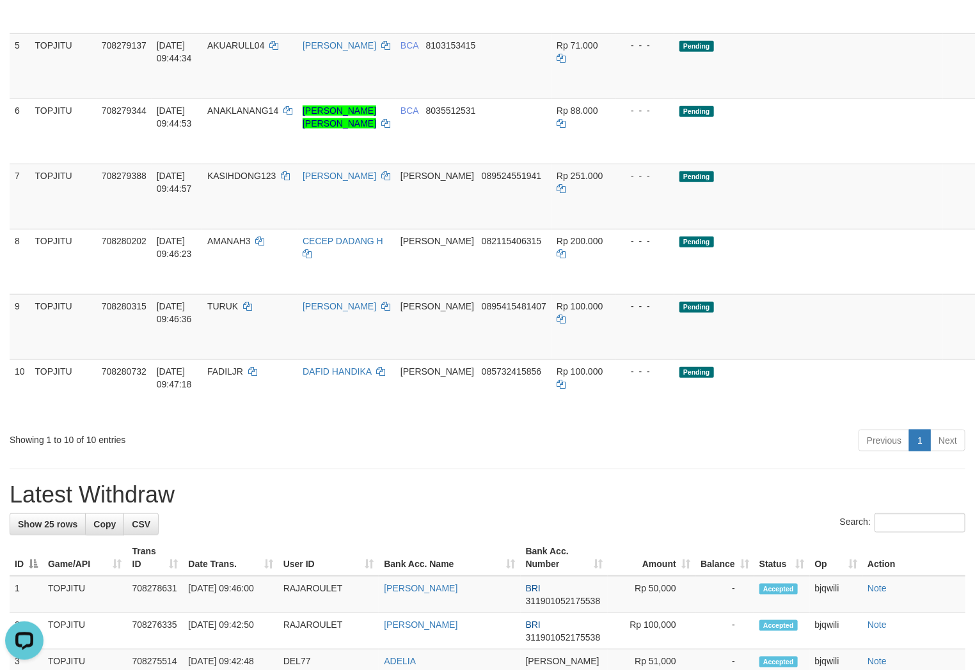
scroll to position [426, 0]
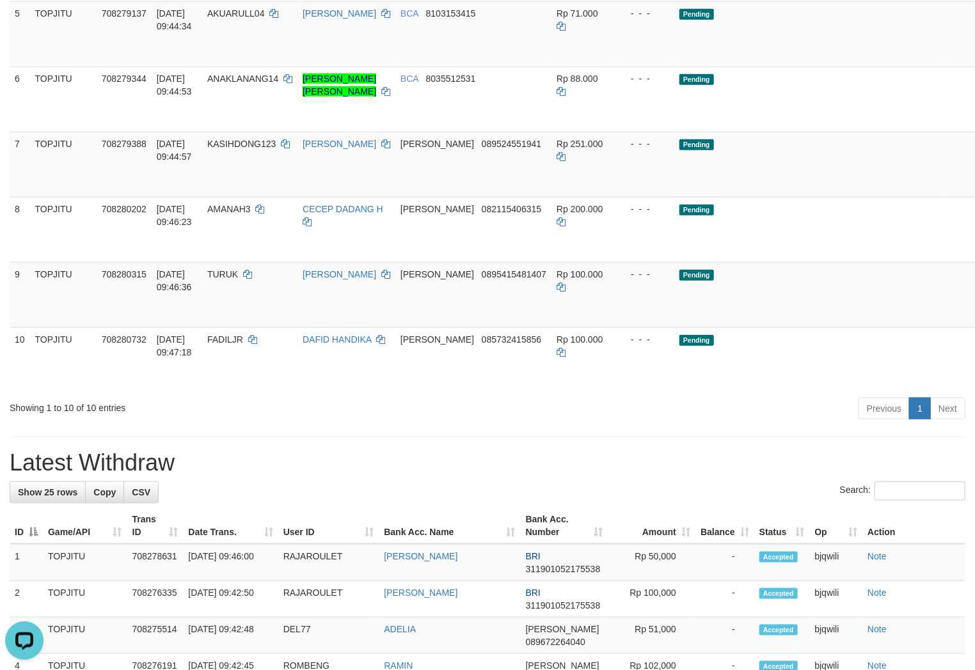
click at [323, 415] on div "Showing 1 to 10 of 10 entries" at bounding box center [203, 406] width 387 height 18
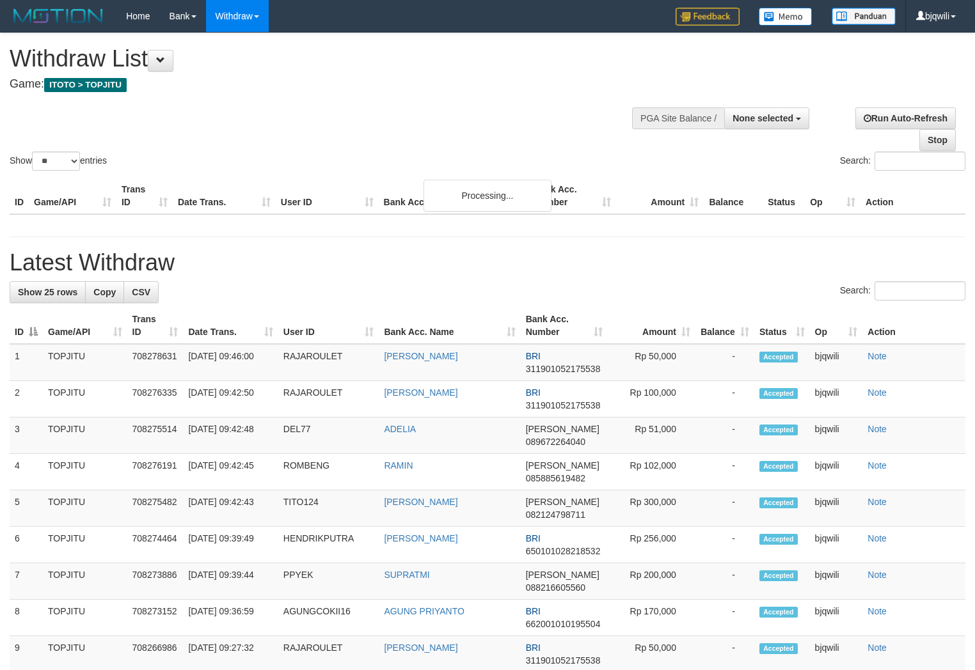
select select
select select "**"
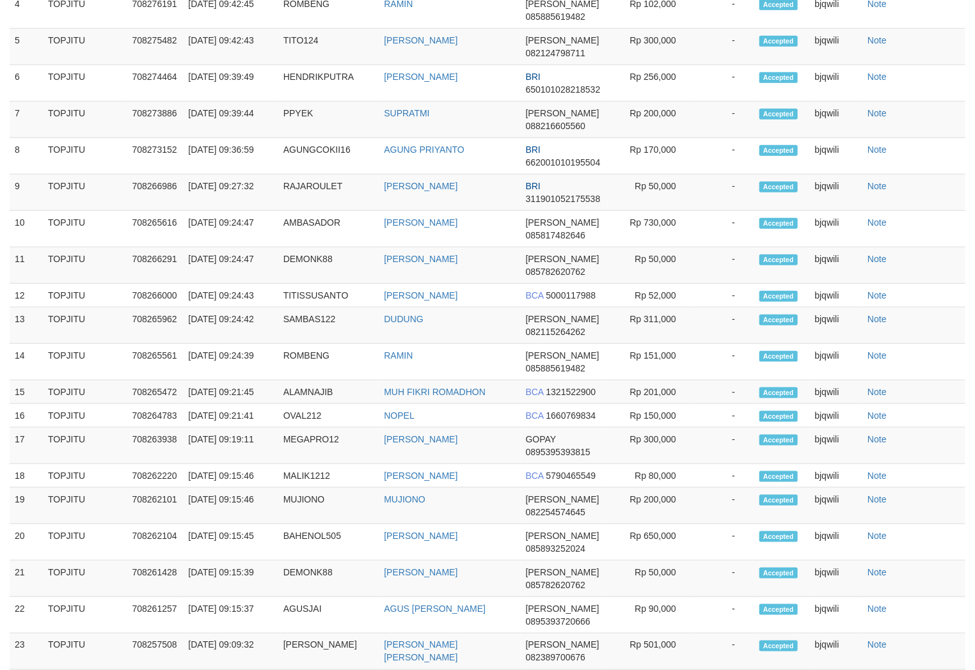
scroll to position [426, 0]
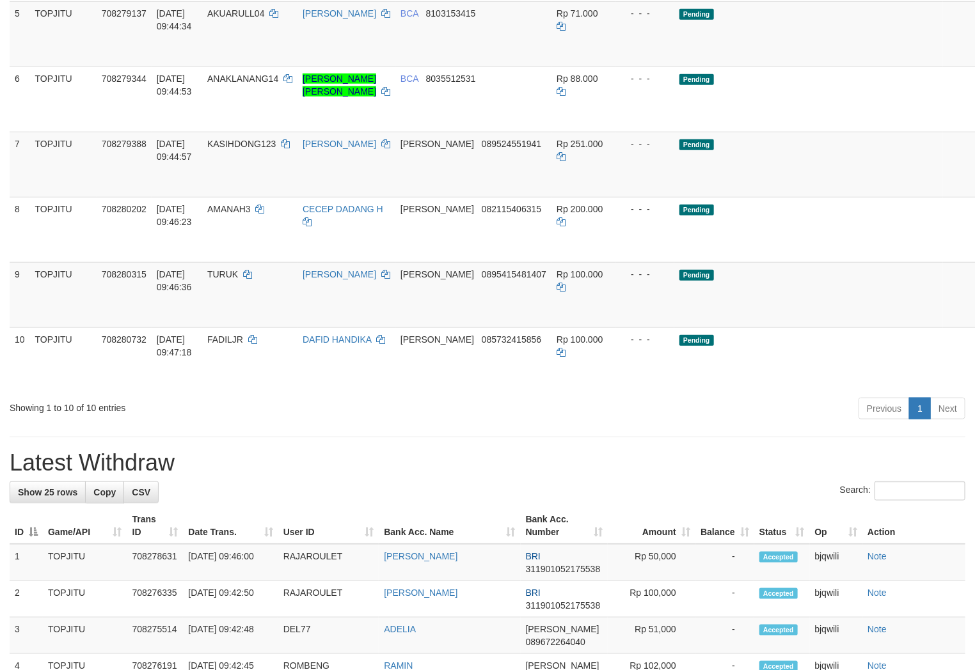
click at [436, 487] on div "**********" at bounding box center [487, 542] width 975 height 1870
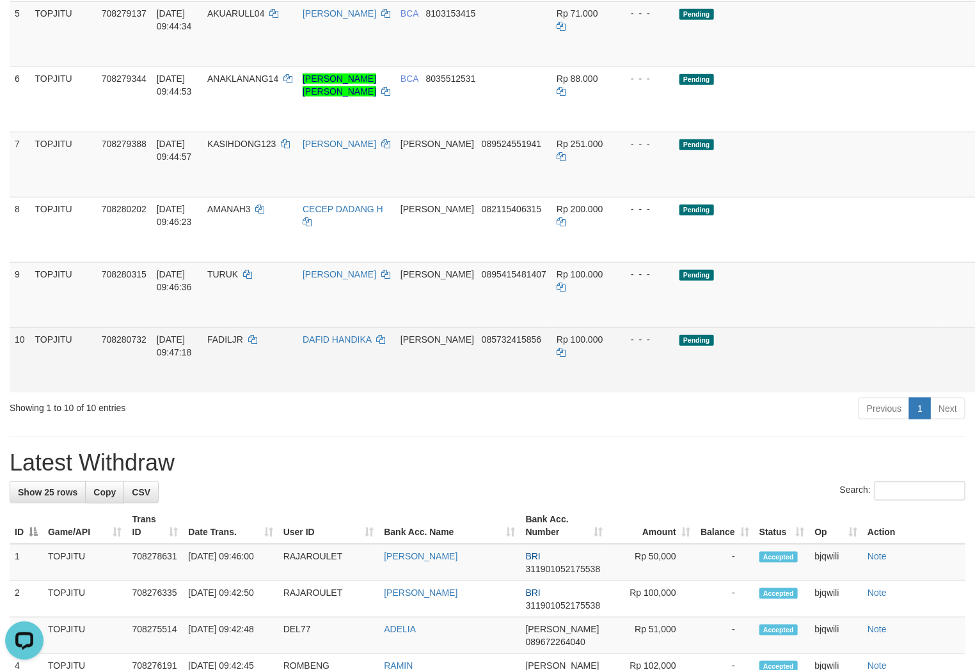
scroll to position [0, 0]
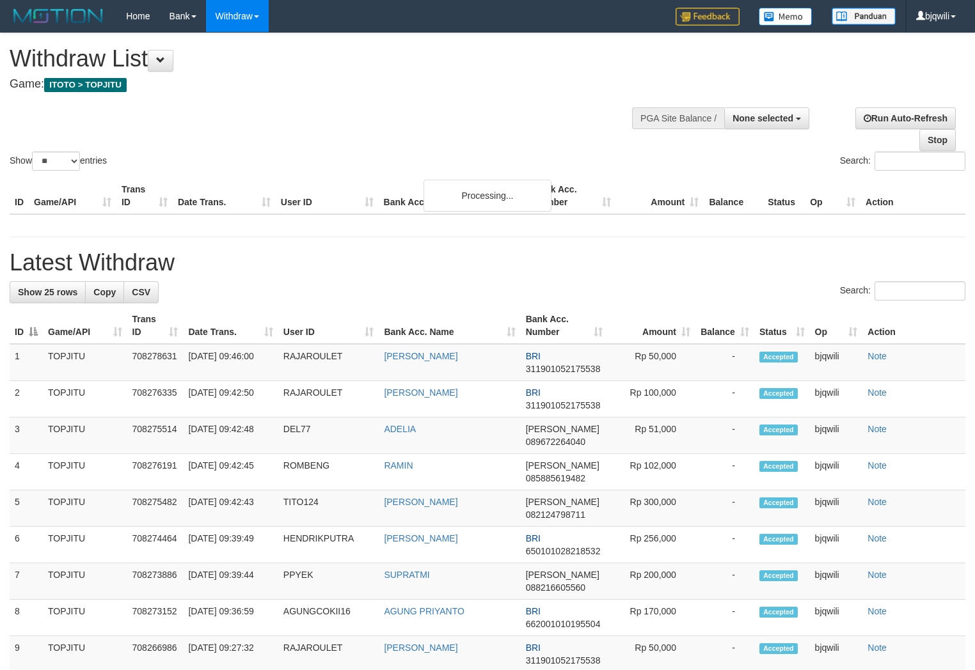
select select
select select "**"
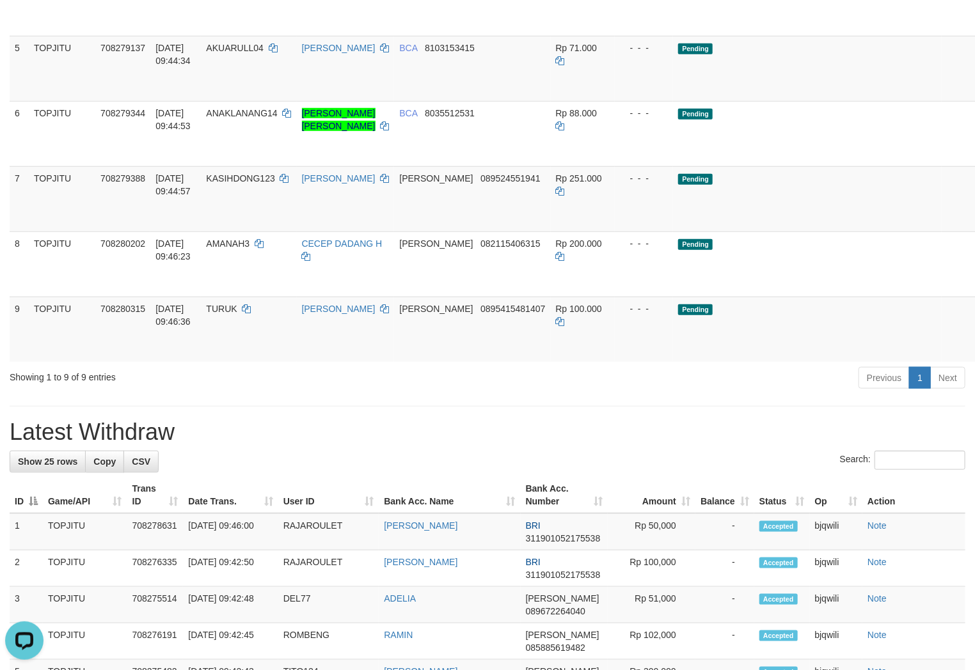
scroll to position [426, 0]
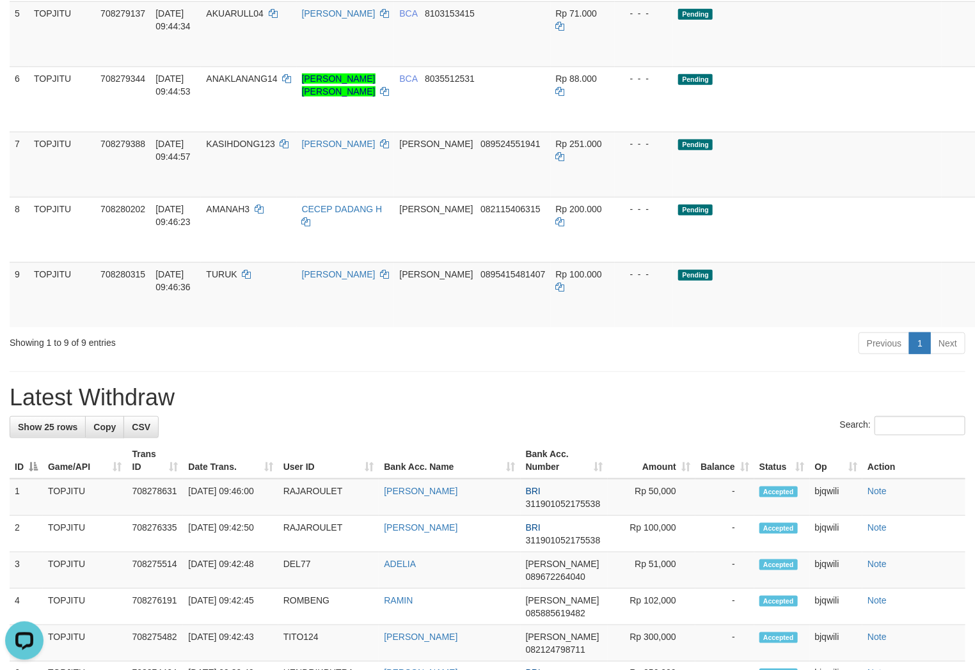
click at [602, 401] on div "**********" at bounding box center [487, 509] width 975 height 1805
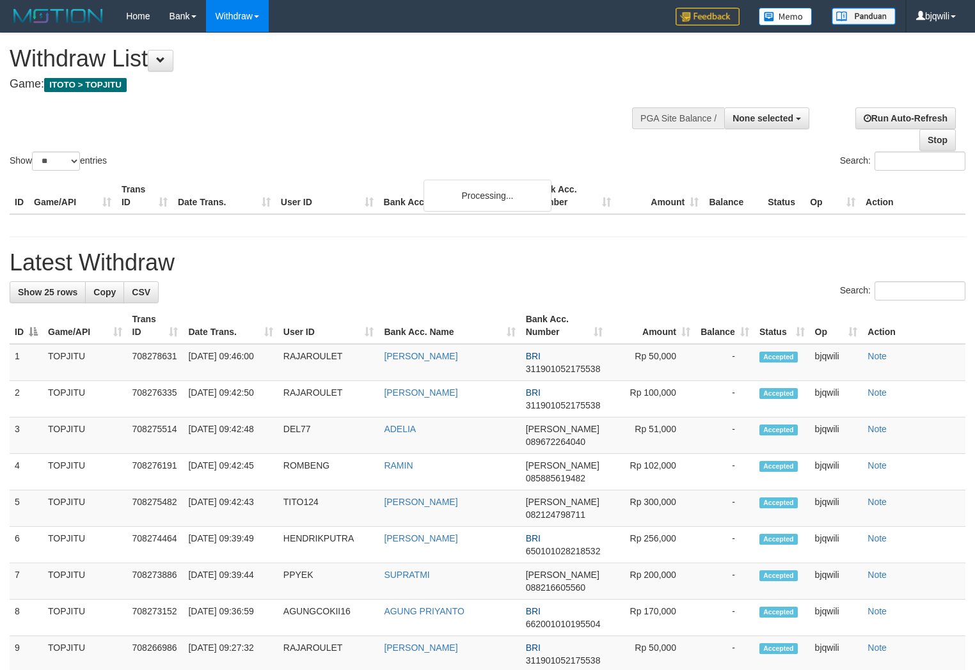
select select
select select "**"
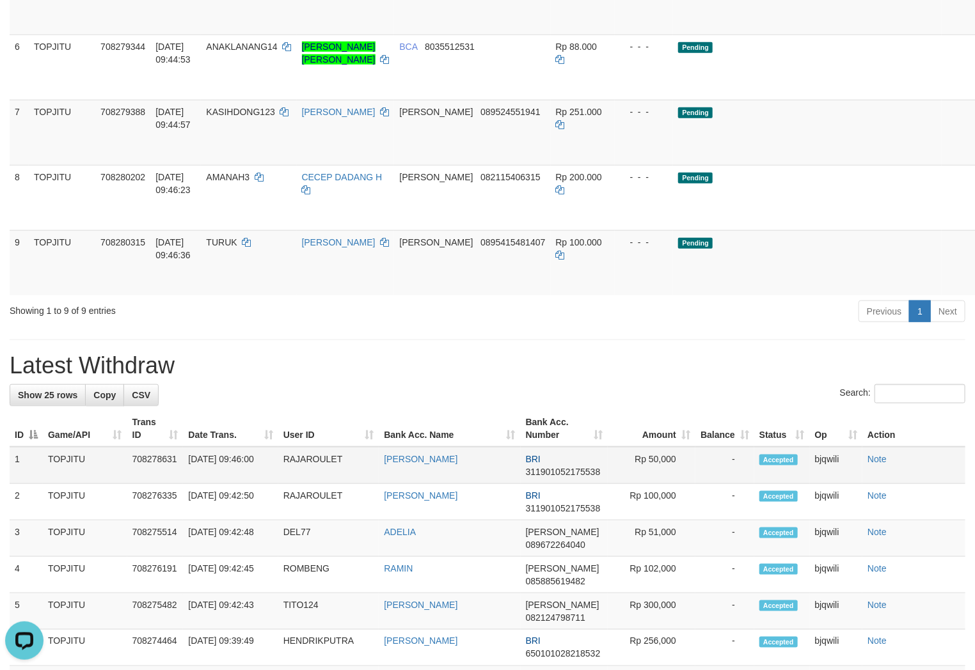
scroll to position [316, 0]
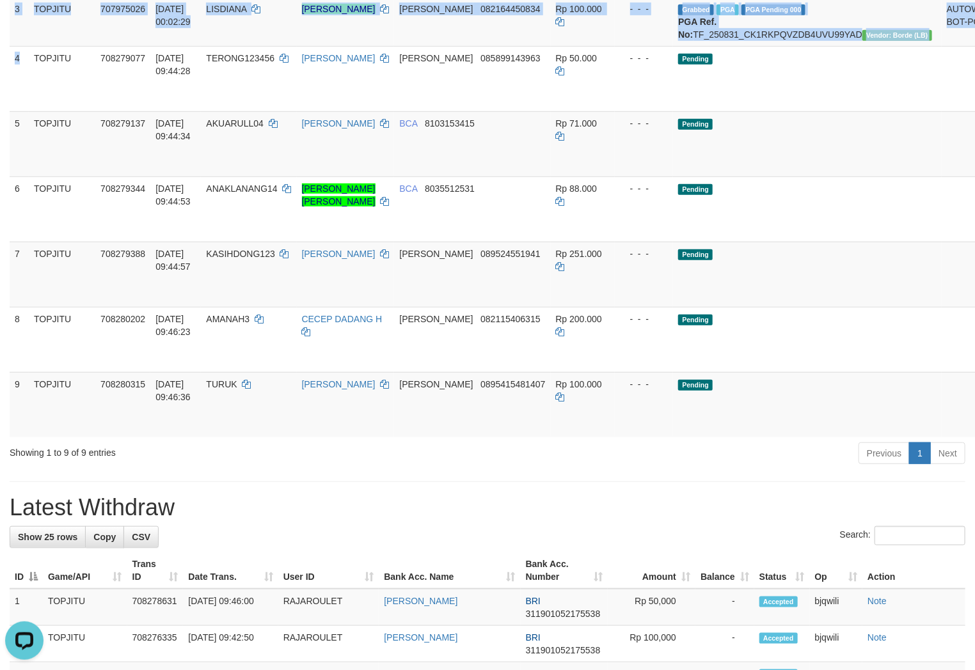
drag, startPoint x: 19, startPoint y: 95, endPoint x: 979, endPoint y: 438, distance: 1018.9
click at [974, 438] on html "Toggle navigation Home Bank Account List Load By Website Group [ITOTO] TOPJITU …" at bounding box center [487, 638] width 975 height 1909
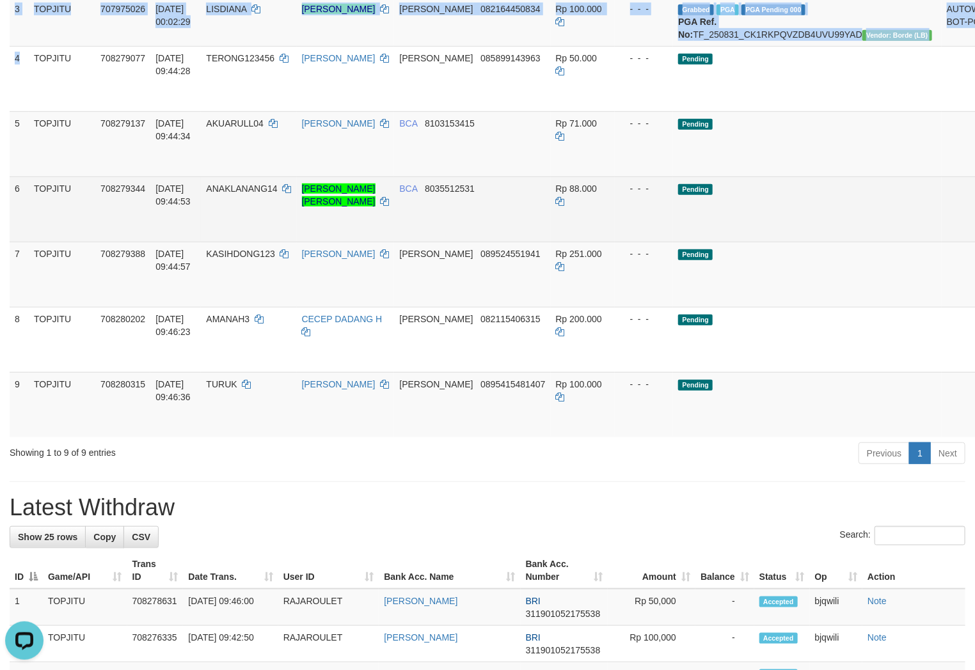
copy table "LO Ipsu/DOL Sitam CO Adip Elits. Doei TE Inci Utl. Etdo Magn Ali. Enimad Minimv…"
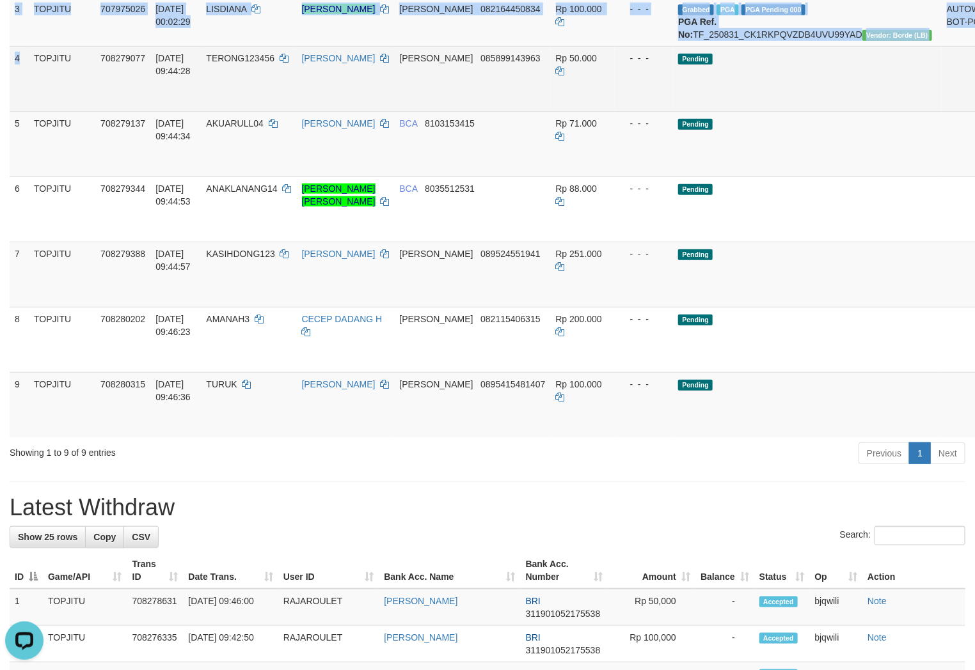
click at [774, 110] on td "Pending" at bounding box center [807, 78] width 269 height 65
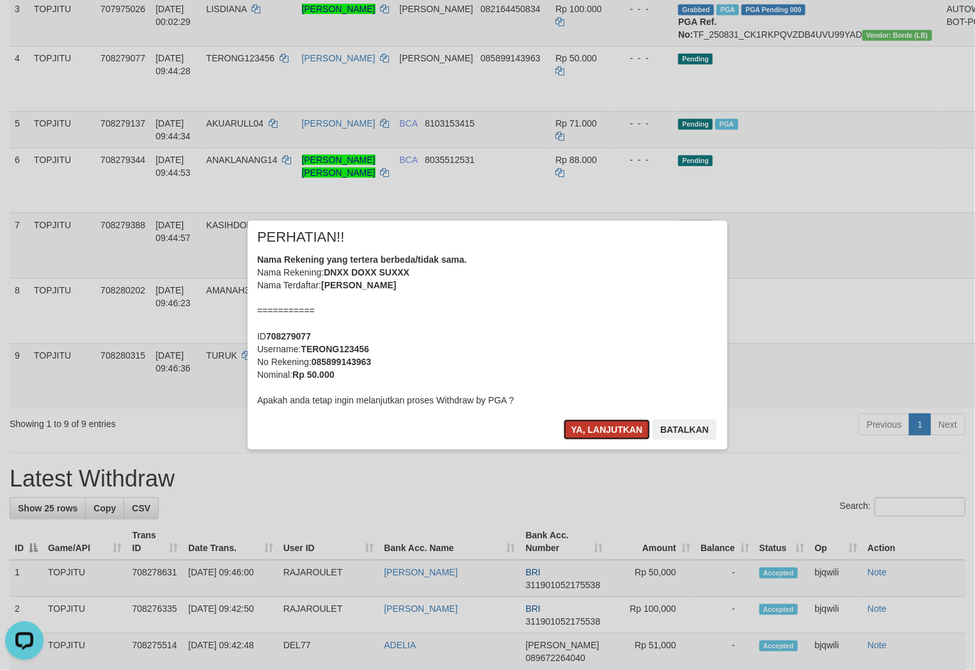
click at [587, 423] on button "Ya, lanjutkan" at bounding box center [607, 430] width 87 height 20
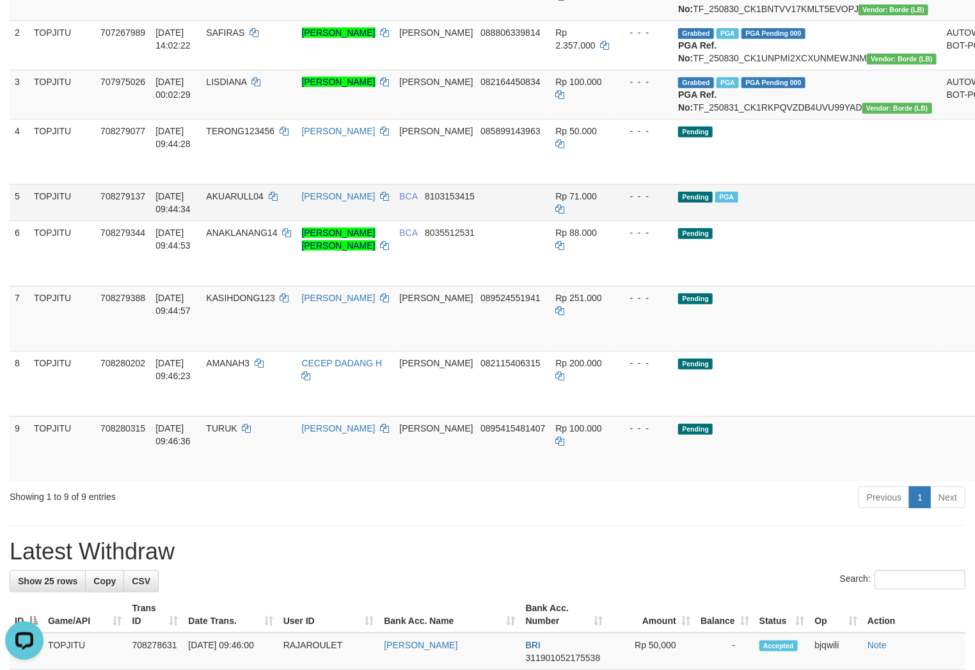
scroll to position [377, 0]
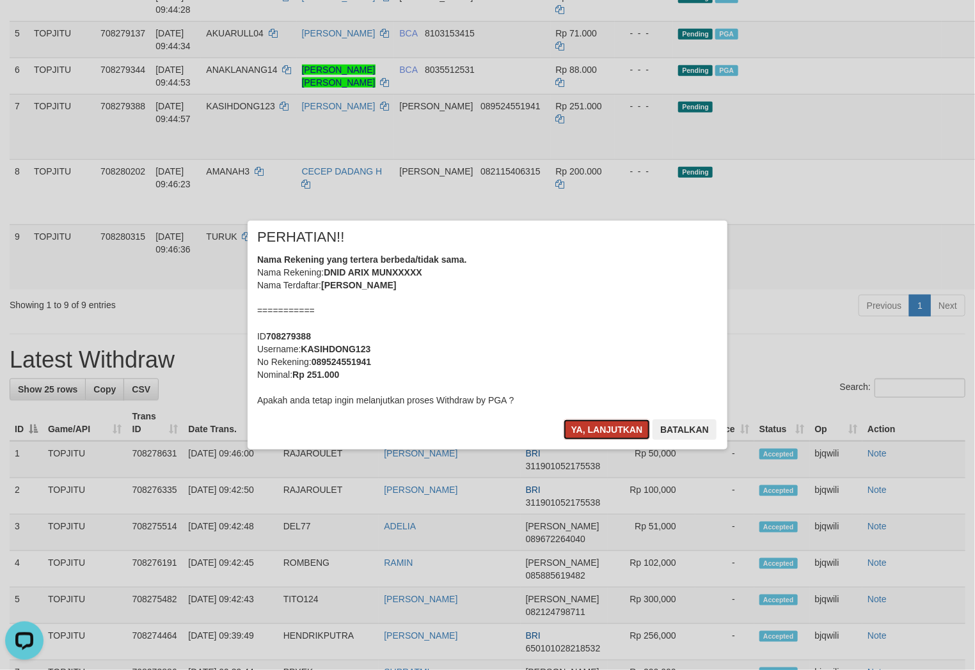
click at [596, 433] on button "Ya, lanjutkan" at bounding box center [607, 430] width 87 height 20
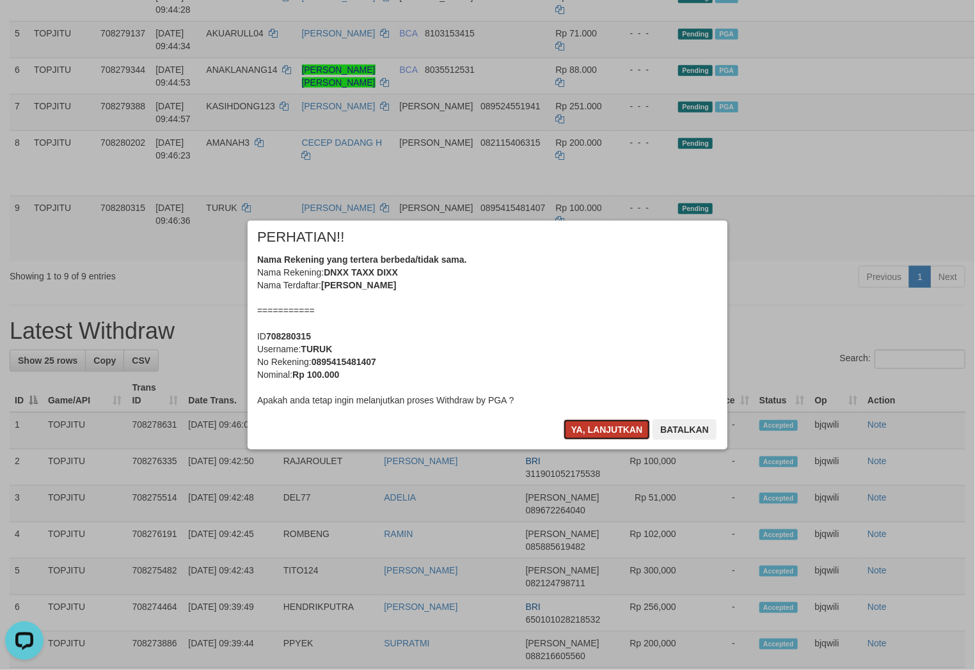
click at [598, 423] on button "Ya, lanjutkan" at bounding box center [607, 430] width 87 height 20
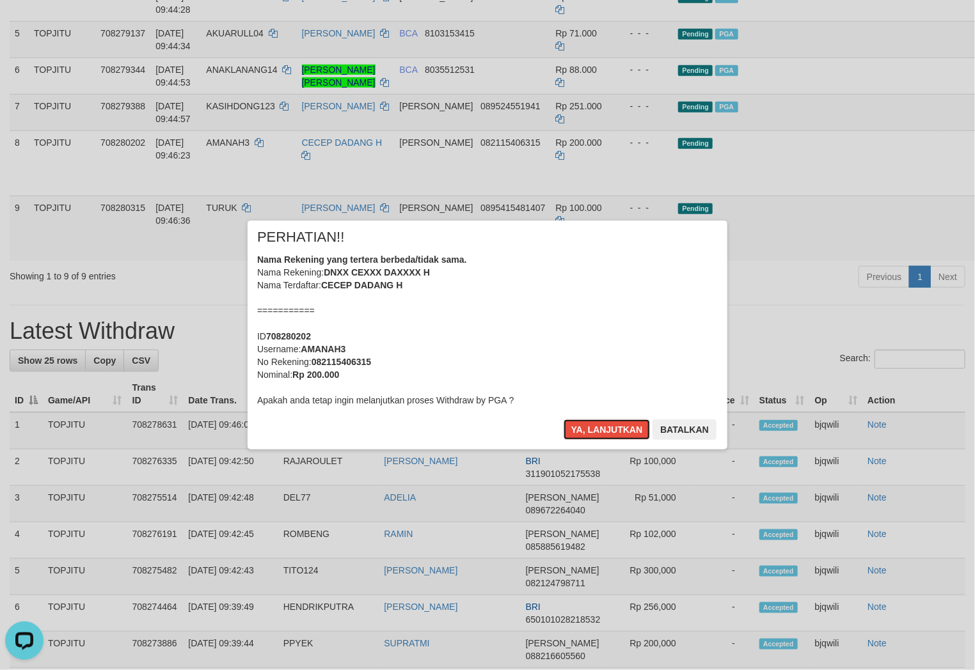
click at [598, 423] on button "Ya, lanjutkan" at bounding box center [607, 430] width 87 height 20
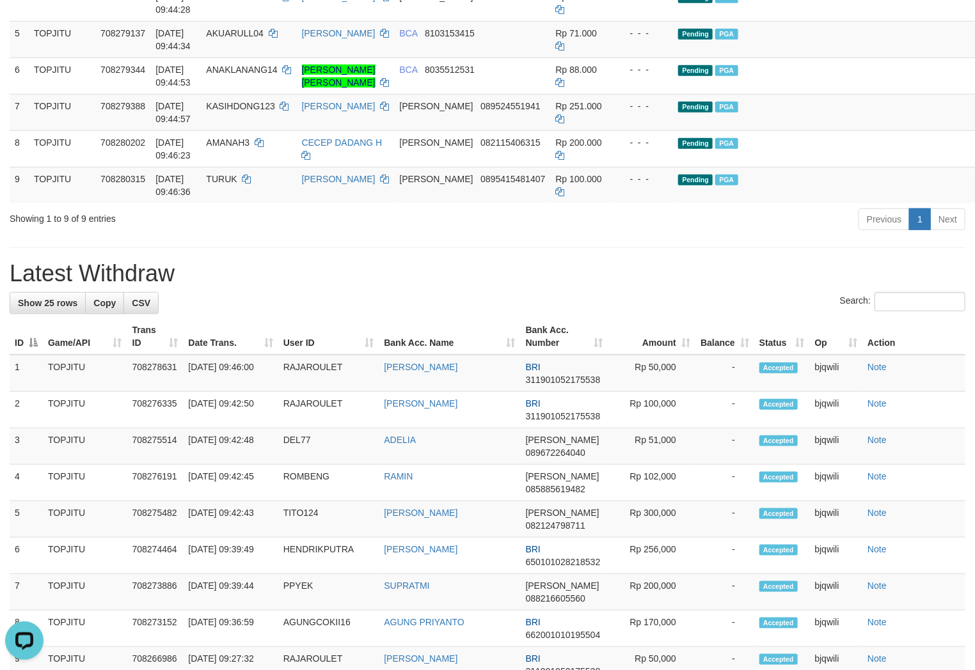
click at [250, 278] on div "**********" at bounding box center [487, 472] width 975 height 1632
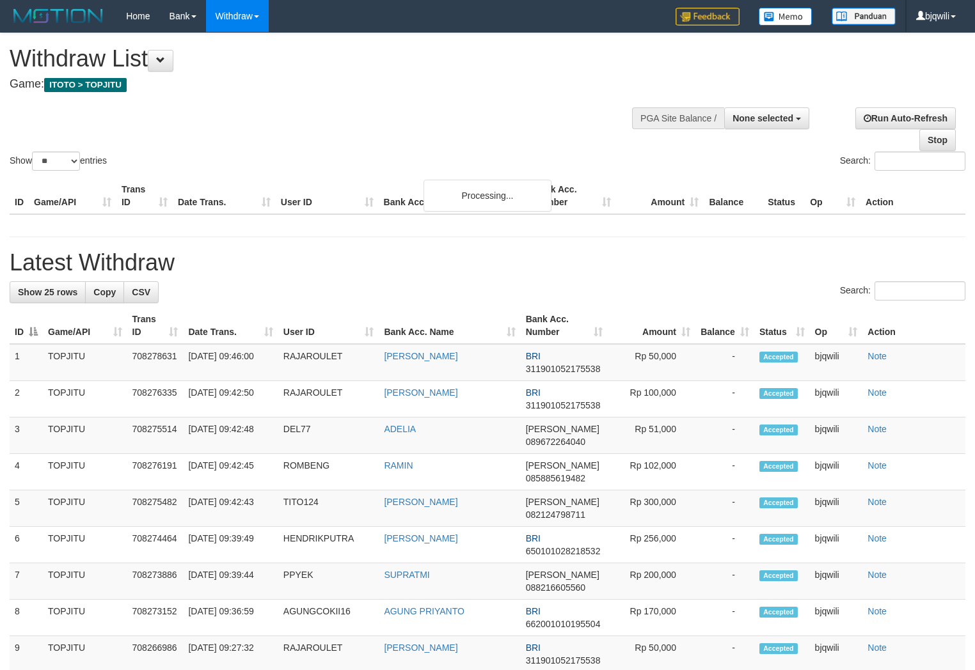
select select
select select "**"
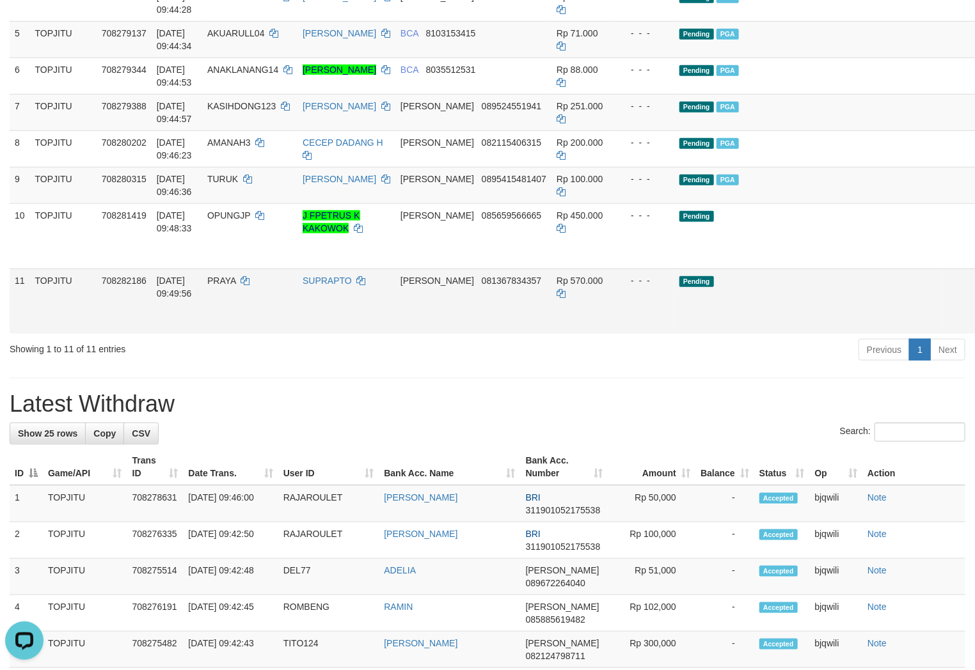
click at [251, 334] on td "PRAYA" at bounding box center [249, 301] width 95 height 65
drag, startPoint x: 17, startPoint y: 254, endPoint x: 926, endPoint y: 362, distance: 914.7
click at [929, 334] on tbody "1 TOPJITU 707158673 30/08/2025 12:00:59 GALI123 MOH GOZALI DANA 085860429844 Rp…" at bounding box center [534, 85] width 1049 height 497
copy tbody "0 TOPJITU 708281419 31/08/2025 09:48:33 OPUNGJP J FPETRUS K KAKOWOK DANA 085659…"
click at [725, 365] on div "Previous 1 Next" at bounding box center [690, 352] width 549 height 28
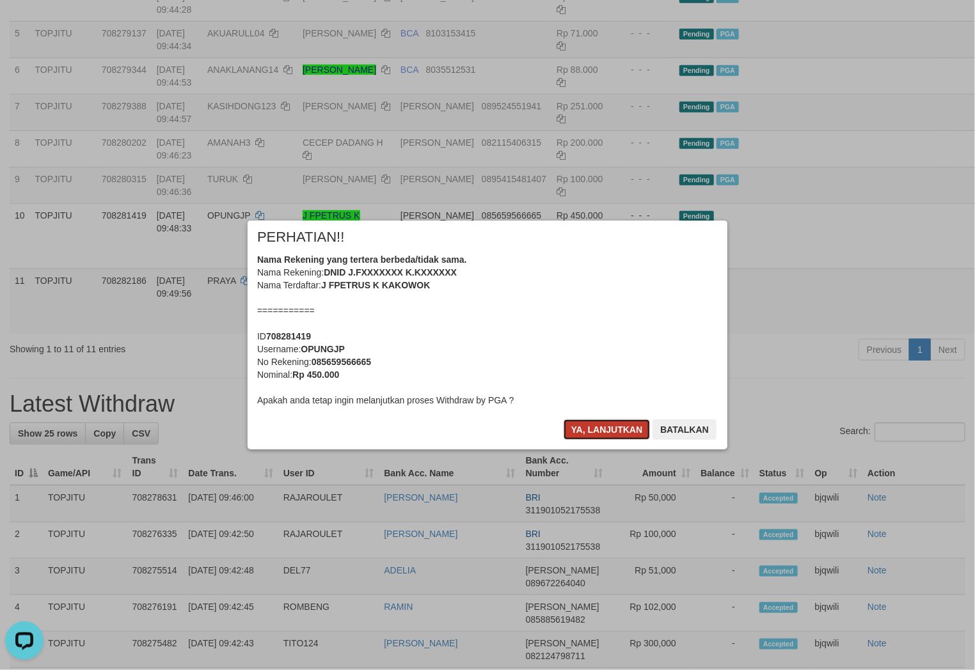
click at [587, 436] on button "Ya, lanjutkan" at bounding box center [607, 430] width 87 height 20
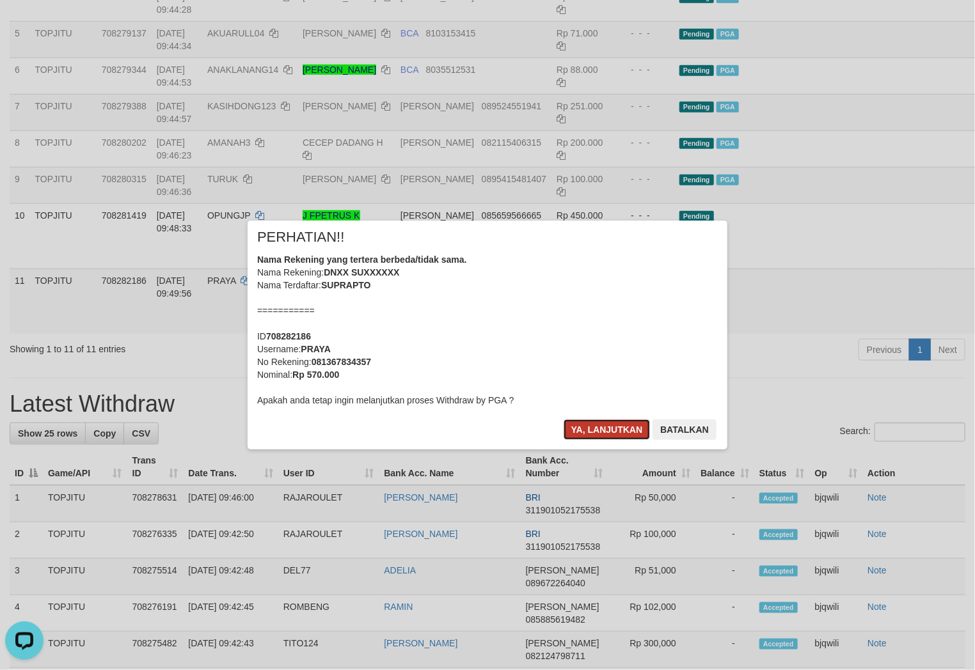
click at [587, 435] on button "Ya, lanjutkan" at bounding box center [607, 430] width 87 height 20
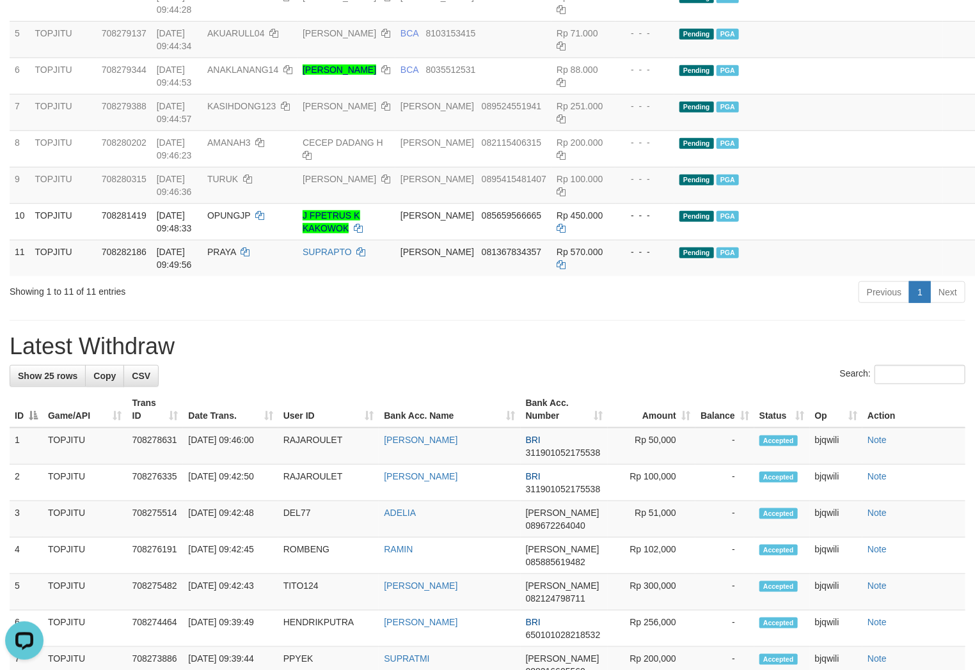
click at [663, 355] on div "**********" at bounding box center [487, 508] width 975 height 1705
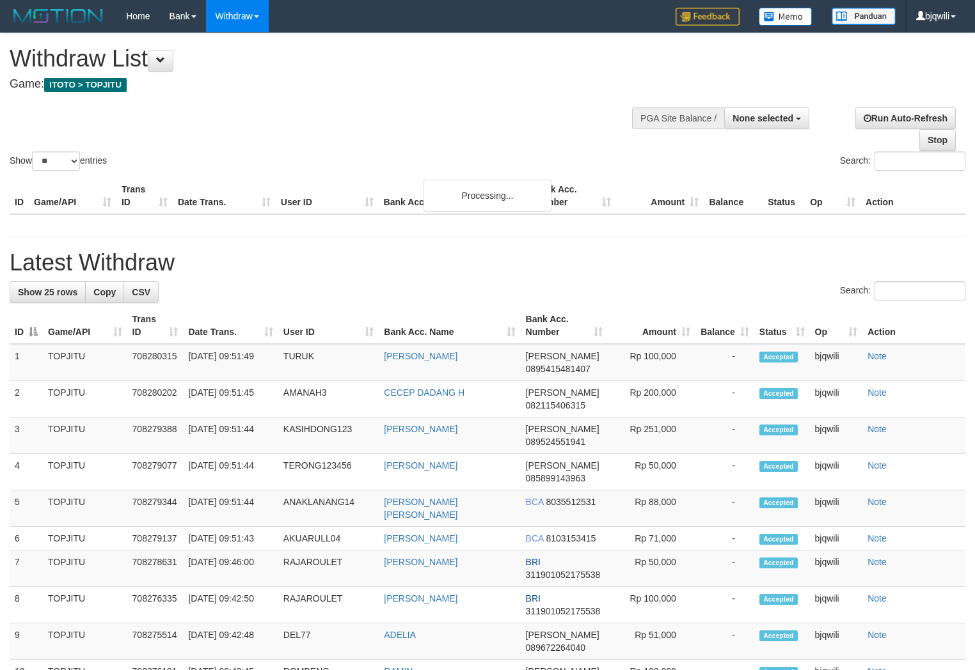
select select
select select "**"
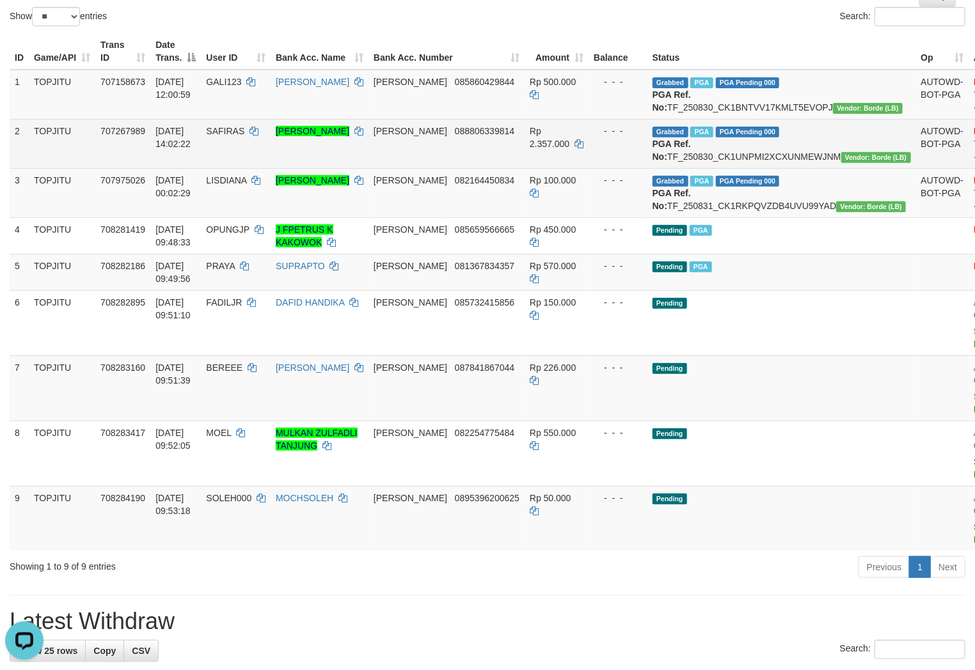
scroll to position [284, 0]
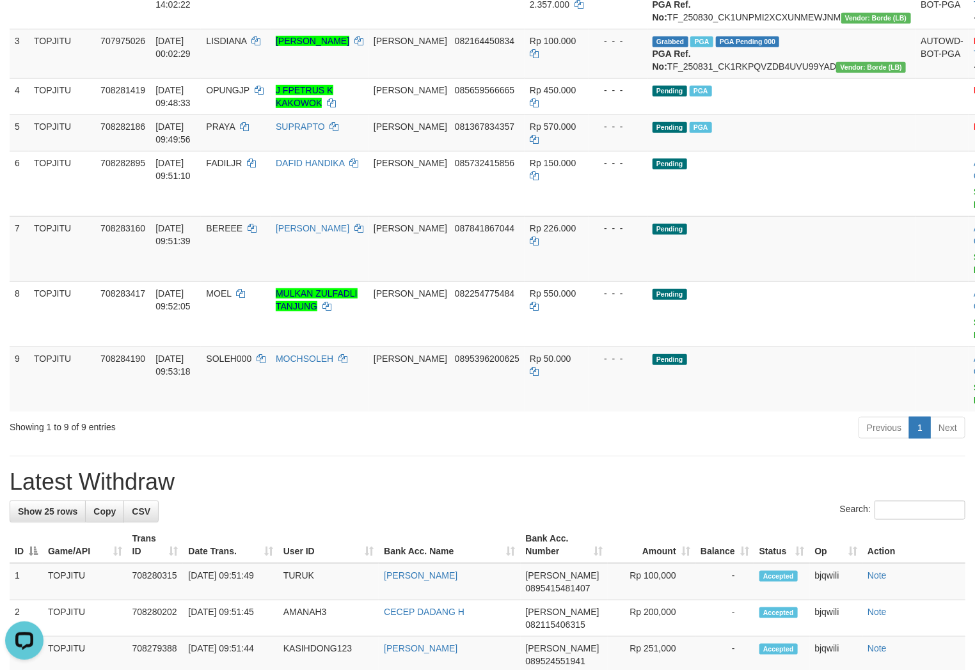
click at [221, 434] on div "Showing 1 to 9 of 9 entries" at bounding box center [203, 425] width 387 height 18
click at [344, 412] on td "MOCHSOLEH" at bounding box center [320, 379] width 98 height 65
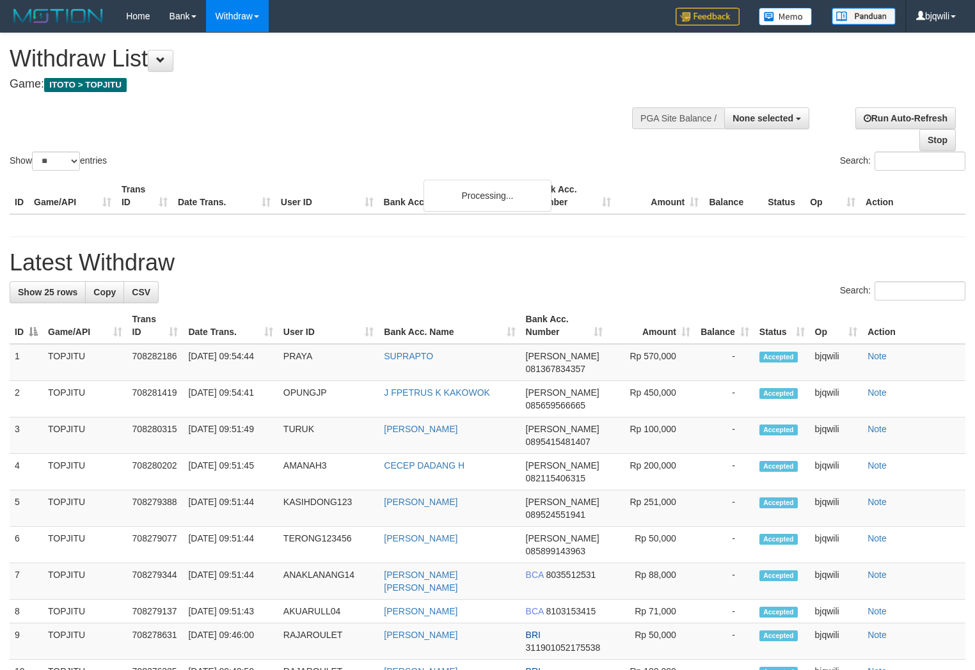
select select
select select "**"
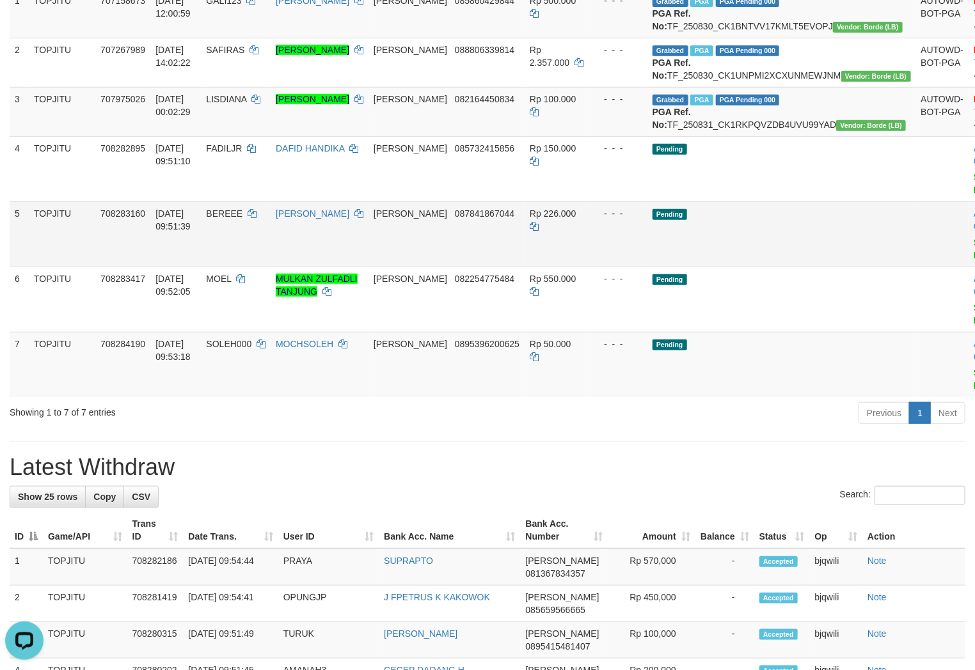
scroll to position [284, 0]
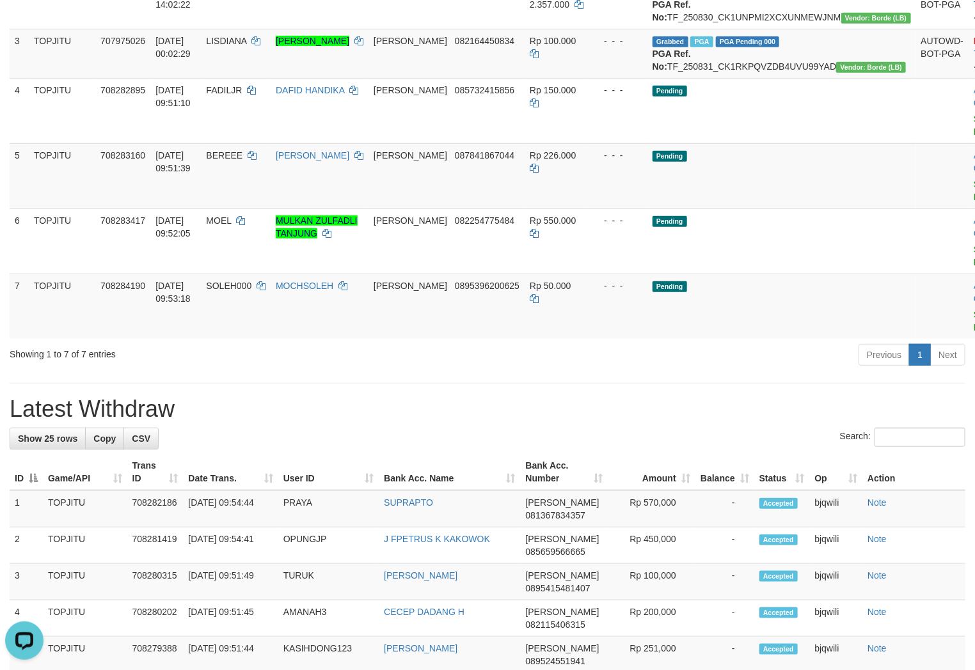
click at [499, 370] on div "Previous 1 Next" at bounding box center [690, 357] width 549 height 28
click at [482, 370] on div "Previous 1 Next" at bounding box center [690, 357] width 549 height 28
click at [484, 370] on div "Previous 1 Next" at bounding box center [690, 357] width 549 height 28
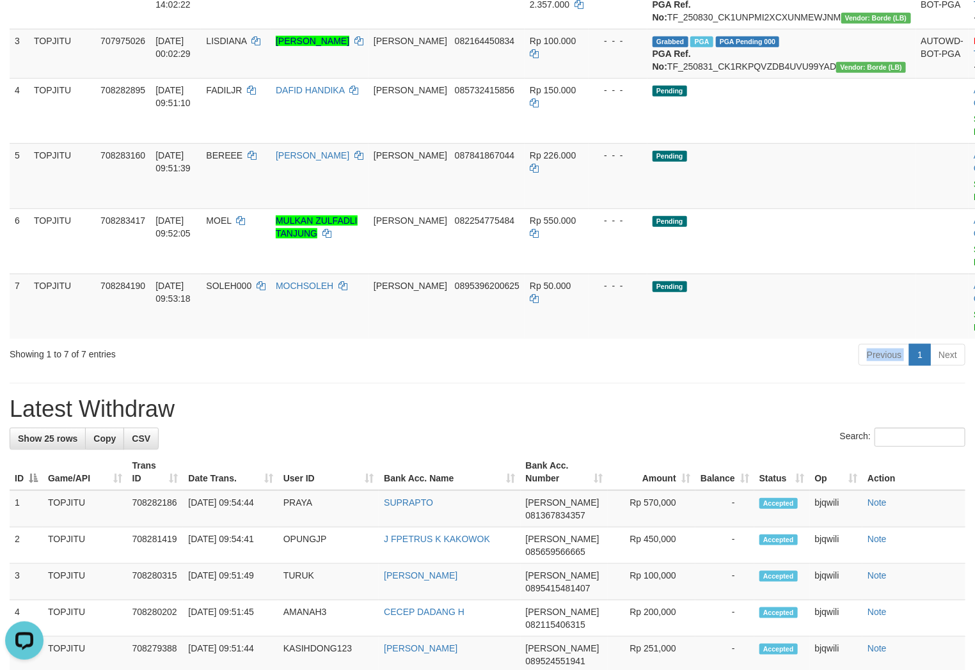
click at [484, 370] on div "Previous 1 Next" at bounding box center [690, 357] width 549 height 28
click at [483, 370] on div "Previous 1 Next" at bounding box center [690, 357] width 549 height 28
click at [482, 370] on div "Previous 1 Next" at bounding box center [690, 357] width 549 height 28
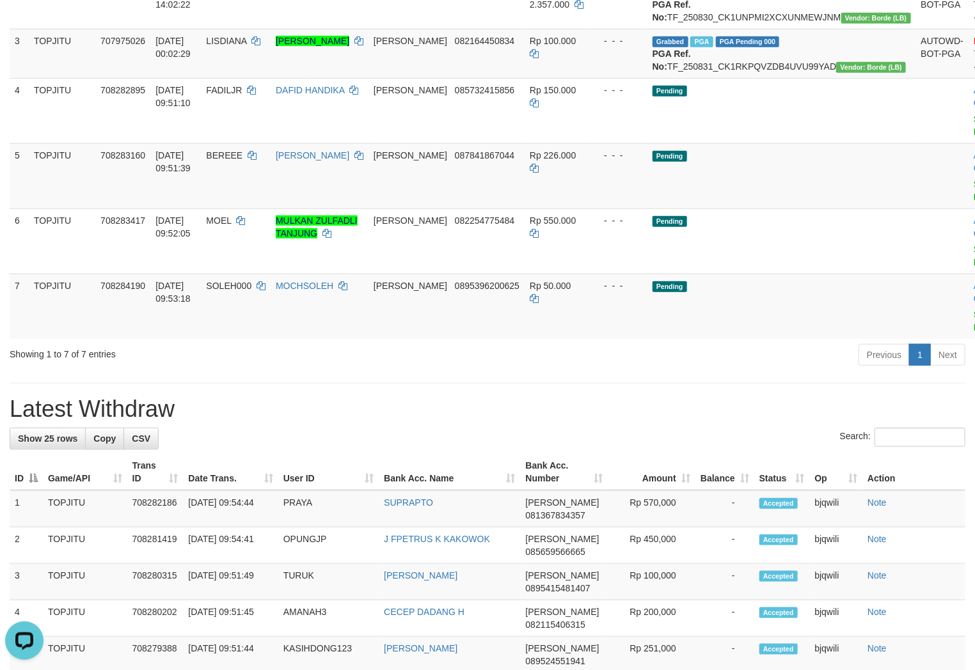
click at [482, 370] on div "Previous 1 Next" at bounding box center [690, 357] width 549 height 28
click at [478, 370] on div "Previous 1 Next" at bounding box center [690, 357] width 549 height 28
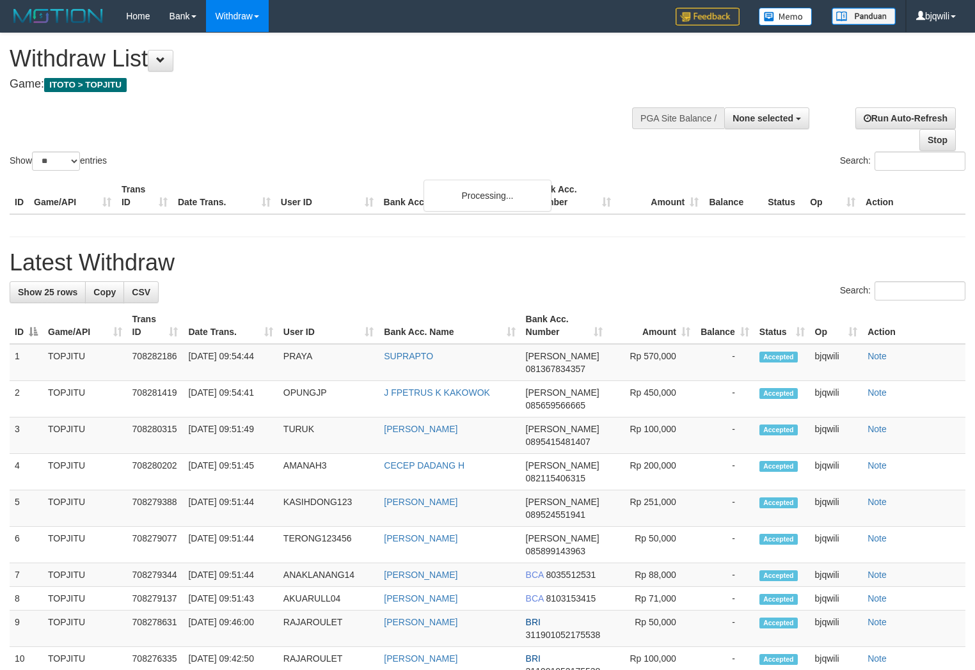
select select
select select "**"
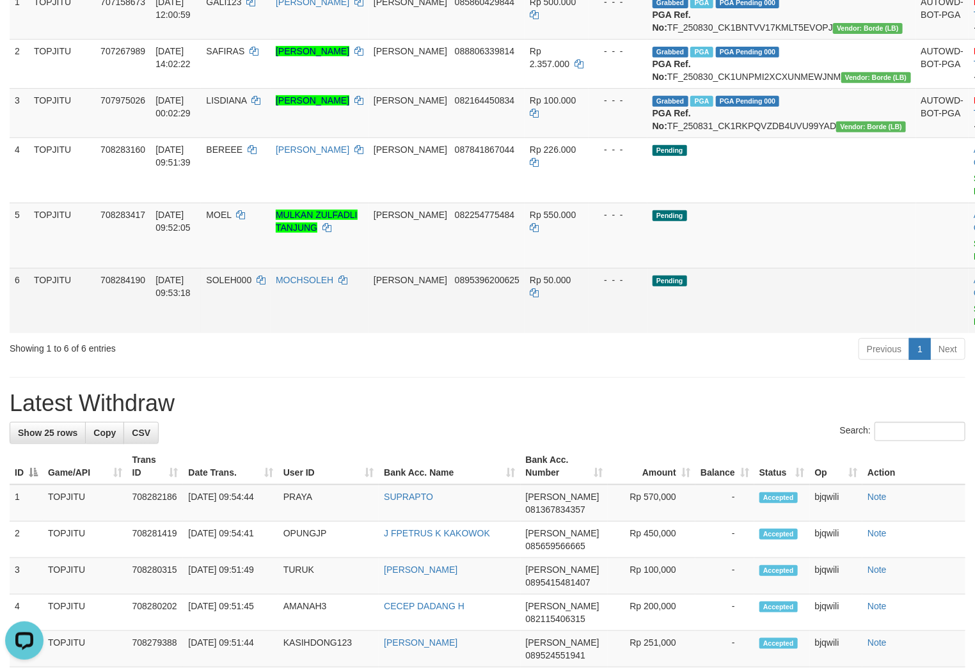
scroll to position [284, 0]
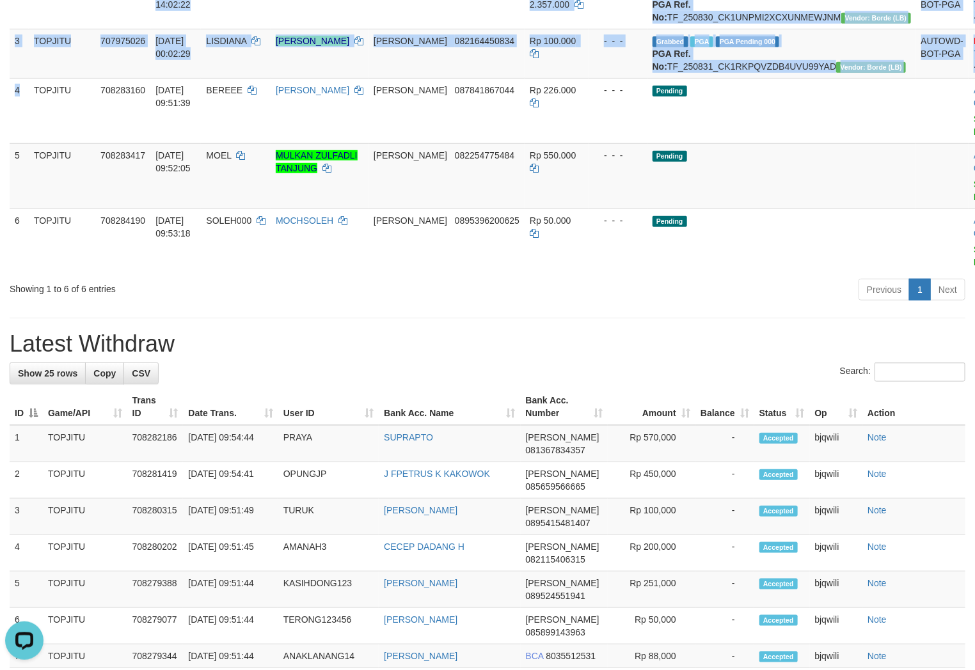
drag, startPoint x: 17, startPoint y: 125, endPoint x: 971, endPoint y: 295, distance: 968.8
click at [971, 278] on div "ID Game/API Trans ID Date Trans. User ID Bank Acc. Name Bank Acc. Number Amount…" at bounding box center [487, 84] width 975 height 388
copy table "LO Ipsu/DOL Sitam CO Adip Elits. Doei TE Inci Utl. Etdo Magn Ali. Enimad Minimv…"
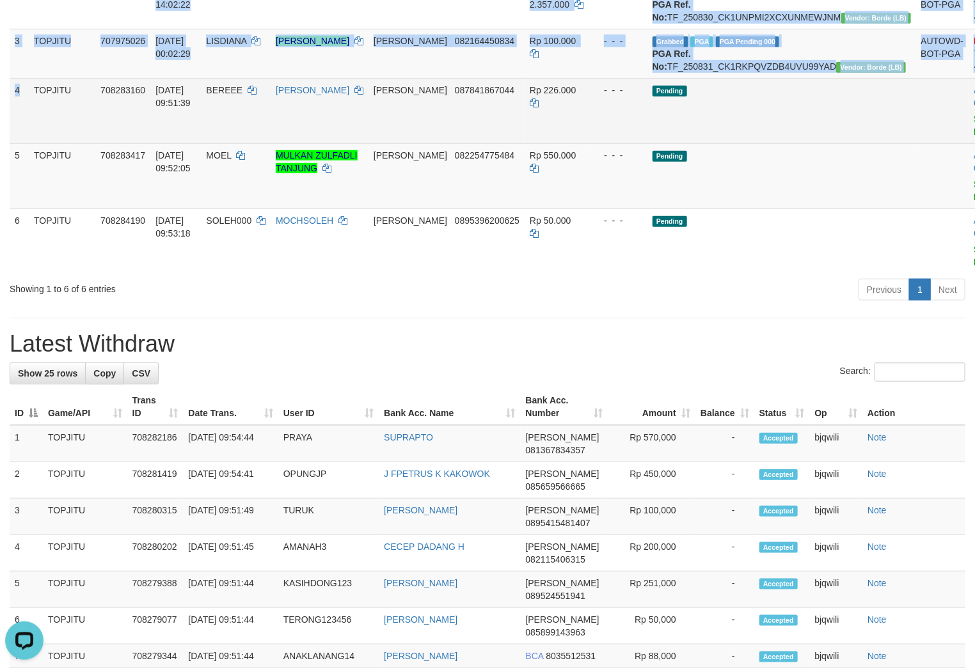
click at [766, 143] on td "Pending" at bounding box center [781, 110] width 269 height 65
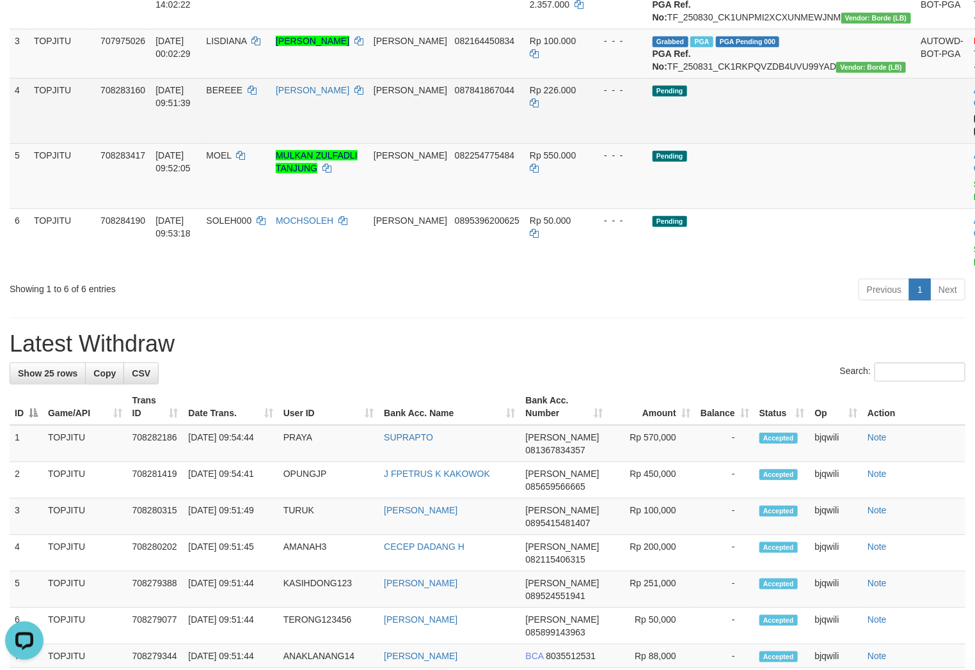
click at [974, 137] on link "Send PGA" at bounding box center [984, 125] width 21 height 23
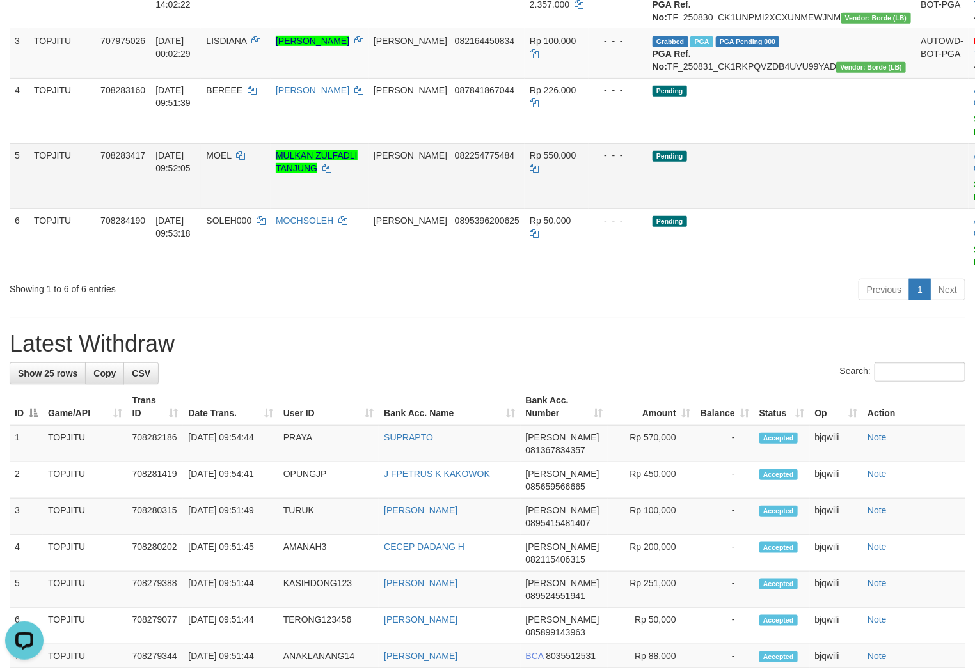
click at [974, 202] on link "Send PGA" at bounding box center [984, 190] width 21 height 23
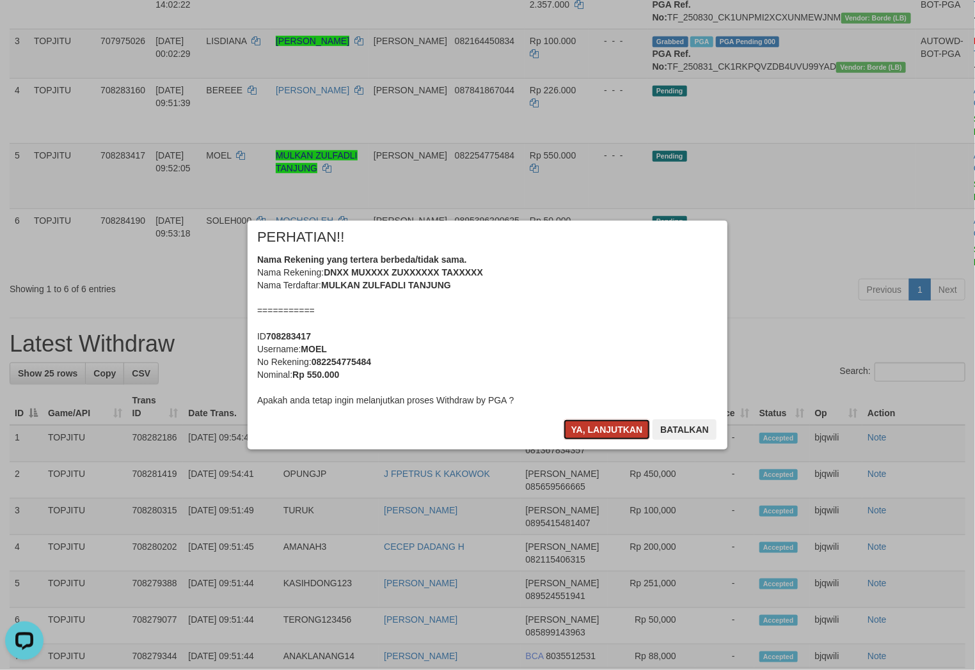
click at [617, 427] on button "Ya, lanjutkan" at bounding box center [607, 430] width 87 height 20
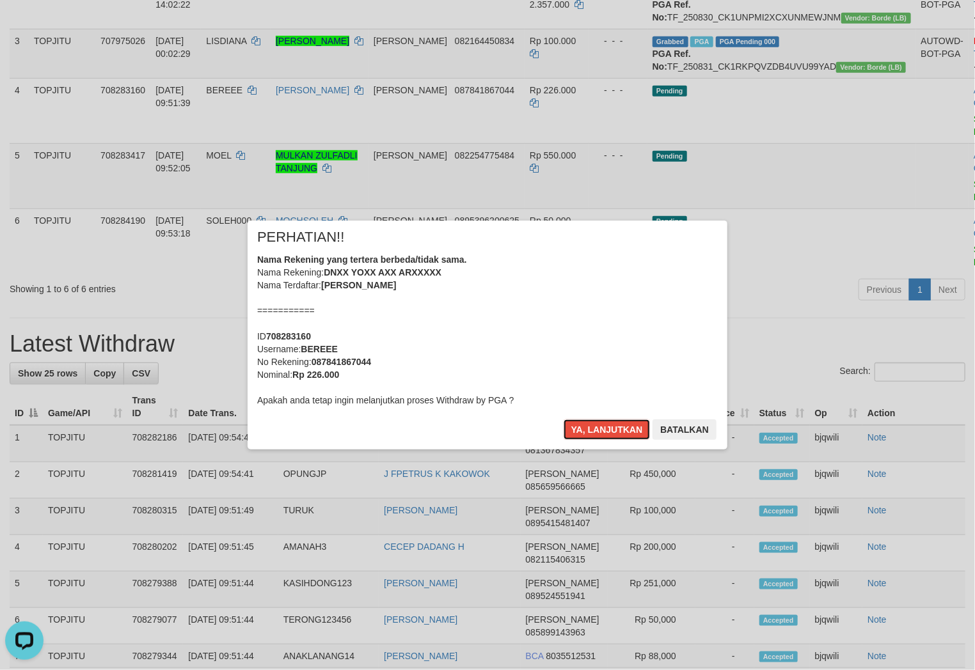
click at [615, 427] on button "Ya, lanjutkan" at bounding box center [607, 430] width 87 height 20
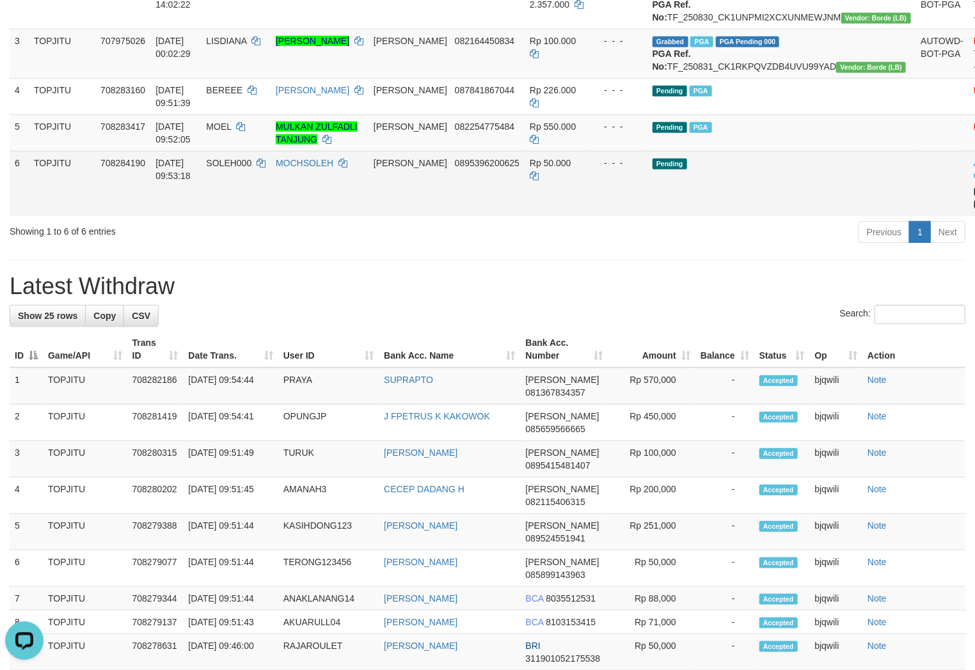
click at [974, 210] on link "Send PGA" at bounding box center [984, 198] width 21 height 23
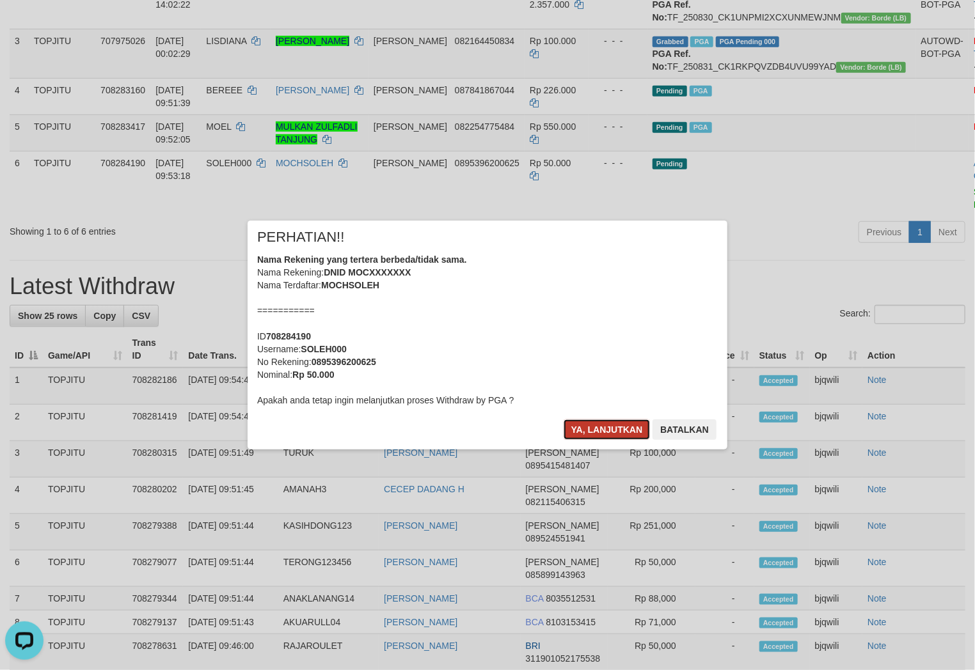
click at [598, 421] on button "Ya, lanjutkan" at bounding box center [607, 430] width 87 height 20
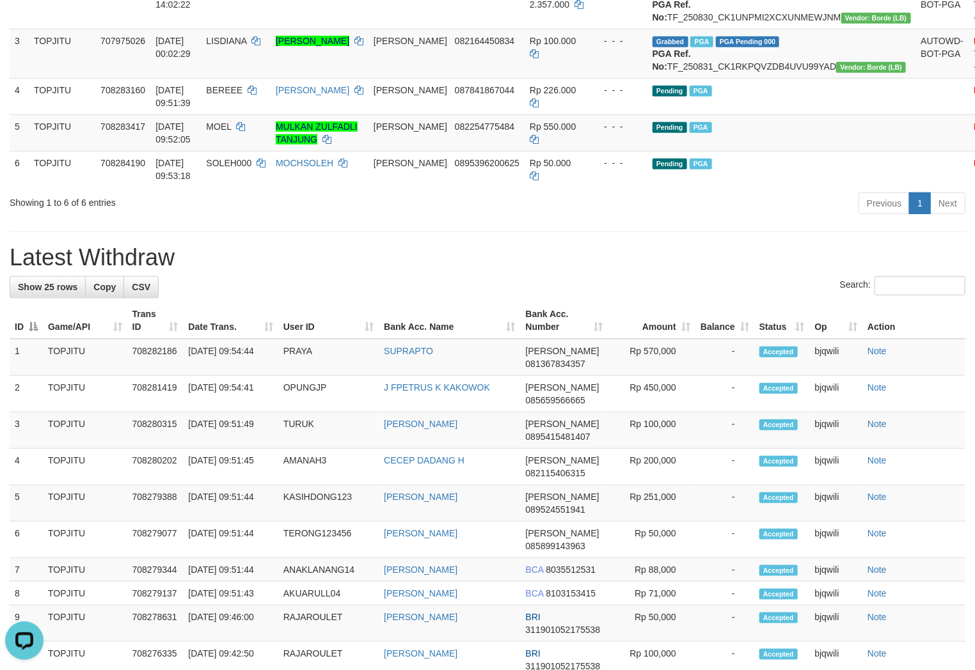
click at [317, 271] on h1 "Latest Withdraw" at bounding box center [488, 258] width 956 height 26
click at [304, 280] on div "**********" at bounding box center [487, 510] width 975 height 1523
click at [310, 283] on div "**********" at bounding box center [487, 510] width 975 height 1523
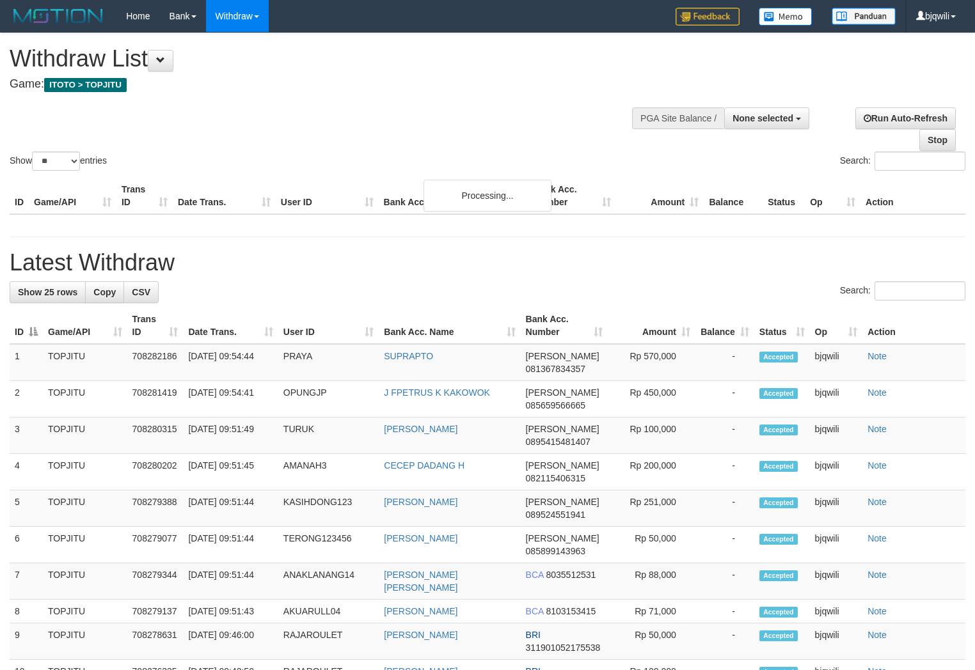
select select
select select "**"
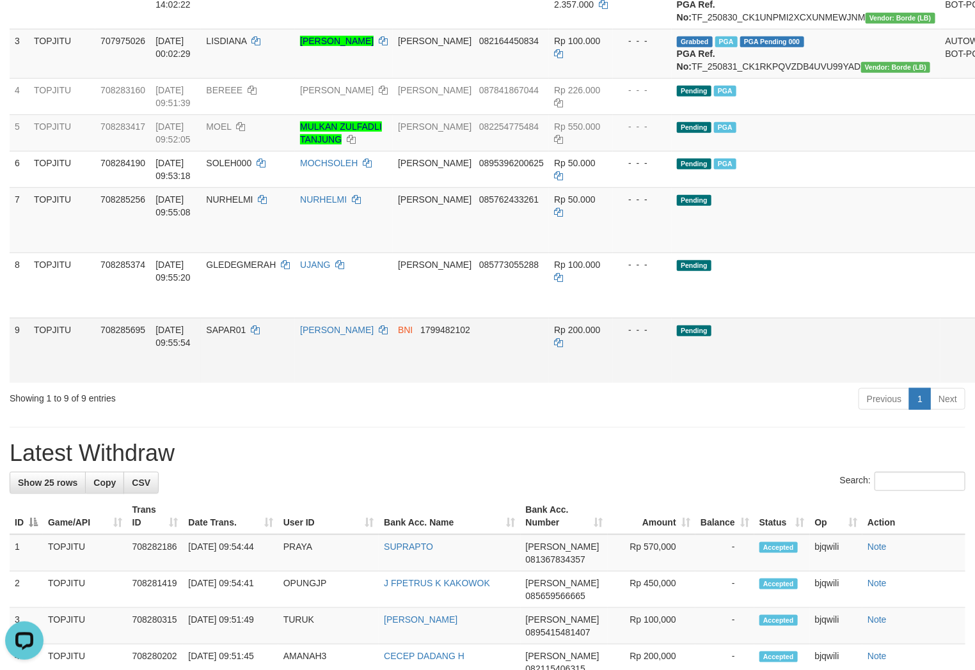
click at [295, 383] on td "SAPAR01" at bounding box center [248, 350] width 94 height 65
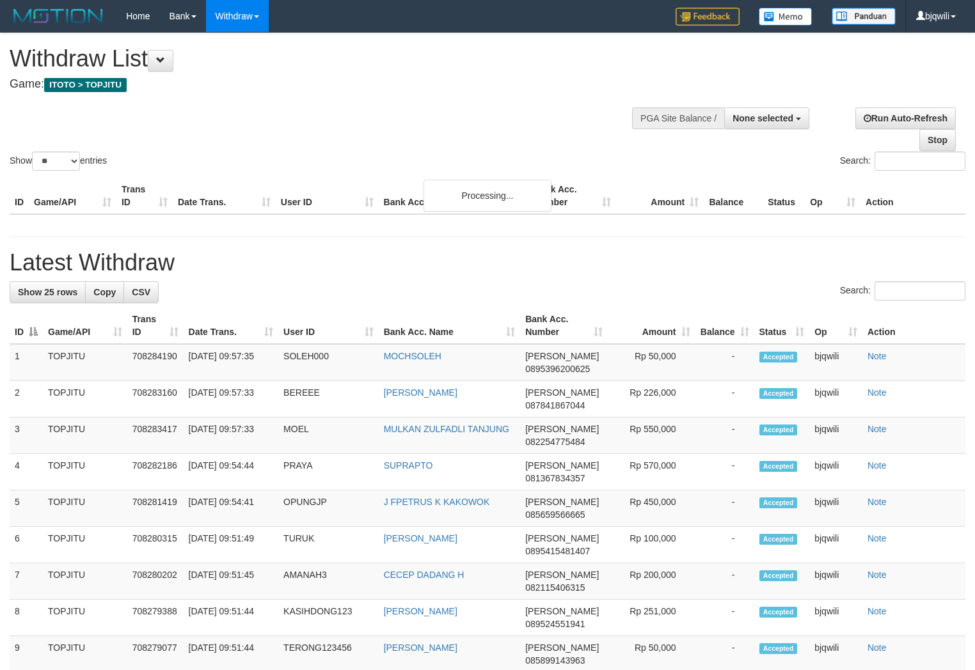
select select
select select "**"
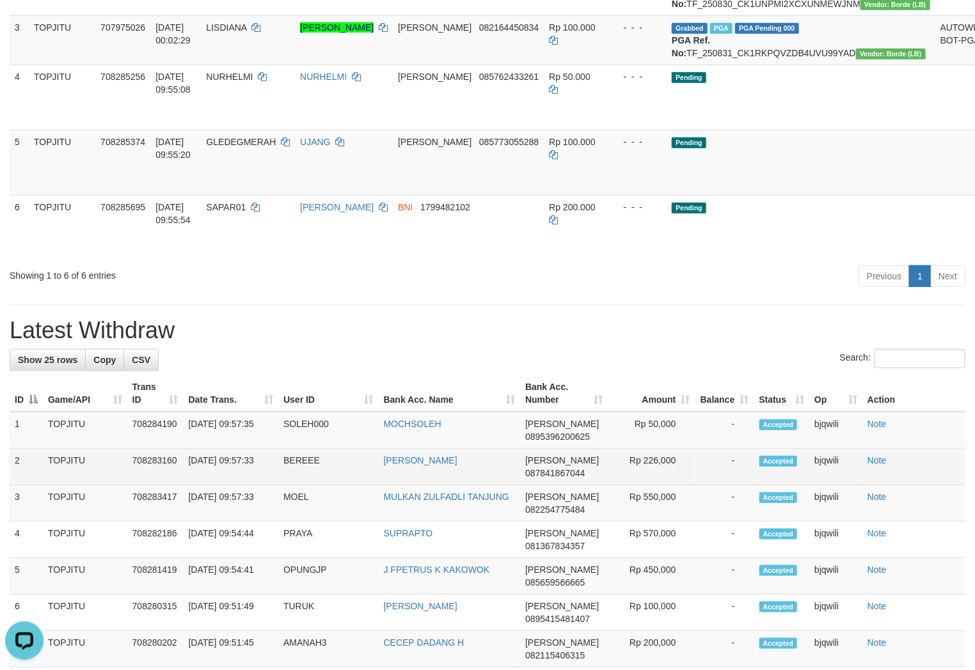
scroll to position [263, 0]
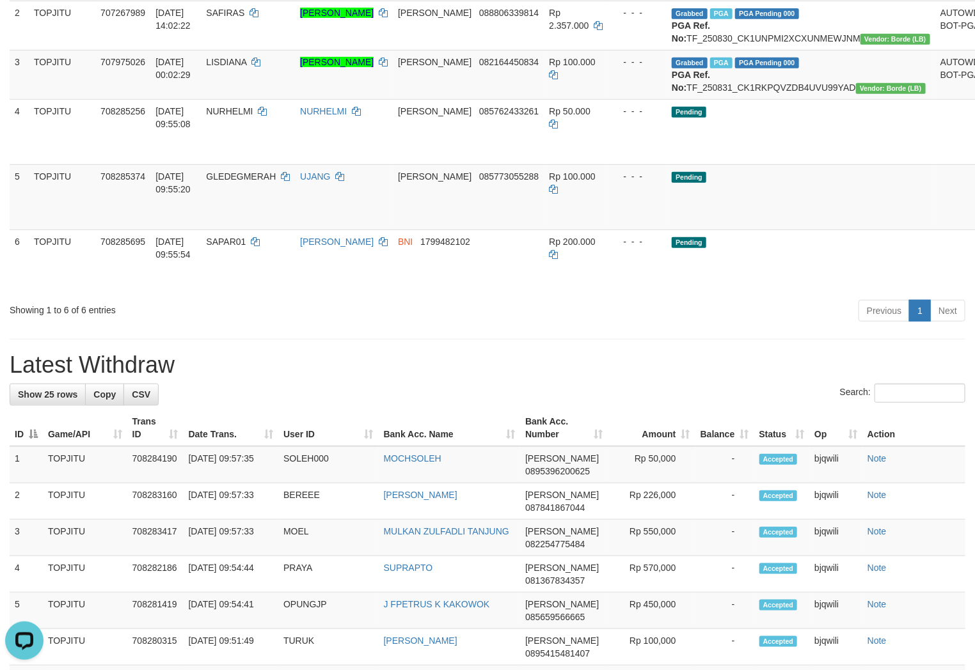
click at [284, 326] on div "Showing 1 to 6 of 6 entries Previous 1 Next" at bounding box center [487, 313] width 975 height 28
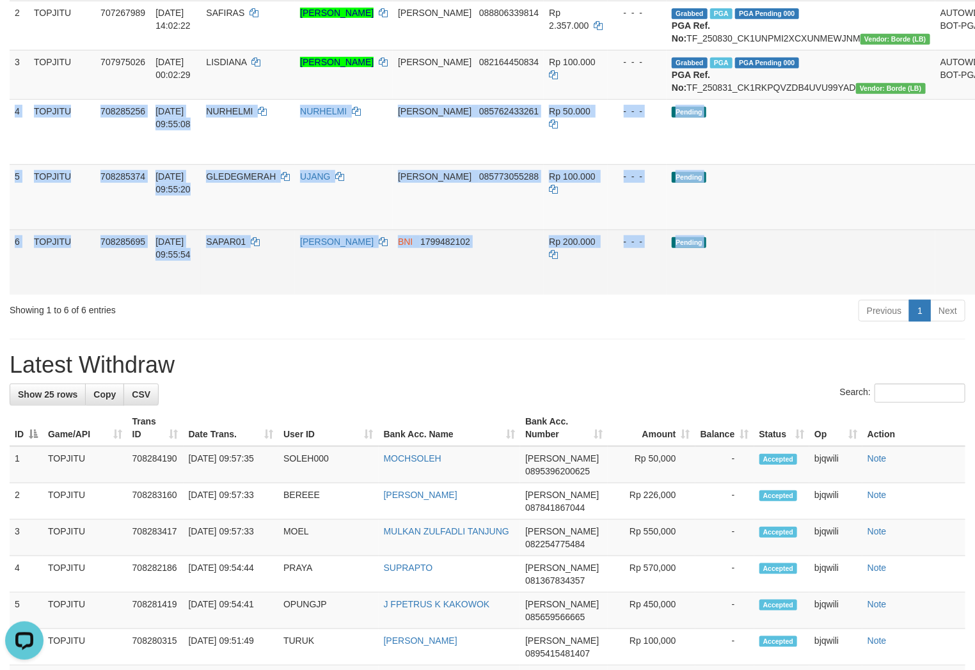
drag, startPoint x: 15, startPoint y: 146, endPoint x: 957, endPoint y: 315, distance: 957.2
click at [957, 295] on tbody "1 TOPJITU 707158673 [DATE] 12:00:59 GALI123 [PERSON_NAME] 085860429844 Rp 500.0…" at bounding box center [531, 122] width 1042 height 343
copy tbody "4 TOPJITU 708285256 31/08/2025 09:55:08 NURHELMI NURHELMI DANA 085762433261 Rp …"
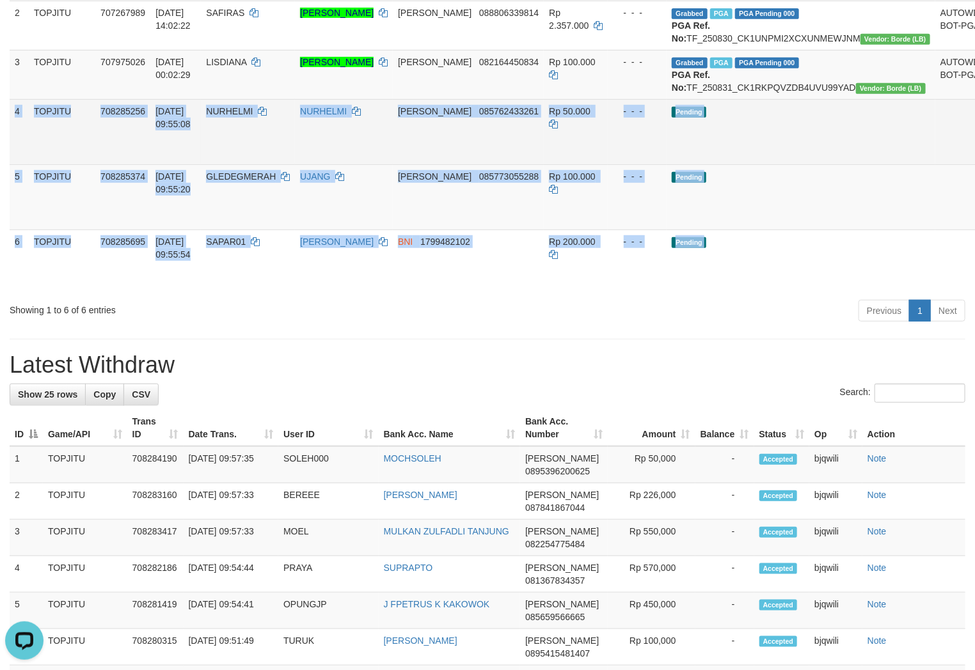
click at [772, 164] on td "Pending" at bounding box center [801, 131] width 269 height 65
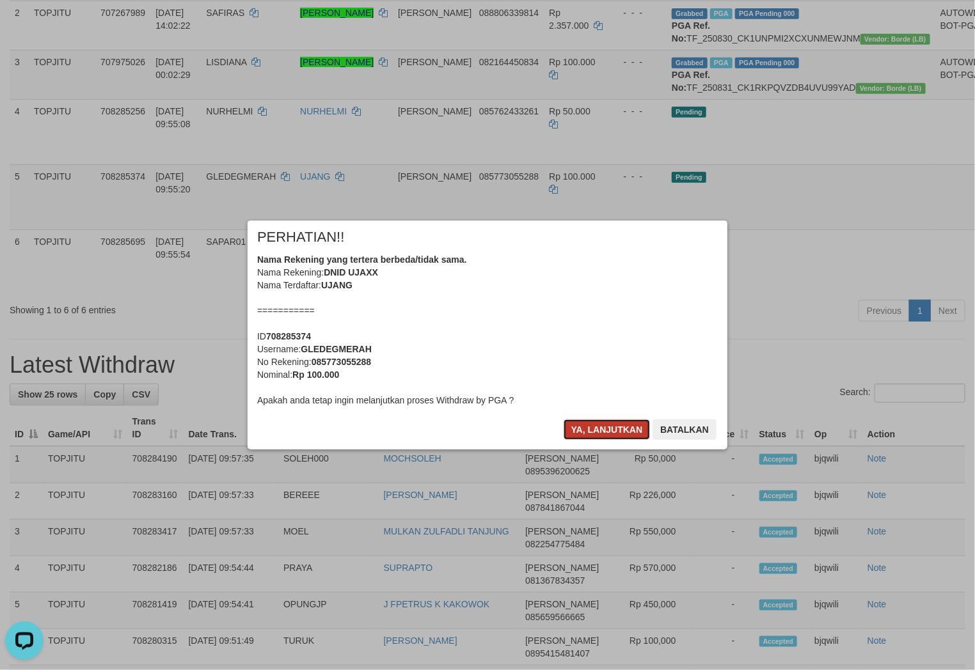
click at [587, 426] on button "Ya, lanjutkan" at bounding box center [607, 430] width 87 height 20
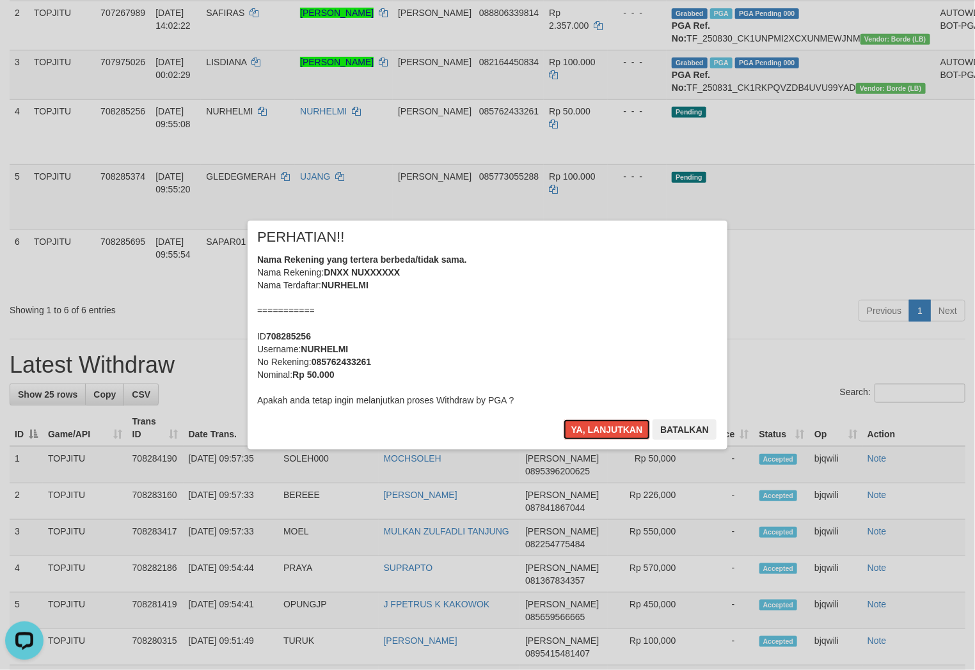
click at [587, 426] on button "Ya, lanjutkan" at bounding box center [607, 430] width 87 height 20
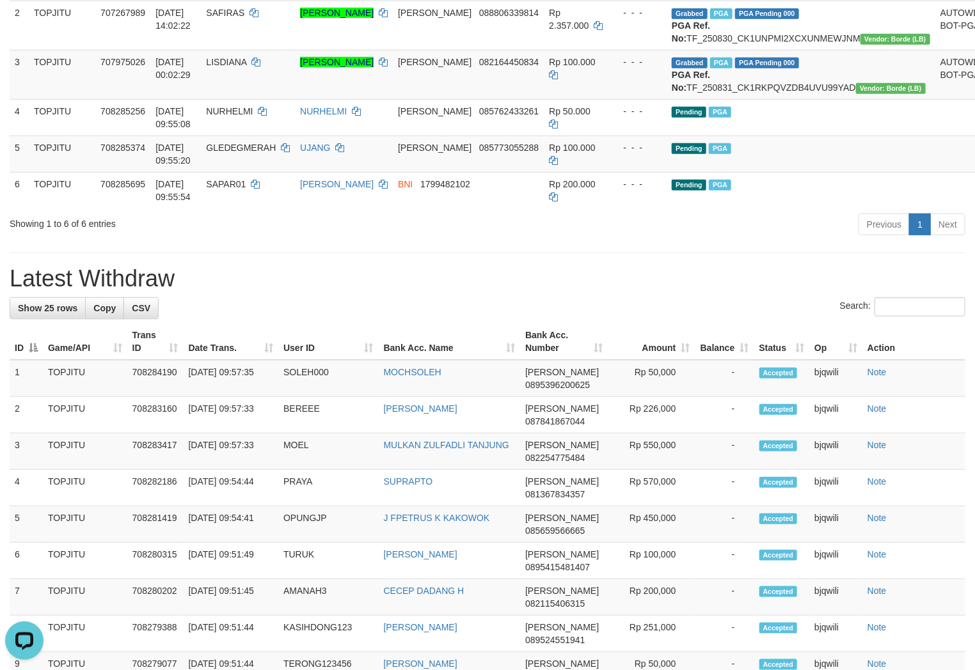
click at [347, 279] on div "**********" at bounding box center [487, 550] width 975 height 1561
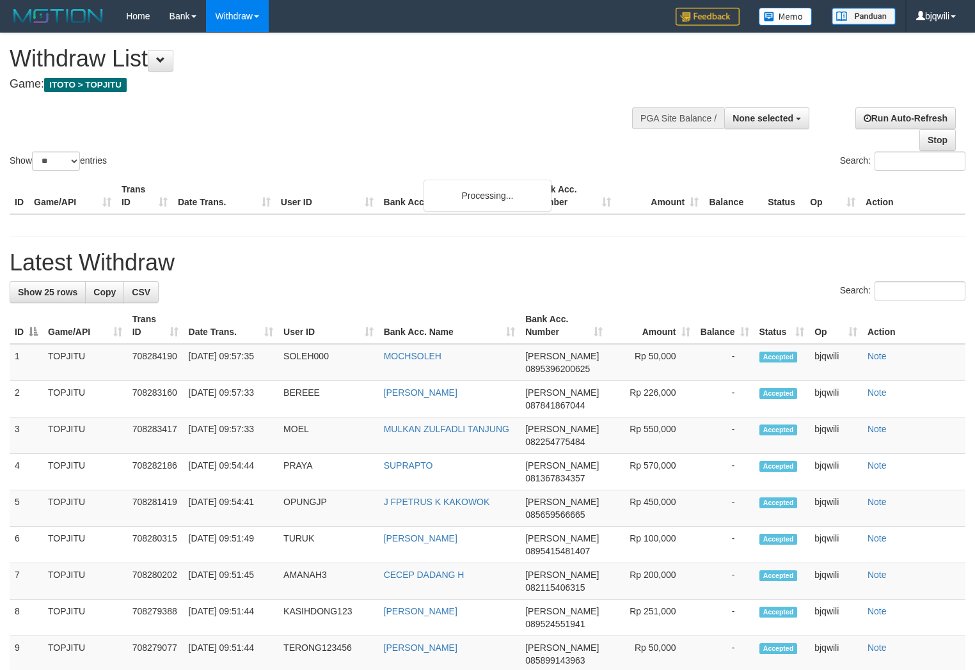
select select
select select "**"
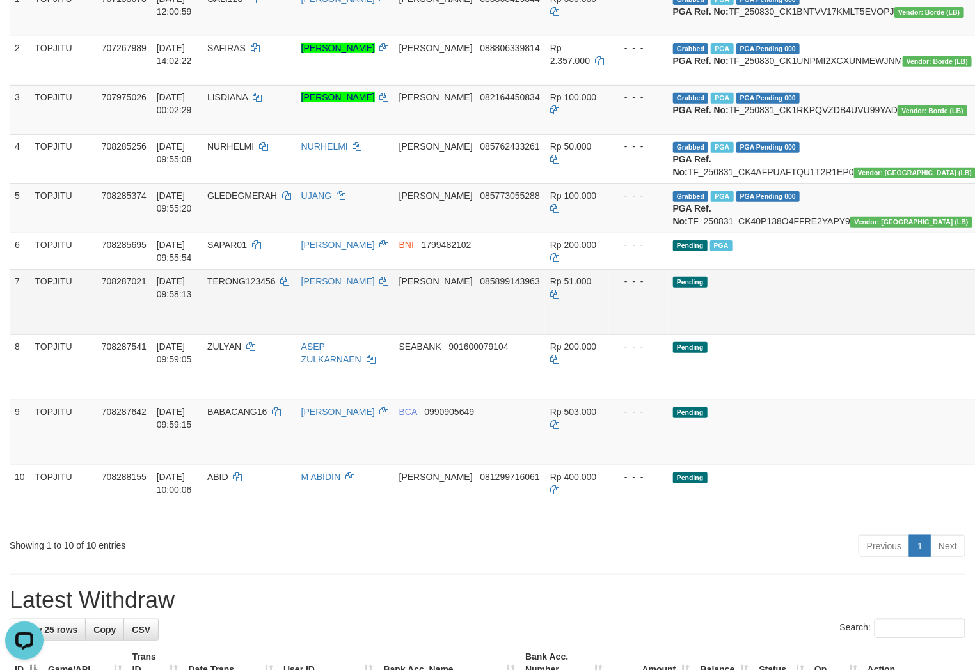
scroll to position [263, 0]
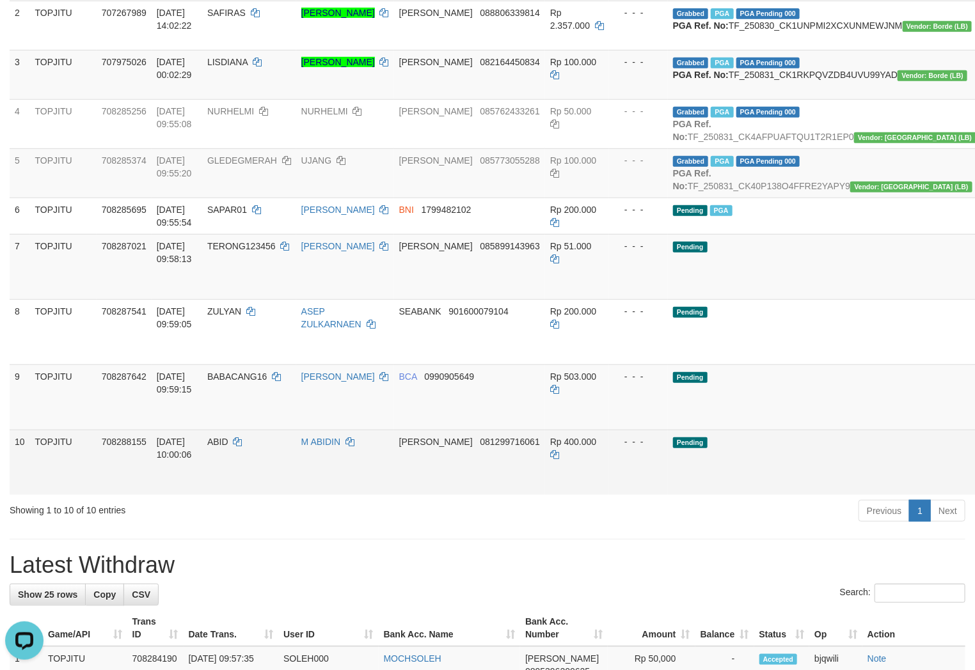
click at [296, 495] on td "ABID" at bounding box center [249, 462] width 94 height 65
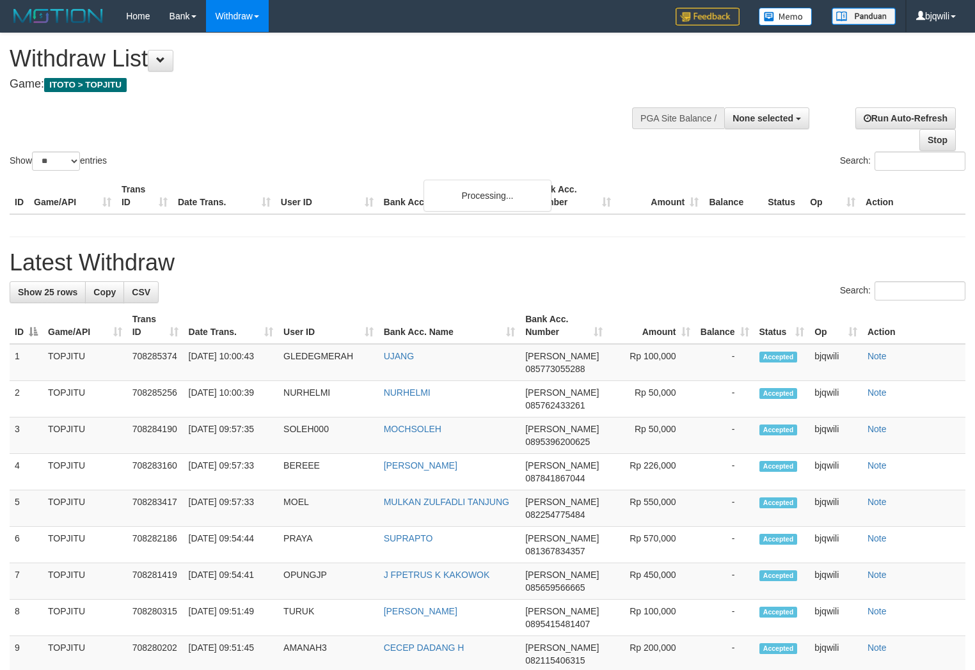
select select
select select "**"
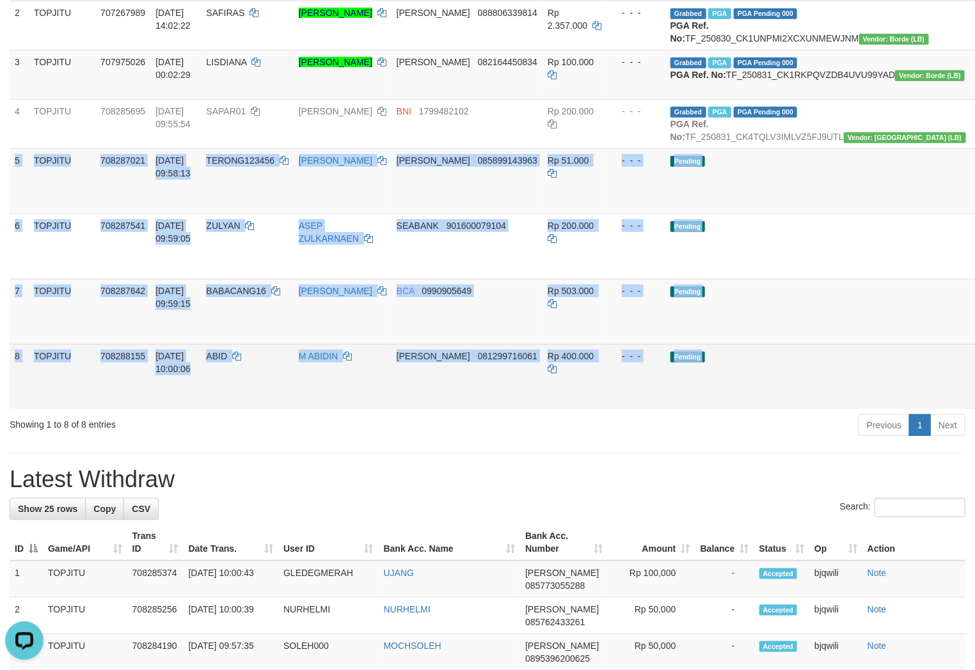
drag, startPoint x: 14, startPoint y: 212, endPoint x: 962, endPoint y: 452, distance: 977.9
click at [962, 409] on tbody "1 TOPJITU 707158673 30/08/2025 12:00:59 GALI123 MOH GOZALI DANA 085860429844 Rp…" at bounding box center [548, 180] width 1077 height 458
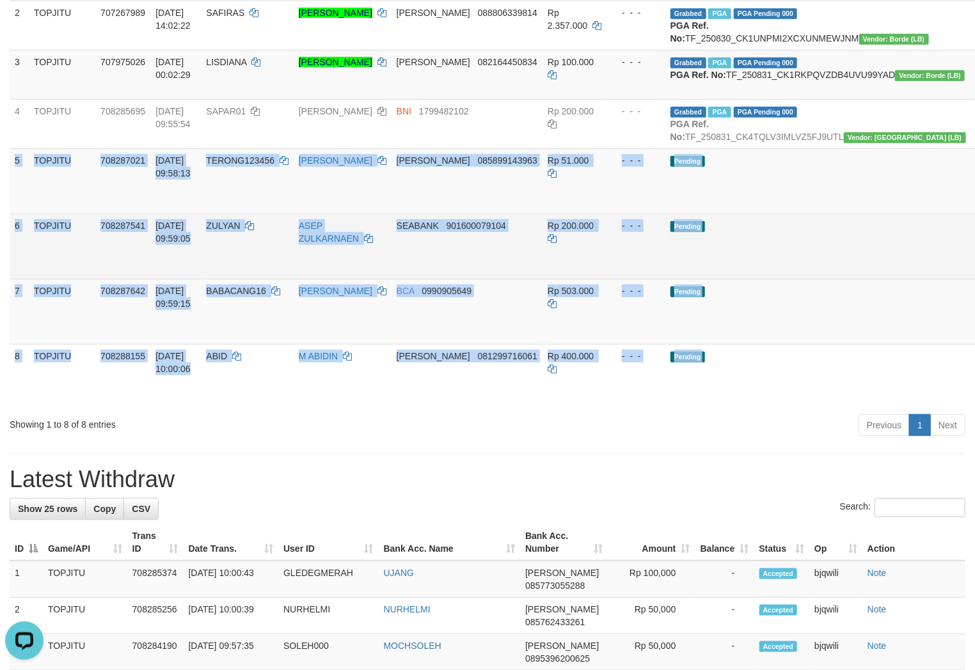
copy tbody "5 TOPJITU 708287021 31/08/2025 09:58:13 TERONG123456 DONI SURYA DANA 0858991439…"
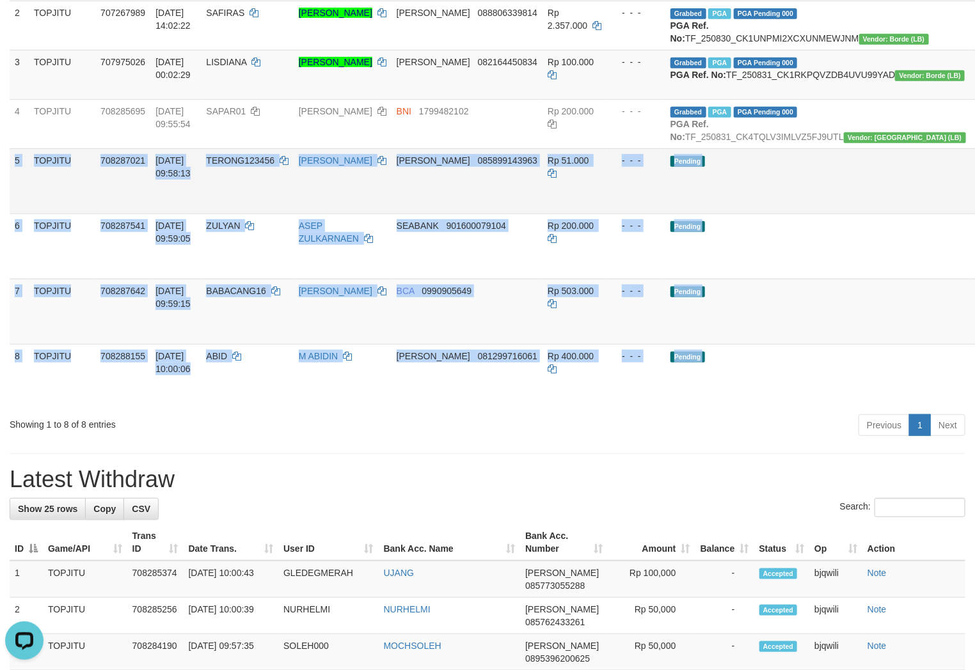
click at [814, 214] on td "Pending" at bounding box center [818, 180] width 306 height 65
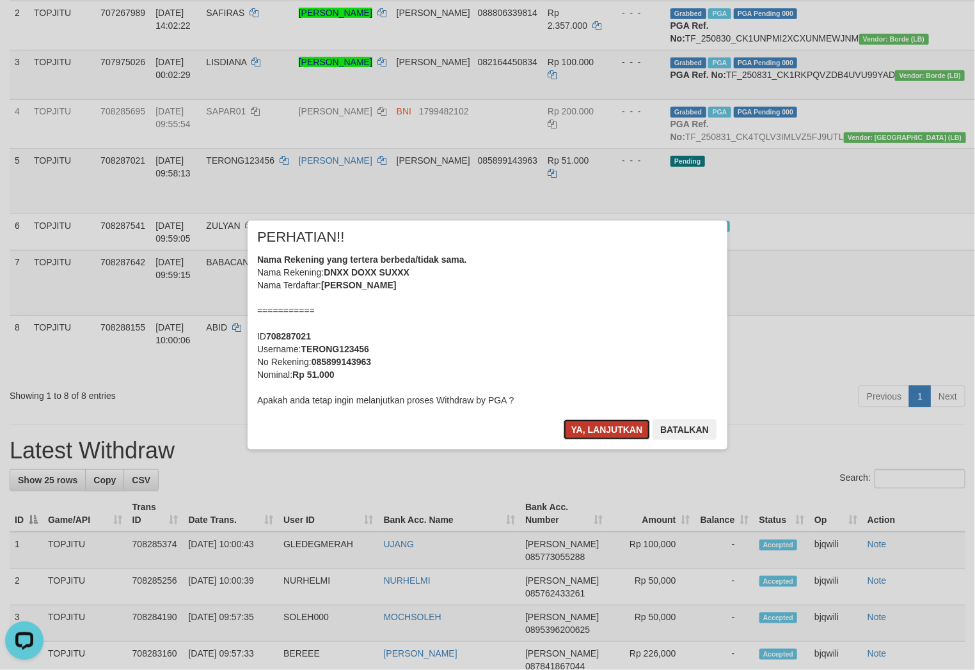
click at [572, 424] on button "Ya, lanjutkan" at bounding box center [607, 430] width 87 height 20
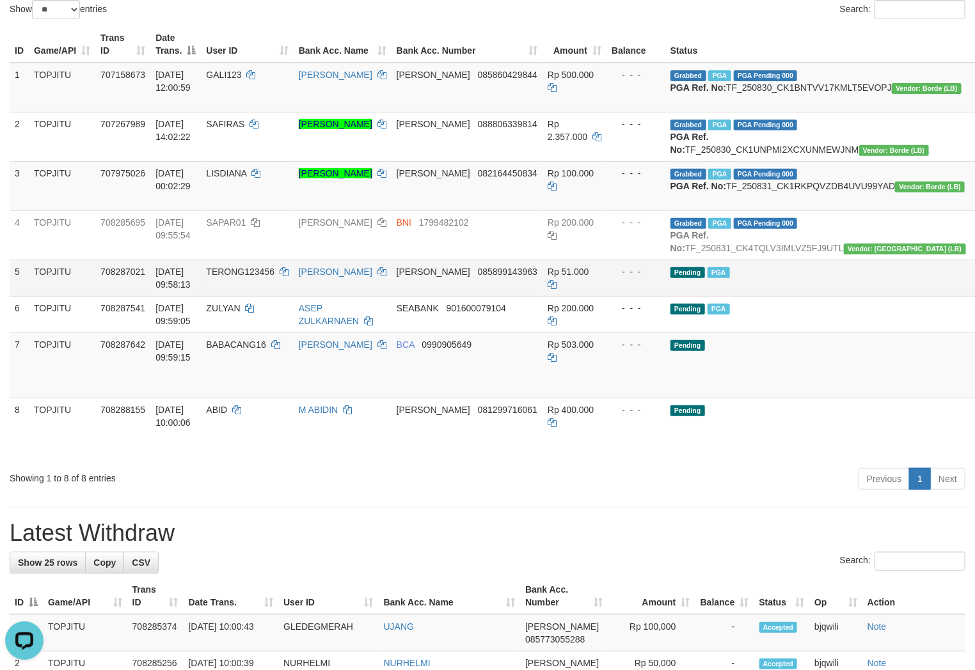
scroll to position [182, 0]
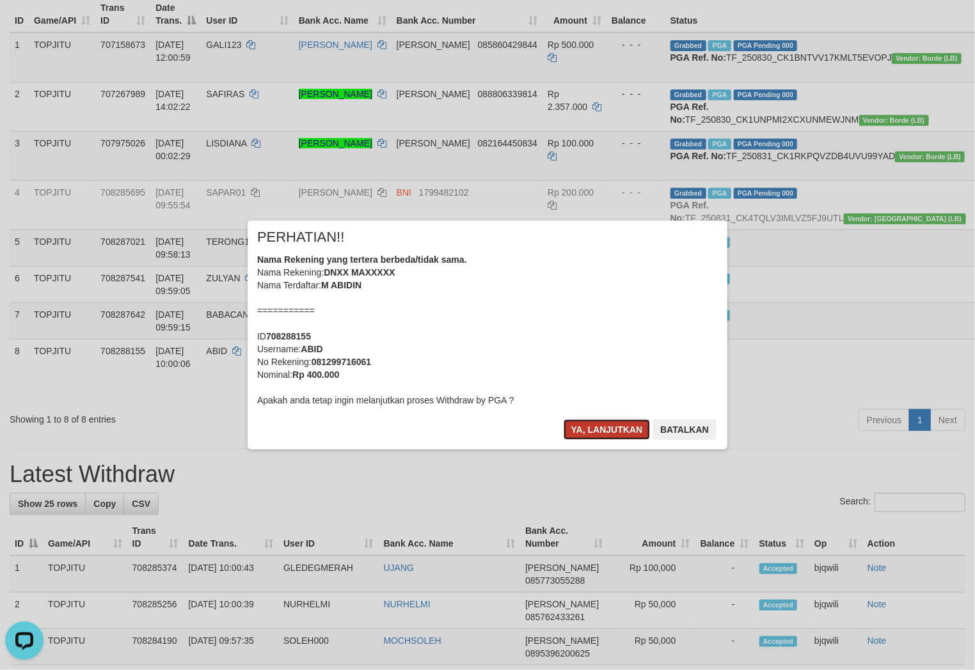
click at [581, 434] on button "Ya, lanjutkan" at bounding box center [607, 430] width 87 height 20
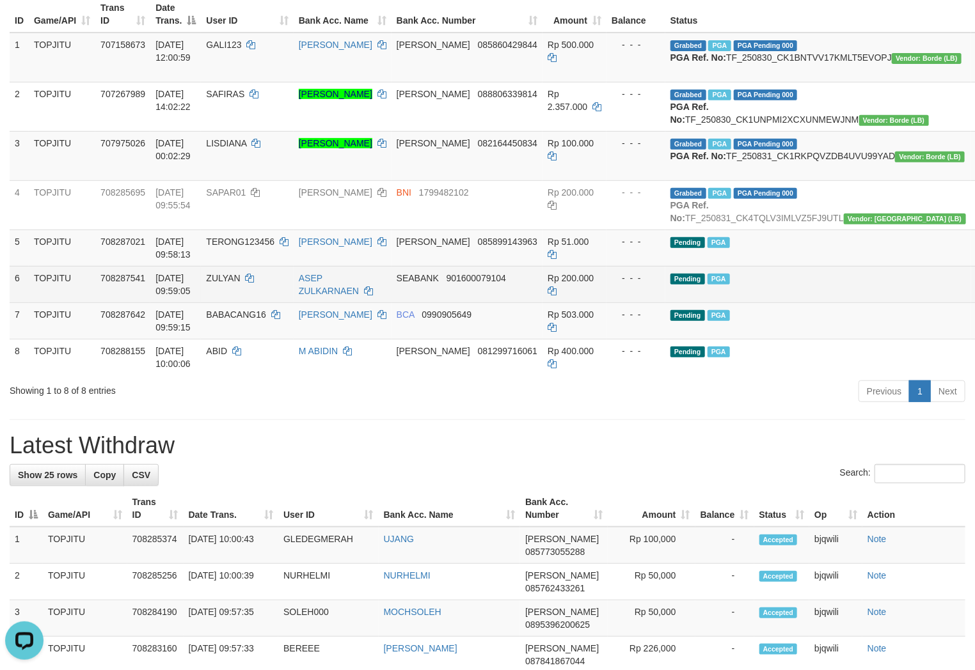
click at [833, 303] on td "Pending PGA" at bounding box center [818, 284] width 306 height 36
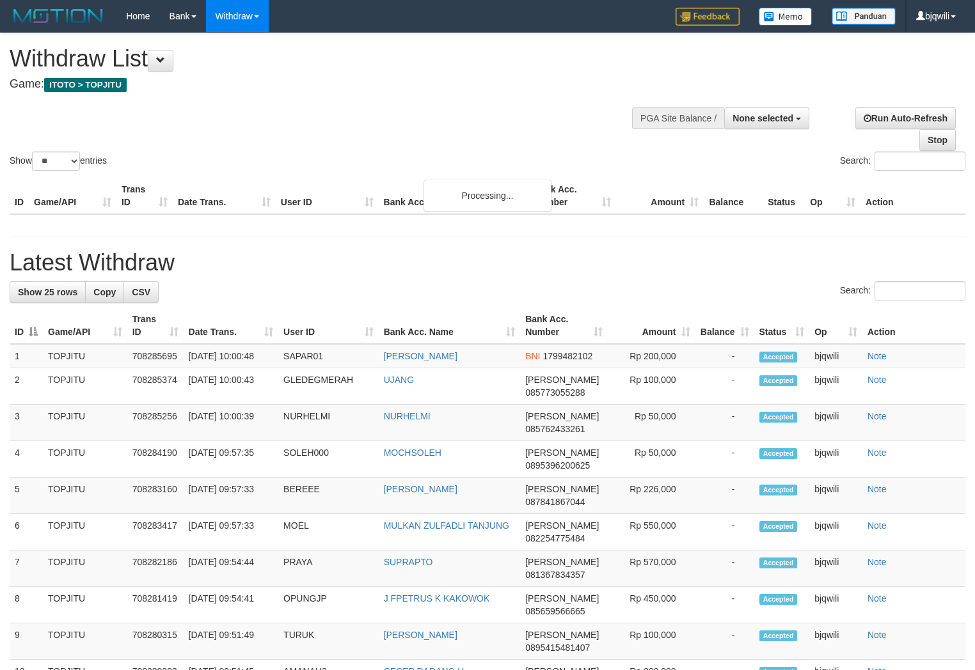
select select
select select "**"
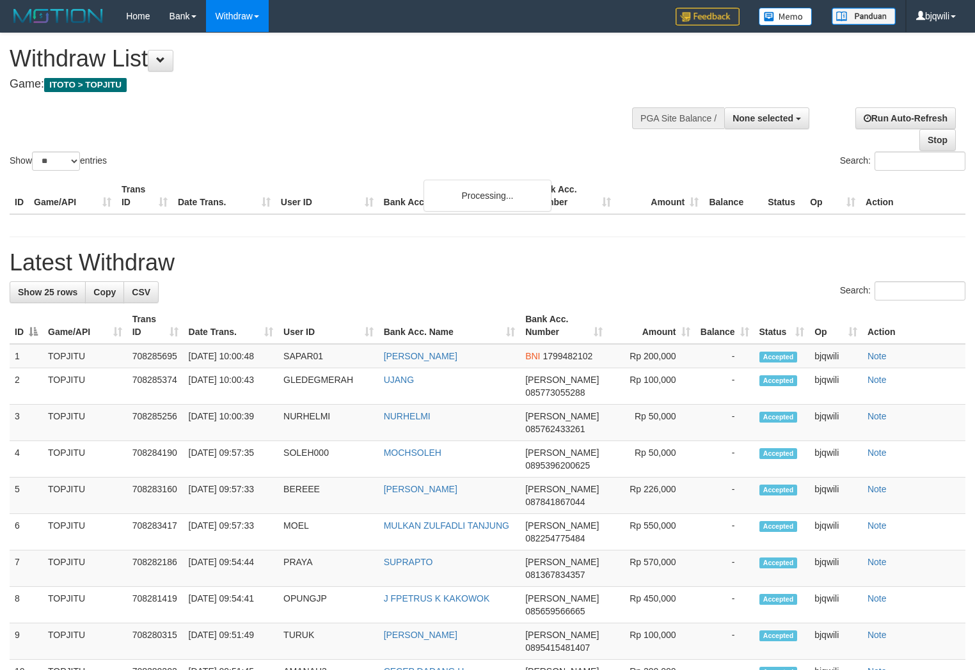
select select
select select "**"
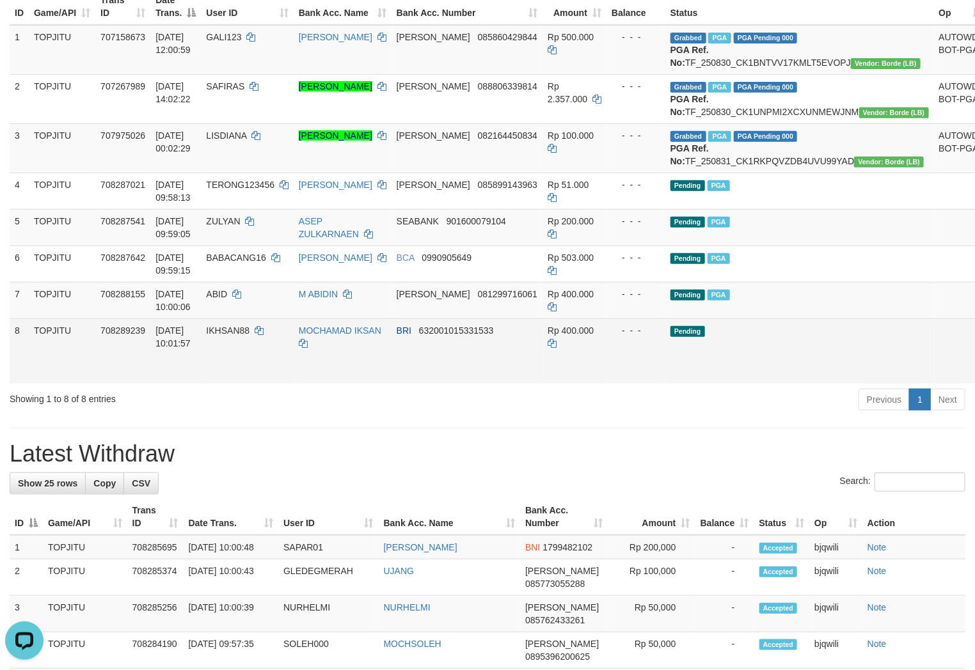
click at [239, 336] on span "IKHSAN88" at bounding box center [227, 331] width 43 height 10
drag, startPoint x: 239, startPoint y: 371, endPoint x: 229, endPoint y: 371, distance: 10.2
click at [232, 336] on span "IKHSAN88" at bounding box center [227, 331] width 43 height 10
copy span "IKHSAN88"
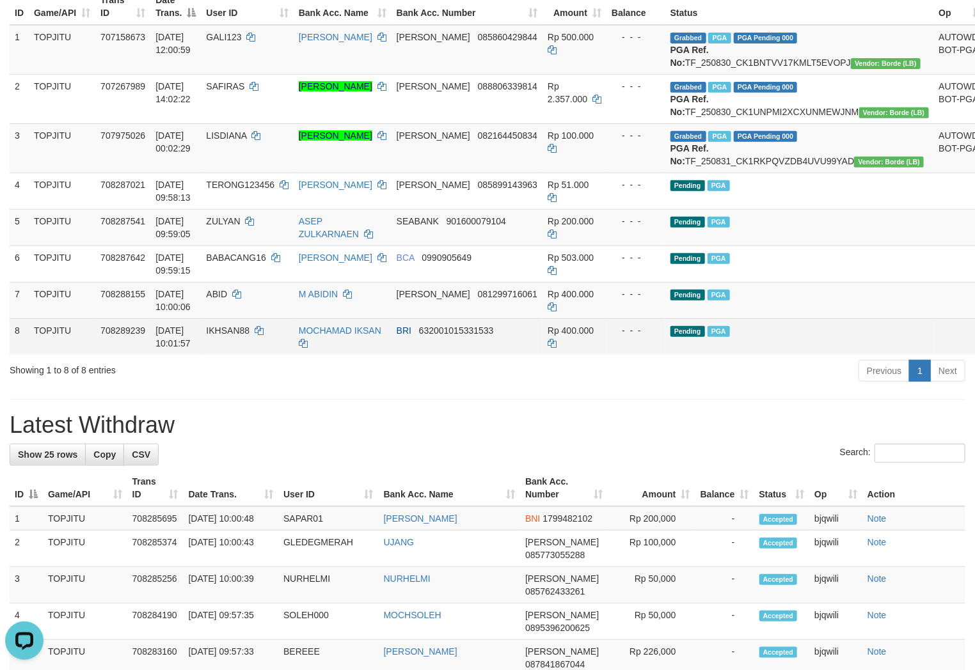
click at [324, 355] on td "MOCHAMAD IKSAN" at bounding box center [343, 337] width 98 height 36
click at [323, 355] on td "MOCHAMAD IKSAN" at bounding box center [343, 337] width 98 height 36
click at [308, 348] on icon at bounding box center [303, 343] width 9 height 9
copy td "MOCHAMAD IKSAN"
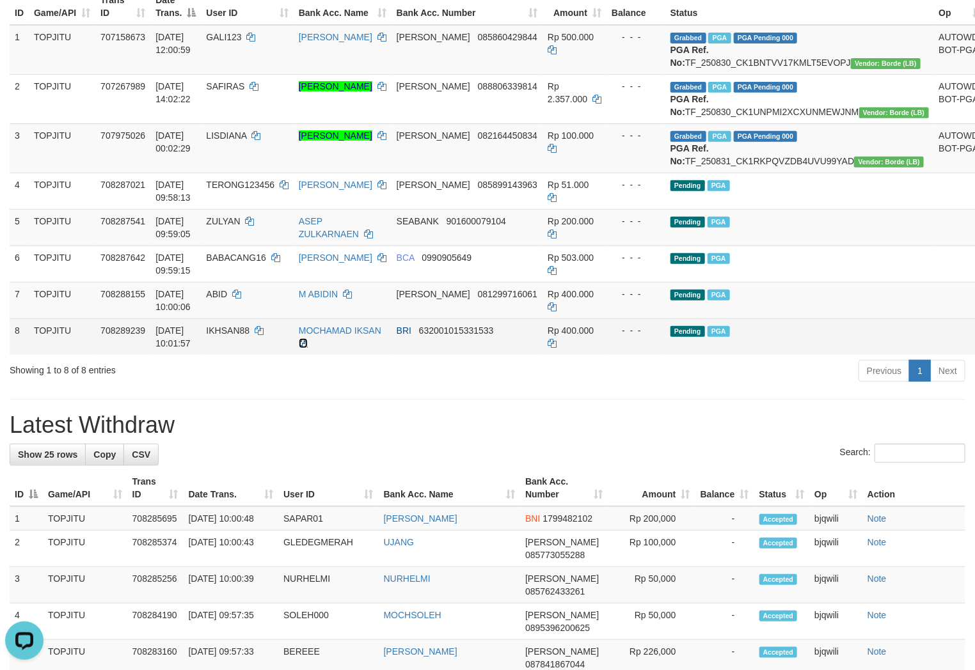
click at [308, 348] on icon at bounding box center [303, 343] width 9 height 9
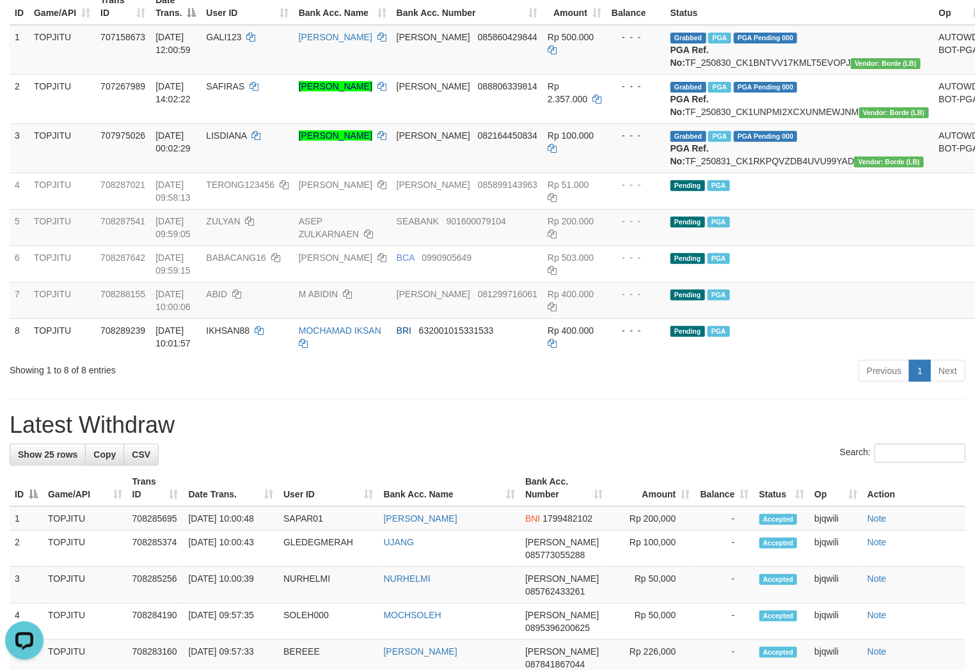
click at [630, 445] on div "**********" at bounding box center [487, 661] width 975 height 1634
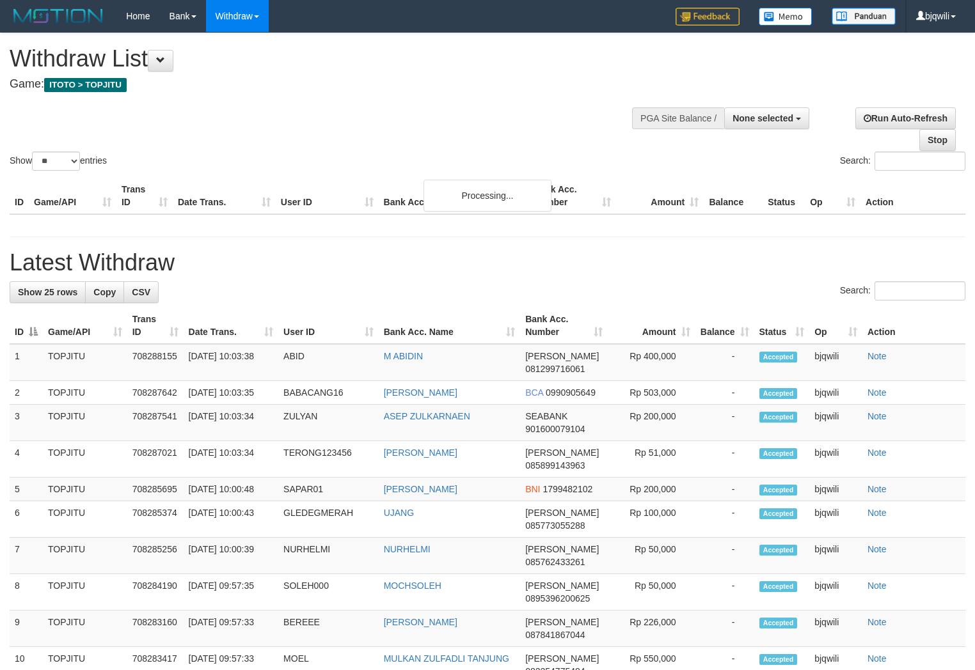
select select
select select "**"
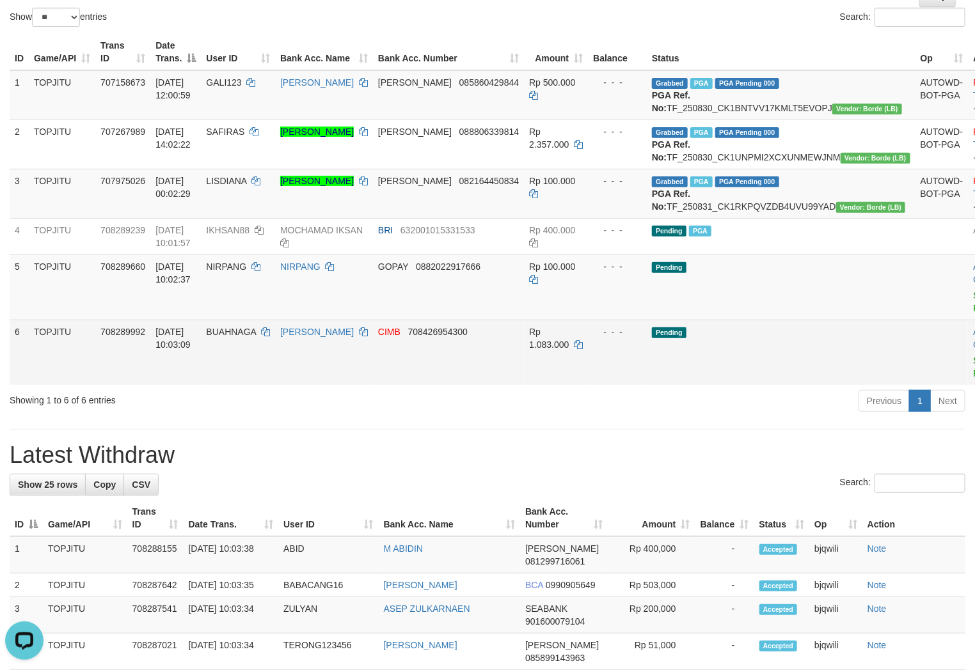
click at [239, 385] on td "BUAHNAGA" at bounding box center [238, 352] width 74 height 65
click at [367, 336] on icon at bounding box center [363, 332] width 9 height 9
click at [368, 336] on icon at bounding box center [363, 332] width 9 height 9
drag, startPoint x: 368, startPoint y: 371, endPoint x: 929, endPoint y: 371, distance: 561.6
click at [368, 336] on icon at bounding box center [363, 332] width 9 height 9
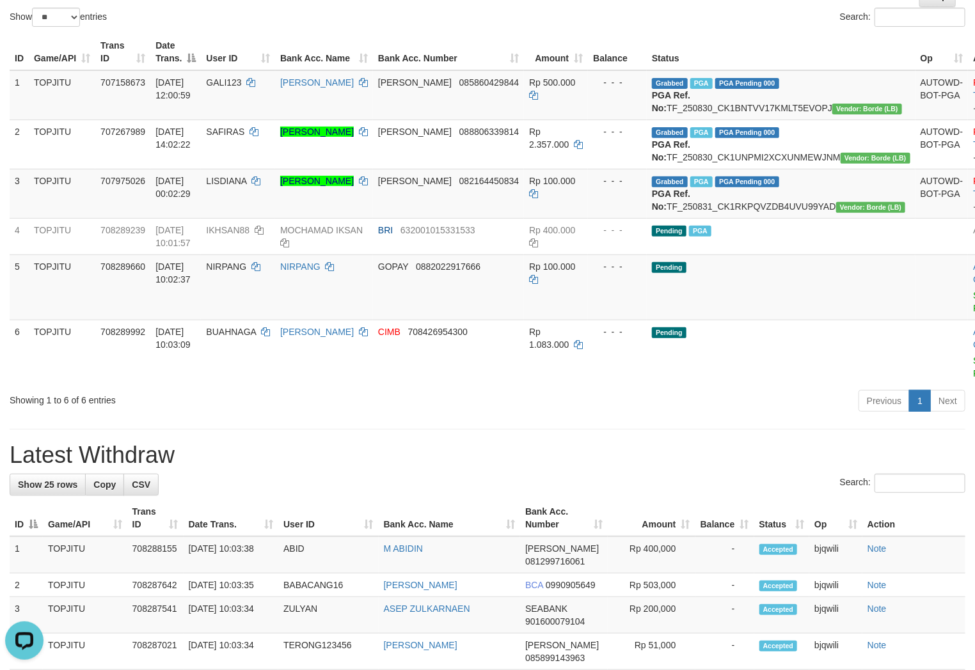
click at [600, 416] on div "Previous 1 Next" at bounding box center [690, 403] width 549 height 28
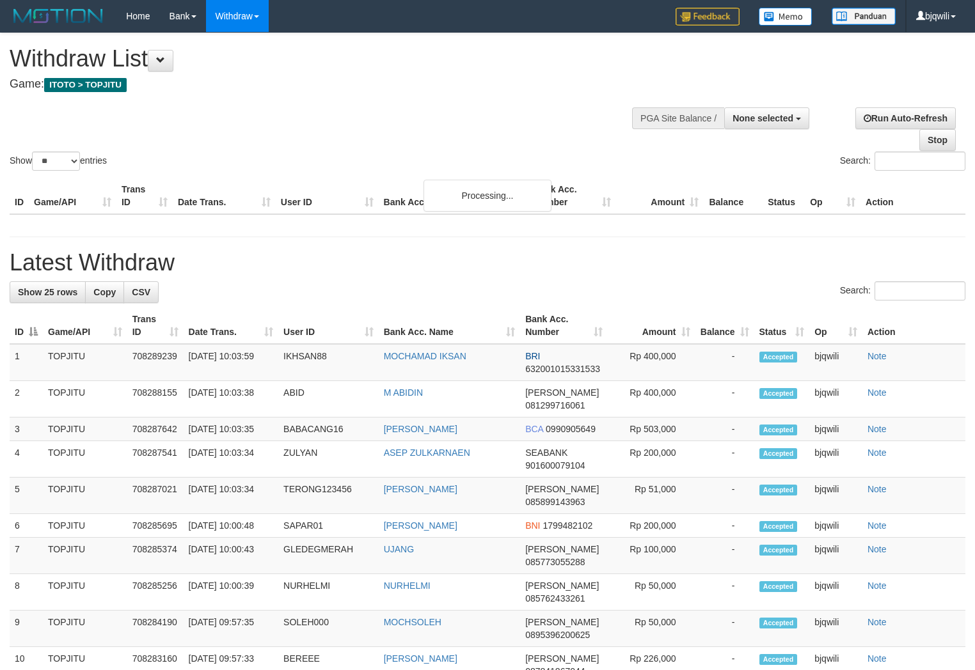
select select
select select "**"
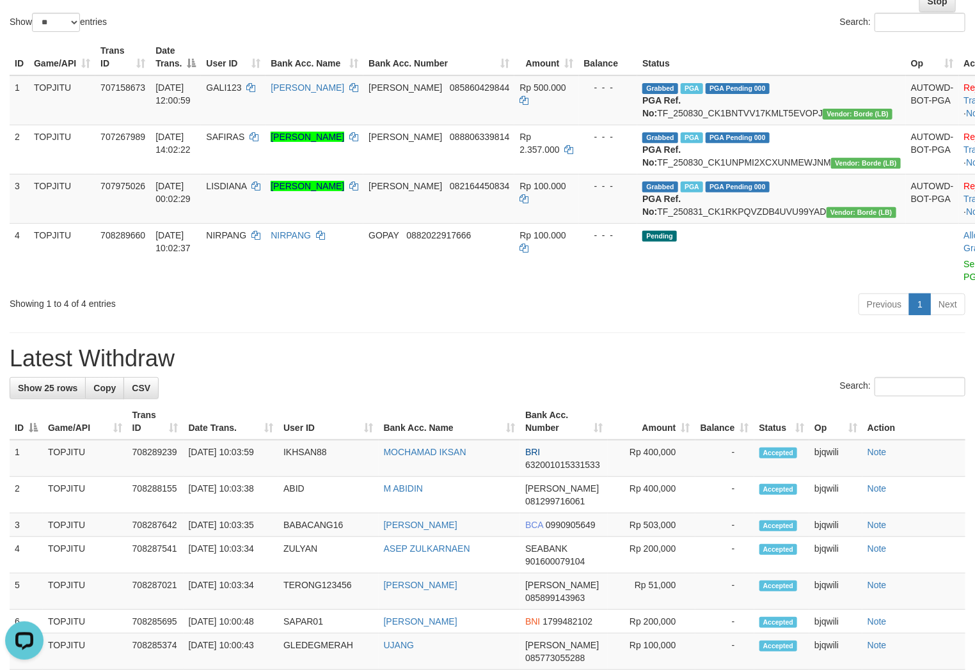
click at [263, 320] on div "Showing 1 to 4 of 4 entries Previous 1 Next" at bounding box center [487, 306] width 975 height 28
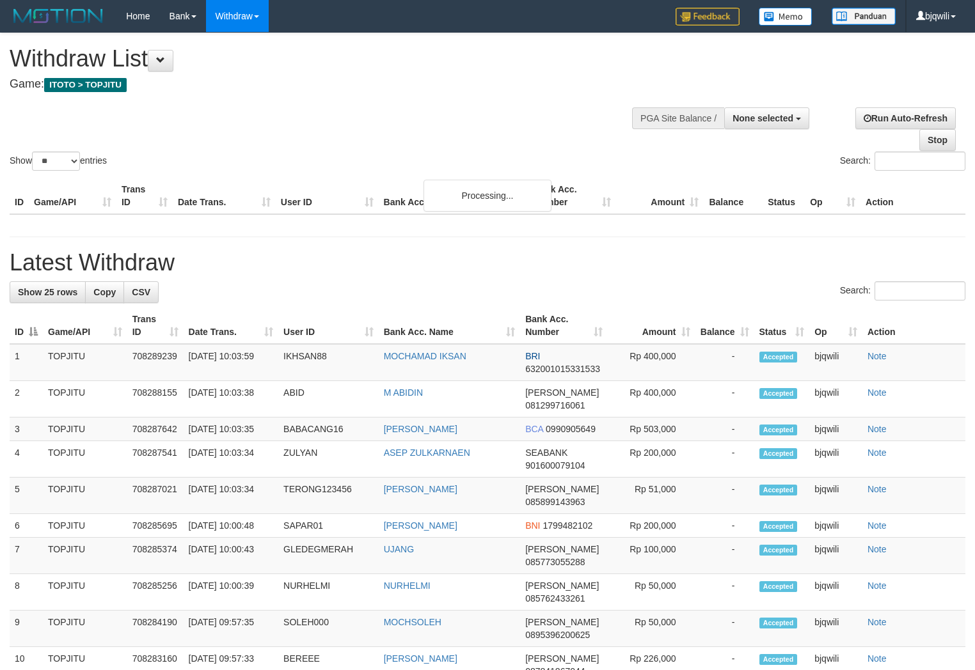
select select
select select "**"
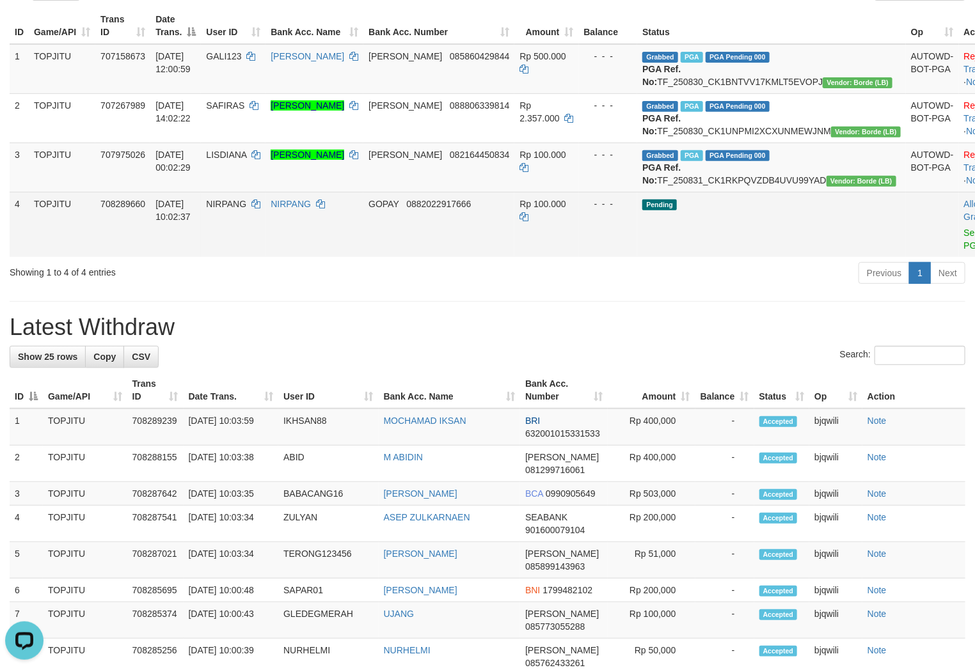
click at [246, 209] on span "NIRPANG" at bounding box center [226, 204] width 40 height 10
drag, startPoint x: 254, startPoint y: 241, endPoint x: 291, endPoint y: 247, distance: 37.5
click at [246, 209] on span "NIRPANG" at bounding box center [226, 204] width 40 height 10
copy span "NIRPANG"
click at [964, 251] on link "Send PGA" at bounding box center [974, 239] width 21 height 23
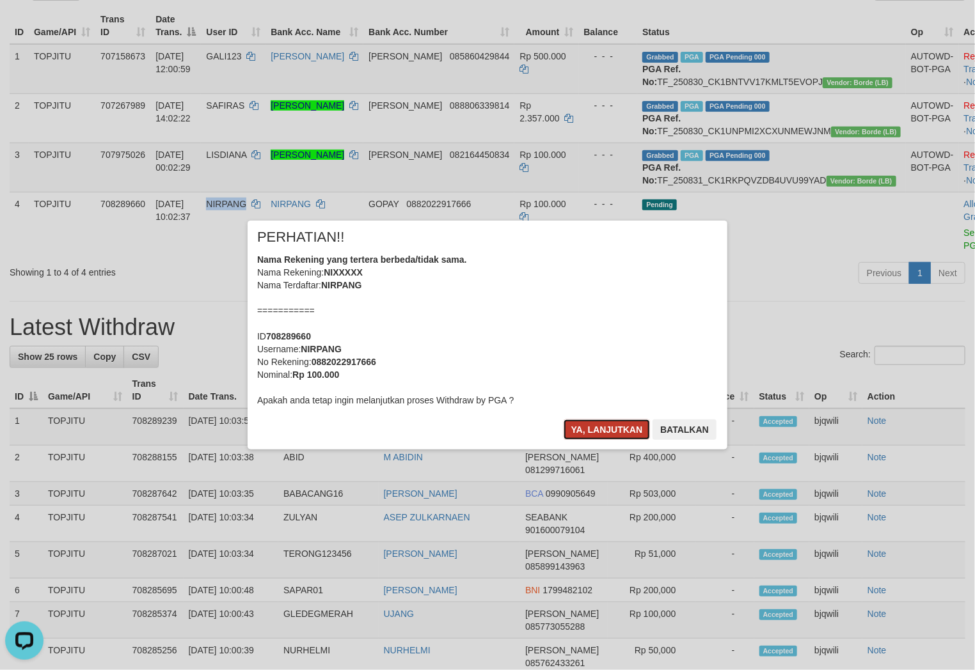
click at [600, 430] on button "Ya, lanjutkan" at bounding box center [607, 430] width 87 height 20
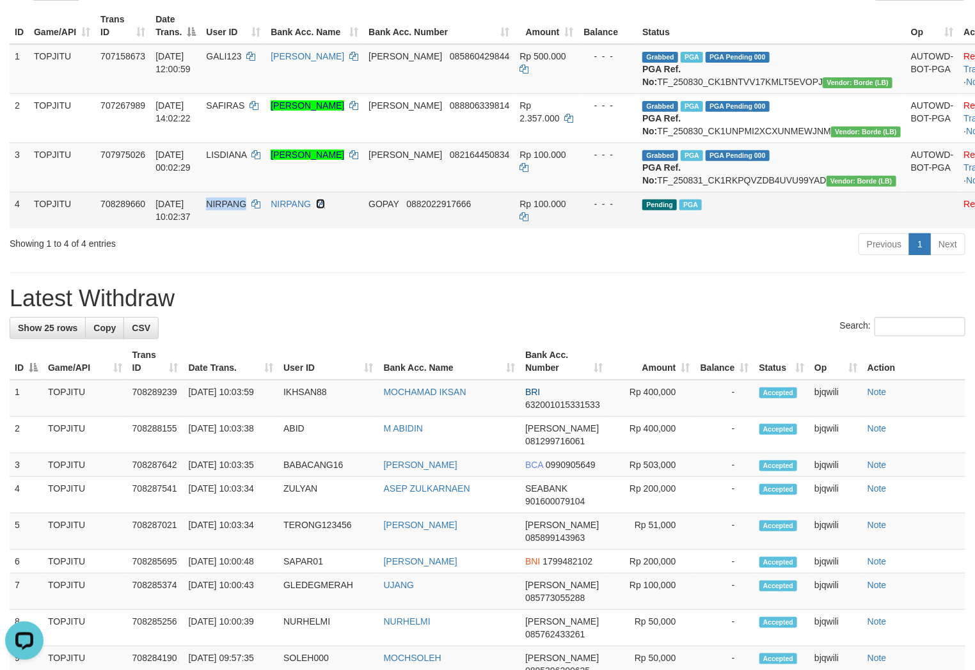
click at [325, 209] on icon at bounding box center [320, 204] width 9 height 9
copy span "NIRPANG"
click at [325, 209] on icon at bounding box center [320, 204] width 9 height 9
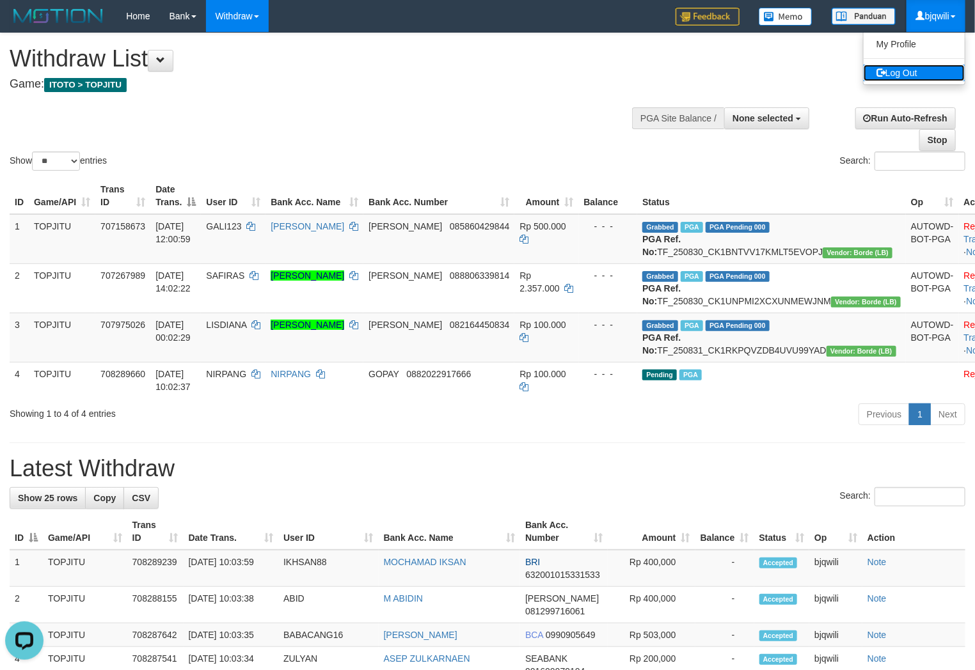
click at [913, 68] on link "Log Out" at bounding box center [914, 73] width 101 height 17
